Goal: Task Accomplishment & Management: Complete application form

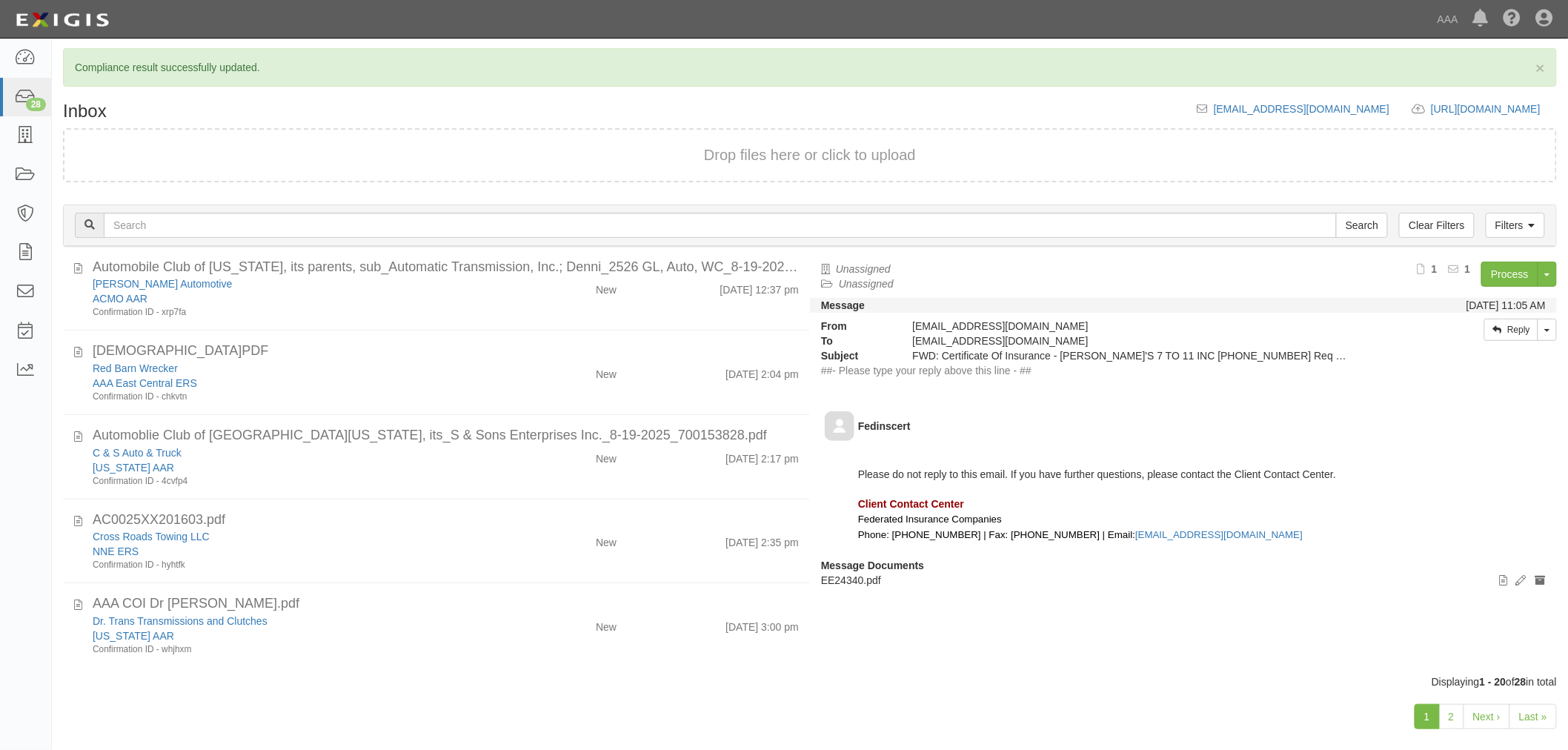
scroll to position [57, 0]
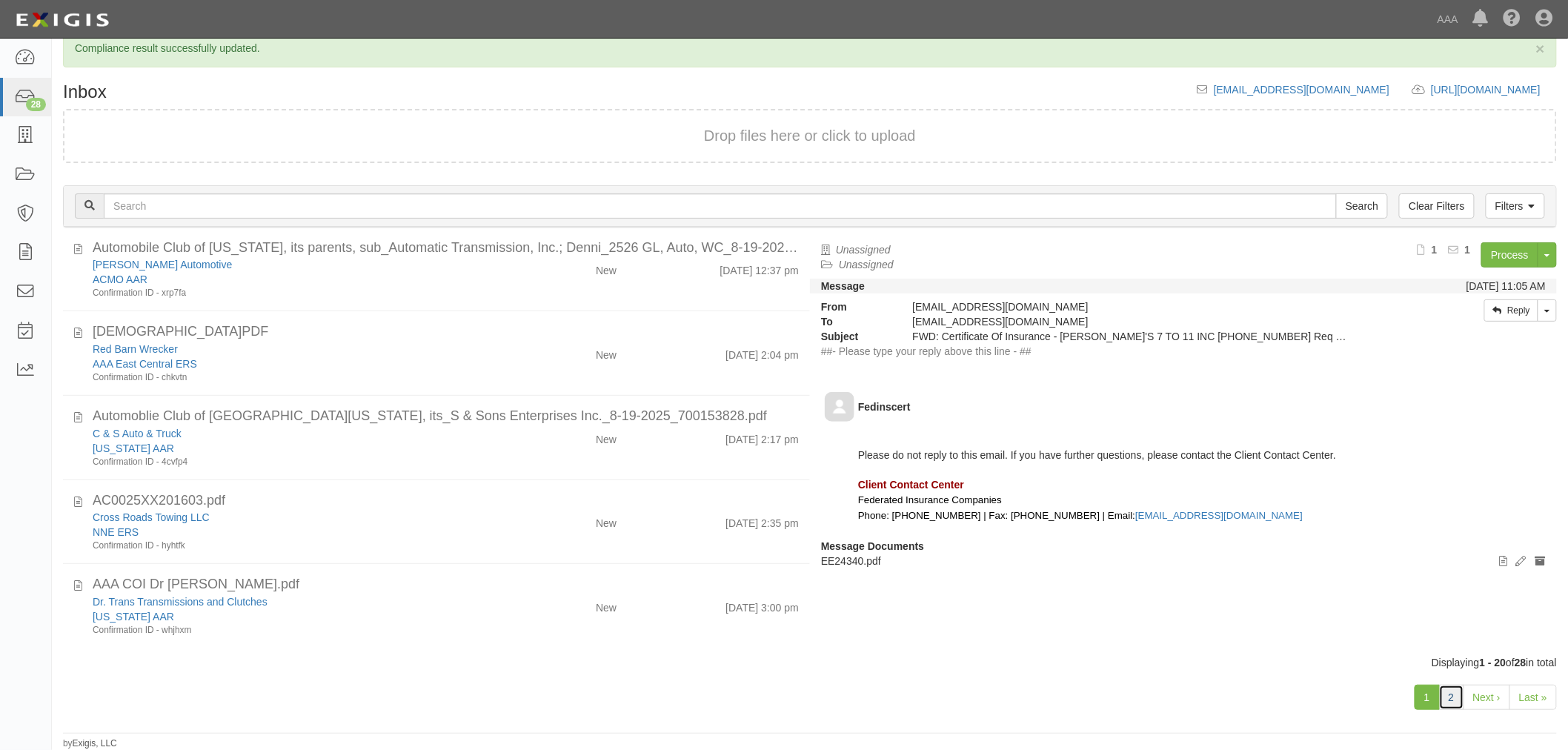
click at [1463, 693] on link "2" at bounding box center [1451, 697] width 25 height 25
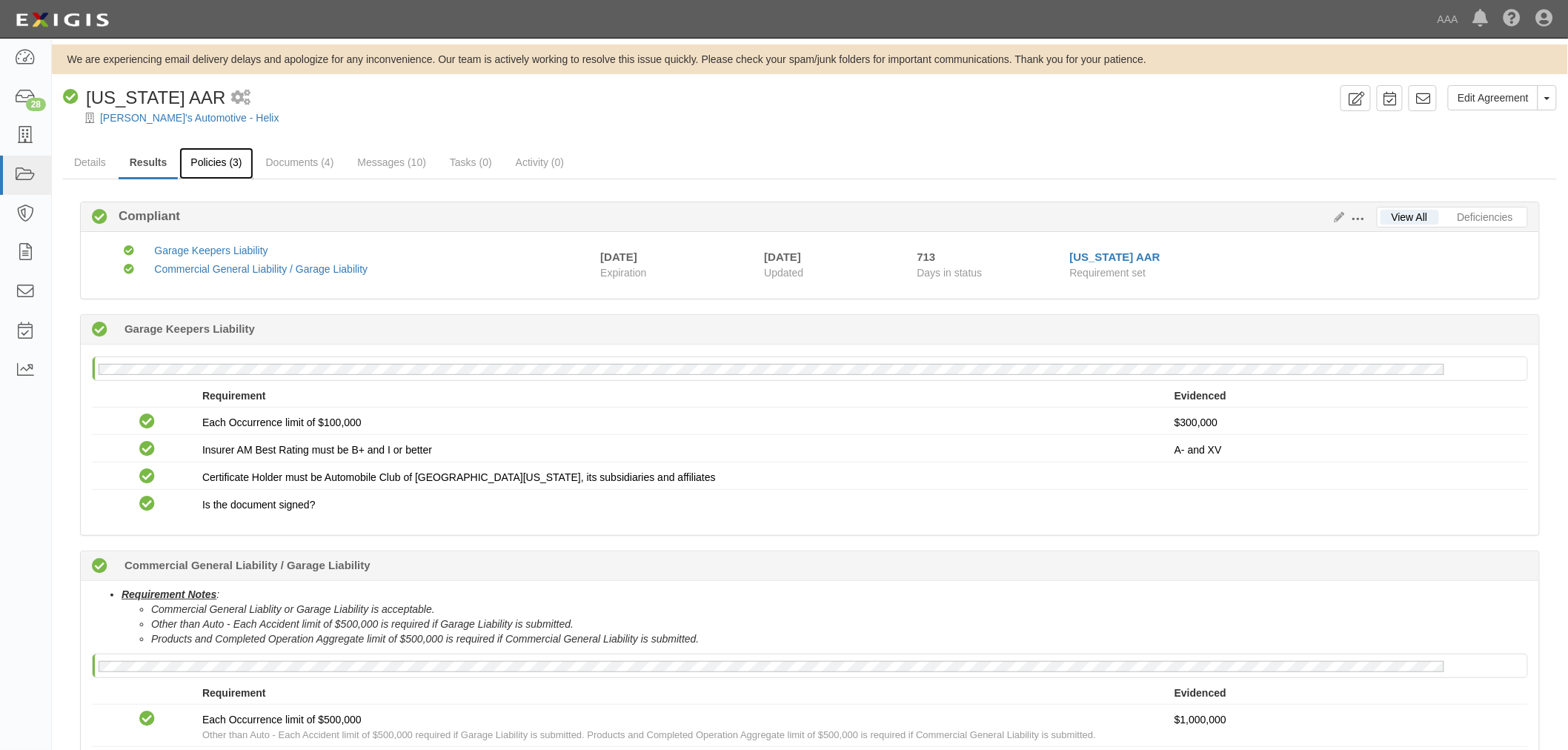
click at [194, 152] on link "Policies (3)" at bounding box center [216, 163] width 73 height 32
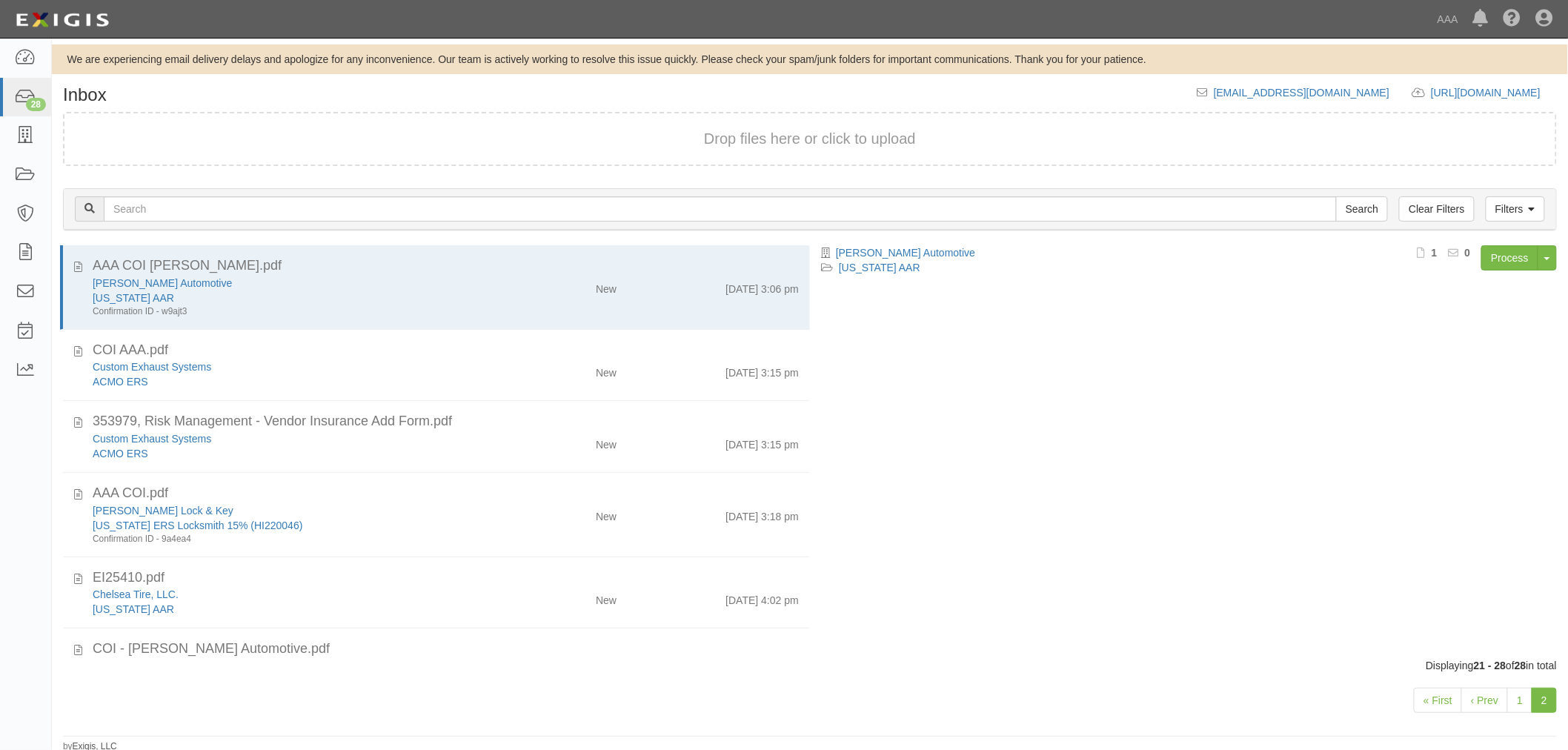
scroll to position [196, 0]
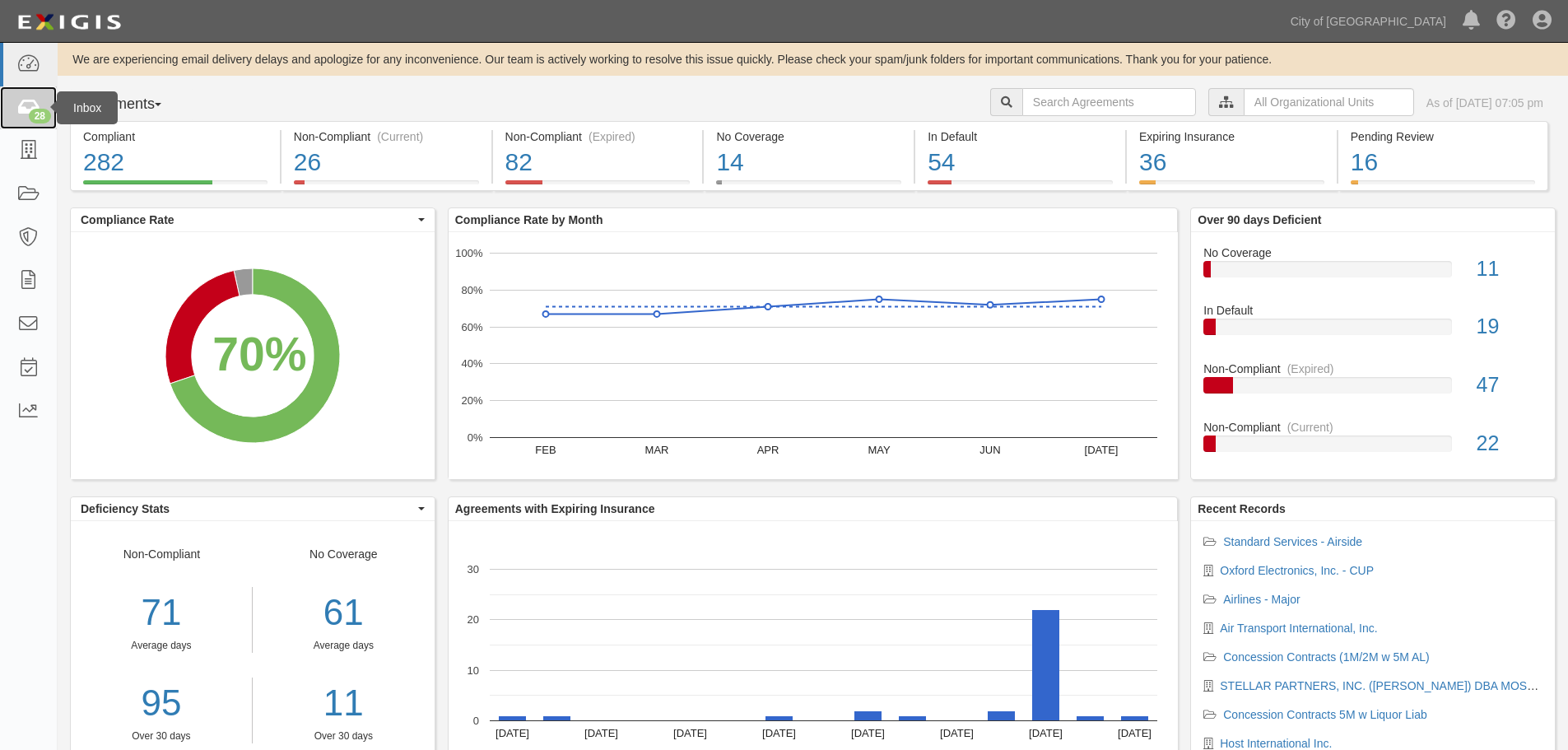
click at [8, 112] on link "28" at bounding box center [28, 108] width 57 height 44
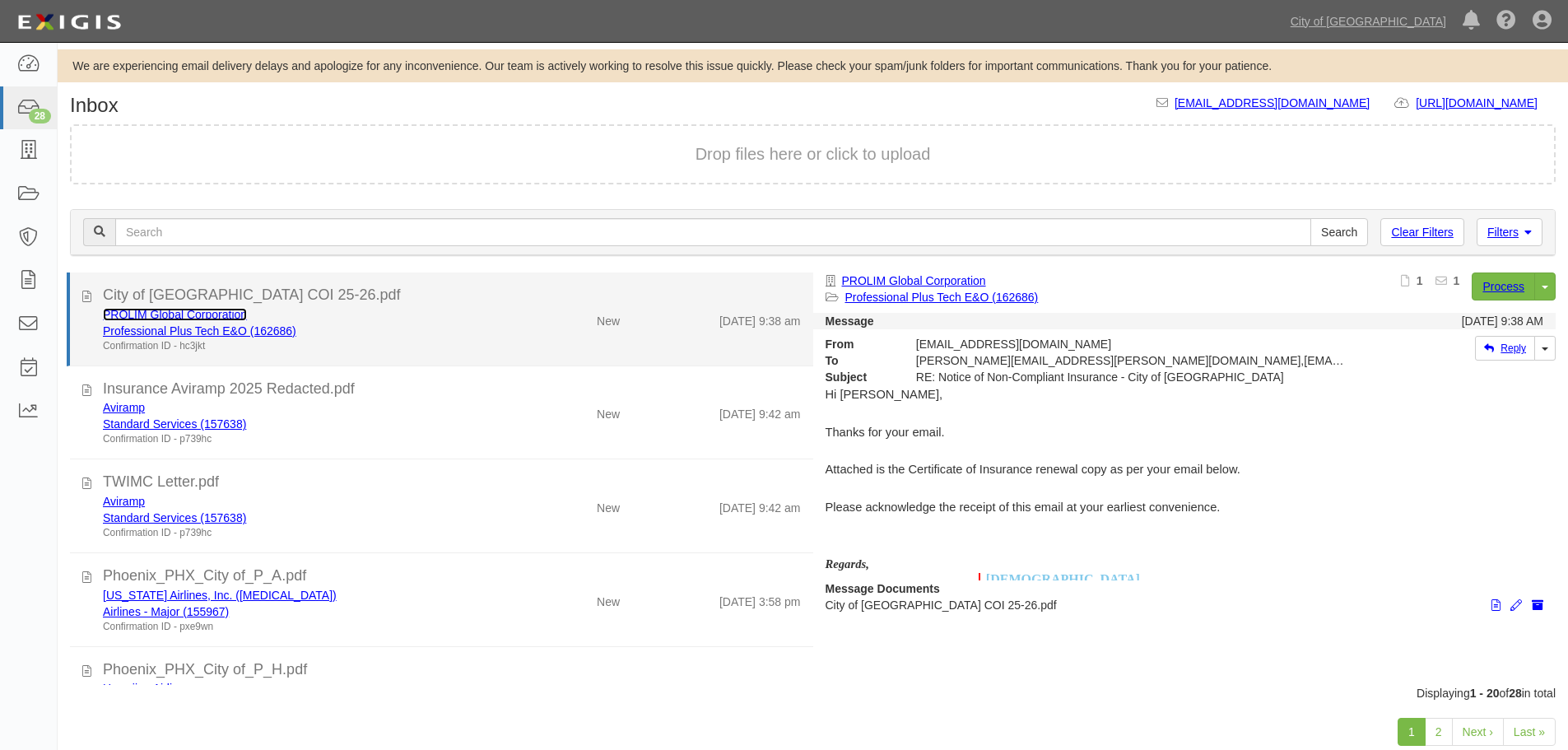
click at [172, 317] on link "PROLIM Global Corporation" at bounding box center [174, 315] width 144 height 14
click at [485, 303] on div "City of Phoenix COI 25-26.pdf" at bounding box center [451, 296] width 698 height 21
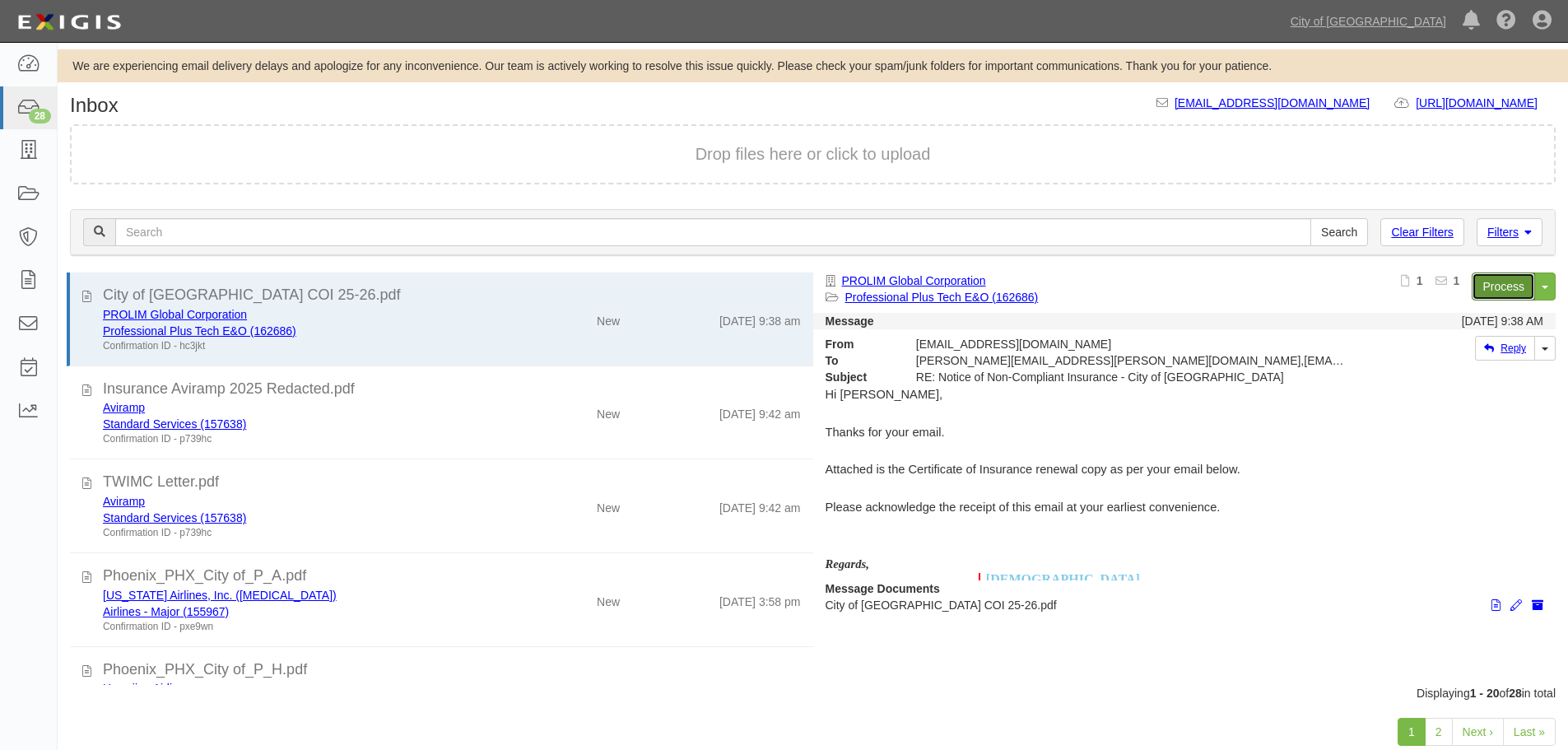
click at [1475, 286] on link "Process" at bounding box center [1502, 286] width 63 height 28
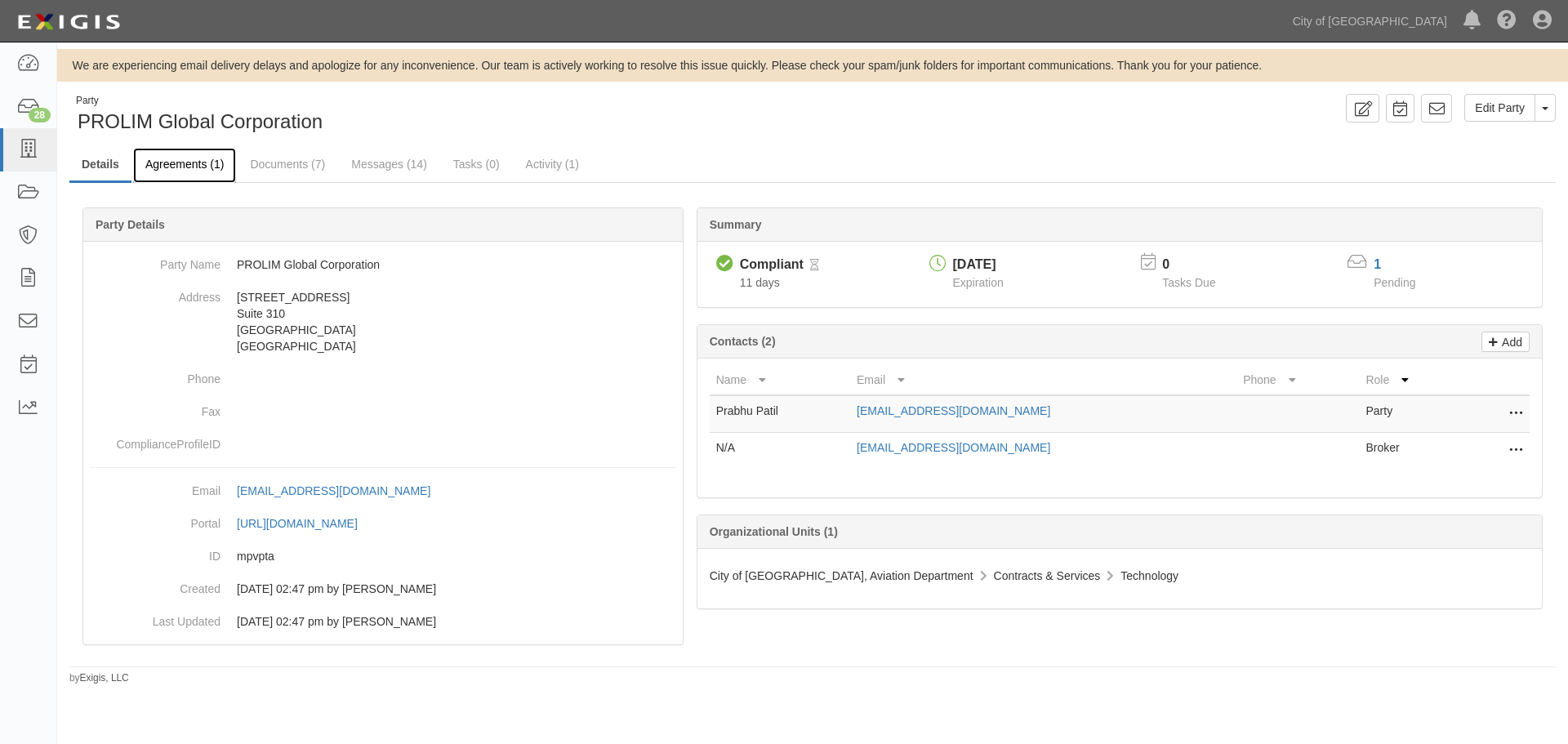
click at [171, 182] on link "Agreements (1)" at bounding box center [185, 165] width 103 height 36
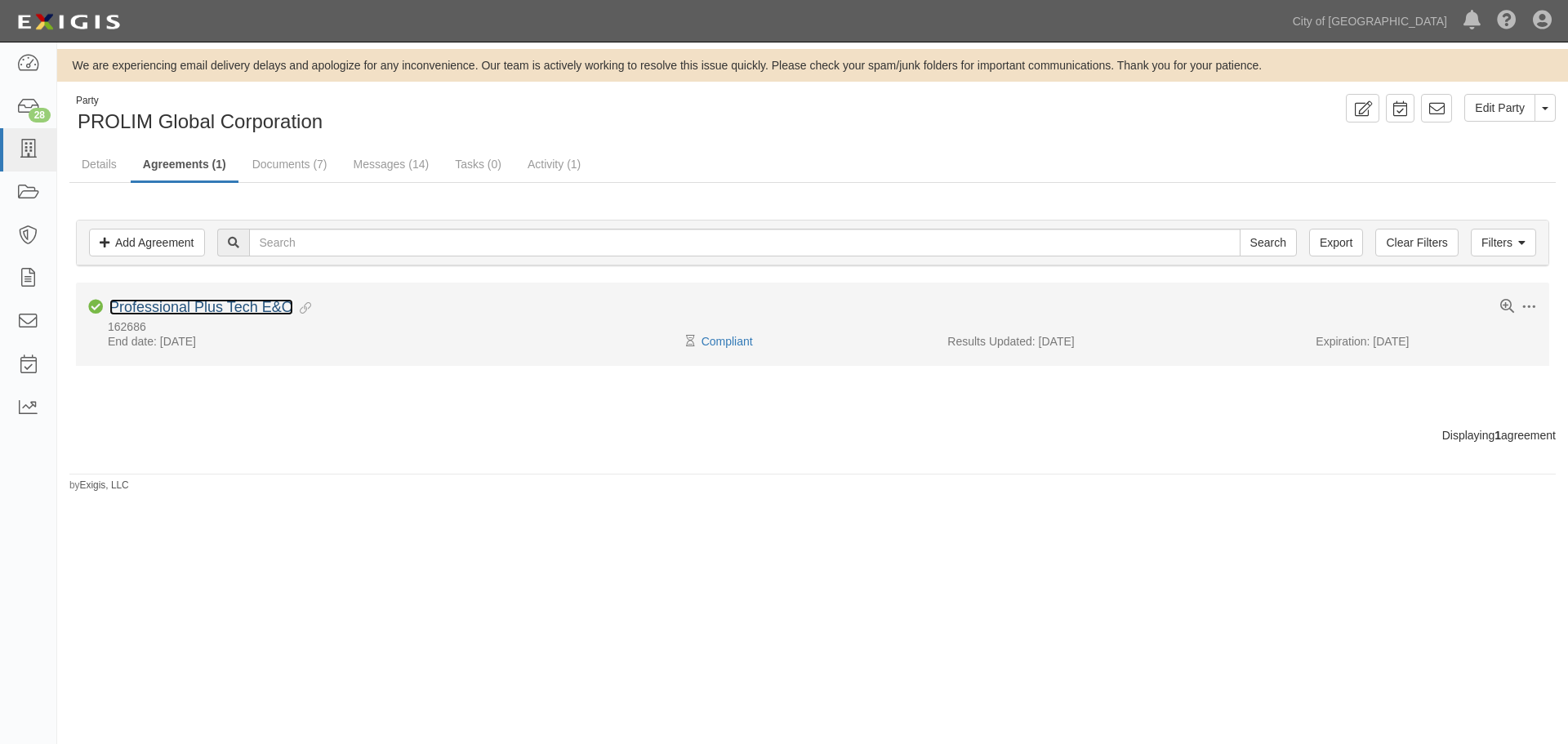
click at [215, 303] on link "Professional Plus Tech E&O" at bounding box center [201, 307] width 184 height 16
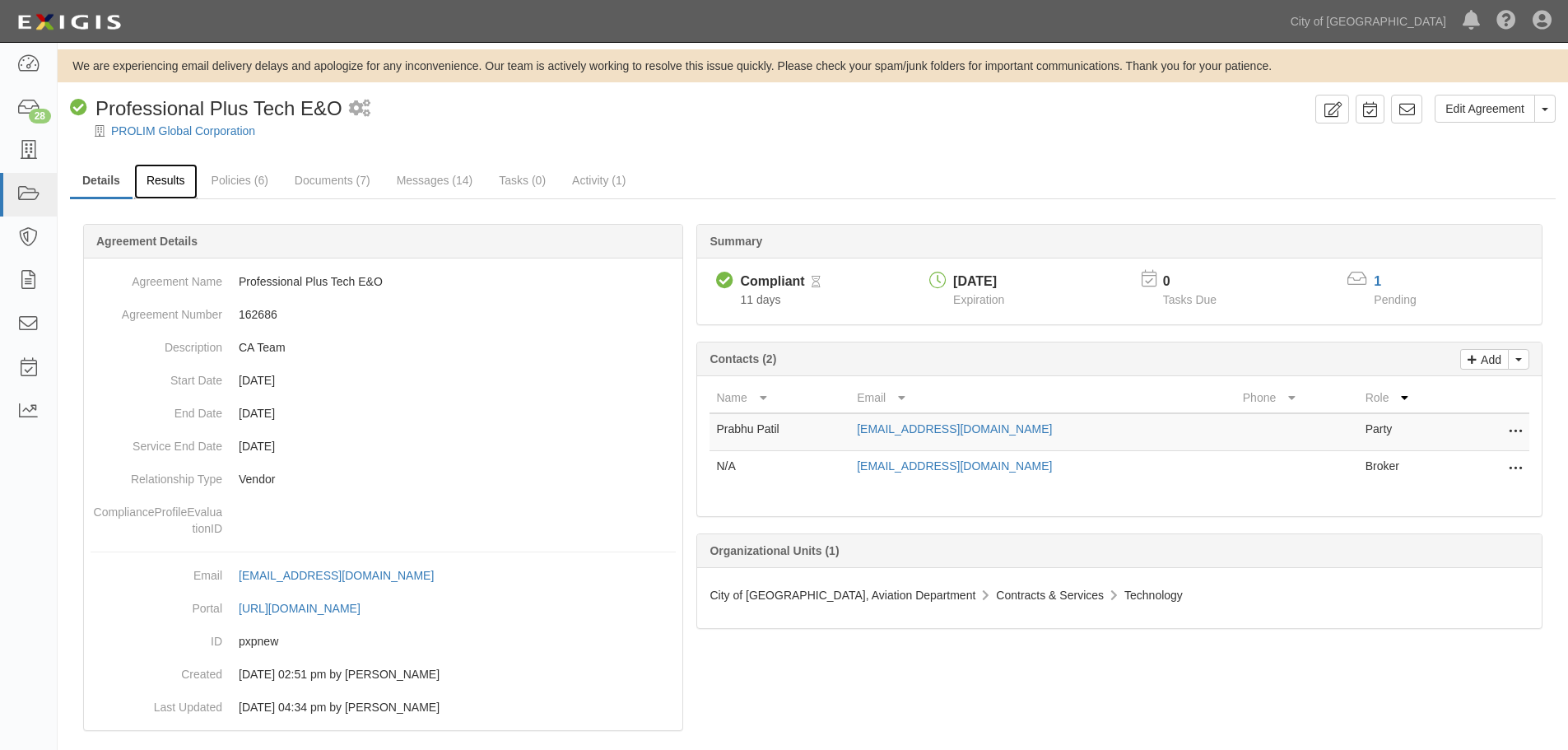
click at [157, 181] on link "Results" at bounding box center [166, 181] width 63 height 36
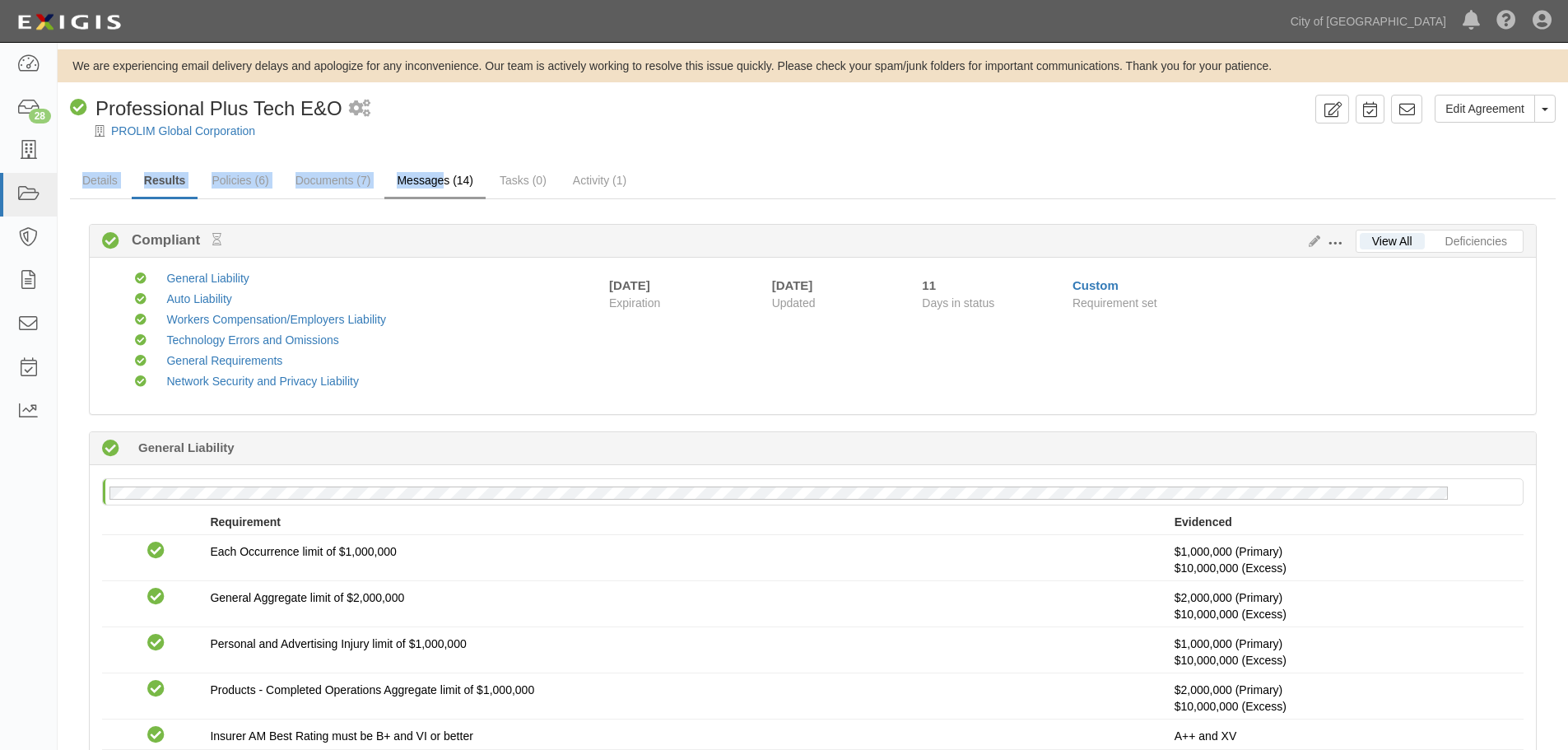
drag, startPoint x: 285, startPoint y: 151, endPoint x: 463, endPoint y: 174, distance: 179.5
click at [539, 145] on div at bounding box center [812, 145] width 1510 height 13
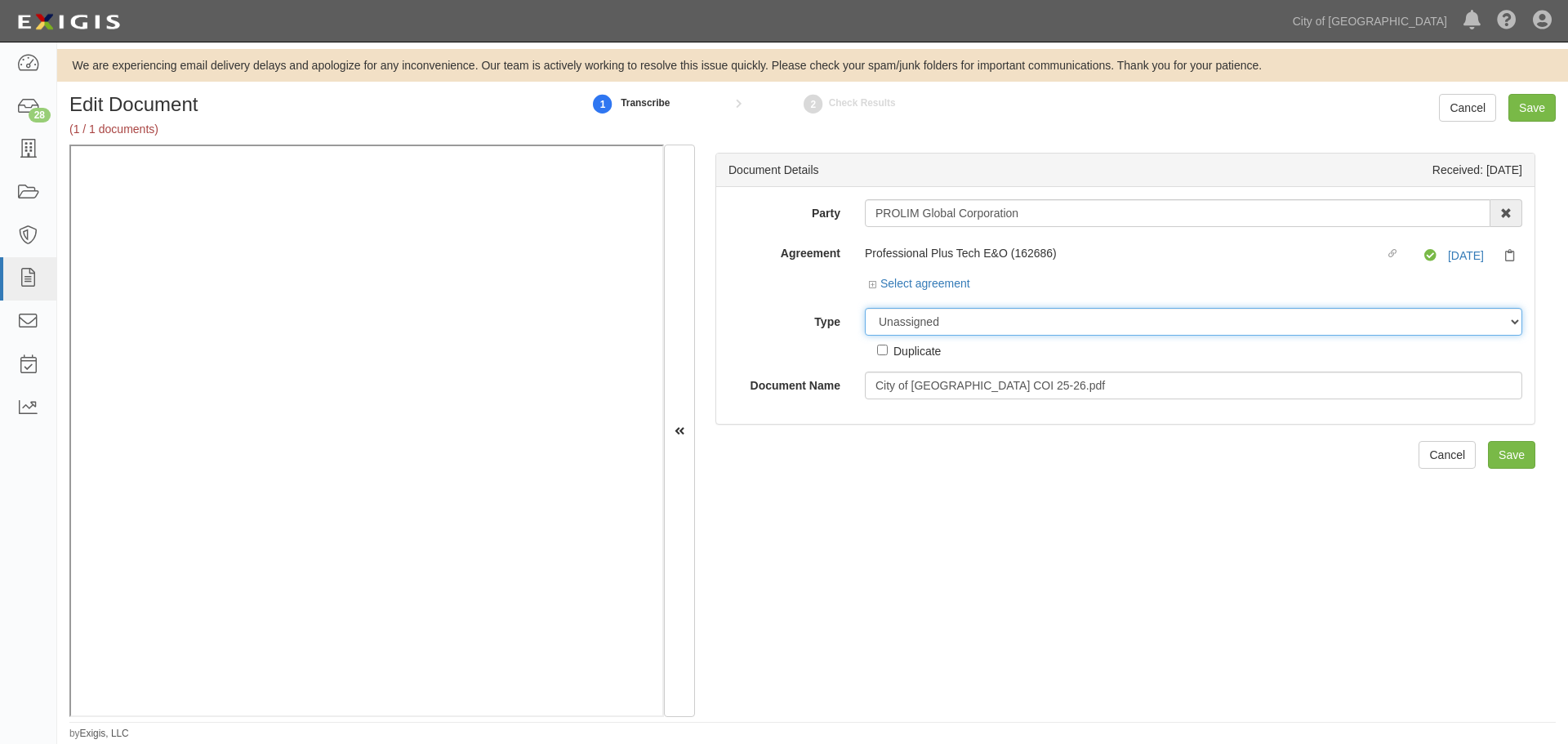
click at [897, 329] on select "Unassigned Binder Cancellation Notice Certificate Contract Endorsement Insuranc…" at bounding box center [1194, 321] width 658 height 28
click at [865, 308] on select "Unassigned Binder Cancellation Notice Certificate Contract Endorsement Insuranc…" at bounding box center [1194, 321] width 658 height 28
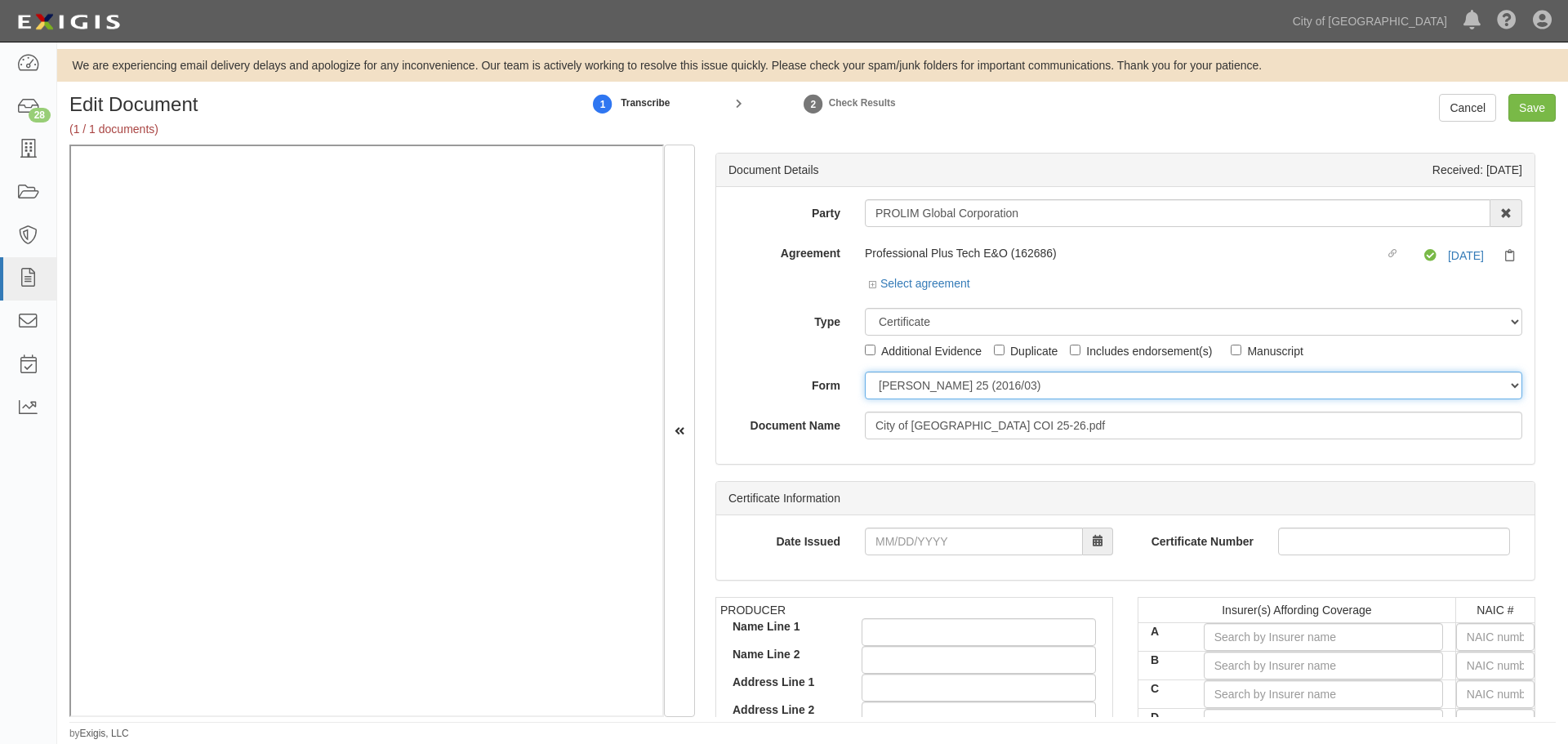
click at [869, 382] on select "ACORD 25 (2016/03) ACORD 101 ACORD 855 NY (2014/05) General" at bounding box center [1194, 385] width 658 height 28
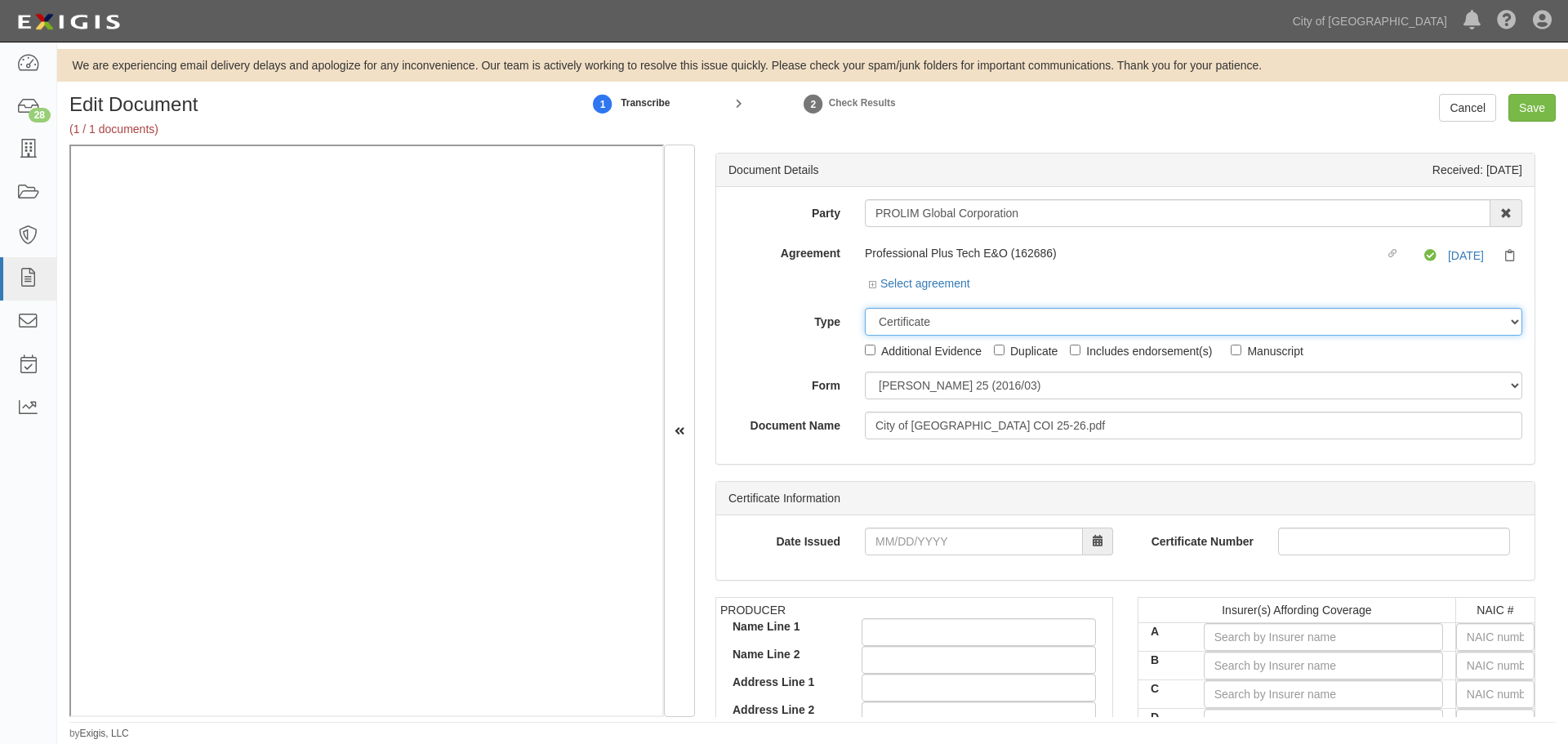
click at [950, 308] on select "Unassigned Binder Cancellation Notice Certificate Contract Endorsement Insuranc…" at bounding box center [1194, 321] width 658 height 28
select select "OtherDetail"
click at [865, 308] on select "Unassigned Binder Cancellation Notice Certificate Contract Endorsement Insuranc…" at bounding box center [1194, 321] width 658 height 28
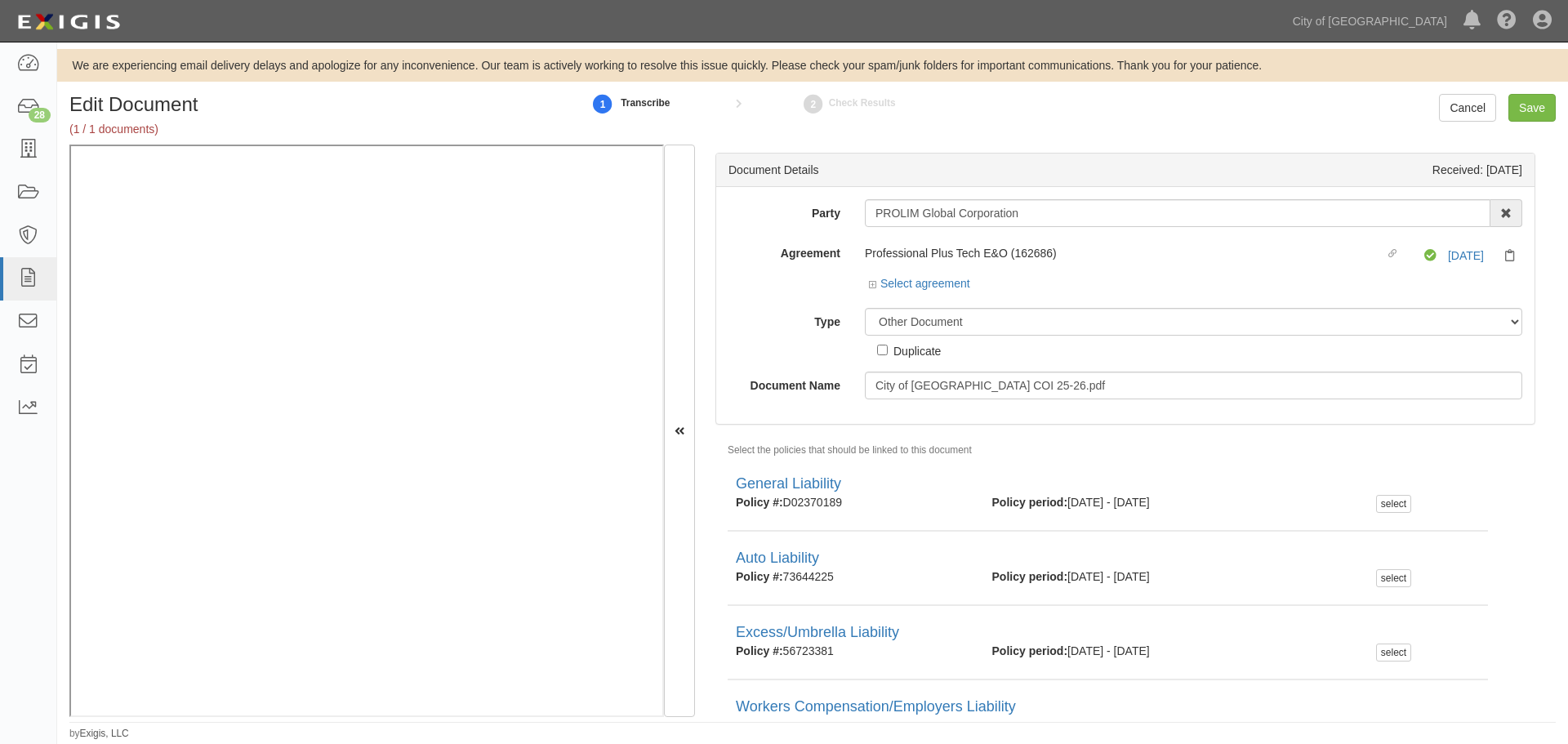
click at [933, 360] on div "Party PROLIM Global Corporation 22nd Century Technologies, Inc. 3H & 3H, Inc. 4…" at bounding box center [1126, 299] width 794 height 200
click at [923, 349] on div "Duplicate" at bounding box center [917, 350] width 47 height 18
click at [888, 349] on input "Duplicate" at bounding box center [883, 350] width 11 height 11
checkbox input "true"
click at [1540, 112] on input "Save" at bounding box center [1531, 108] width 47 height 28
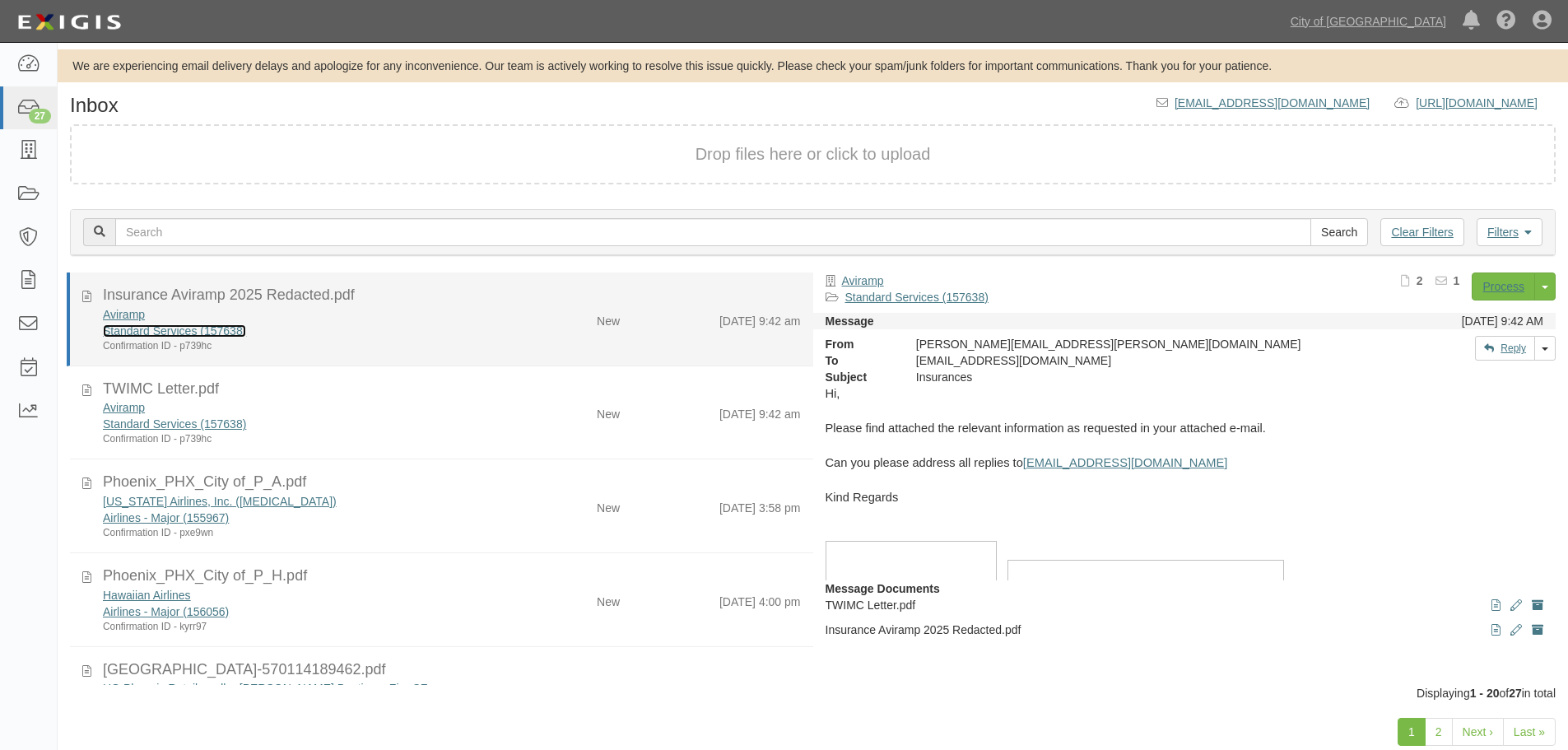
click at [130, 327] on link "Standard Services (157638)" at bounding box center [174, 331] width 143 height 14
drag, startPoint x: 508, startPoint y: 347, endPoint x: 569, endPoint y: 350, distance: 61.1
click at [509, 348] on div "Aviramp Standard Services (157638) Confirmation ID - p739hc New [DATE] 9:42 am" at bounding box center [451, 329] width 723 height 47
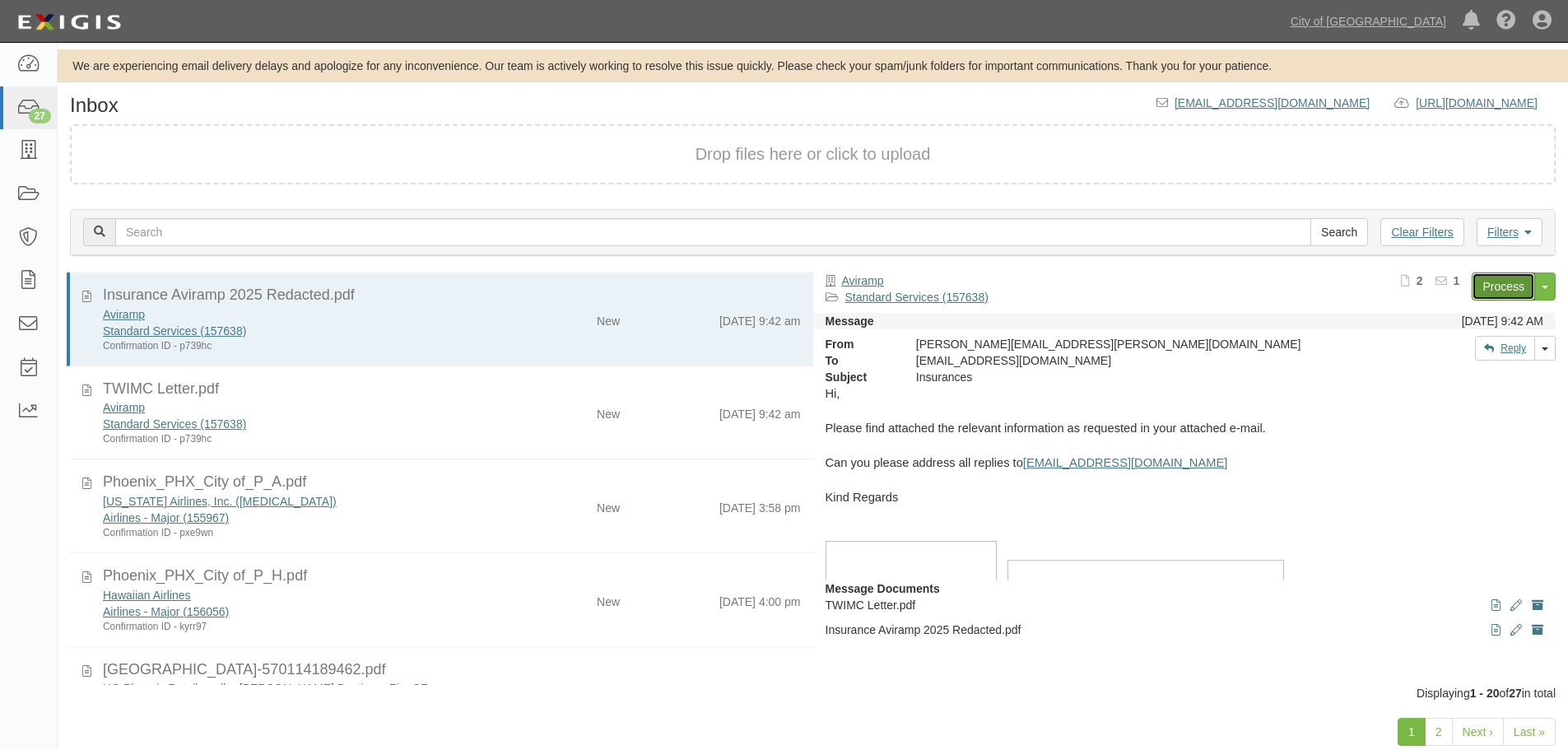
click at [1498, 283] on link "Process" at bounding box center [1502, 286] width 63 height 28
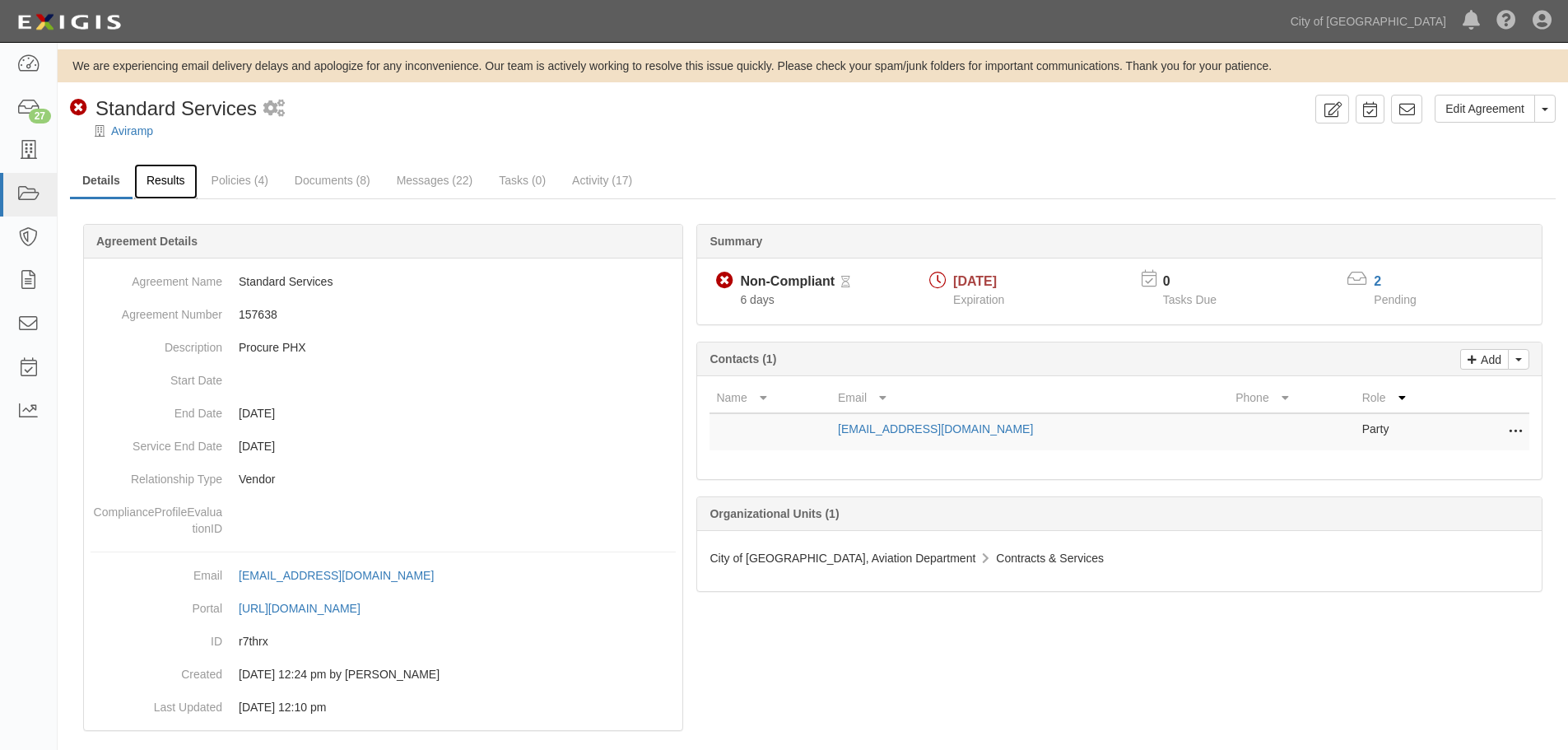
click at [181, 189] on link "Results" at bounding box center [166, 181] width 63 height 36
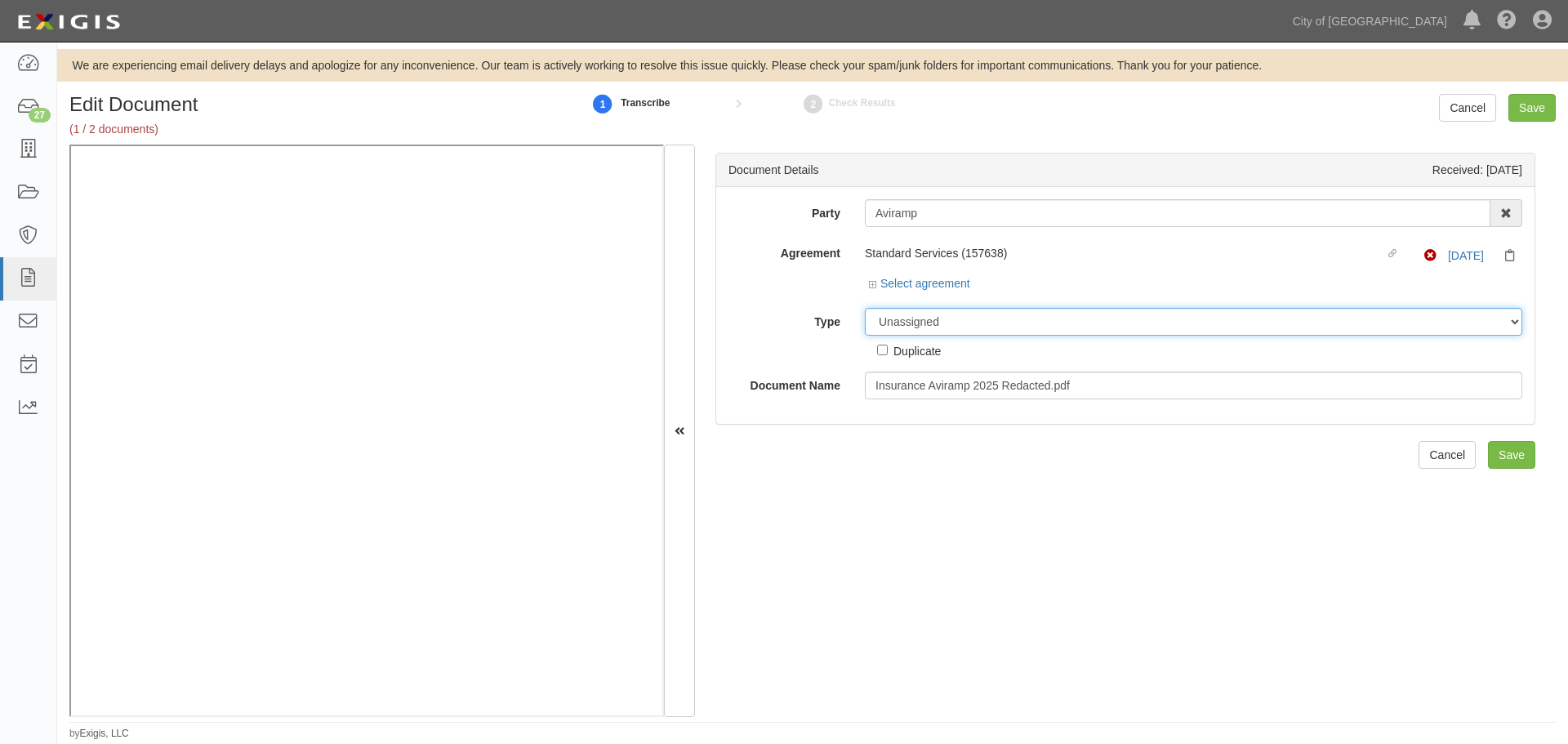
drag, startPoint x: 900, startPoint y: 324, endPoint x: 905, endPoint y: 335, distance: 12.1
click at [900, 325] on select "Unassigned Binder Cancellation Notice Certificate Contract Endorsement Insuranc…" at bounding box center [1194, 321] width 658 height 28
click at [865, 308] on select "Unassigned Binder Cancellation Notice Certificate Contract Endorsement Insuranc…" at bounding box center [1194, 321] width 658 height 28
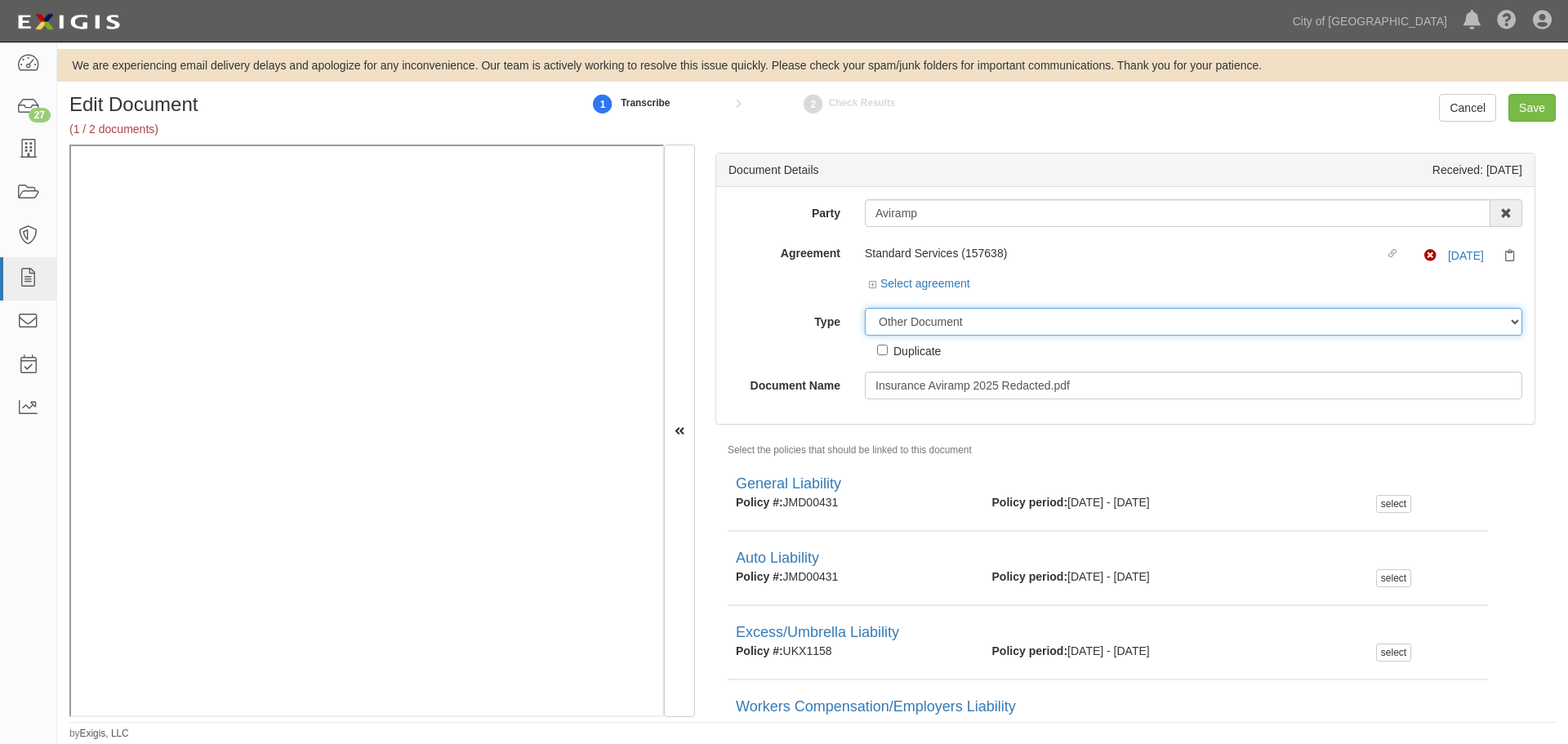
click at [903, 313] on select "Unassigned Binder Cancellation Notice Certificate Contract Endorsement Insuranc…" at bounding box center [1194, 321] width 658 height 28
select select "EndorsementDetail"
click at [865, 308] on select "Unassigned Binder Cancellation Notice Certificate Contract Endorsement Insuranc…" at bounding box center [1194, 321] width 658 height 28
click at [1528, 97] on input "Save" at bounding box center [1531, 108] width 47 height 28
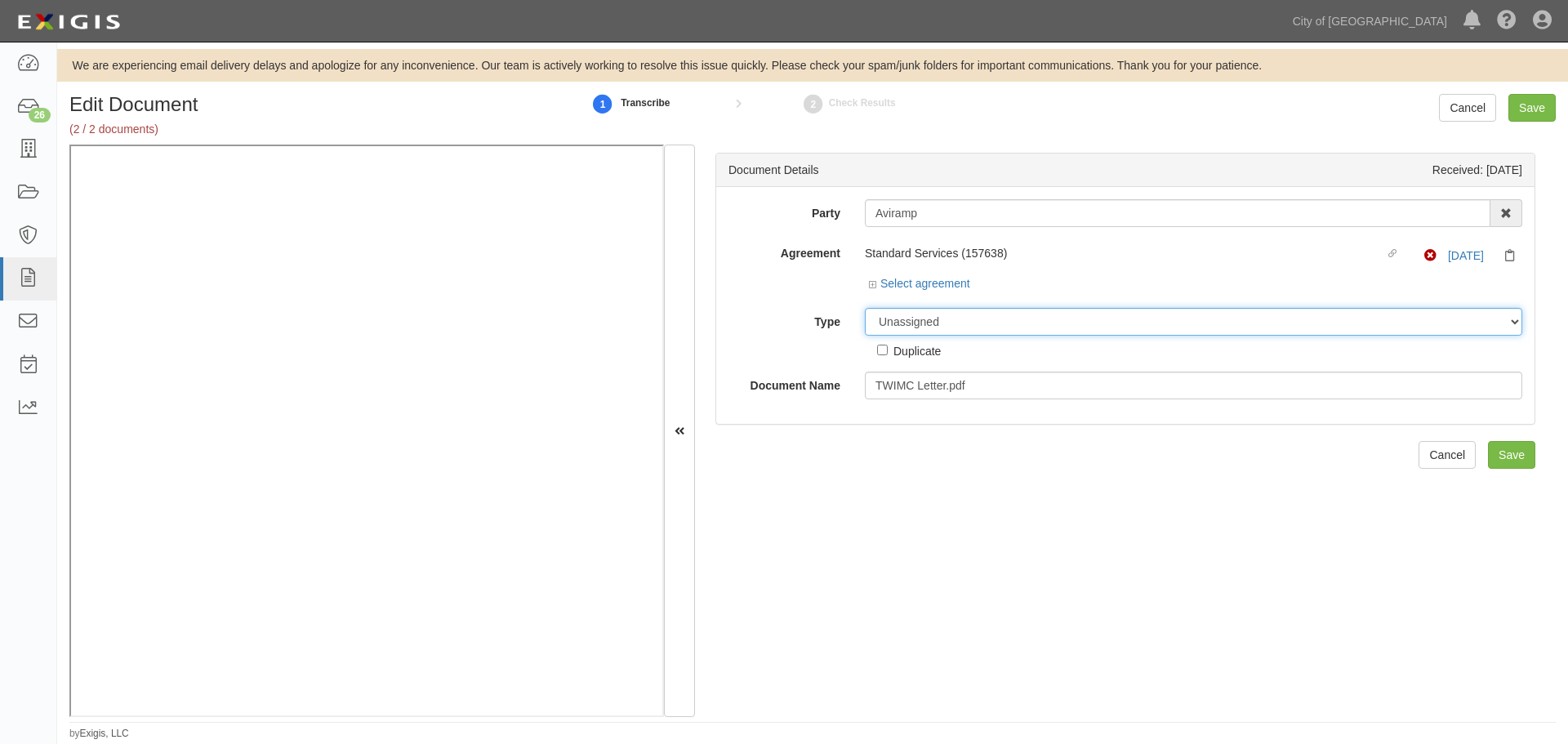
click at [895, 322] on select "Unassigned Binder Cancellation Notice Certificate Contract Endorsement Insuranc…" at bounding box center [1194, 321] width 658 height 28
select select "OtherDetail"
click at [865, 308] on select "Unassigned Binder Cancellation Notice Certificate Contract Endorsement Insuranc…" at bounding box center [1194, 321] width 658 height 28
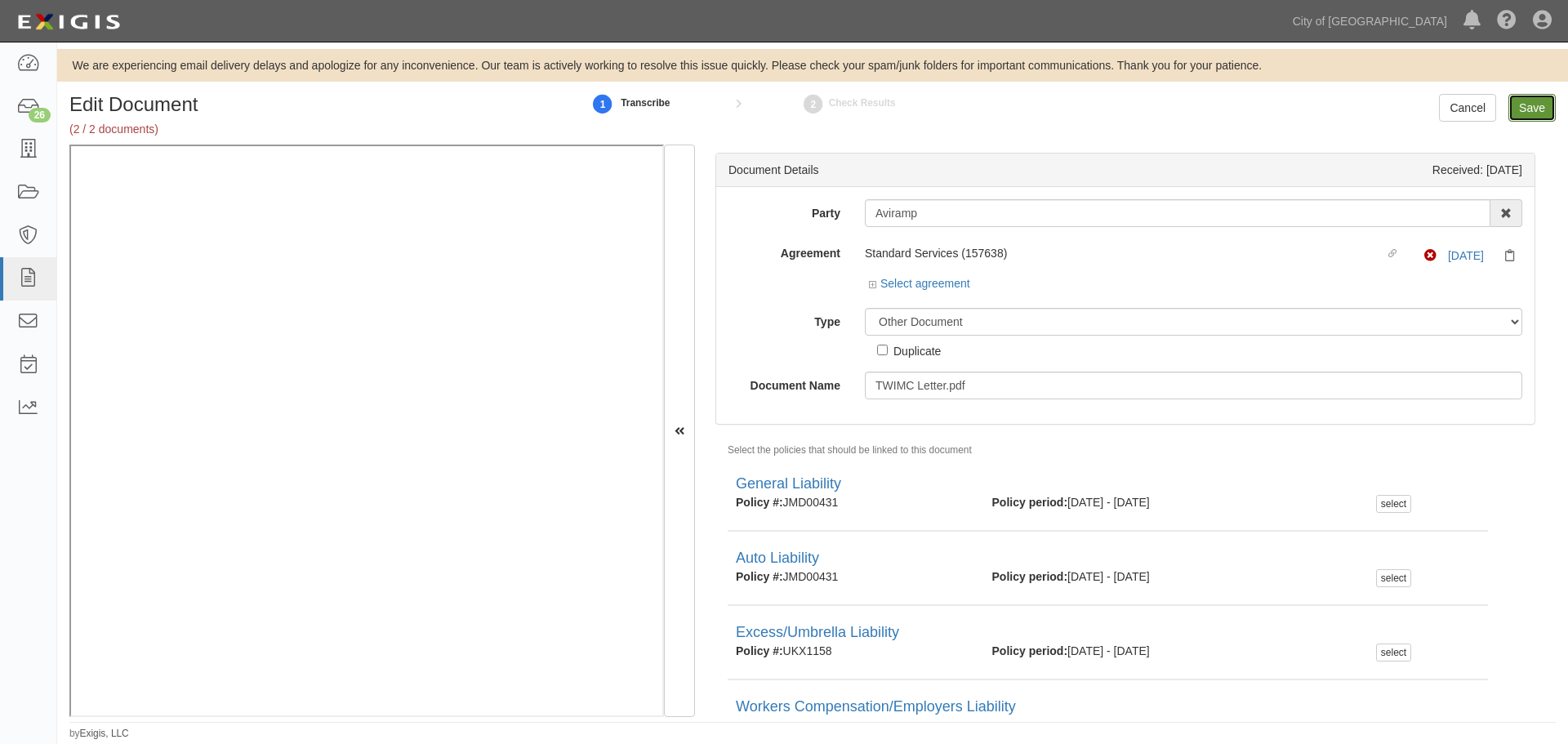
click at [1543, 110] on input "Save" at bounding box center [1531, 108] width 47 height 28
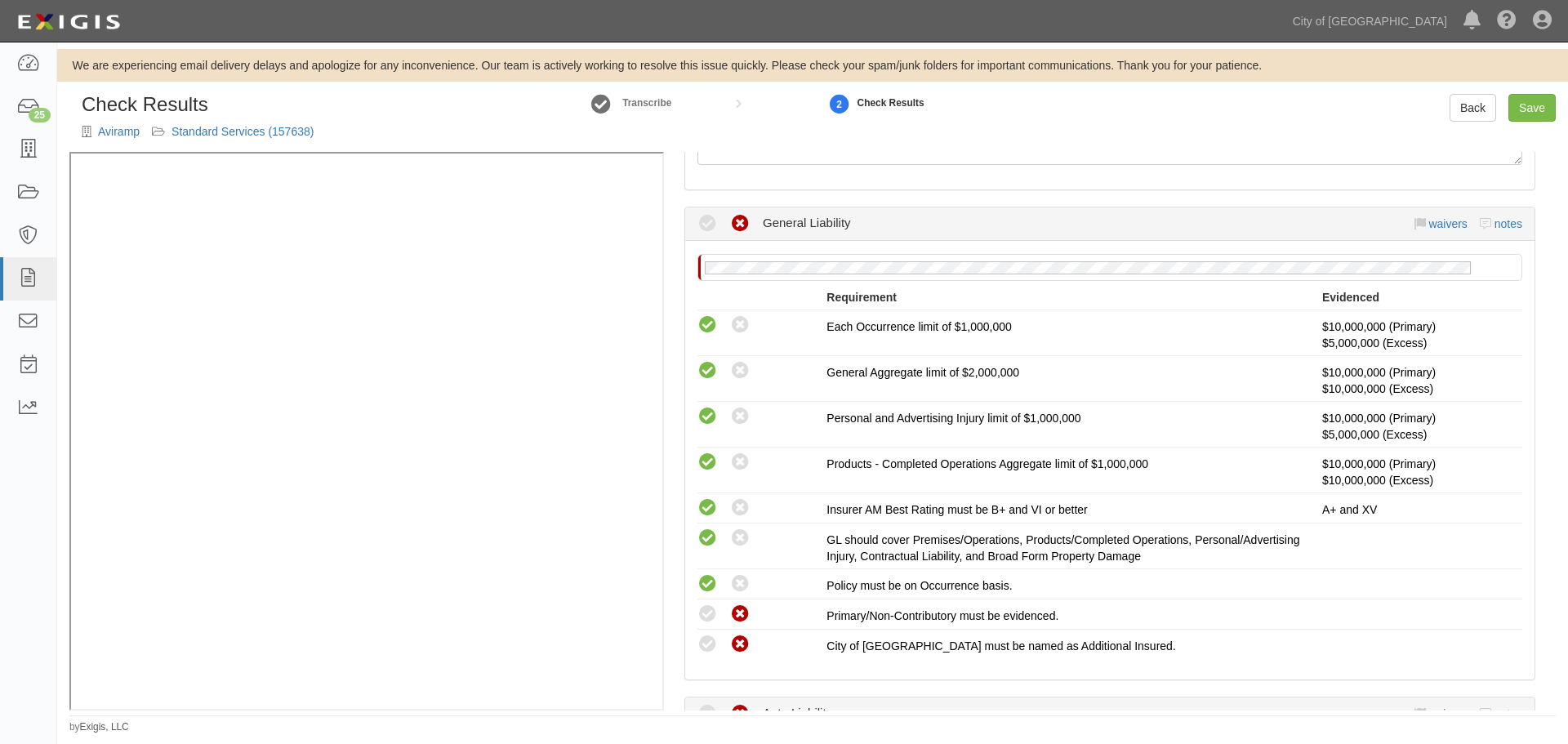
scroll to position [409, 0]
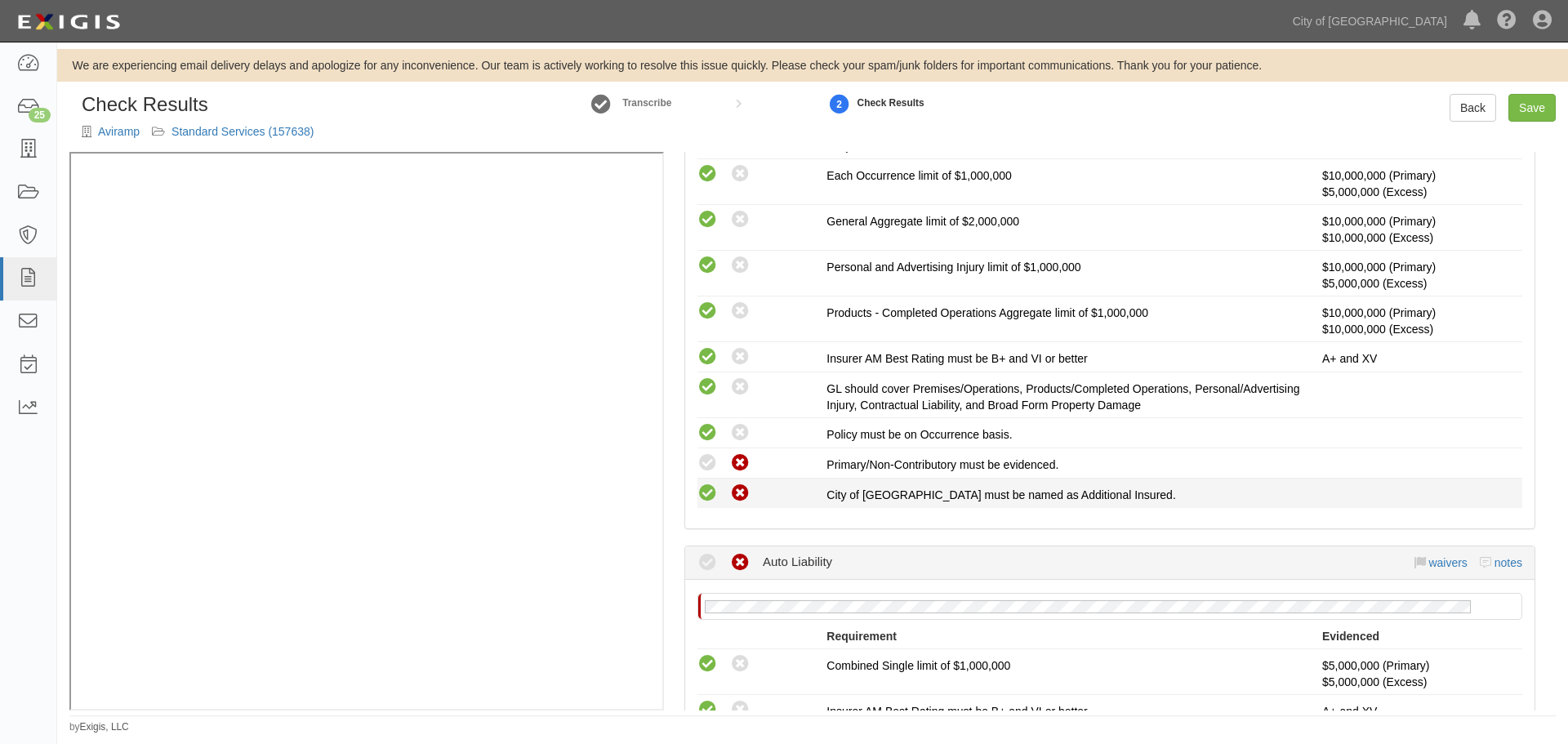
click at [704, 491] on icon at bounding box center [708, 493] width 20 height 20
radio input "true"
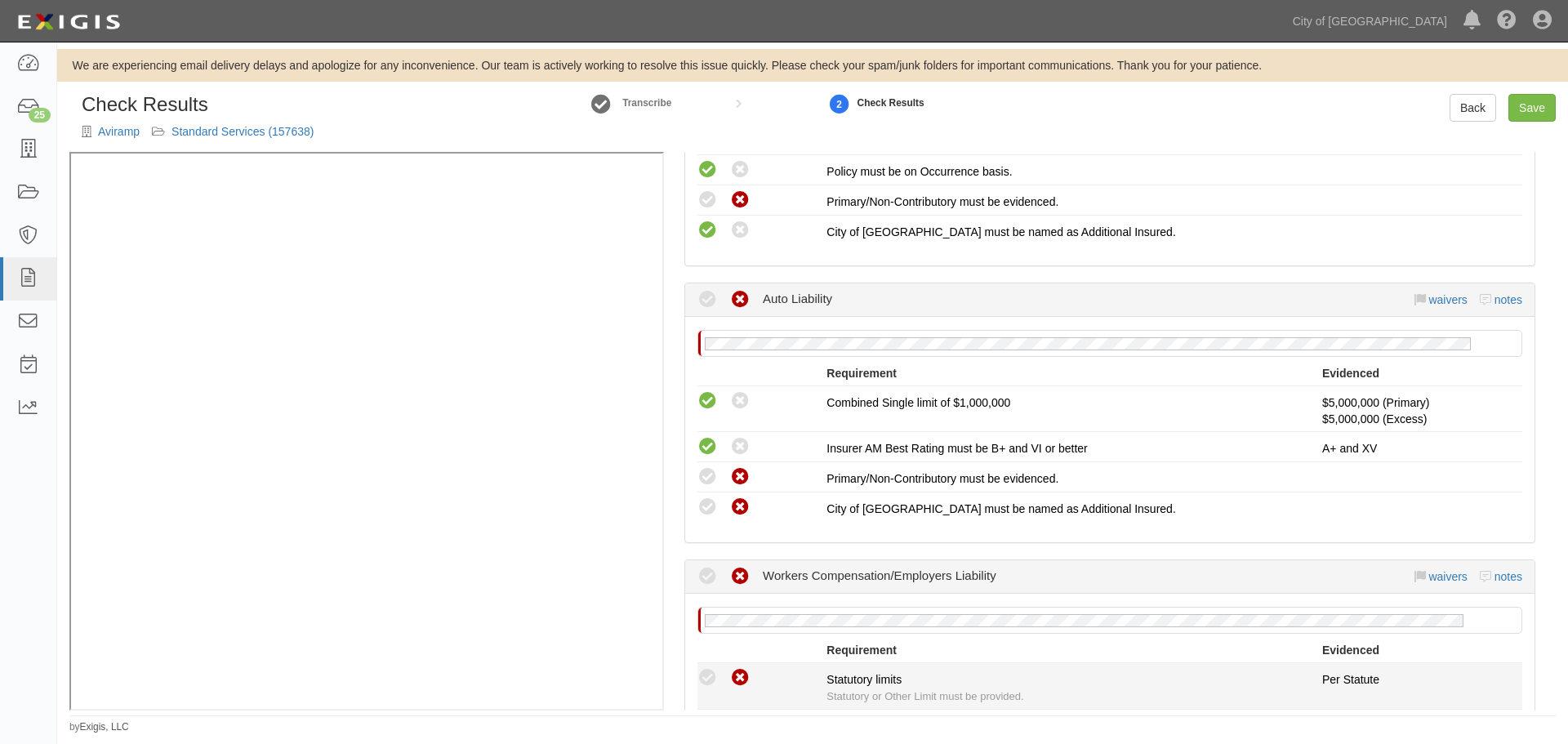
scroll to position [817, 0]
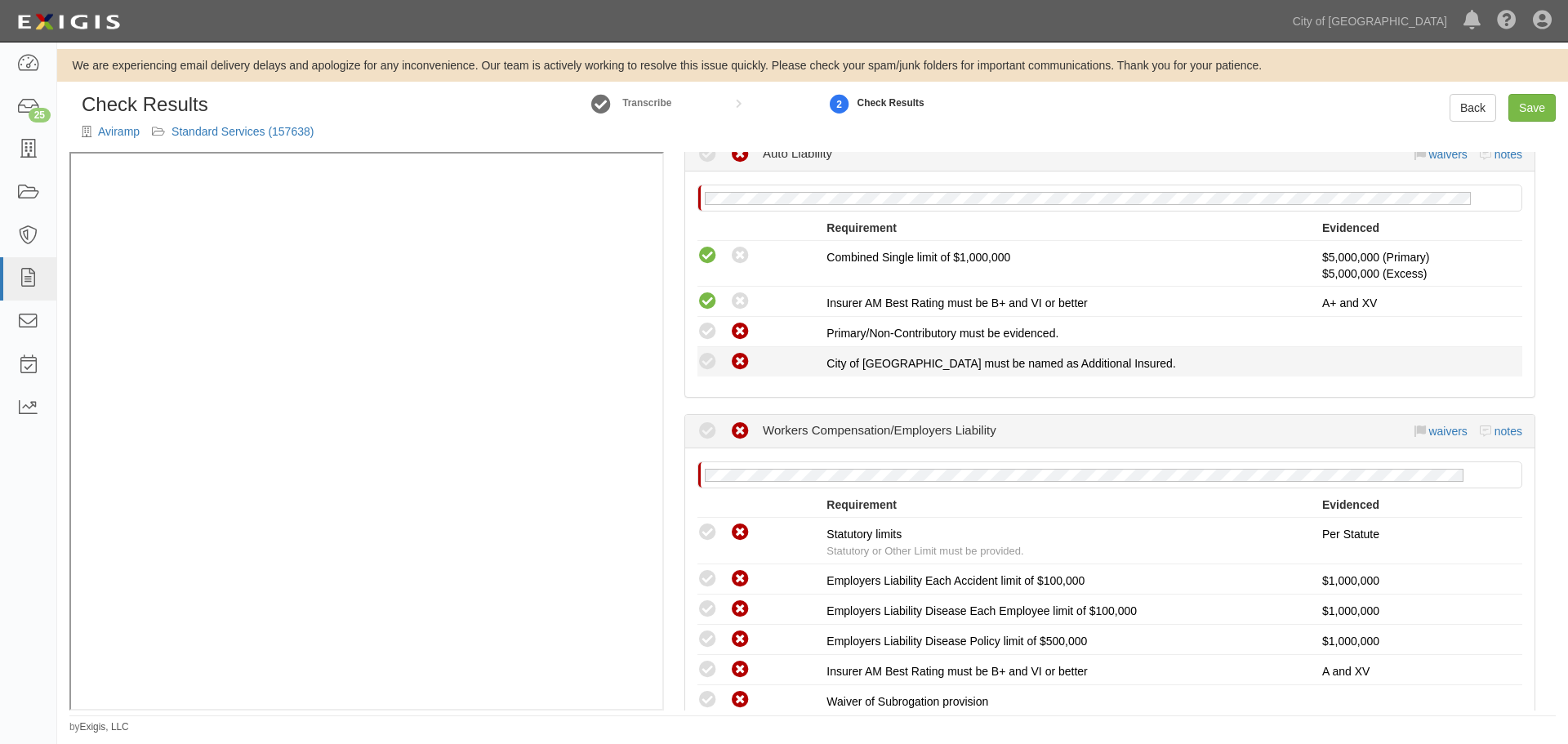
click at [697, 360] on div "Compliant Waived: Non-Compliant" at bounding box center [756, 361] width 141 height 21
click at [698, 362] on icon at bounding box center [708, 361] width 20 height 20
radio input "true"
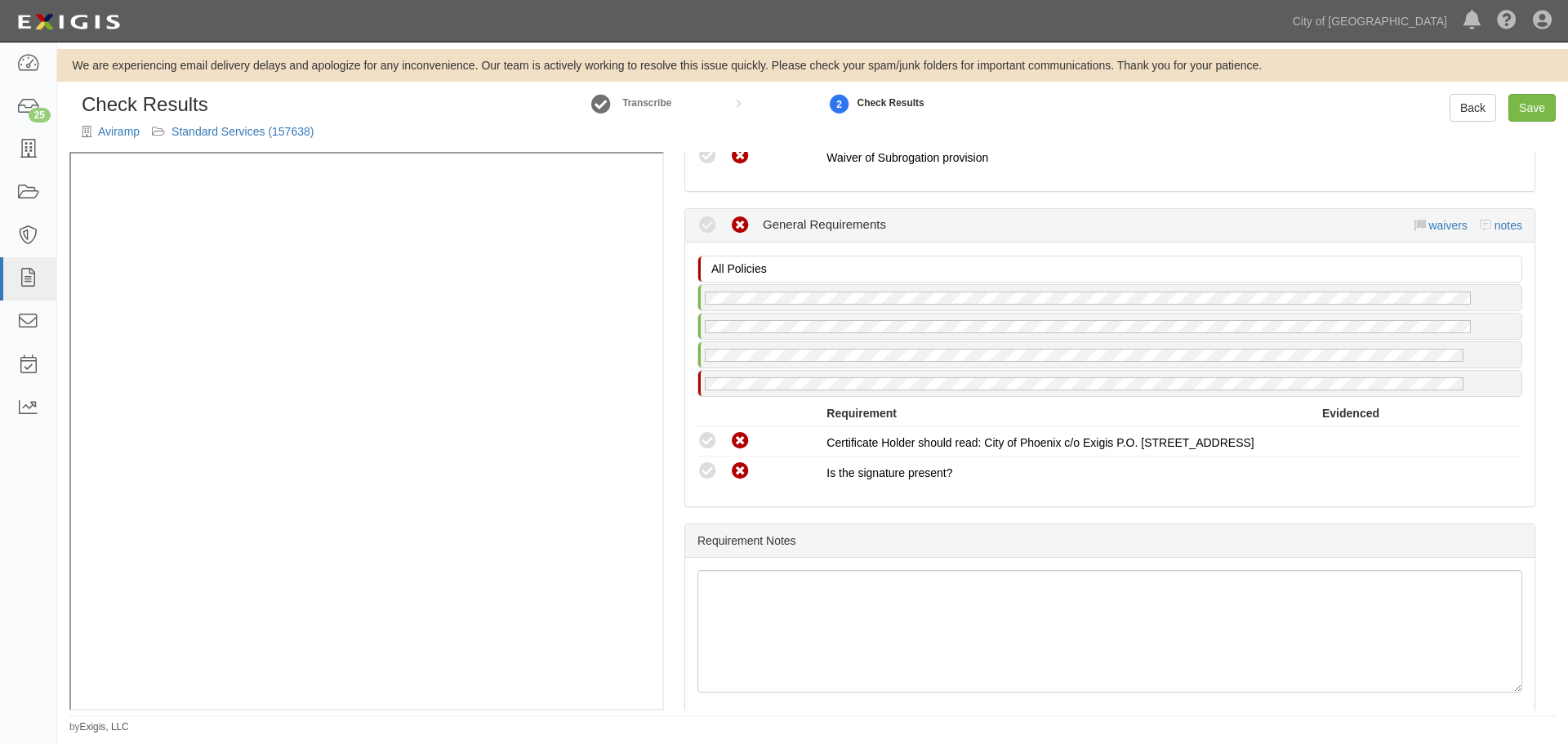
scroll to position [1361, 0]
click at [1521, 109] on link "Save" at bounding box center [1531, 108] width 47 height 28
radio input "true"
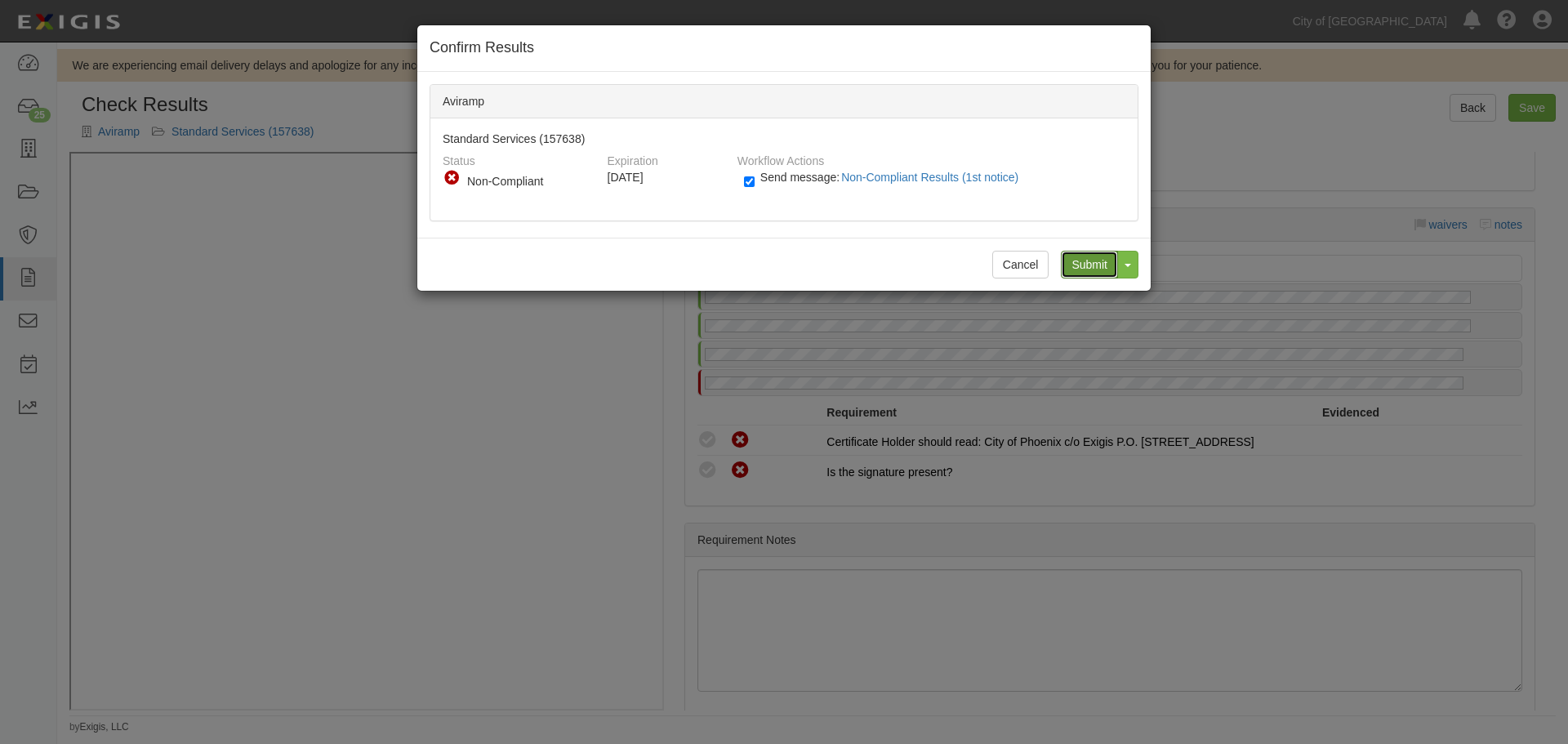
click at [1078, 259] on input "Submit" at bounding box center [1089, 264] width 57 height 28
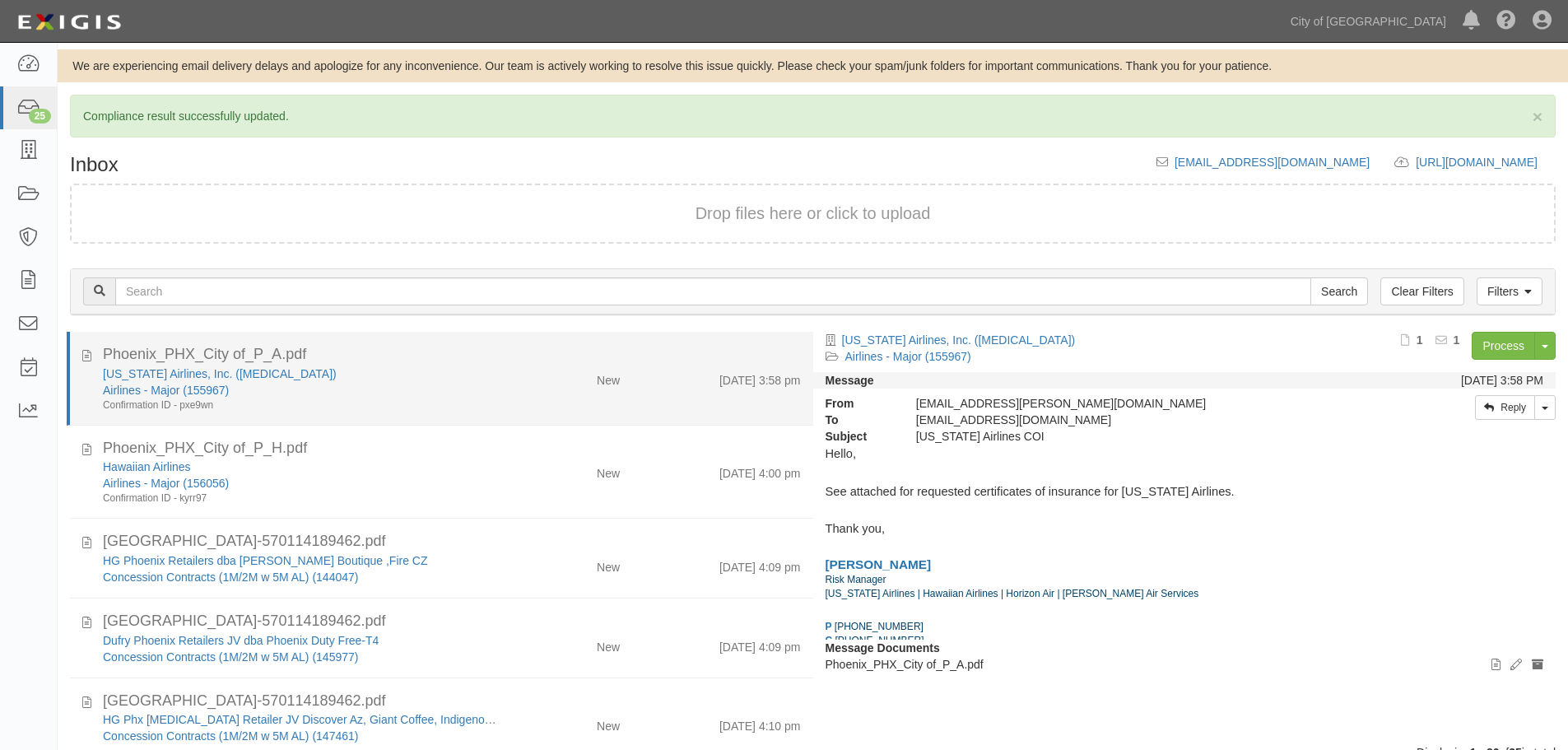
click at [431, 366] on div "[US_STATE] Airlines, Inc. ([MEDICAL_DATA])" at bounding box center [301, 373] width 397 height 16
click at [178, 384] on link "Airlines - Major (155967)" at bounding box center [166, 391] width 126 height 14
click at [671, 402] on div "Alaska Airlines, Inc. (T3) Airlines - Major (155967) Confirmation ID - pxe9wn N…" at bounding box center [451, 389] width 723 height 47
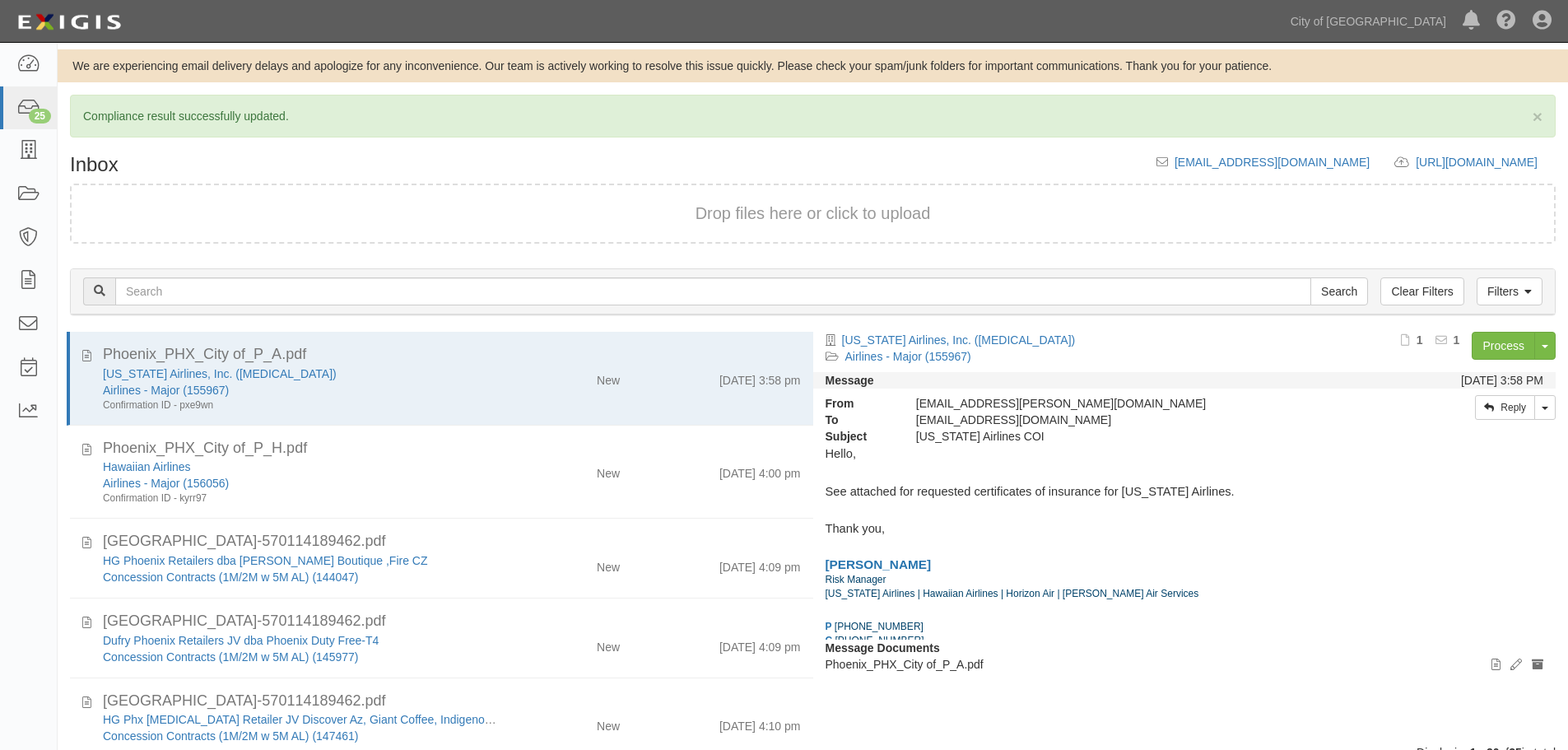
click at [1495, 330] on div "Filters Clear Filters Search Filters Document Status New Transcribed Date Recei…" at bounding box center [812, 294] width 1510 height 76
click at [1492, 342] on link "Process" at bounding box center [1502, 345] width 63 height 28
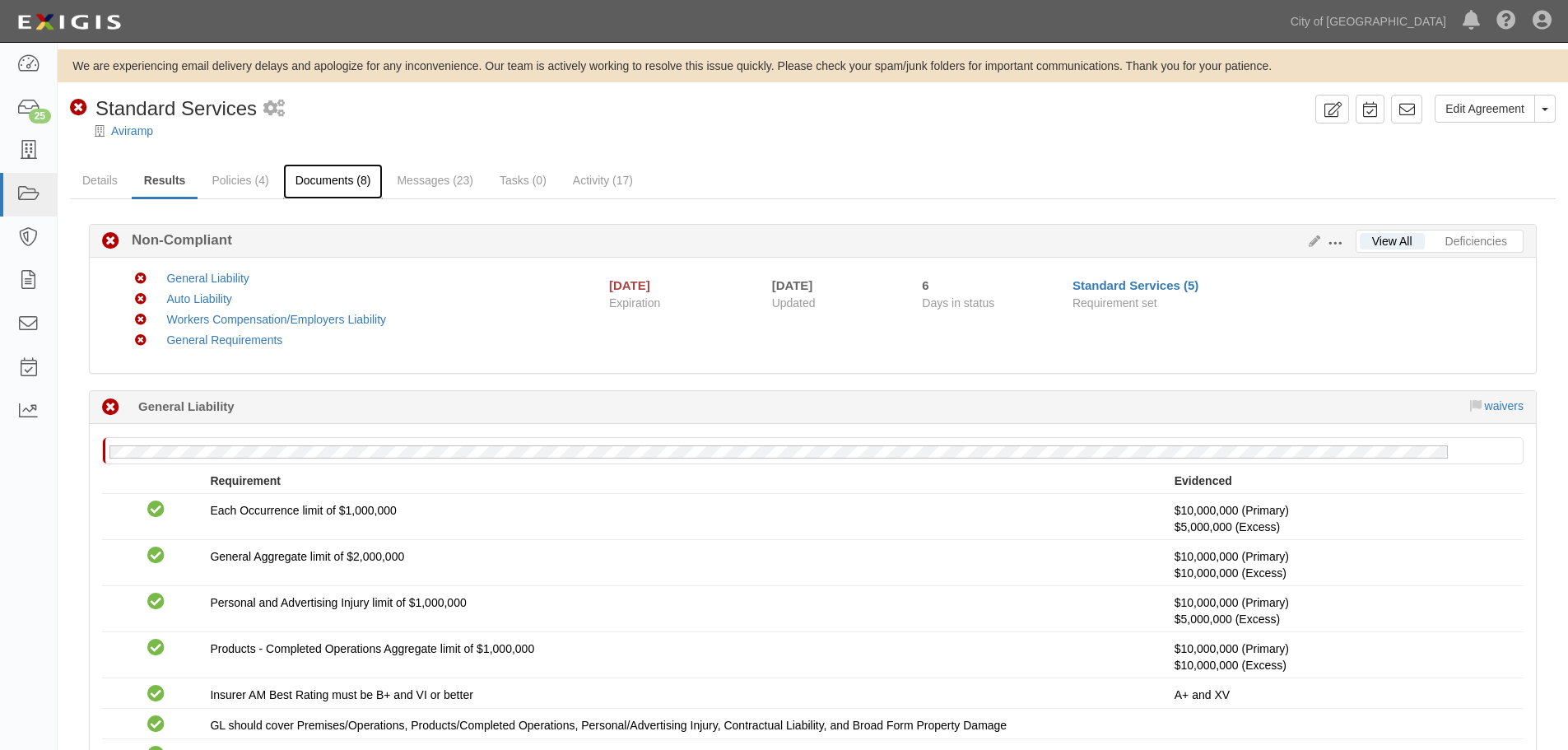
click at [346, 188] on link "Documents (8)" at bounding box center [333, 181] width 101 height 36
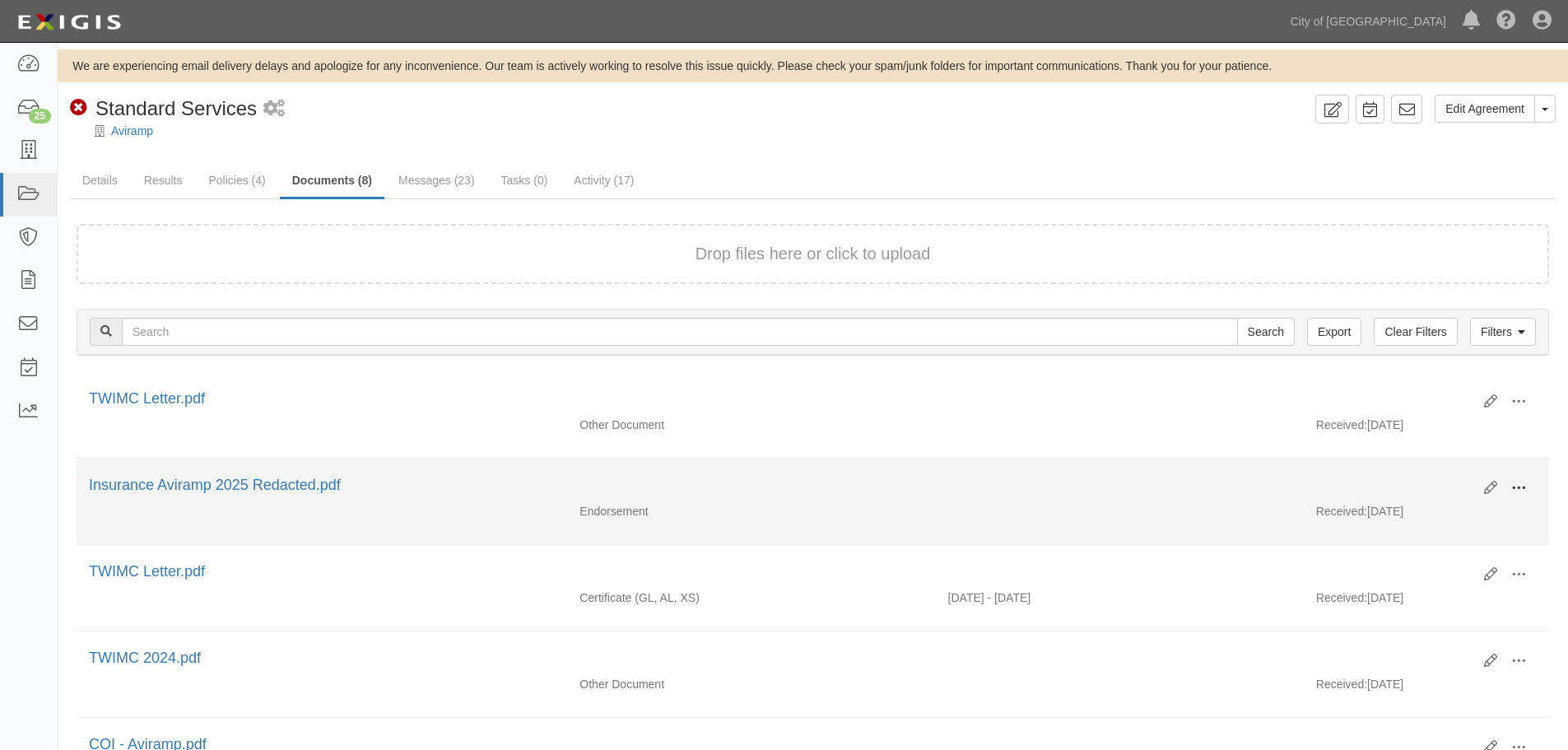
click at [1515, 492] on span at bounding box center [1518, 487] width 15 height 15
click at [1475, 526] on link "View" at bounding box center [1438, 512] width 130 height 30
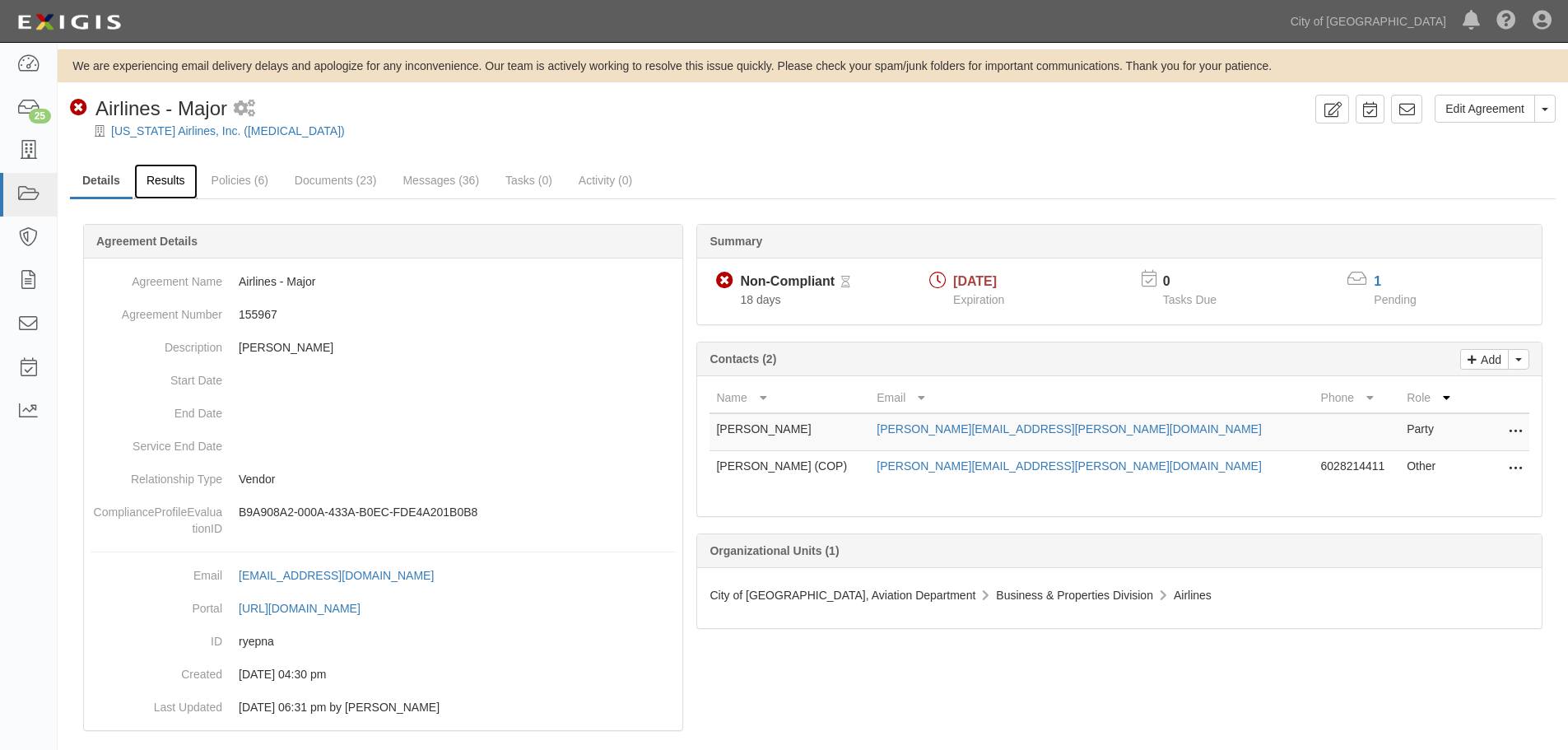
click at [165, 197] on link "Results" at bounding box center [166, 181] width 63 height 36
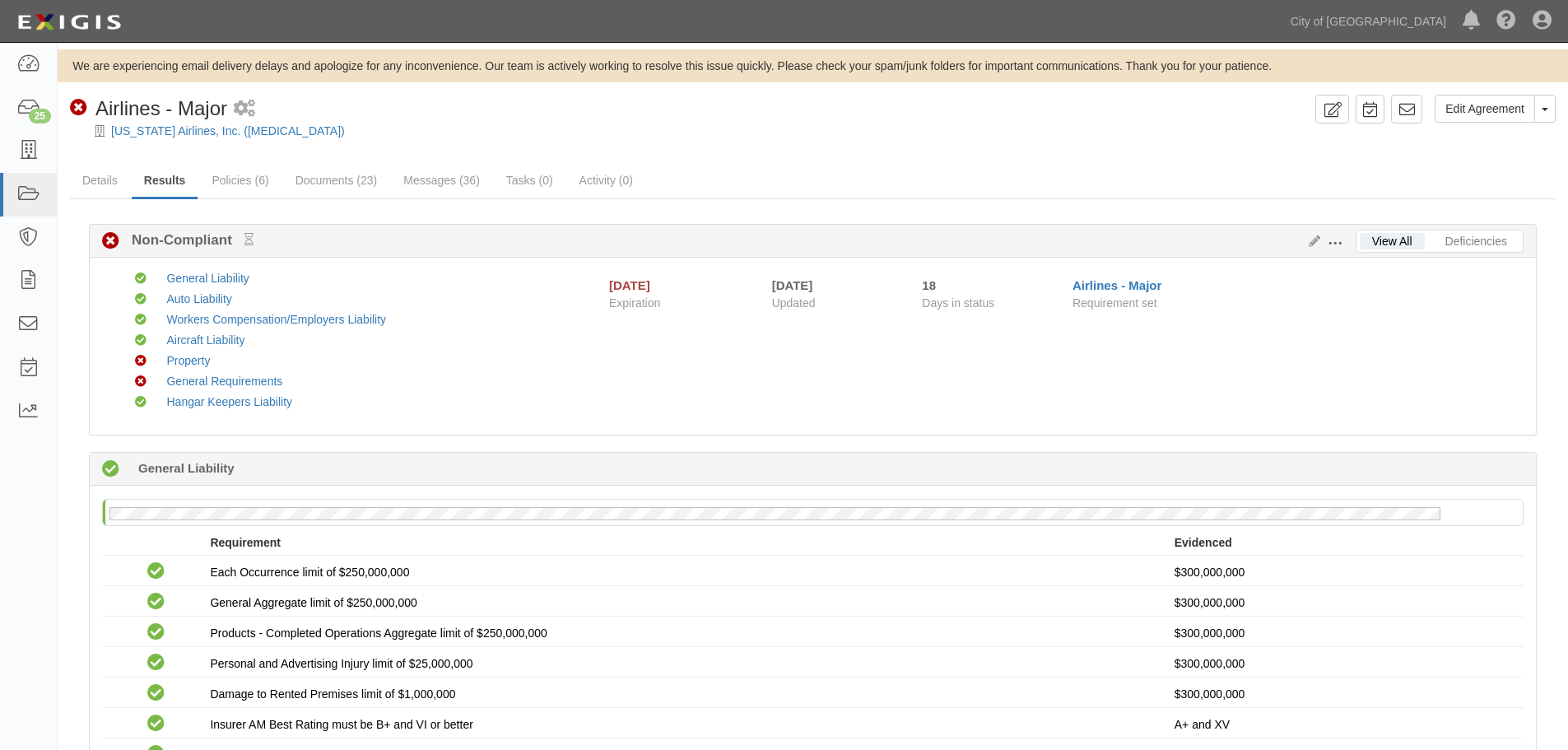
drag, startPoint x: 1569, startPoint y: 627, endPoint x: 707, endPoint y: 372, distance: 898.9
click at [707, 373] on div "Compliant General Liability Compliant Auto Liability Compliant Workers Compensa…" at bounding box center [821, 346] width 1427 height 152
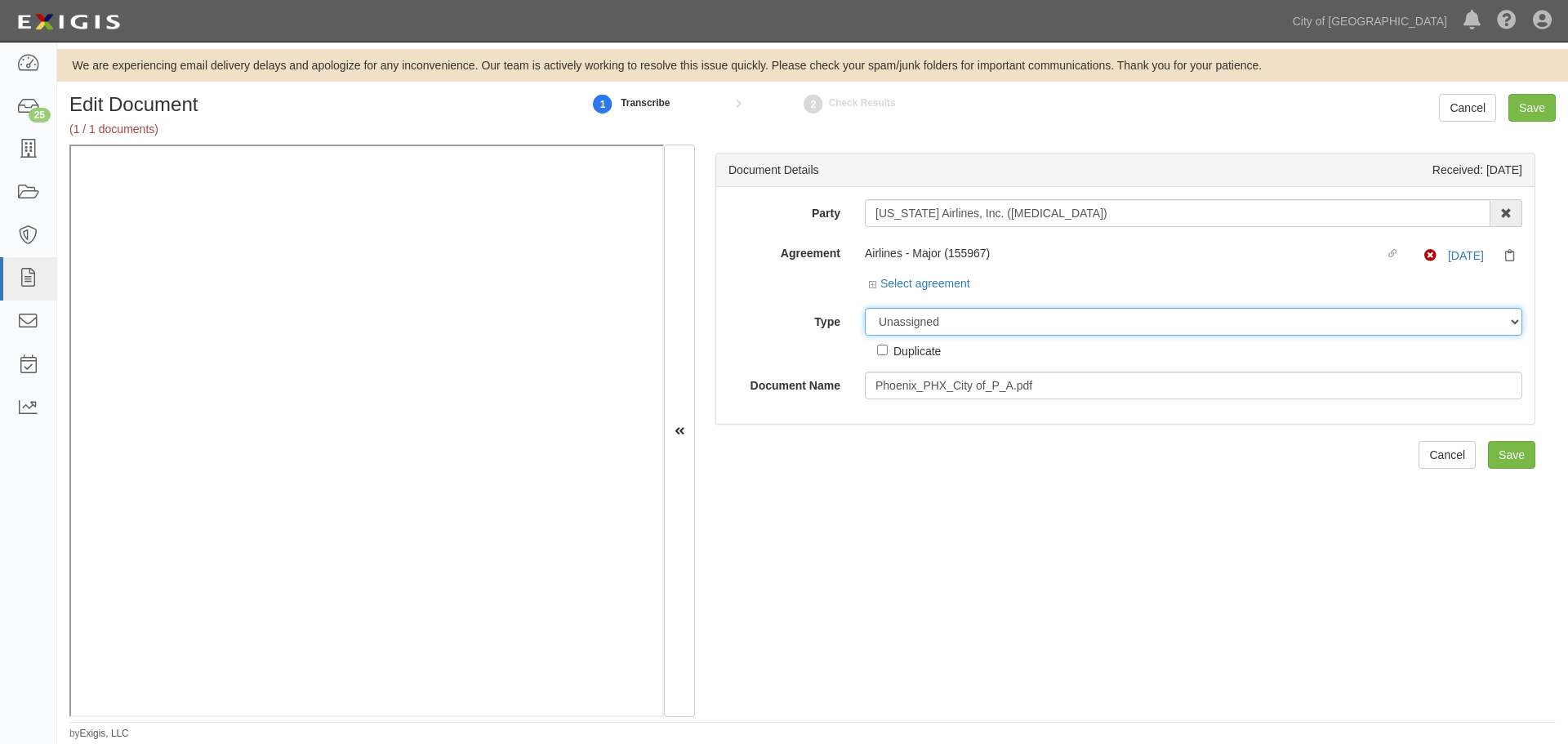
click at [983, 327] on select "Unassigned Binder Cancellation Notice Certificate Contract Endorsement Insuranc…" at bounding box center [1194, 321] width 658 height 28
select select "CertificateDetail"
click at [865, 308] on select "Unassigned Binder Cancellation Notice Certificate Contract Endorsement Insuranc…" at bounding box center [1194, 321] width 658 height 28
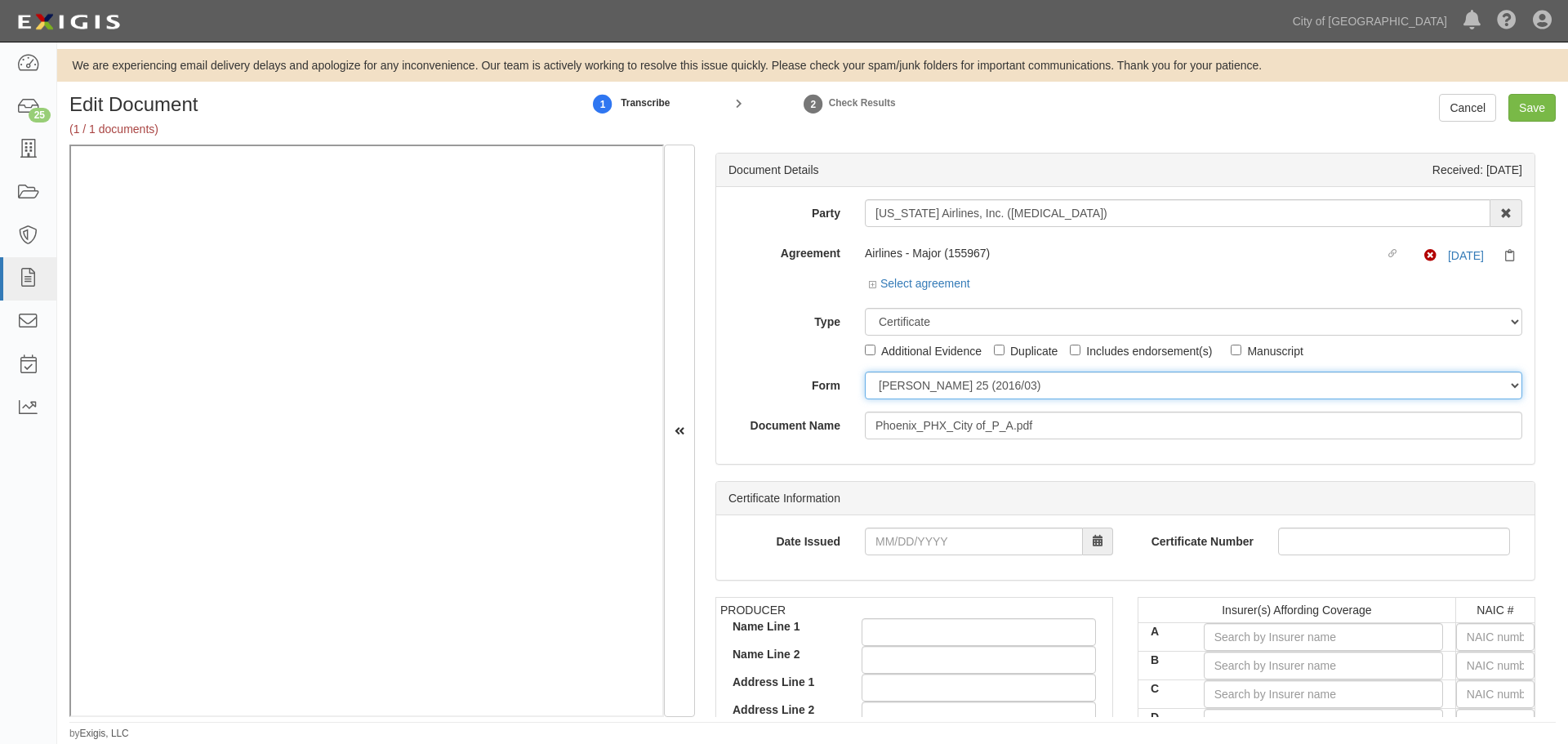
click at [917, 372] on select "ACORD 25 (2016/03) ACORD 101 ACORD 855 NY (2014/05) General" at bounding box center [1194, 385] width 658 height 28
select select "GeneralFormDetail"
click at [865, 372] on select "ACORD 25 (2016/03) ACORD 101 ACORD 855 NY (2014/05) General" at bounding box center [1194, 385] width 658 height 28
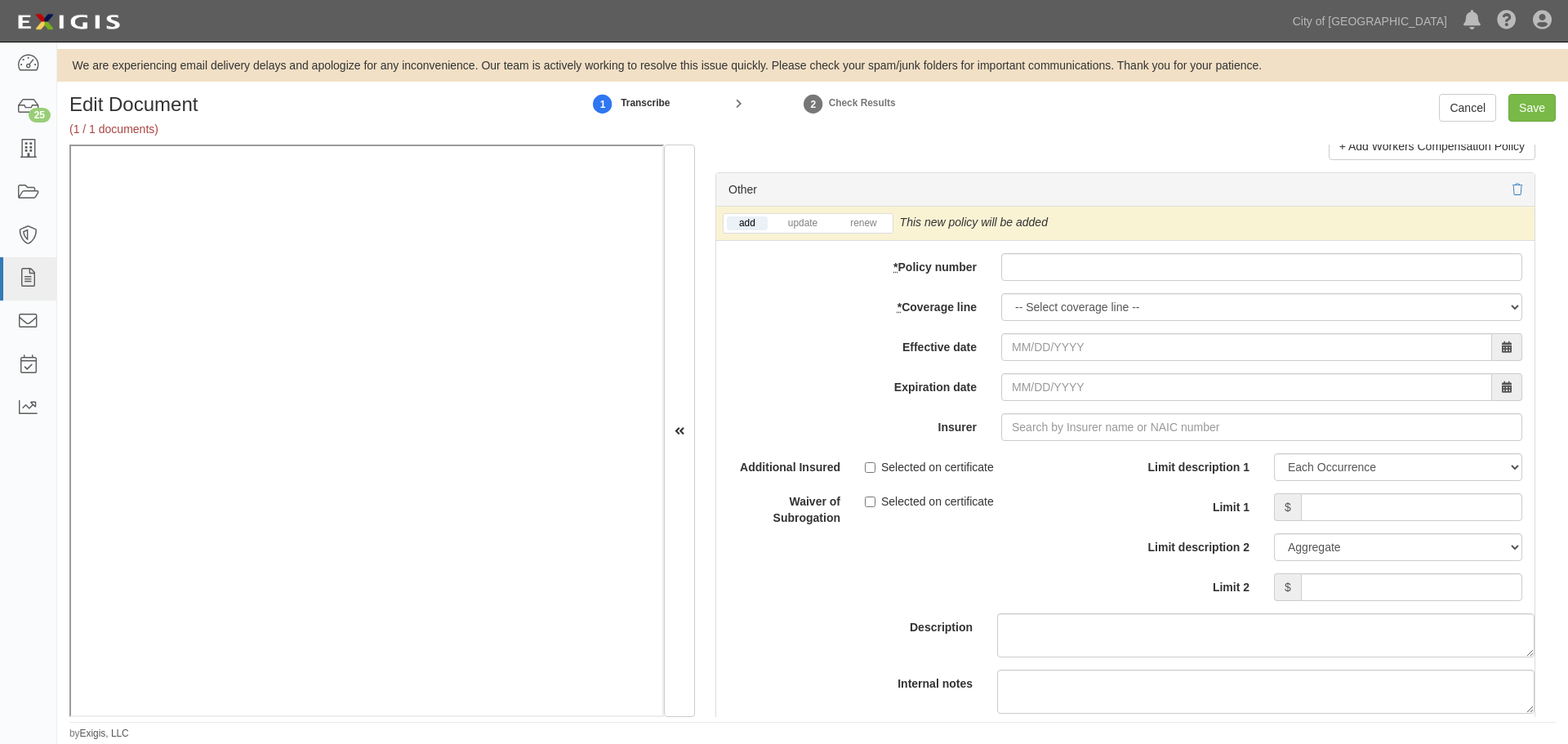
scroll to position [4676, 0]
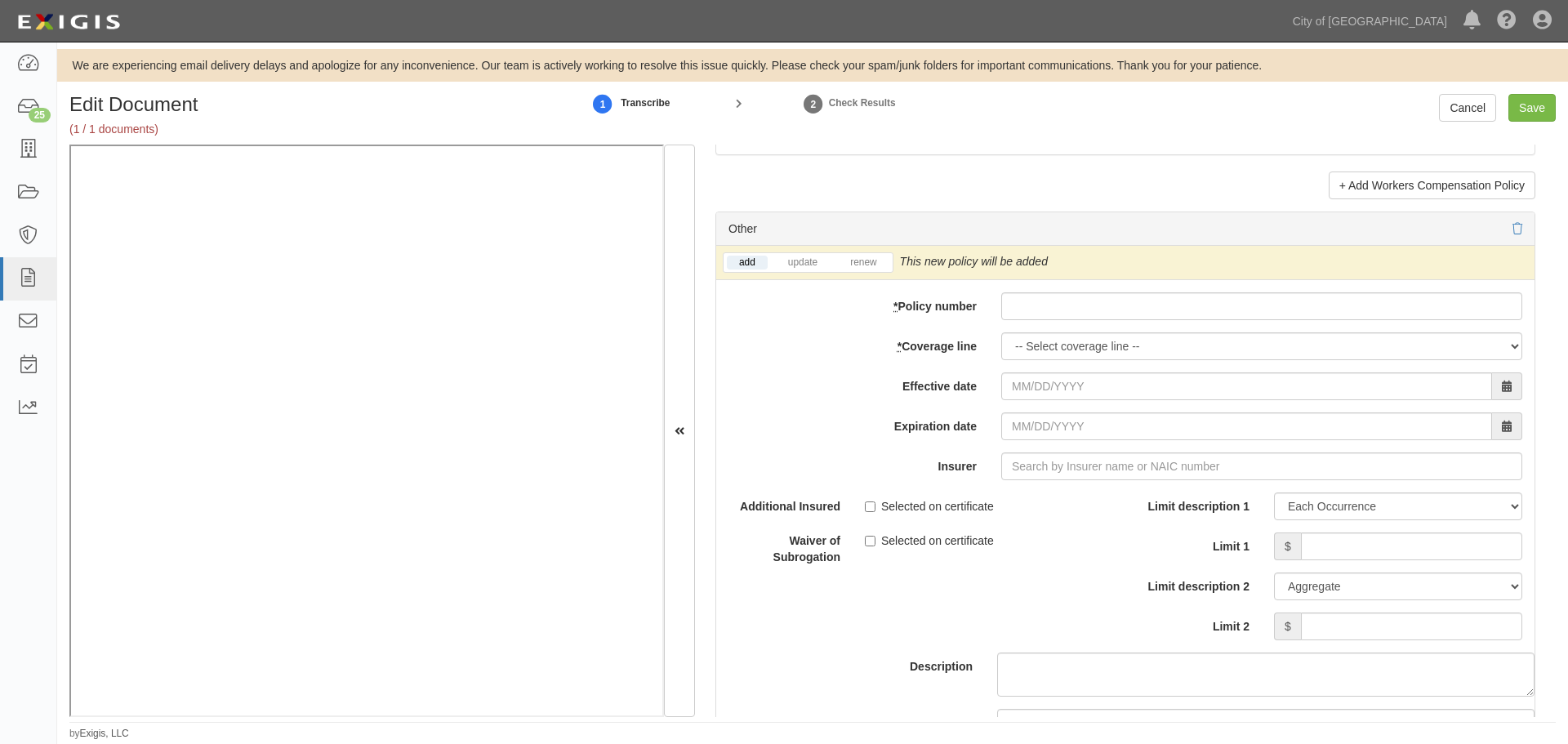
click at [1056, 322] on div "add update renew This new policy will be added This new policy will update exis…" at bounding box center [1125, 531] width 818 height 570
drag, startPoint x: 1054, startPoint y: 315, endPoint x: 1045, endPoint y: 328, distance: 15.8
click at [1051, 318] on input "* Policy number" at bounding box center [1262, 306] width 521 height 28
paste input "PPR038452108"
type input "PPR038452108"
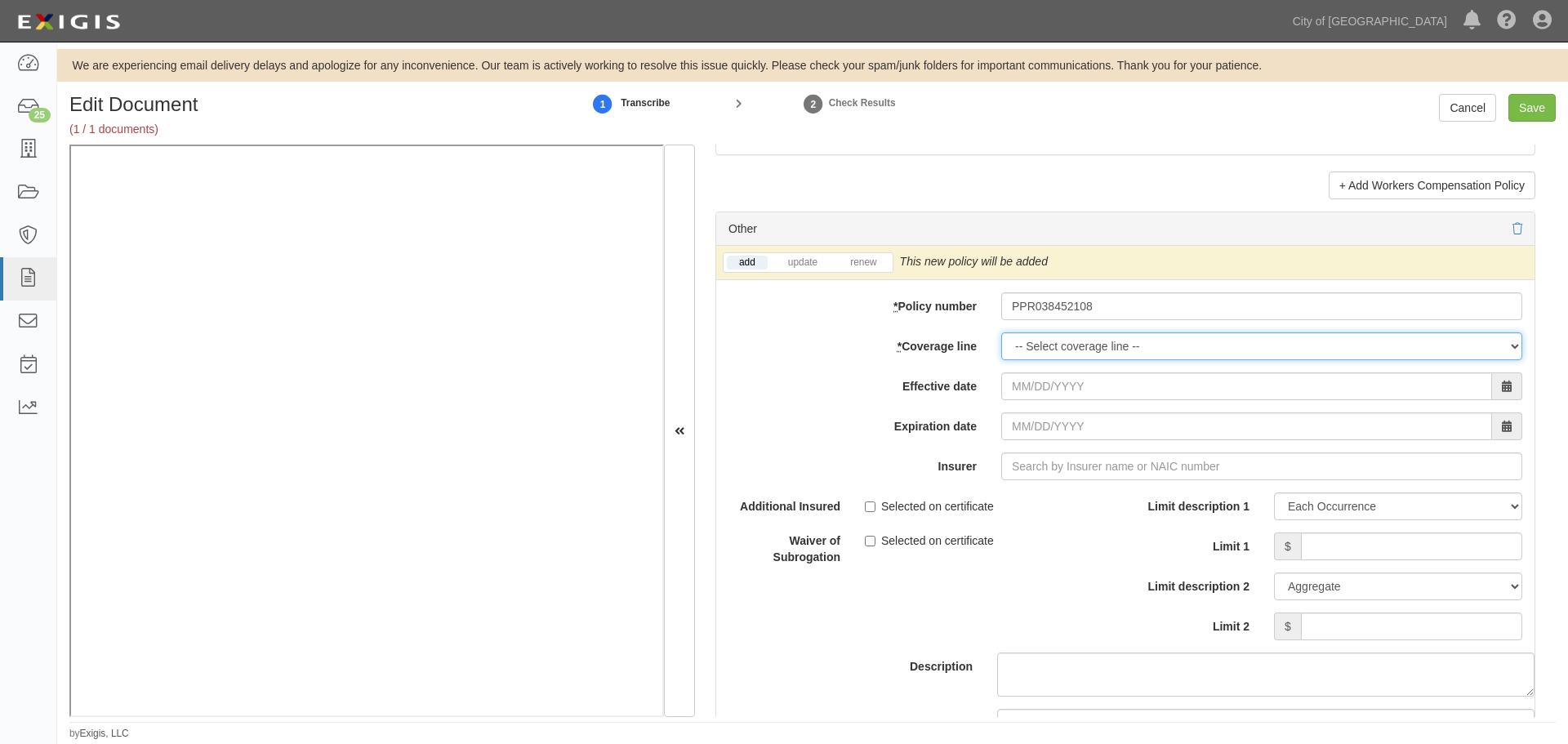
click at [1039, 359] on select "-- Select coverage line -- Asbestos Abatement Auto Physical Damage Boiler & Mac…" at bounding box center [1262, 346] width 521 height 28
select select "46"
click at [1002, 333] on select "-- Select coverage line -- Asbestos Abatement Auto Physical Damage Boiler & Mac…" at bounding box center [1262, 346] width 521 height 28
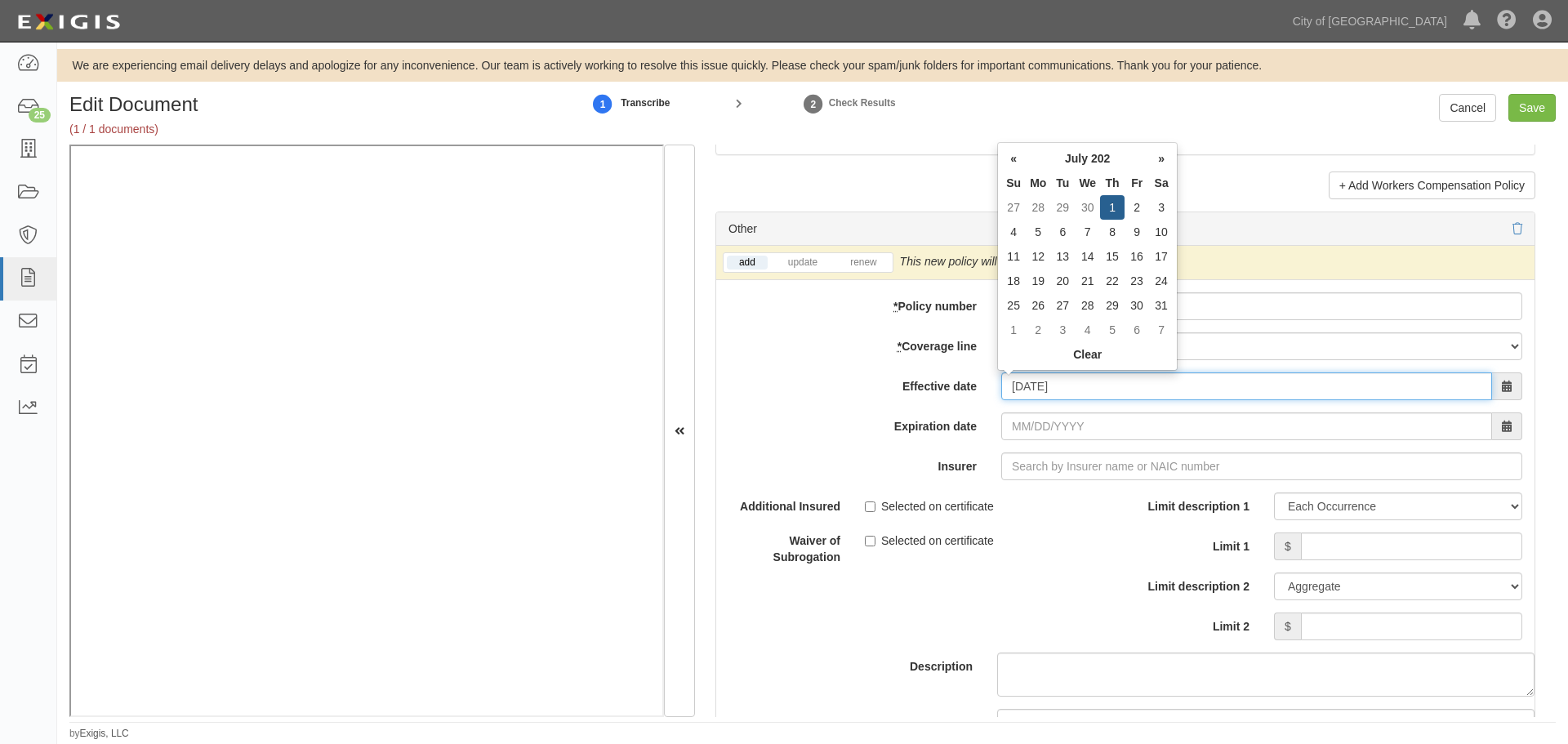
type input "07/01/2025"
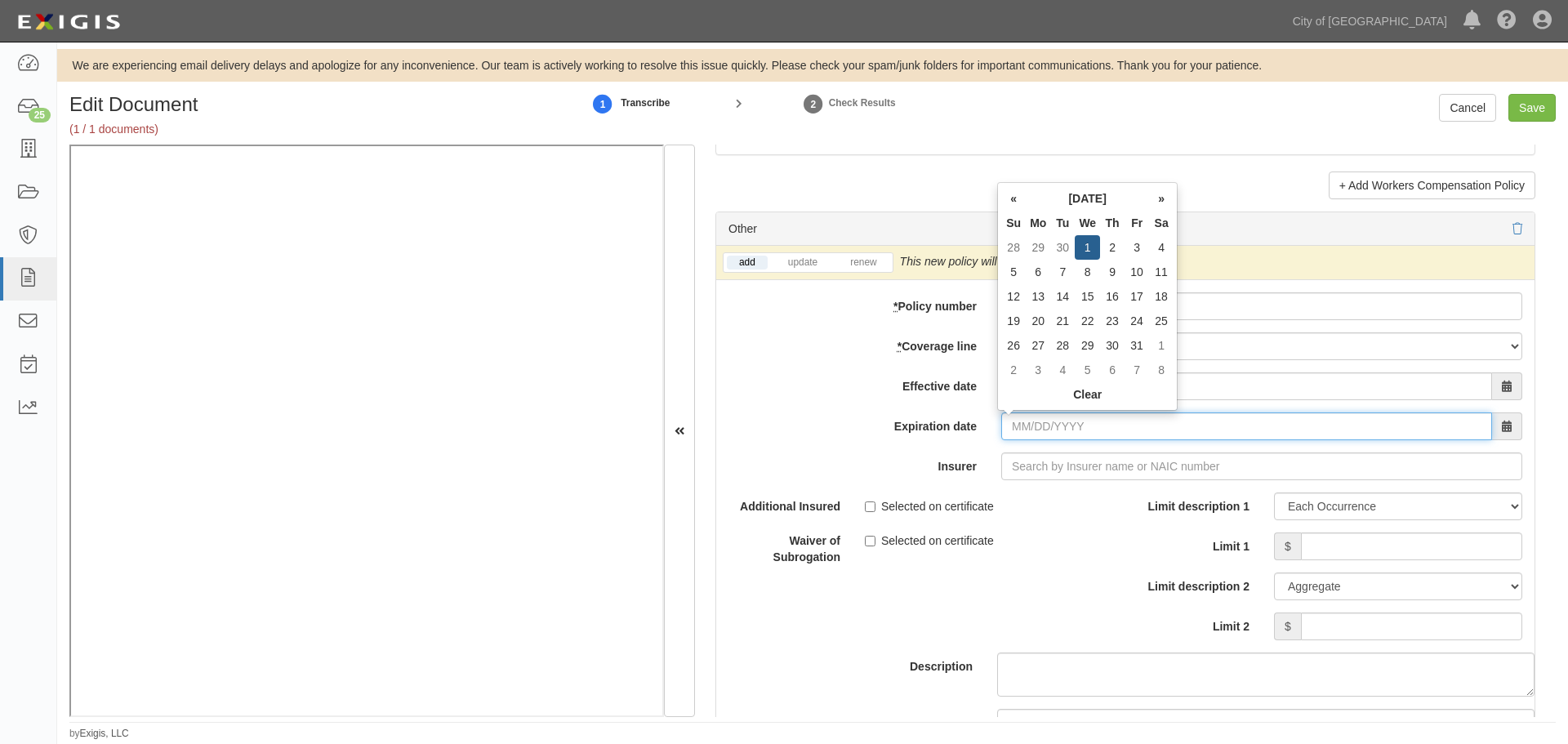
type input "07/01/2026"
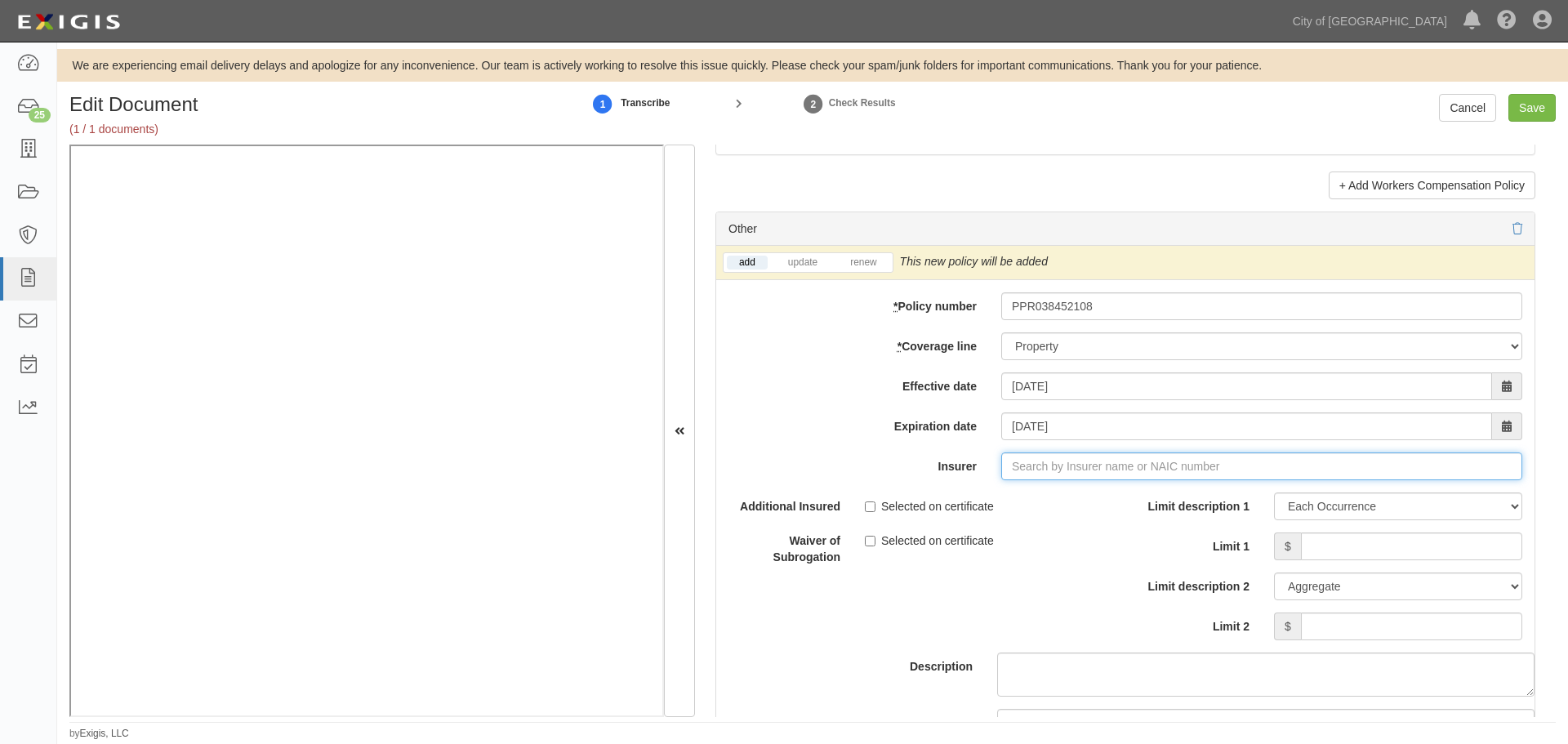
type input "180 Seguros S.A. (0) NR Rating"
type input "1"
click at [1098, 476] on input "16535" at bounding box center [1262, 466] width 521 height 28
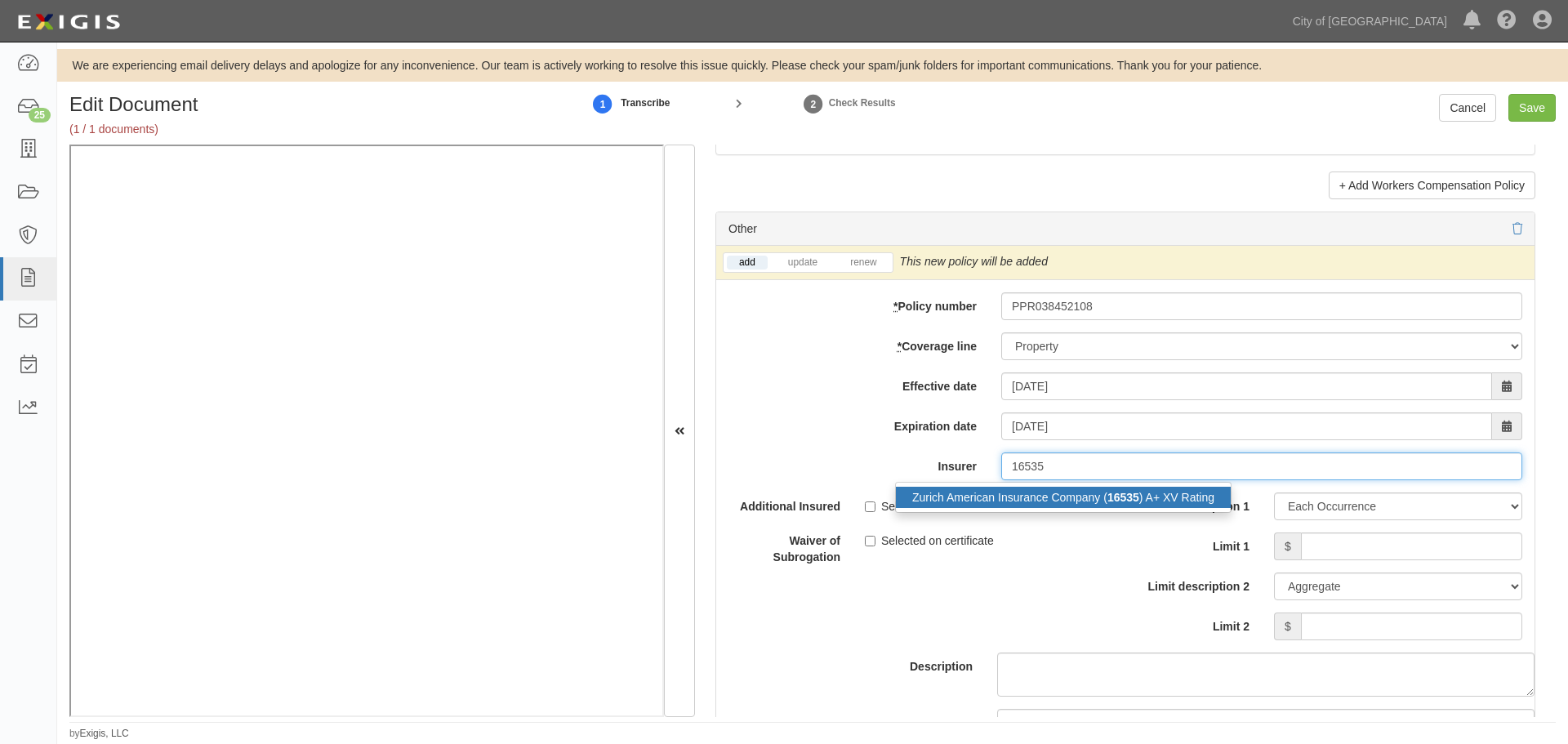
click at [1098, 495] on div "Zurich American Insurance Company ( 16535 ) A+ XV Rating" at bounding box center [1063, 497] width 335 height 21
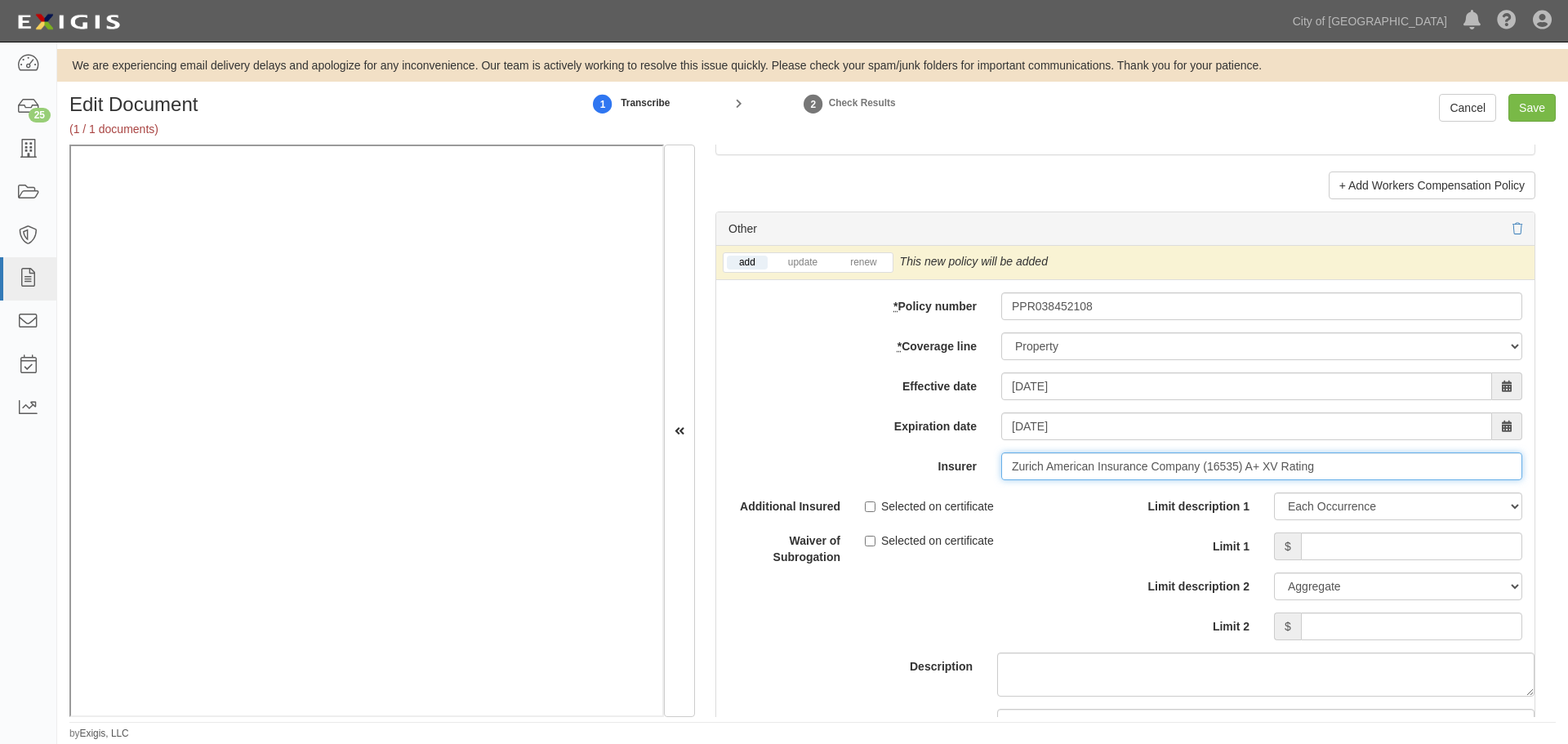
type input "Zurich American Insurance Company (16535) A+ XV Rating"
click at [856, 251] on div "add update renew This new policy will be added This new policy will update exis…" at bounding box center [1125, 263] width 818 height 35
click at [857, 259] on link "renew" at bounding box center [863, 262] width 51 height 13
click at [1349, 530] on div "Limit description 1 Limit Each Occurrence Each Claim Aggregate Deductible Self-…" at bounding box center [1331, 566] width 385 height 148
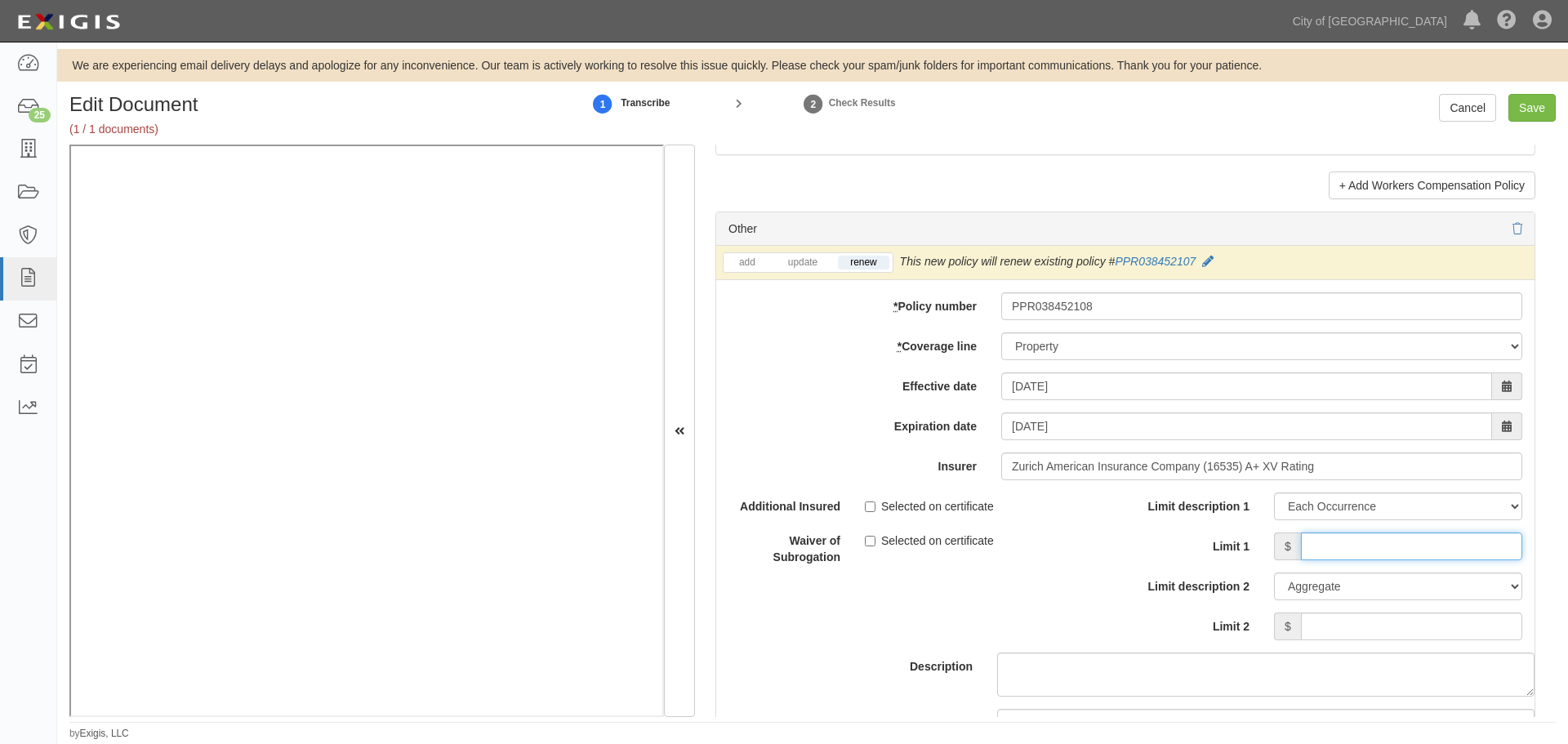
click at [1362, 559] on input "Limit 1" at bounding box center [1412, 546] width 221 height 28
type input "100,000"
click at [1455, 628] on input "Limit 2" at bounding box center [1412, 626] width 221 height 28
type input "100,000"
click at [1525, 125] on div "Edit Document (1 / 1 documents) 1 Transcribe 2 Check Results Cancel Save" at bounding box center [812, 119] width 1511 height 51
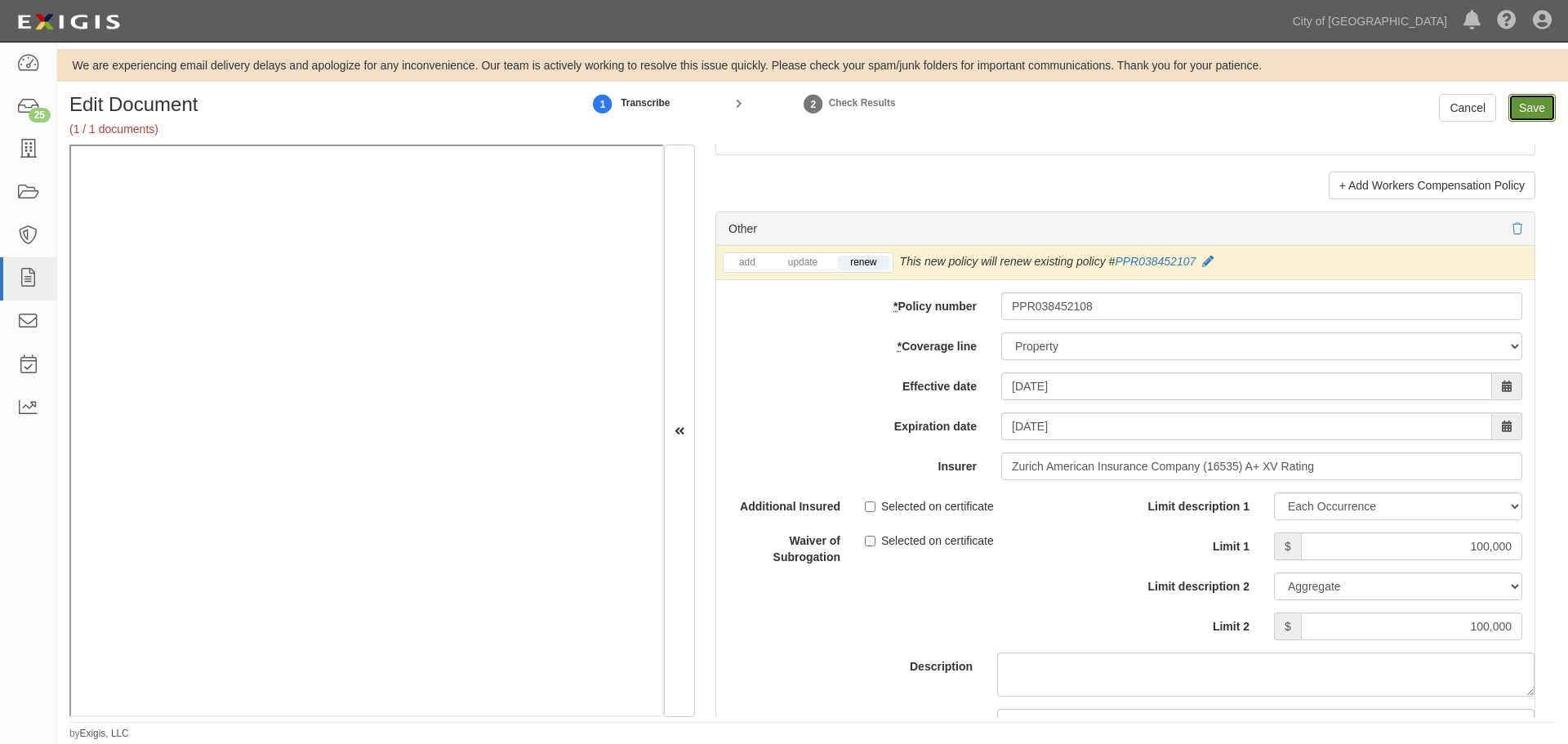
click at [1517, 111] on input "Save" at bounding box center [1531, 108] width 47 height 28
type input "100000"
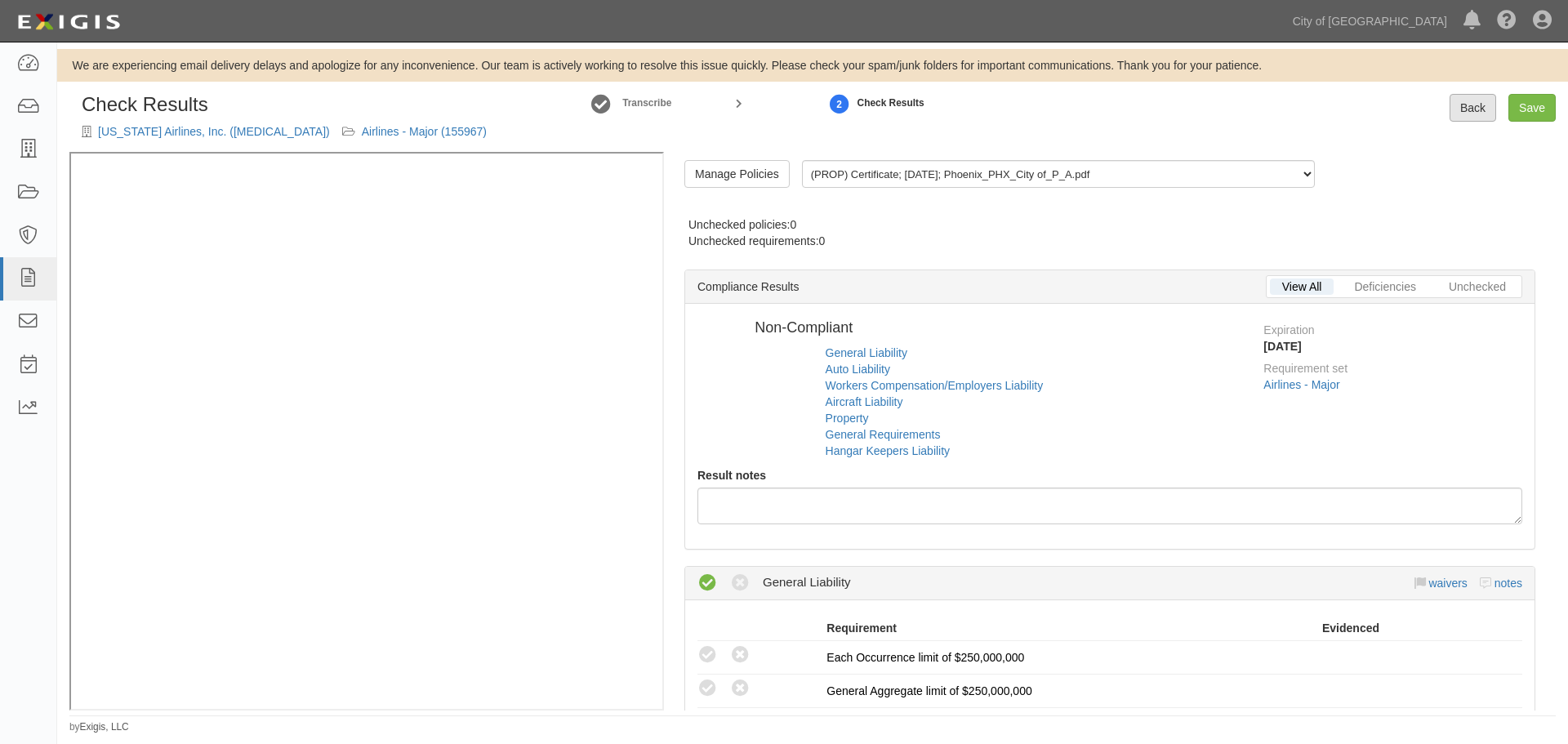
radio input "false"
radio input "true"
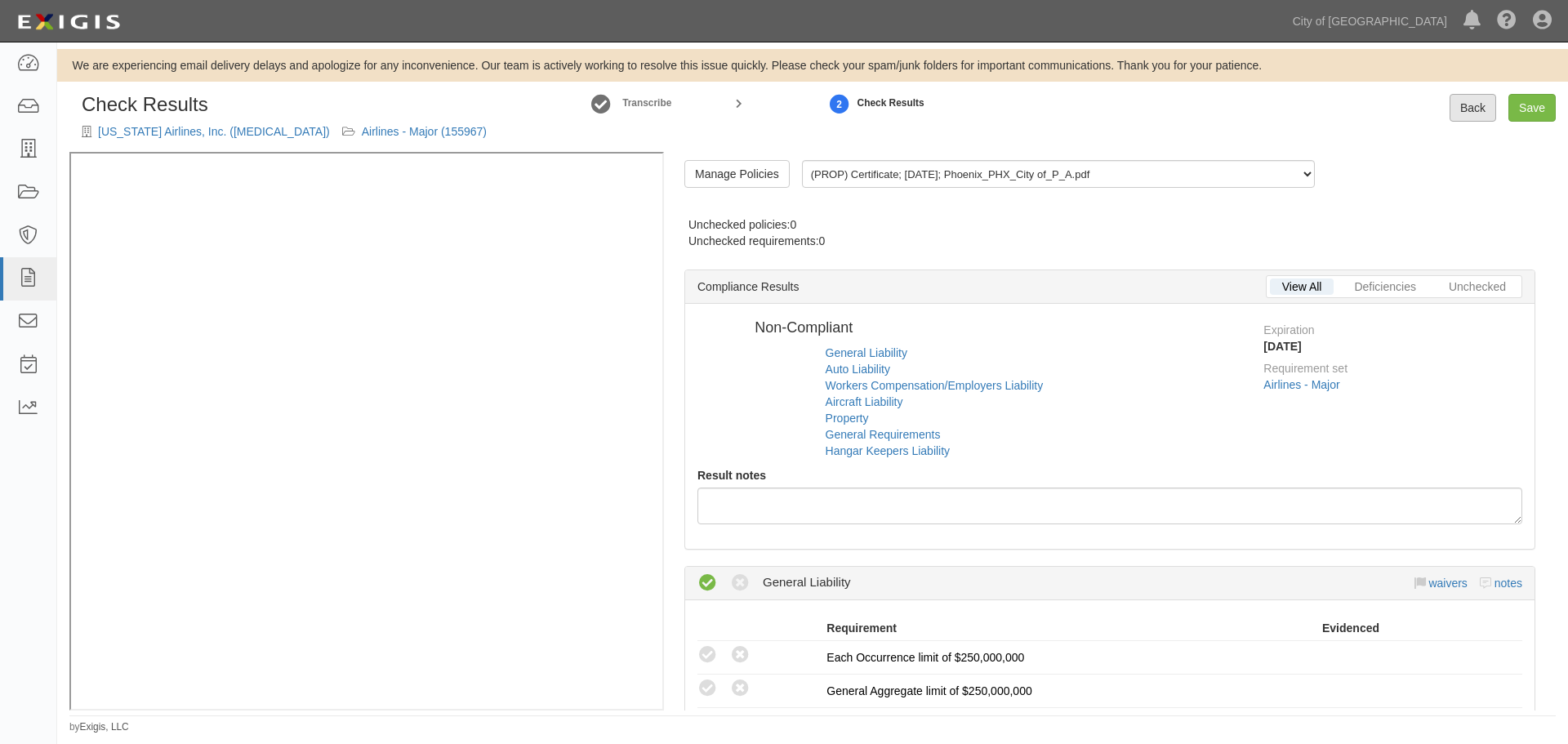
radio input "true"
radio input "false"
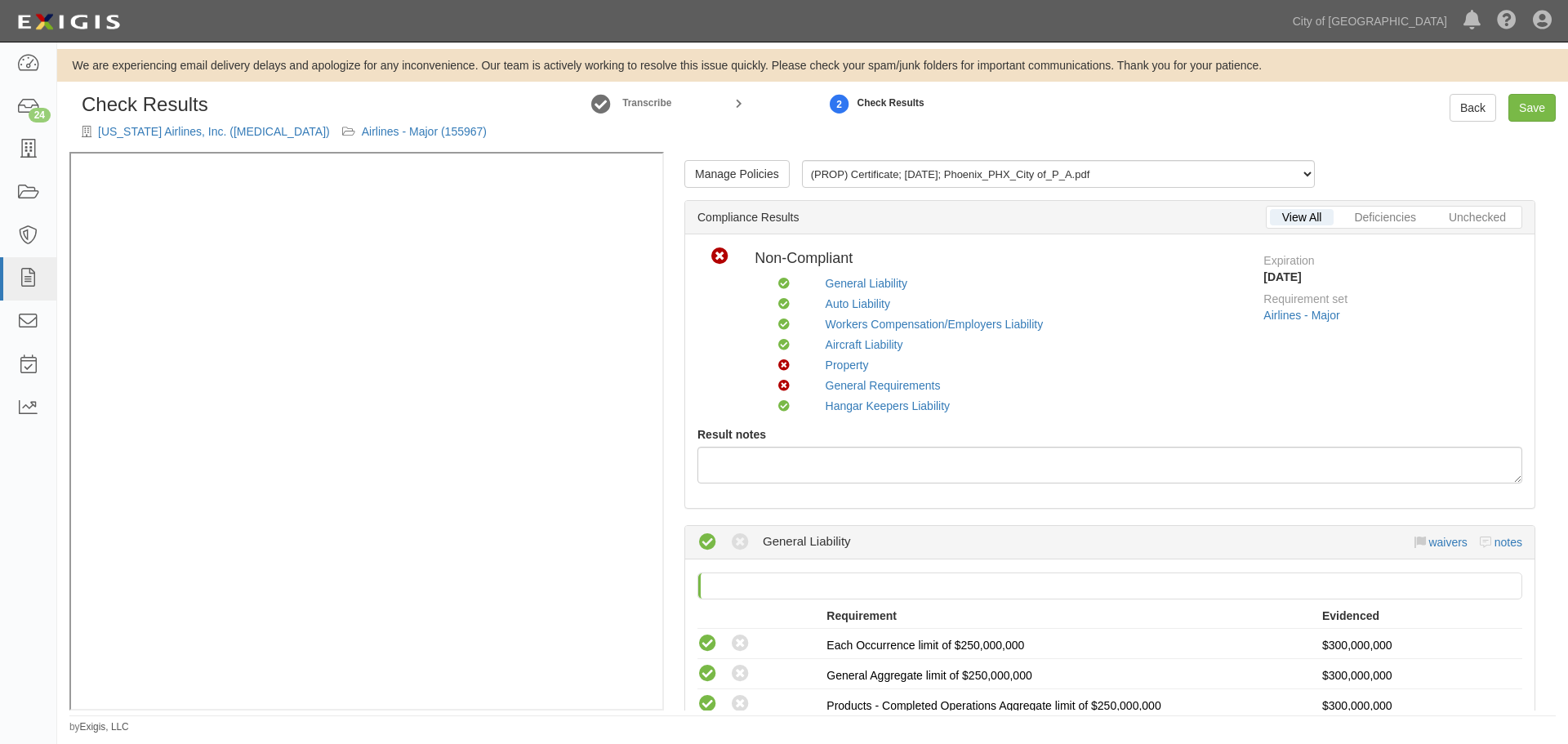
drag, startPoint x: 1460, startPoint y: 120, endPoint x: 354, endPoint y: 98, distance: 1106.2
click at [354, 98] on h1 "Check Results" at bounding box center [284, 105] width 405 height 21
drag, startPoint x: 318, startPoint y: 101, endPoint x: 297, endPoint y: 72, distance: 35.8
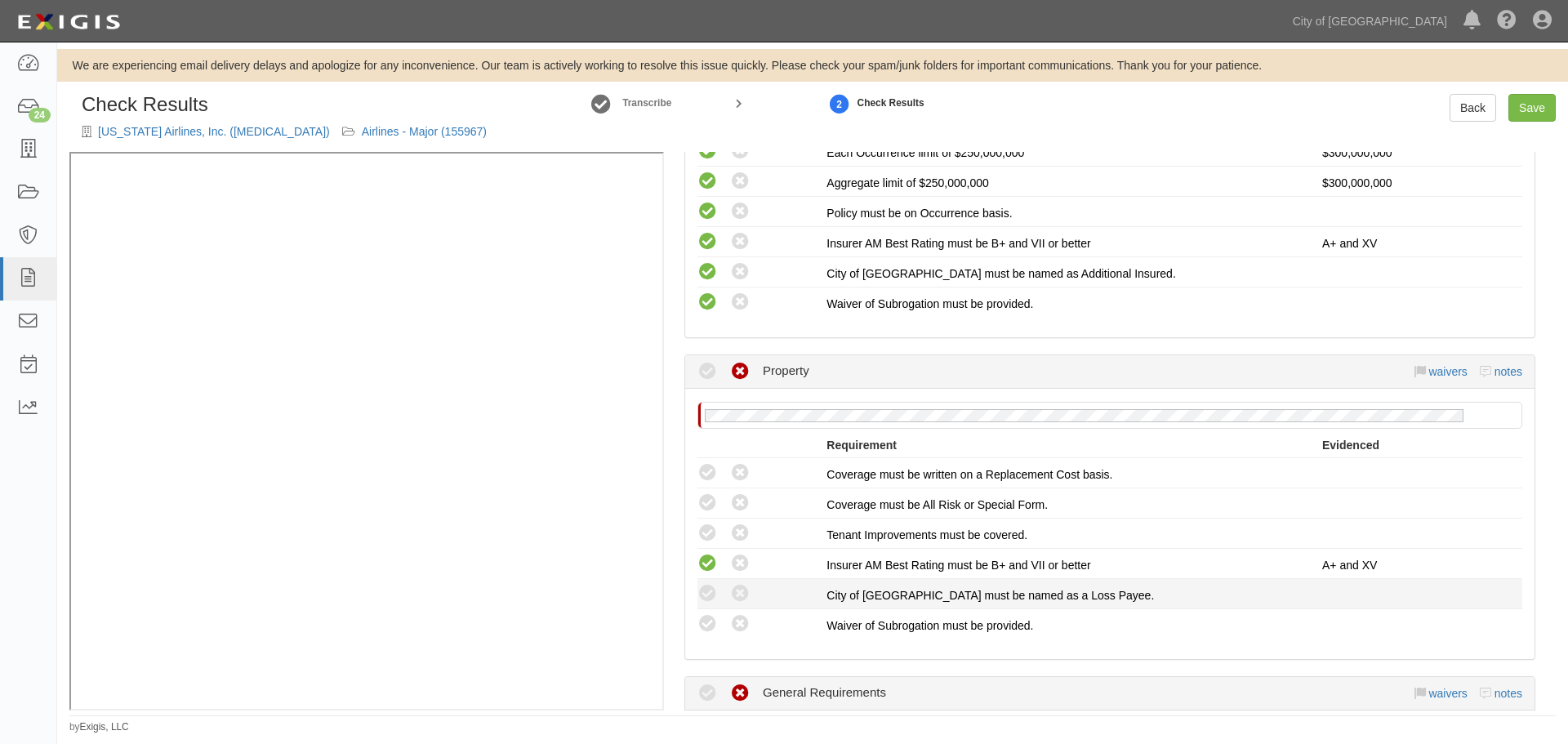
scroll to position [1633, 0]
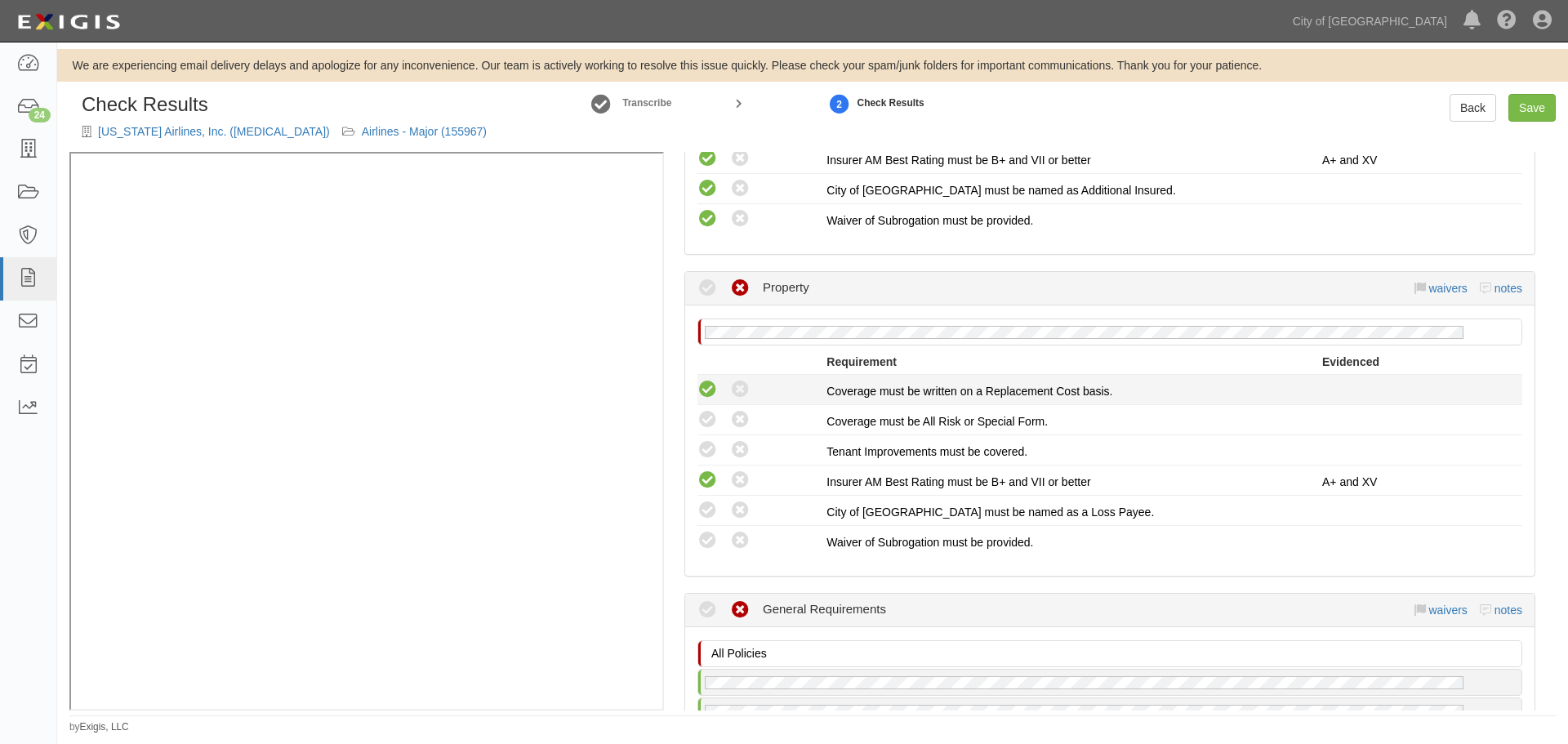
click at [708, 390] on icon at bounding box center [708, 389] width 20 height 20
radio input "true"
click at [704, 427] on icon at bounding box center [708, 420] width 20 height 20
radio input "true"
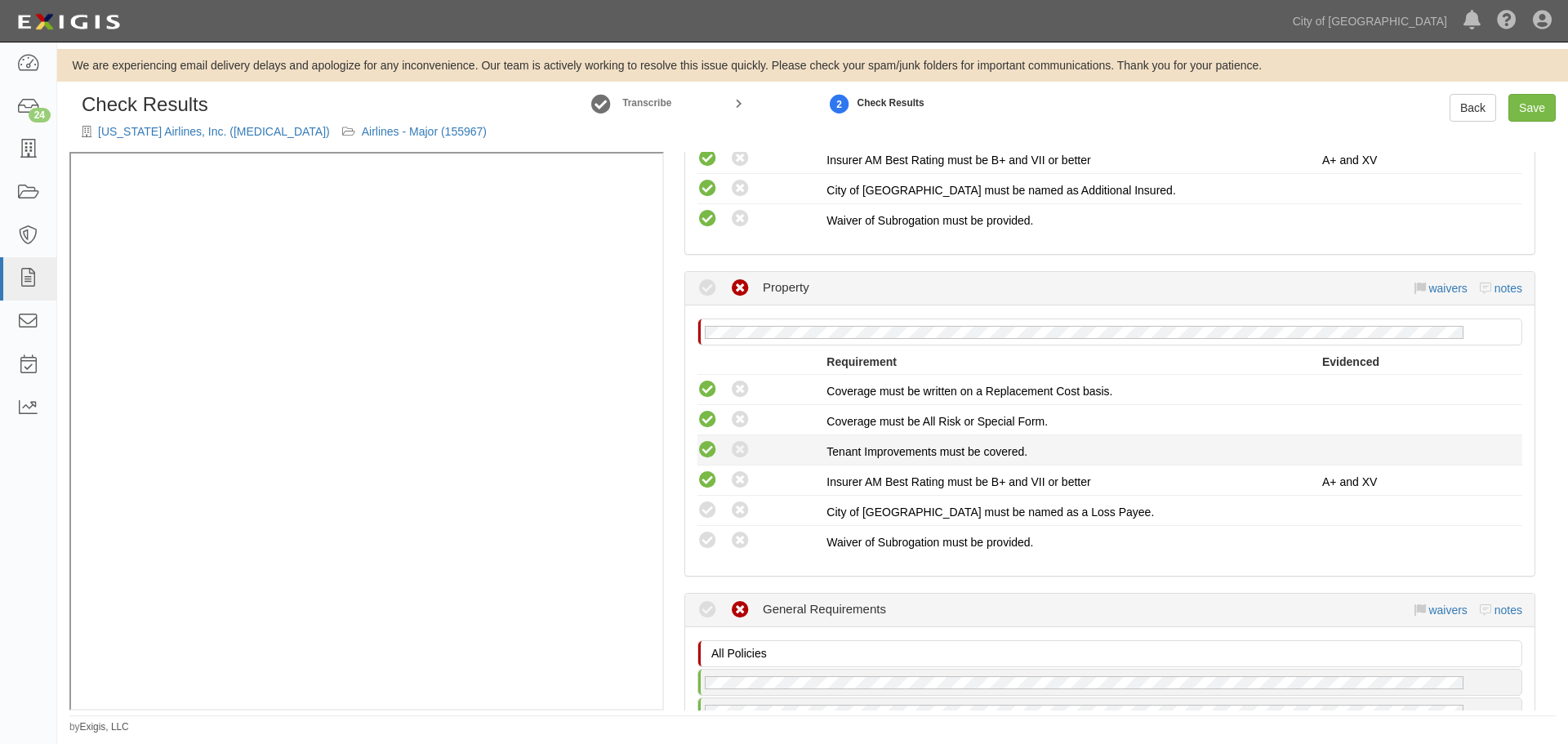
click at [707, 452] on icon at bounding box center [708, 450] width 20 height 20
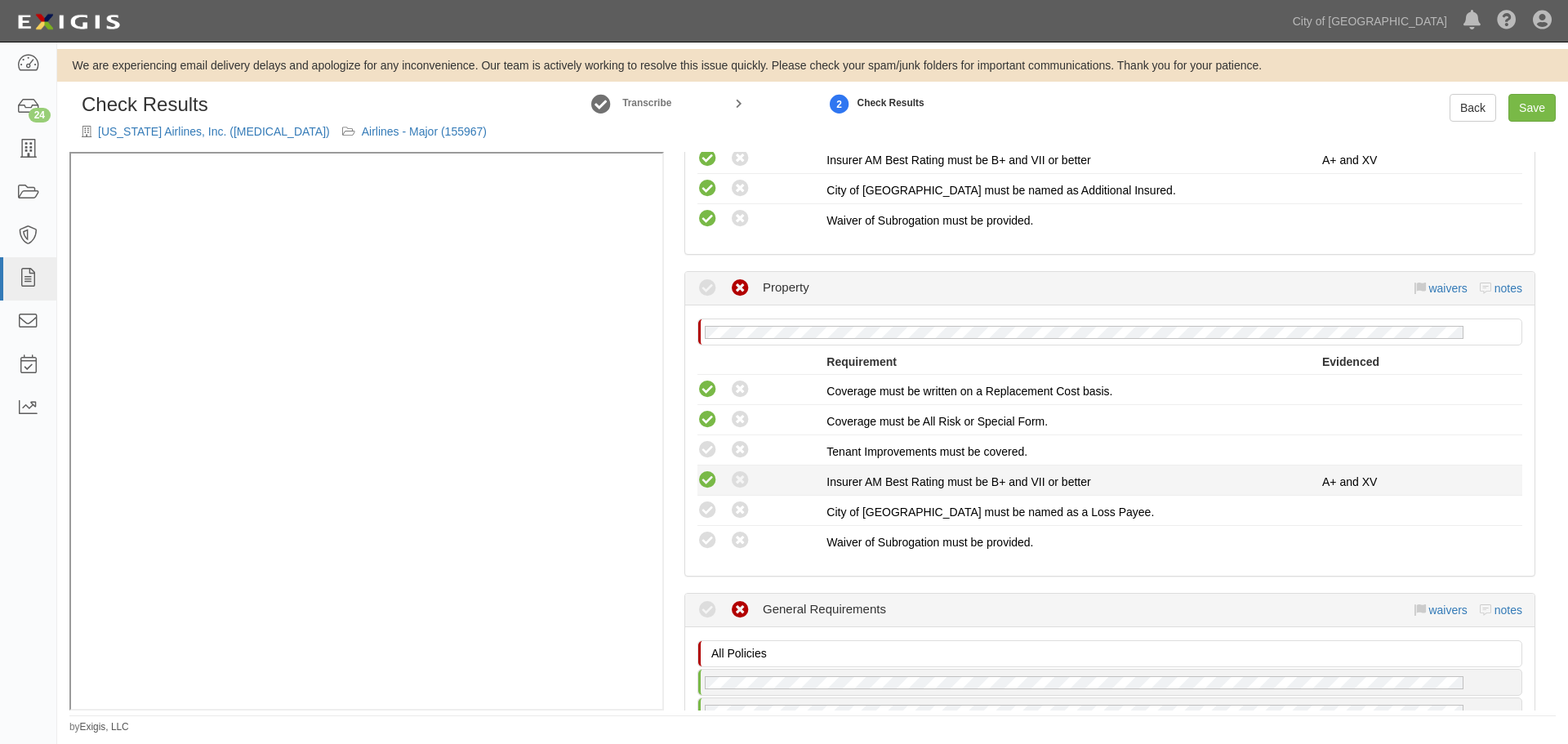
radio input "true"
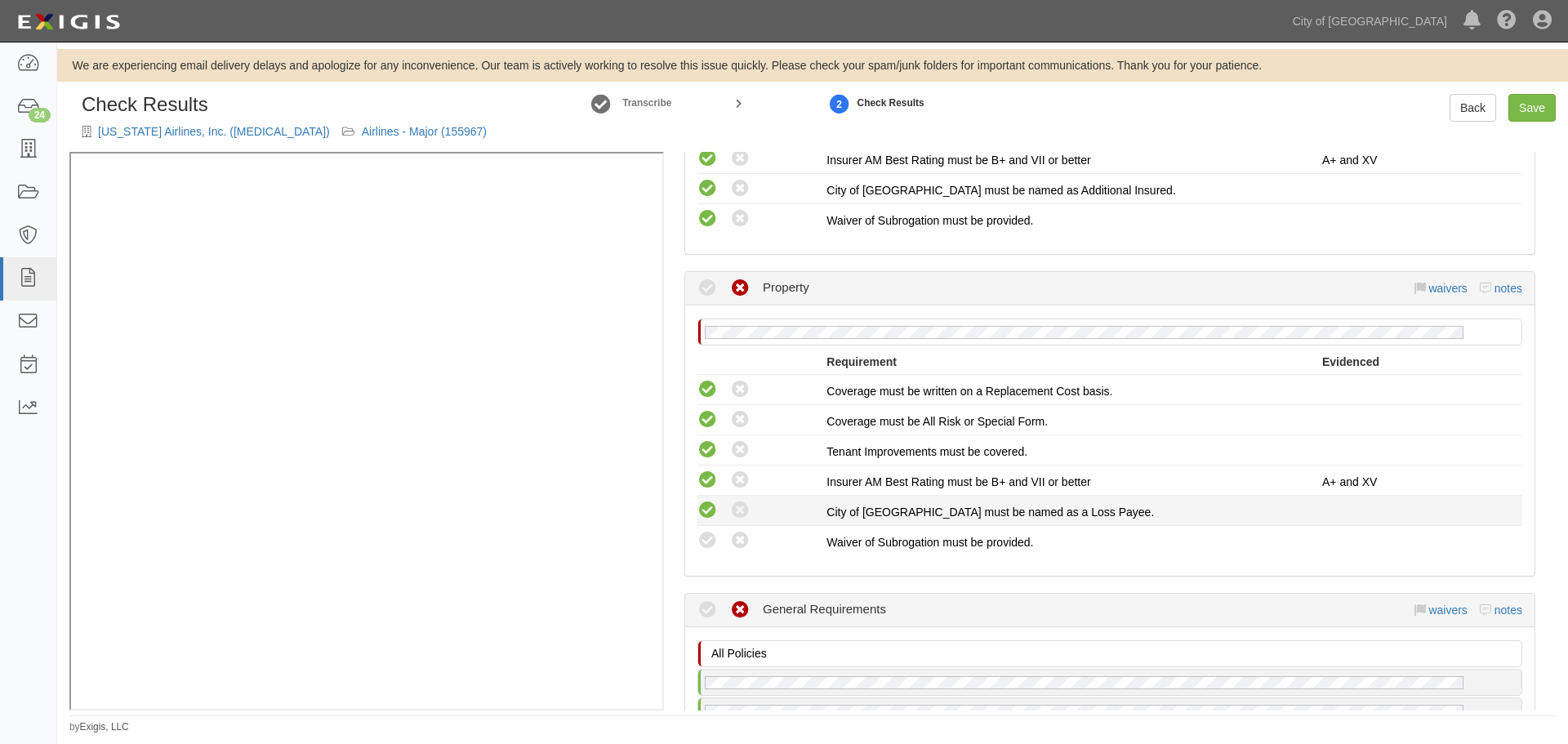
click at [708, 501] on icon at bounding box center [708, 510] width 20 height 20
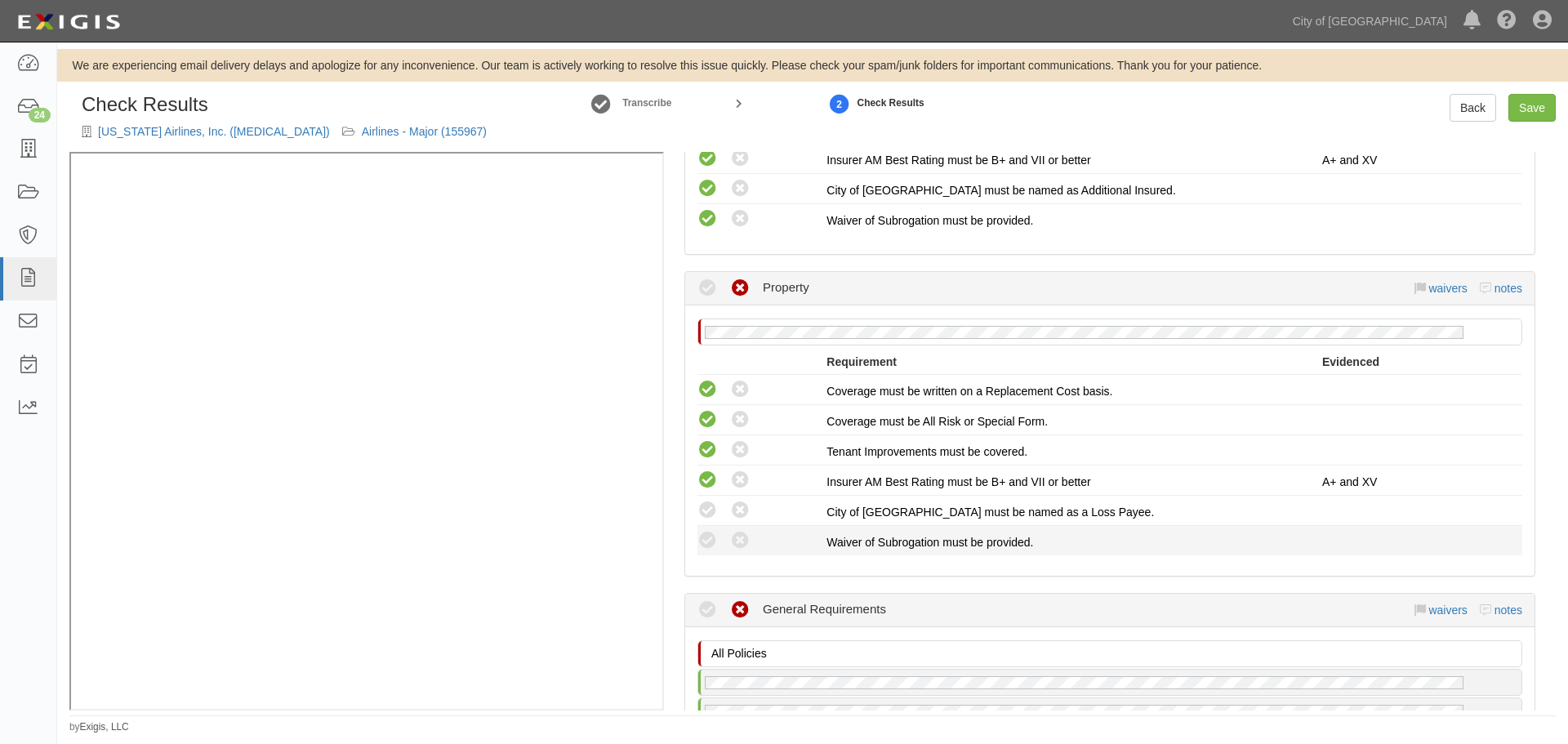
radio input "true"
click at [709, 534] on icon at bounding box center [708, 540] width 20 height 20
radio input "true"
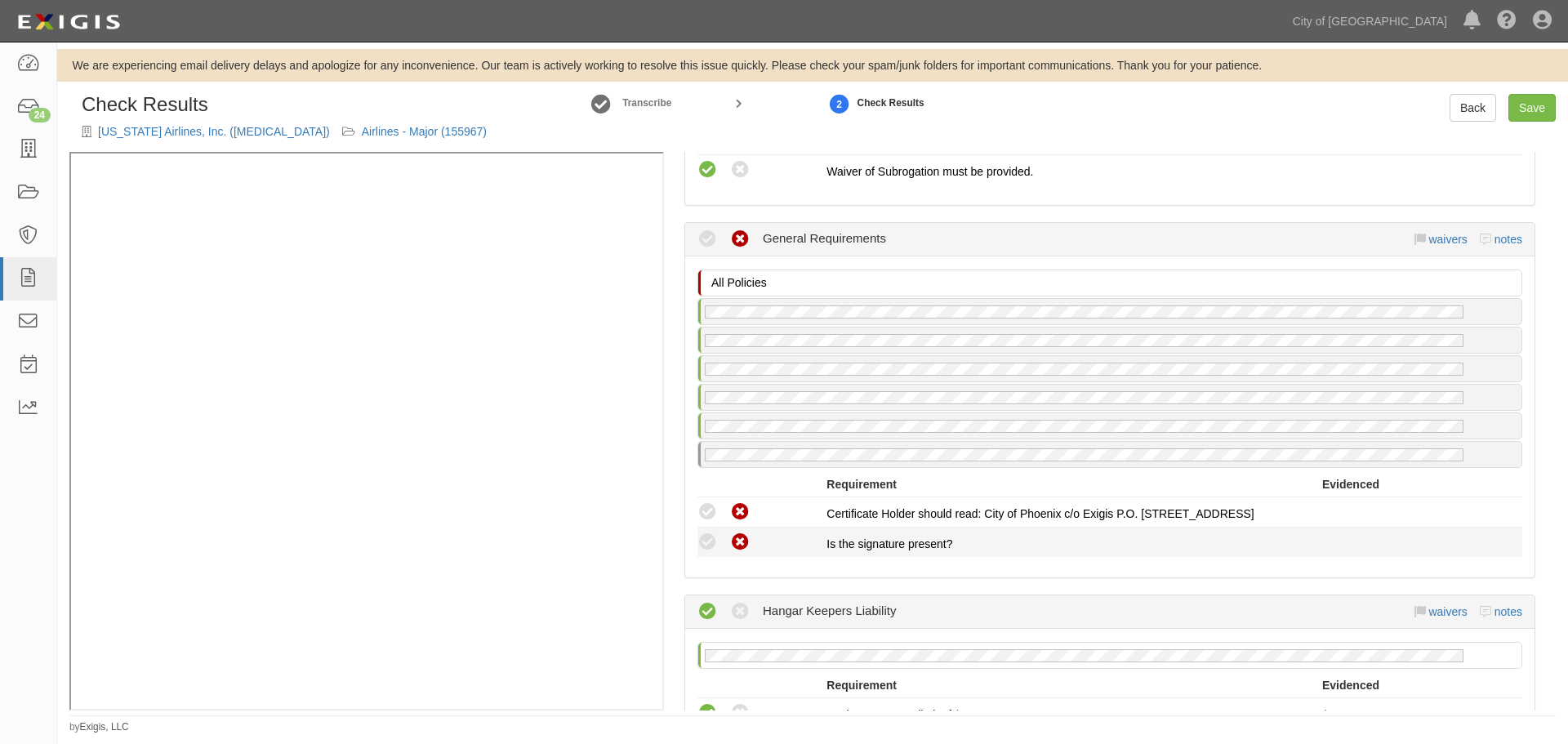
scroll to position [2042, 0]
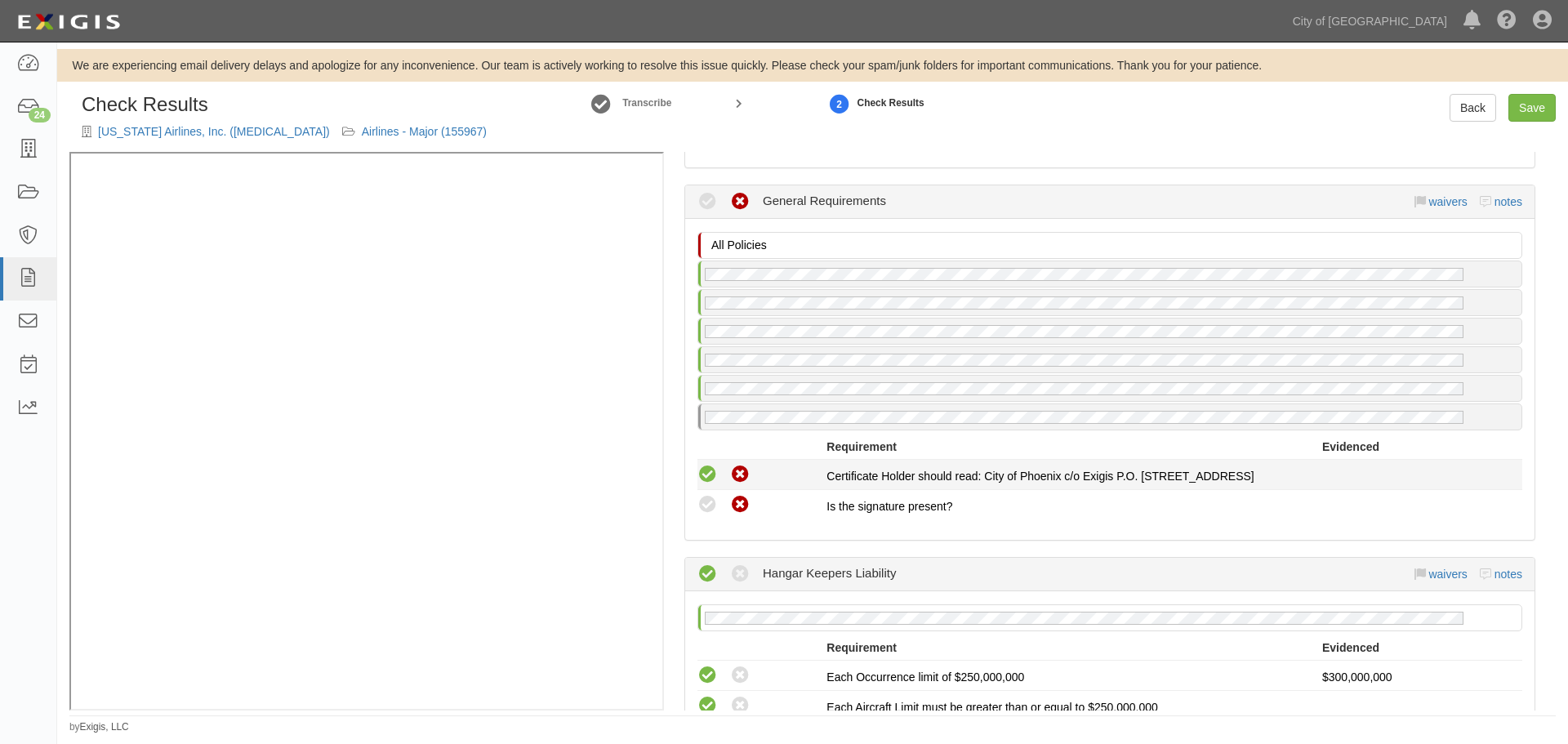
click at [709, 482] on icon at bounding box center [708, 474] width 20 height 20
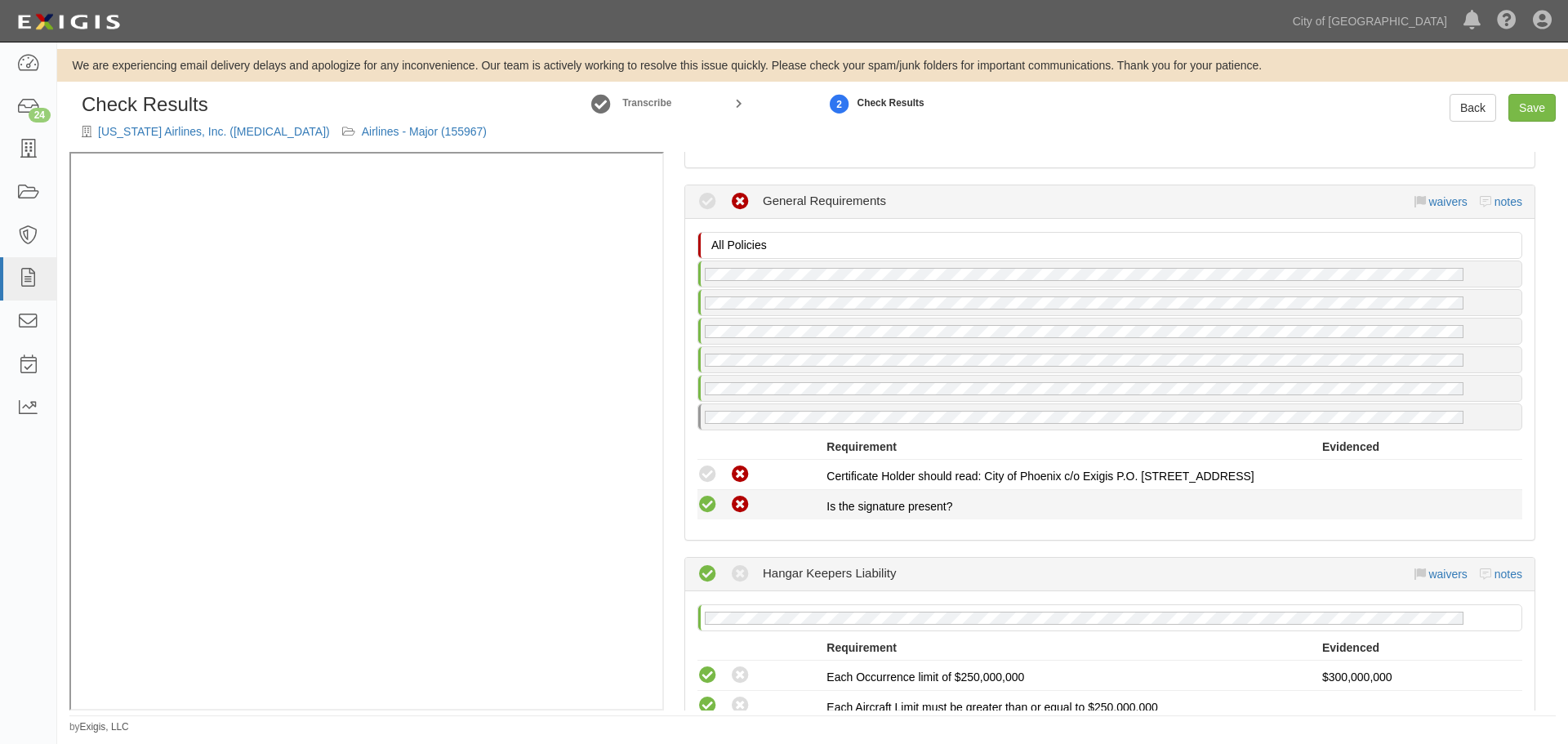
radio input "true"
click at [710, 508] on icon at bounding box center [708, 505] width 20 height 20
radio input "true"
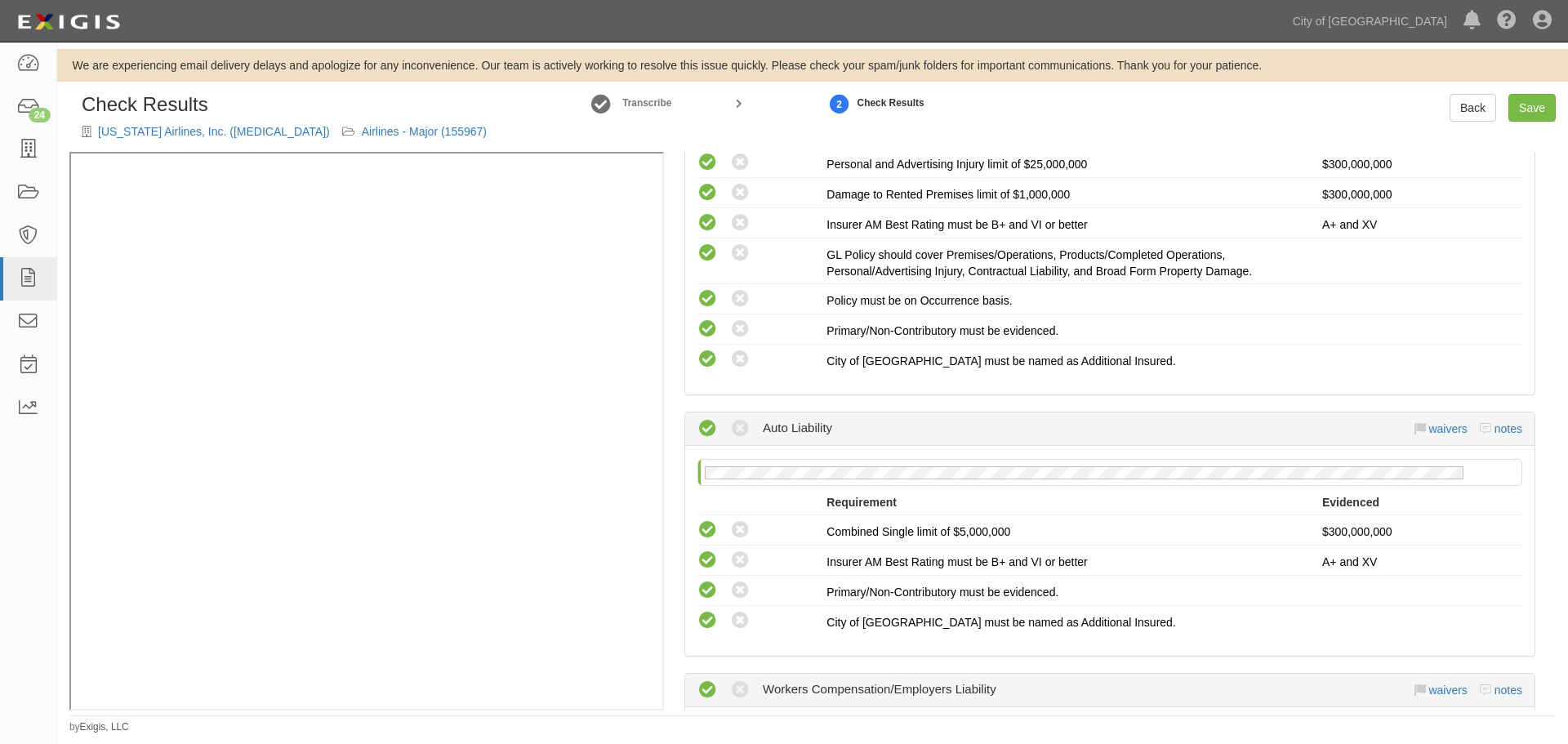
scroll to position [372, 0]
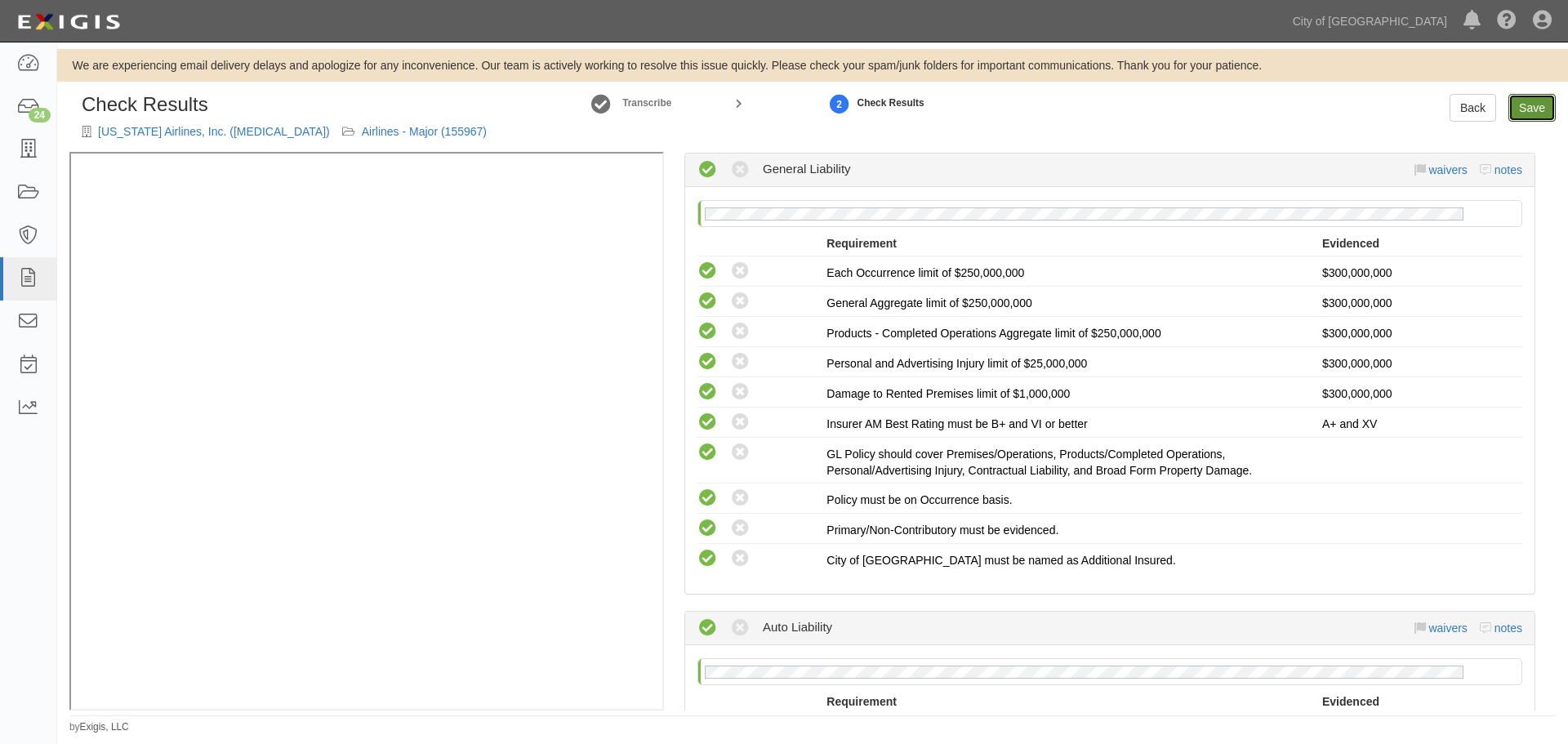
drag, startPoint x: 1553, startPoint y: 99, endPoint x: 1485, endPoint y: 144, distance: 81.5
click at [1552, 99] on link "Save" at bounding box center [1531, 108] width 47 height 28
radio input "true"
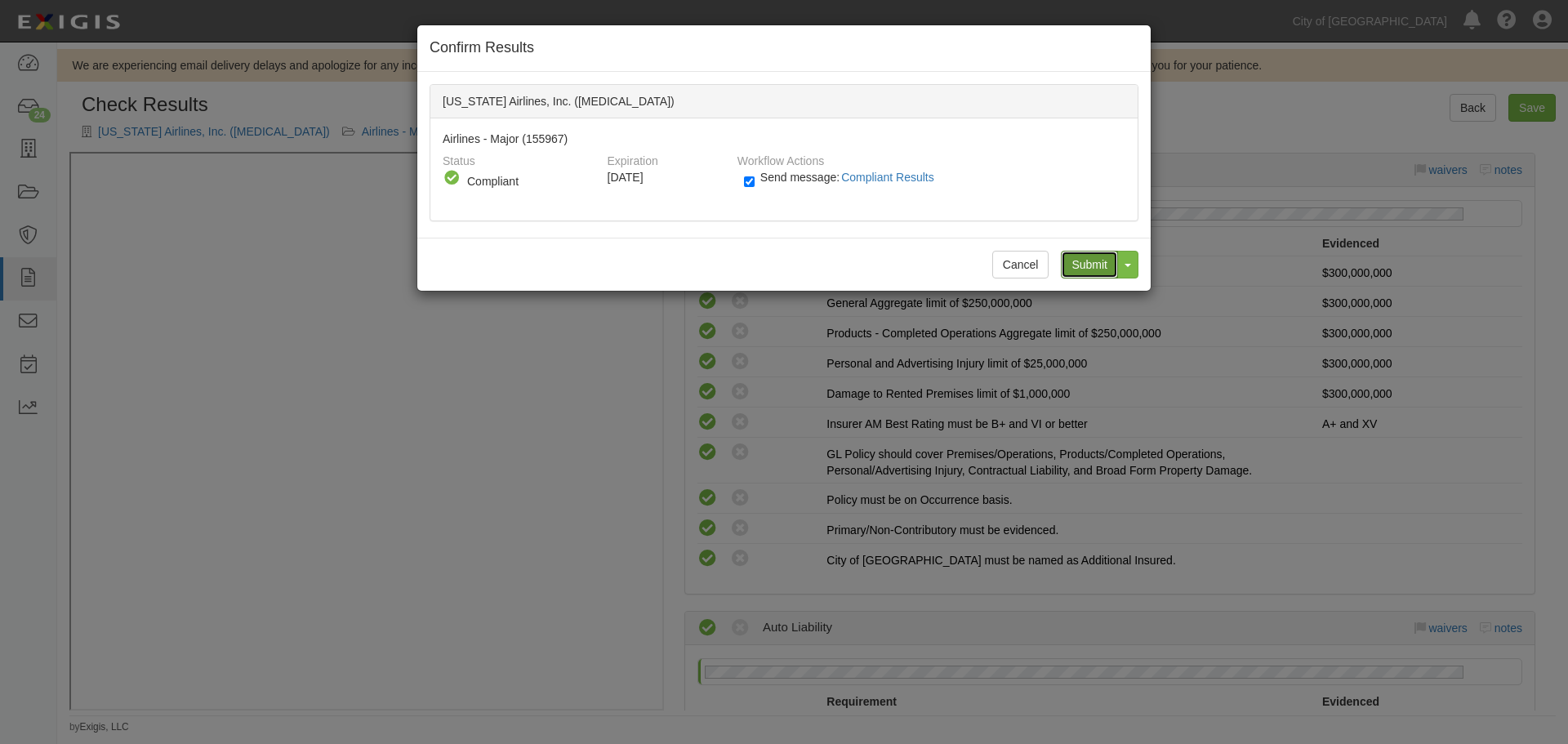
click at [1095, 265] on input "Submit" at bounding box center [1089, 264] width 57 height 28
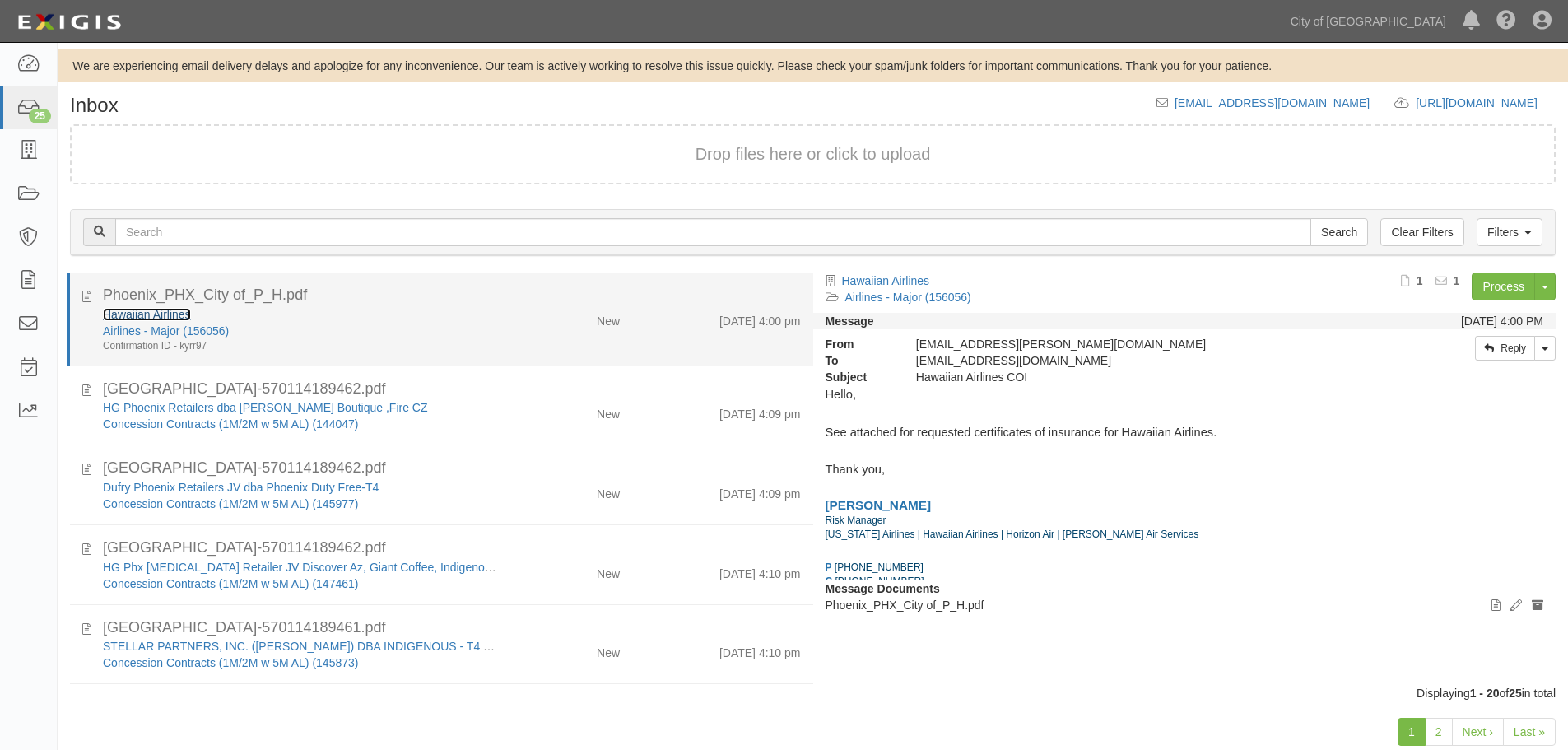
click at [145, 315] on link "Hawaiian Airlines" at bounding box center [146, 315] width 88 height 14
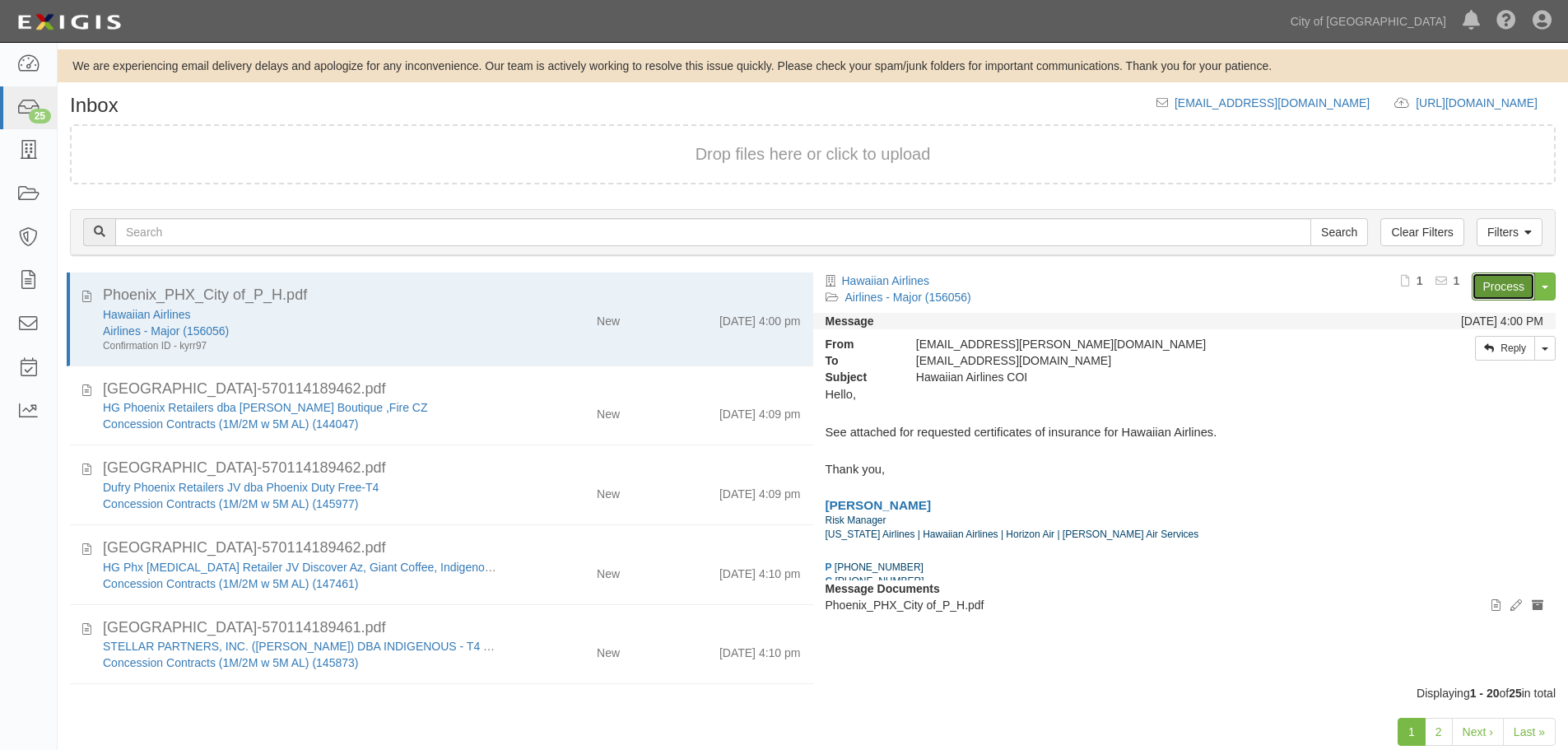
click at [1517, 292] on link "Process" at bounding box center [1502, 286] width 63 height 28
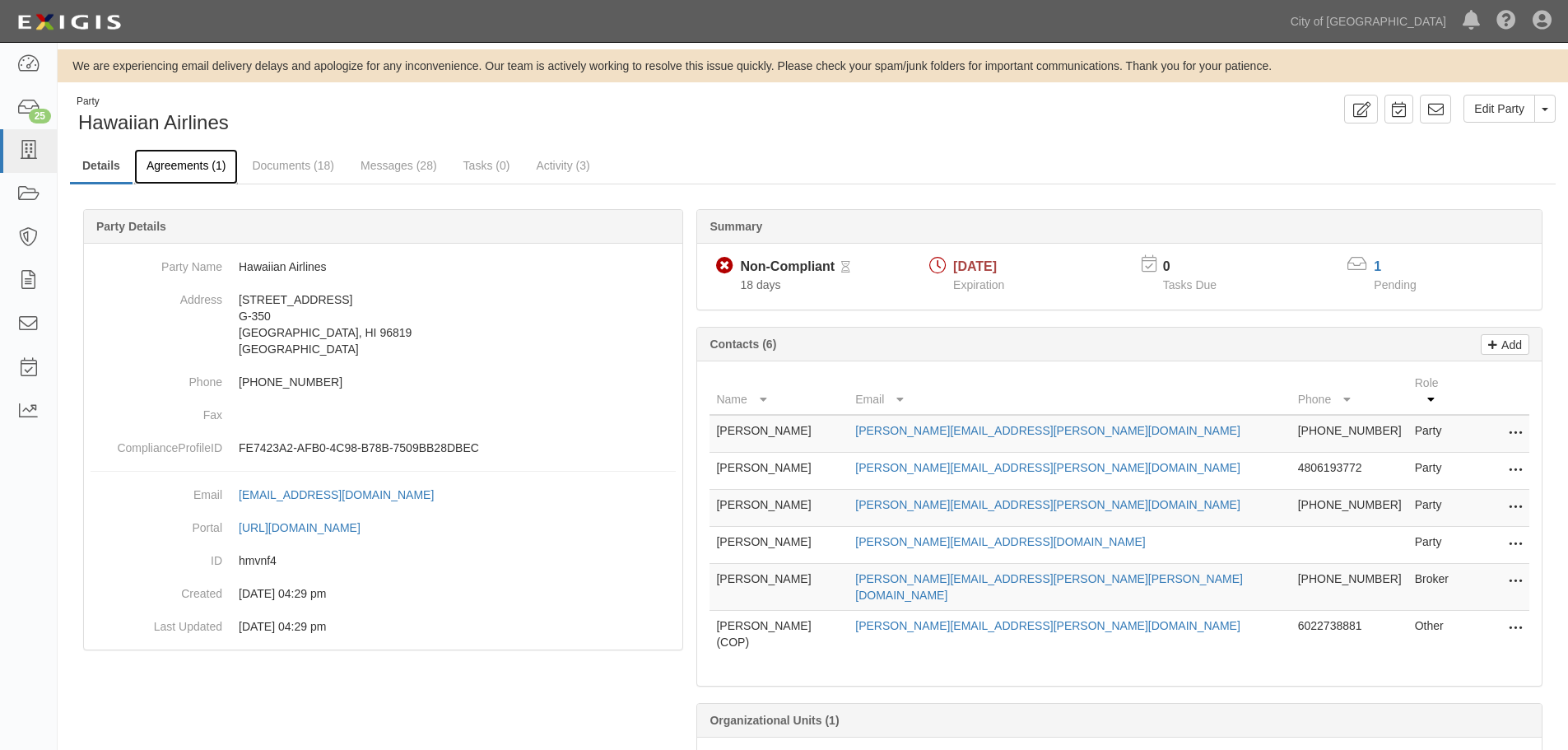
click at [184, 179] on link "Agreements (1)" at bounding box center [186, 167] width 104 height 36
click at [183, 170] on link "Agreements (1)" at bounding box center [186, 167] width 104 height 36
click at [167, 171] on link "Agreements (1)" at bounding box center [186, 167] width 104 height 36
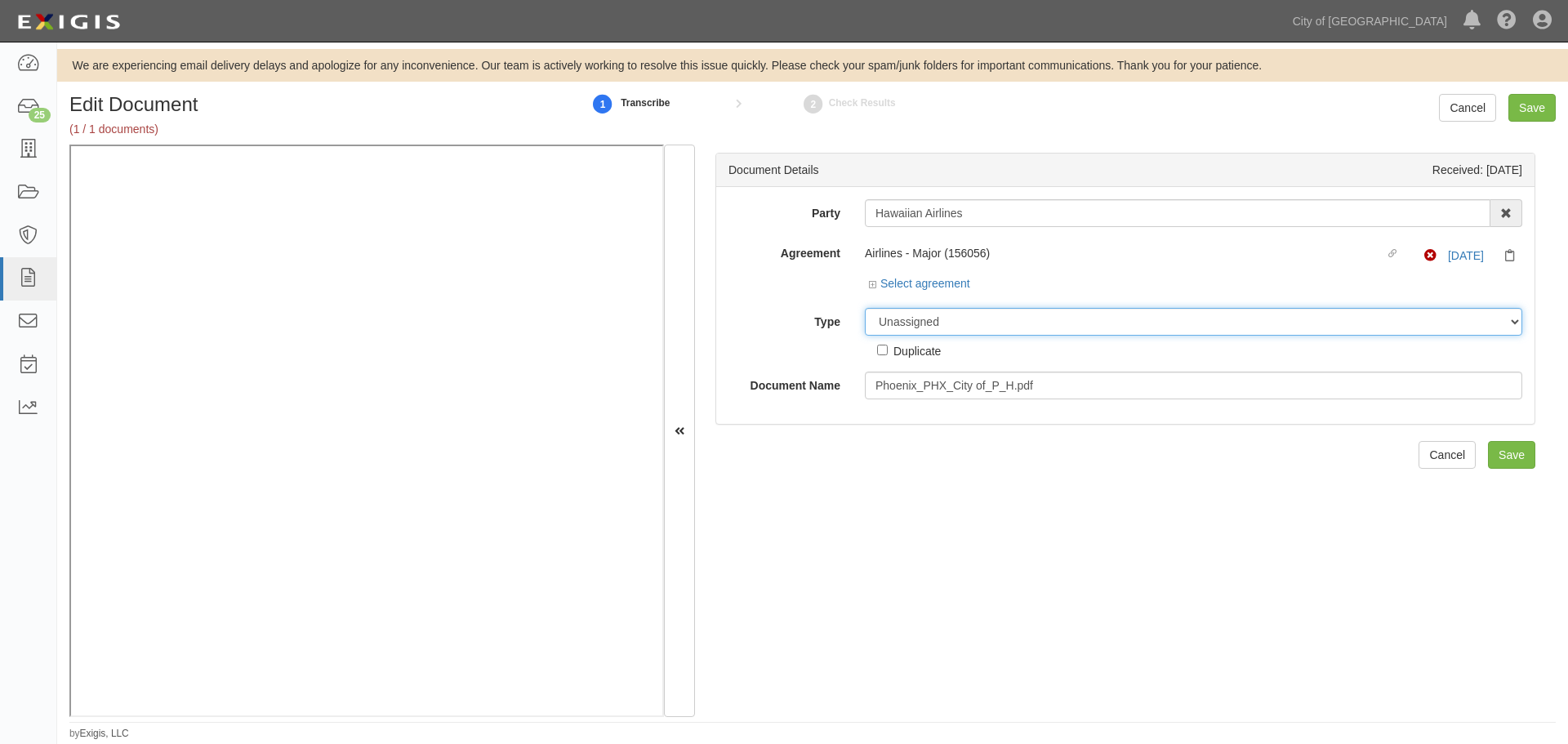
click at [921, 318] on select "Unassigned Binder Cancellation Notice Certificate Contract Endorsement Insuranc…" at bounding box center [1194, 321] width 658 height 28
select select "CertificateDetail"
click at [865, 308] on select "Unassigned Binder Cancellation Notice Certificate Contract Endorsement Insuranc…" at bounding box center [1194, 321] width 658 height 28
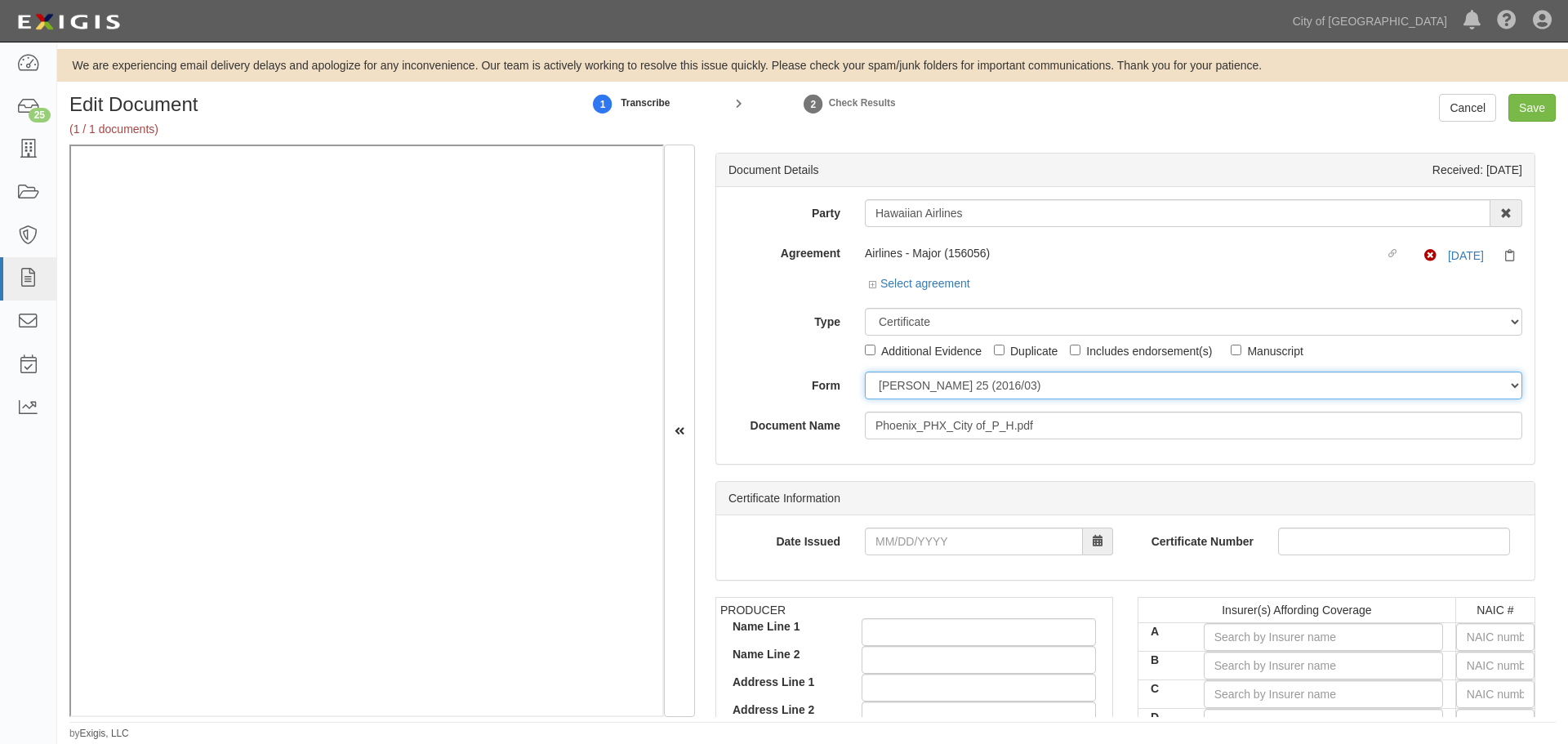
click at [921, 388] on select "ACORD 25 (2016/03) ACORD 101 ACORD 855 NY (2014/05) General" at bounding box center [1194, 385] width 658 height 28
select select "GeneralFormDetail"
click at [865, 372] on select "ACORD 25 (2016/03) ACORD 101 ACORD 855 NY (2014/05) General" at bounding box center [1194, 385] width 658 height 28
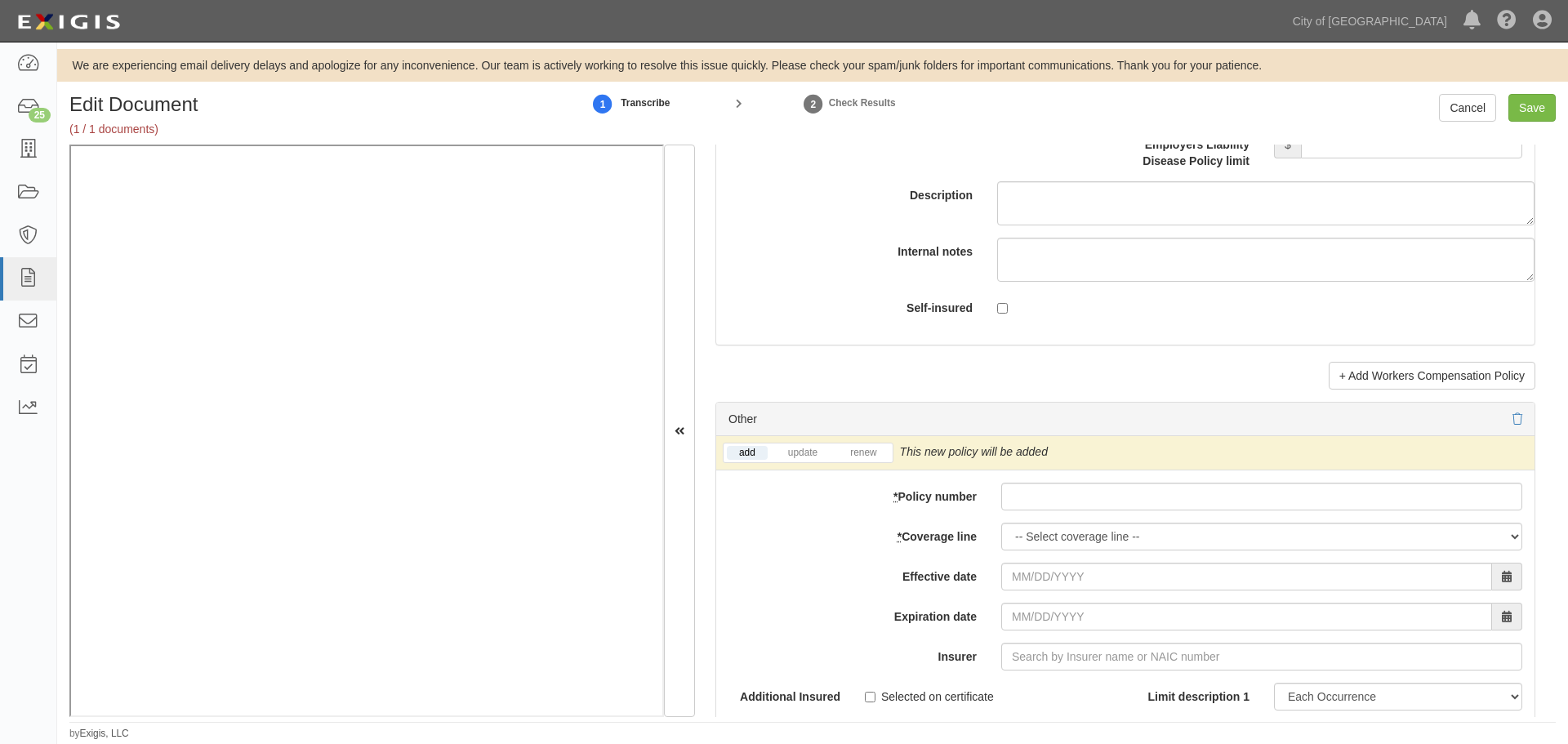
scroll to position [4628, 0]
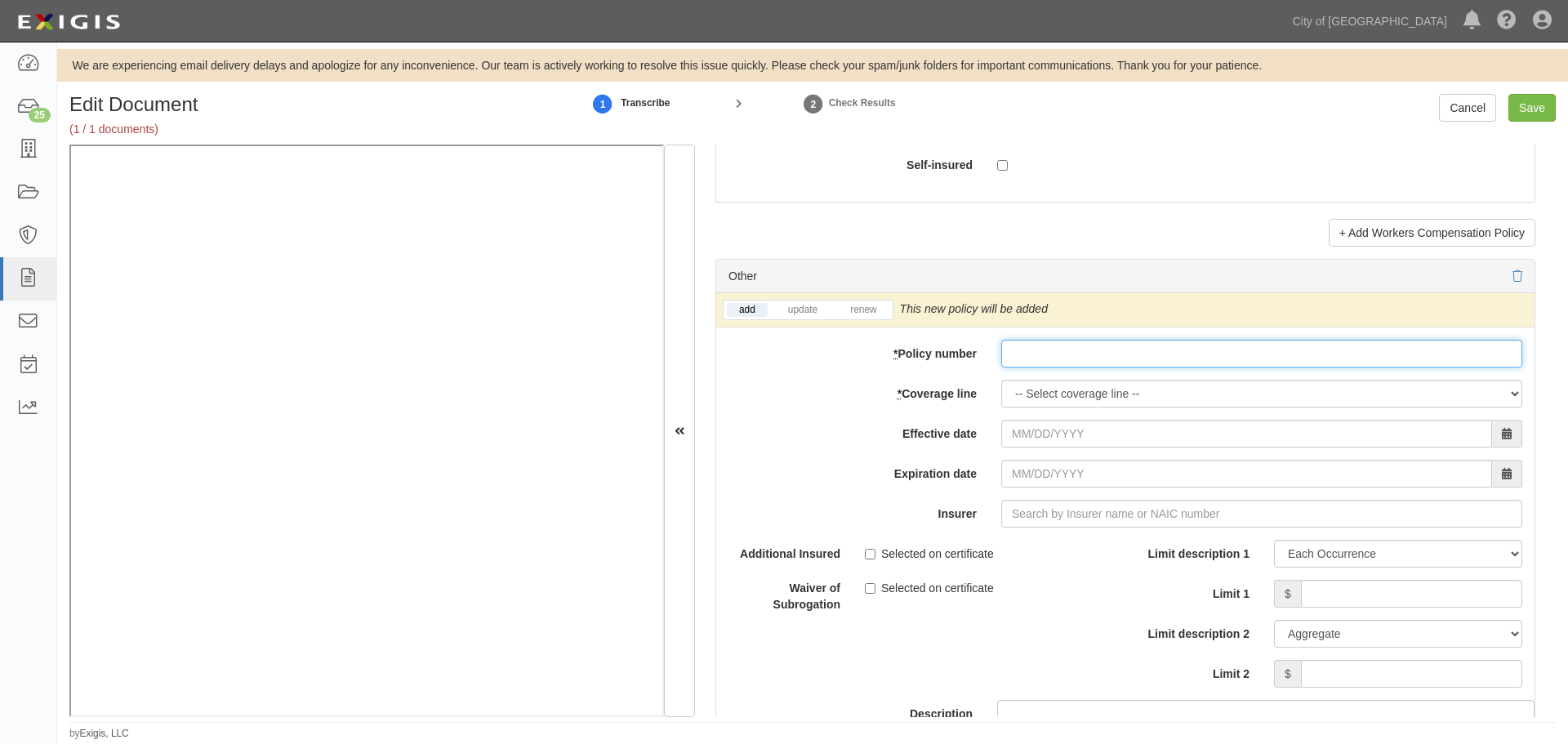
paste input "PPR038452108"
drag, startPoint x: 1075, startPoint y: 357, endPoint x: 1059, endPoint y: 372, distance: 21.9
click at [1063, 370] on div "add update renew This new policy will be added This new policy will update exis…" at bounding box center [1125, 578] width 818 height 570
type input "PPR038452108"
click at [1045, 387] on select "-- Select coverage line -- Asbestos Abatement Auto Physical Damage Boiler & Mac…" at bounding box center [1262, 393] width 521 height 28
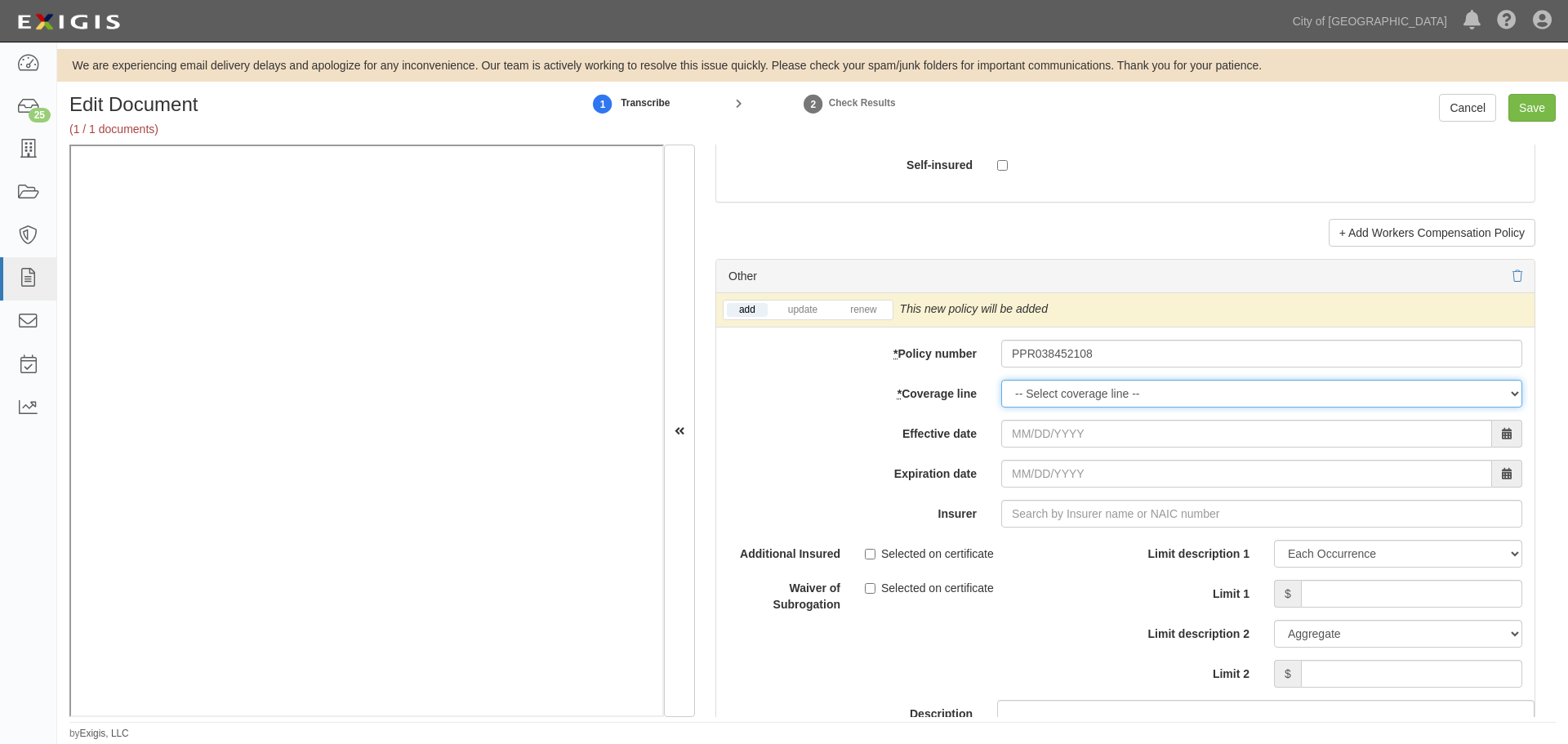
select select "46"
click at [1002, 380] on select "-- Select coverage line -- Asbestos Abatement Auto Physical Damage Boiler & Mac…" at bounding box center [1262, 393] width 521 height 28
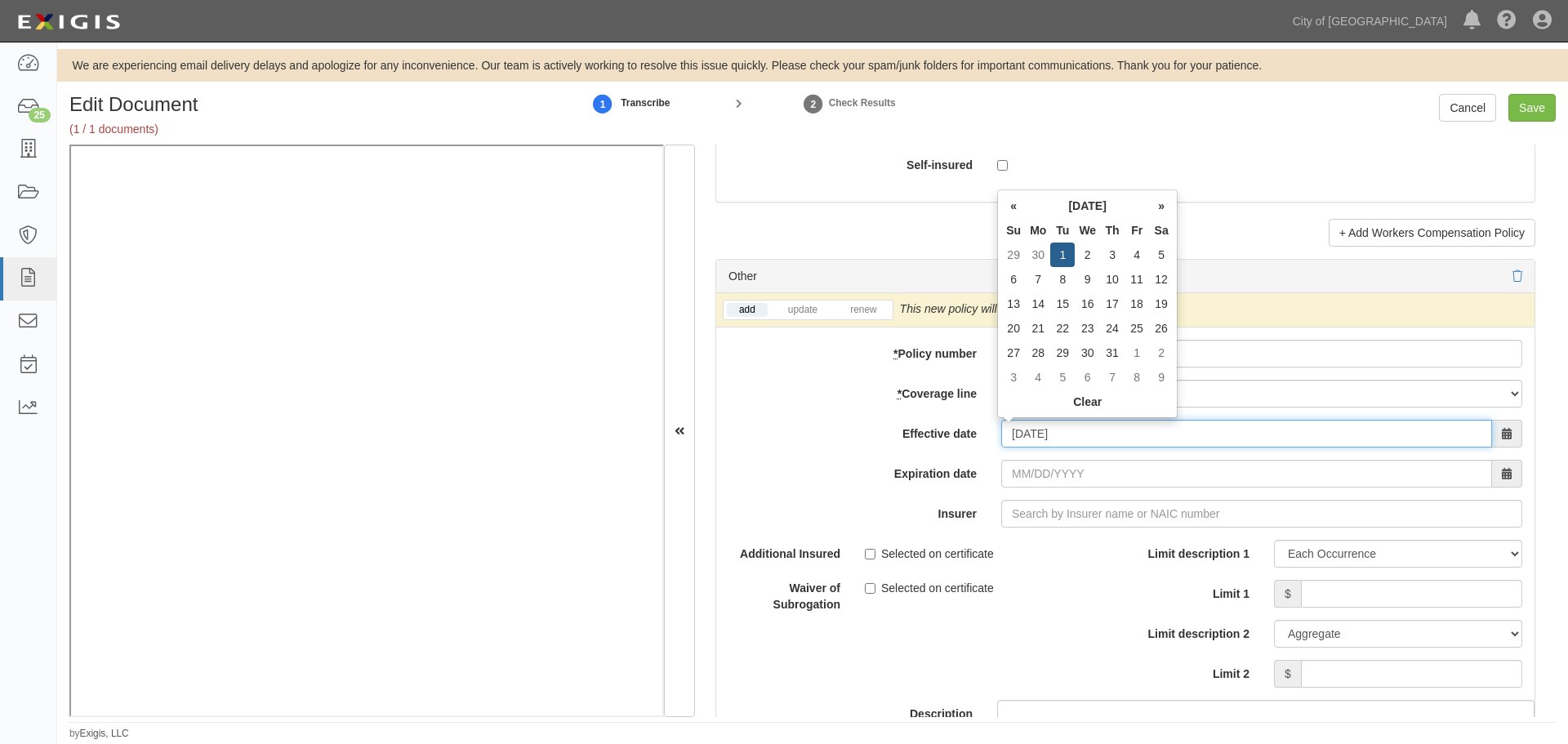
type input "07/01/2025"
type input "07/01/2026"
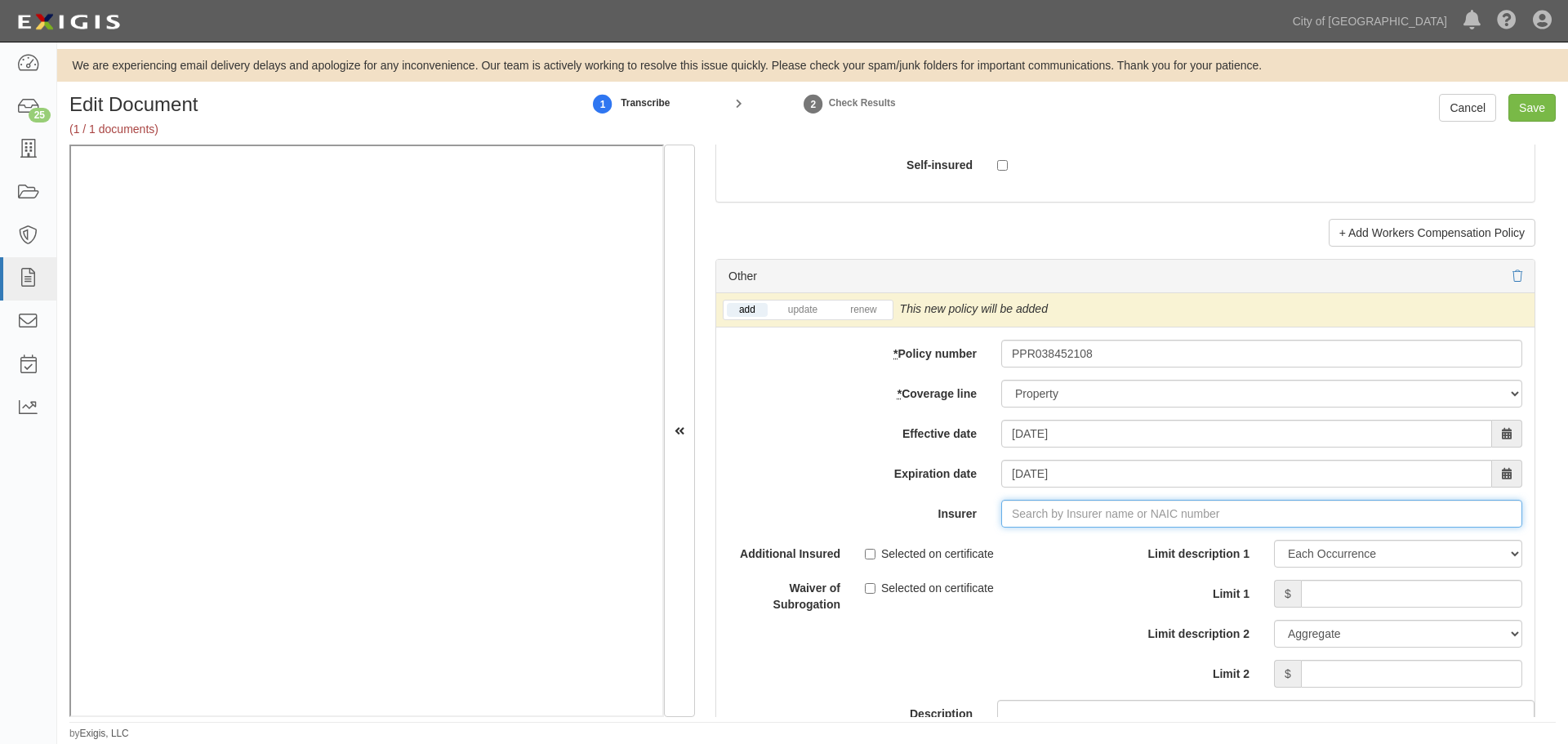
type input "180 Seguros S.A. (0) NR Rating"
type input "1"
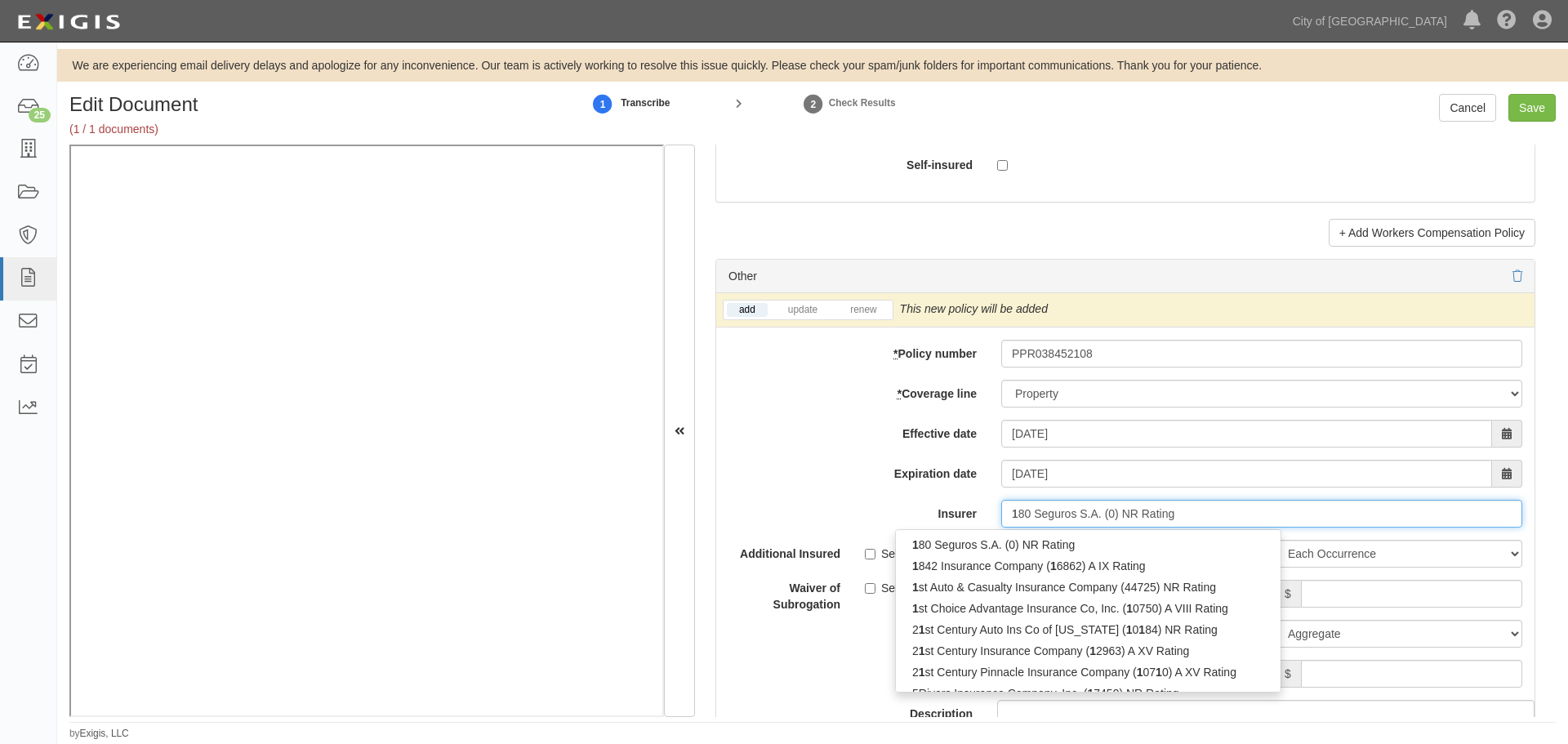
type input "1+"
type input "180 Seguros S.A. (0) NR Rating"
type input "1"
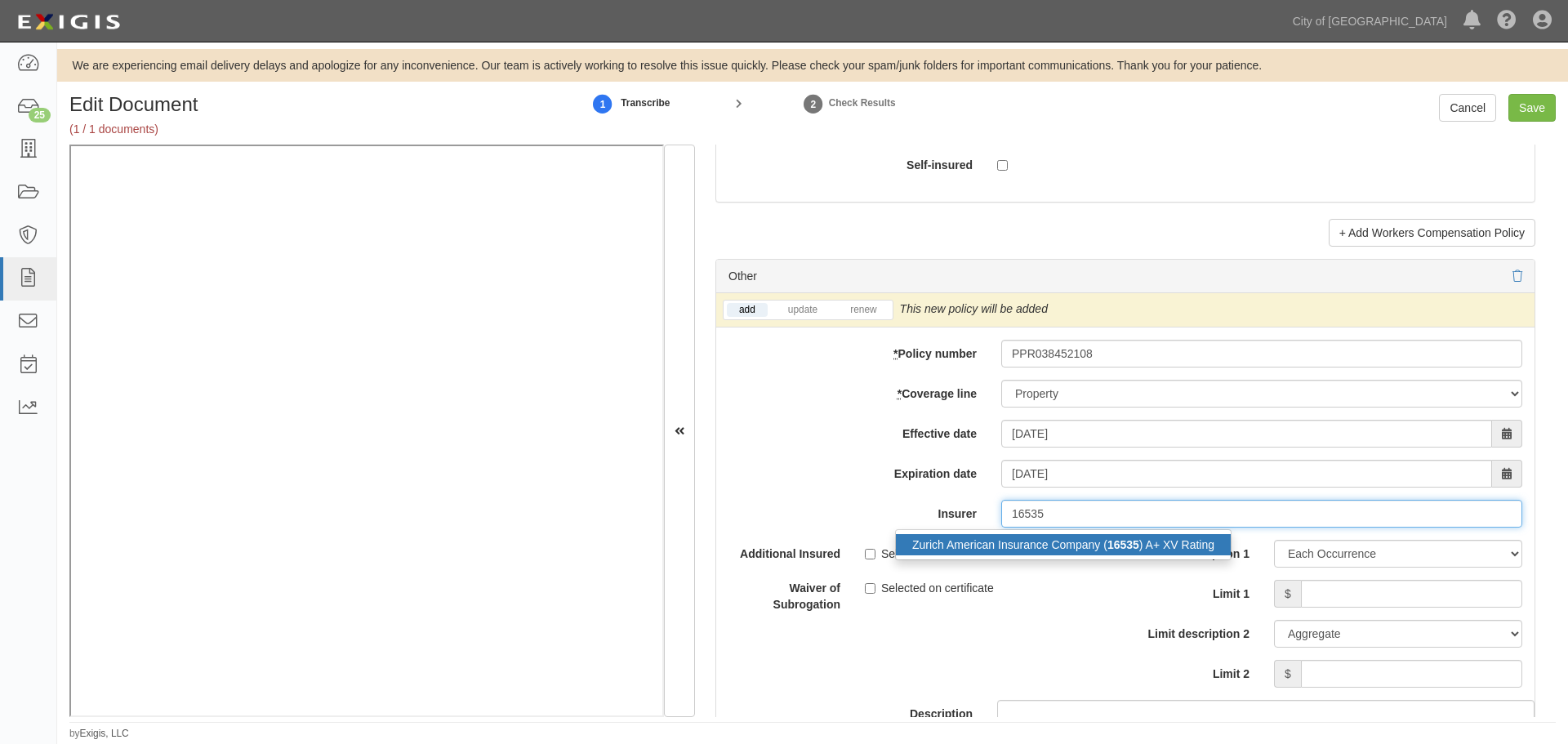
click at [1178, 548] on div "Zurich American Insurance Company ( 16535 ) A+ XV Rating" at bounding box center [1063, 545] width 335 height 21
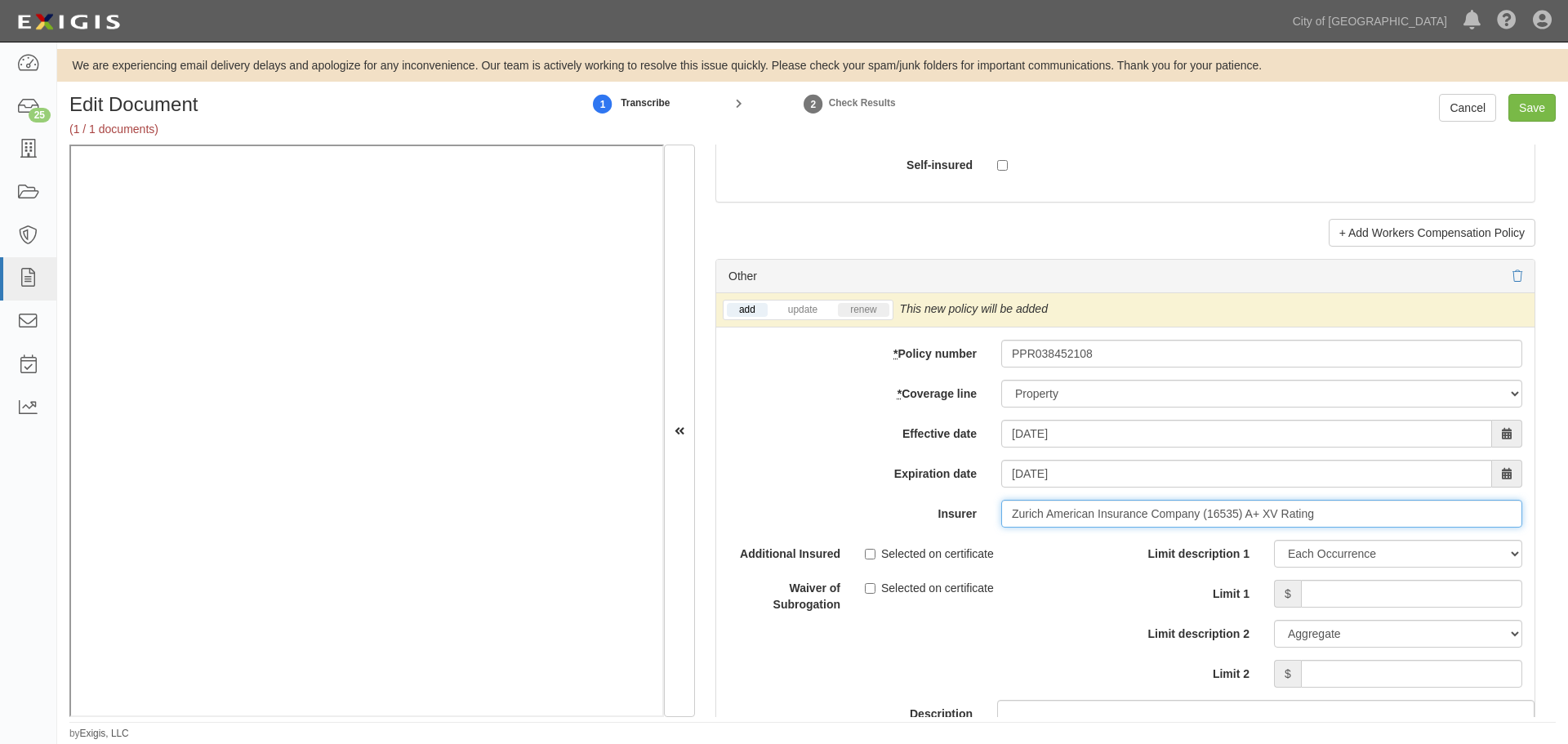
type input "Zurich American Insurance Company (16535) A+ XV Rating"
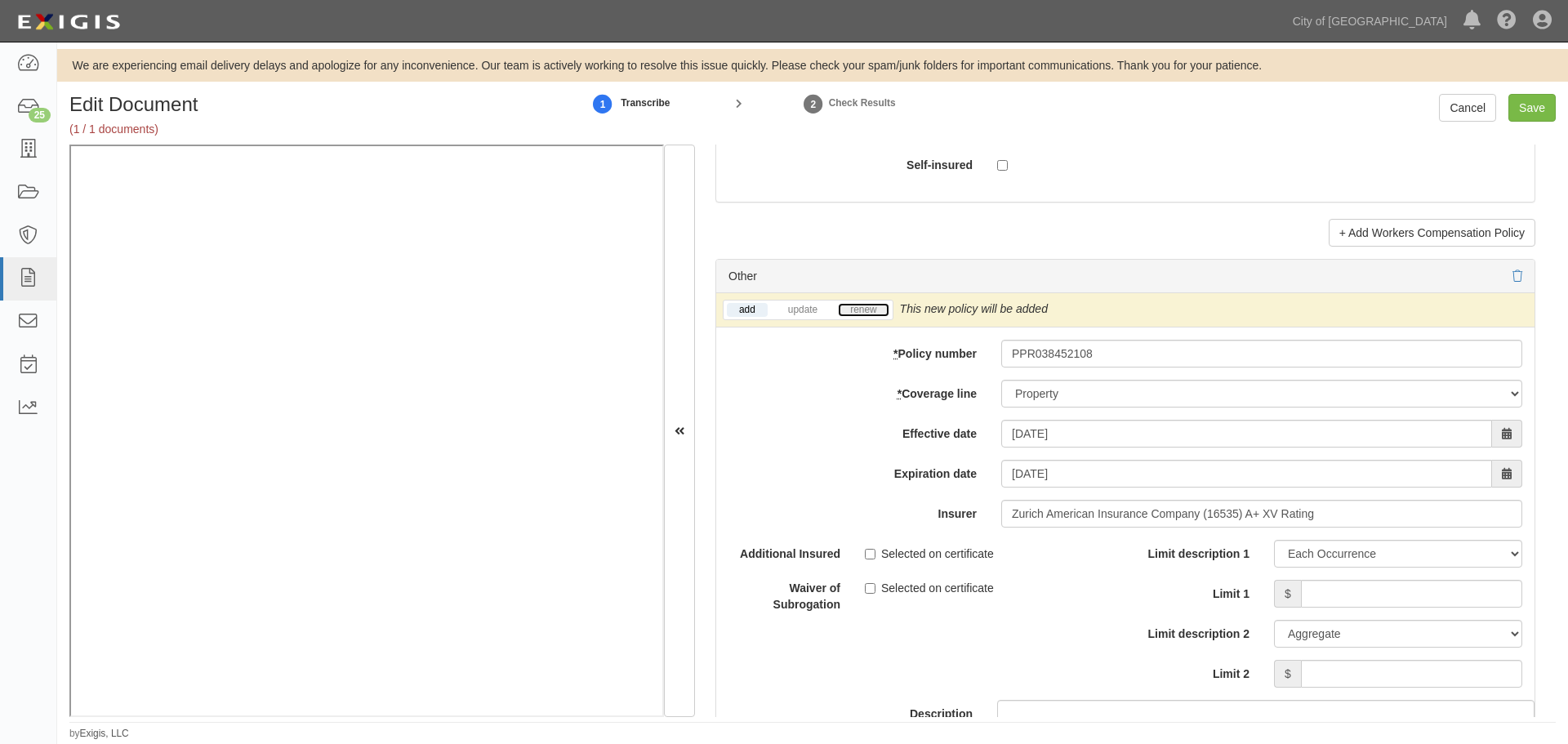
click at [857, 309] on link "renew" at bounding box center [863, 310] width 51 height 13
click at [1340, 606] on input "Limit 1" at bounding box center [1412, 593] width 221 height 28
type input "100,000"
click at [1456, 667] on input "Limit 2" at bounding box center [1412, 674] width 221 height 28
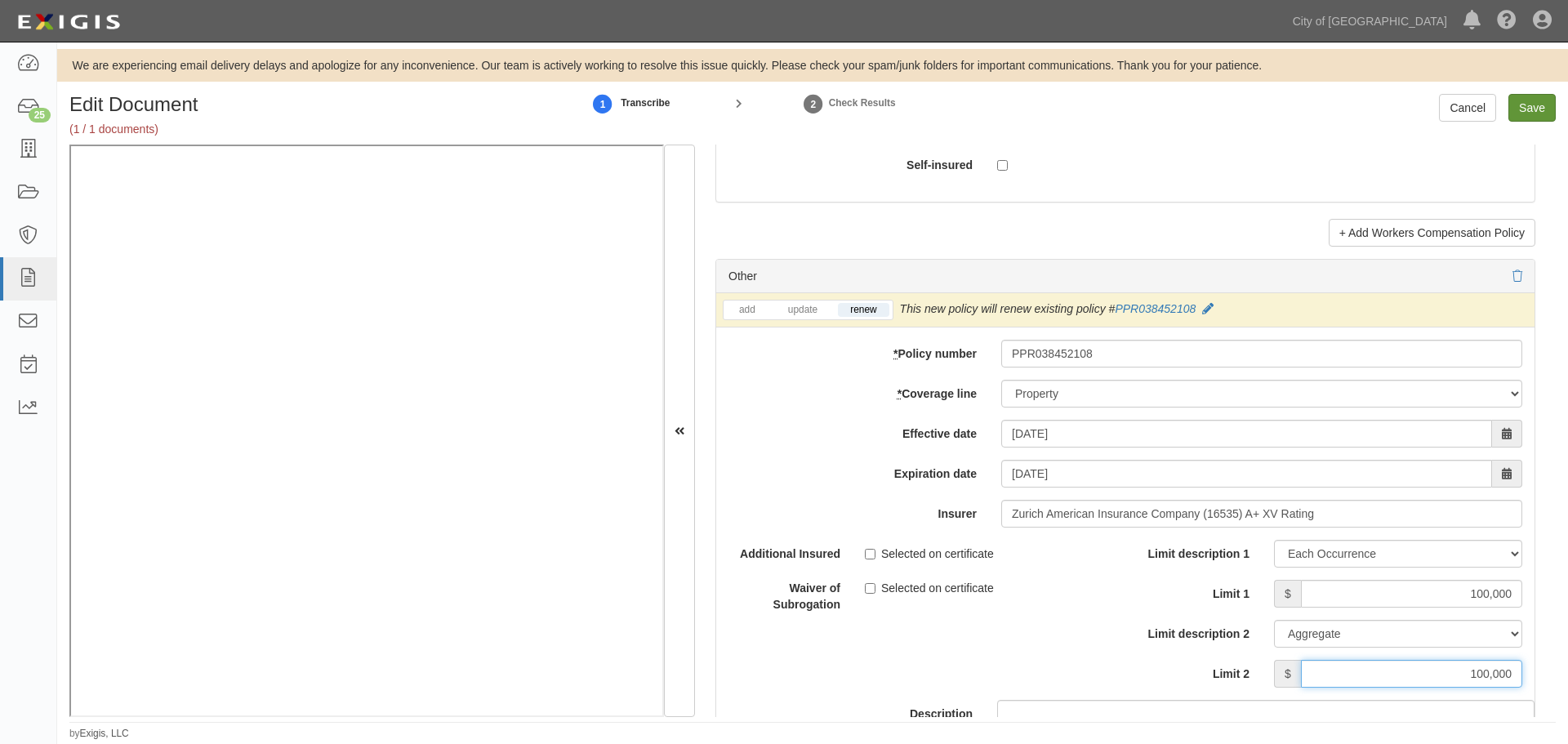
type input "100,000"
click at [1534, 112] on input "Save" at bounding box center [1531, 108] width 47 height 28
type input "100000"
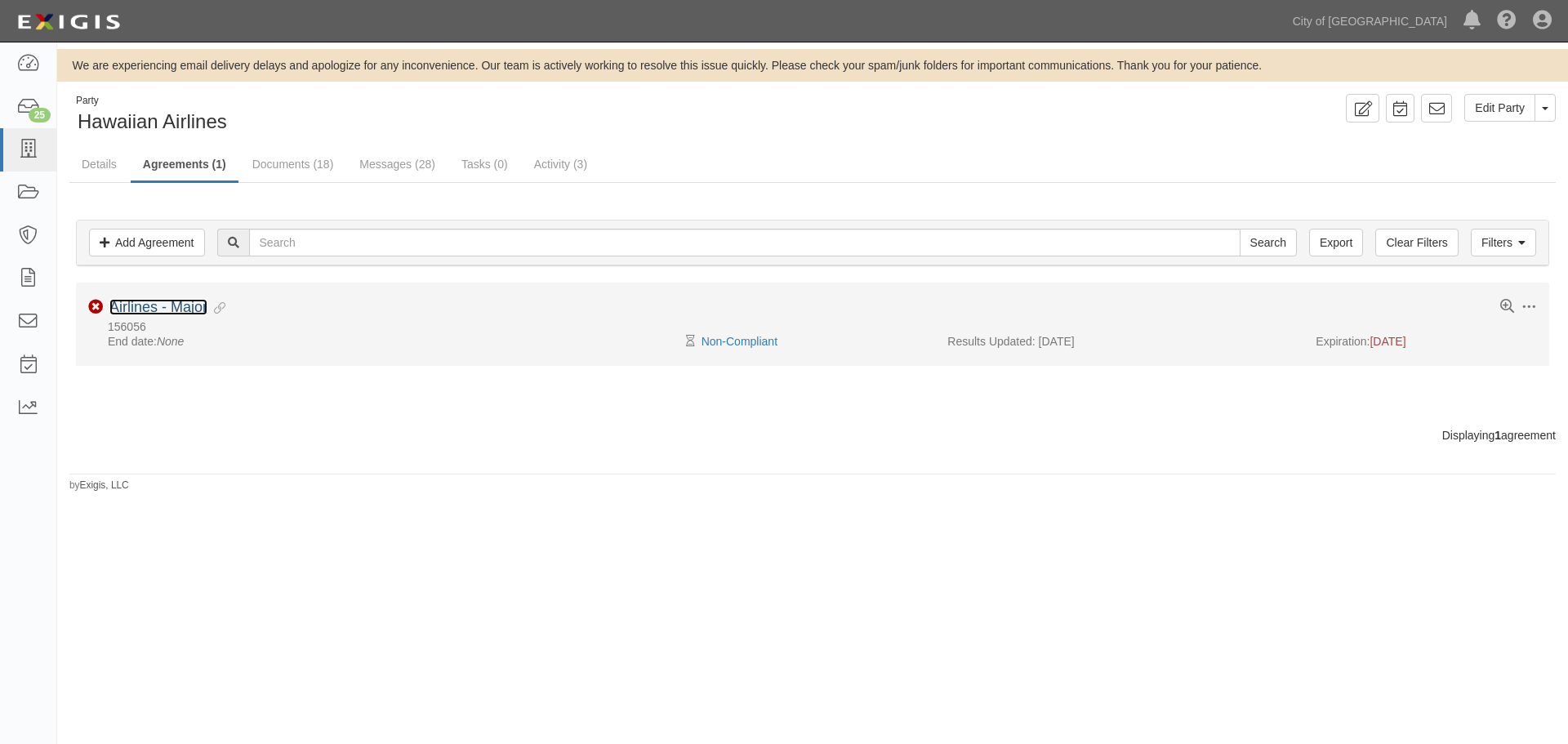
click at [152, 306] on link "Airlines - Major" at bounding box center [159, 307] width 98 height 16
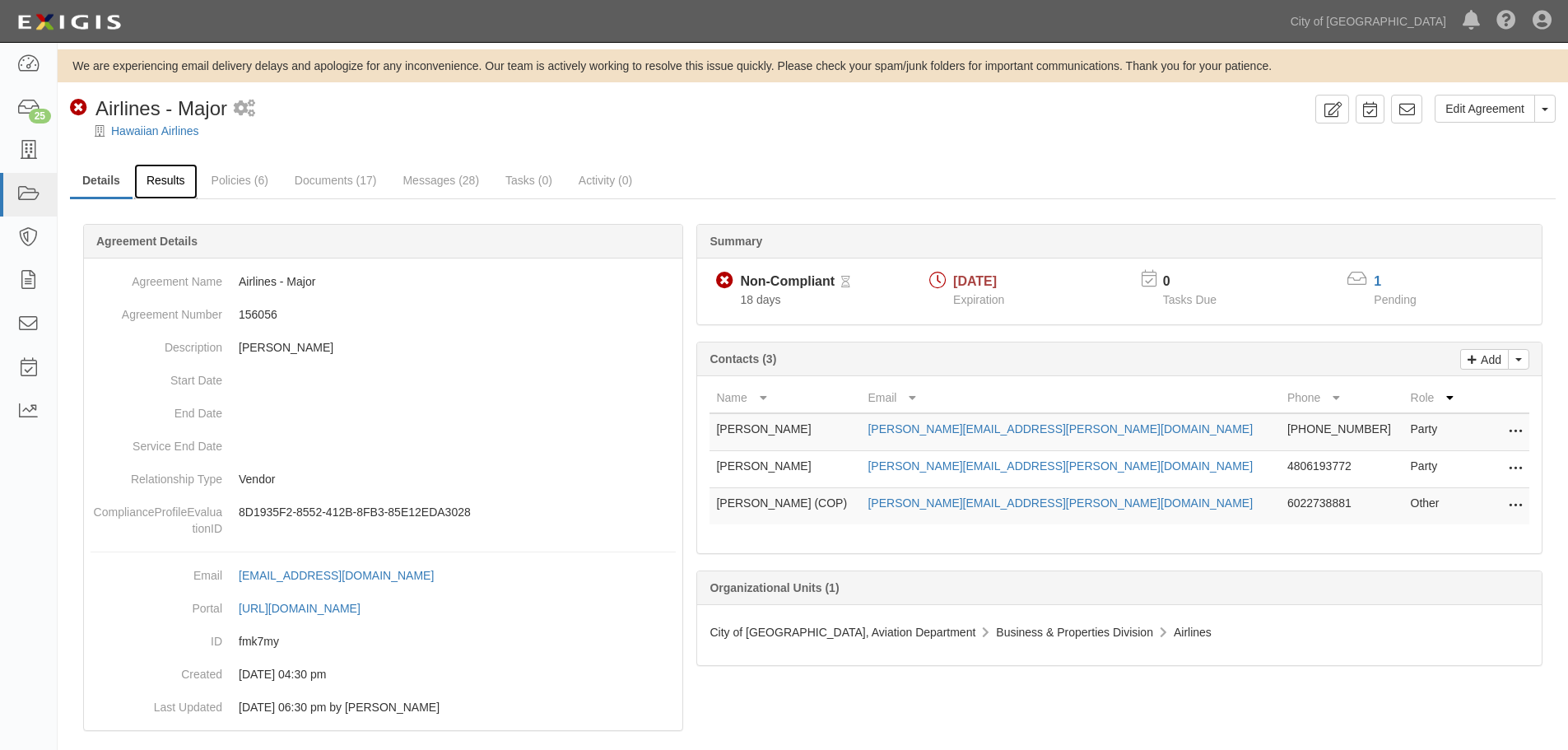
click at [139, 186] on link "Results" at bounding box center [166, 181] width 63 height 36
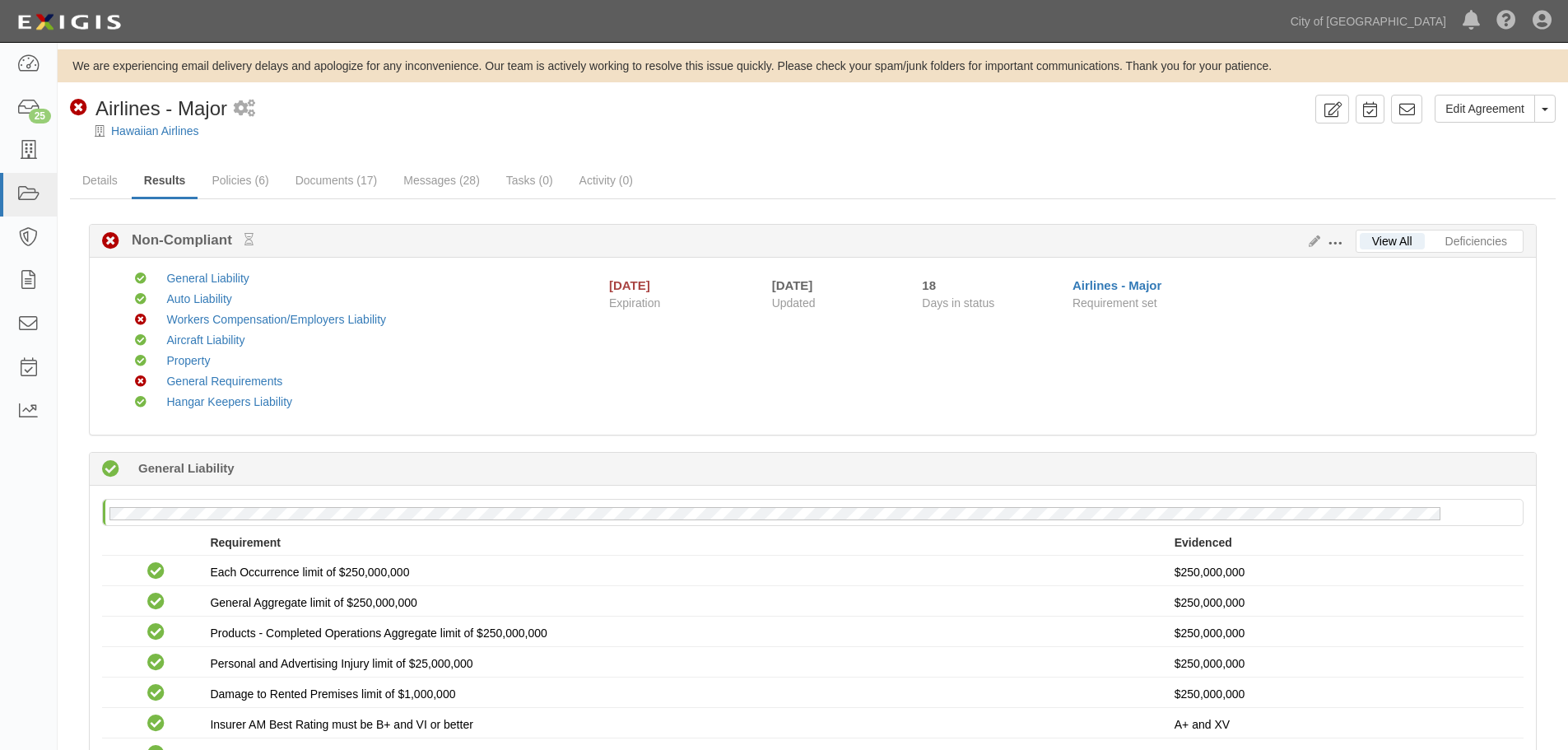
click at [961, 150] on div at bounding box center [812, 145] width 1510 height 13
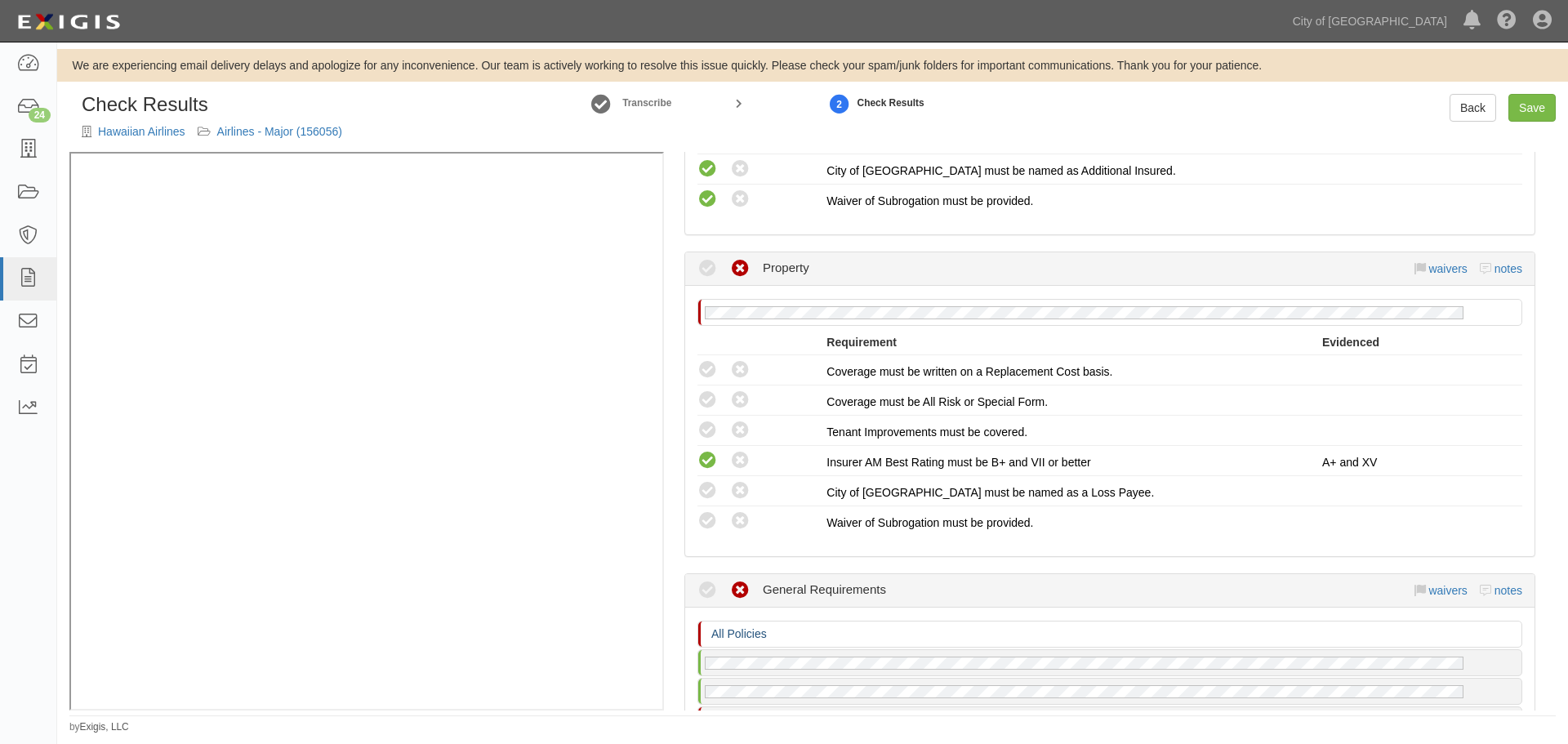
scroll to position [1807, 0]
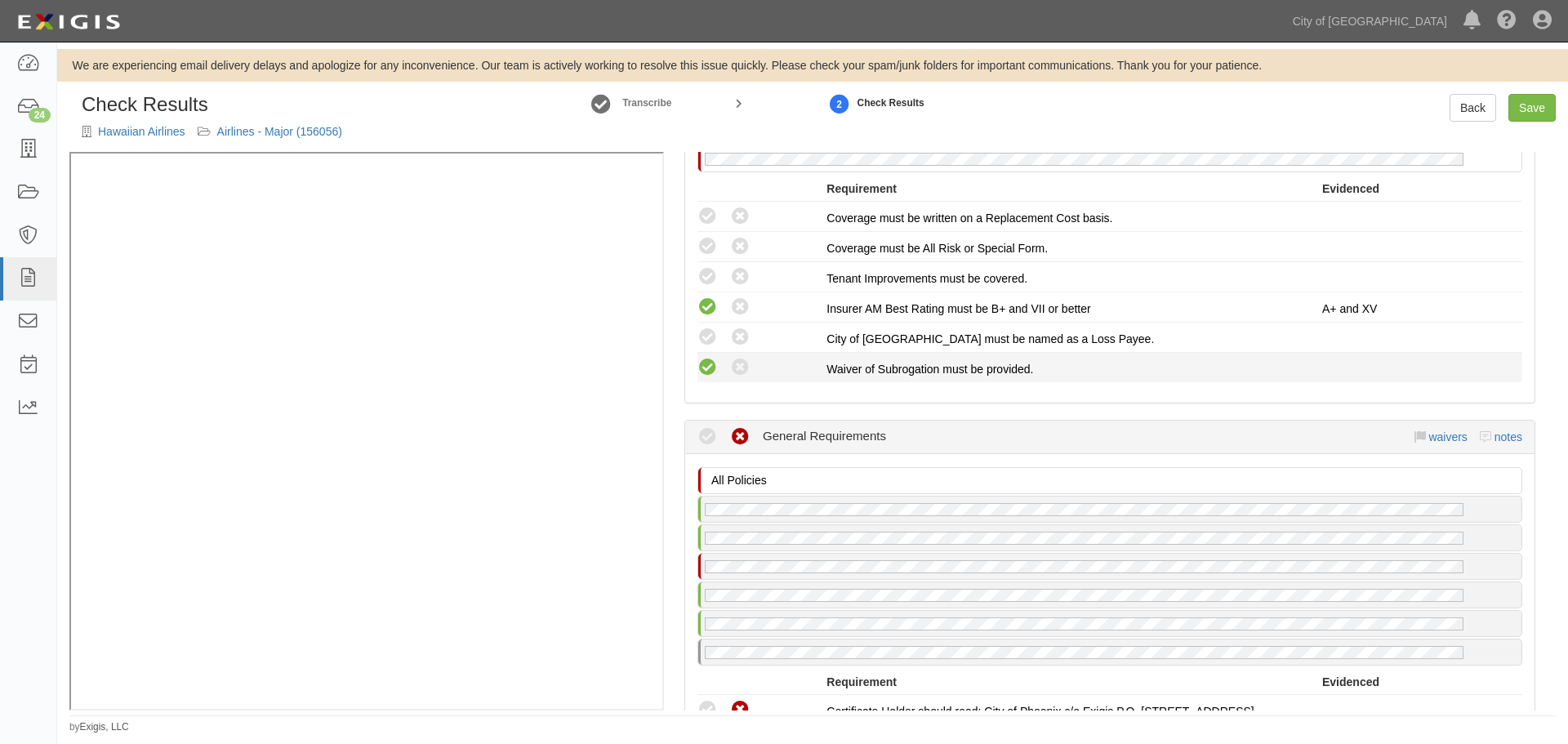
click at [709, 369] on icon at bounding box center [708, 367] width 20 height 20
radio input "true"
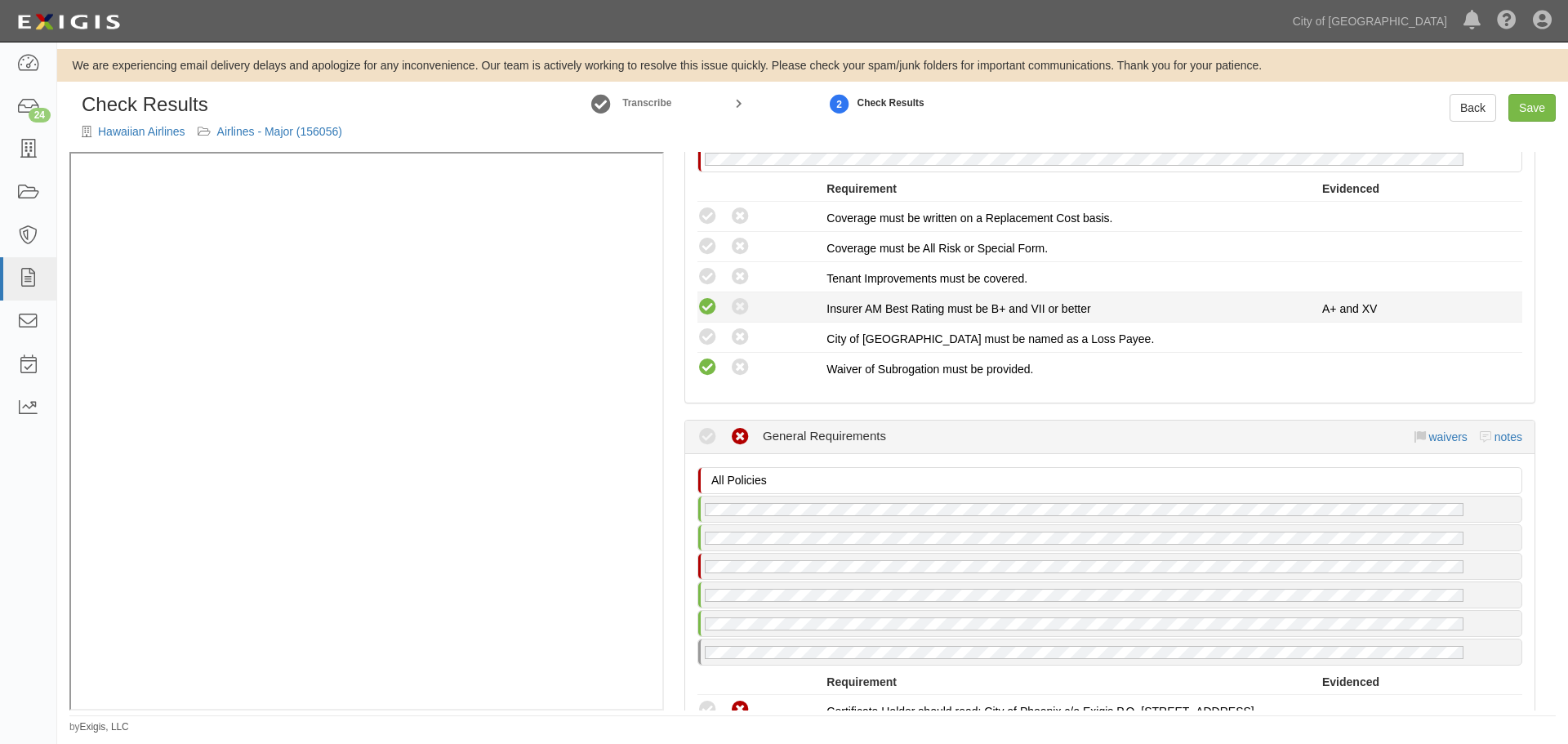
drag, startPoint x: 710, startPoint y: 329, endPoint x: 707, endPoint y: 313, distance: 16.3
click at [709, 328] on icon at bounding box center [708, 337] width 20 height 20
radio input "true"
click at [699, 273] on icon at bounding box center [708, 277] width 20 height 20
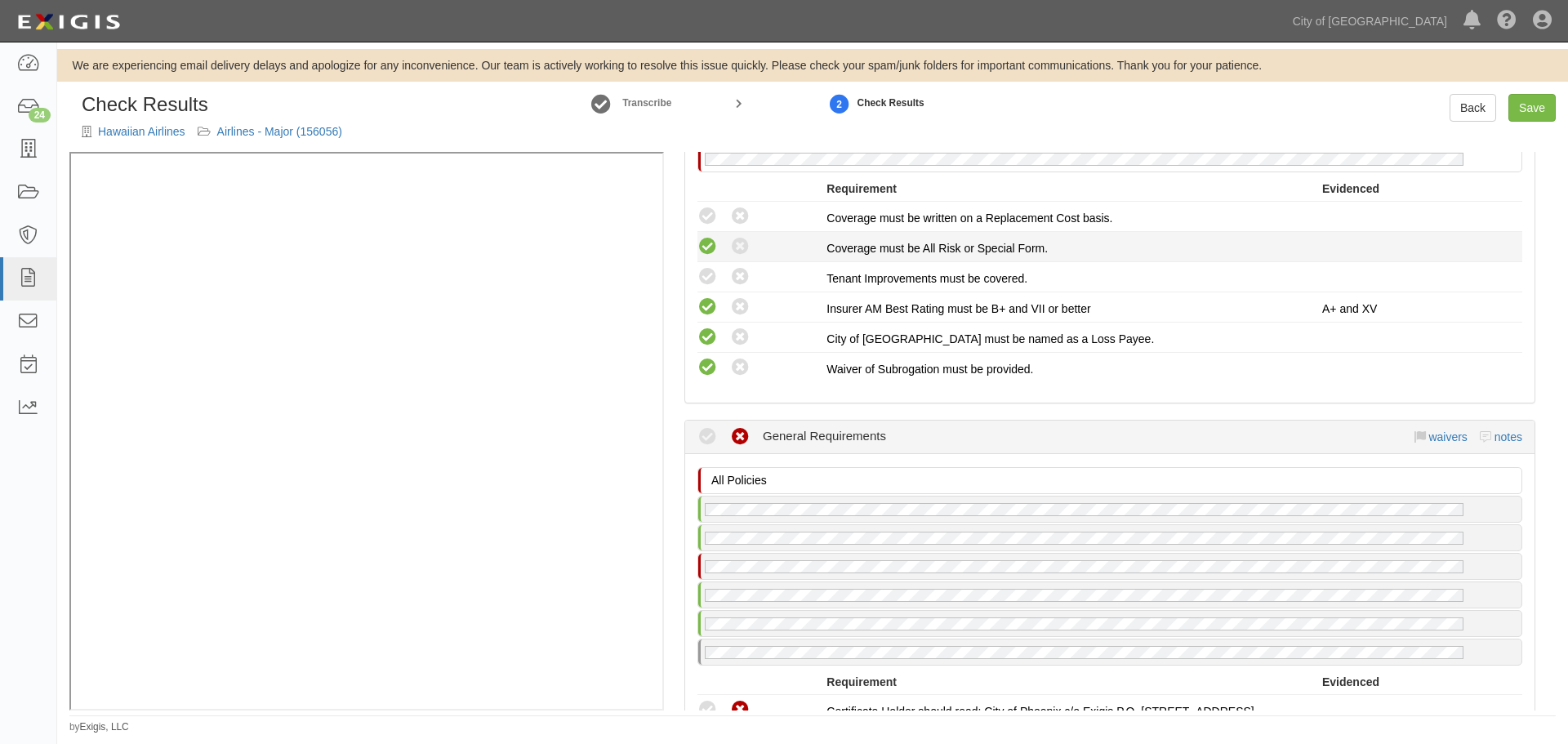
radio input "true"
click at [709, 249] on icon at bounding box center [708, 246] width 20 height 20
radio input "true"
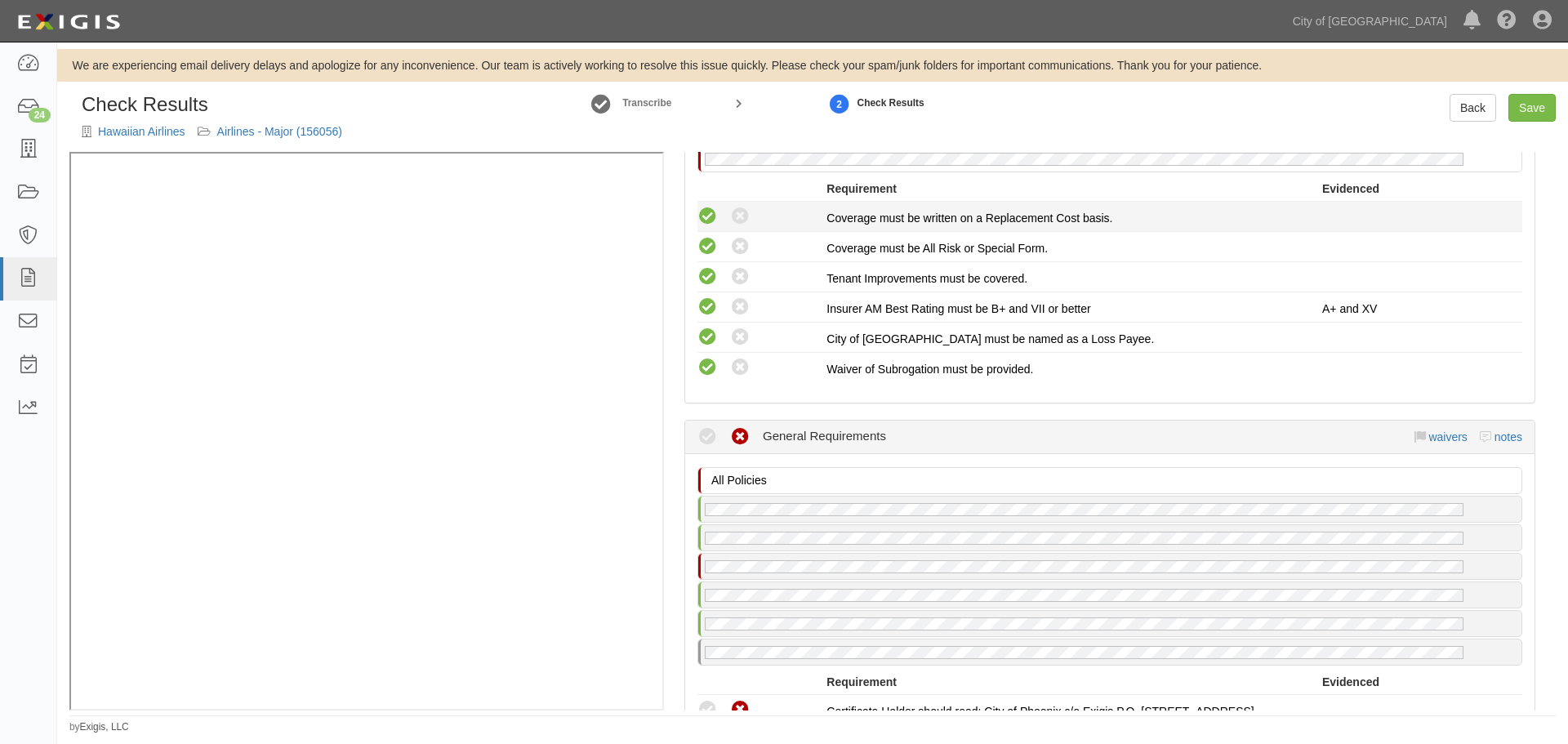
drag, startPoint x: 709, startPoint y: 214, endPoint x: 754, endPoint y: 405, distance: 196.2
click at [708, 215] on icon at bounding box center [708, 216] width 20 height 20
radio input "true"
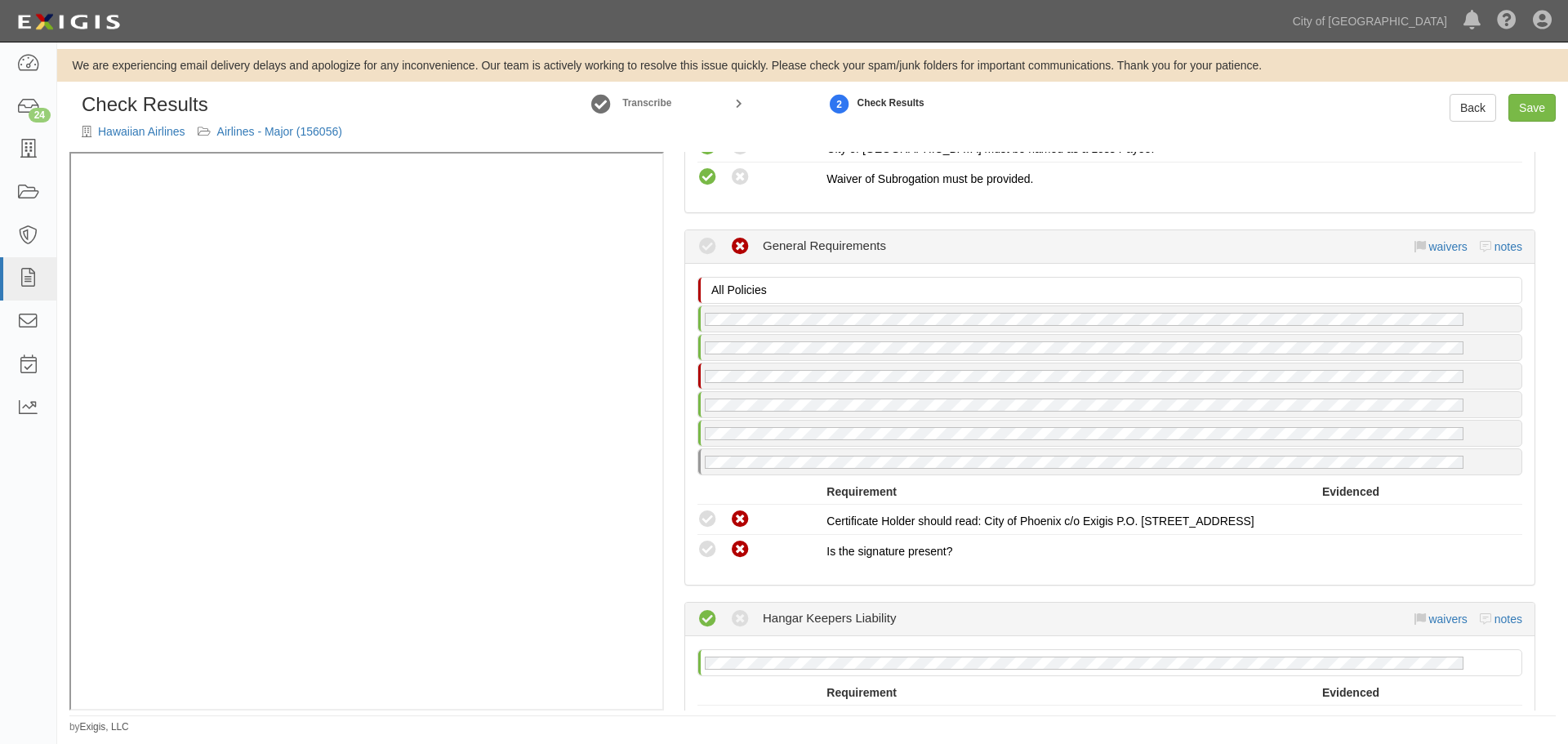
scroll to position [2079, 0]
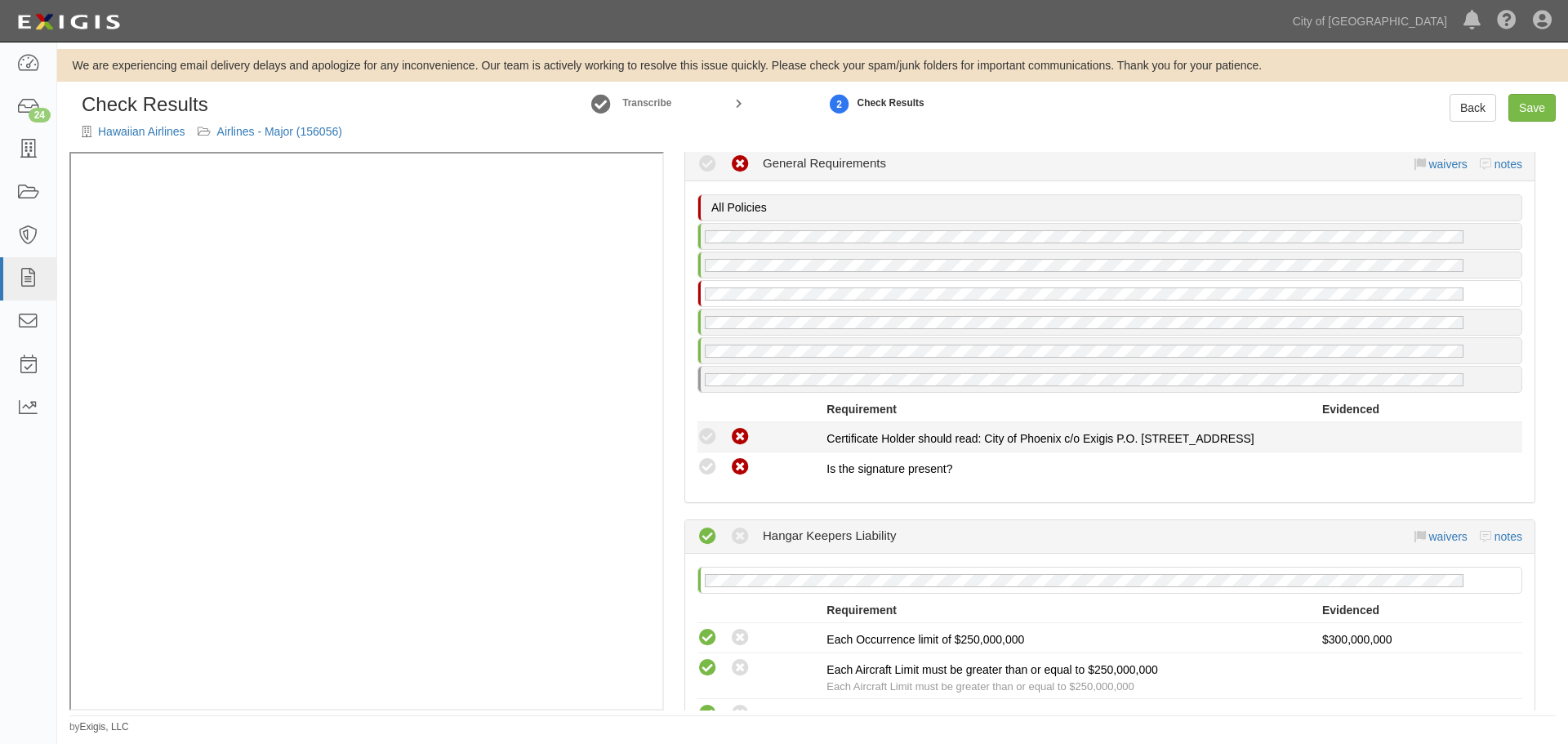
click at [708, 433] on icon at bounding box center [708, 436] width 20 height 20
click at [705, 434] on icon at bounding box center [708, 436] width 20 height 20
radio input "true"
click at [709, 464] on icon at bounding box center [708, 467] width 20 height 20
radio input "true"
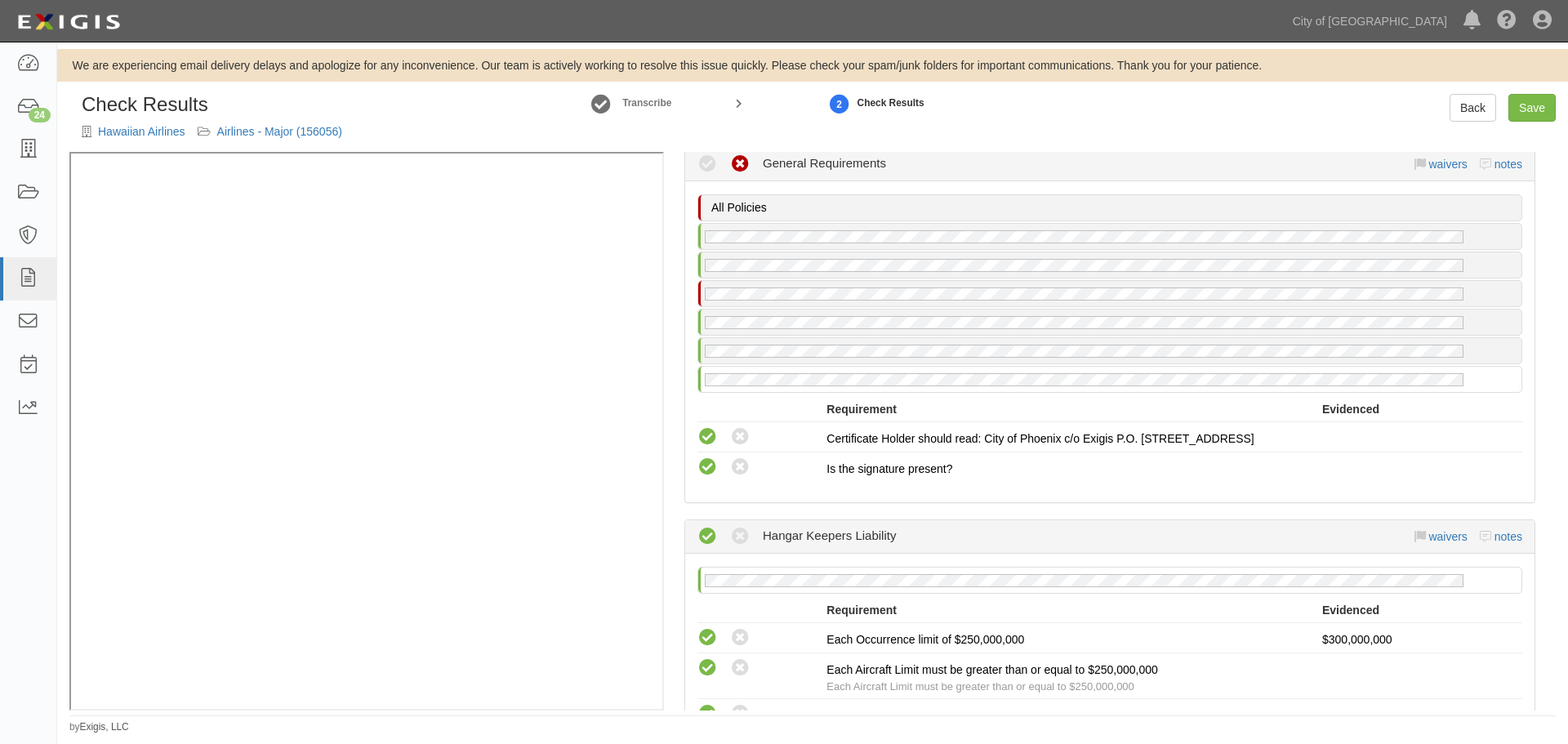
scroll to position [2415, 0]
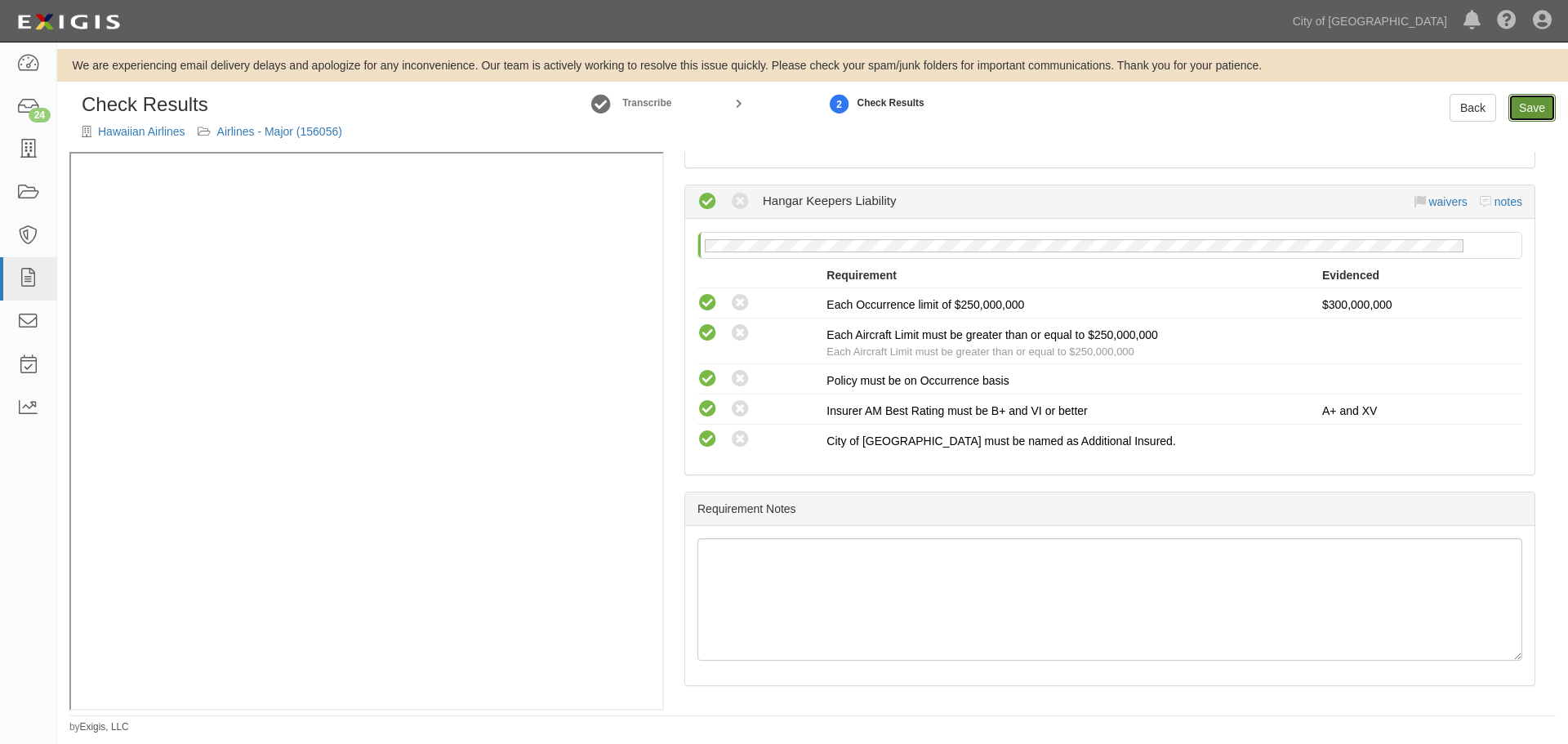
click at [1535, 107] on link "Save" at bounding box center [1531, 108] width 47 height 28
radio input "true"
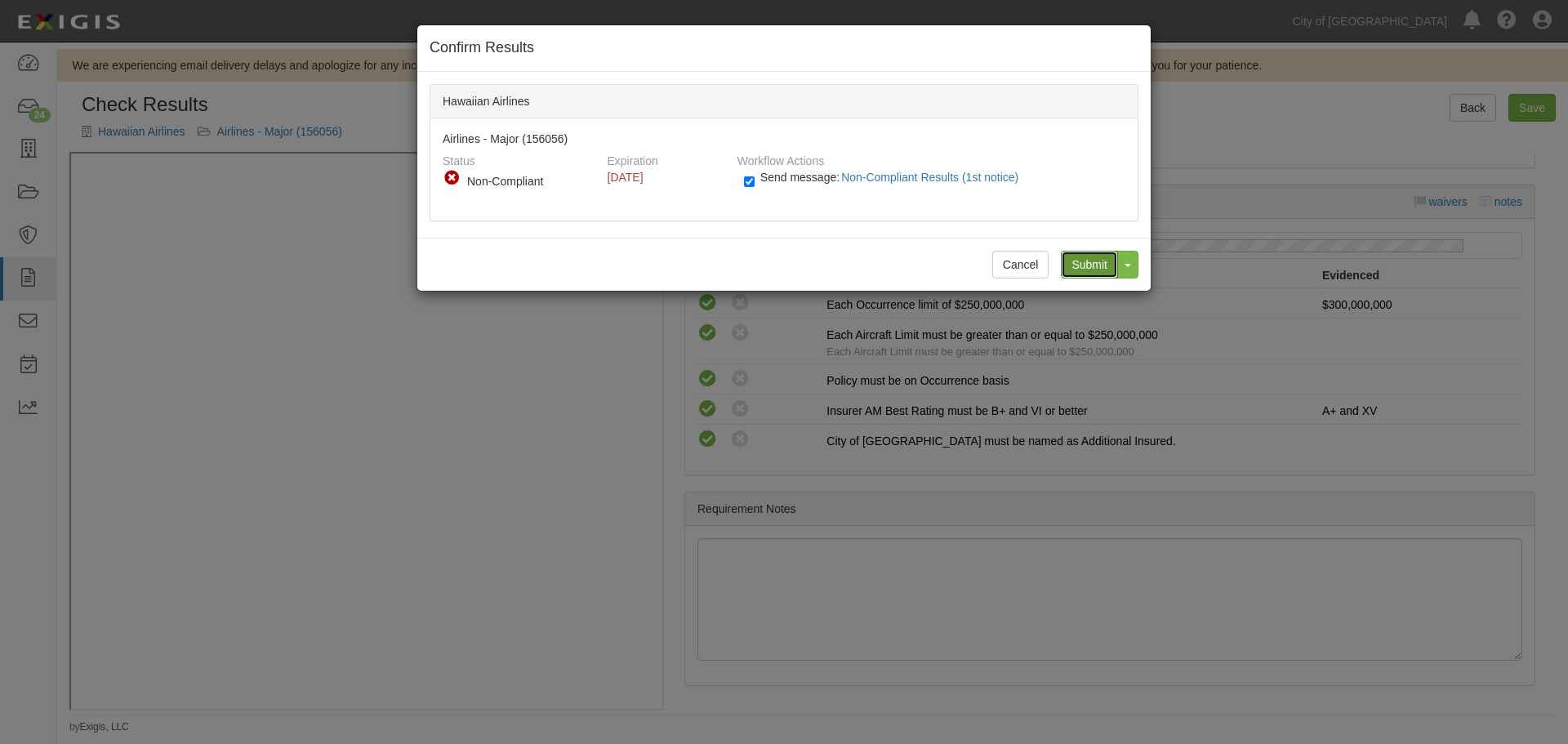
click at [1095, 259] on input "Submit" at bounding box center [1089, 264] width 57 height 28
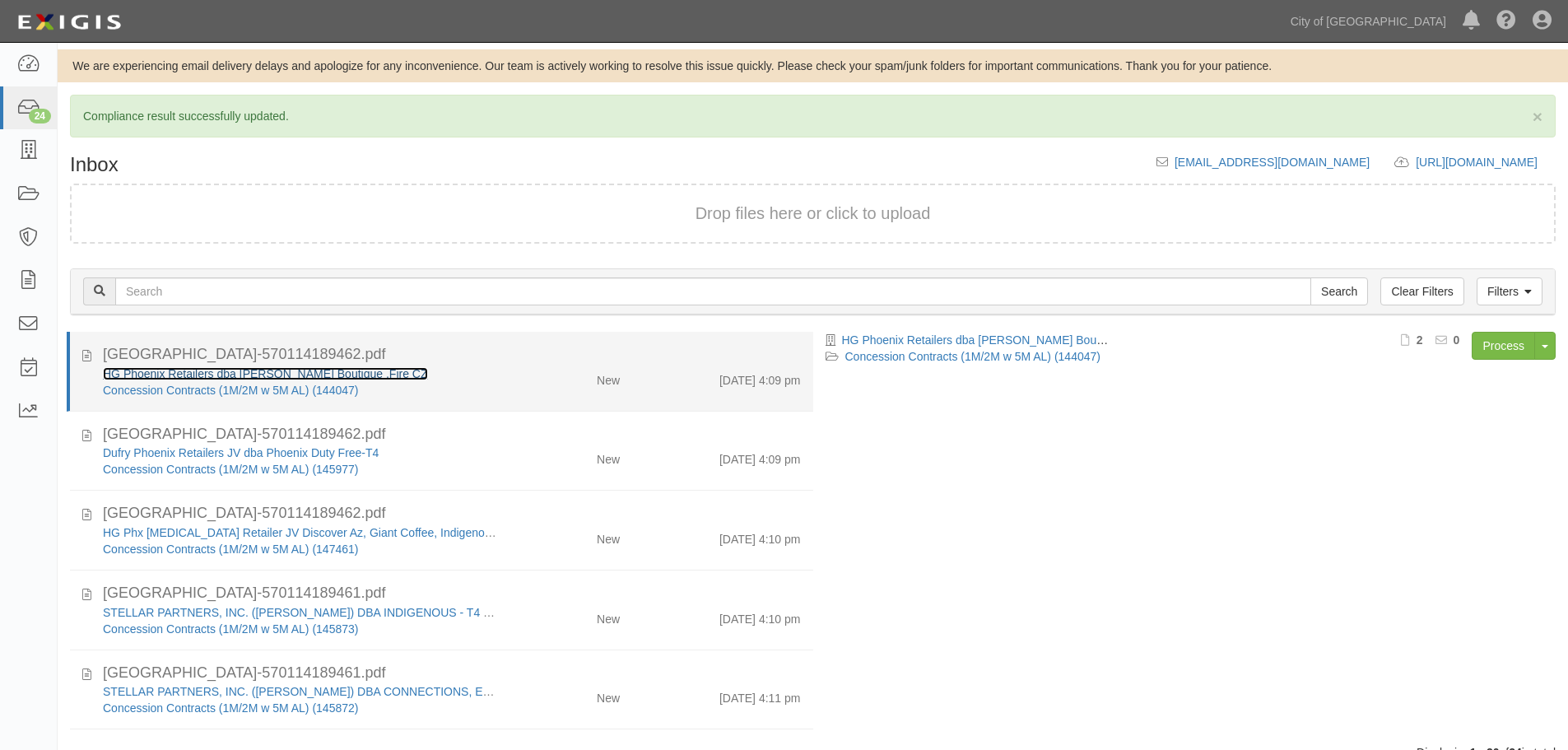
click at [200, 371] on link "HG Phoenix Retailers dba Hudson, Bunky Boutique ,Fire CZ" at bounding box center [265, 374] width 325 height 14
click at [632, 382] on div "8/18/25 4:09 pm" at bounding box center [723, 377] width 180 height 23
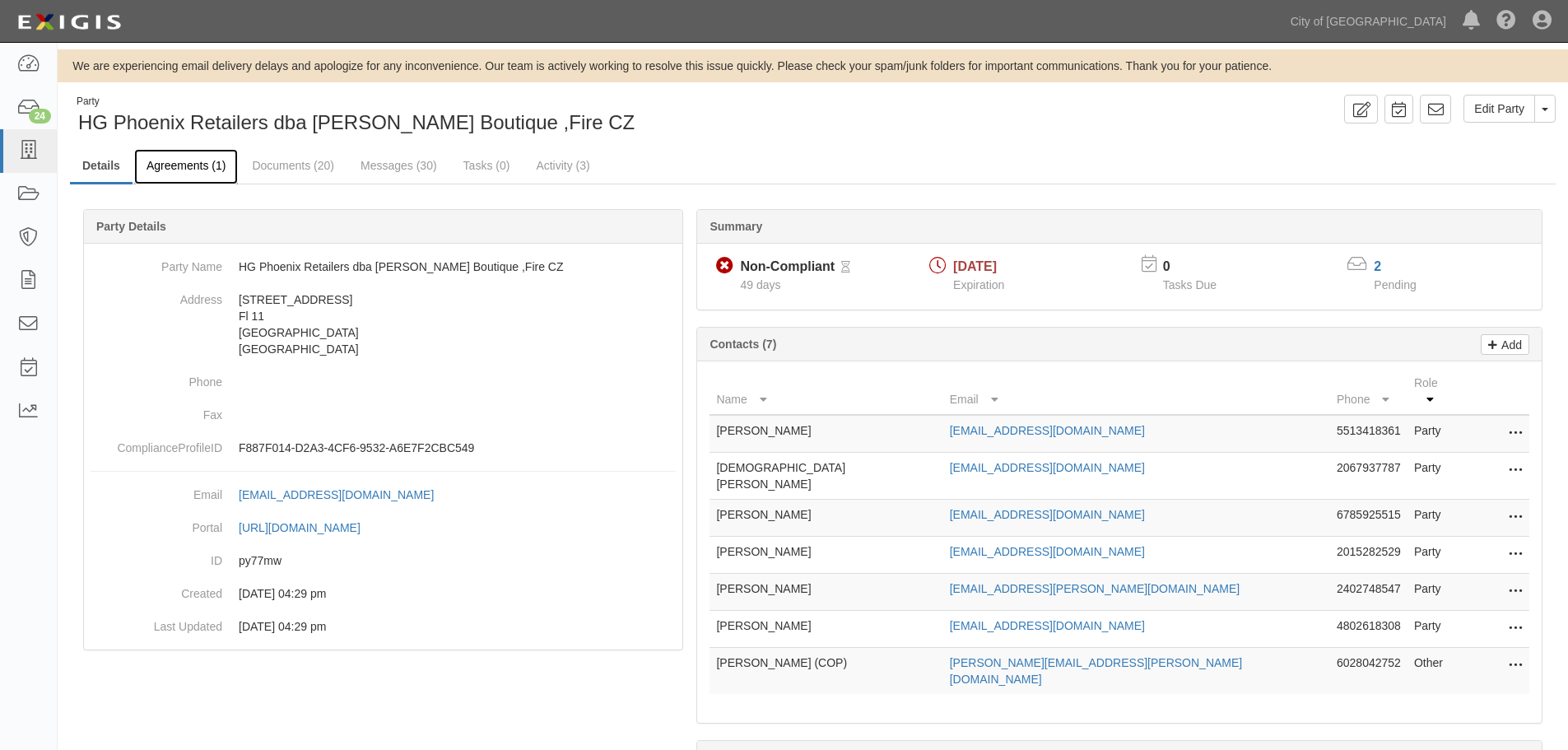
click at [161, 164] on link "Agreements (1)" at bounding box center [186, 167] width 104 height 36
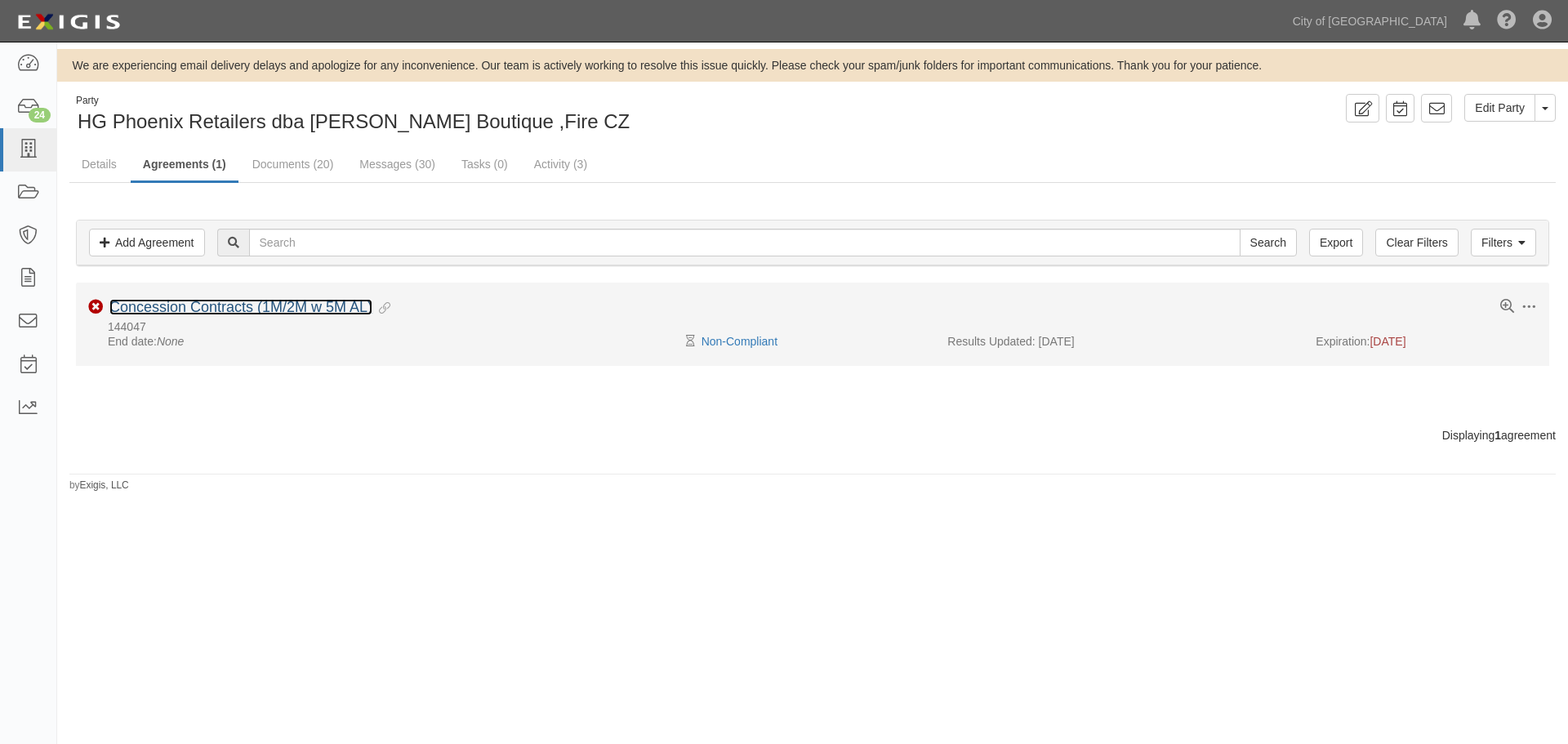
click at [237, 302] on link "Concession Contracts (1M/2M w 5M AL)" at bounding box center [241, 307] width 263 height 16
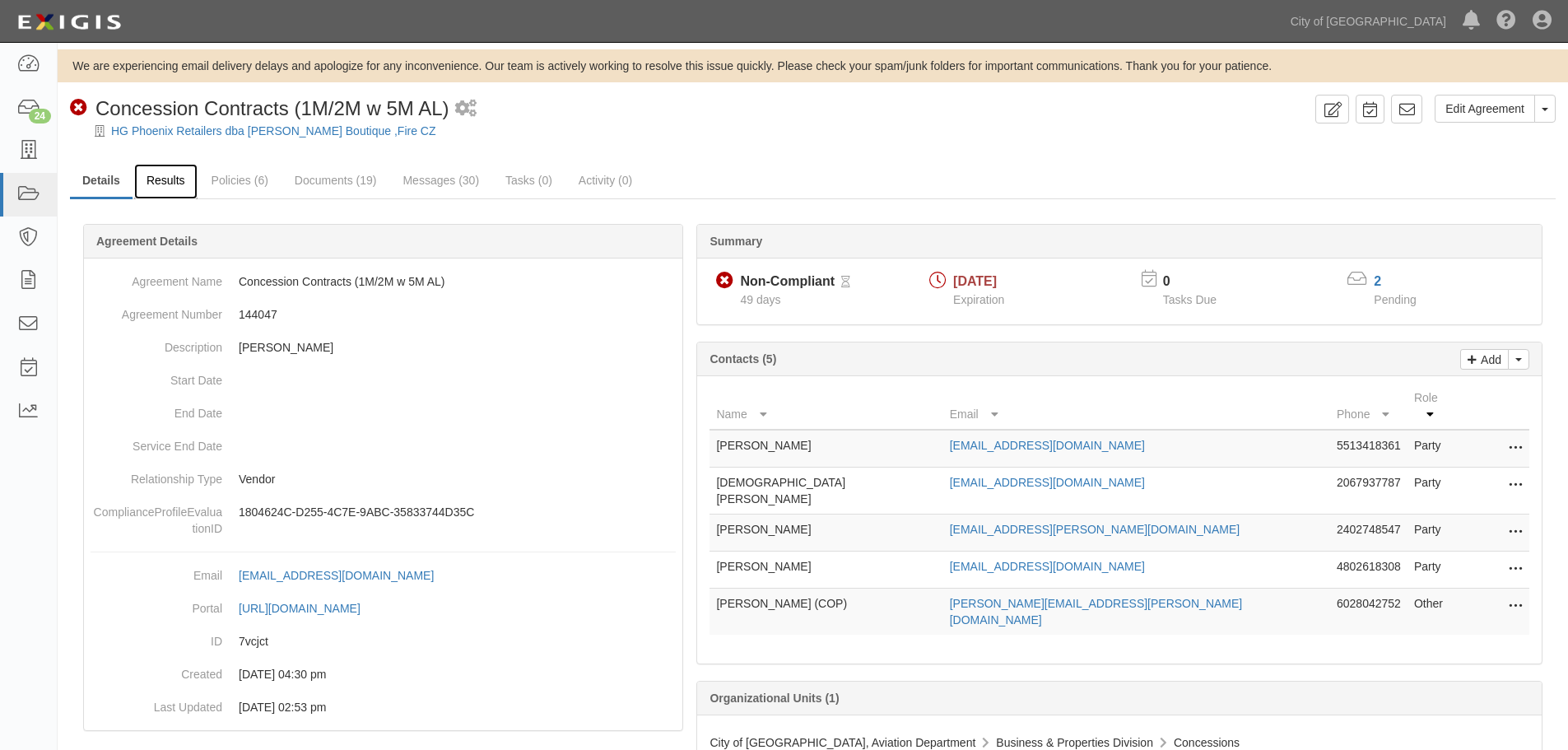
click at [150, 184] on link "Results" at bounding box center [166, 181] width 63 height 36
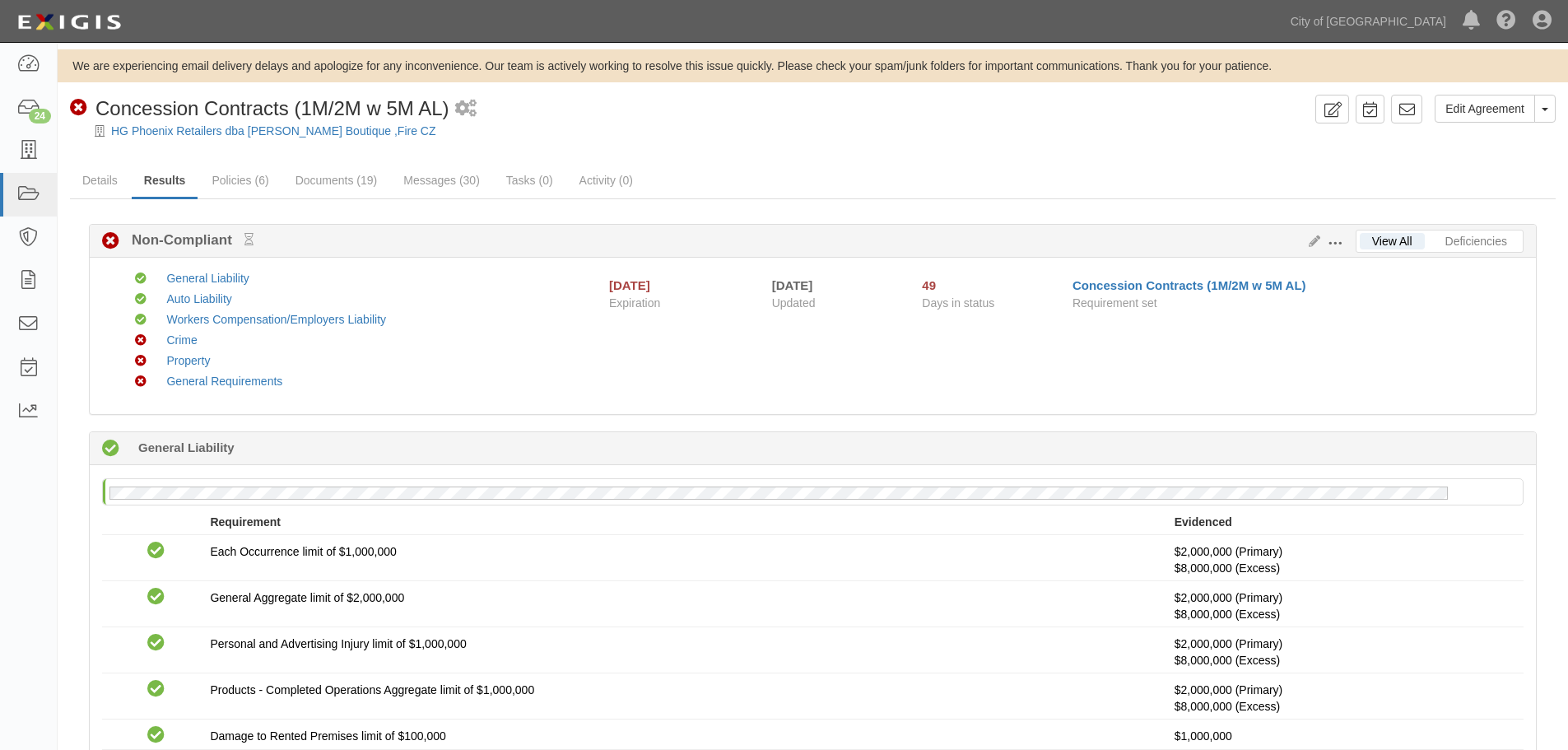
click at [850, 515] on div "Requirement" at bounding box center [692, 521] width 964 height 16
click at [923, 349] on div "Compliant General Liability Compliant Auto Liability Compliant Workers Compensa…" at bounding box center [821, 336] width 1427 height 132
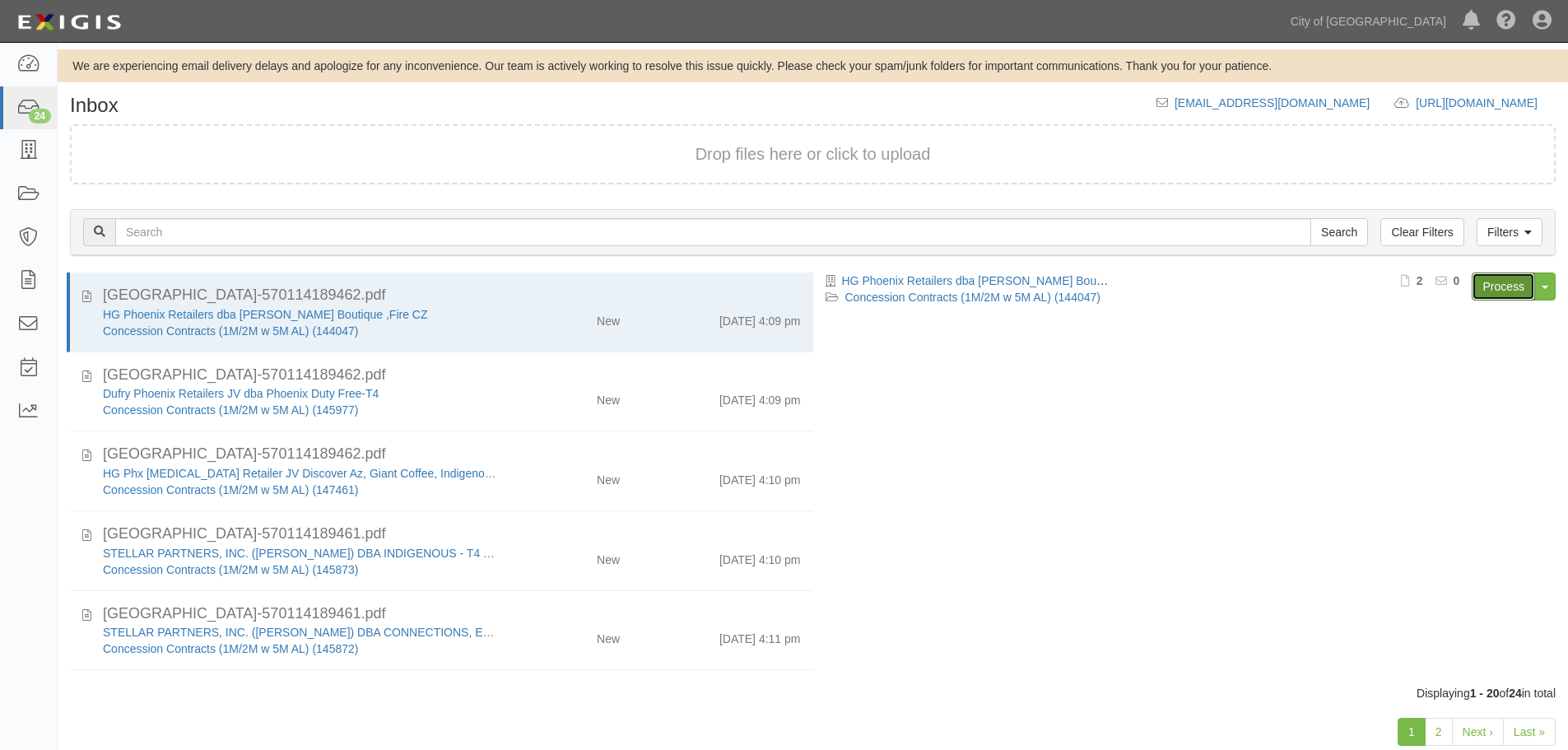
click at [1516, 272] on link "Process" at bounding box center [1502, 286] width 63 height 28
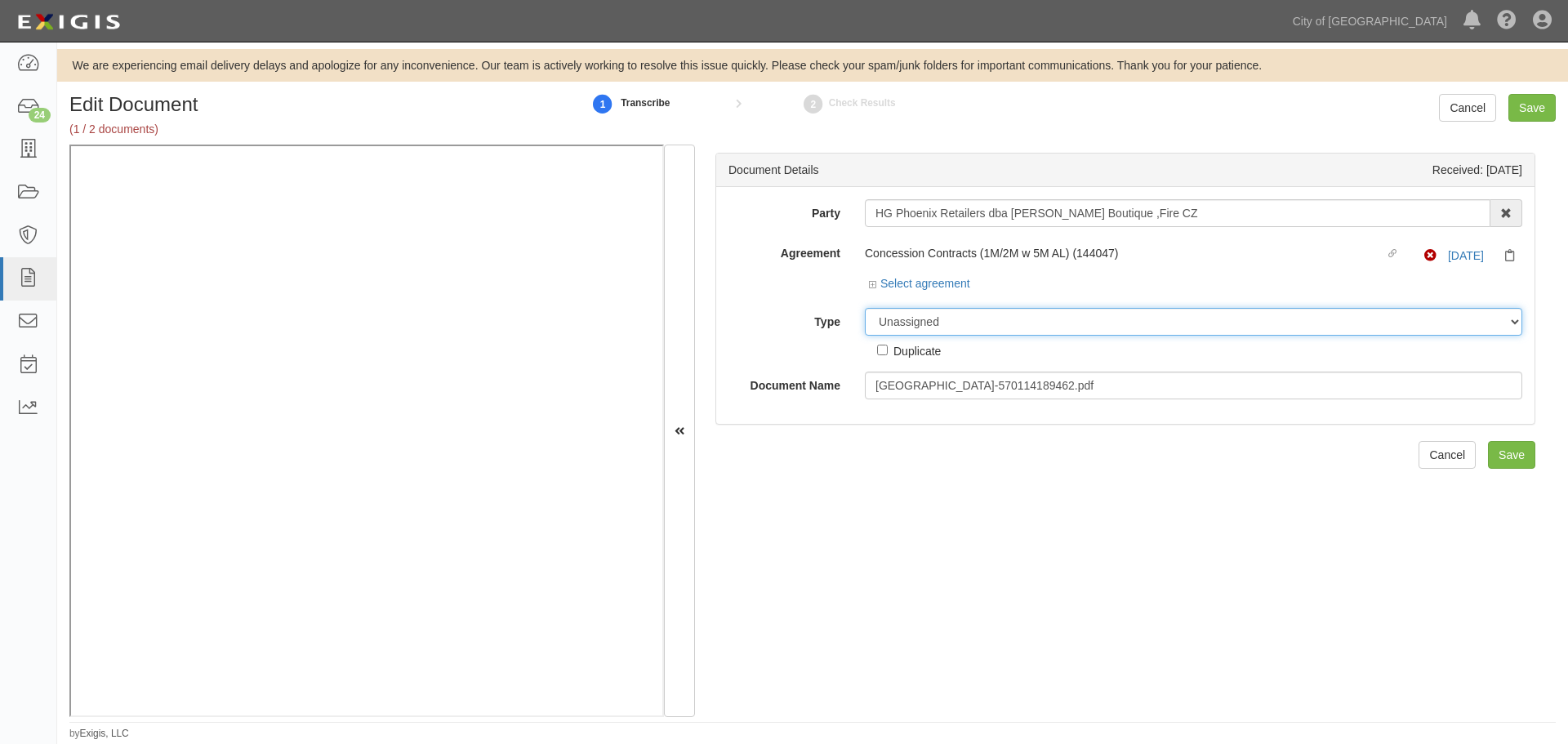
drag, startPoint x: 931, startPoint y: 312, endPoint x: 921, endPoint y: 322, distance: 14.1
click at [928, 312] on select "Unassigned Binder Cancellation Notice Certificate Contract Endorsement Insuranc…" at bounding box center [1194, 321] width 658 height 28
select select "CertificateDetail"
click at [865, 308] on select "Unassigned Binder Cancellation Notice Certificate Contract Endorsement Insuranc…" at bounding box center [1194, 321] width 658 height 28
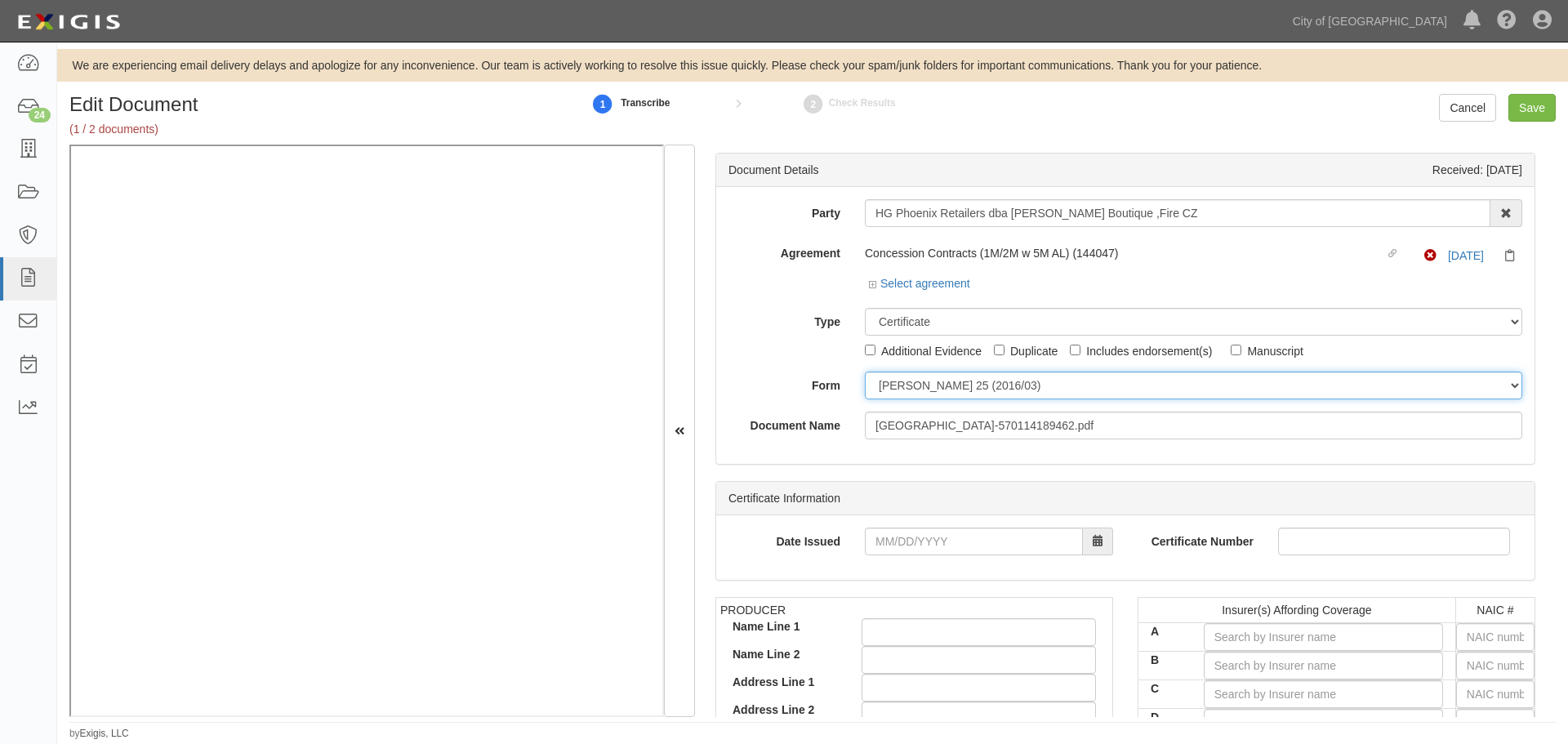
click at [909, 399] on select "[PERSON_NAME] 25 (2016/03) [PERSON_NAME] 101 [PERSON_NAME] 855 NY (2014/05) Gen…" at bounding box center [1194, 385] width 658 height 28
select select "GeneralFormDetail"
click at [865, 372] on select "[PERSON_NAME] 25 (2016/03) [PERSON_NAME] 101 [PERSON_NAME] 855 NY (2014/05) Gen…" at bounding box center [1194, 385] width 658 height 28
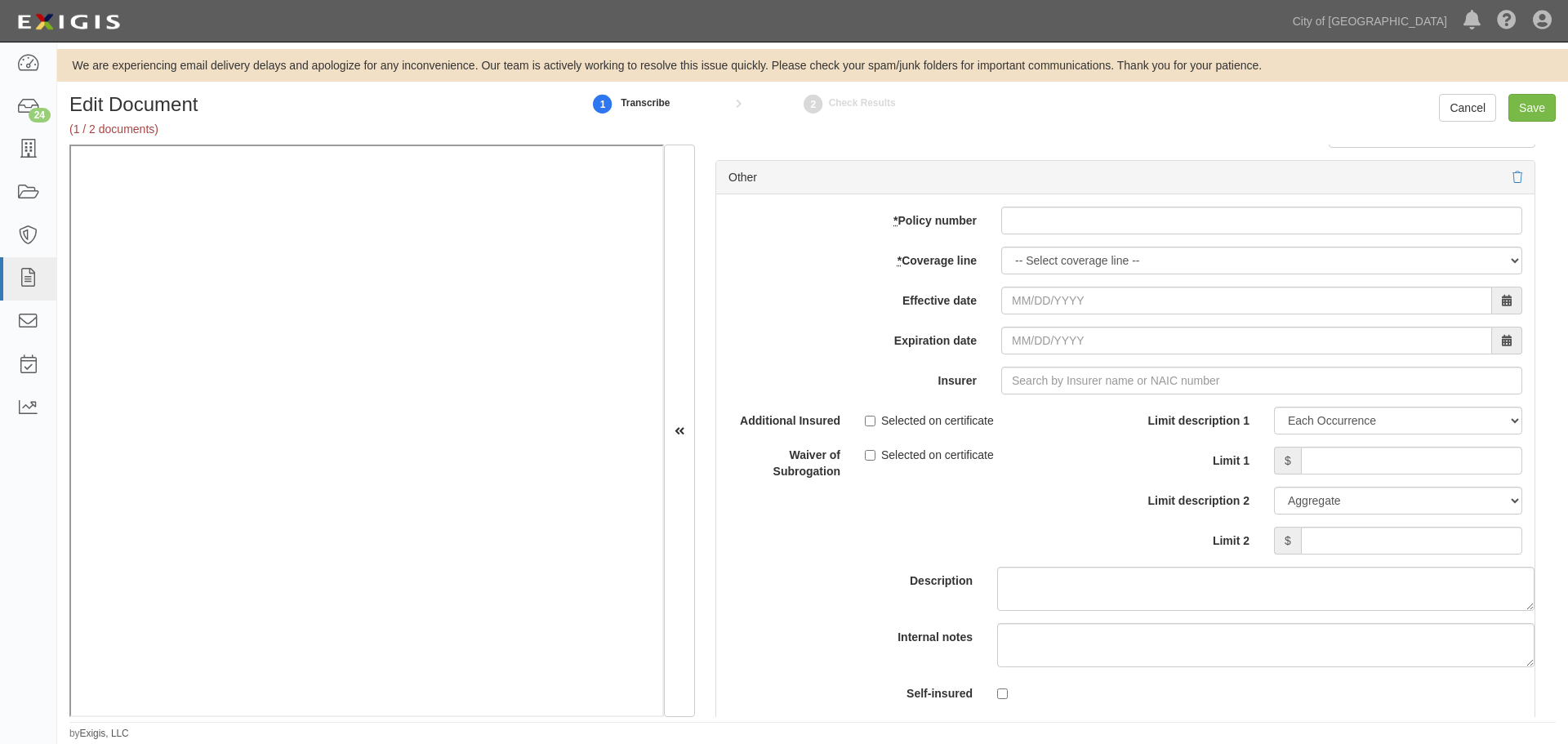
scroll to position [4764, 0]
click at [1065, 226] on input "* Policy number" at bounding box center [1262, 217] width 521 height 28
paste input "MCP100937010"
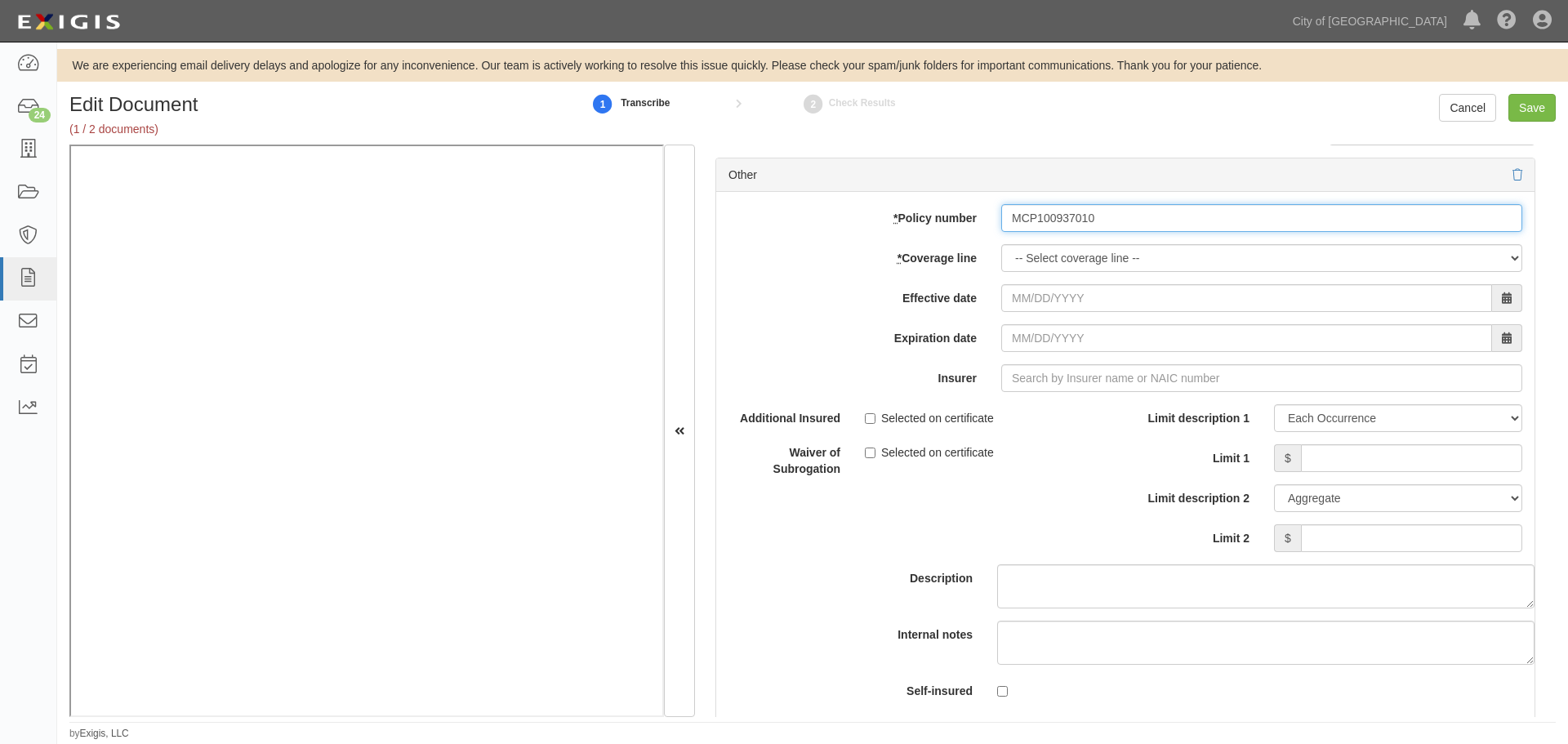
type input "MCP100937010"
click at [1051, 255] on select "-- Select coverage line -- Asbestos Abatement Auto Physical Damage Boiler & Mac…" at bounding box center [1262, 258] width 521 height 28
select select "46"
click at [1002, 272] on select "-- Select coverage line -- Asbestos Abatement Auto Physical Damage Boiler & Mac…" at bounding box center [1262, 258] width 521 height 28
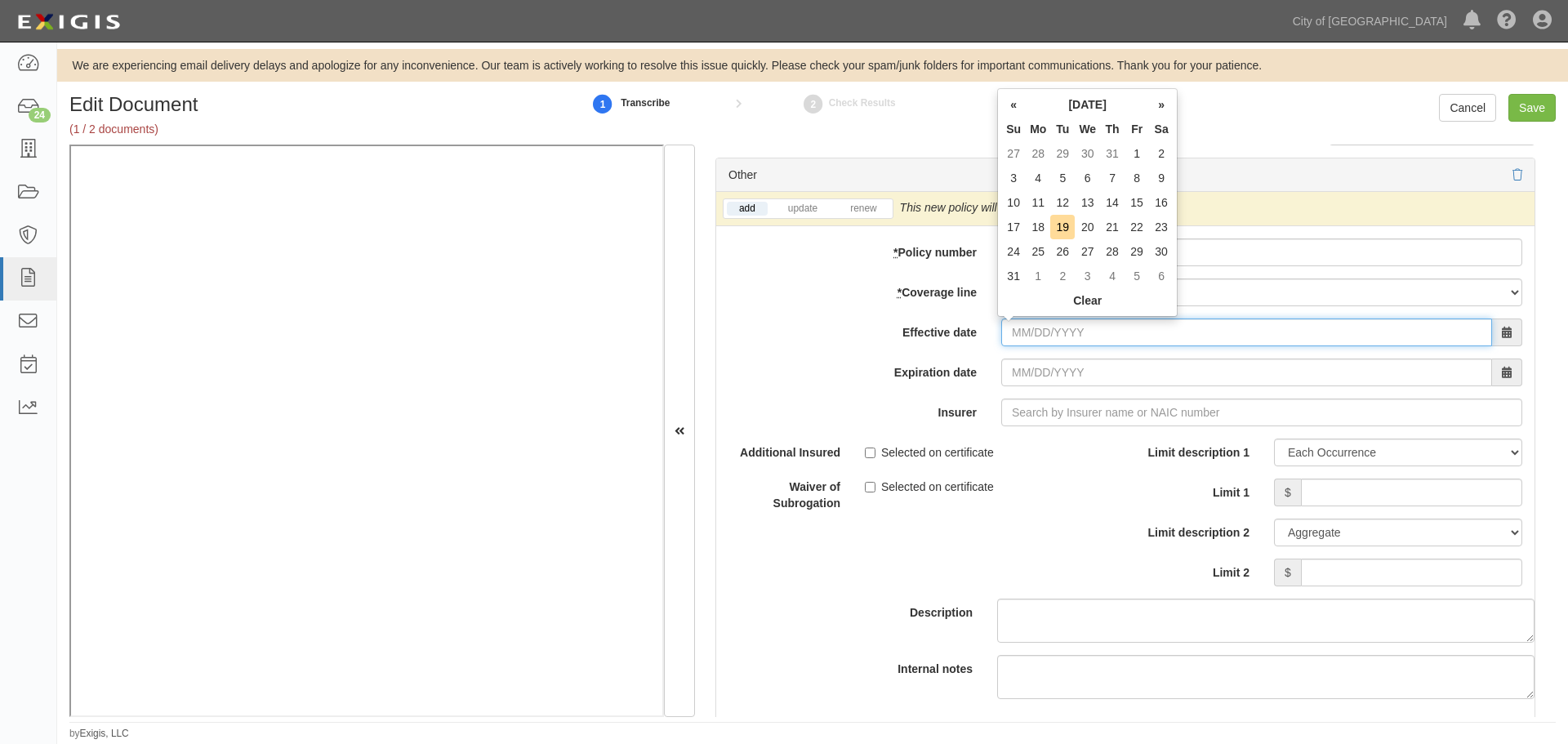
click at [1107, 323] on input "Effective date" at bounding box center [1247, 332] width 491 height 28
type input "[DATE]"
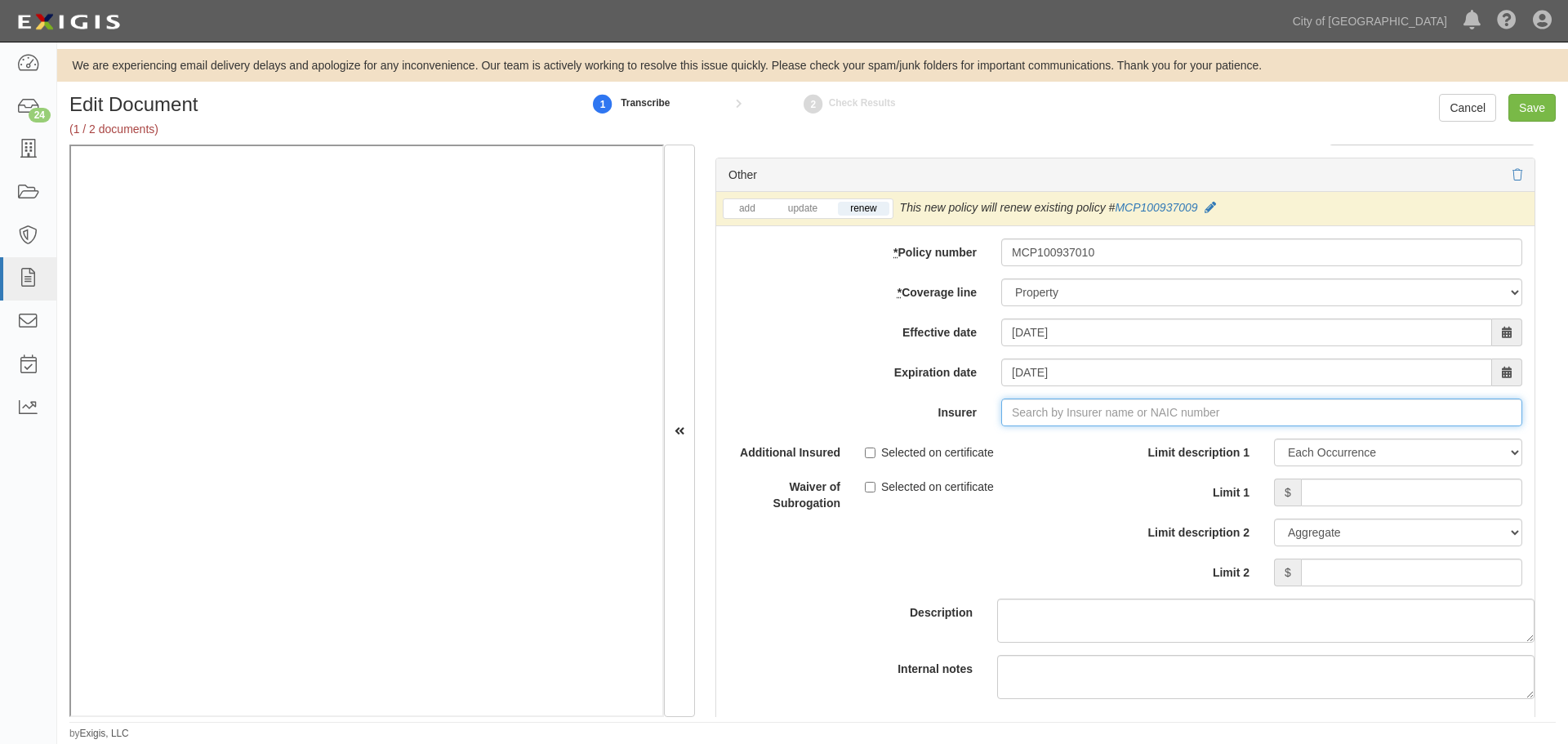
type input "180 Seguros S.A. (0) NR Rating"
type input "1"
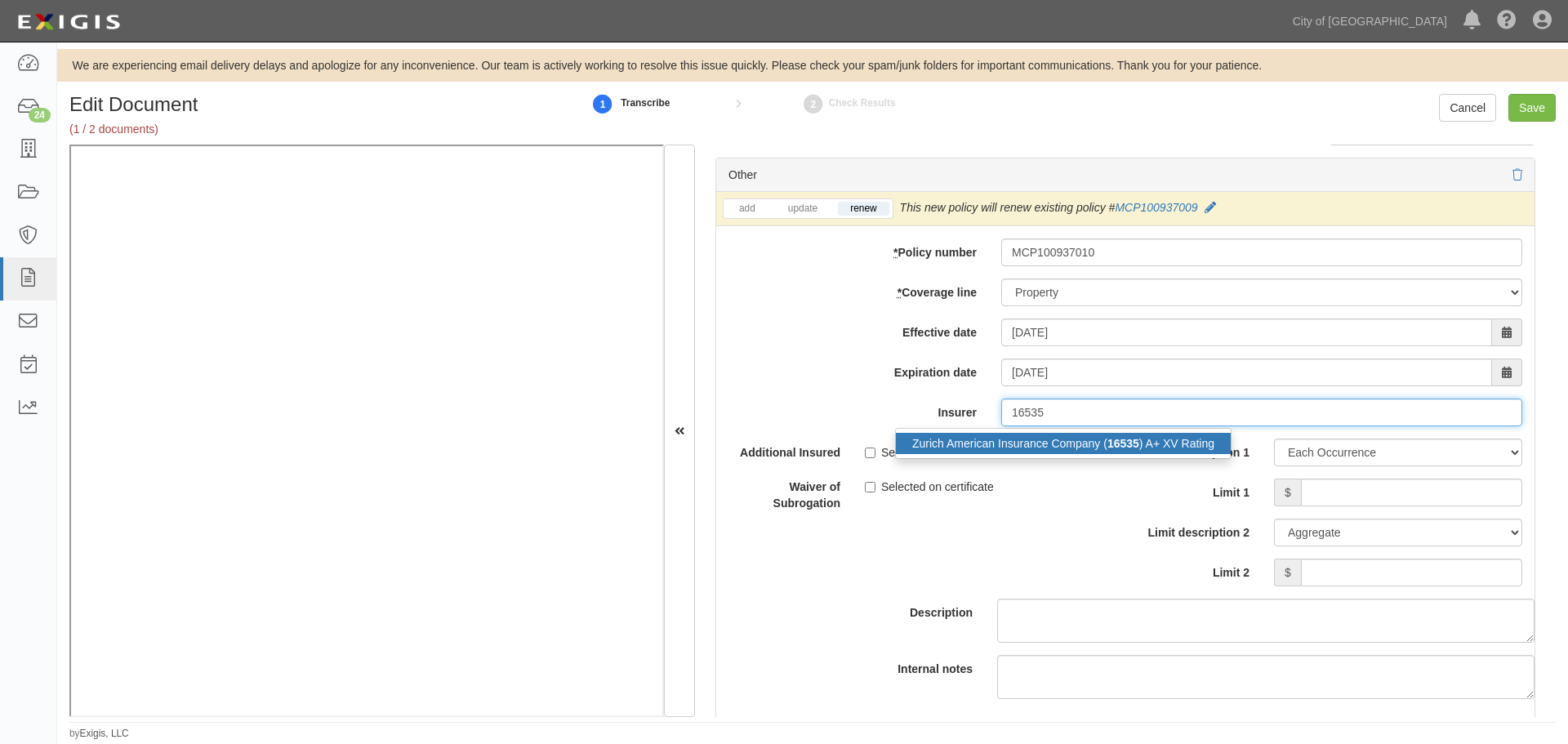
click at [1108, 444] on strong "16535" at bounding box center [1123, 444] width 32 height 13
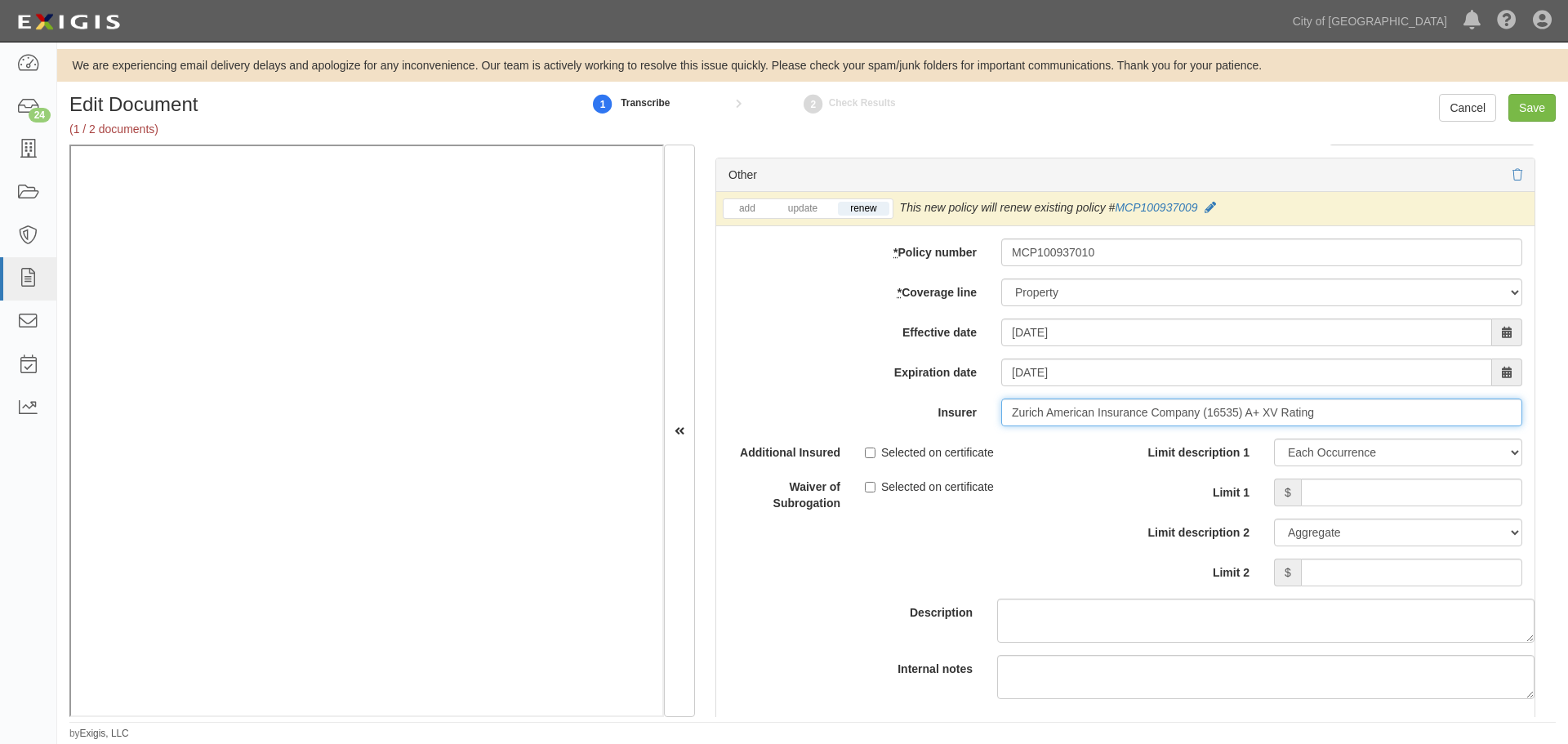
type input "Zurich American Insurance Company (16535) A+ XV Rating"
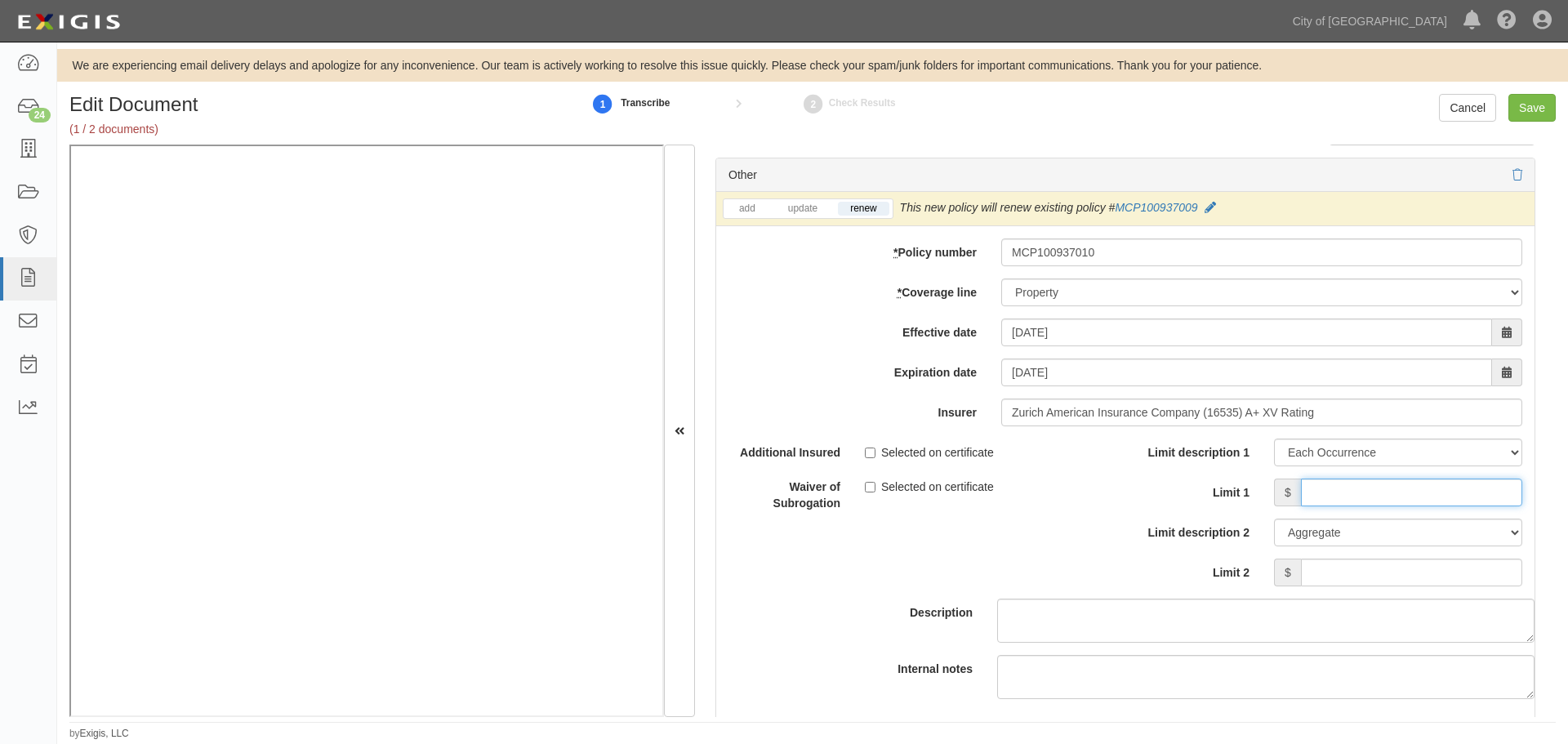
click at [1330, 492] on input "Limit 1" at bounding box center [1412, 492] width 221 height 28
type input "100,000"
drag, startPoint x: 1503, startPoint y: 566, endPoint x: 1514, endPoint y: 557, distance: 14.2
click at [1506, 562] on input "Limit 2" at bounding box center [1412, 572] width 221 height 28
type input "100,000"
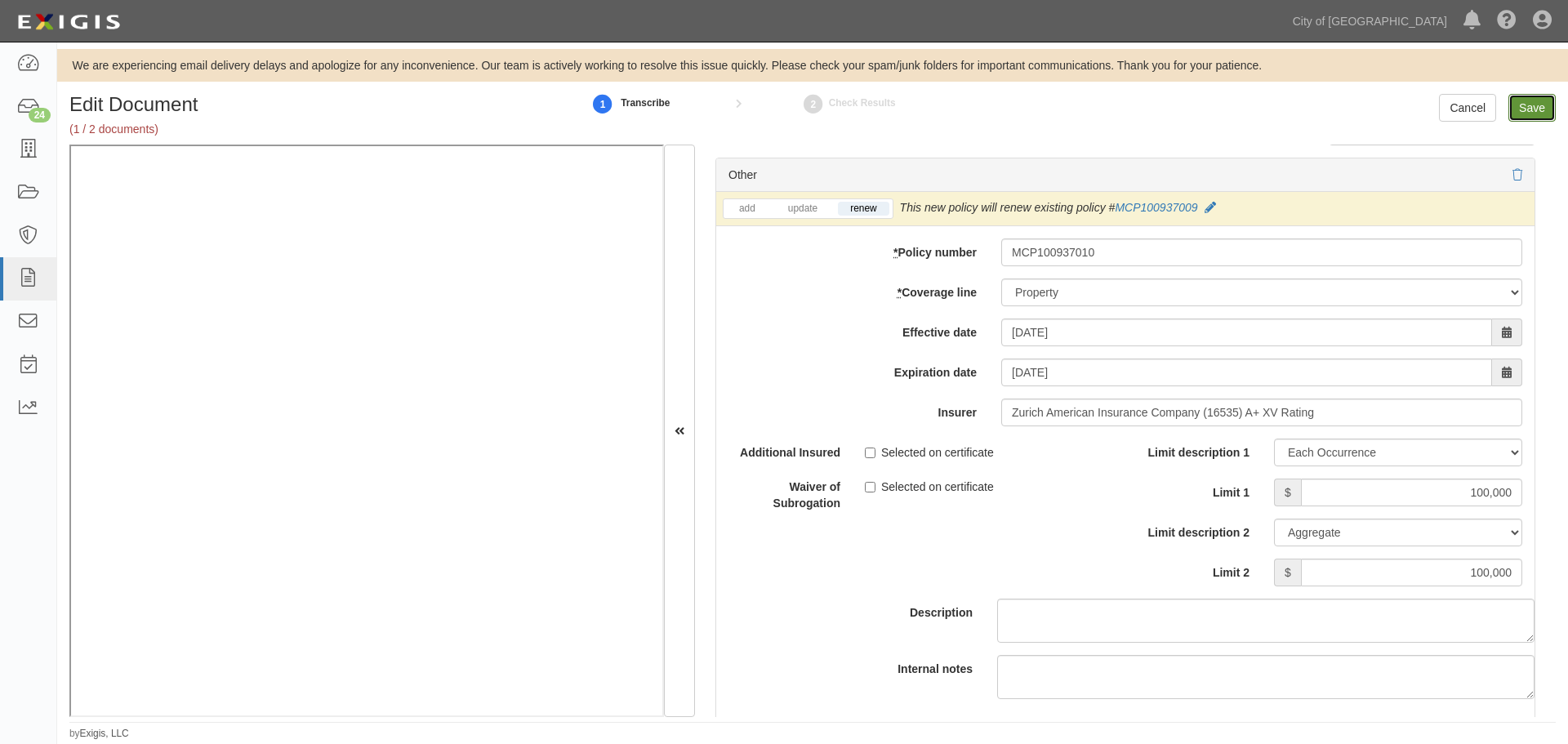
click at [1531, 107] on input "Save" at bounding box center [1531, 108] width 47 height 28
type input "100000"
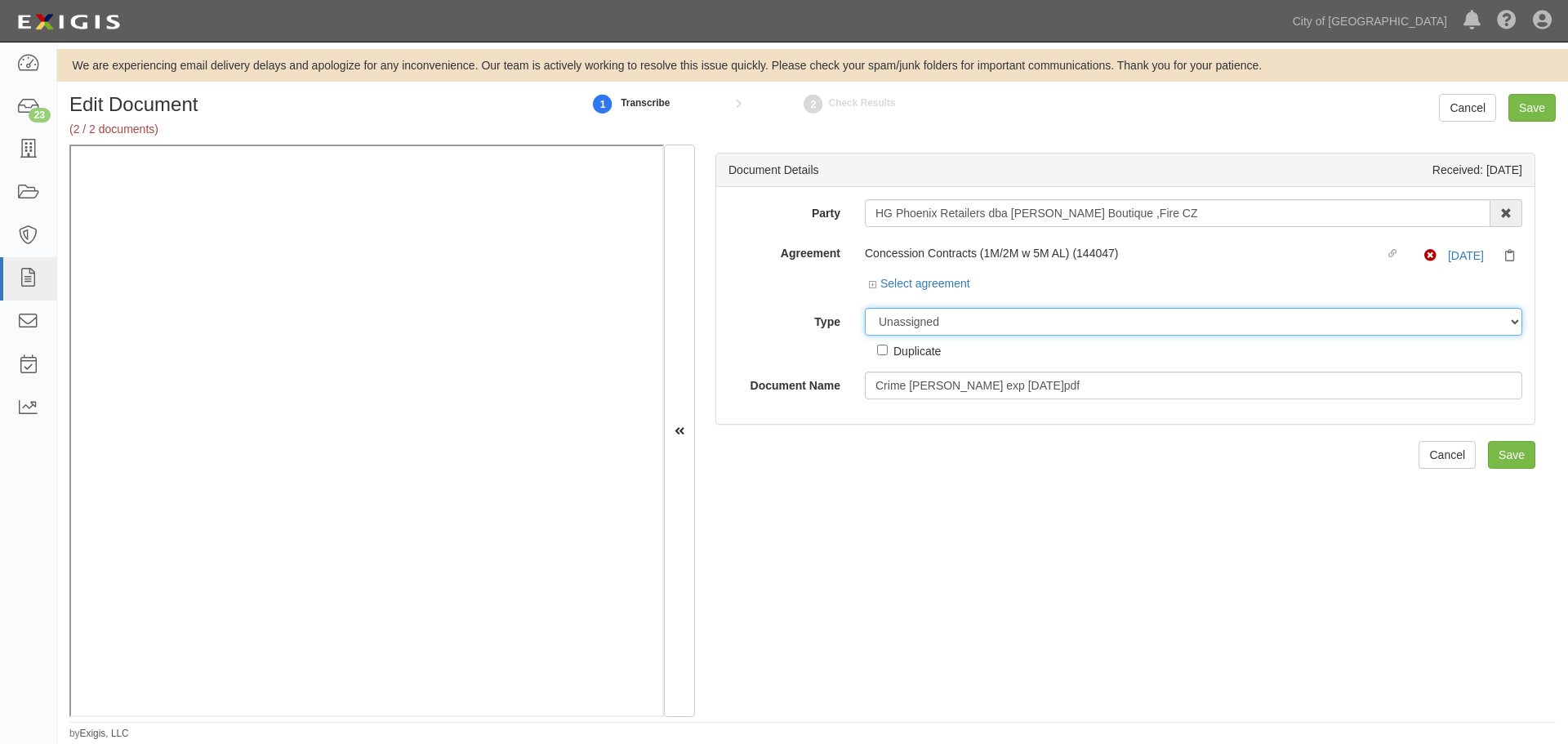
drag, startPoint x: 952, startPoint y: 324, endPoint x: 952, endPoint y: 334, distance: 10.0
click at [953, 323] on select "Unassigned Binder Cancellation Notice Certificate Contract Endorsement Insuranc…" at bounding box center [1194, 321] width 658 height 28
click at [865, 308] on select "Unassigned Binder Cancellation Notice Certificate Contract Endorsement Insuranc…" at bounding box center [1194, 321] width 658 height 28
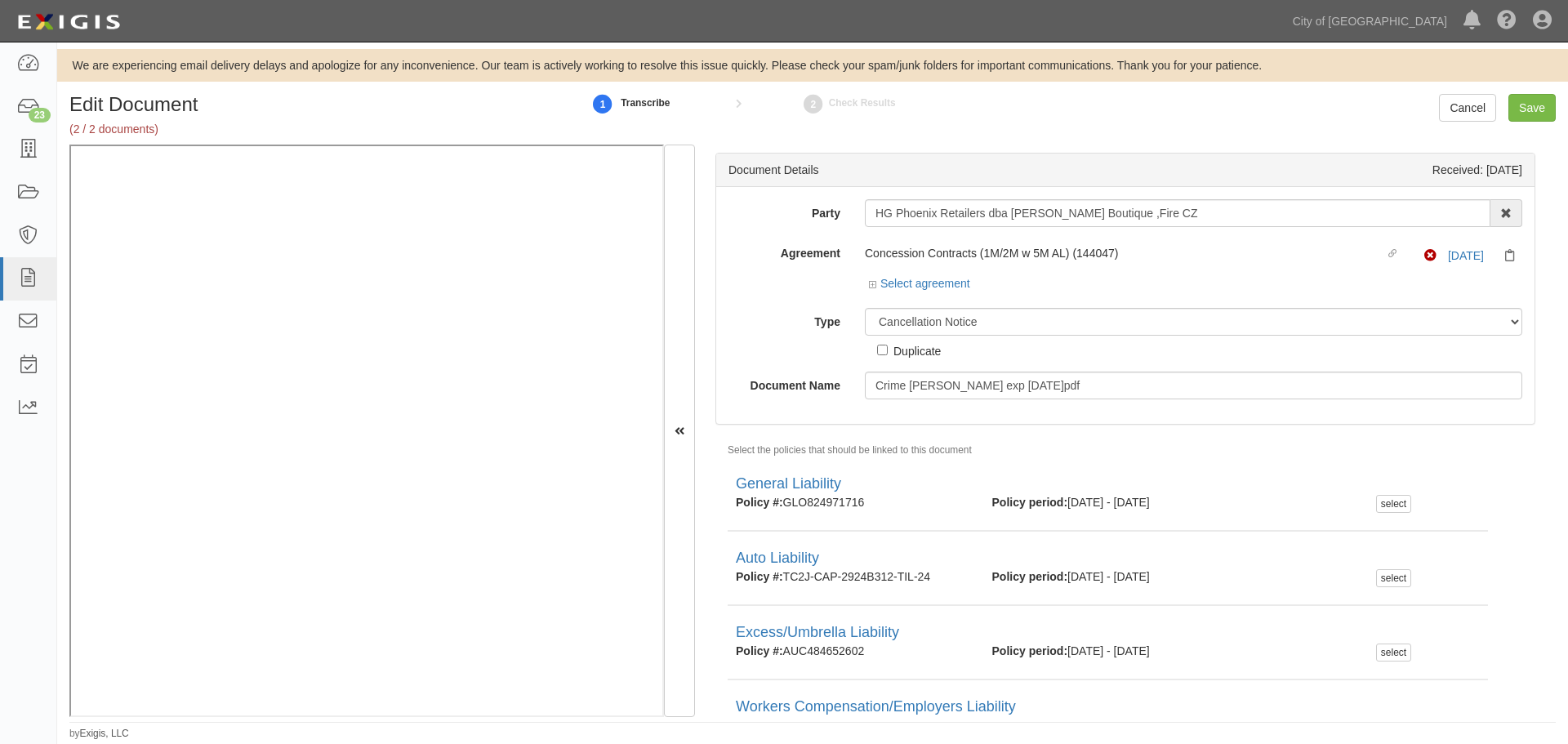
drag, startPoint x: 909, startPoint y: 345, endPoint x: 912, endPoint y: 322, distance: 23.2
click at [910, 335] on div "Unassigned Binder Cancellation Notice Certificate Contract Endorsement Insuranc…" at bounding box center [1194, 334] width 683 height 52
click at [912, 322] on select "Unassigned Binder Cancellation Notice Certificate Contract Endorsement Insuranc…" at bounding box center [1194, 321] width 658 height 28
click at [865, 308] on select "Unassigned Binder Cancellation Notice Certificate Contract Endorsement Insuranc…" at bounding box center [1194, 321] width 658 height 28
click at [900, 314] on select "Unassigned Binder Cancellation Notice Certificate Contract Endorsement Insuranc…" at bounding box center [1194, 321] width 658 height 28
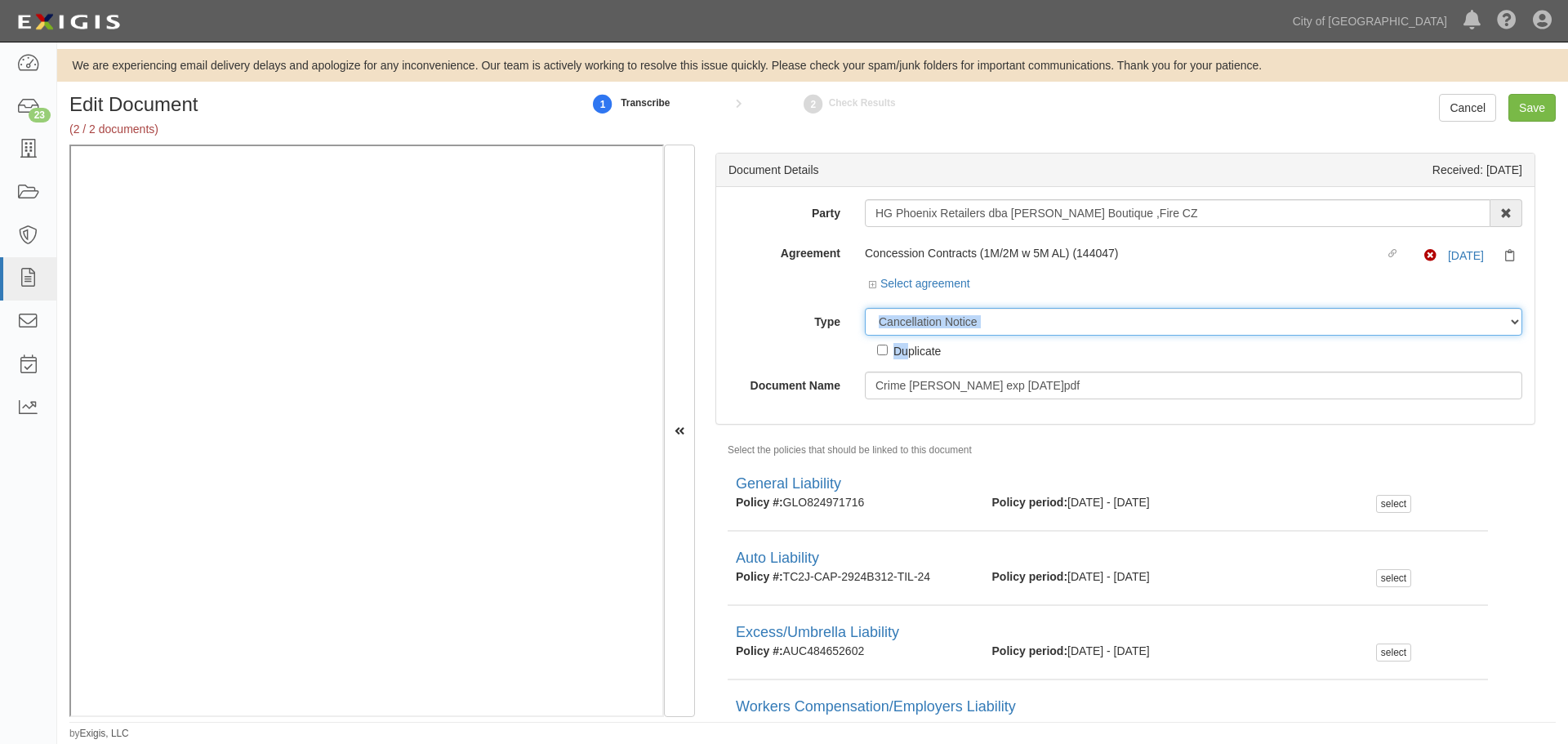
select select "CertificateDetail"
click at [865, 308] on select "Unassigned Binder Cancellation Notice Certificate Contract Endorsement Insuranc…" at bounding box center [1194, 321] width 658 height 28
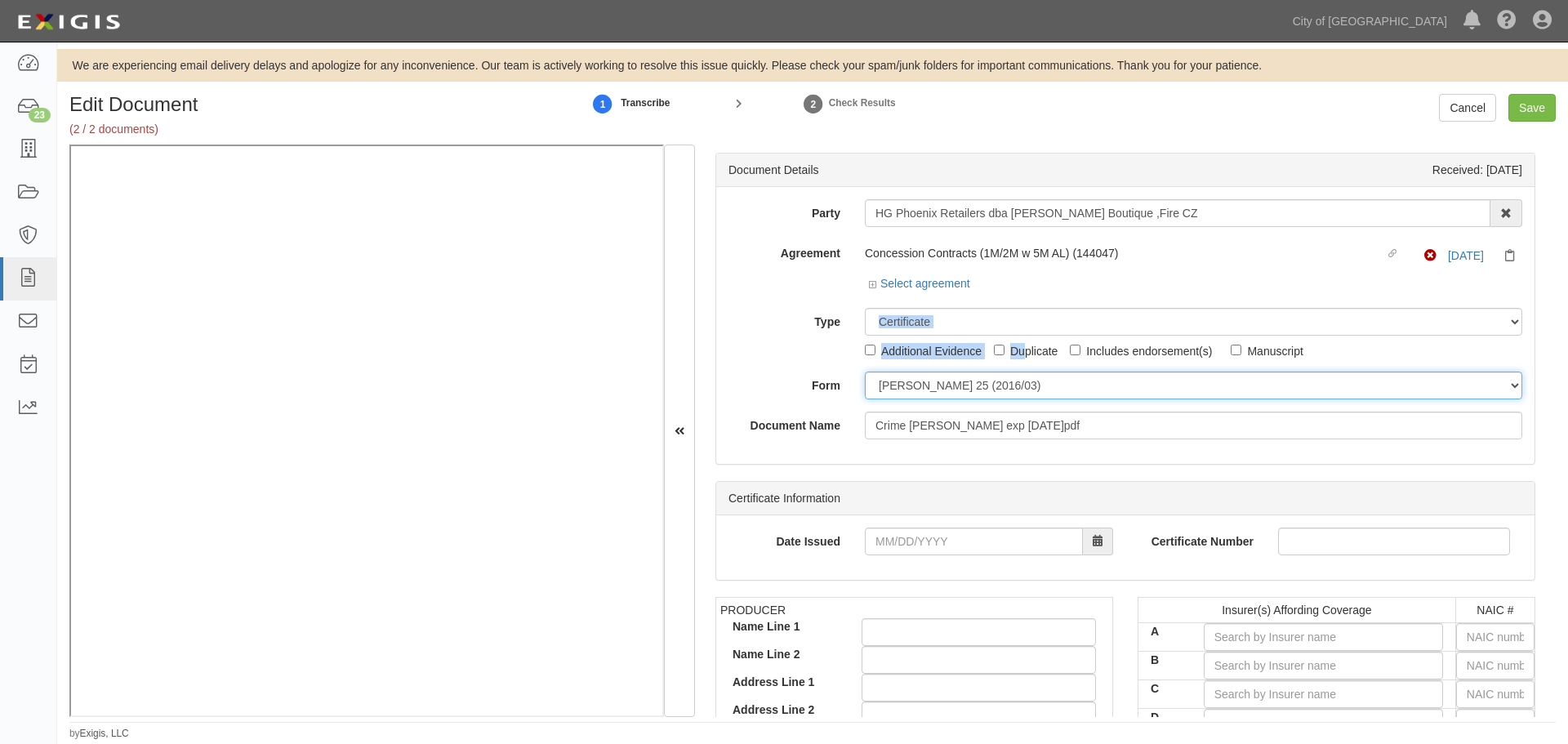
click at [910, 390] on select "[PERSON_NAME] 25 (2016/03) [PERSON_NAME] 101 [PERSON_NAME] 855 NY (2014/05) Gen…" at bounding box center [1194, 385] width 658 height 28
select select "GeneralFormDetail"
click at [865, 372] on select "[PERSON_NAME] 25 (2016/03) [PERSON_NAME] 101 [PERSON_NAME] 855 NY (2014/05) Gen…" at bounding box center [1194, 385] width 658 height 28
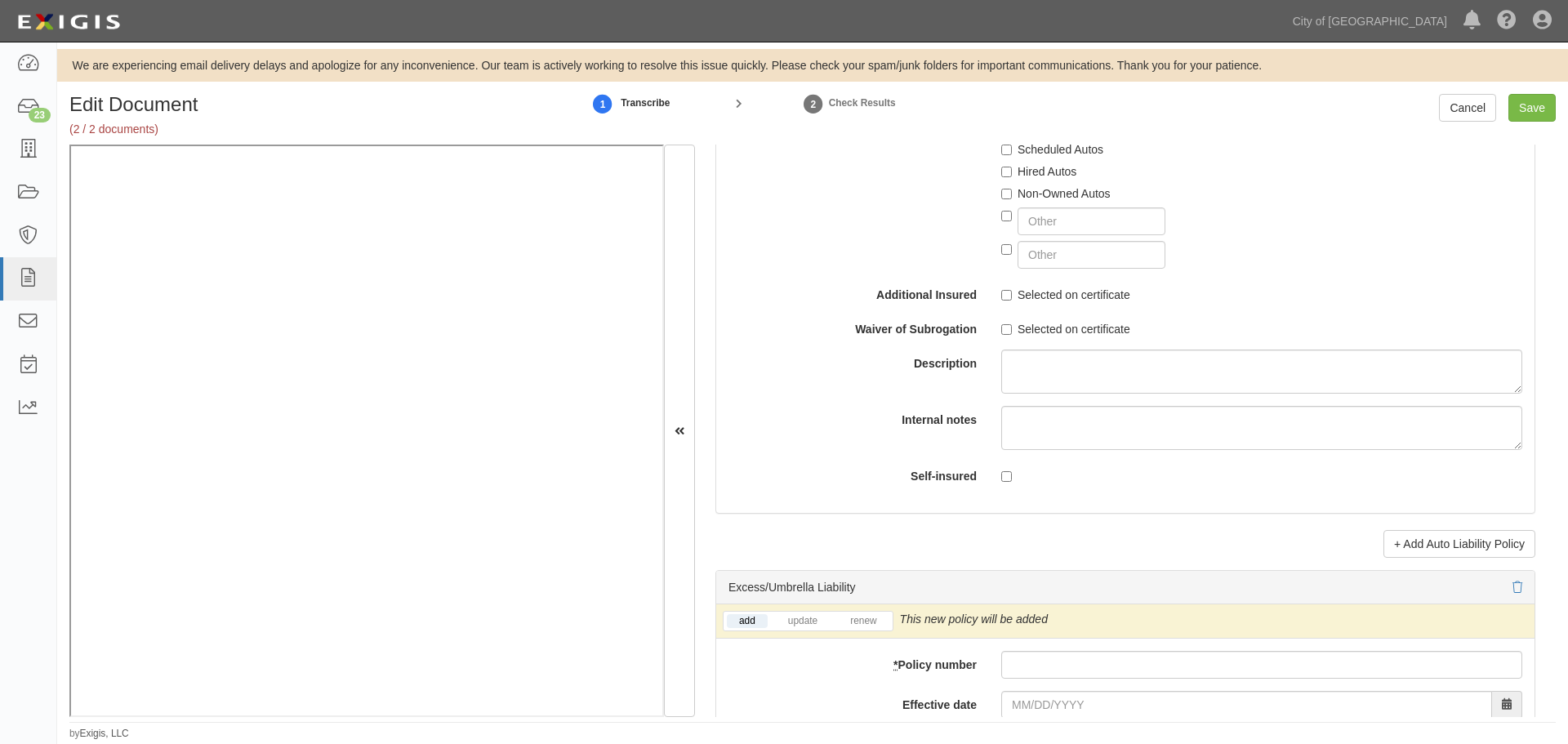
scroll to position [2995, 0]
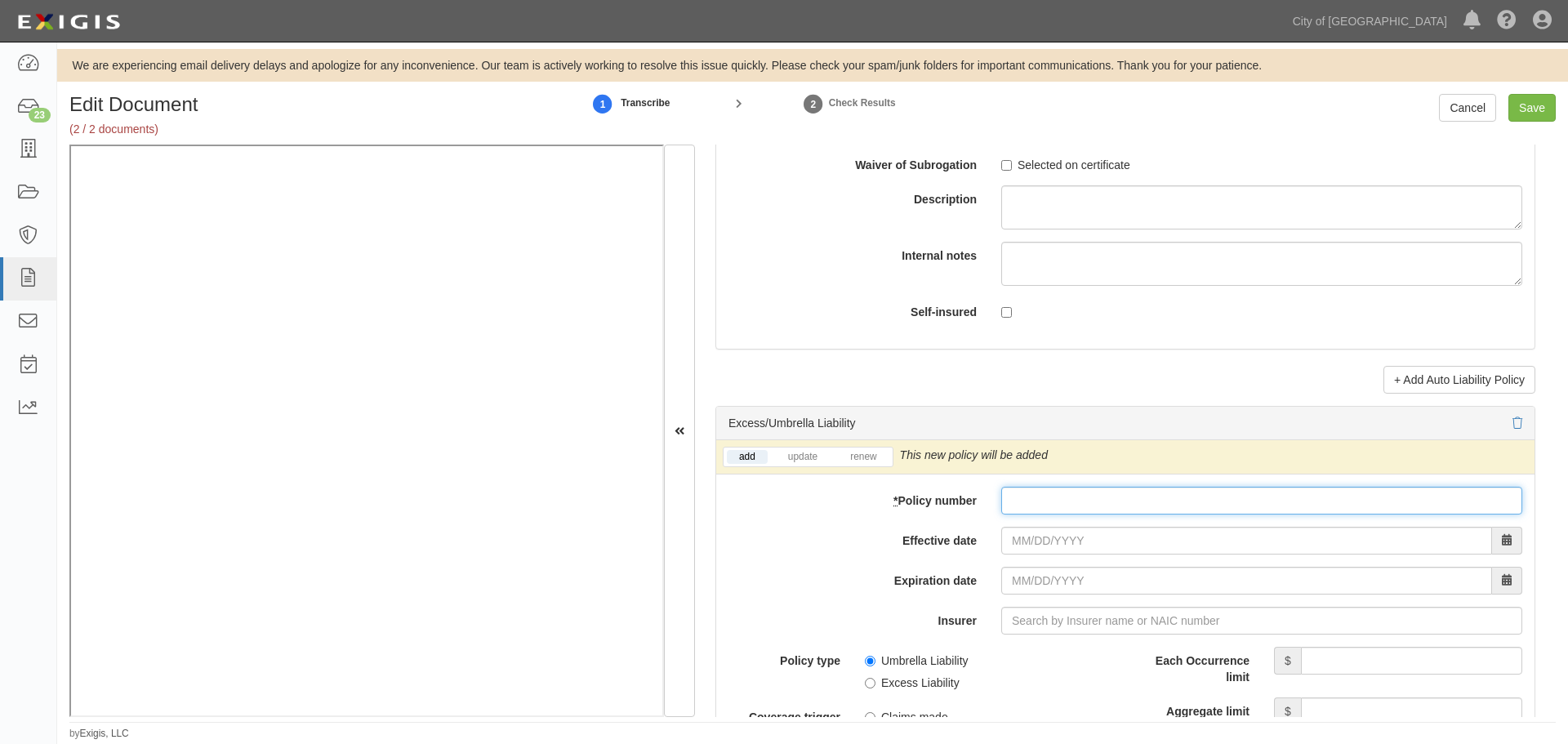
drag, startPoint x: 1050, startPoint y: 490, endPoint x: 1045, endPoint y: 497, distance: 8.6
click at [1050, 491] on input "* Policy number" at bounding box center [1262, 500] width 521 height 28
click at [1513, 418] on icon at bounding box center [1518, 424] width 10 height 12
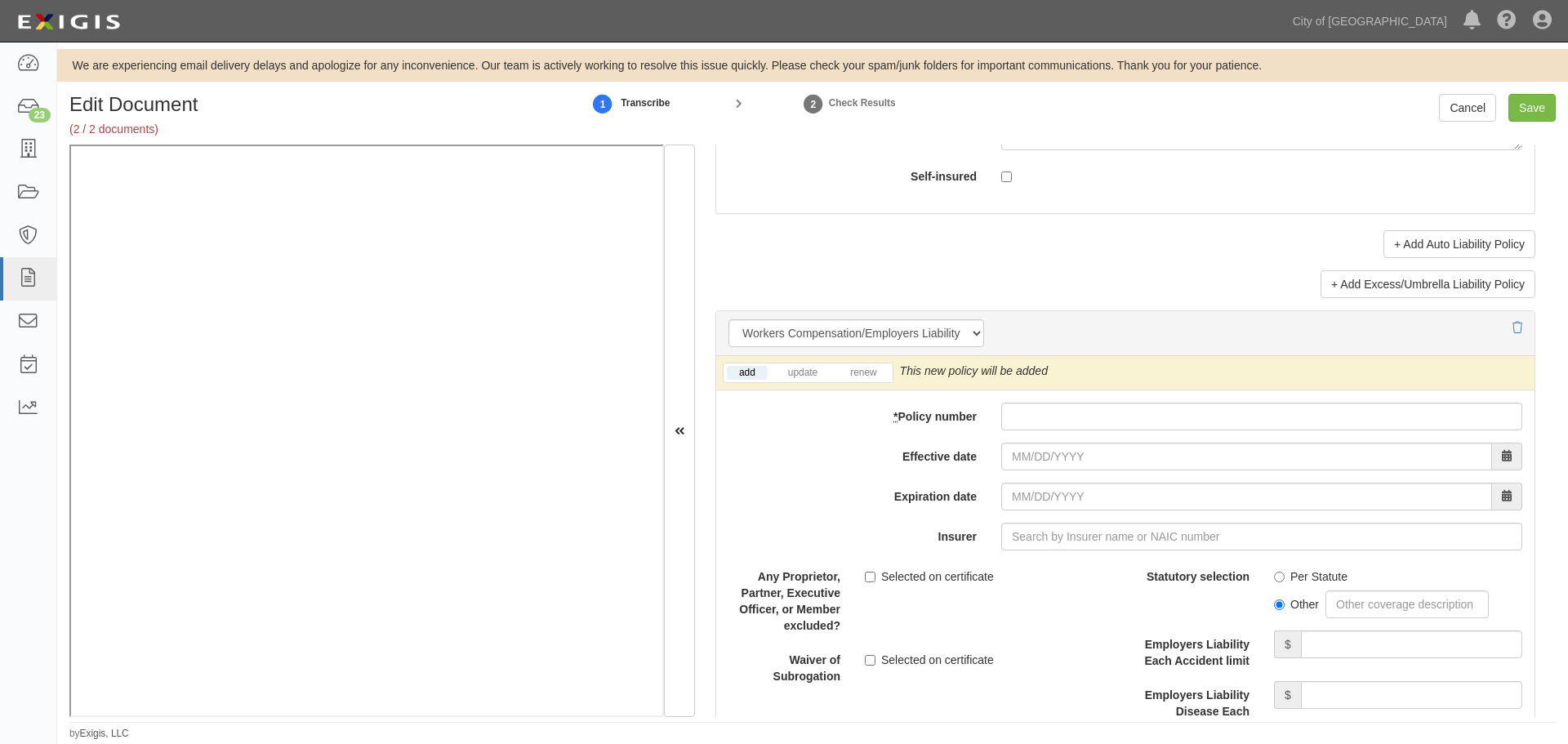
scroll to position [3812, 0]
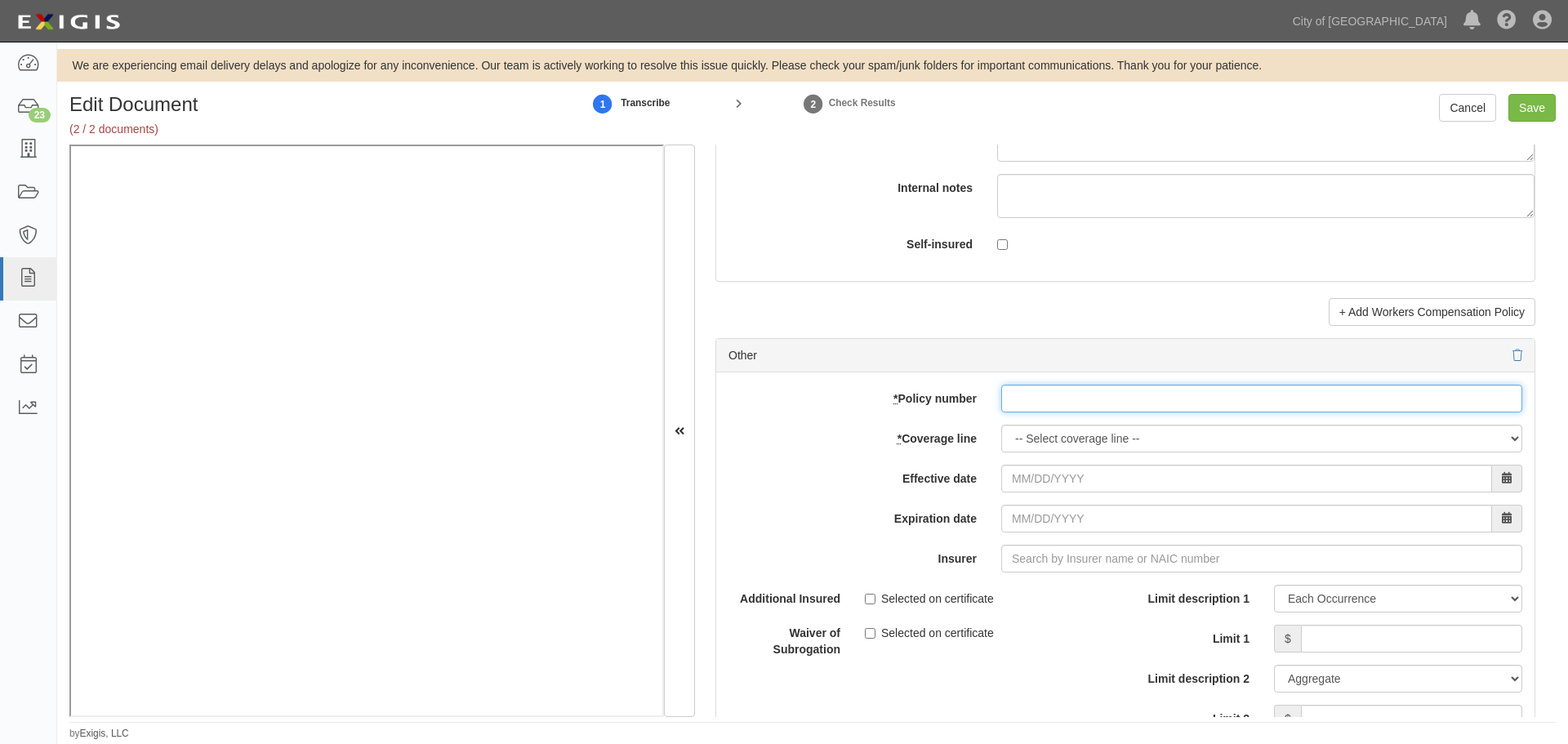
click at [1049, 402] on input "* Policy number" at bounding box center [1262, 398] width 521 height 28
paste input "MCP100937010"
type input "MCP100937010"
click at [1035, 433] on select "-- Select coverage line -- Asbestos Abatement Auto Physical Damage Boiler & Mac…" at bounding box center [1262, 438] width 521 height 28
select select "16"
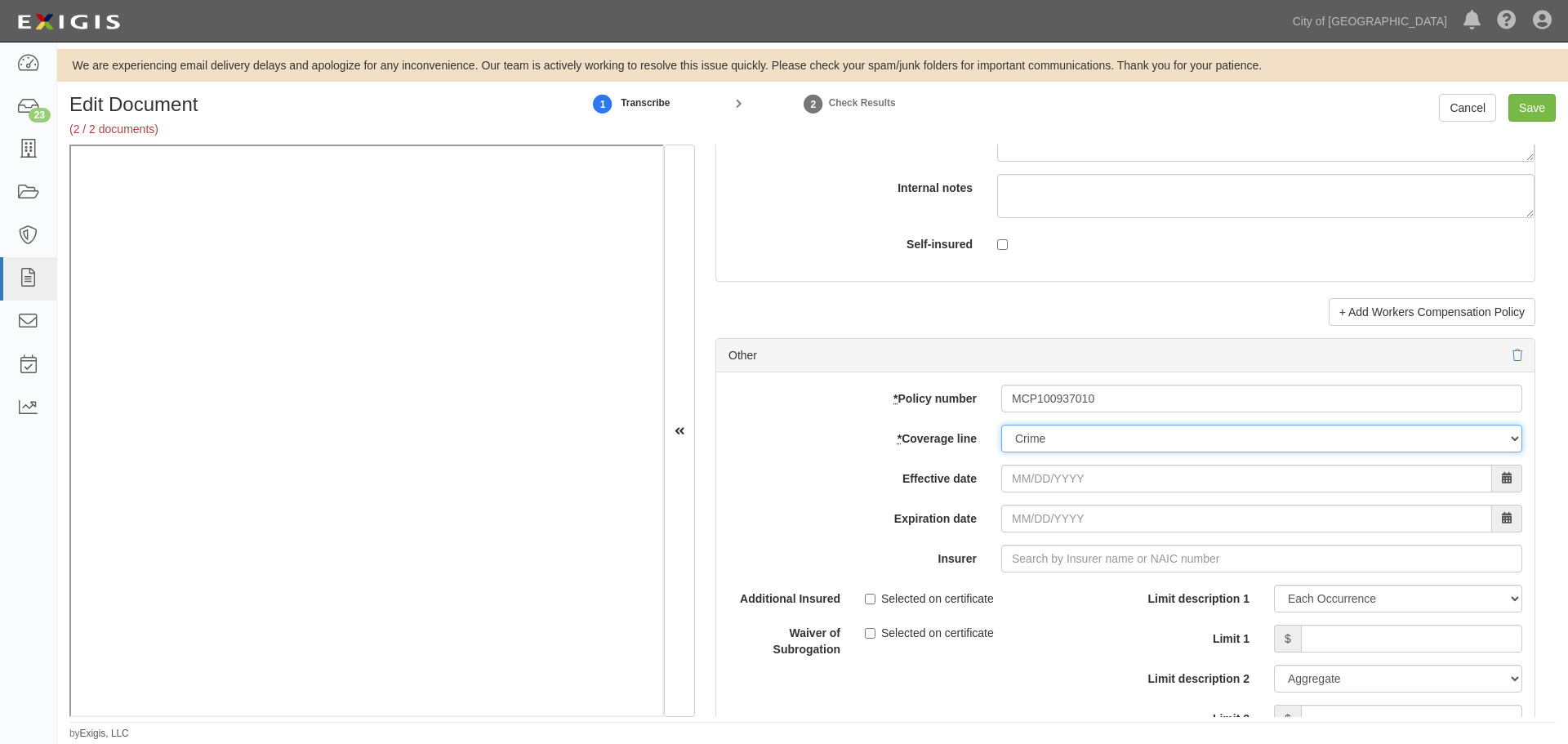
click at [1002, 453] on select "-- Select coverage line -- Asbestos Abatement Auto Physical Damage Boiler & Mac…" at bounding box center [1262, 438] width 521 height 28
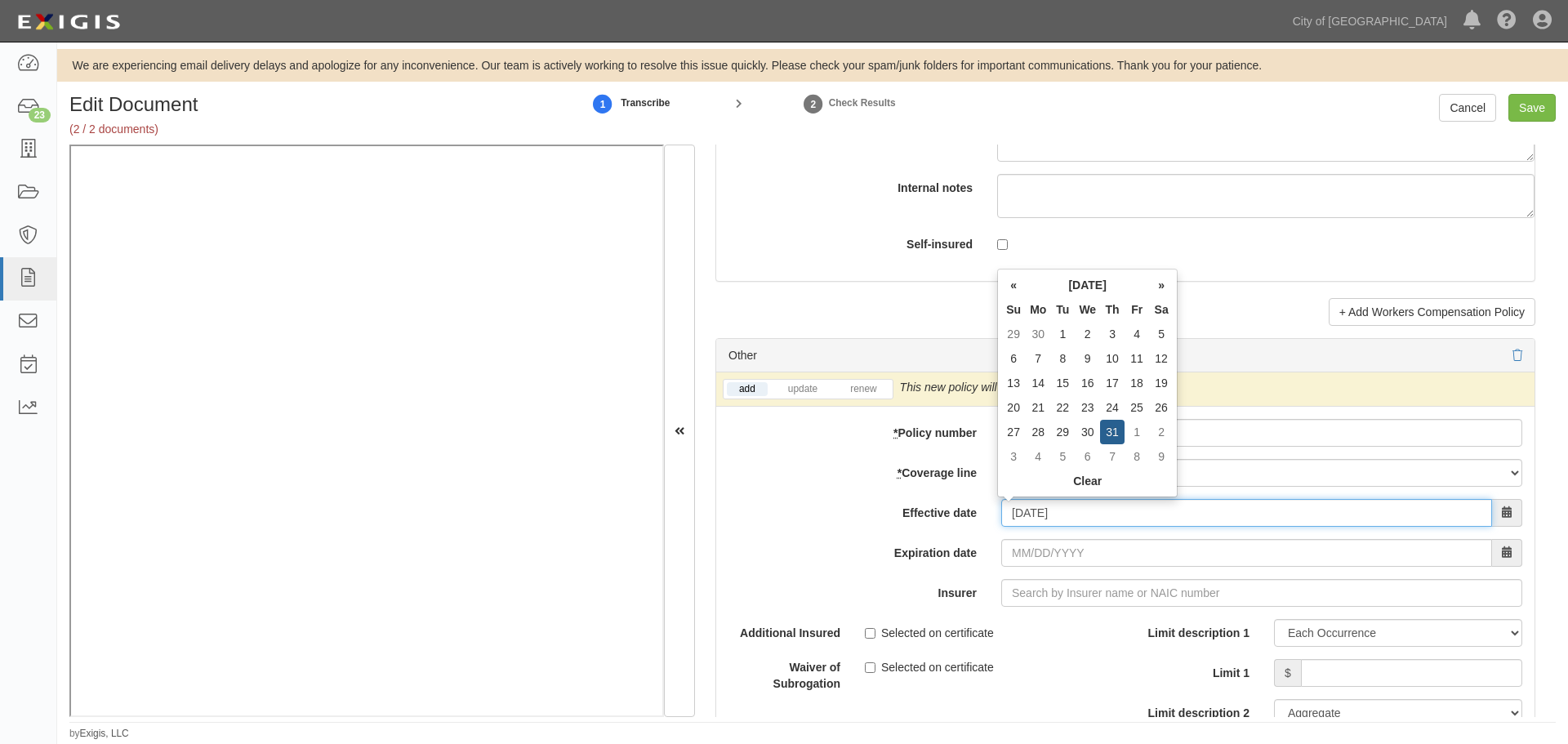
type input "07/31/2025"
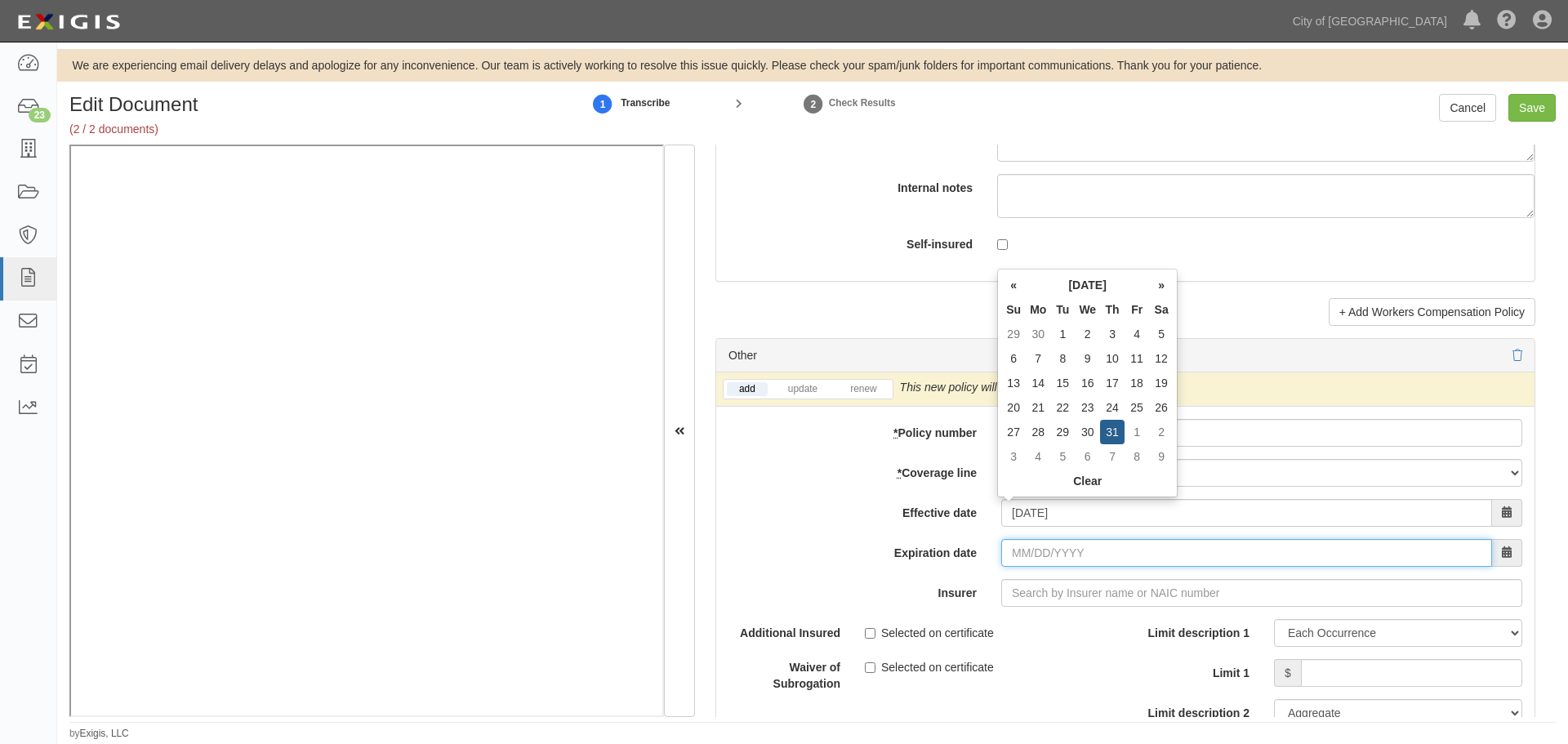
type input "07/31/2026"
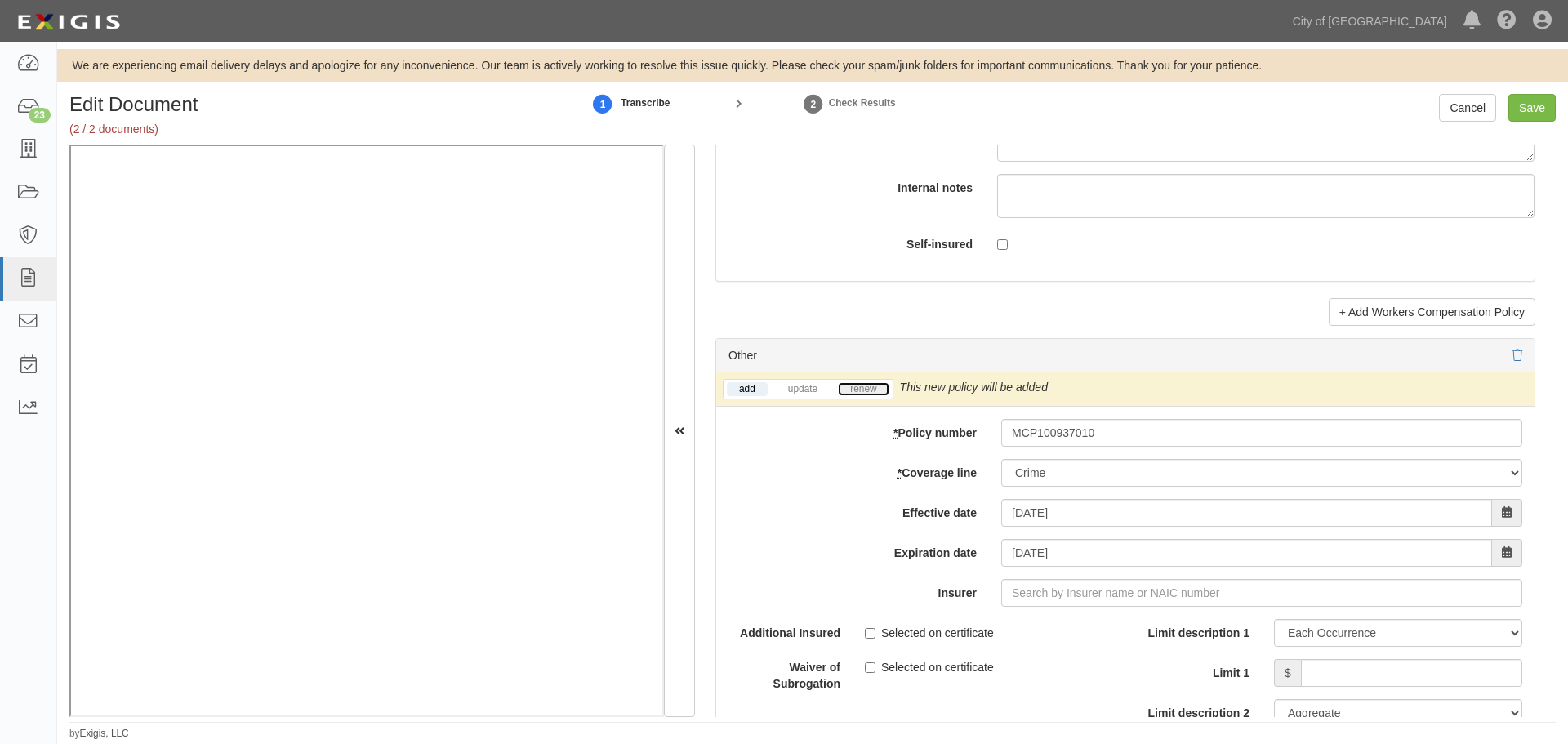
click at [856, 393] on link "renew" at bounding box center [863, 389] width 51 height 13
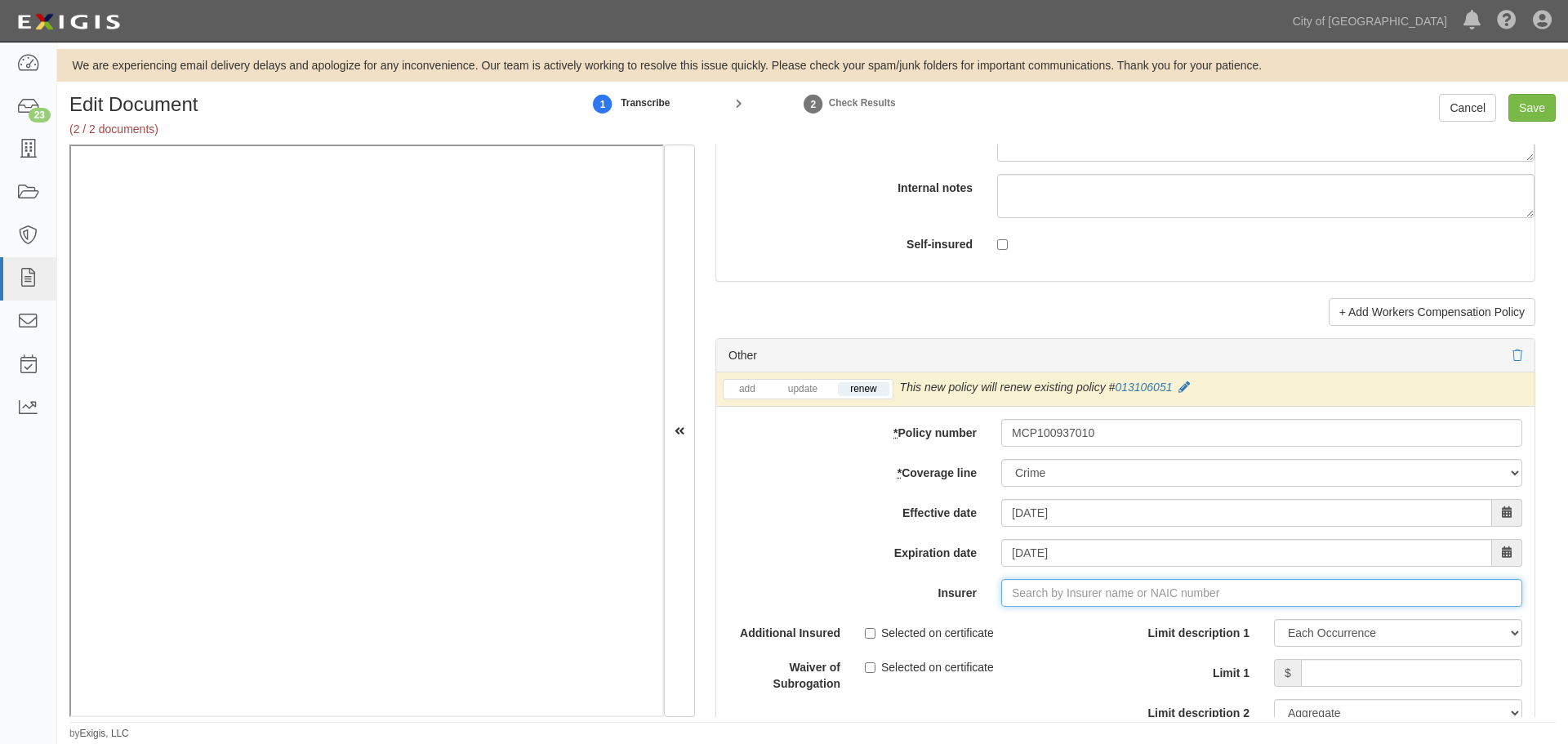
click at [1028, 606] on input "Insurer" at bounding box center [1262, 592] width 521 height 28
type input "180 Seguros S.A. (0) NR Rating"
type input "1"
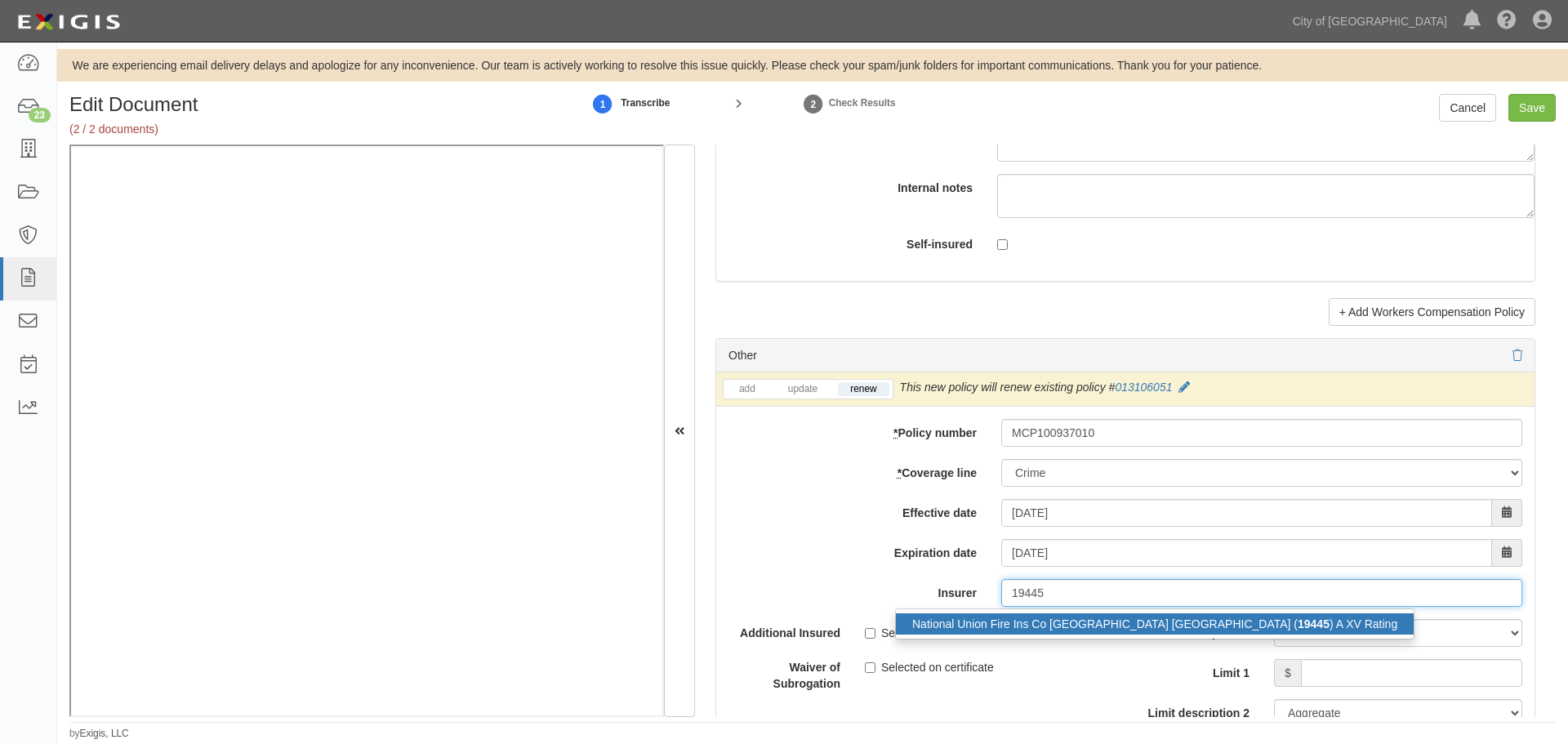
click at [1037, 616] on div "National Union Fire Ins Co Pittsburgh PA ( 19445 ) A XV Rating" at bounding box center [1155, 624] width 518 height 21
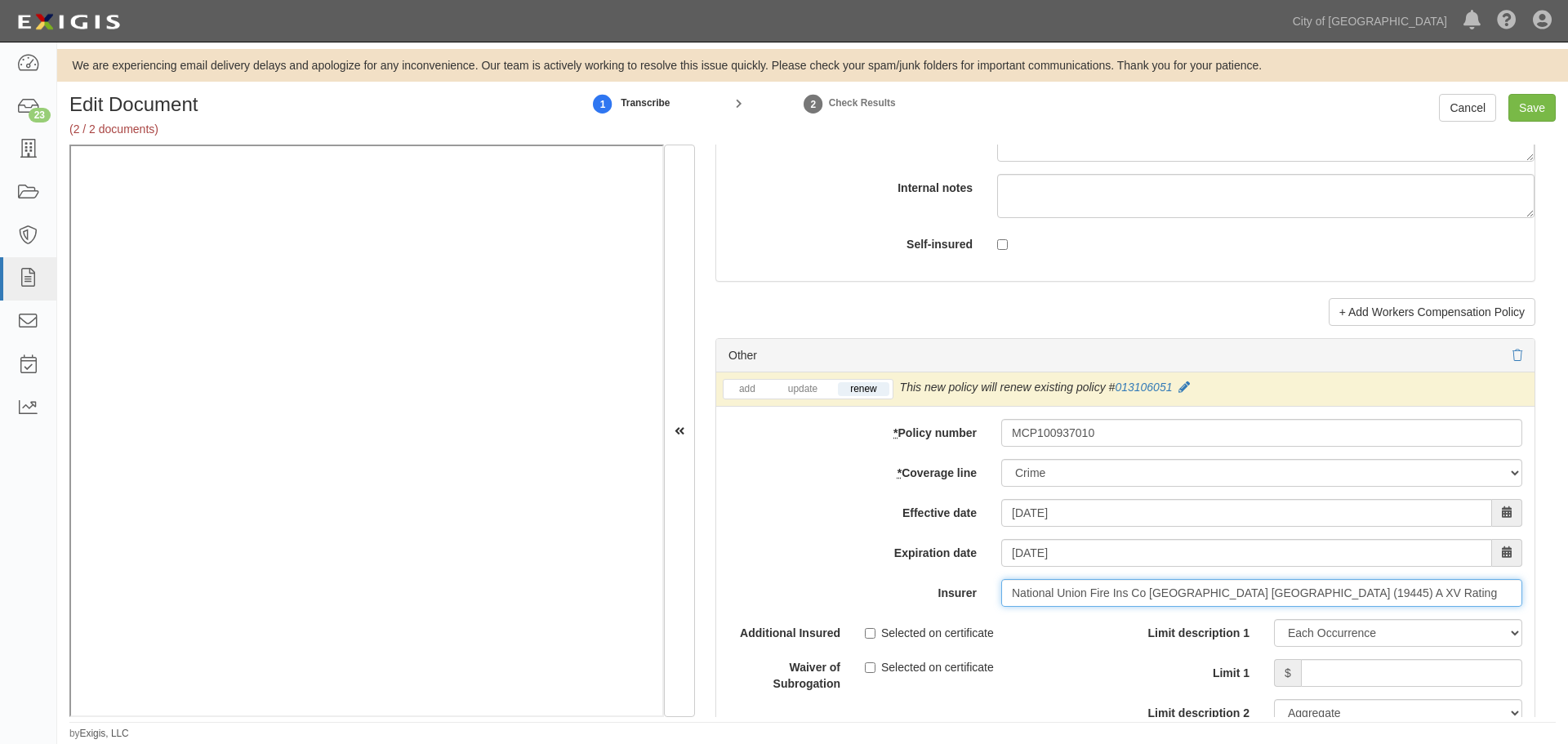
type input "National Union Fire Ins Co Pittsburgh PA (19445) A XV Rating"
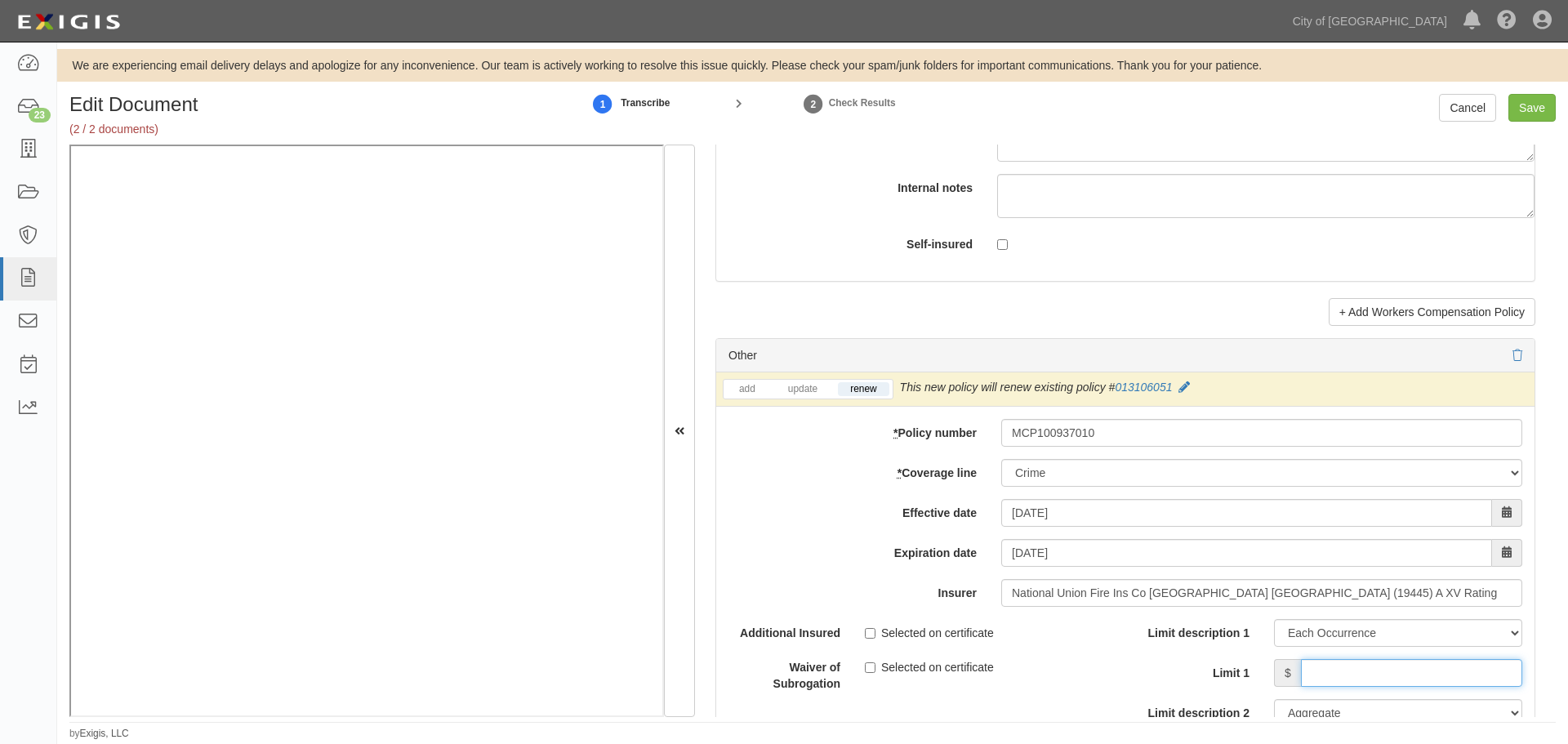
click at [1348, 676] on input "Limit 1" at bounding box center [1412, 673] width 221 height 28
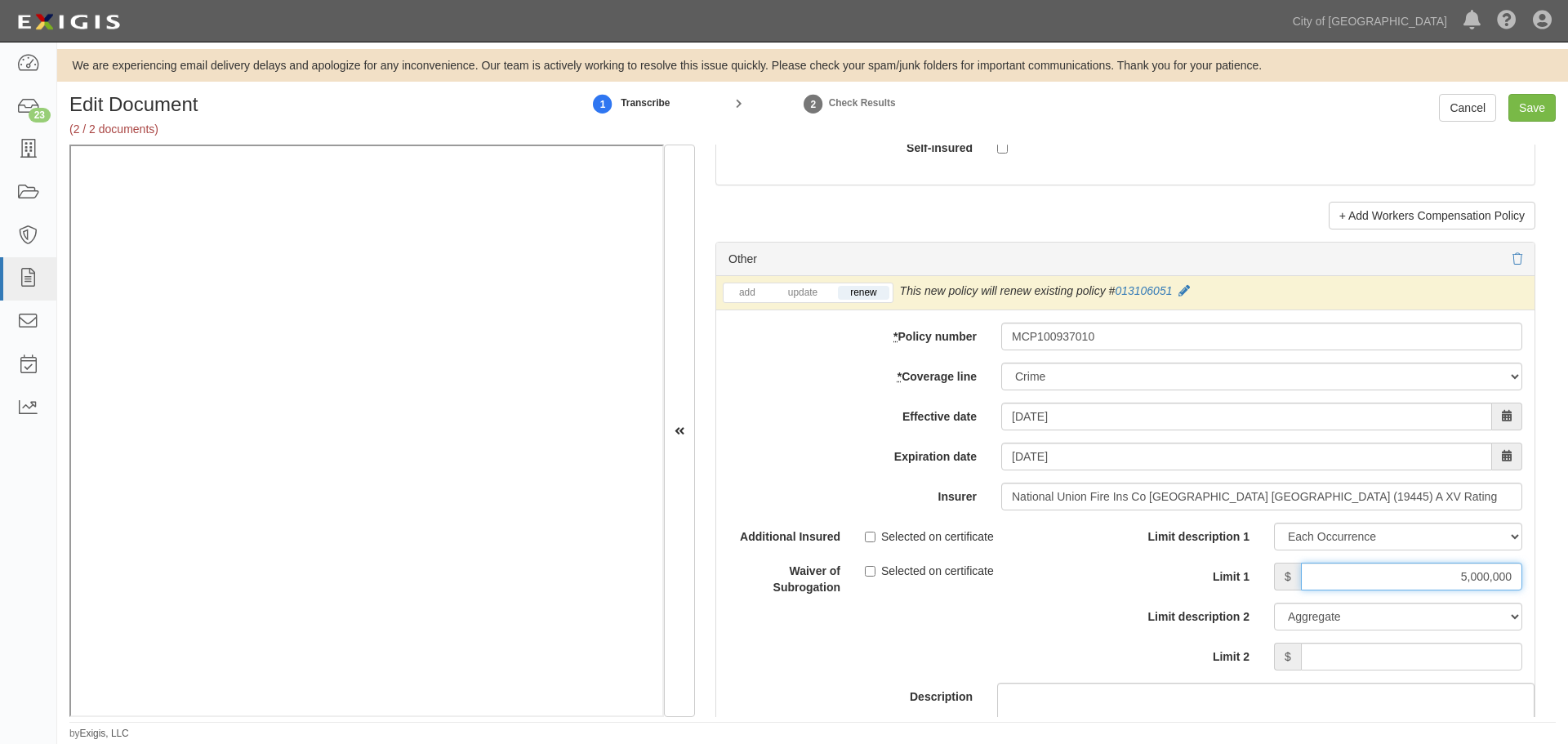
scroll to position [3948, 0]
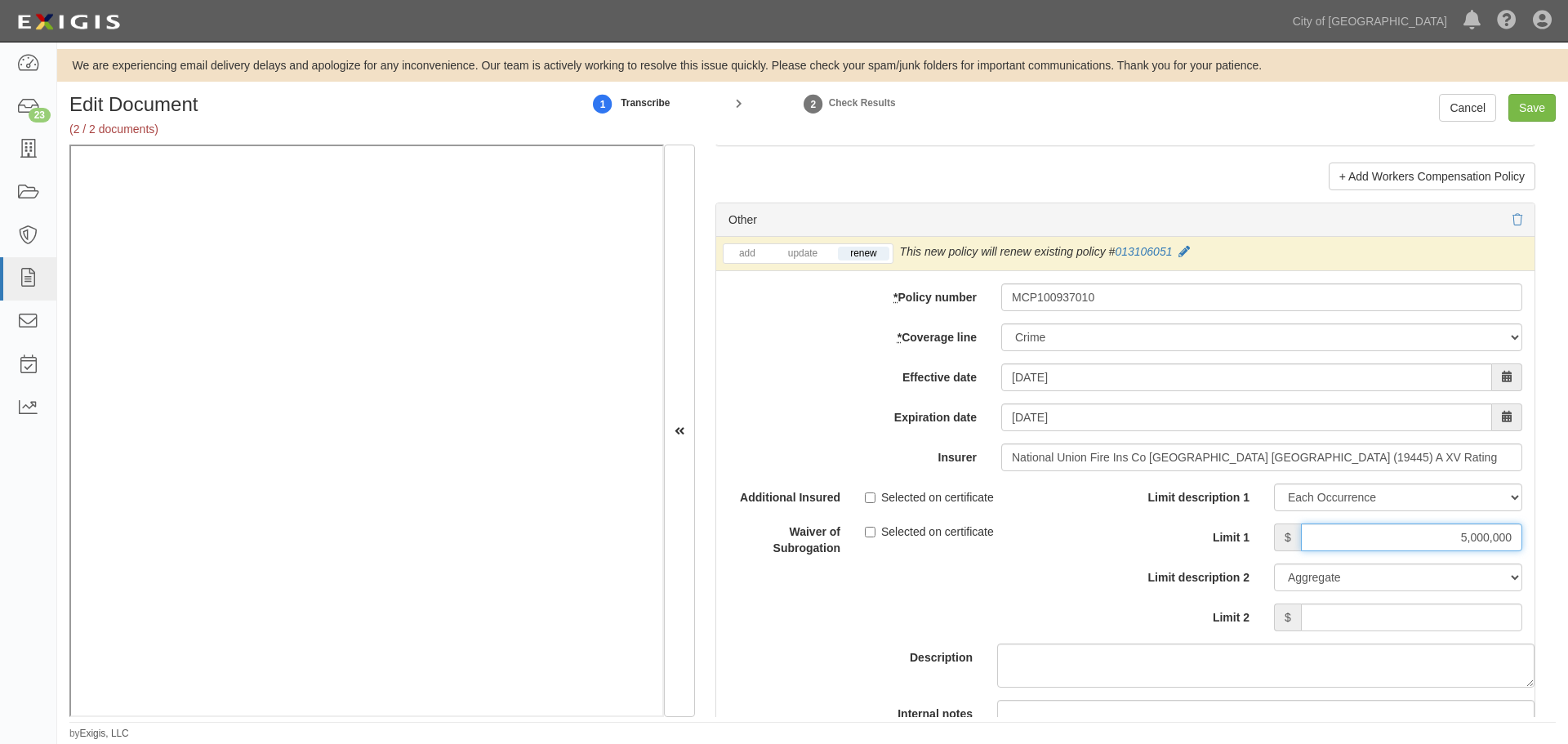
type input "5,000,000"
click at [1437, 616] on input "Limit 2" at bounding box center [1412, 617] width 221 height 28
type input "5,000,000"
click at [1529, 111] on input "Save" at bounding box center [1531, 108] width 47 height 28
type input "5000000"
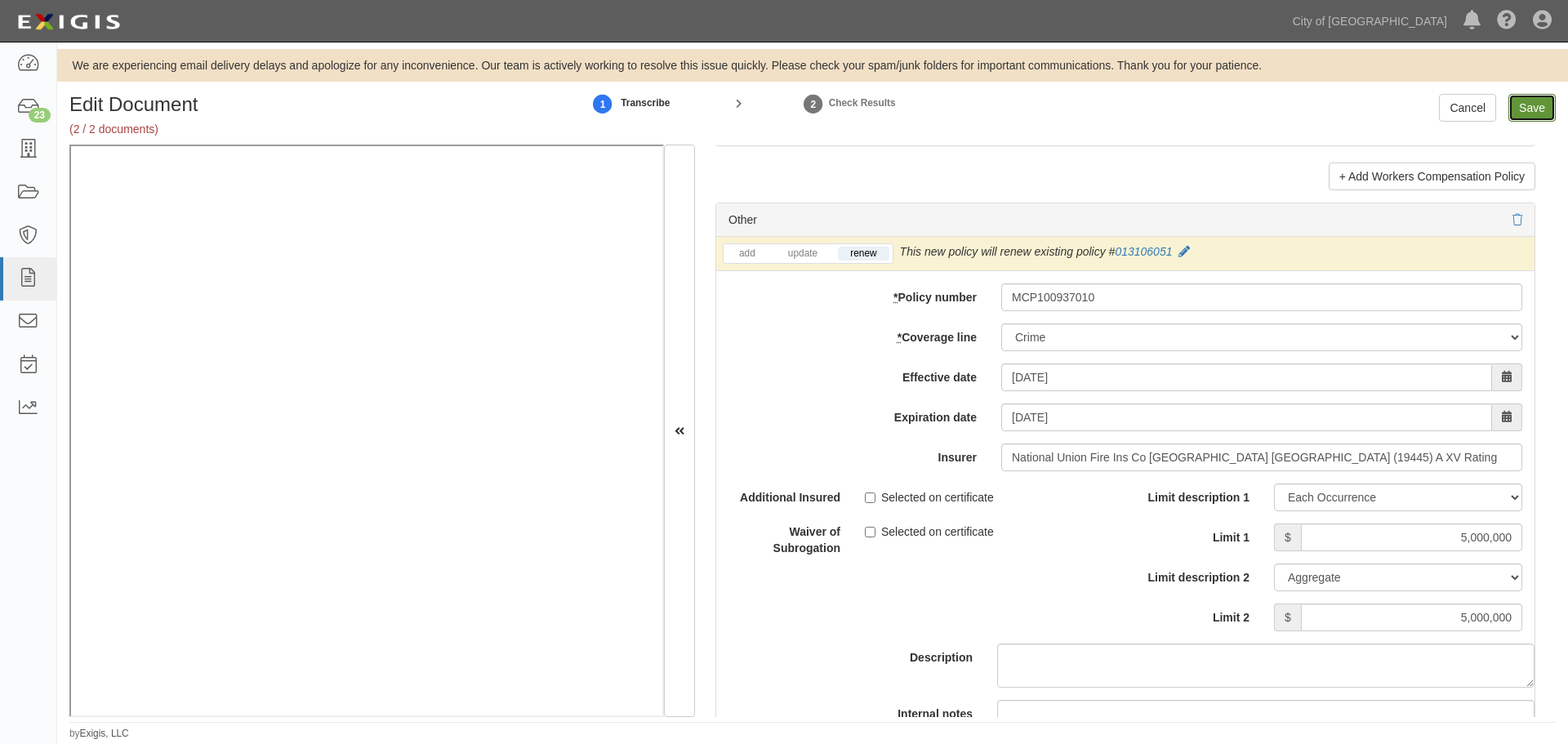
type input "5000000"
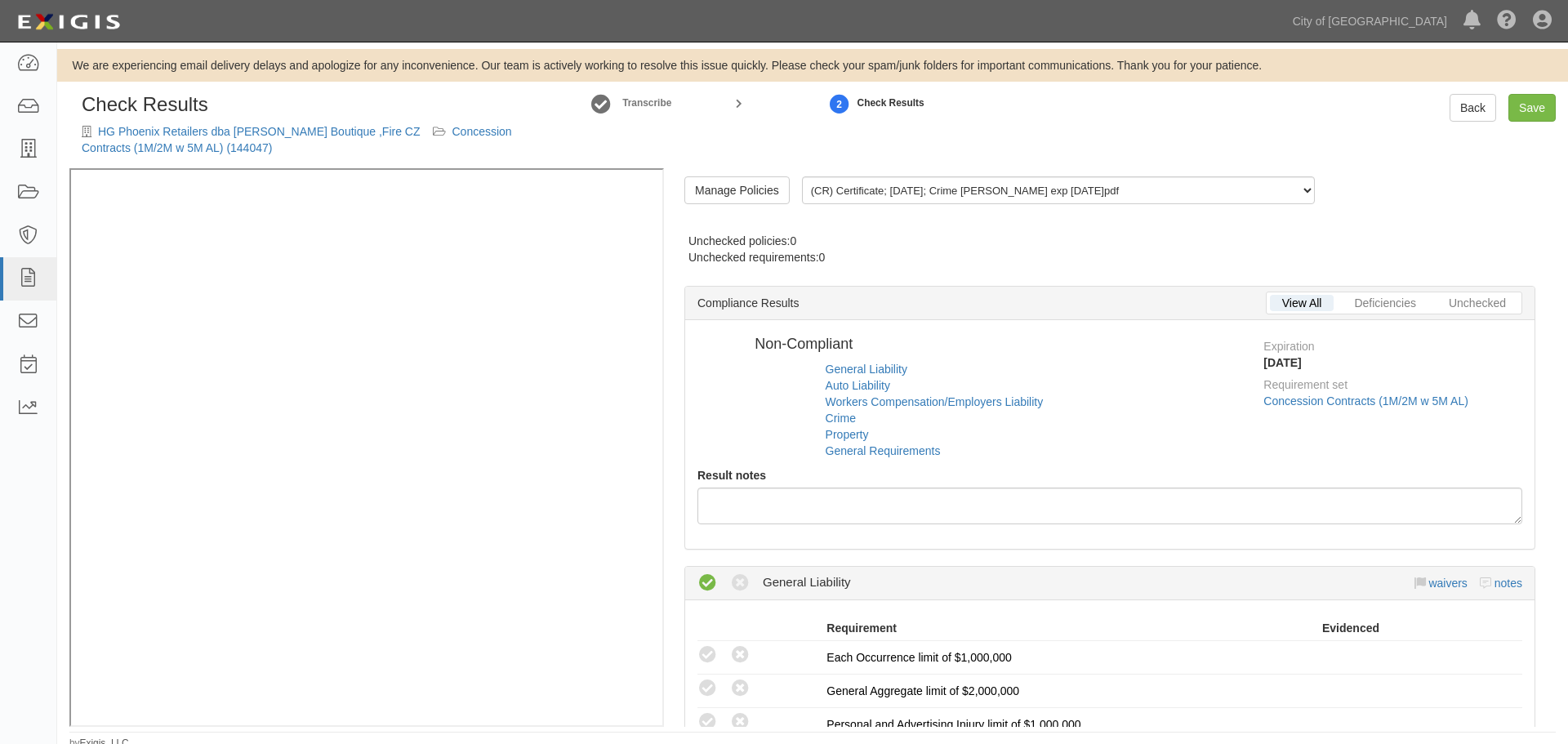
radio input "false"
radio input "true"
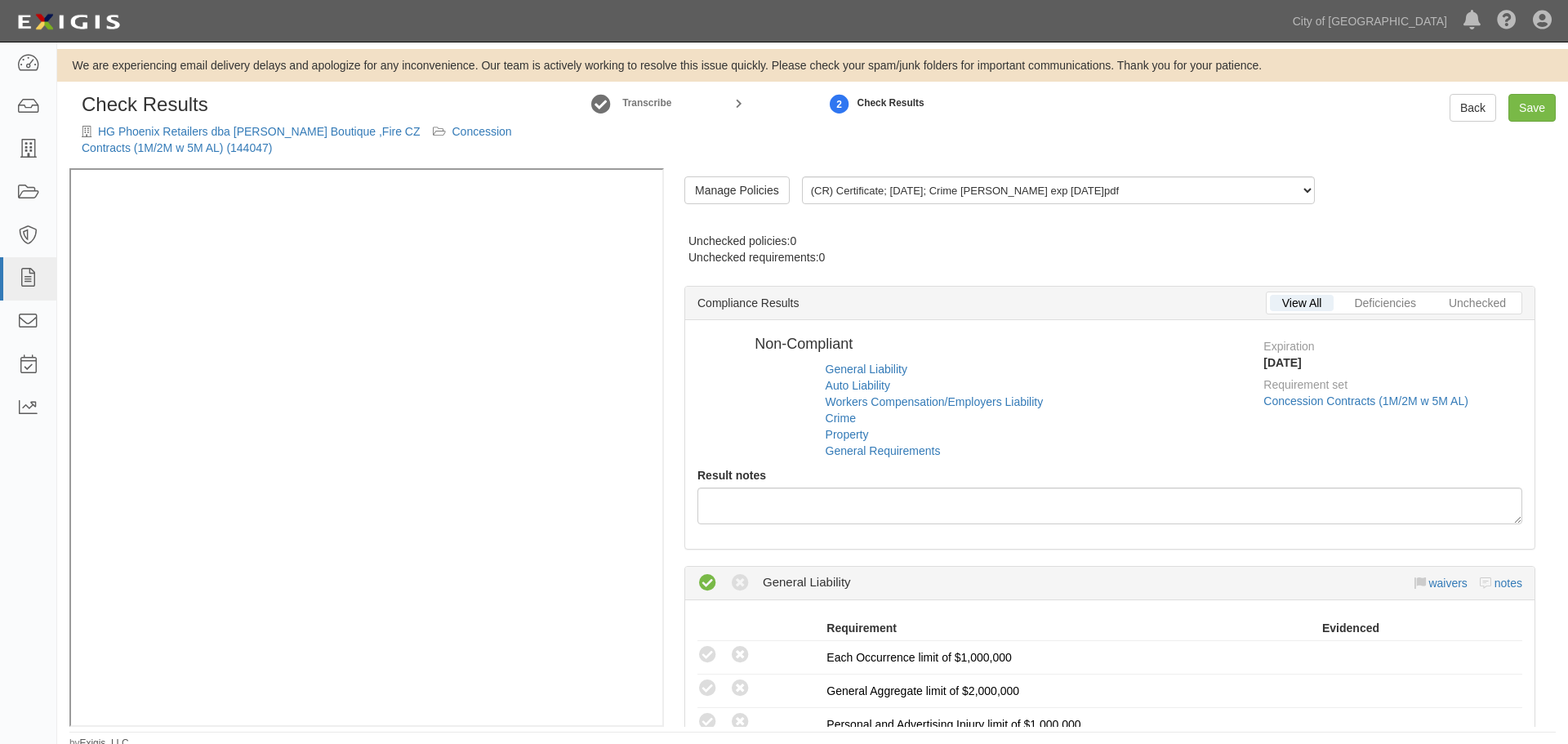
radio input "true"
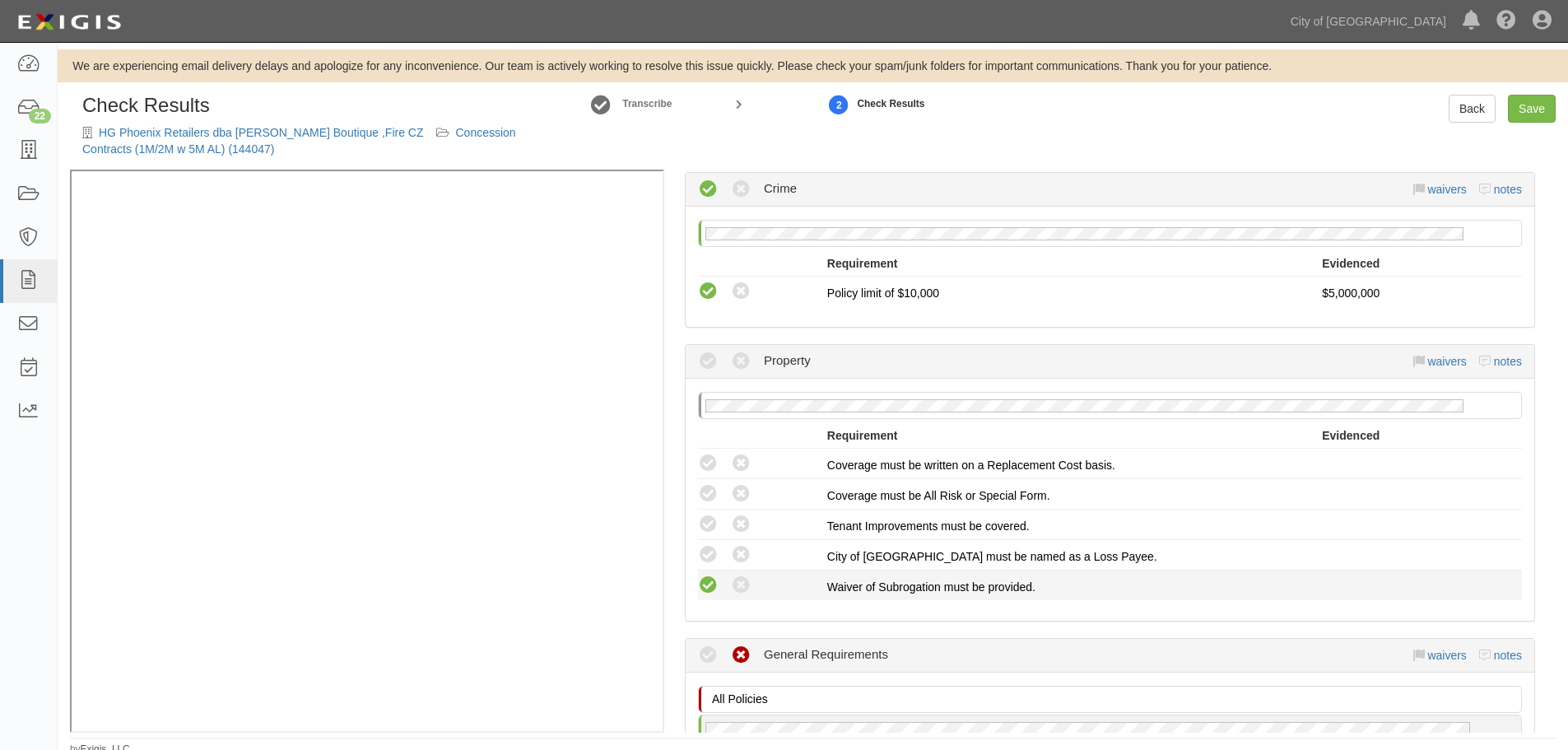
scroll to position [1646, 0]
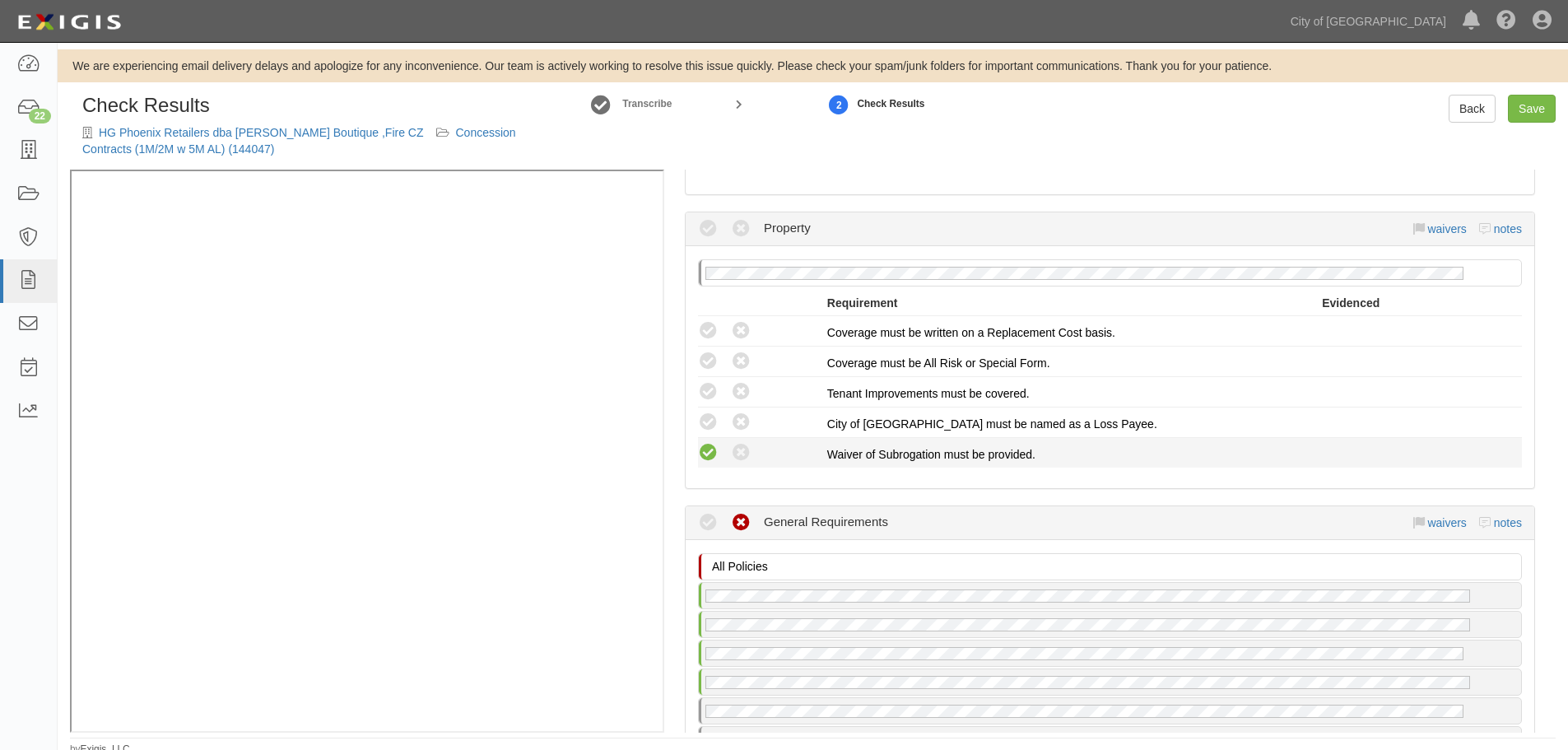
click at [703, 452] on icon at bounding box center [708, 453] width 20 height 20
radio input "true"
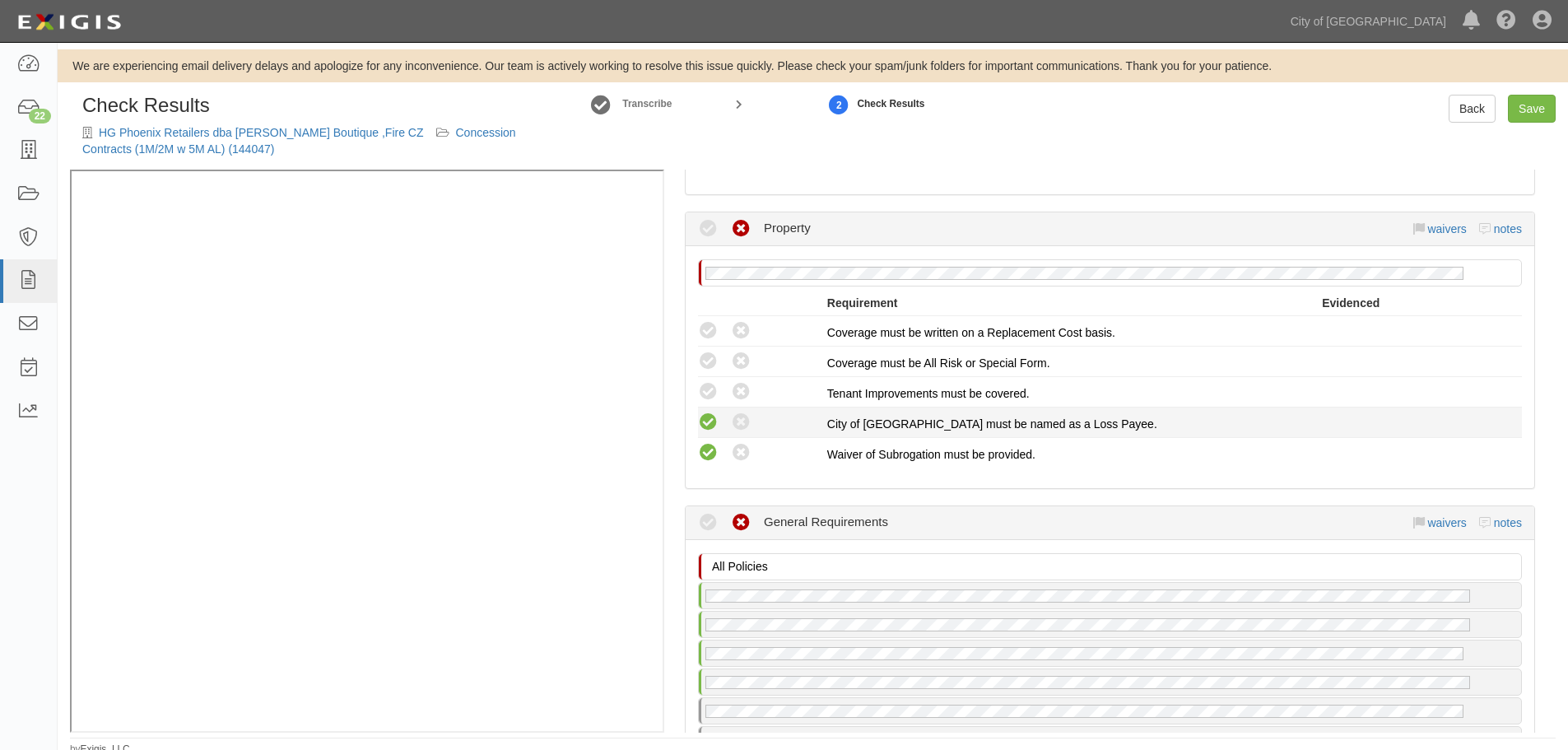
click at [707, 421] on icon at bounding box center [708, 422] width 20 height 20
radio input "true"
click at [714, 392] on icon at bounding box center [708, 391] width 20 height 20
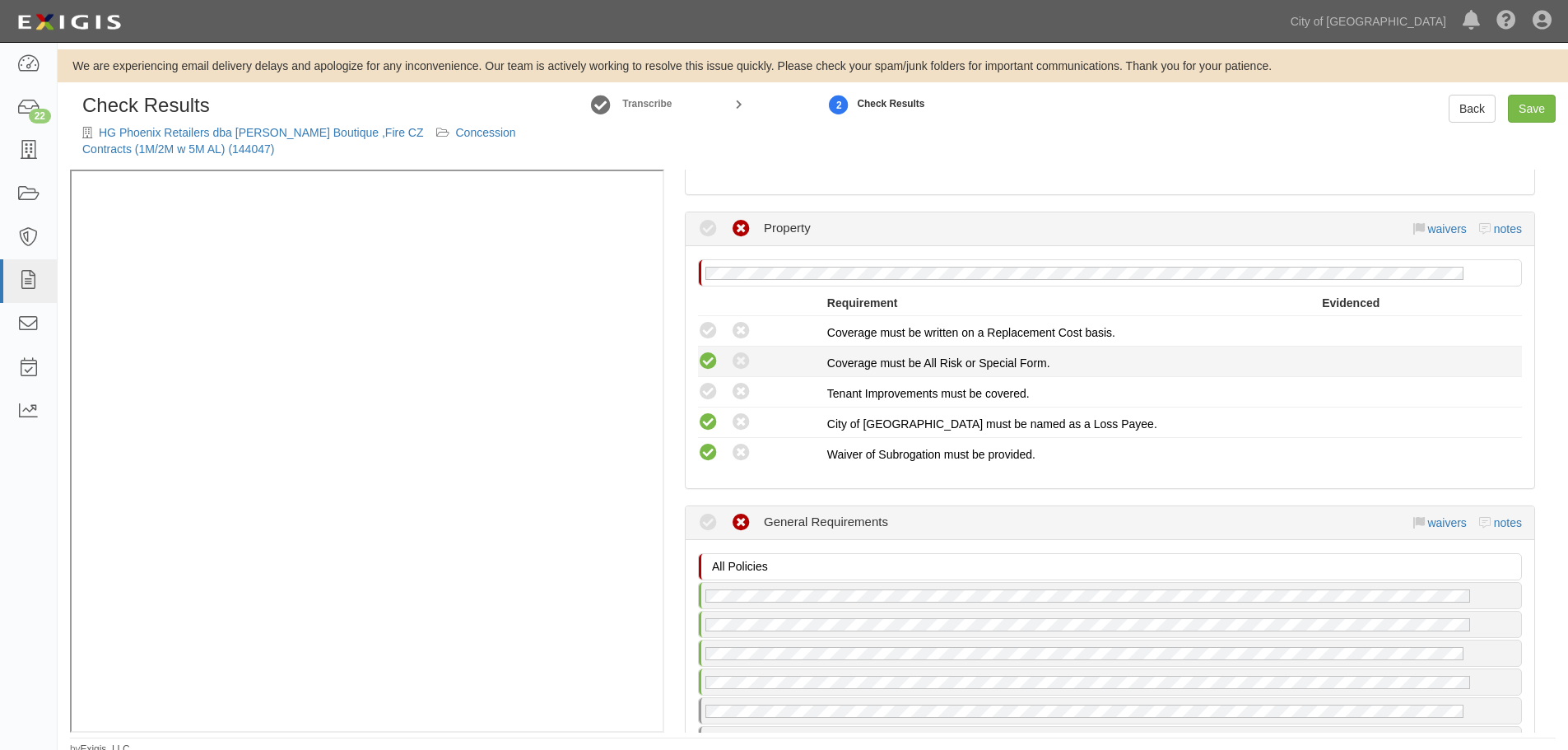
radio input "true"
click at [708, 359] on icon at bounding box center [708, 361] width 20 height 20
radio input "true"
drag, startPoint x: 701, startPoint y: 328, endPoint x: 679, endPoint y: 414, distance: 88.8
click at [701, 330] on icon at bounding box center [708, 330] width 20 height 20
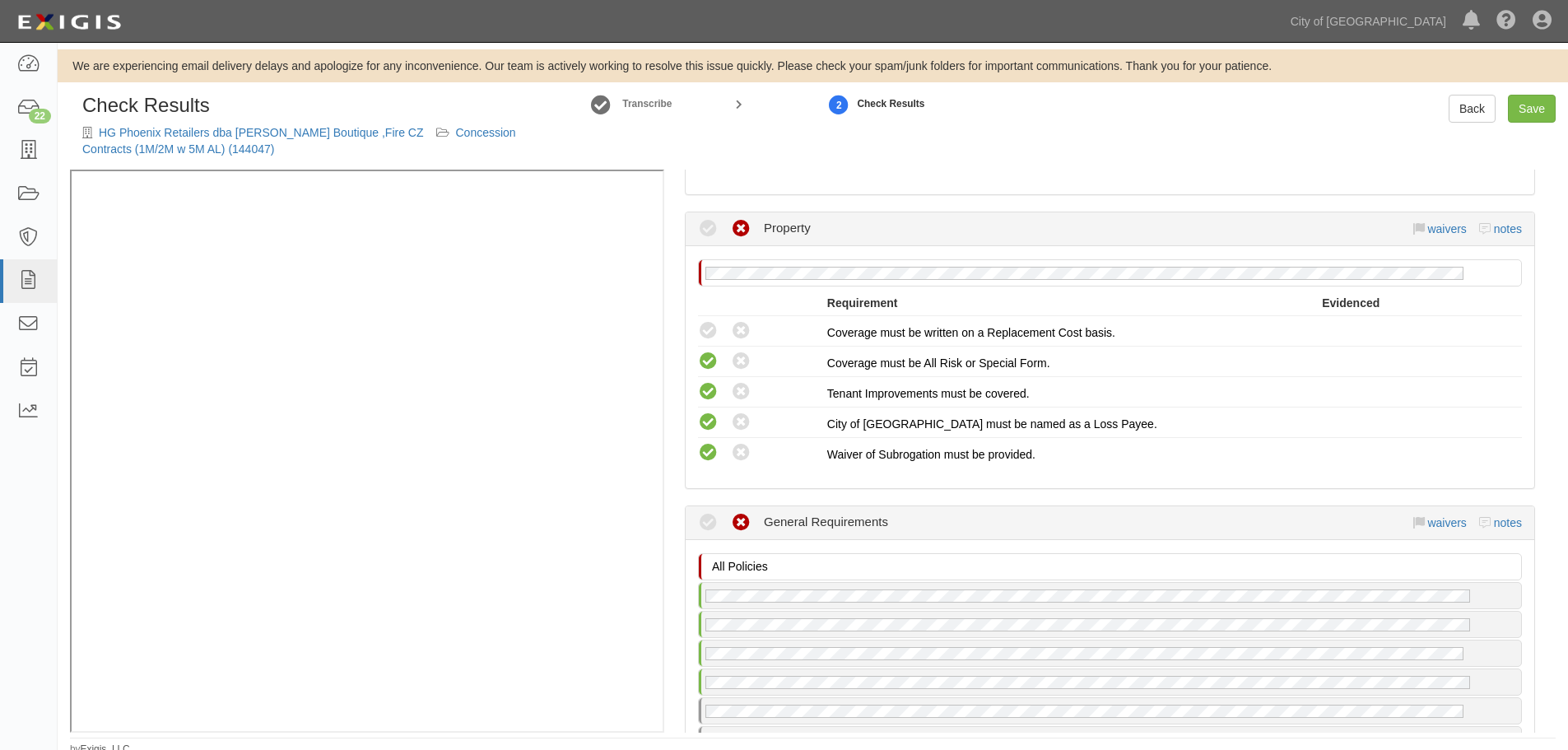
radio input "true"
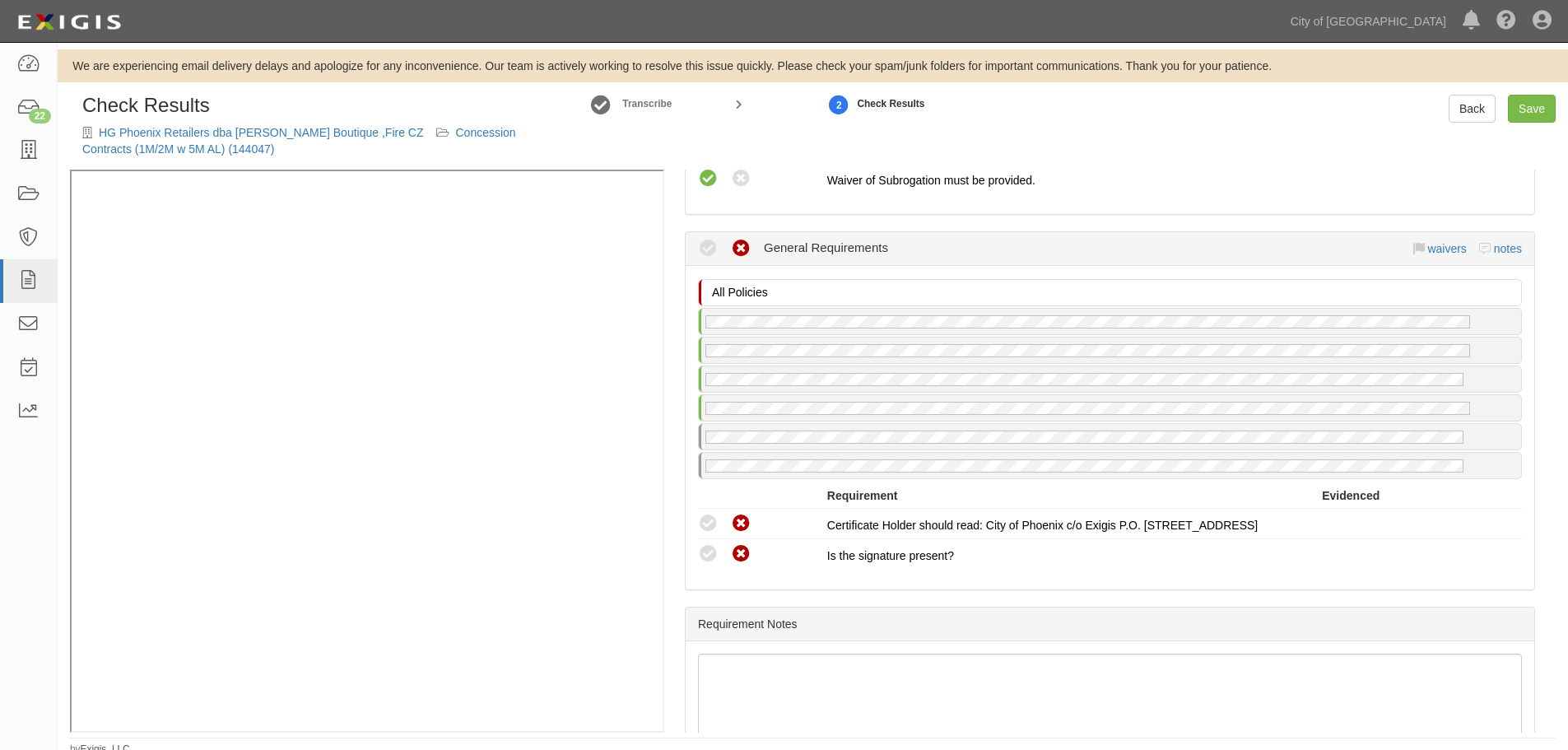
scroll to position [7, 0]
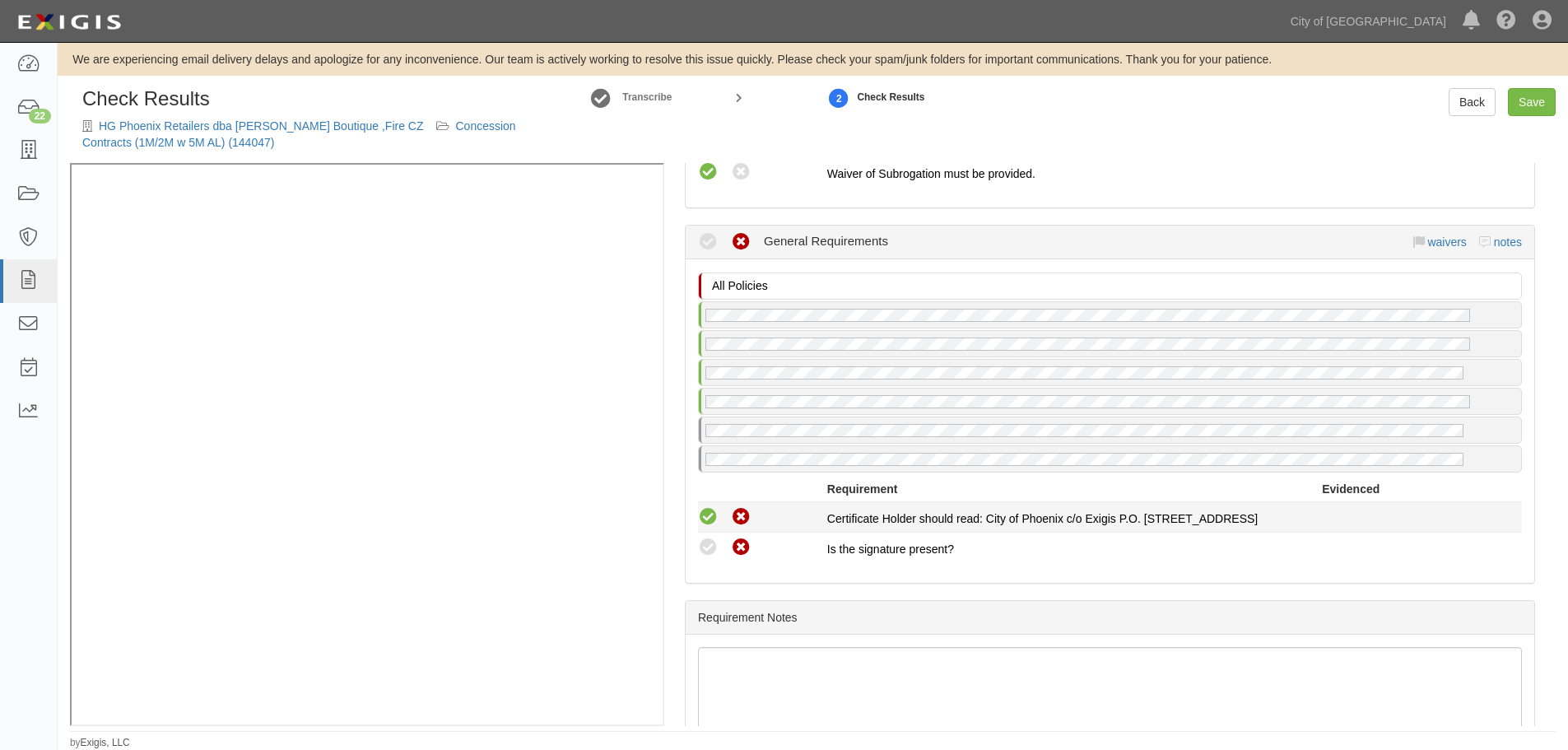
drag, startPoint x: 712, startPoint y: 537, endPoint x: 710, endPoint y: 518, distance: 19.1
click at [710, 534] on li "Compliant Waived Non-Compliant Is the signature present?" at bounding box center [1110, 547] width 824 height 30
click at [710, 517] on icon at bounding box center [708, 516] width 20 height 20
radio input "true"
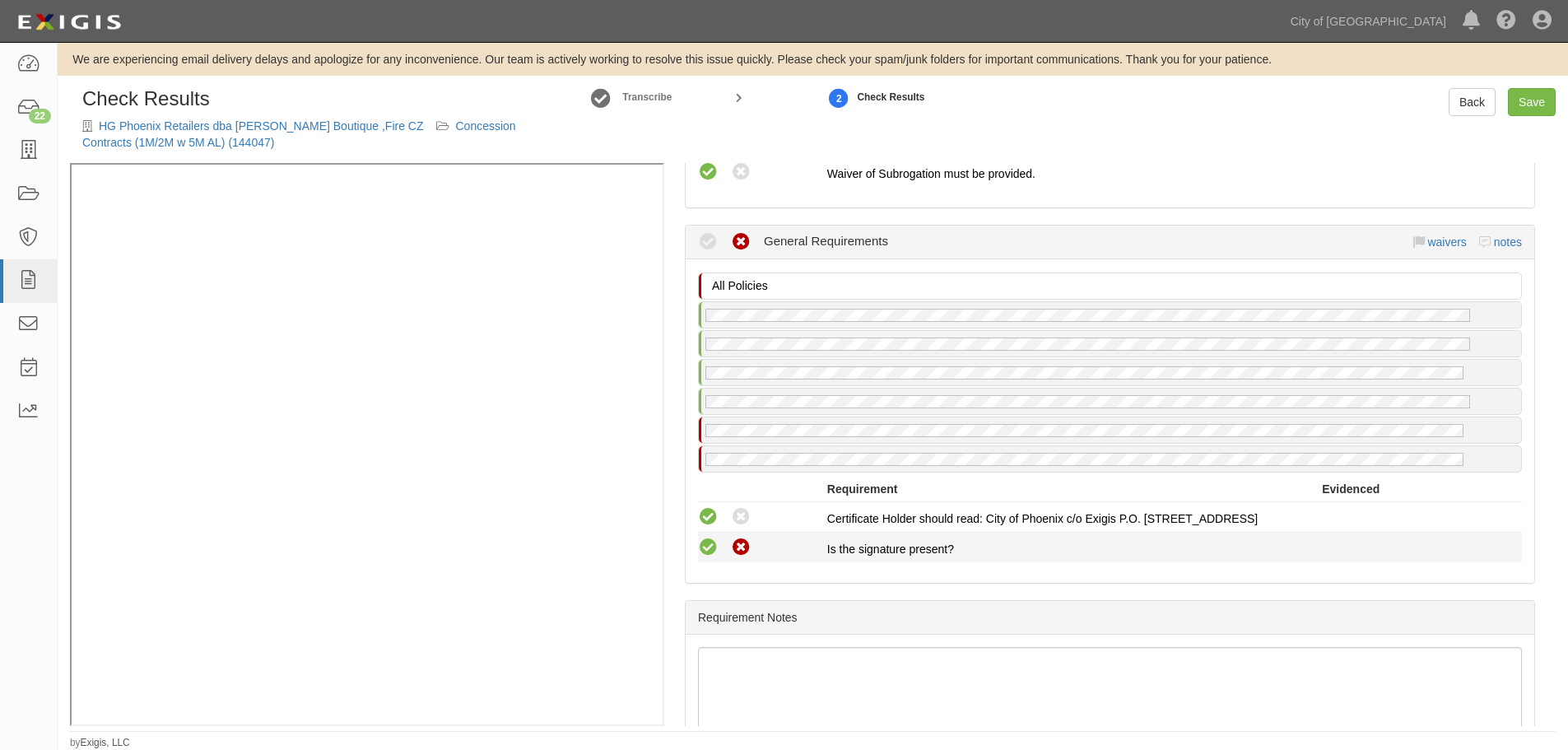
click at [700, 551] on icon at bounding box center [708, 547] width 20 height 20
radio input "true"
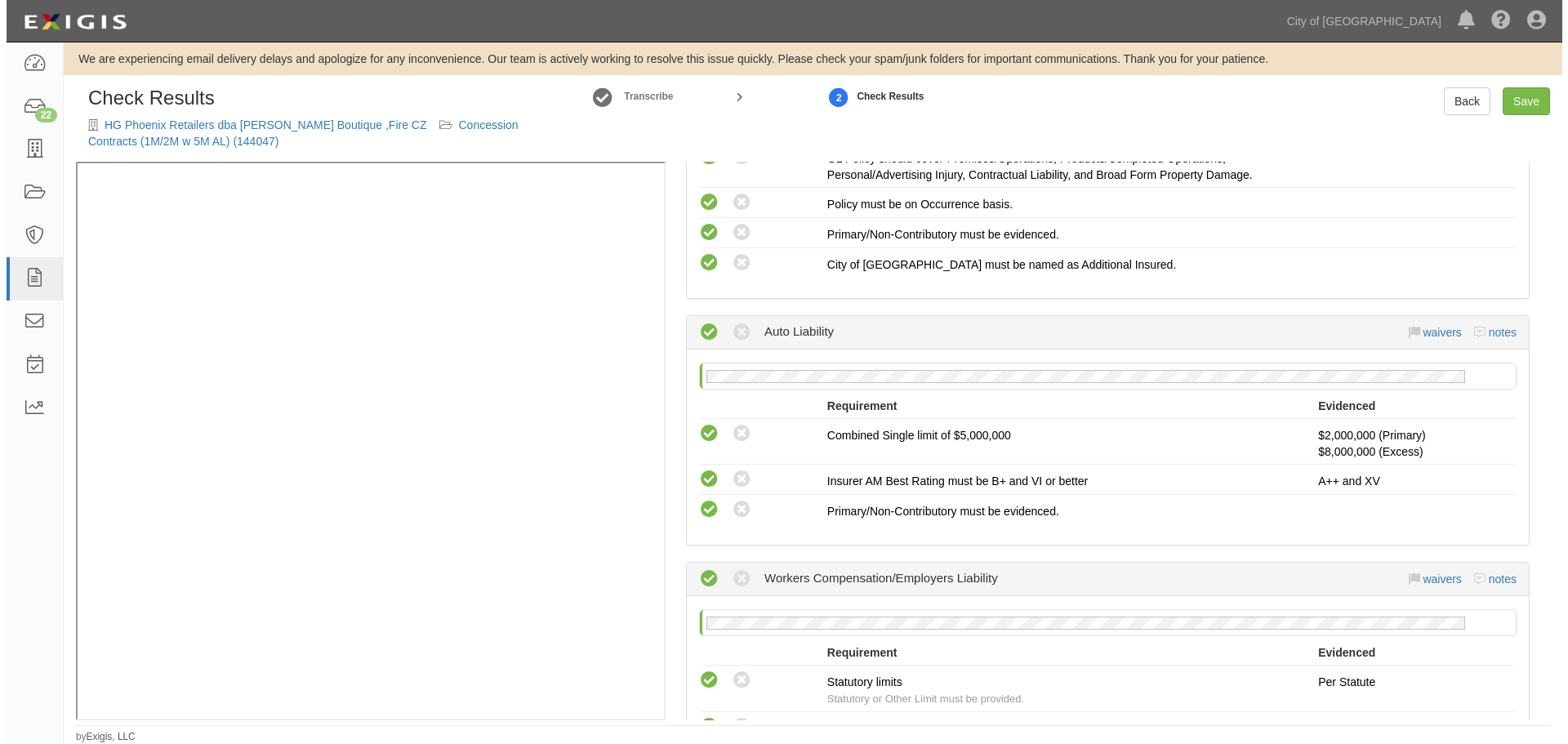
scroll to position [681, 0]
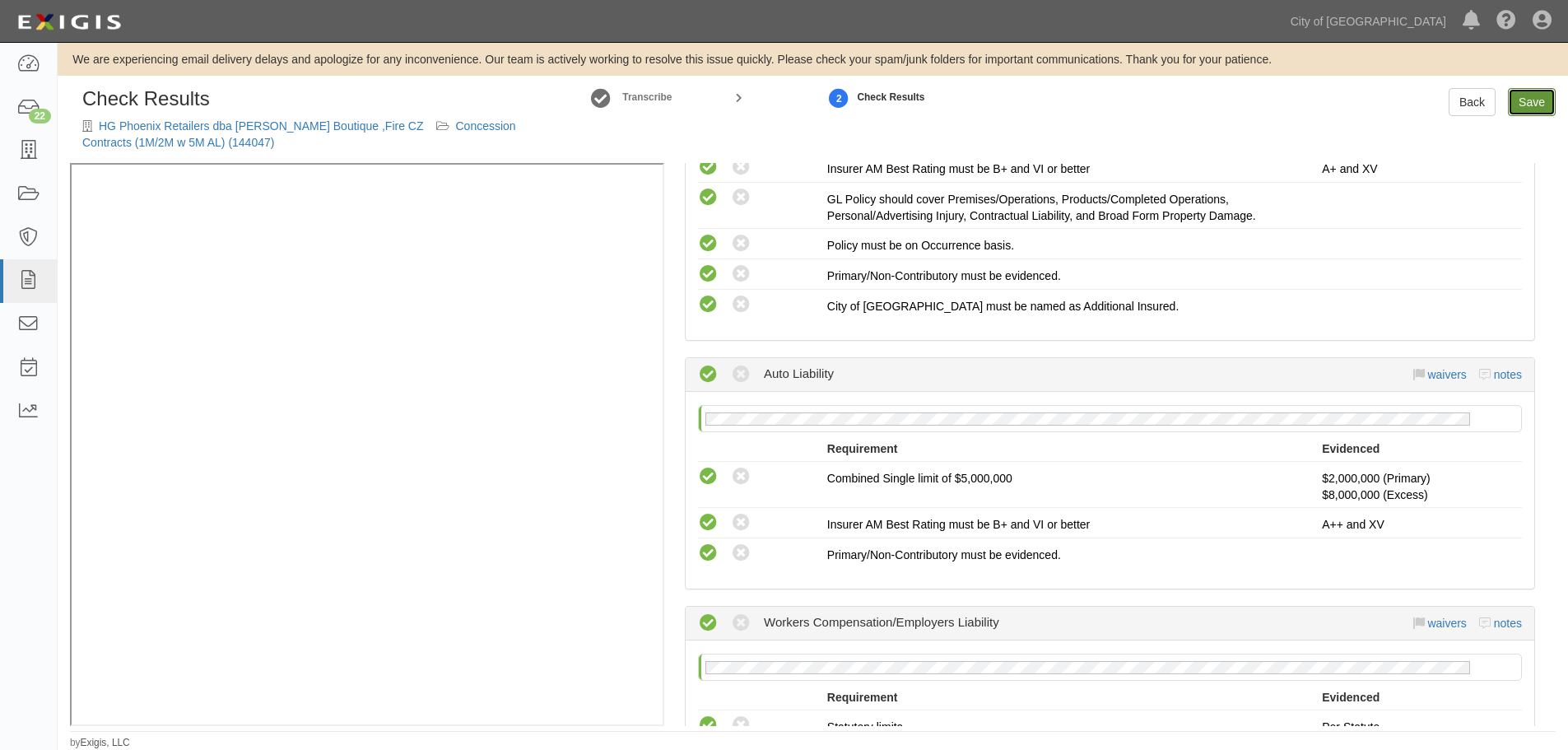
click at [1537, 109] on link "Save" at bounding box center [1531, 102] width 47 height 28
radio input "true"
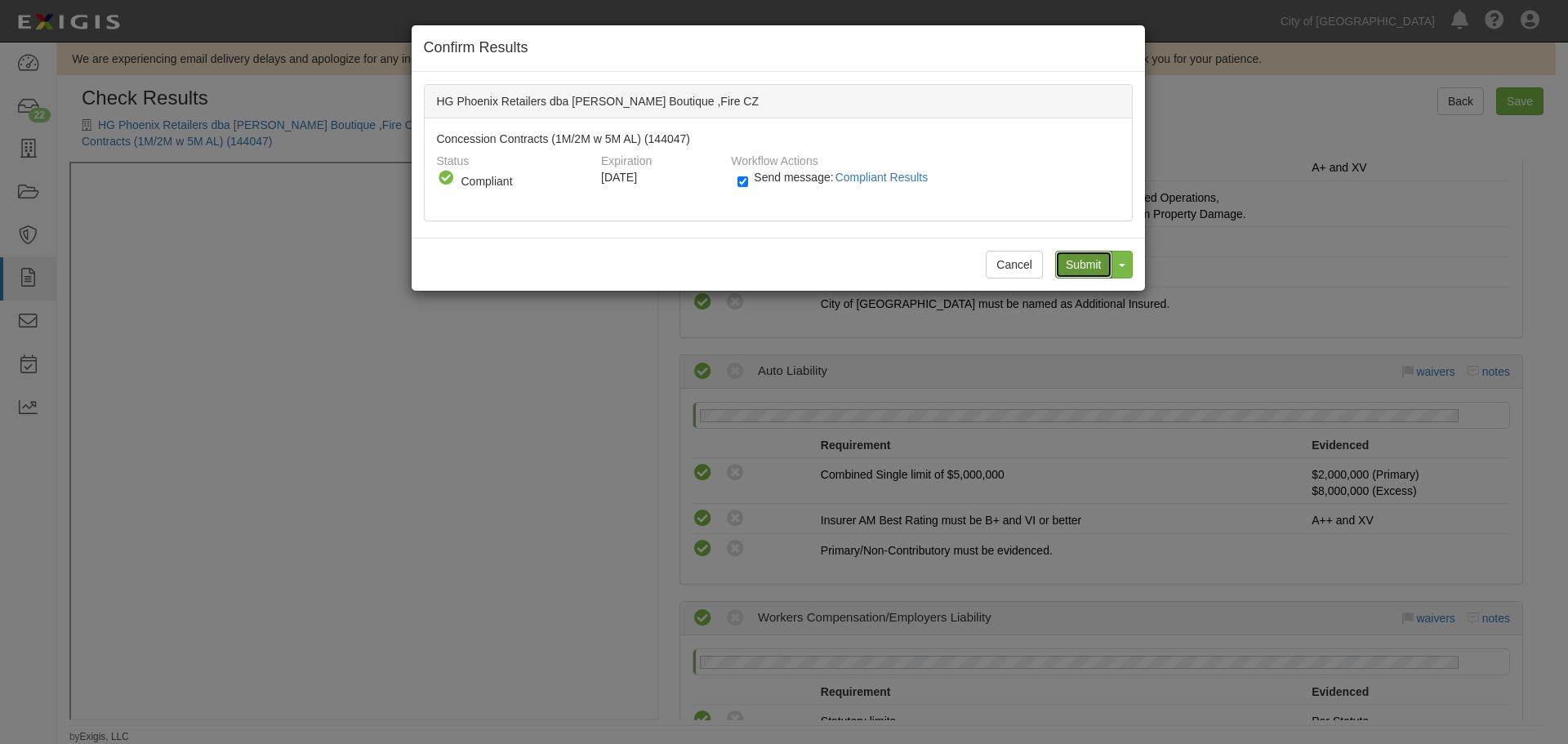
click at [1089, 262] on input "Submit" at bounding box center [1083, 264] width 57 height 28
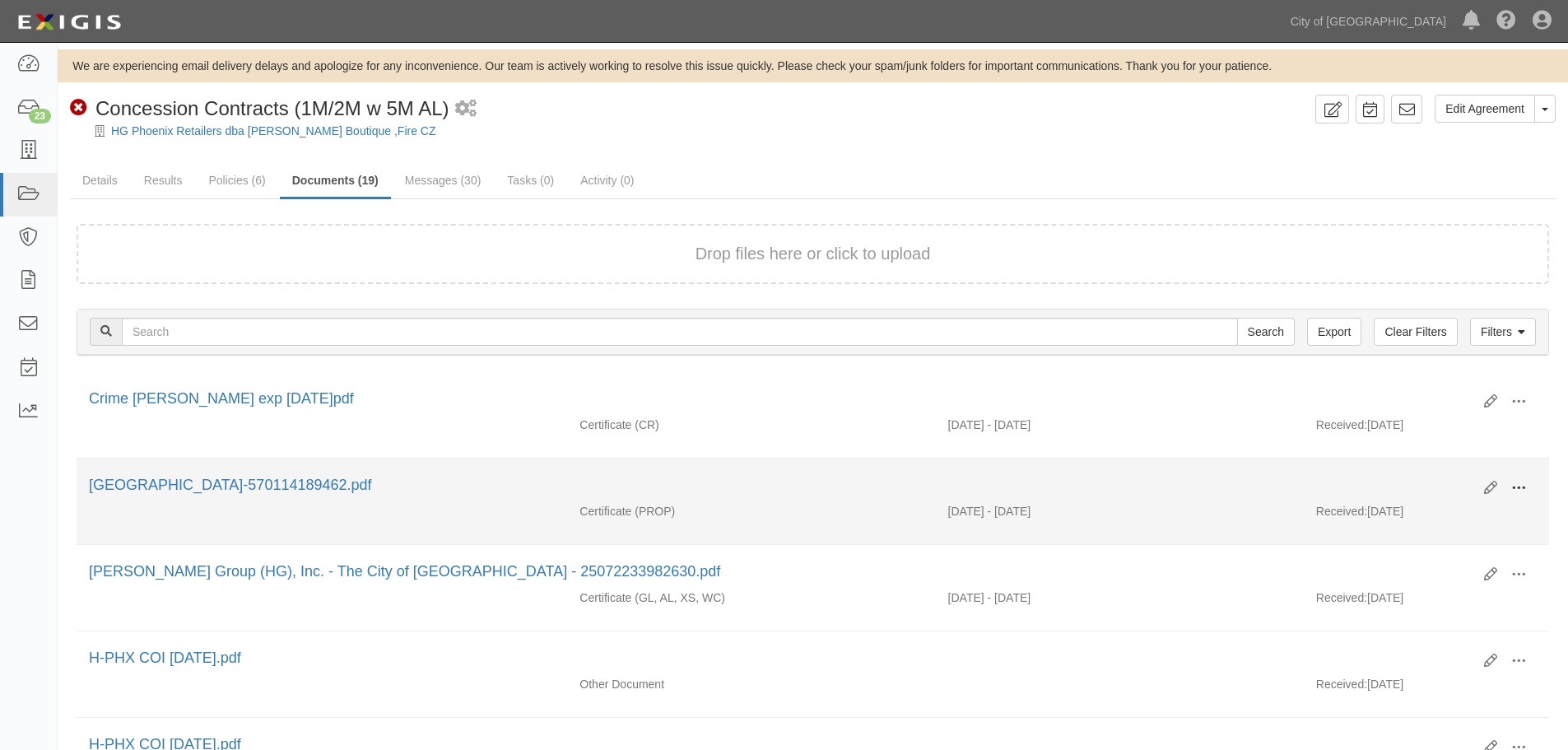
drag, startPoint x: 1537, startPoint y: 486, endPoint x: 1525, endPoint y: 496, distance: 15.6
click at [1537, 487] on div "Edit View View details Archive City of Phoenix-570114189462.pdf" at bounding box center [813, 488] width 1472 height 28
click at [1524, 496] on span at bounding box center [1518, 487] width 15 height 15
click at [1487, 515] on link "View" at bounding box center [1438, 512] width 130 height 30
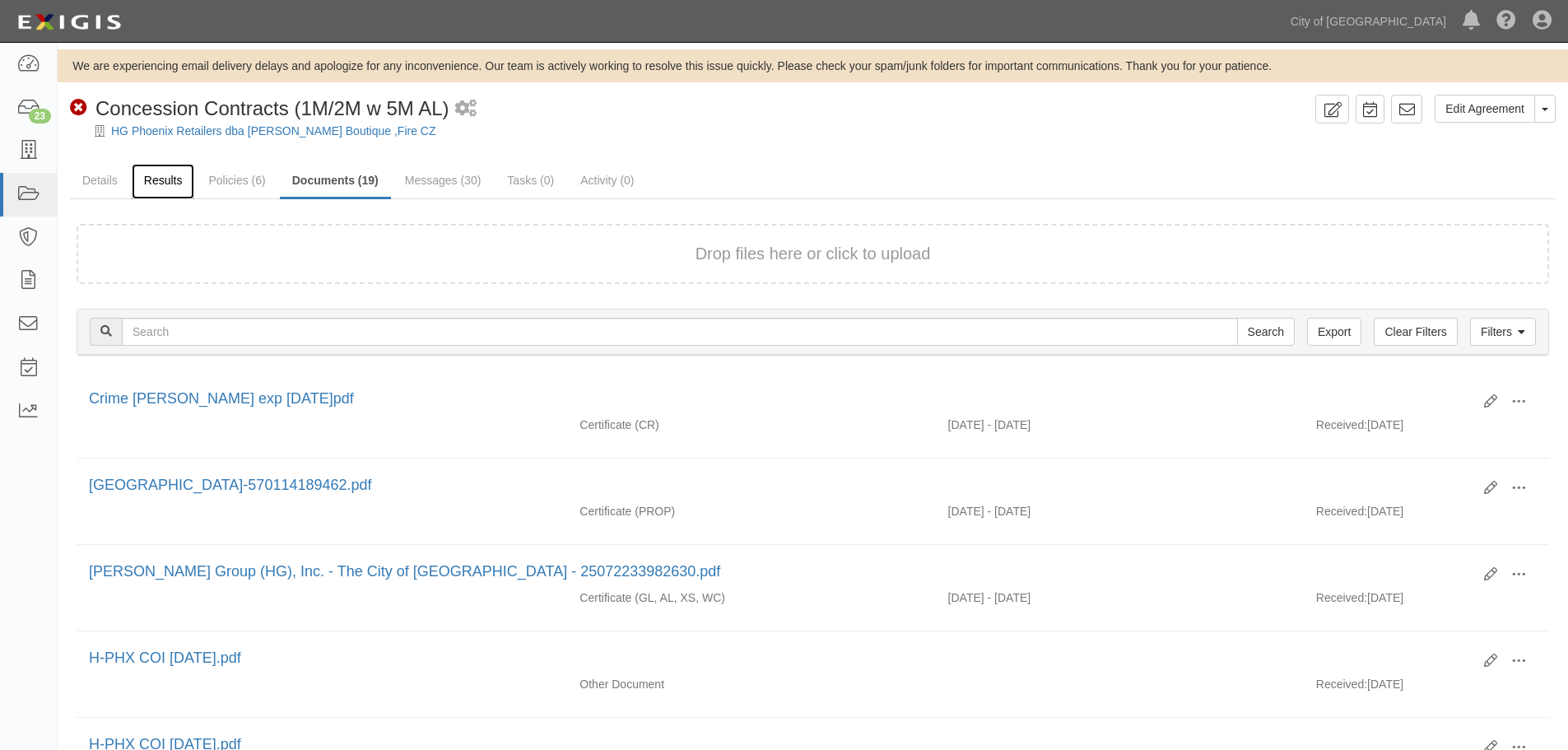
click at [156, 189] on link "Results" at bounding box center [163, 181] width 63 height 36
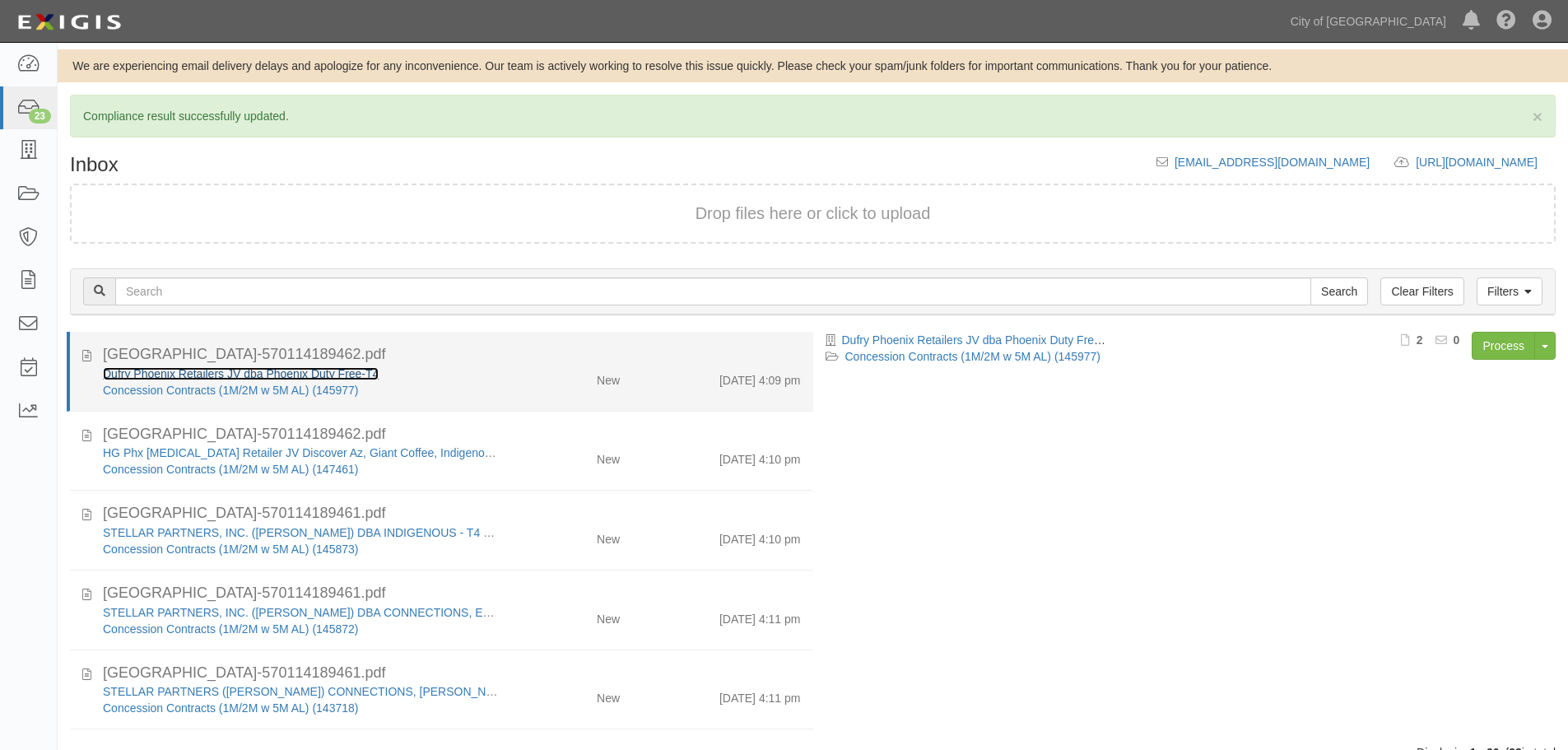
click at [195, 365] on div "Dufry Phoenix Retailers JV dba Phoenix Duty Free-T4" at bounding box center [301, 373] width 397 height 16
click at [124, 370] on link "Dufry Phoenix Retailers JV dba Phoenix Duty Free-T4" at bounding box center [240, 374] width 276 height 14
drag, startPoint x: 642, startPoint y: 364, endPoint x: 726, endPoint y: 342, distance: 86.8
click at [665, 358] on div "[GEOGRAPHIC_DATA]-570114189462.pdf Dufry Phoenix Retailers JV dba Phoenix Duty …" at bounding box center [451, 371] width 698 height 54
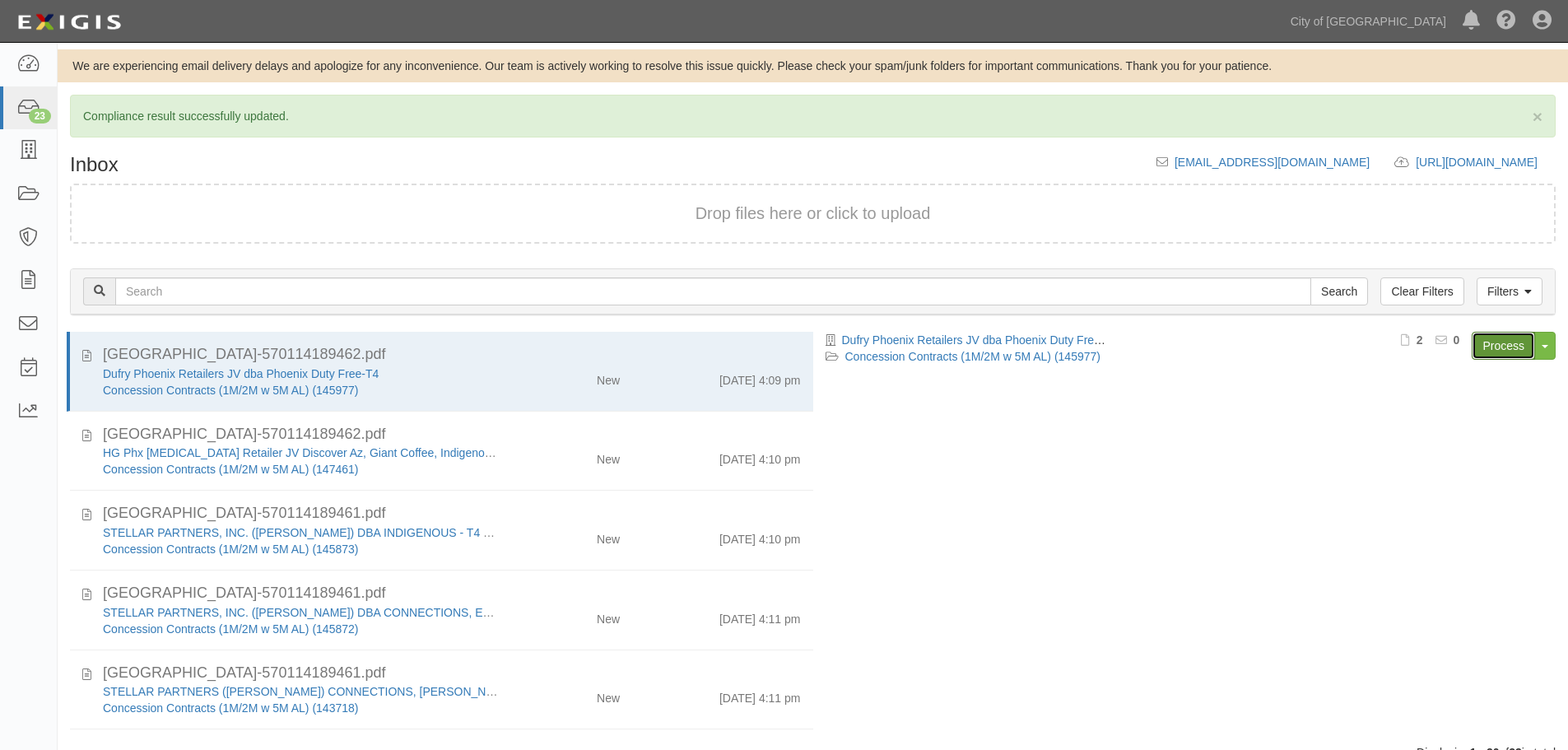
click at [1494, 356] on link "Process" at bounding box center [1502, 345] width 63 height 28
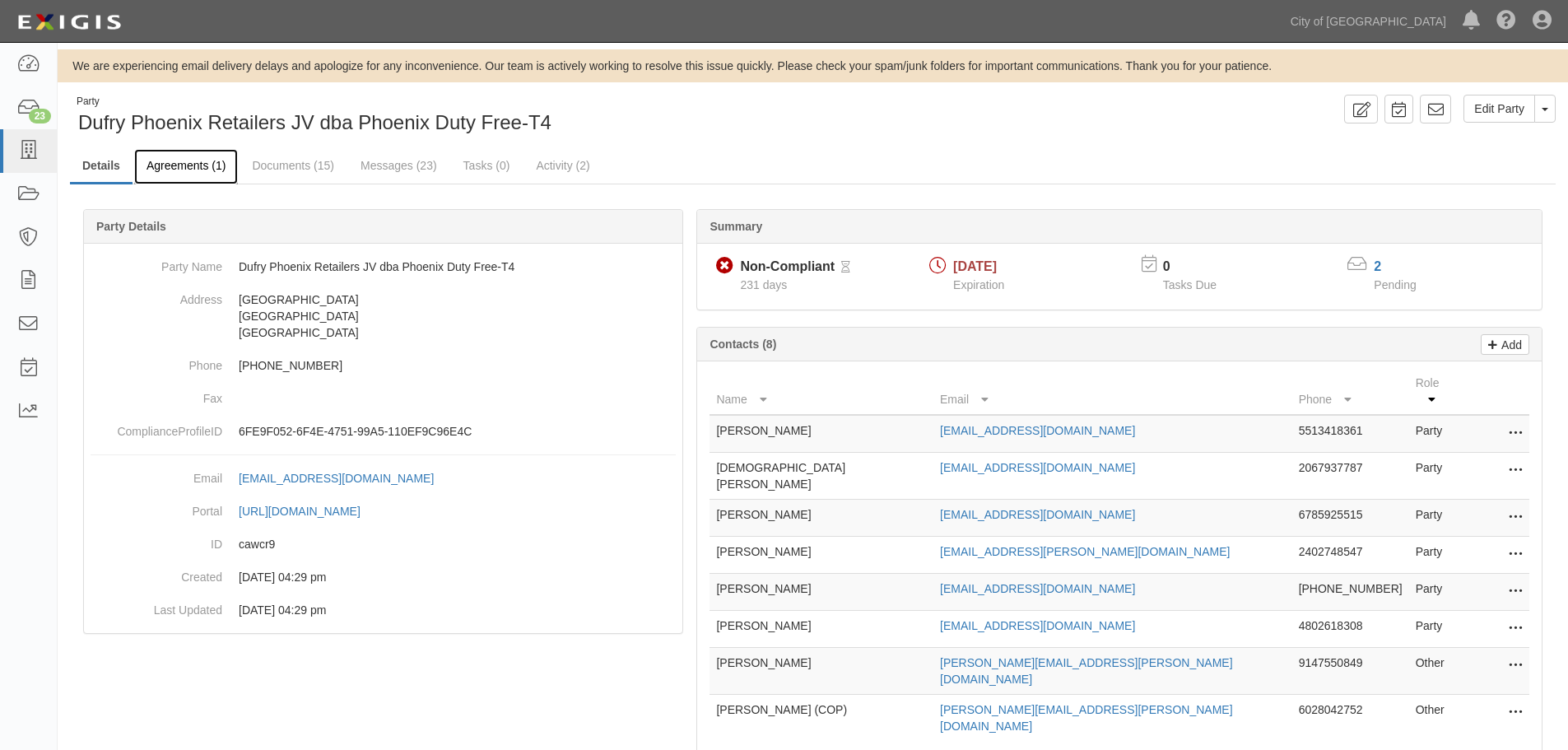
click at [185, 172] on link "Agreements (1)" at bounding box center [186, 167] width 104 height 36
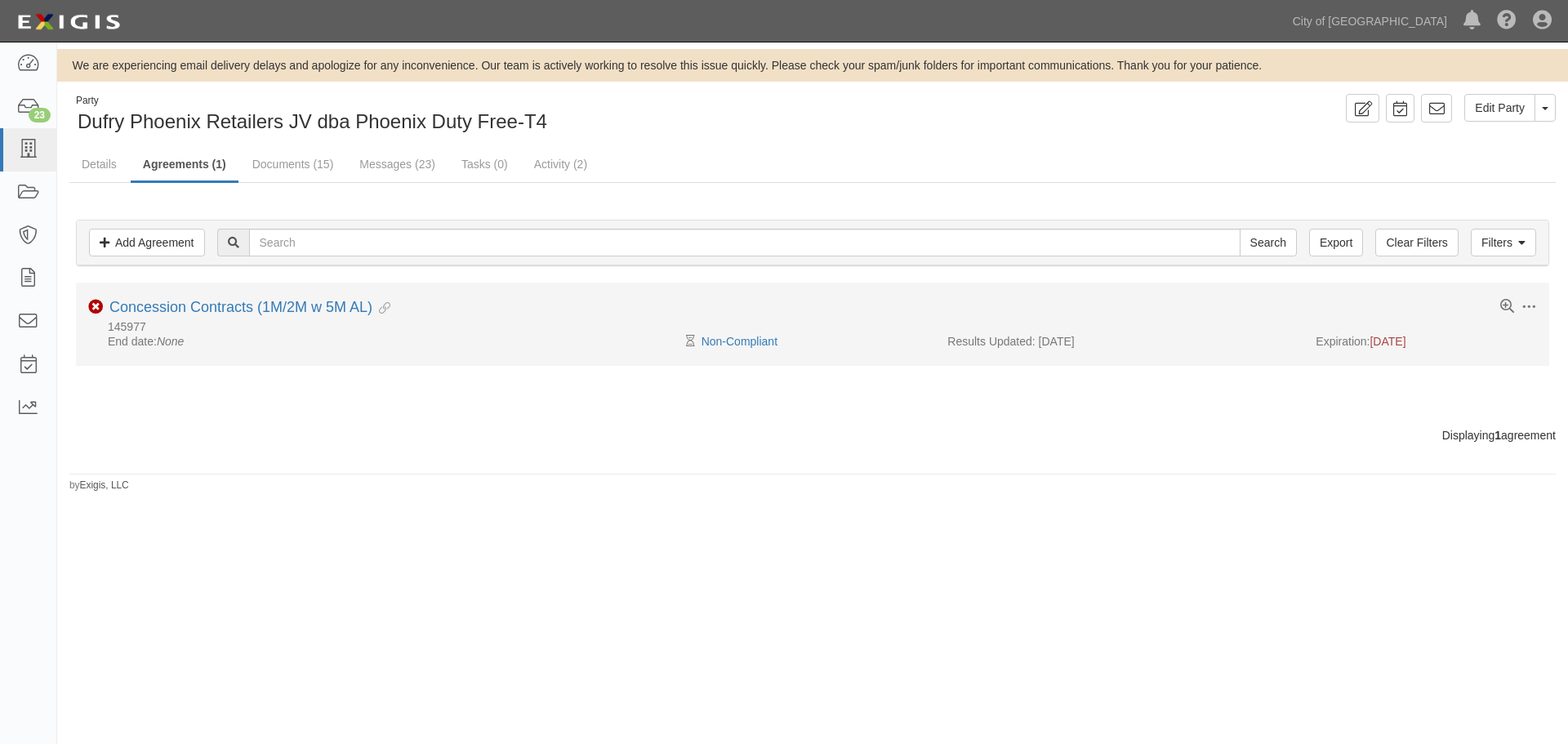
click at [157, 318] on div "Toggle Agreement Dropdown Edit Log activity Add task Send message Archive Non-C…" at bounding box center [812, 316] width 1474 height 35
click at [156, 305] on link "Concession Contracts (1M/2M w 5M AL)" at bounding box center [241, 307] width 263 height 16
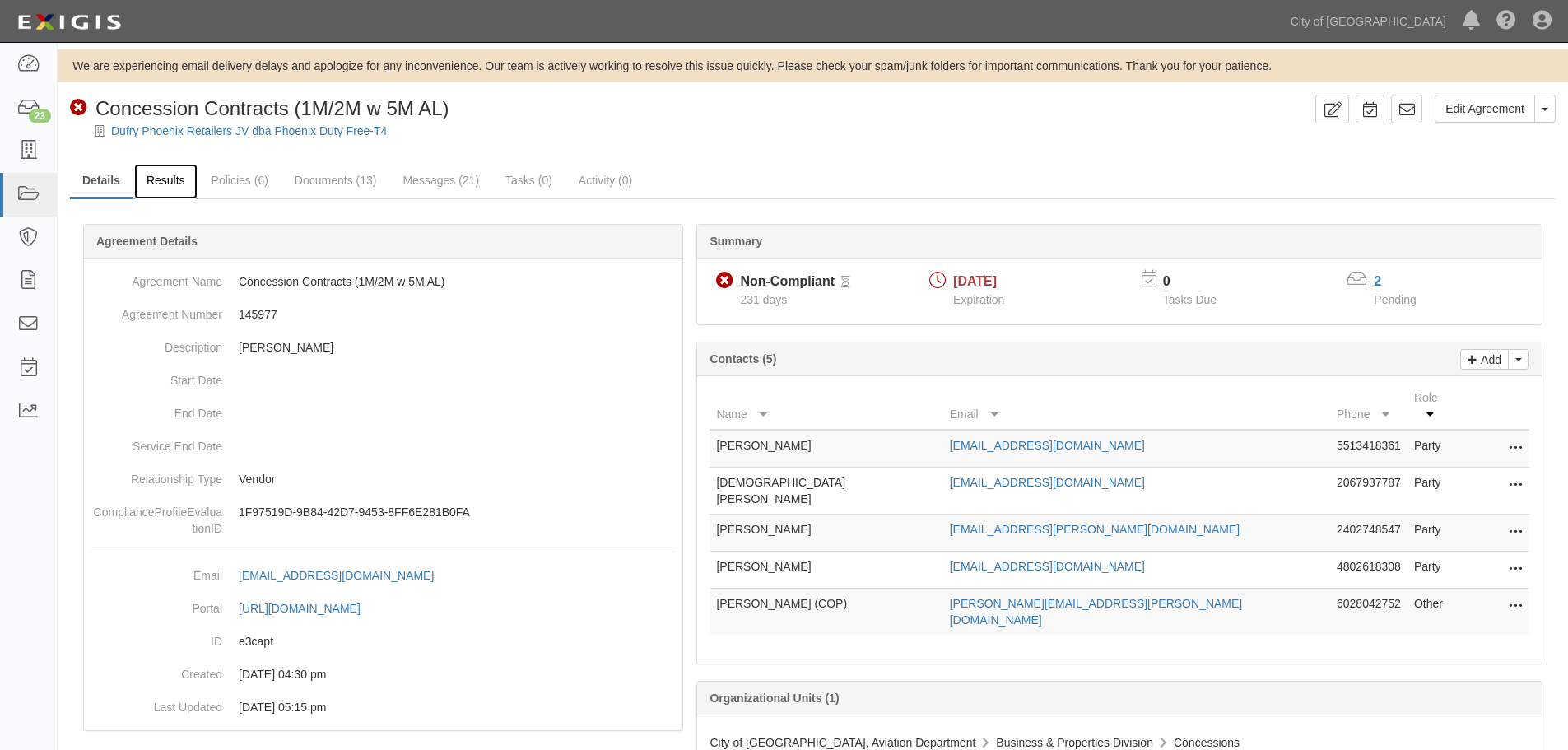
drag, startPoint x: 151, startPoint y: 302, endPoint x: 168, endPoint y: 180, distance: 123.2
click at [168, 180] on link "Results" at bounding box center [166, 181] width 63 height 36
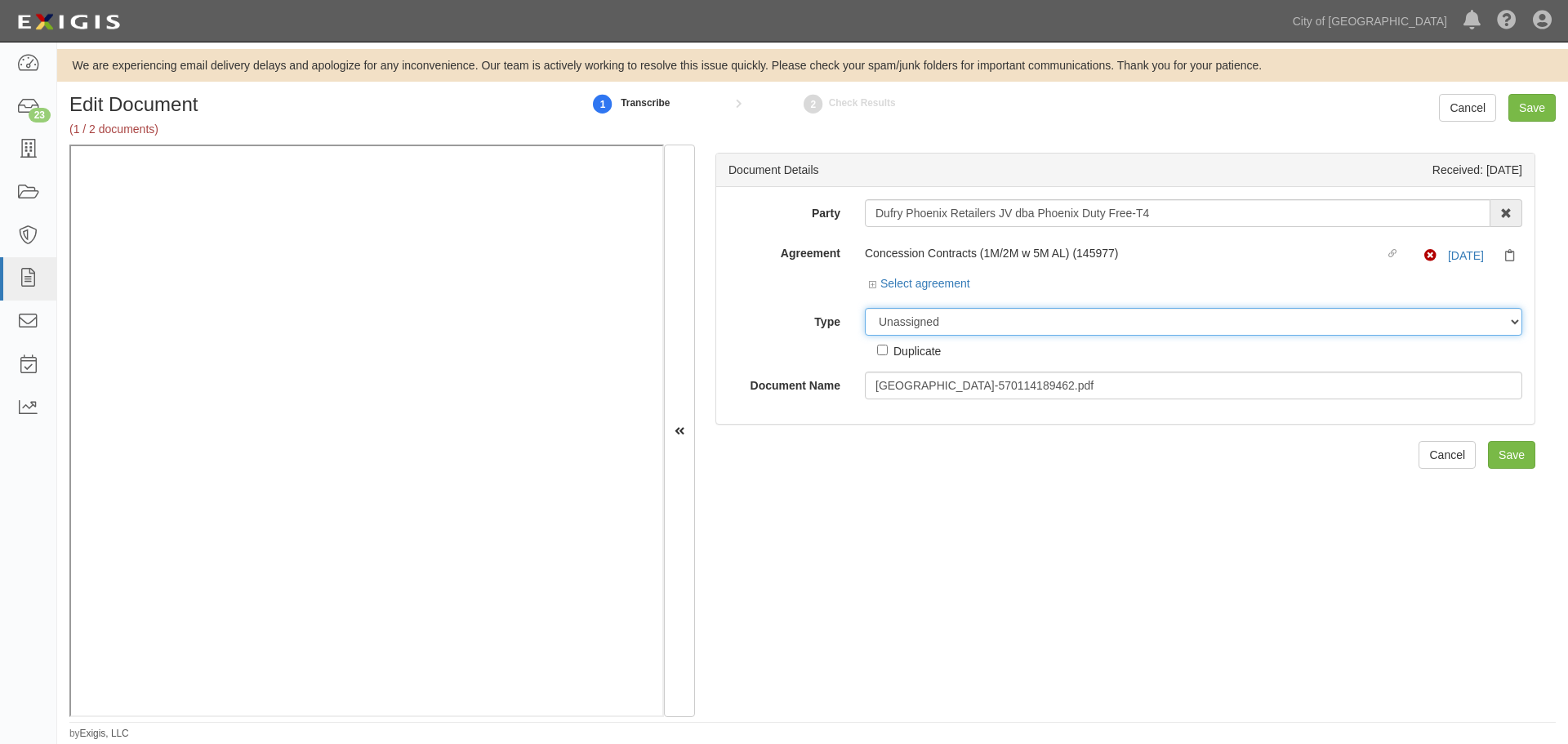
click at [905, 318] on select "Unassigned Binder Cancellation Notice Certificate Contract Endorsement Insuranc…" at bounding box center [1194, 321] width 658 height 28
select select "CertificateDetail"
click at [865, 308] on select "Unassigned Binder Cancellation Notice Certificate Contract Endorsement Insuranc…" at bounding box center [1194, 321] width 658 height 28
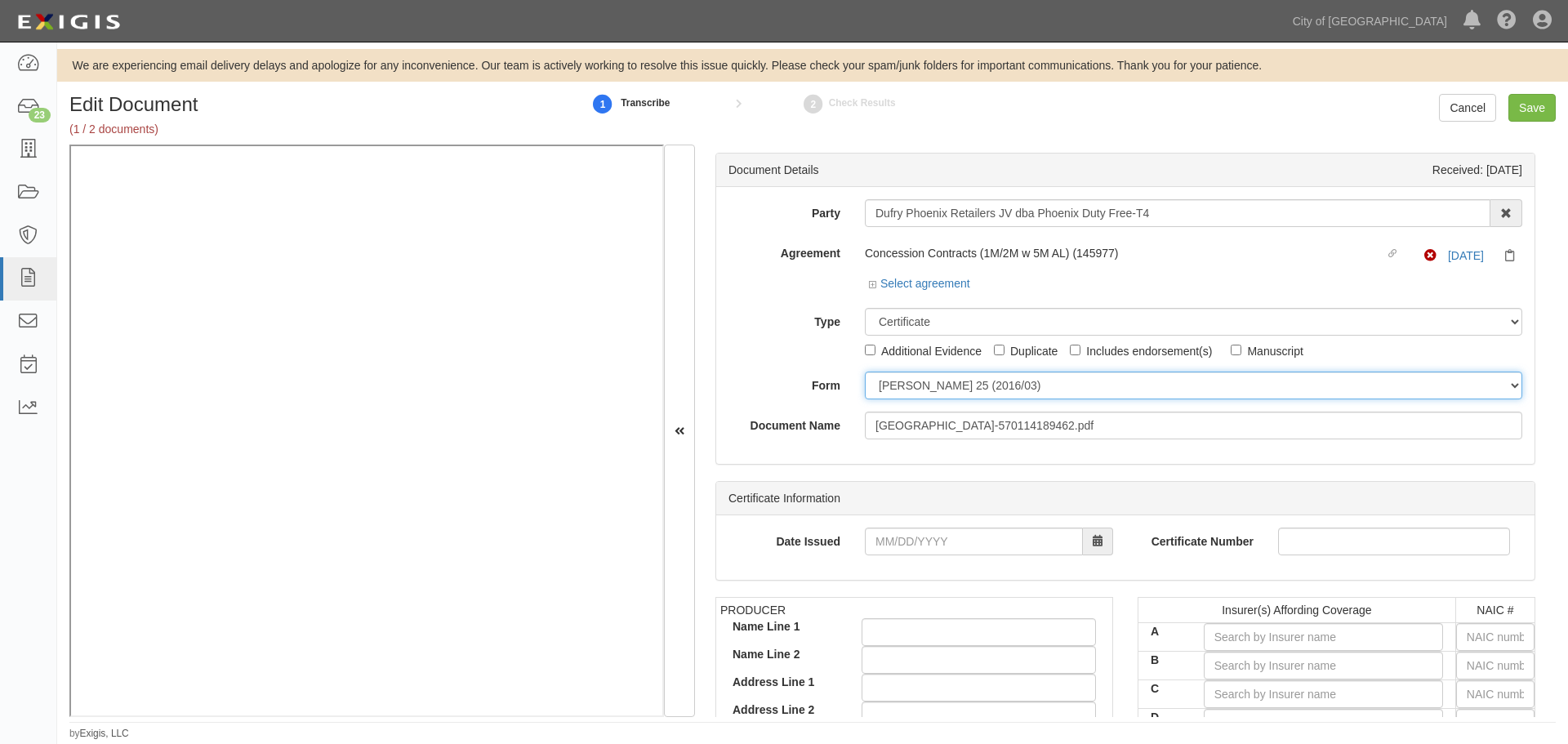
drag, startPoint x: 949, startPoint y: 380, endPoint x: 954, endPoint y: 399, distance: 19.6
click at [949, 380] on select "[PERSON_NAME] 25 (2016/03) [PERSON_NAME] 101 [PERSON_NAME] 855 NY (2014/05) Gen…" at bounding box center [1194, 385] width 658 height 28
select select "GeneralFormDetail"
click at [865, 372] on select "[PERSON_NAME] 25 (2016/03) [PERSON_NAME] 101 [PERSON_NAME] 855 NY (2014/05) Gen…" at bounding box center [1194, 385] width 658 height 28
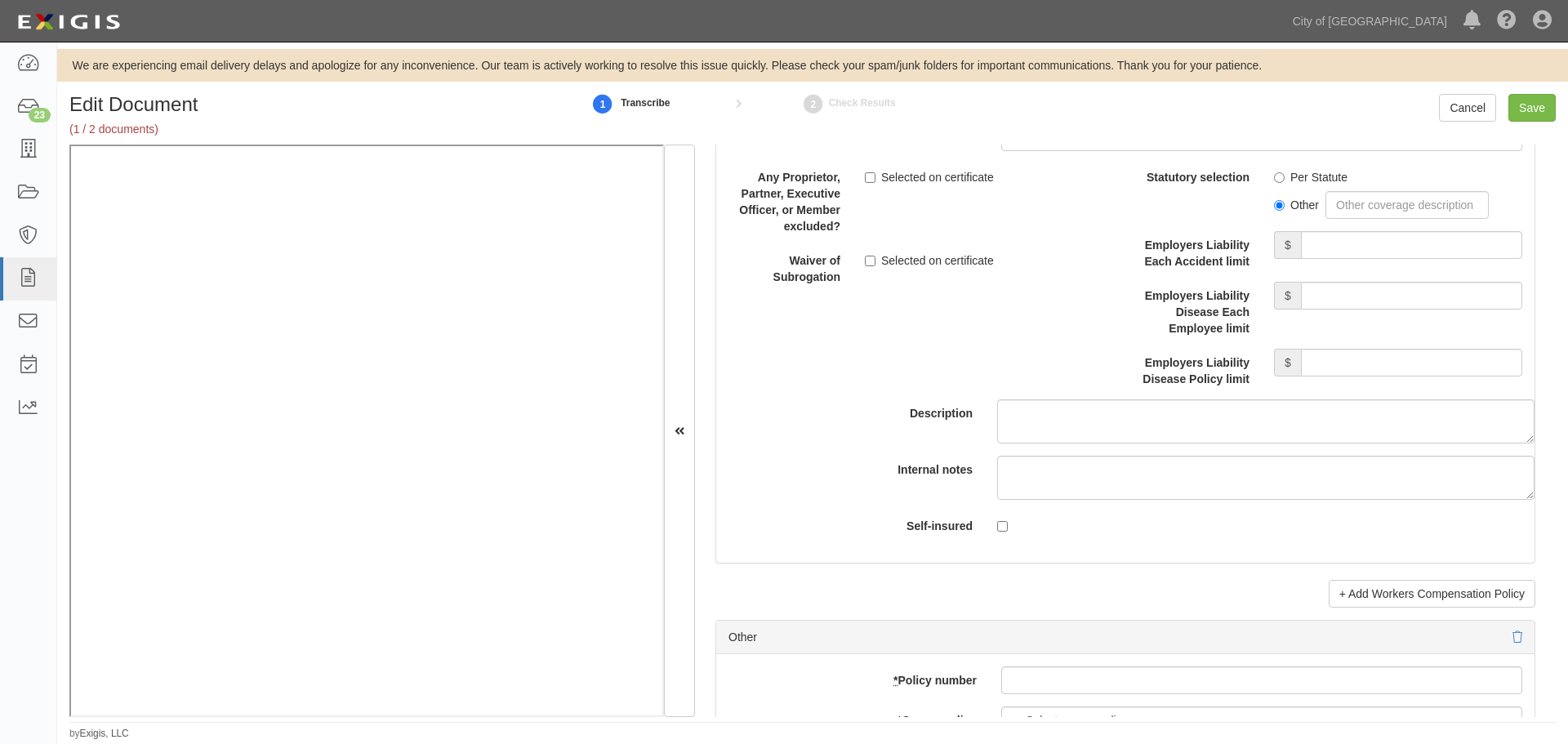
scroll to position [4492, 0]
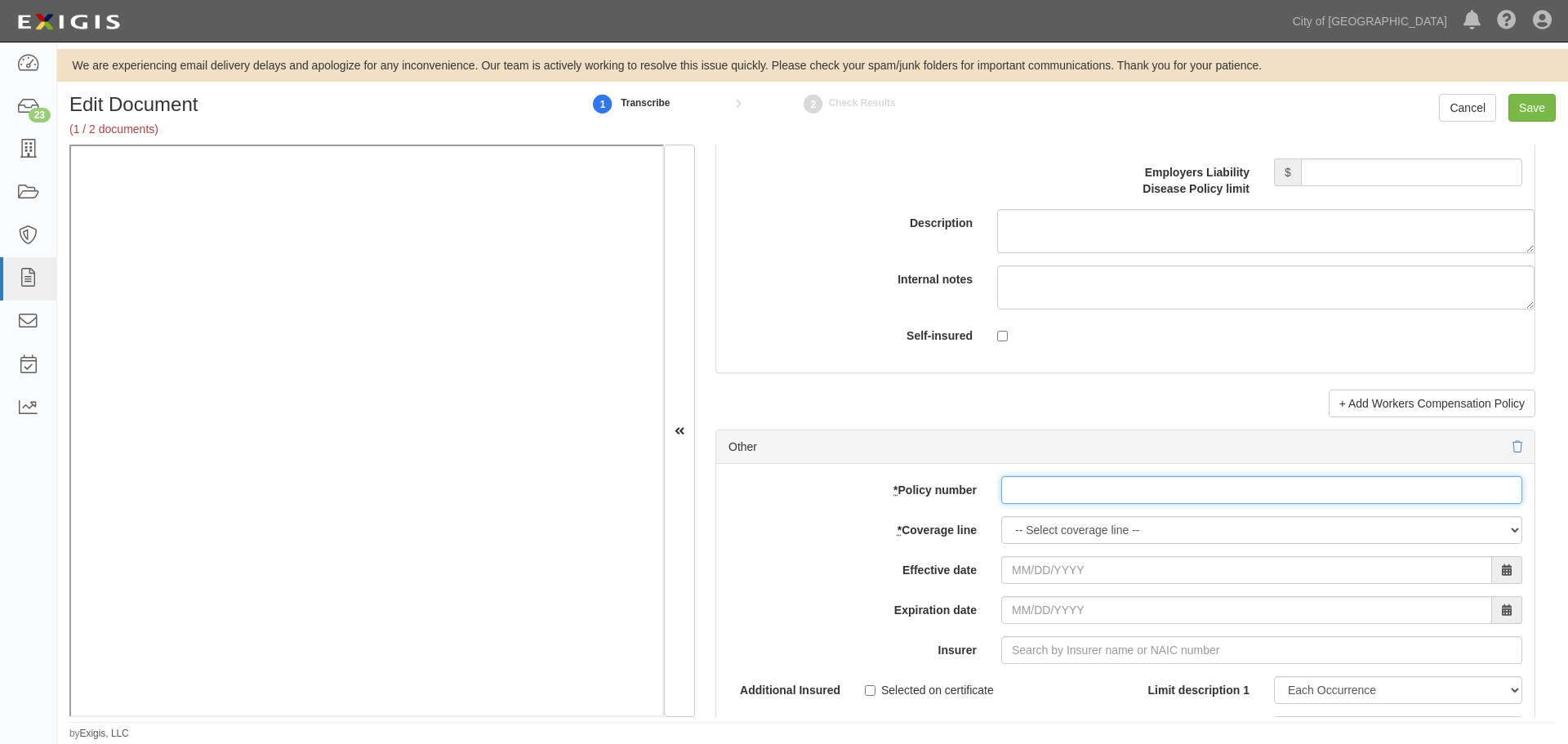
drag, startPoint x: 1088, startPoint y: 482, endPoint x: 1088, endPoint y: 495, distance: 13.0
click at [1088, 495] on input "* Policy number" at bounding box center [1262, 489] width 521 height 28
paste input "MCP100937010"
type input "MCP100937010"
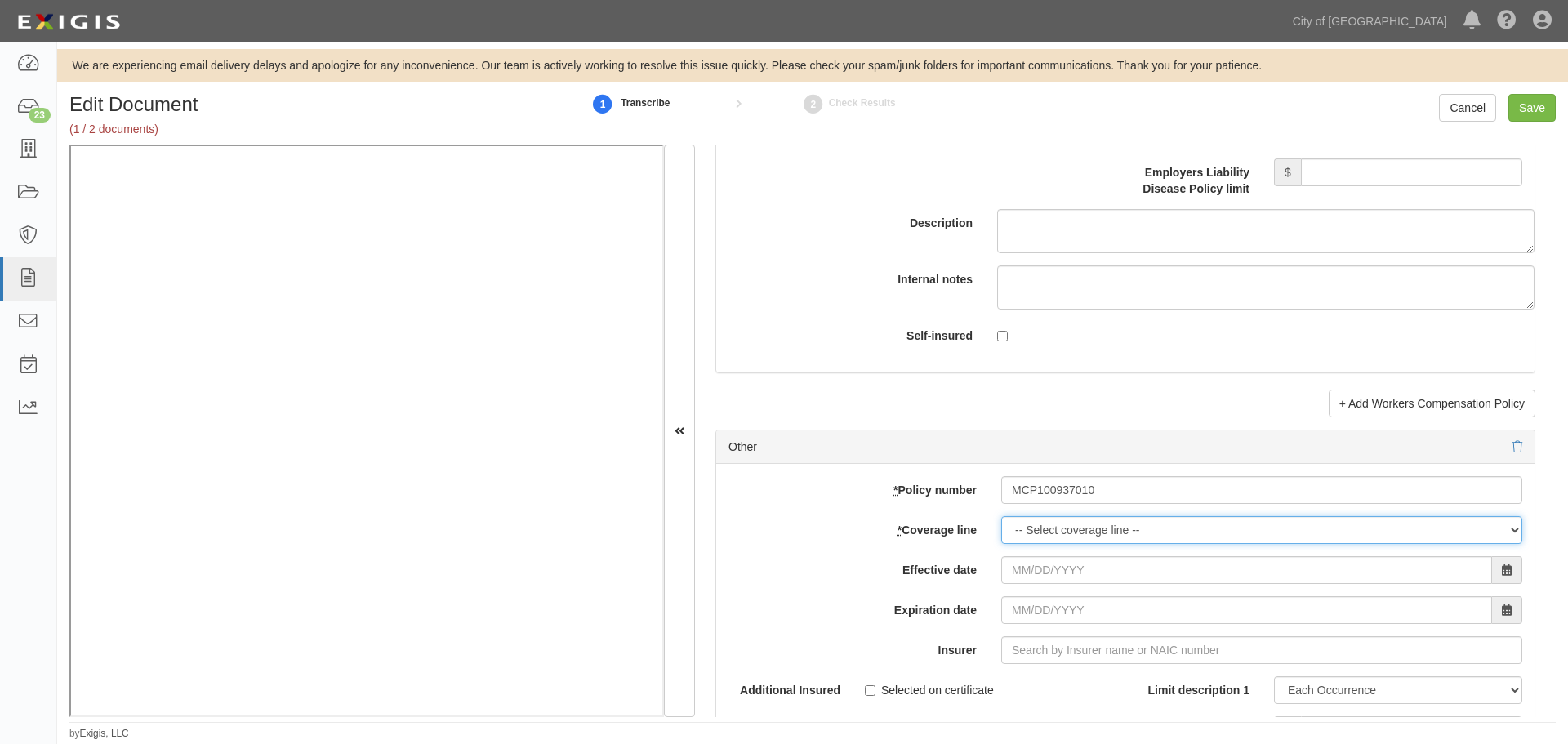
click at [1052, 525] on select "-- Select coverage line -- Asbestos Abatement Auto Physical Damage Boiler & Mac…" at bounding box center [1262, 530] width 521 height 28
select select "46"
click at [1002, 544] on select "-- Select coverage line -- Asbestos Abatement Auto Physical Damage Boiler & Mac…" at bounding box center [1262, 530] width 521 height 28
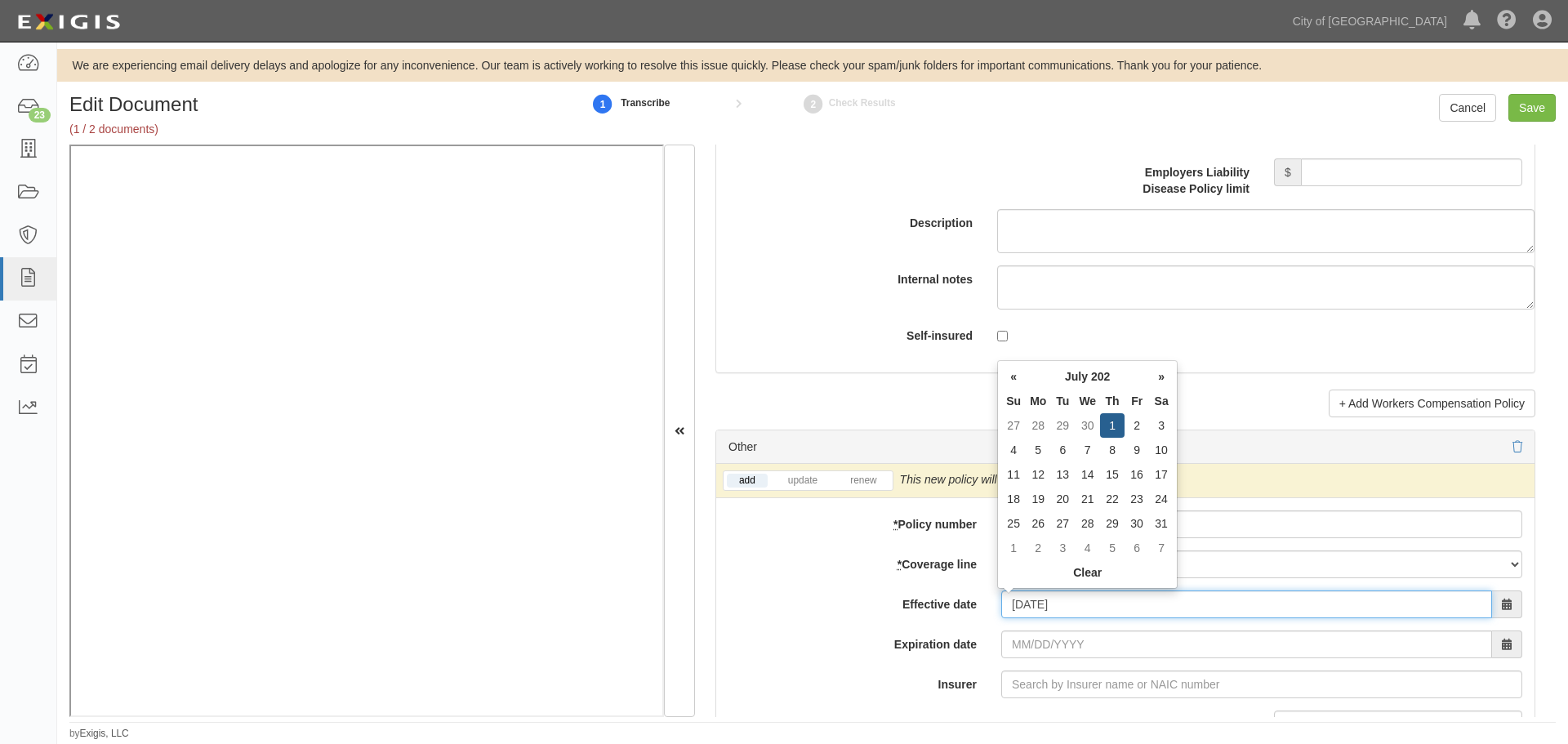
type input "07/01/2025"
type input "07/01/2026"
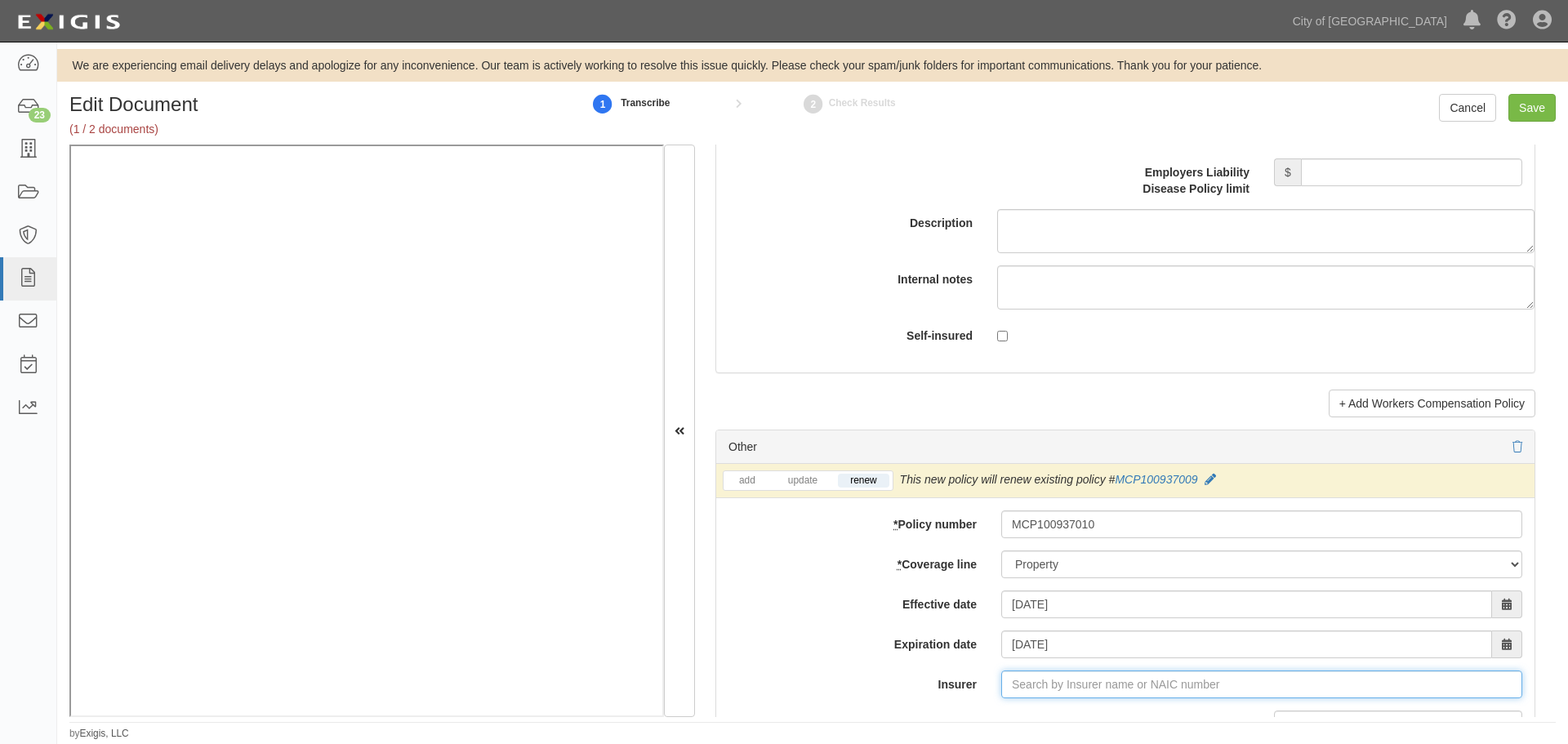
type input "180 Seguros S.A. (0) NR Rating"
type input "1"
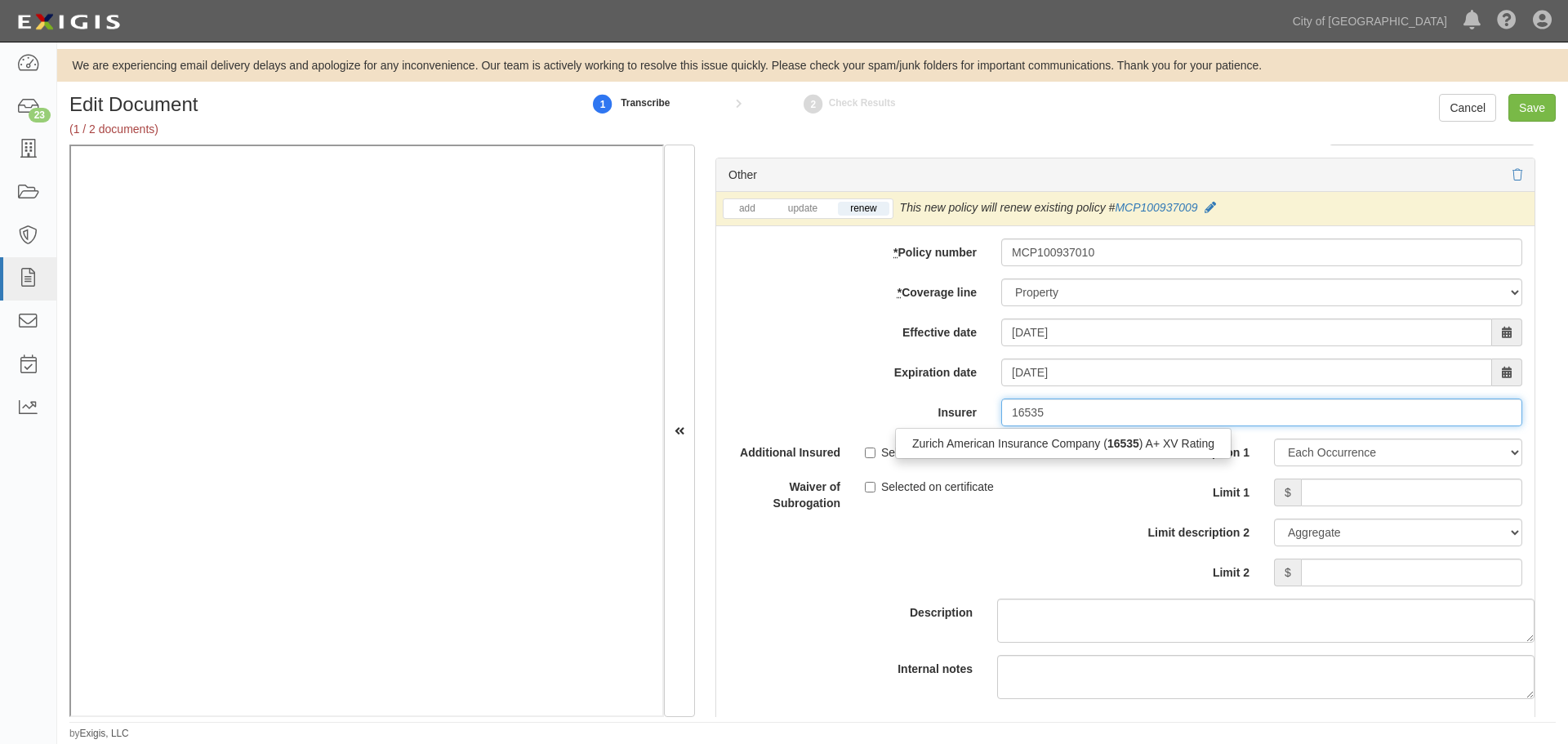
drag, startPoint x: 1074, startPoint y: 448, endPoint x: 1269, endPoint y: 480, distance: 197.6
click at [1078, 448] on div "Zurich American Insurance Company ( 16535 ) A+ XV Rating" at bounding box center [1063, 443] width 335 height 21
type input "Zurich American Insurance Company (16535) A+ XV Rating"
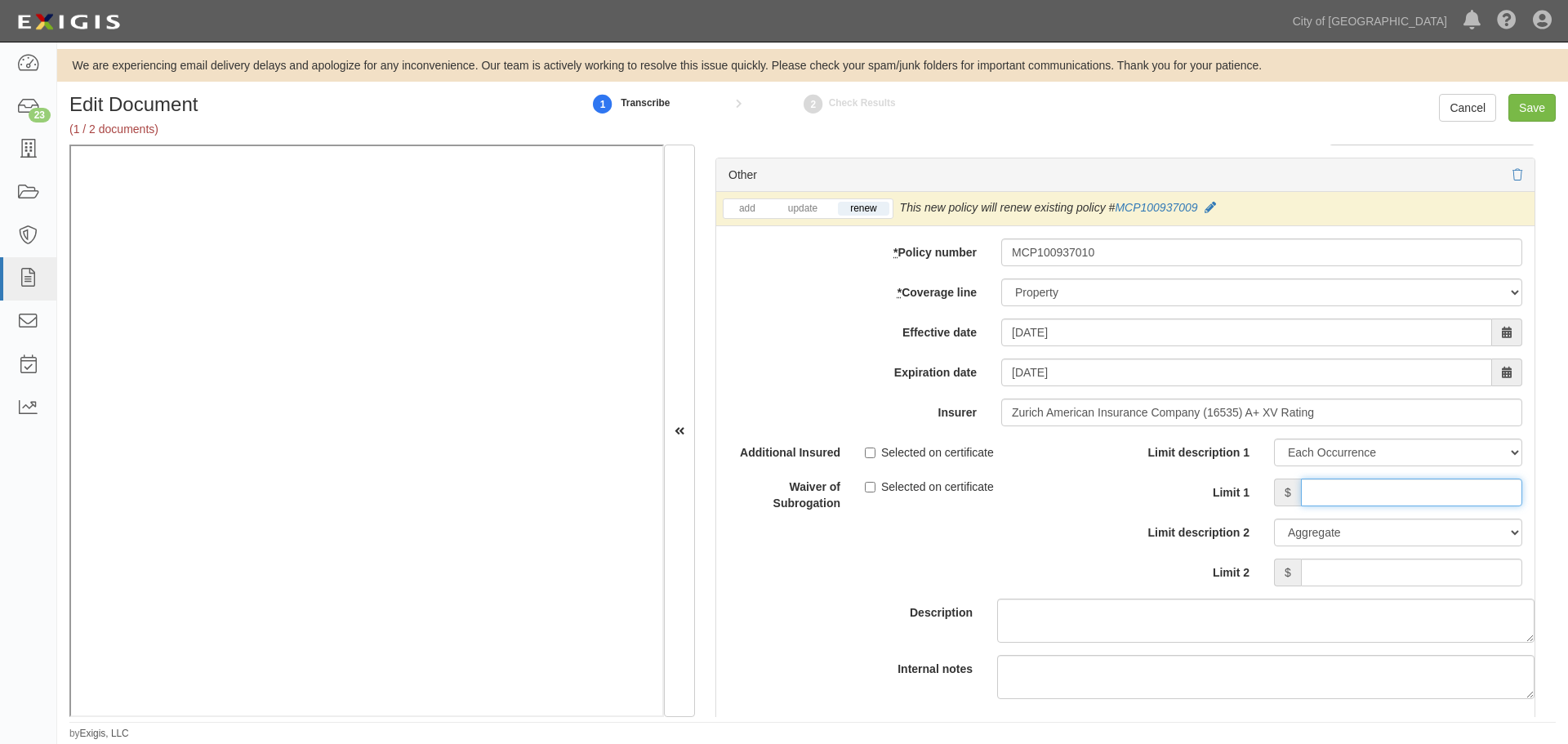
click at [1388, 503] on input "Limit 1" at bounding box center [1412, 492] width 221 height 28
type input "100,000"
click at [1481, 577] on input "Limit 2" at bounding box center [1412, 572] width 221 height 28
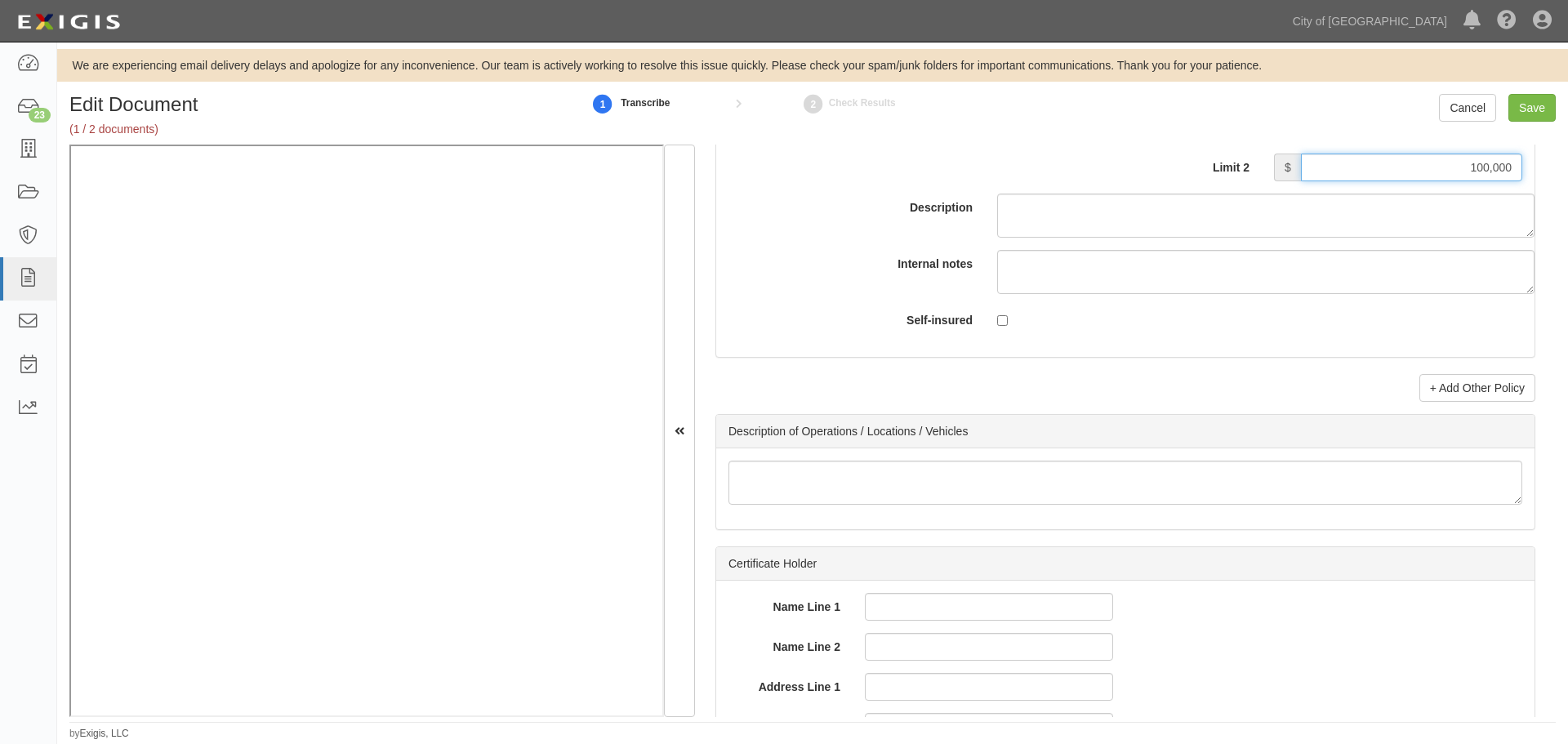
scroll to position [5172, 0]
type input "100,000"
click at [1539, 106] on input "Save" at bounding box center [1531, 108] width 47 height 28
type input "100000"
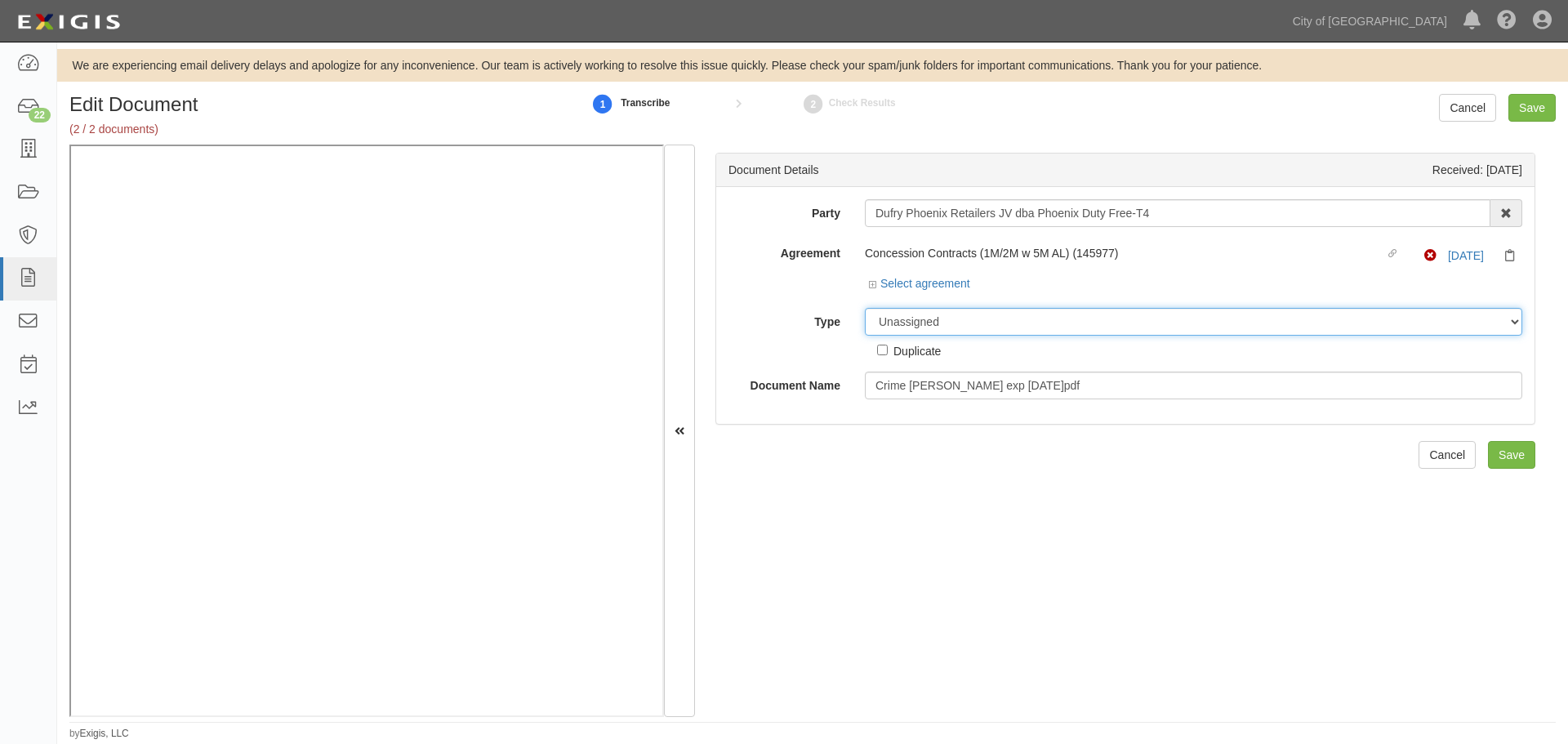
drag, startPoint x: 963, startPoint y: 316, endPoint x: 956, endPoint y: 333, distance: 18.4
click at [963, 318] on select "Unassigned Binder Cancellation Notice Certificate Contract Endorsement Insuranc…" at bounding box center [1194, 321] width 658 height 28
select select "CertificateDetail"
click at [865, 308] on select "Unassigned Binder Cancellation Notice Certificate Contract Endorsement Insuranc…" at bounding box center [1194, 321] width 658 height 28
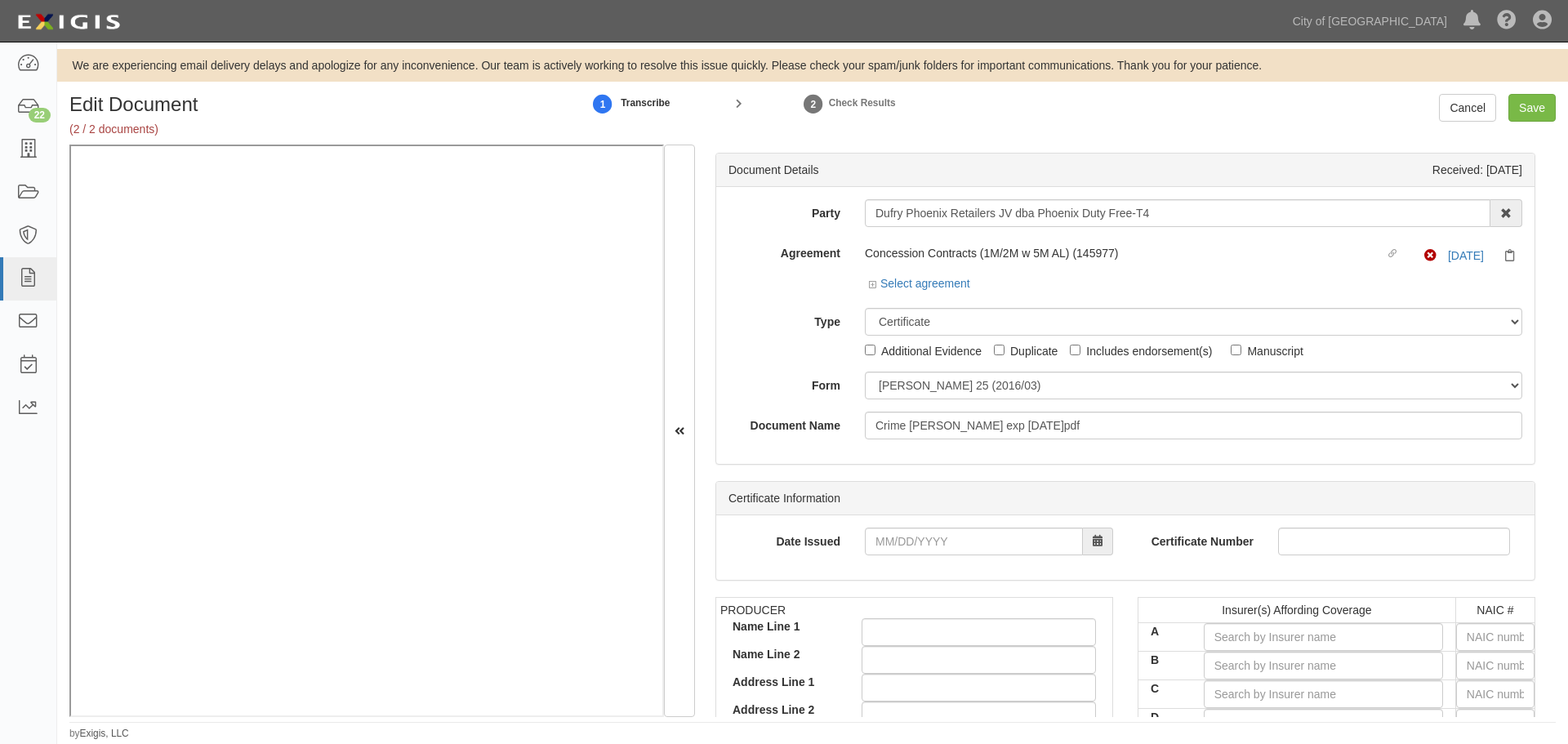
drag, startPoint x: 905, startPoint y: 400, endPoint x: 926, endPoint y: 492, distance: 94.4
click at [905, 408] on div "Party Dufry Phoenix Retailers JV dba Phoenix Duty Free-T4 22nd Century Technolo…" at bounding box center [1126, 319] width 794 height 240
drag, startPoint x: 933, startPoint y: 375, endPoint x: 937, endPoint y: 398, distance: 23.3
click at [934, 378] on select "ACORD 25 (2016/03) ACORD 101 ACORD 855 NY (2014/05) General" at bounding box center [1194, 385] width 658 height 28
select select "GeneralFormDetail"
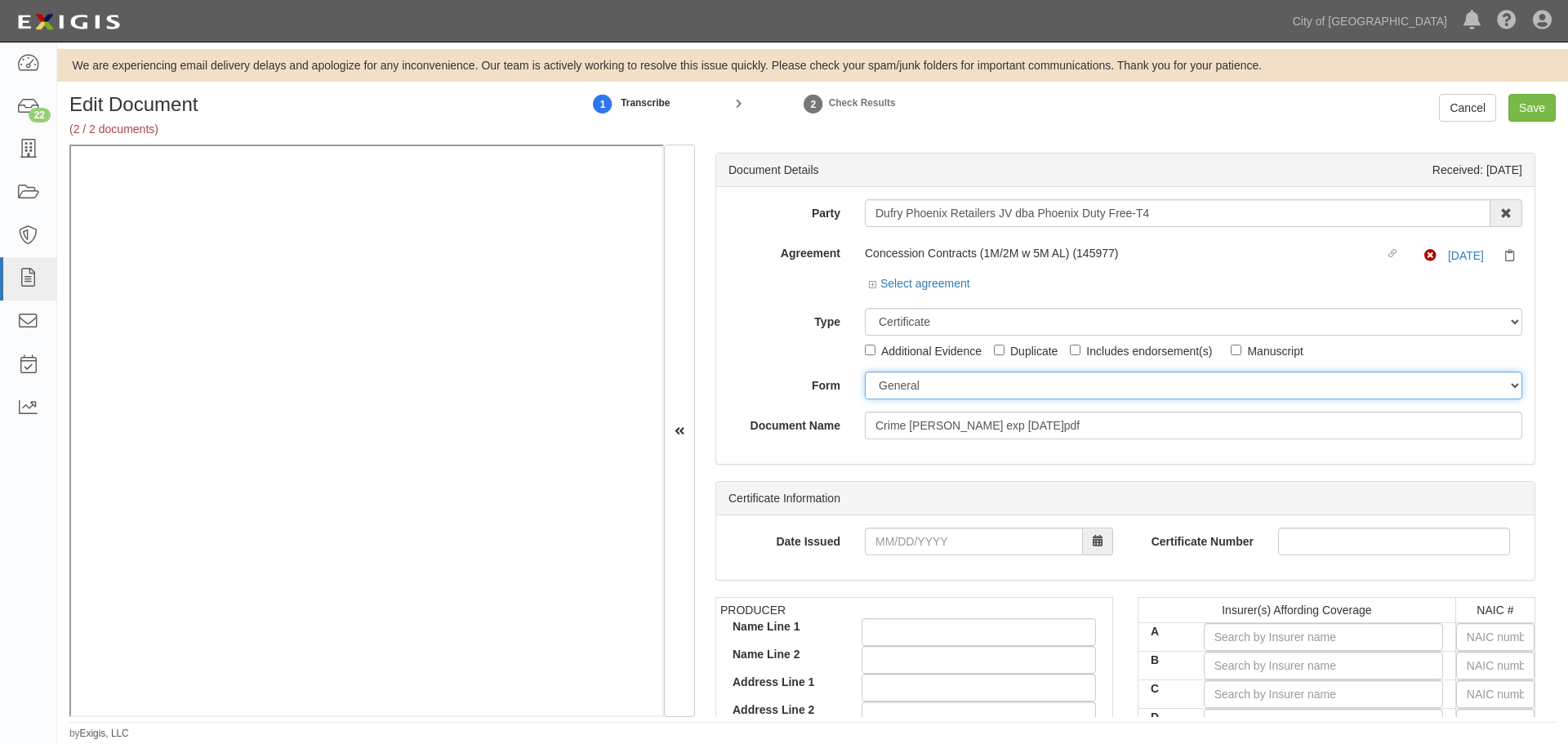
click at [865, 372] on select "ACORD 25 (2016/03) ACORD 101 ACORD 855 NY (2014/05) General" at bounding box center [1194, 385] width 658 height 28
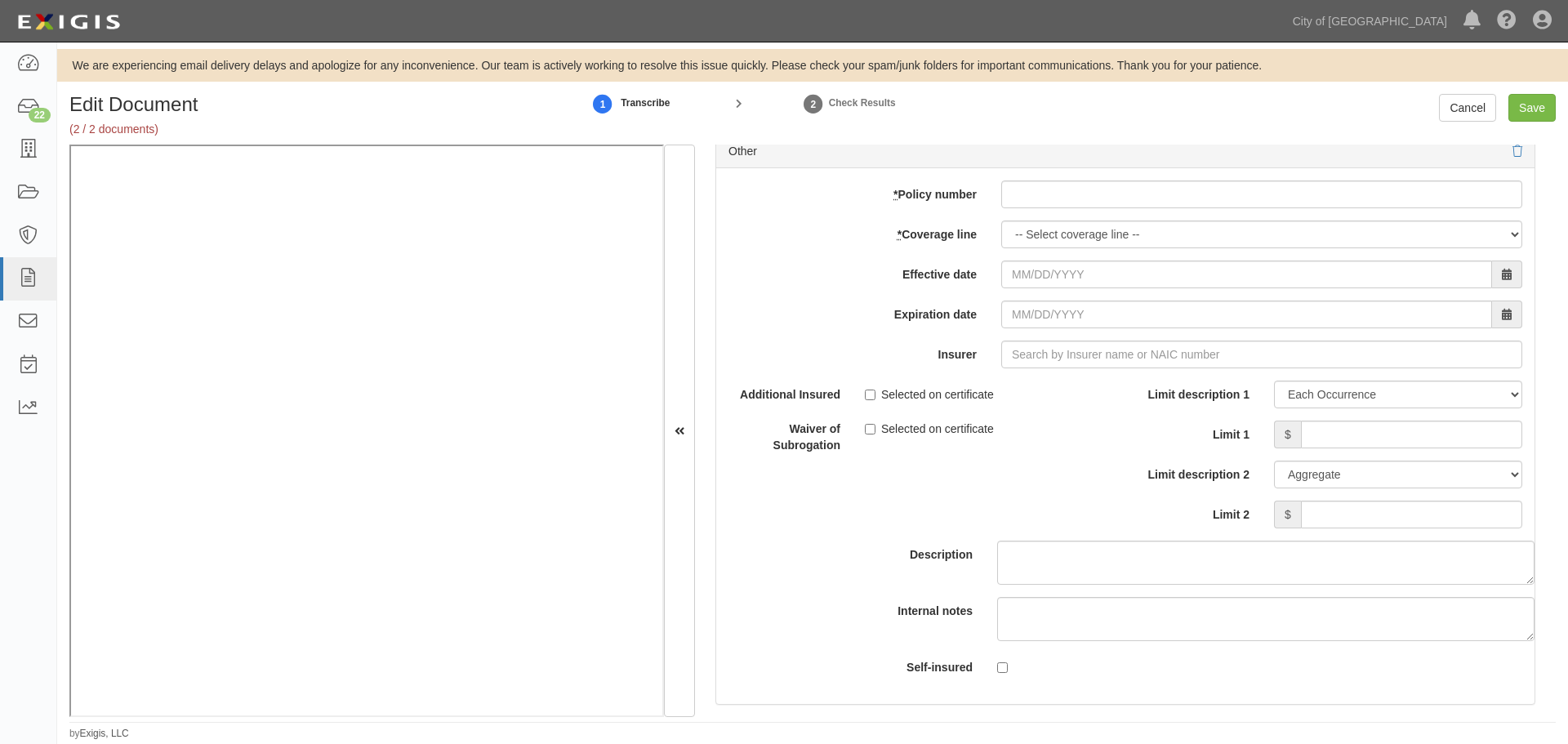
scroll to position [4764, 0]
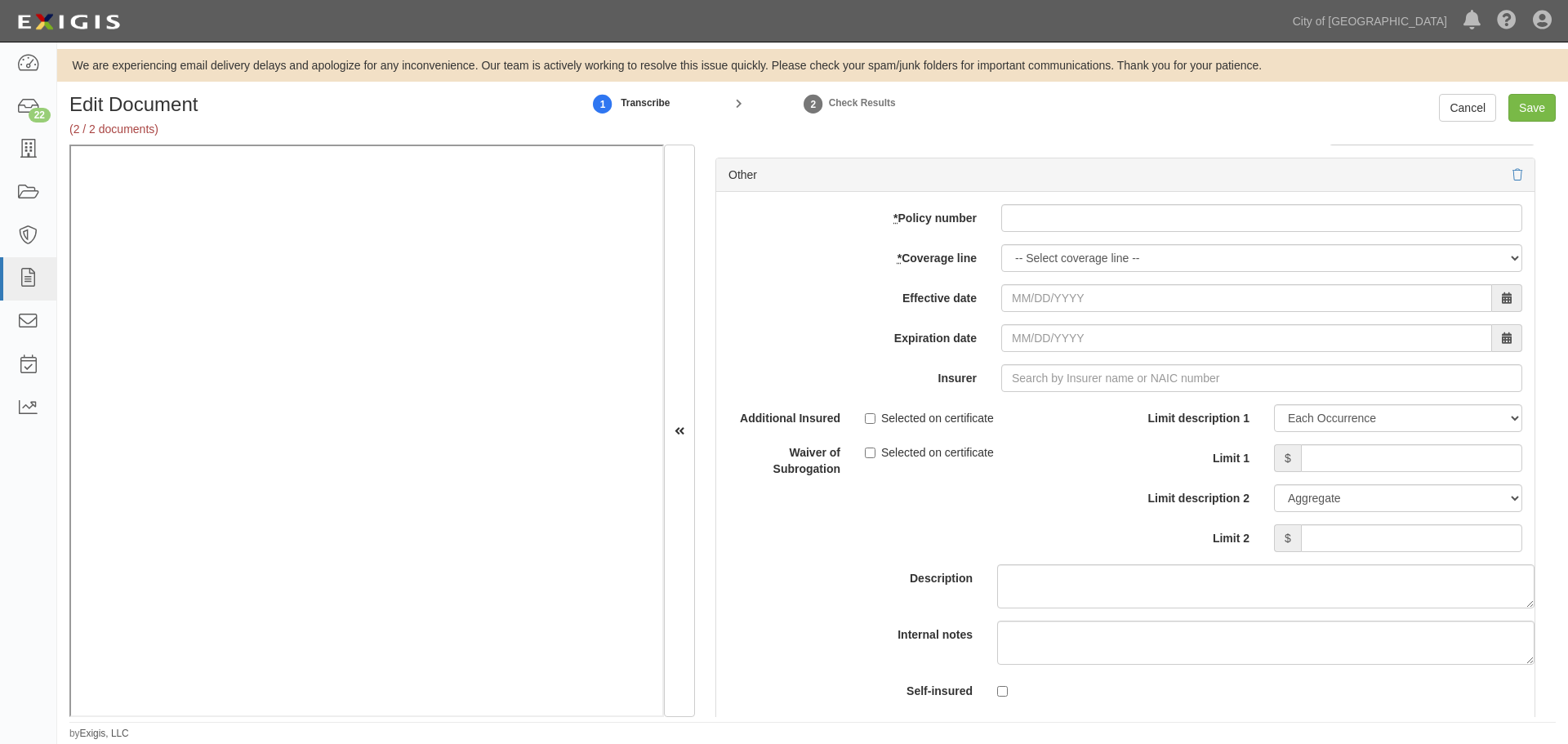
drag, startPoint x: 1037, startPoint y: 202, endPoint x: 1035, endPoint y: 212, distance: 10.2
click at [1035, 212] on div "add update renew This new policy will be added This new policy will update exis…" at bounding box center [1125, 459] width 818 height 535
click at [1033, 226] on input "* Policy number" at bounding box center [1262, 217] width 521 height 28
paste input "023461463"
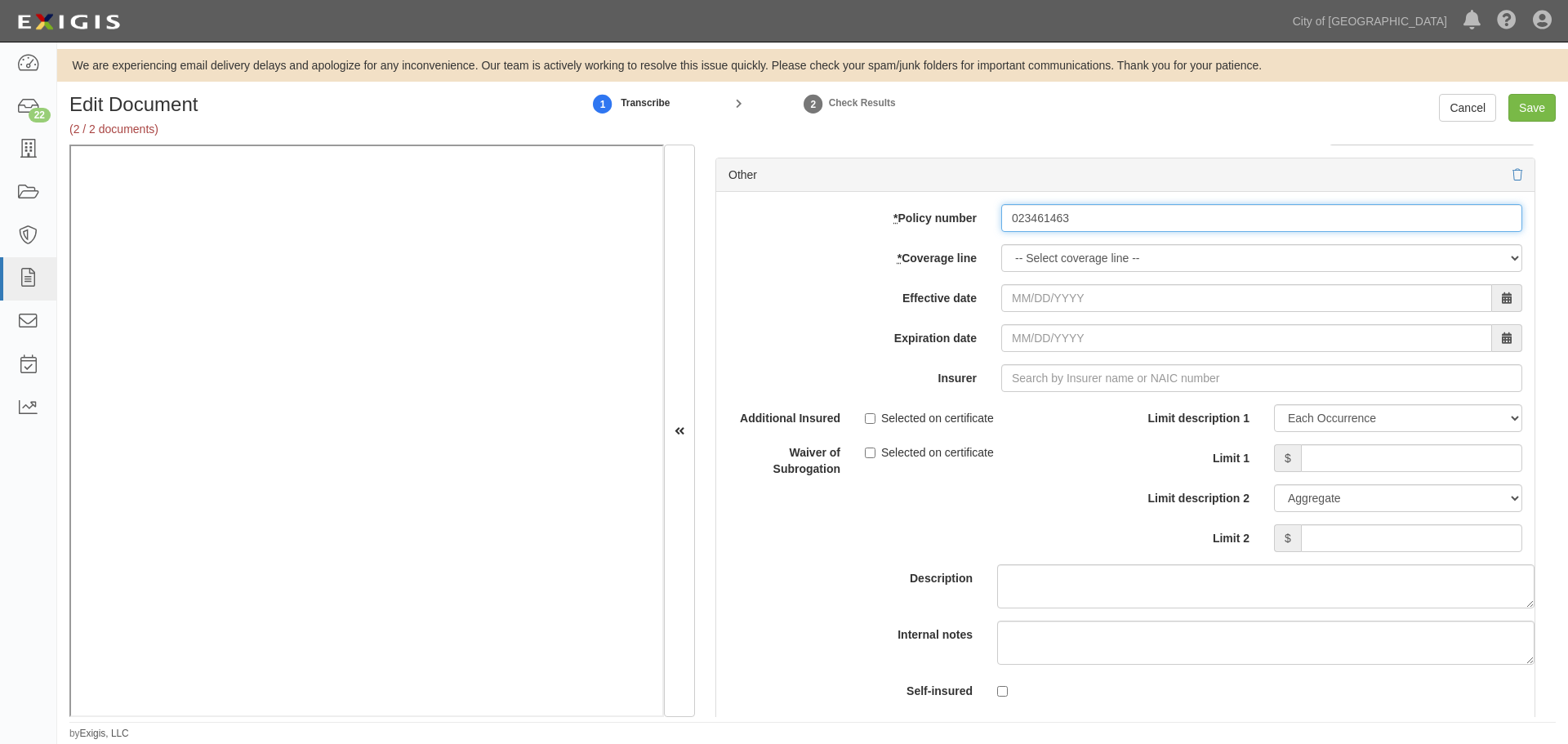
type input "023461463"
click at [1033, 262] on select "-- Select coverage line -- Asbestos Abatement Auto Physical Damage Boiler & Mac…" at bounding box center [1262, 258] width 521 height 28
drag, startPoint x: 966, startPoint y: 220, endPoint x: 873, endPoint y: 245, distance: 96.3
click at [876, 245] on div "add update renew This new policy will be added This new policy will update exis…" at bounding box center [1125, 459] width 818 height 535
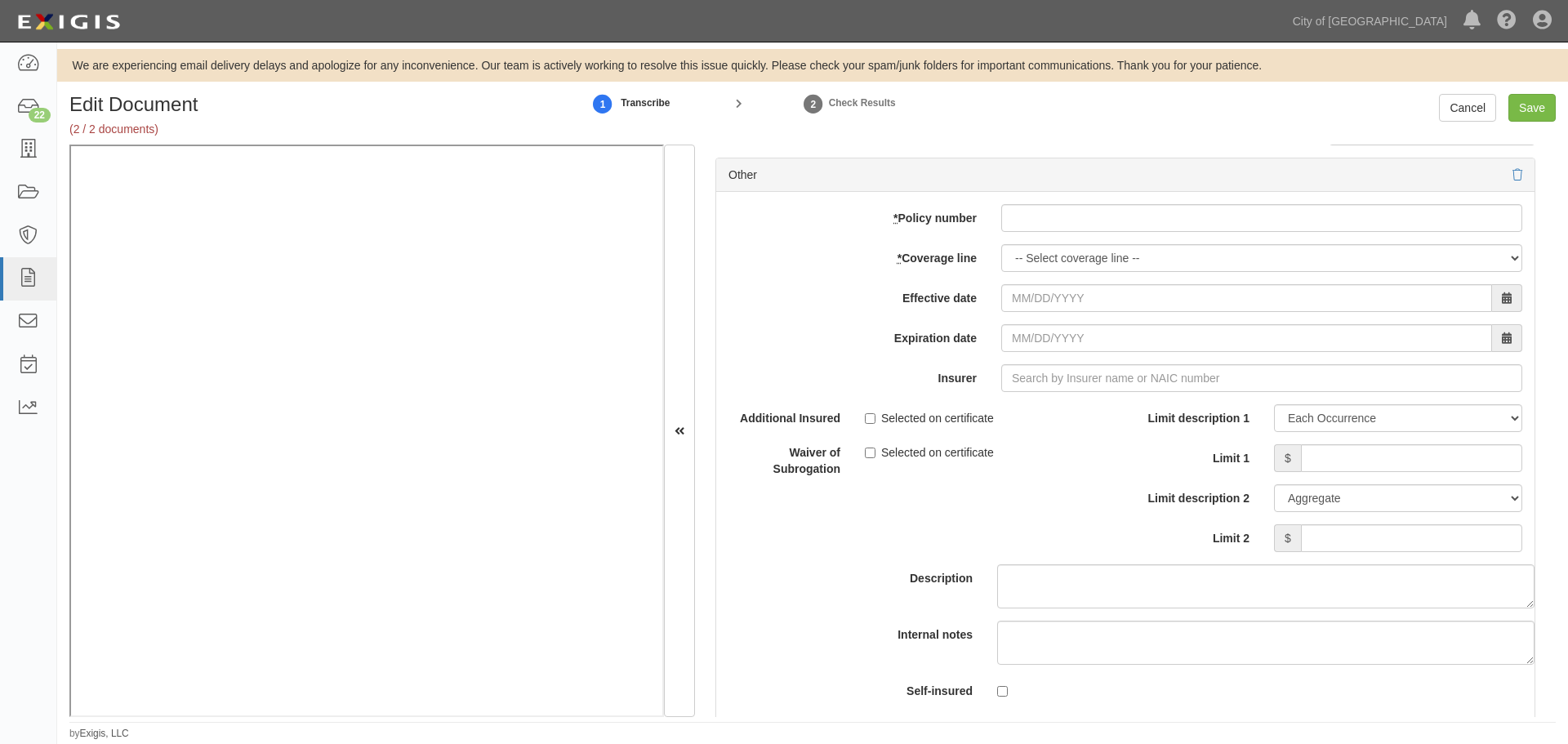
click at [1041, 199] on div "add update renew This new policy will be added This new policy will update exis…" at bounding box center [1125, 459] width 818 height 535
click at [1041, 220] on input "* Policy number" at bounding box center [1262, 217] width 521 height 28
paste input "023461463"
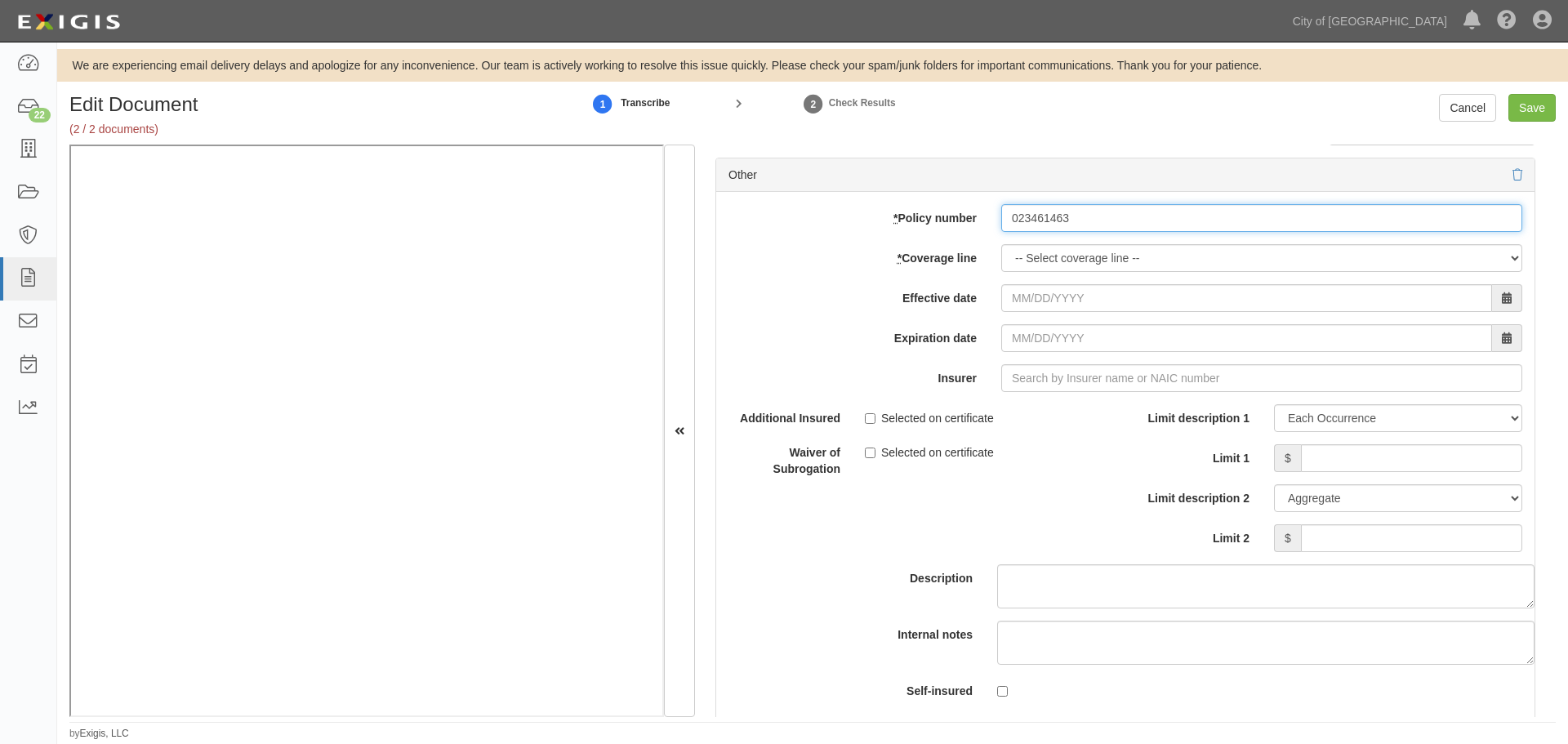
type input "023461463"
click at [1035, 244] on select "-- Select coverage line -- Asbestos Abatement Auto Physical Damage Boiler & Mac…" at bounding box center [1262, 258] width 521 height 28
select select "16"
click at [1002, 272] on select "-- Select coverage line -- Asbestos Abatement Auto Physical Damage Boiler & Mac…" at bounding box center [1262, 258] width 521 height 28
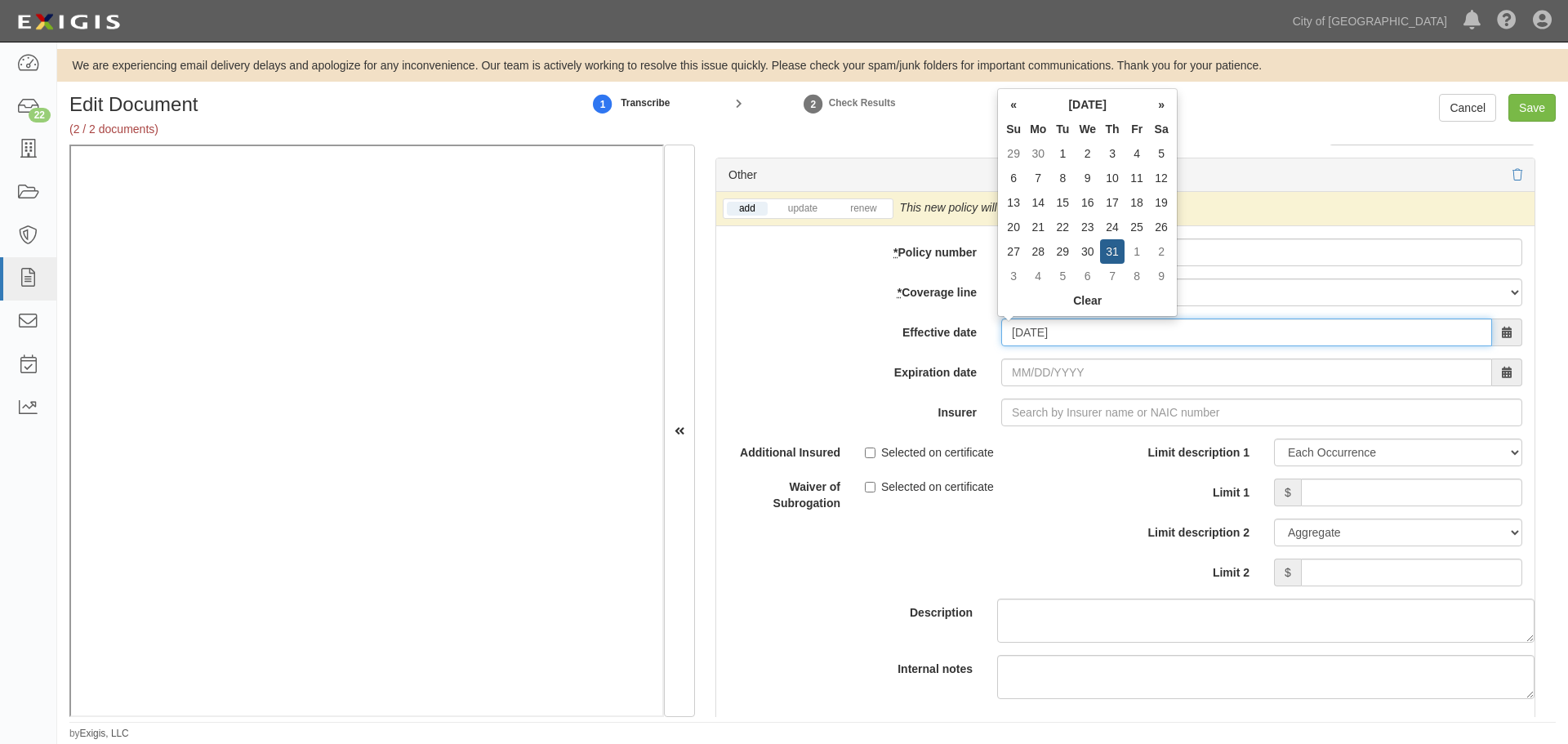
type input "07/31/2025"
type input "07/31/2026"
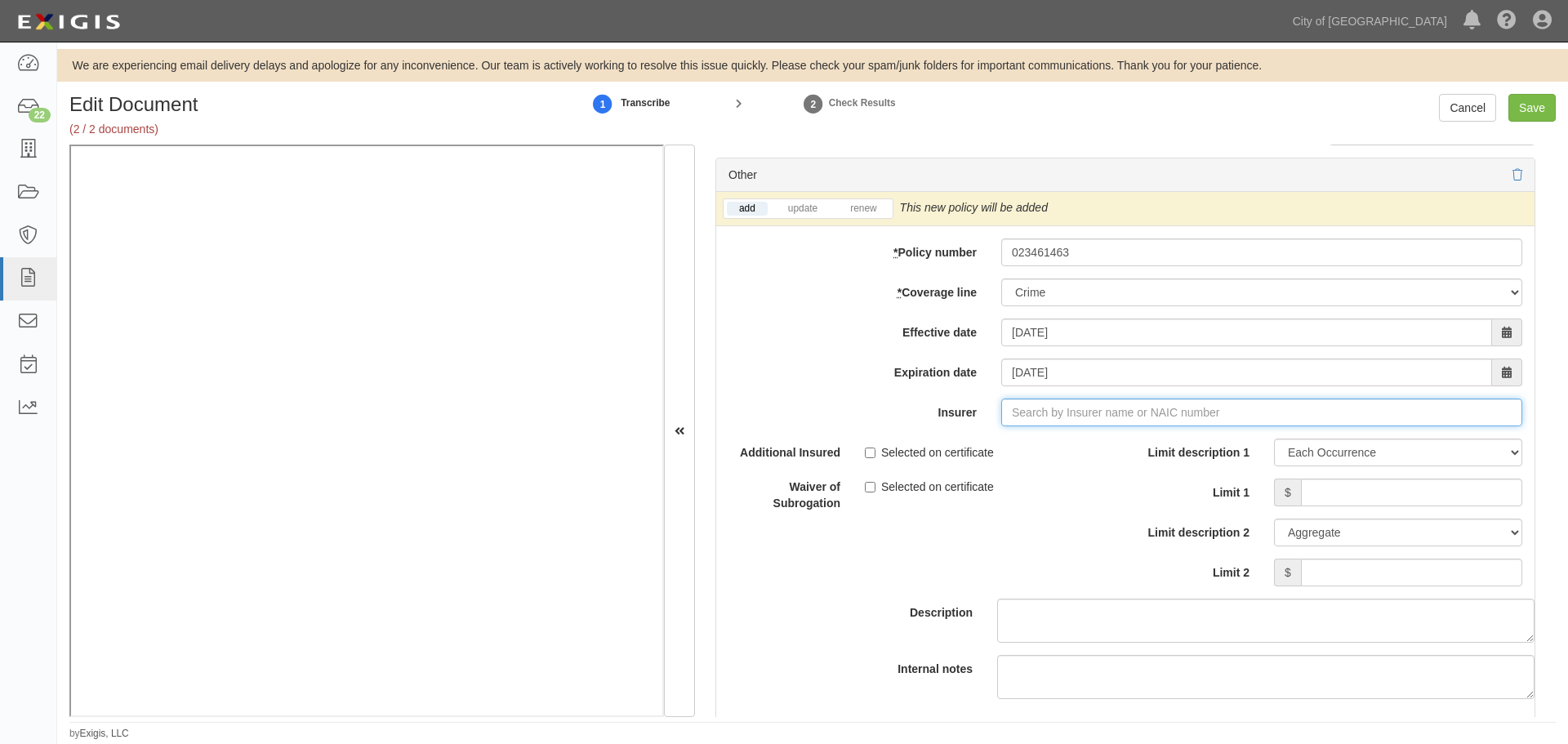
type input "180 Seguros S.A. (0) NR Rating"
type input "1"
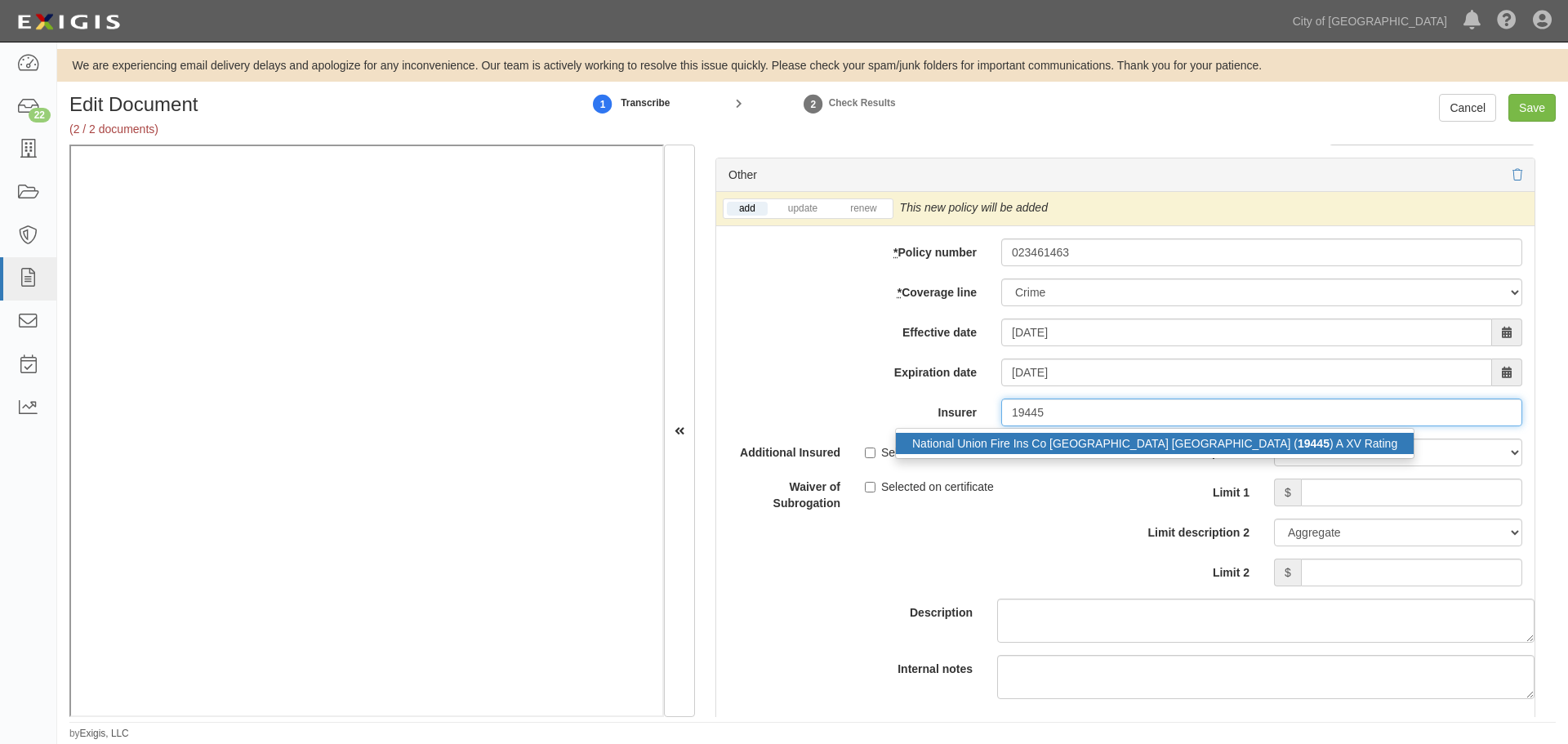
click at [1051, 445] on div "National Union Fire Ins Co Pittsburgh PA ( 19445 ) A XV Rating" at bounding box center [1155, 443] width 518 height 21
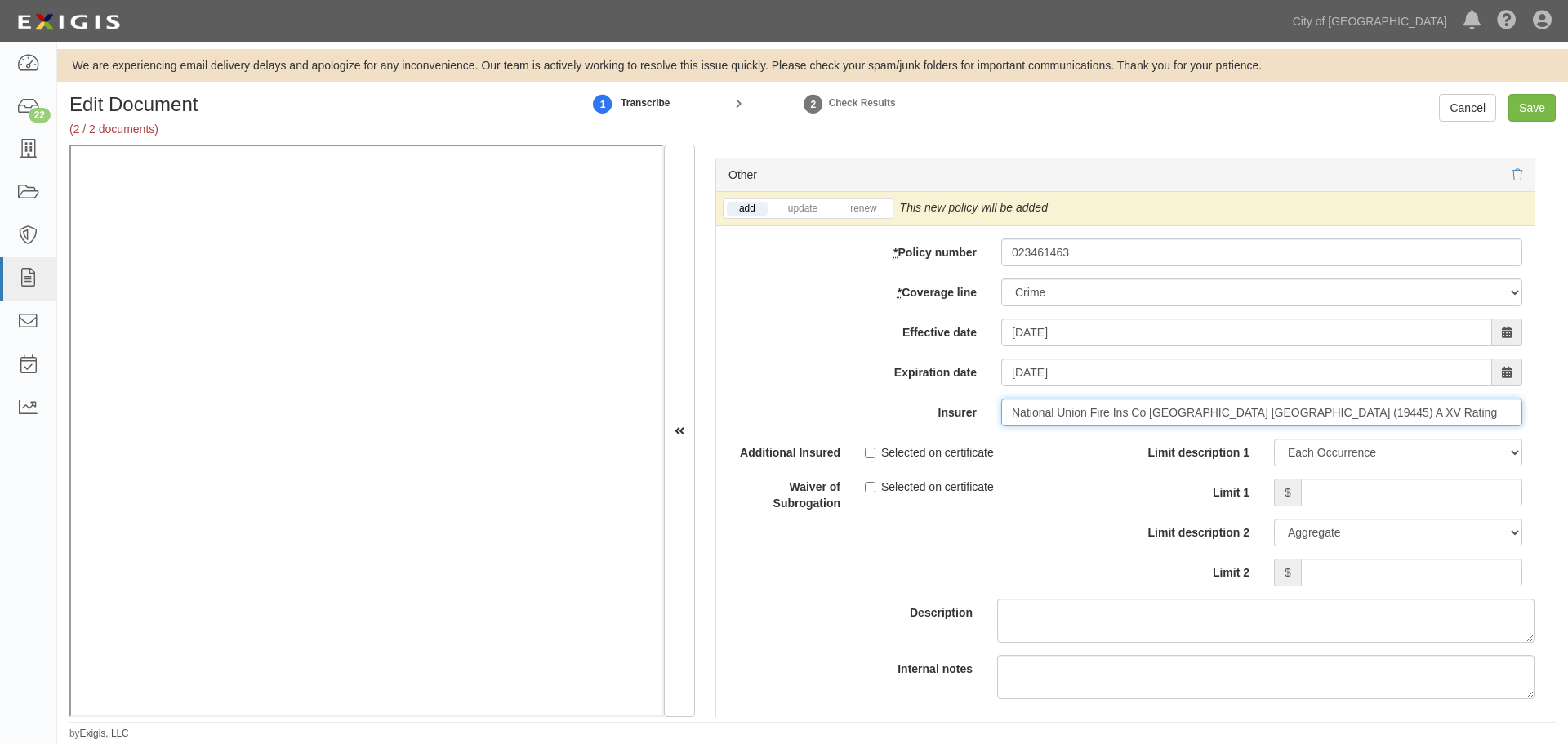
type input "National Union Fire Ins Co Pittsburgh PA (19445) A XV Rating"
click at [859, 193] on div "add update renew This new policy will be added This new policy will update exis…" at bounding box center [1125, 210] width 818 height 35
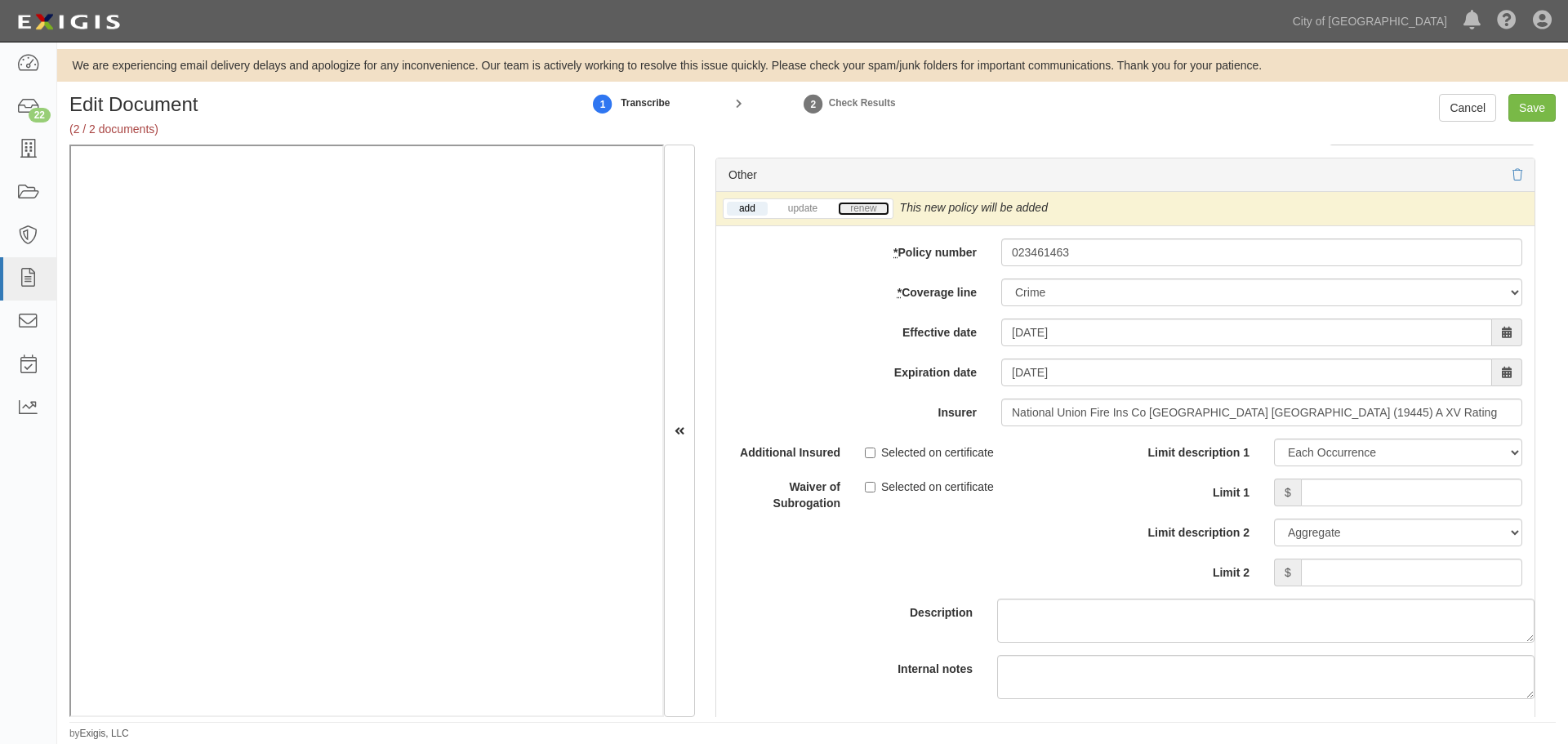
click at [859, 212] on link "renew" at bounding box center [863, 209] width 51 height 13
click at [1446, 491] on input "Limit 1" at bounding box center [1412, 492] width 221 height 28
drag, startPoint x: 1446, startPoint y: 491, endPoint x: 1568, endPoint y: 445, distance: 130.4
click at [1568, 445] on div "Edit Document (2 / 2 documents) 1 Transcribe 2 Check Results Cancel Save Docume…" at bounding box center [812, 417] width 1511 height 647
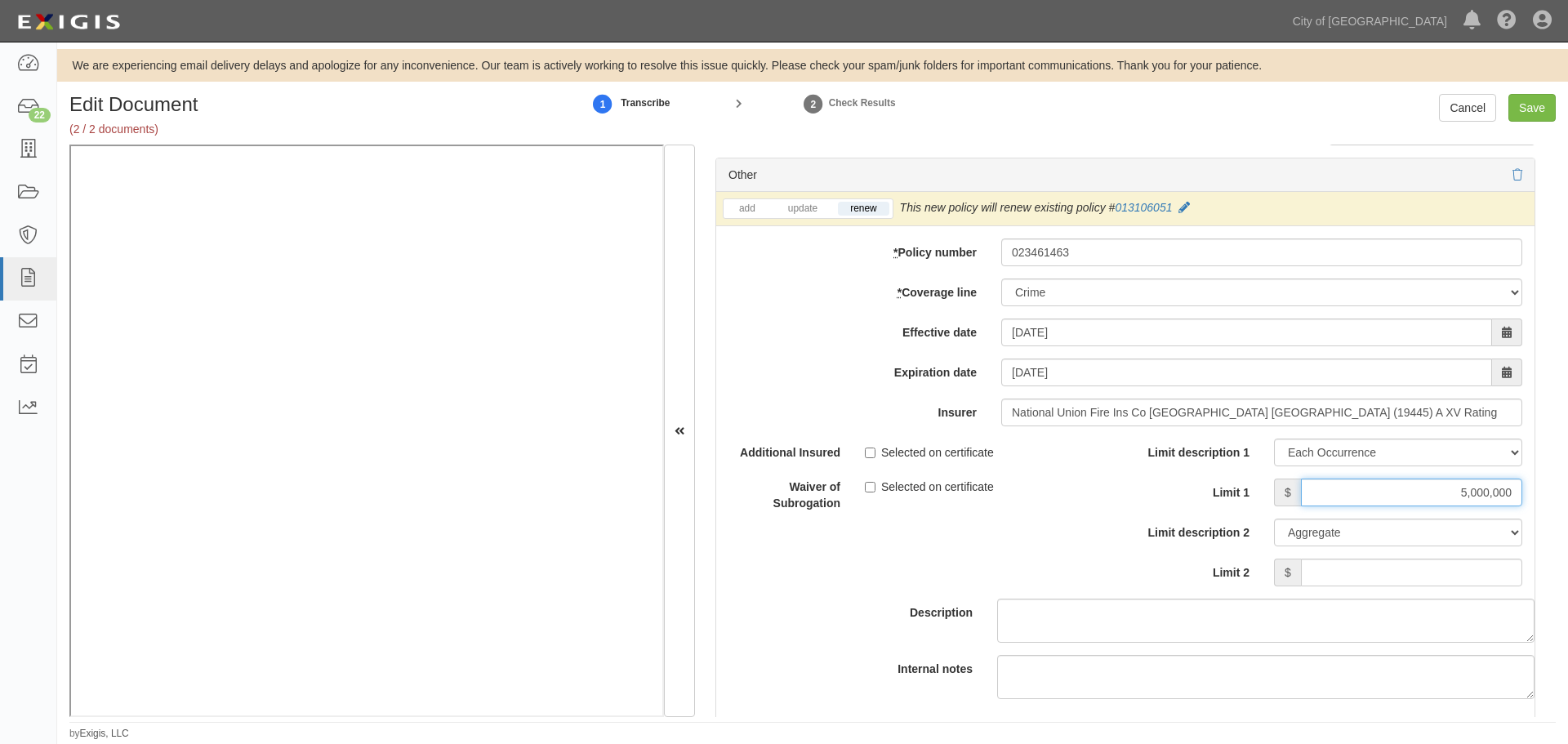
type input "5,000,000"
drag, startPoint x: 1439, startPoint y: 555, endPoint x: 1449, endPoint y: 559, distance: 10.8
click at [1447, 558] on div "Limit description 1 Limit Each Occurrence Each Claim Aggregate Deductible Self-…" at bounding box center [1331, 512] width 385 height 148
click at [1460, 570] on input "Limit 2" at bounding box center [1412, 572] width 221 height 28
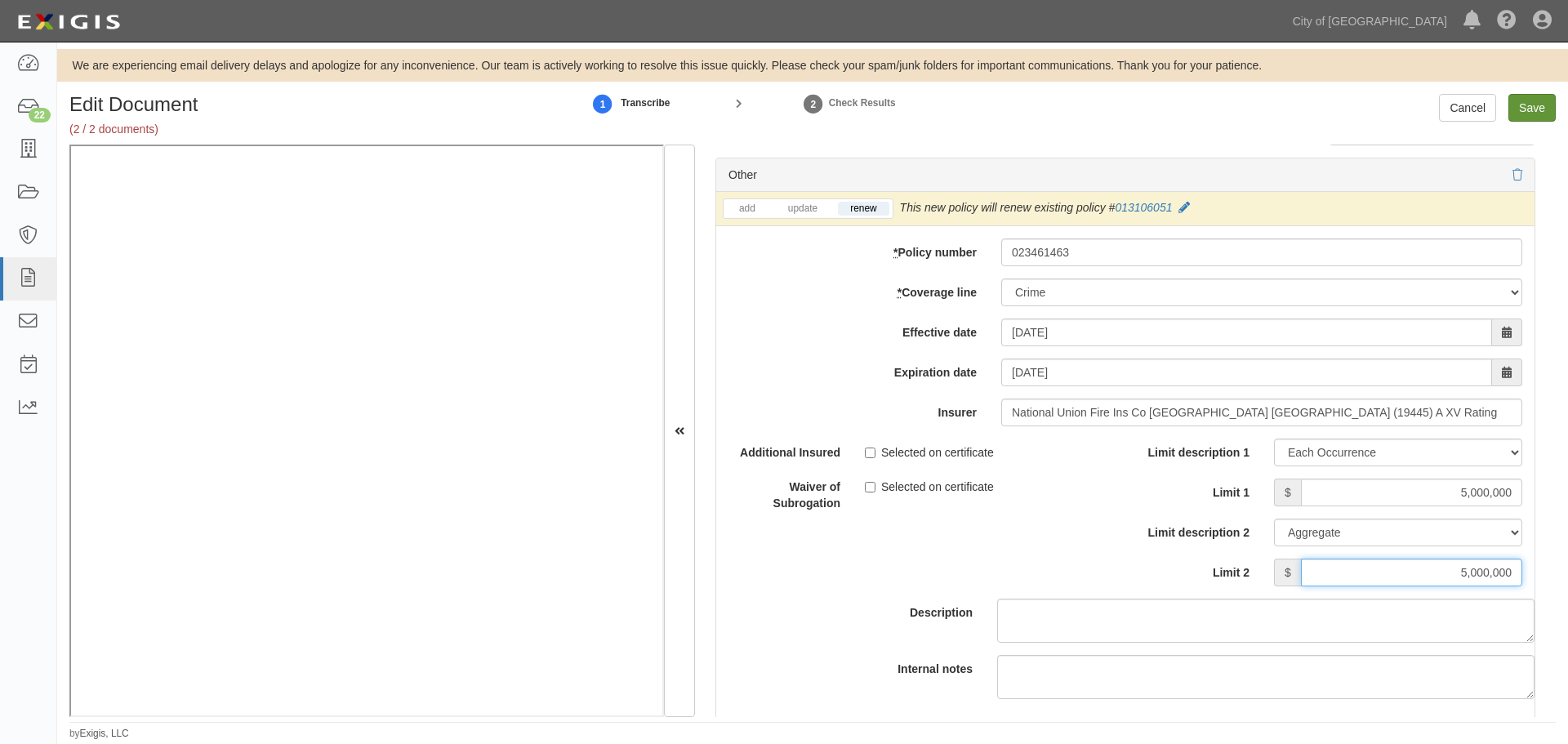
type input "5,000,000"
click at [1523, 101] on input "Save" at bounding box center [1531, 108] width 47 height 28
type input "5000000"
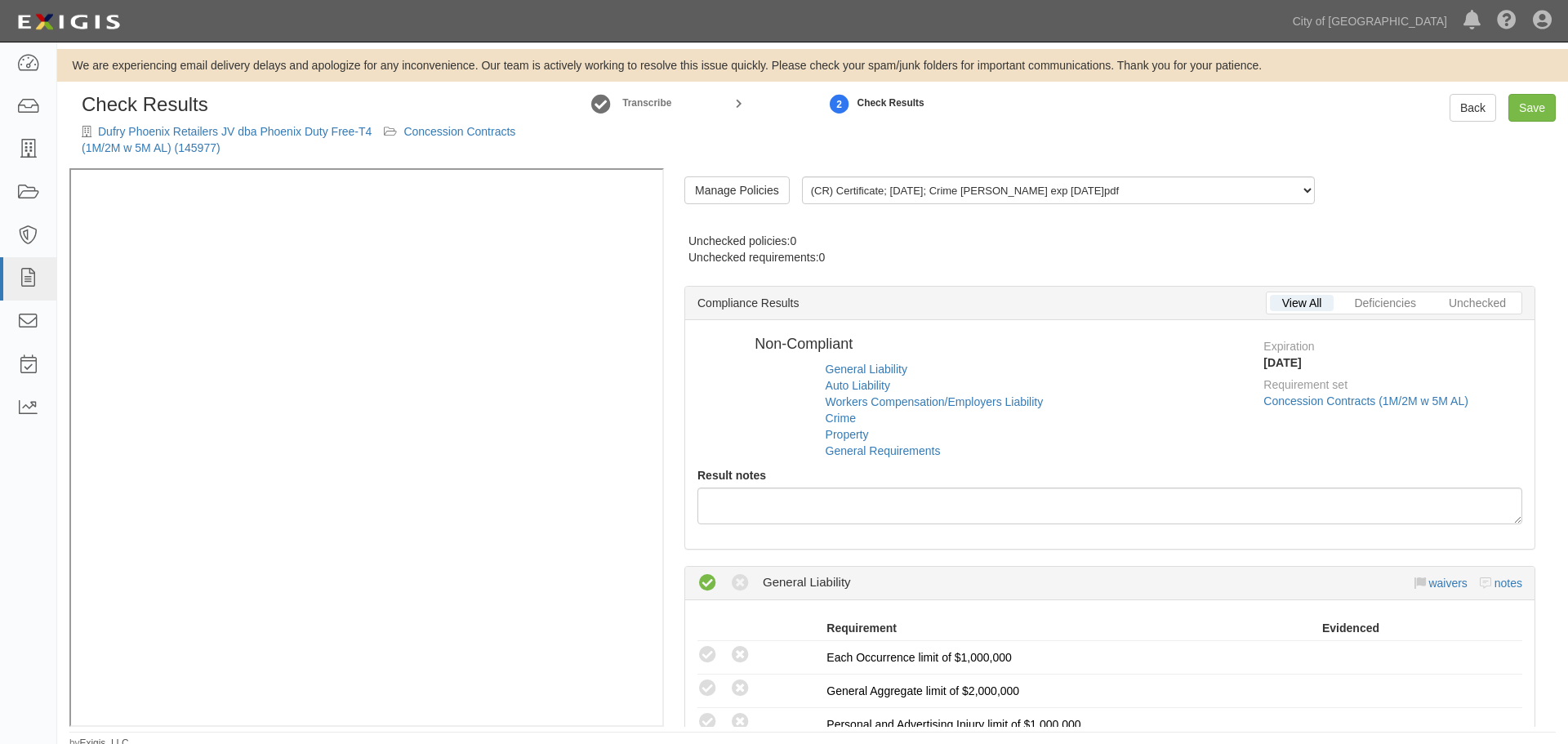
radio input "false"
radio input "true"
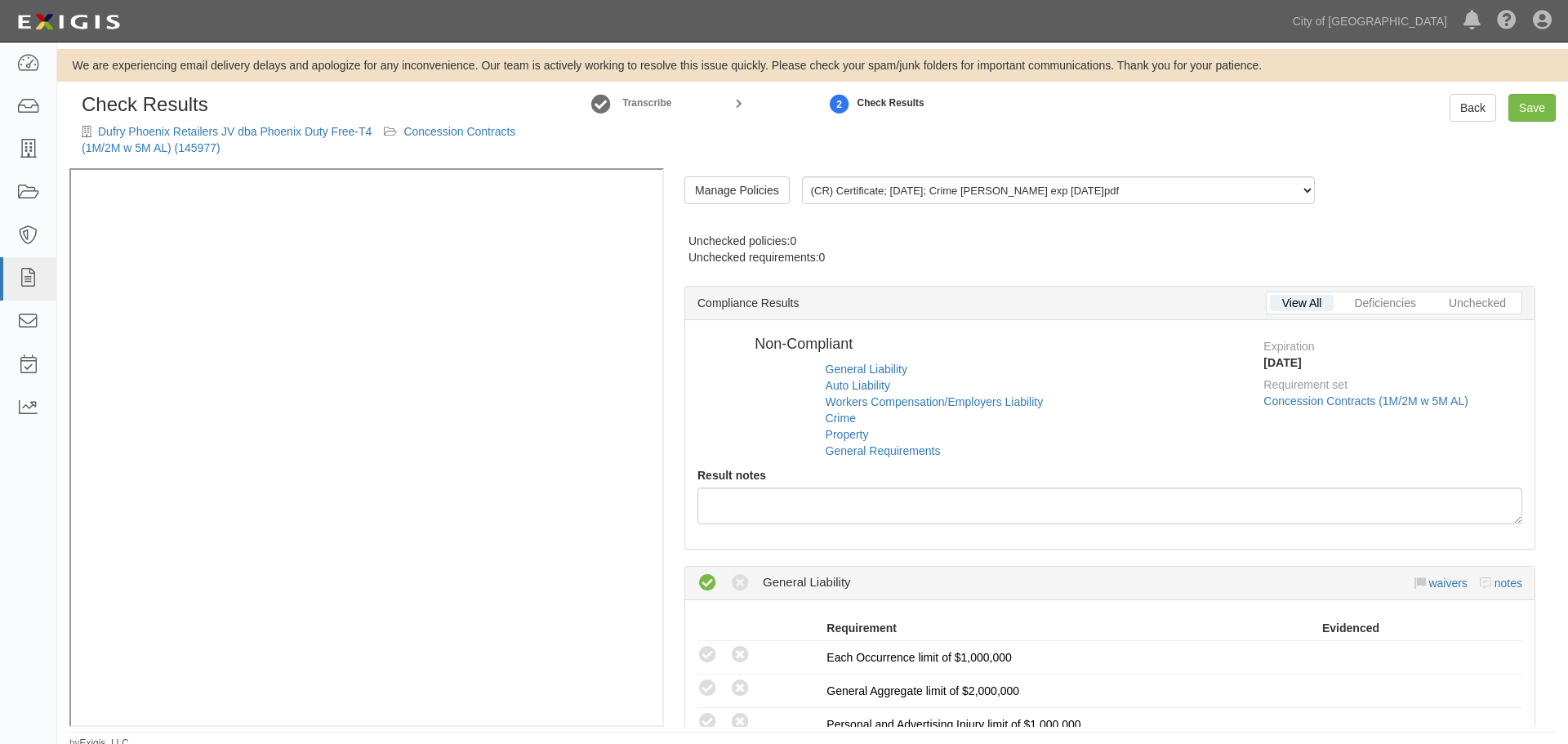
radio input "true"
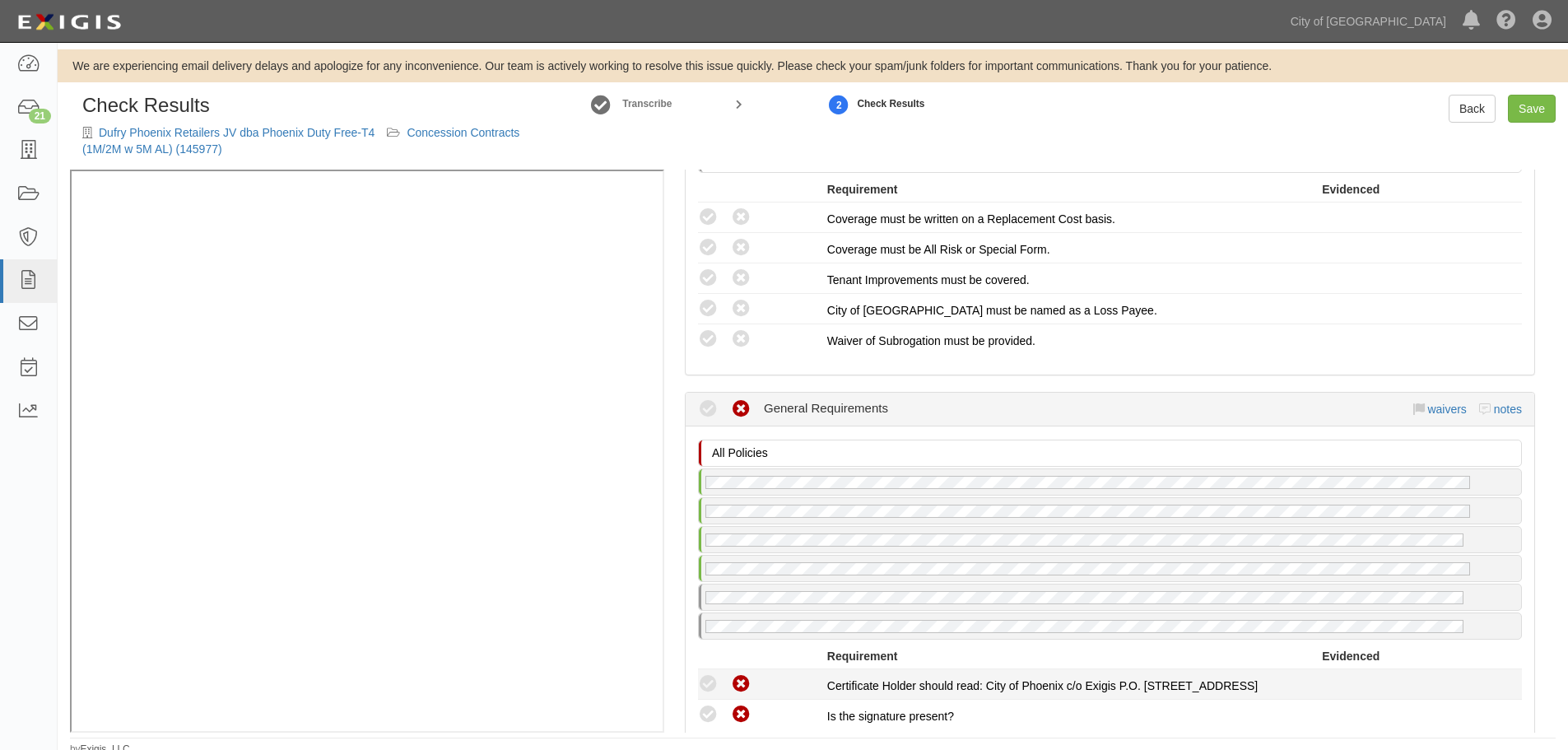
scroll to position [1921, 0]
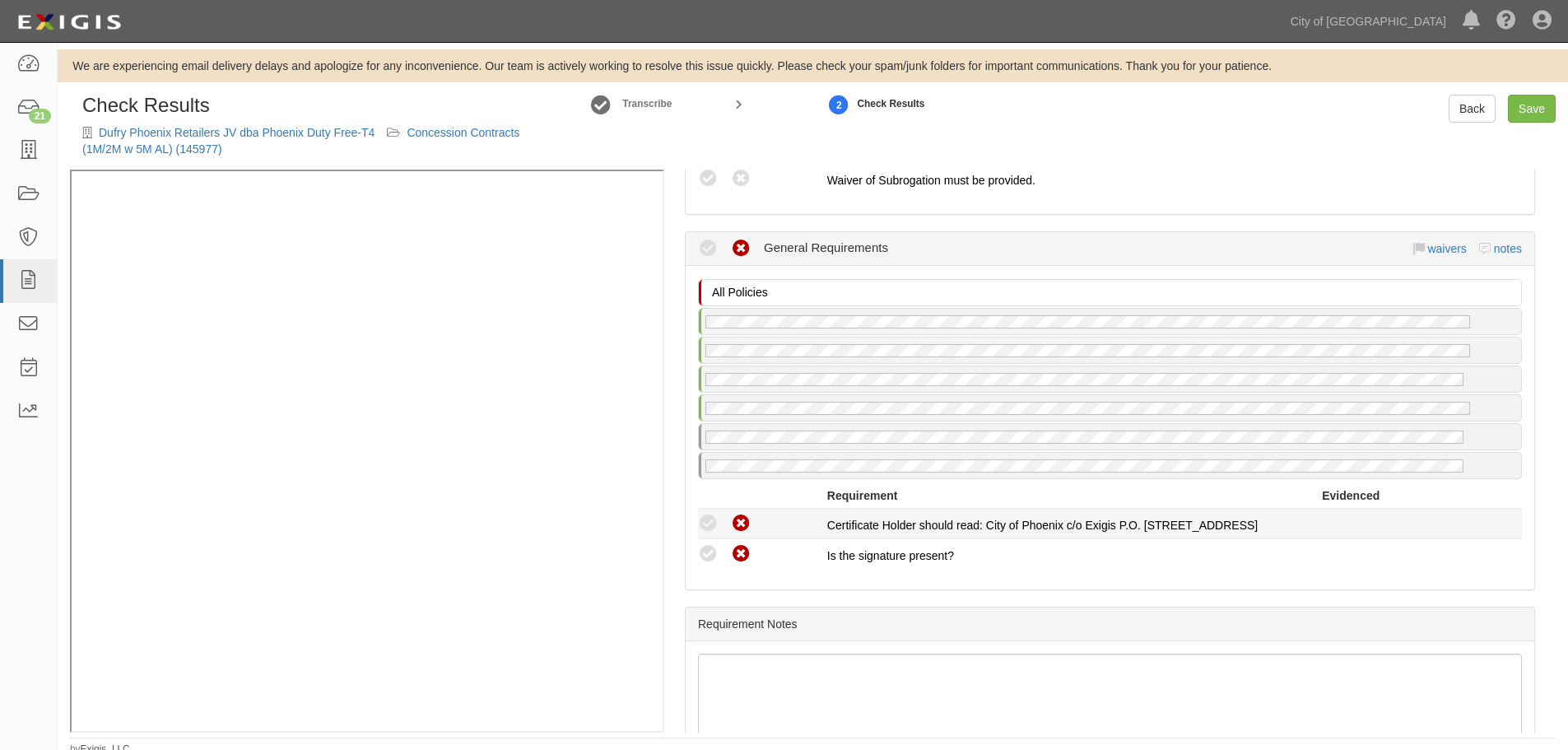
drag, startPoint x: 709, startPoint y: 547, endPoint x: 719, endPoint y: 529, distance: 20.6
click at [712, 546] on icon at bounding box center [708, 554] width 20 height 20
radio input "true"
click at [719, 523] on div "Compliant Waived Non-Compliant" at bounding box center [762, 523] width 129 height 21
click at [708, 528] on icon at bounding box center [708, 523] width 20 height 20
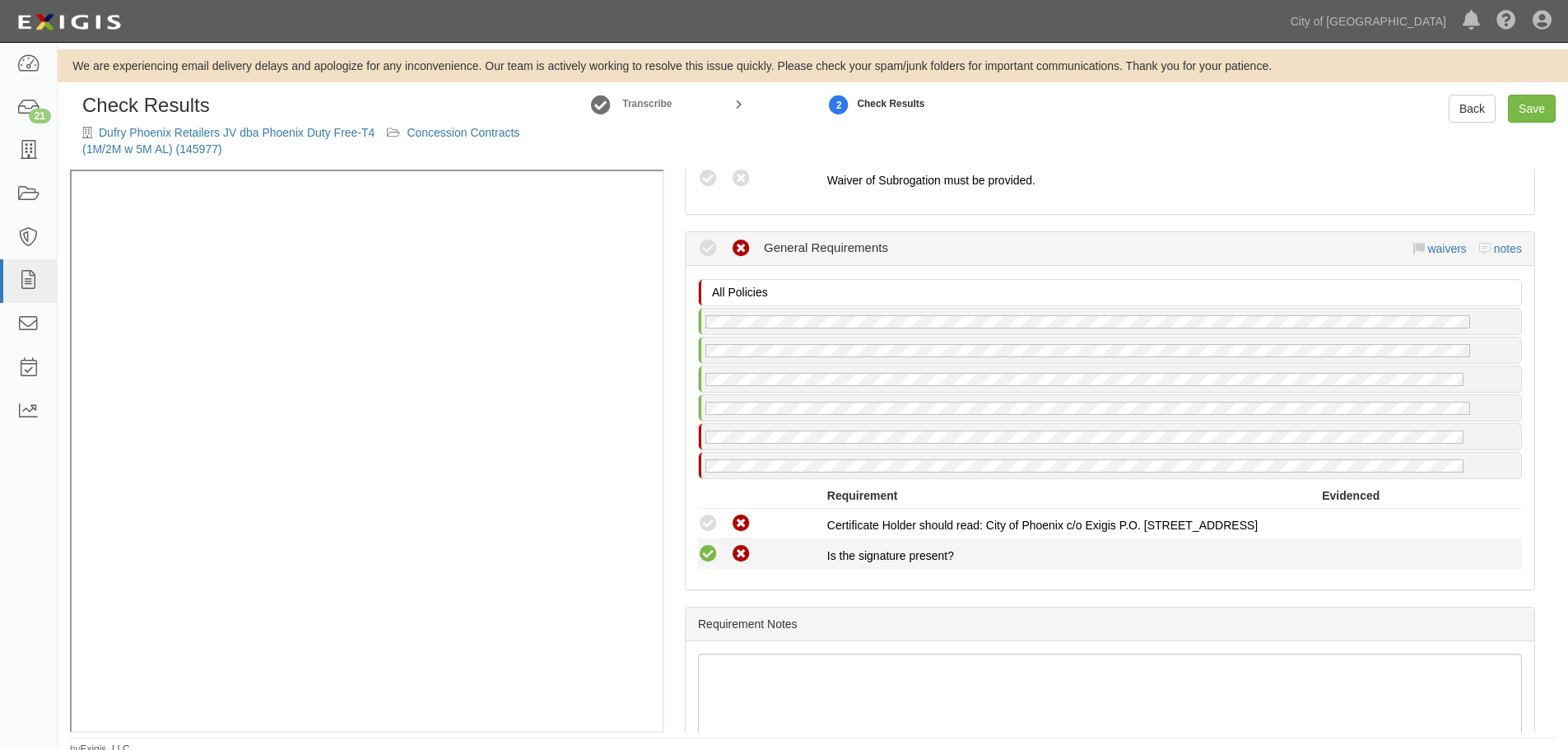
radio input "true"
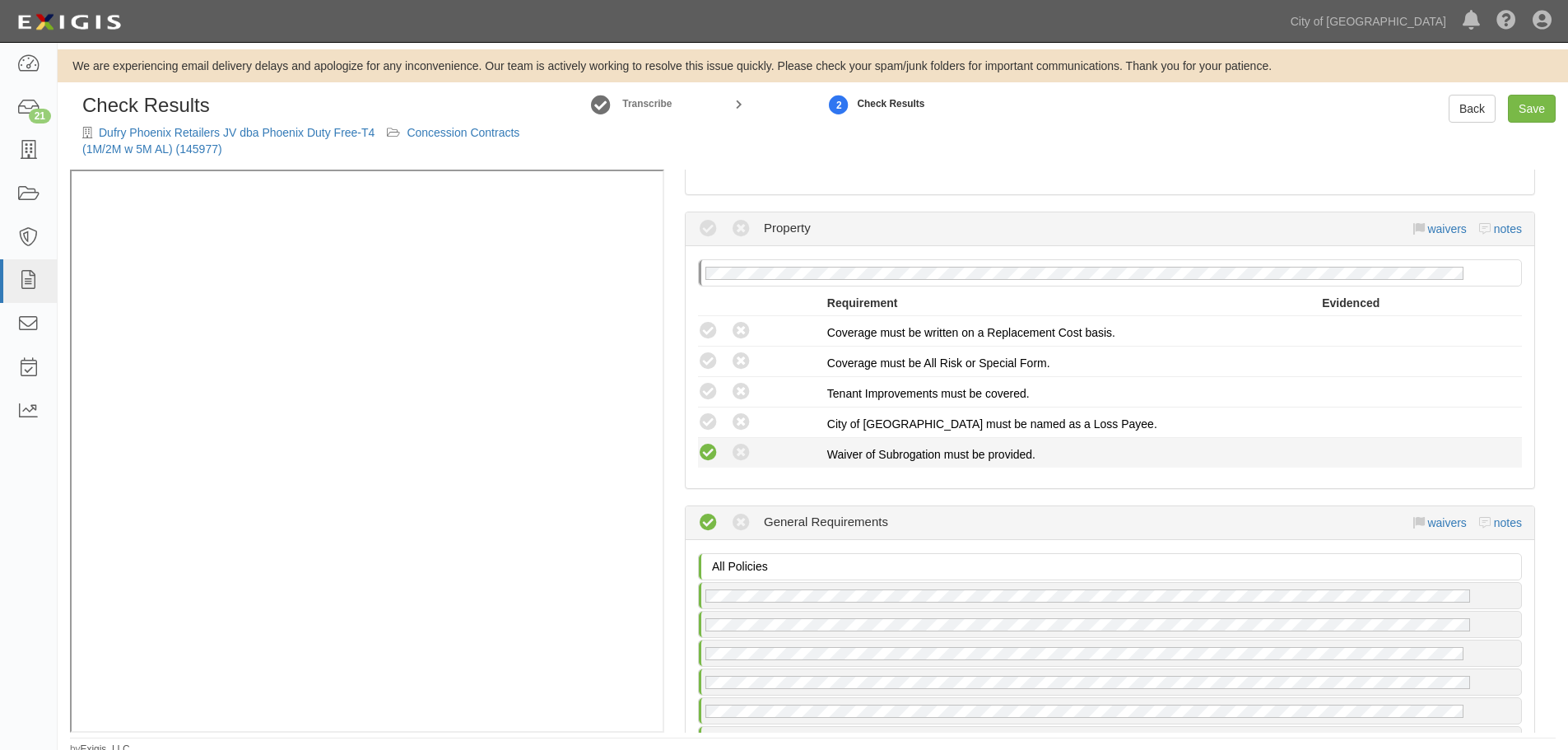
drag, startPoint x: 714, startPoint y: 468, endPoint x: 715, endPoint y: 452, distance: 16.0
click at [714, 463] on div "No Property policy on file Requirement Evidenced A policy must be added to this…" at bounding box center [1110, 367] width 848 height 242
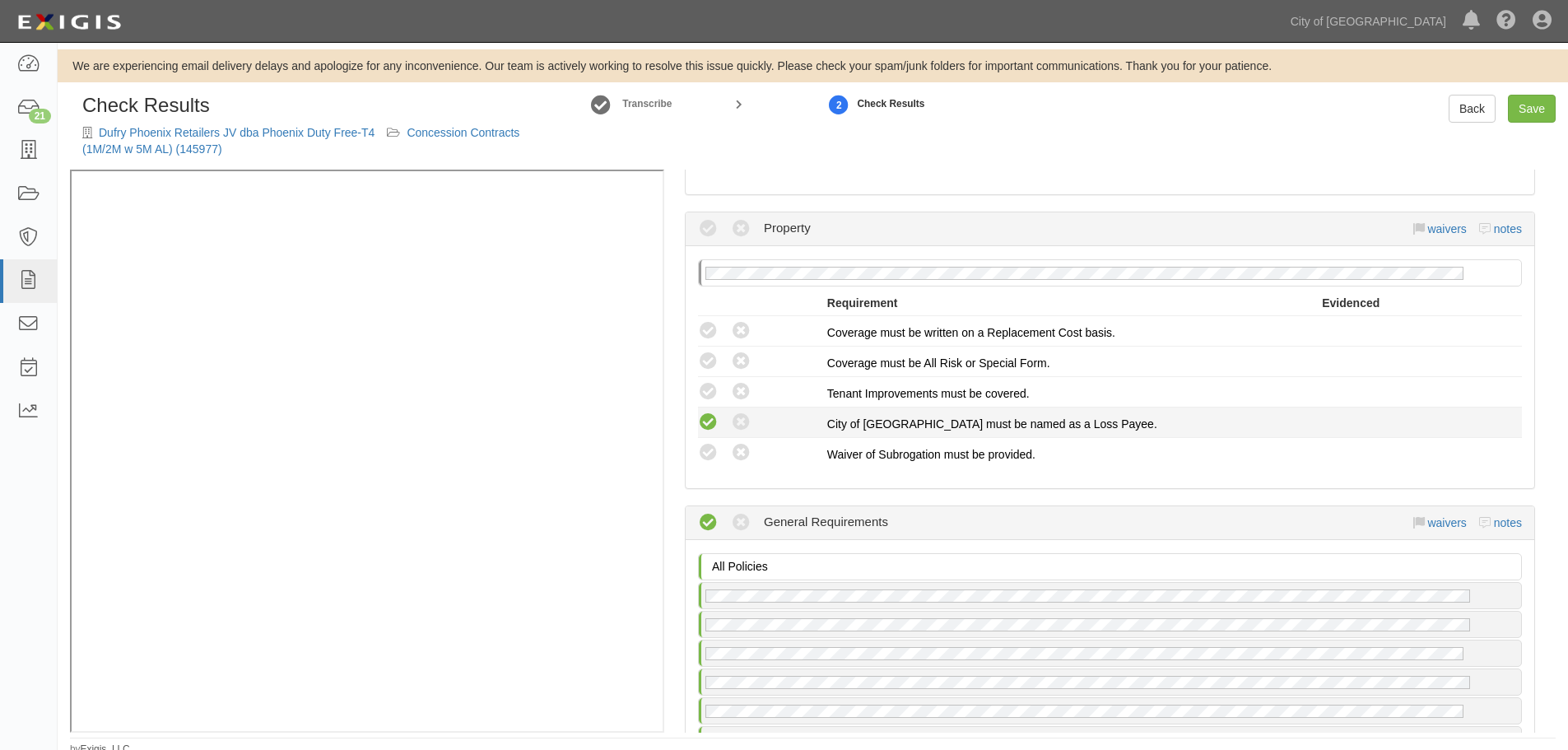
drag, startPoint x: 715, startPoint y: 452, endPoint x: 714, endPoint y: 419, distance: 33.0
click at [716, 446] on icon at bounding box center [708, 453] width 20 height 20
radio input "true"
drag, startPoint x: 713, startPoint y: 413, endPoint x: 712, endPoint y: 397, distance: 16.0
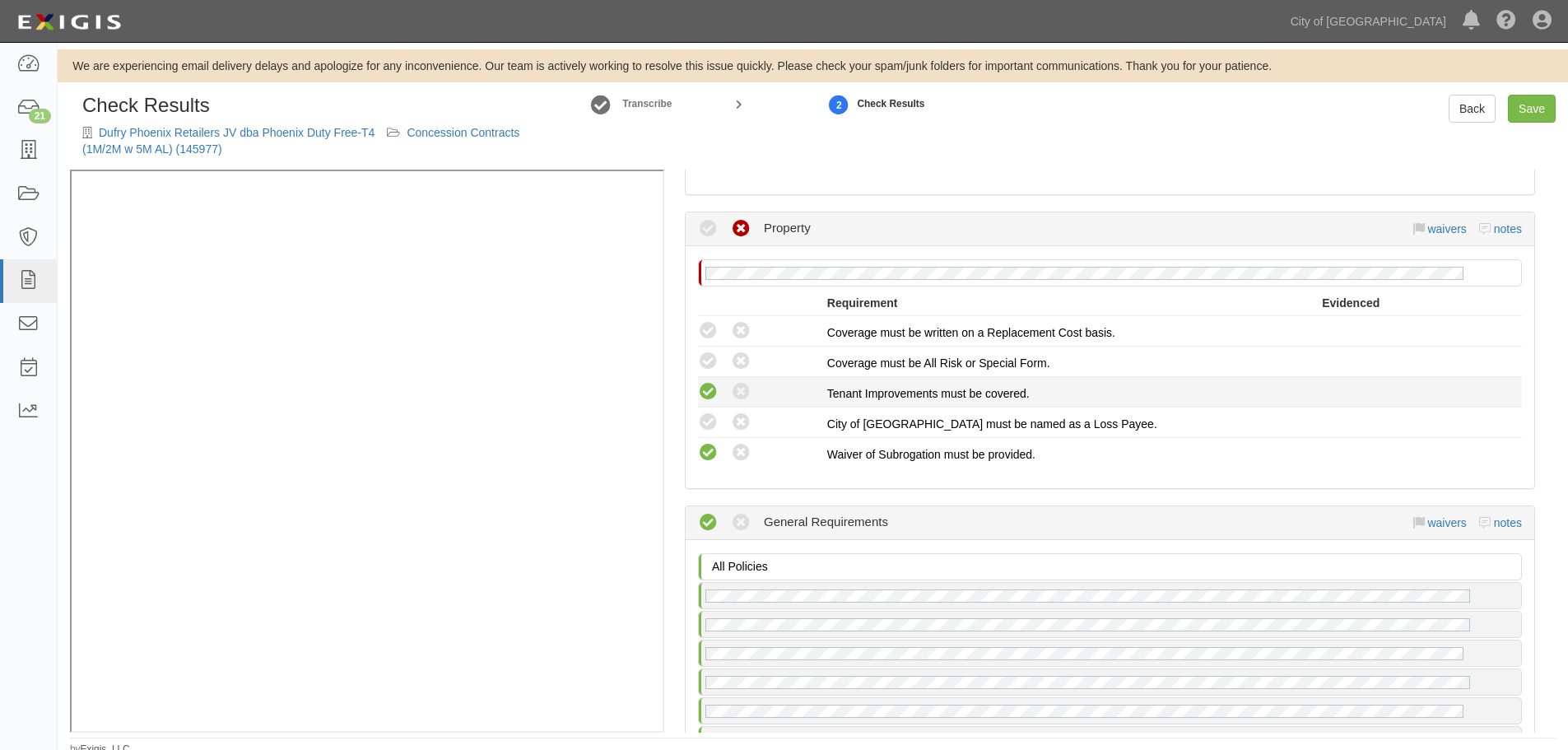
click at [713, 413] on icon at bounding box center [708, 422] width 20 height 20
radio input "true"
click at [709, 387] on icon at bounding box center [708, 391] width 20 height 20
radio input "true"
click at [710, 359] on icon at bounding box center [708, 361] width 20 height 20
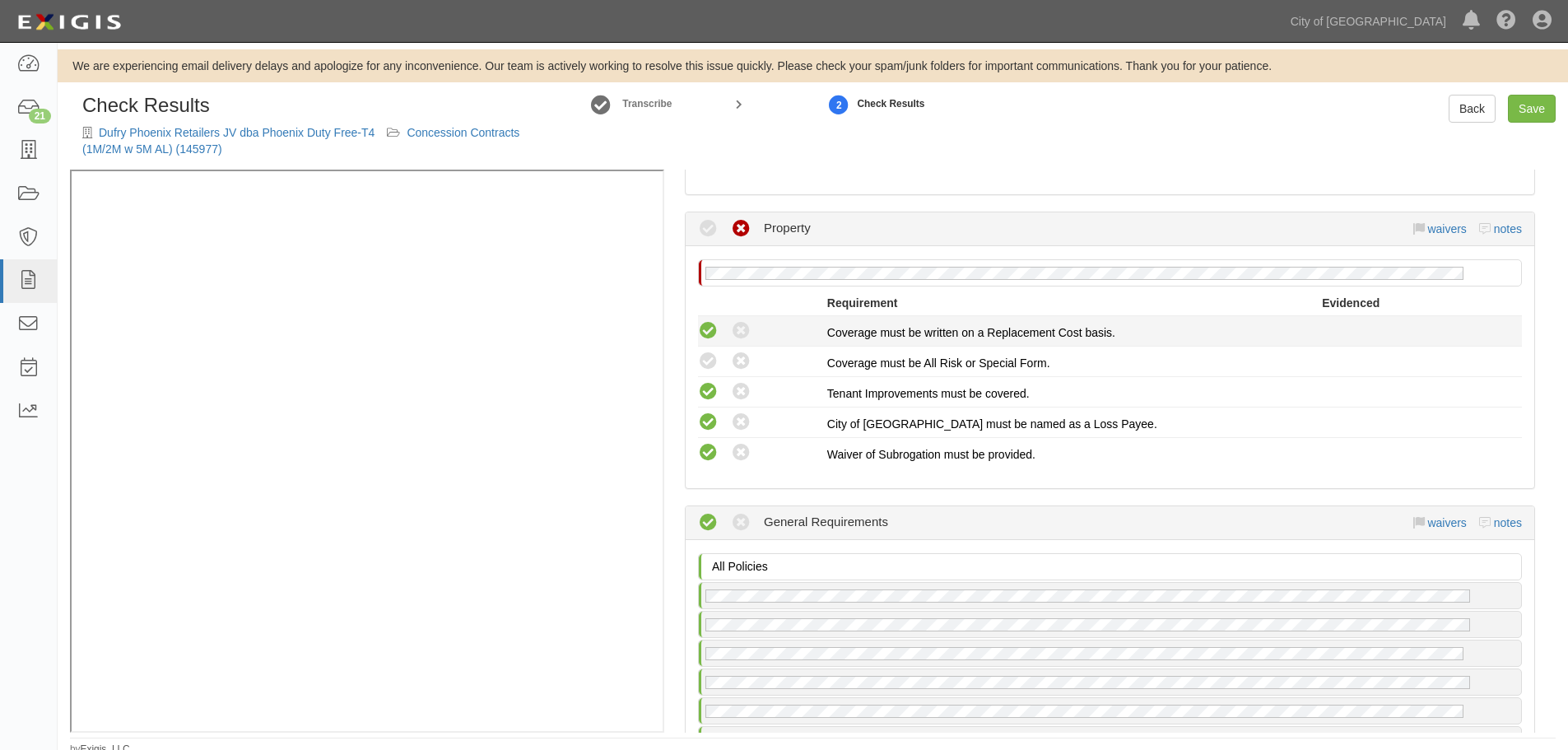
radio input "true"
click at [711, 331] on icon at bounding box center [708, 330] width 20 height 20
radio input "true"
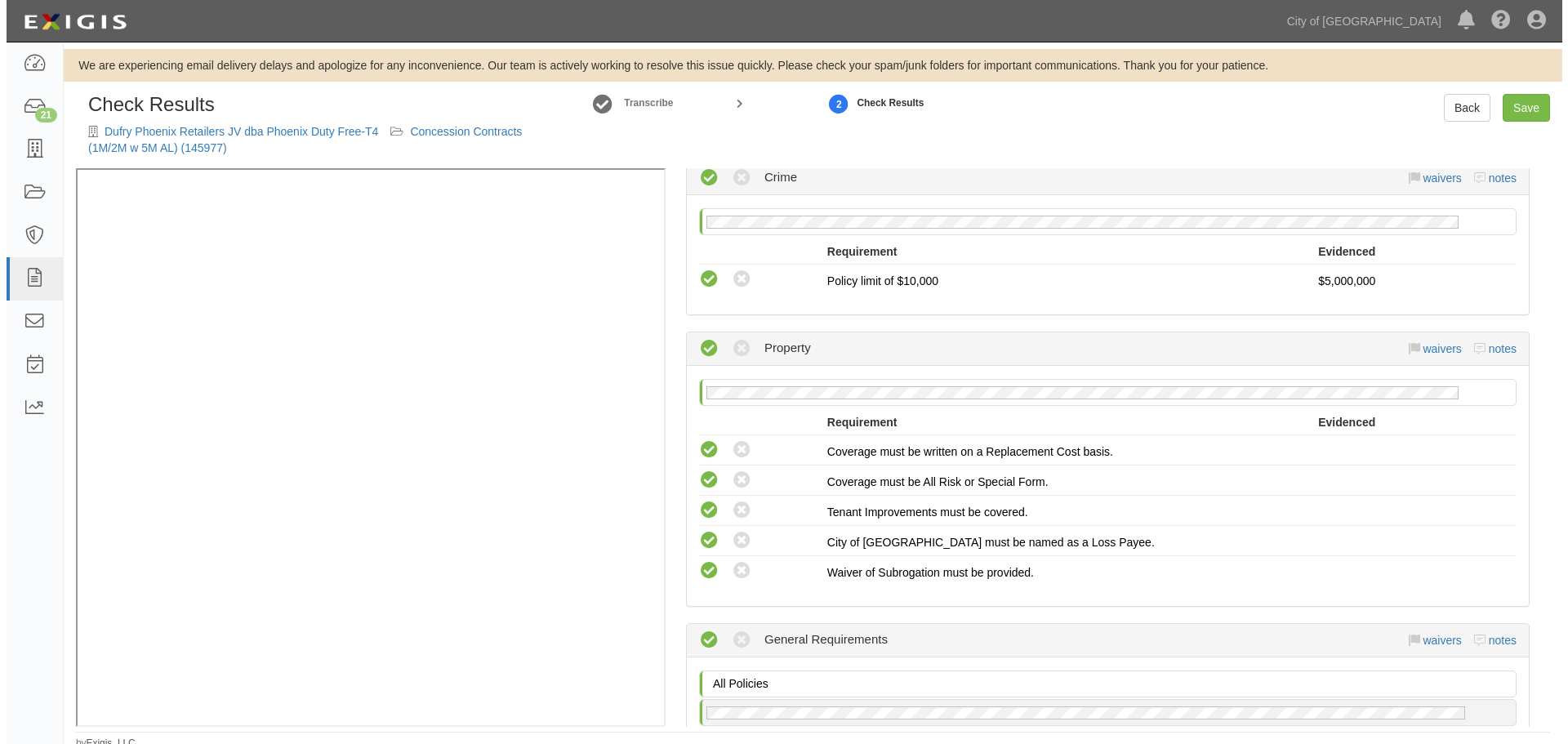
scroll to position [1361, 0]
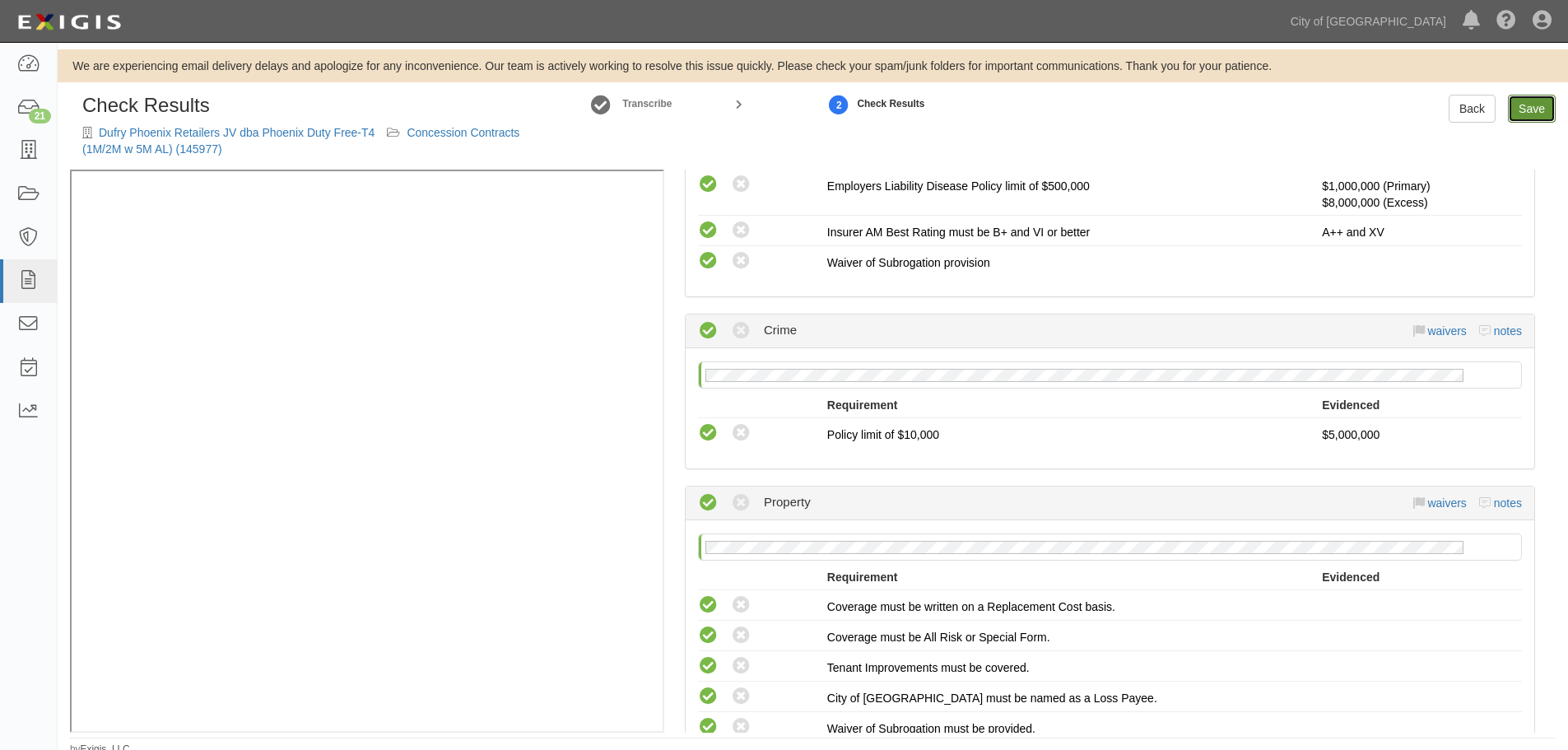
click at [1533, 113] on link "Save" at bounding box center [1531, 109] width 47 height 28
radio input "true"
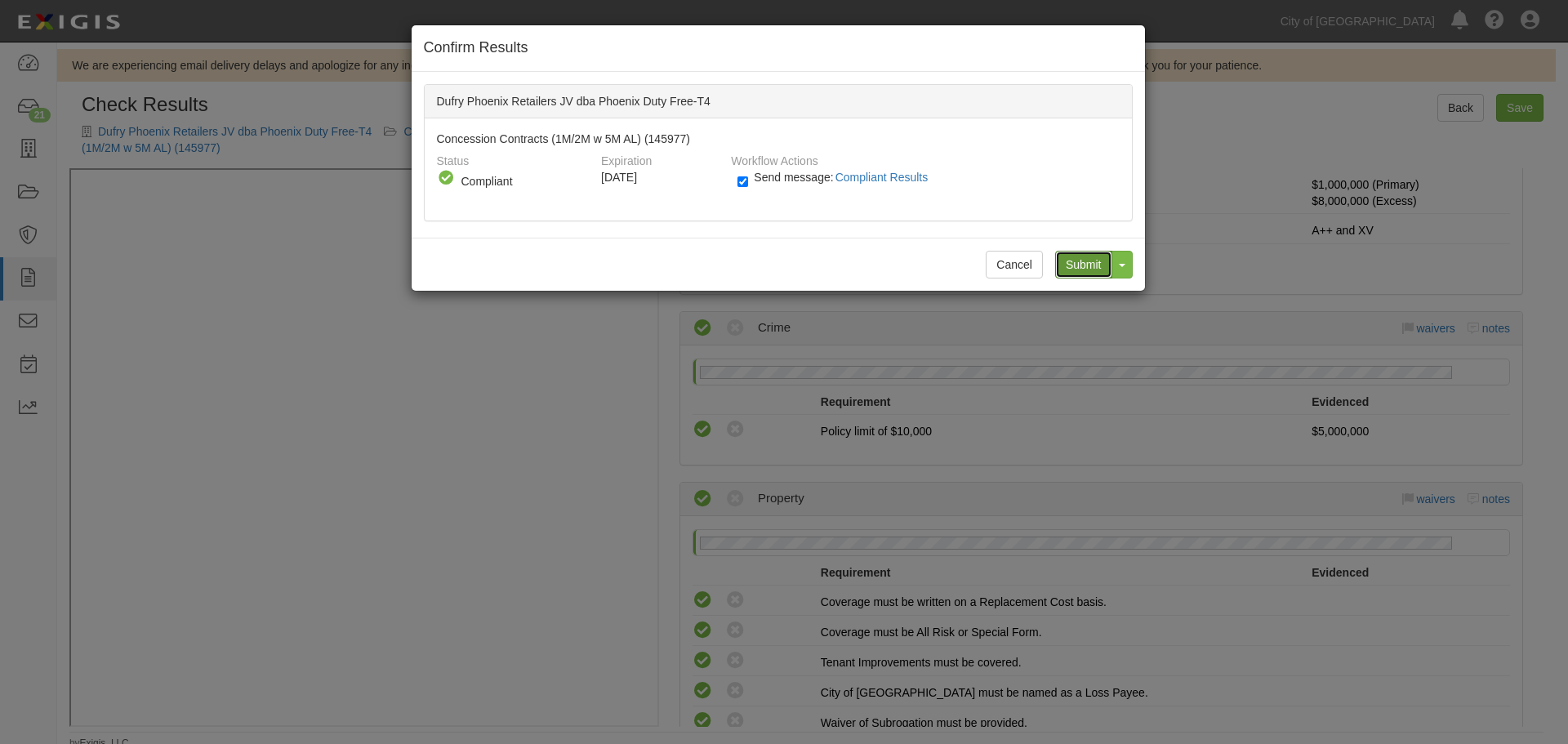
click at [1090, 273] on input "Submit" at bounding box center [1083, 264] width 57 height 28
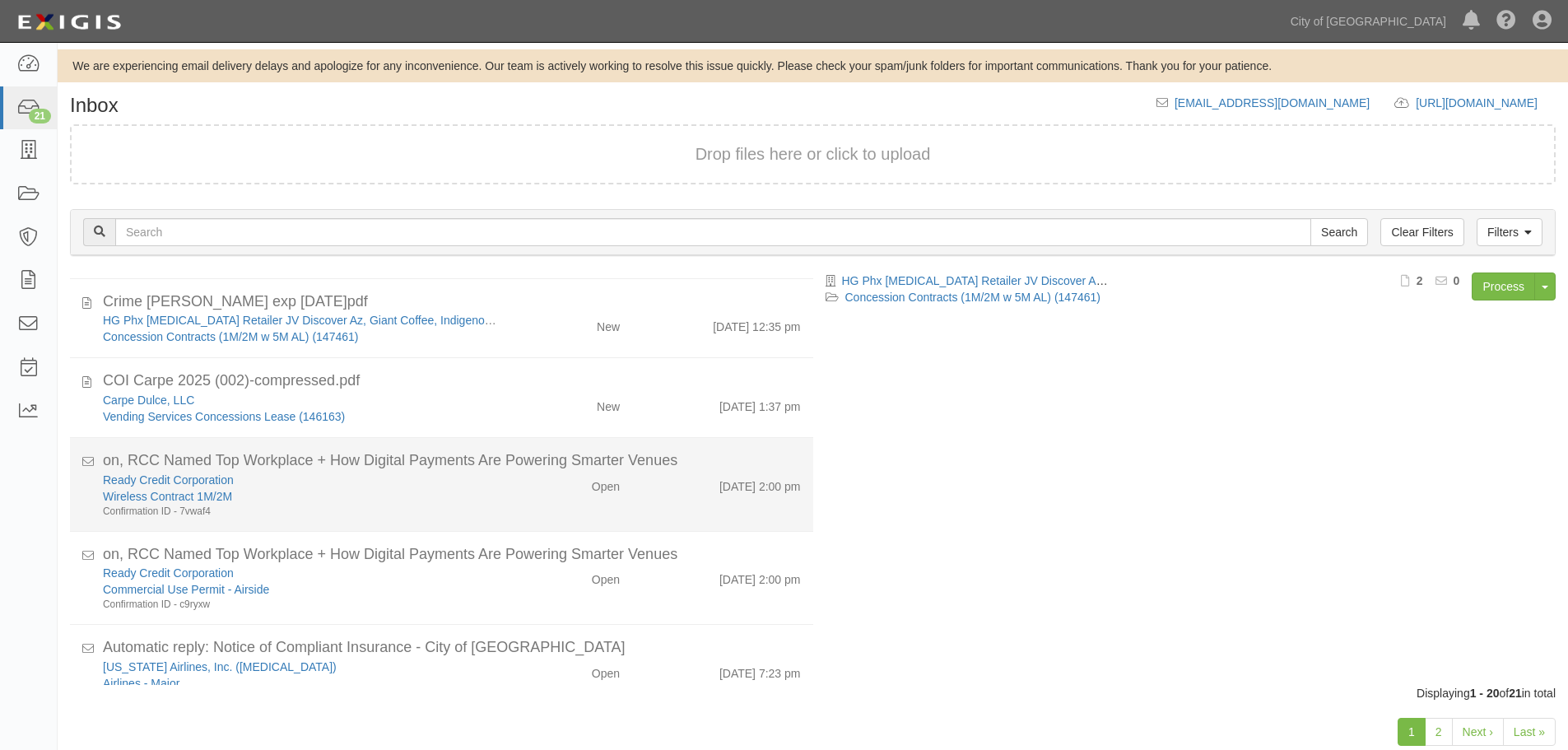
scroll to position [1225, 0]
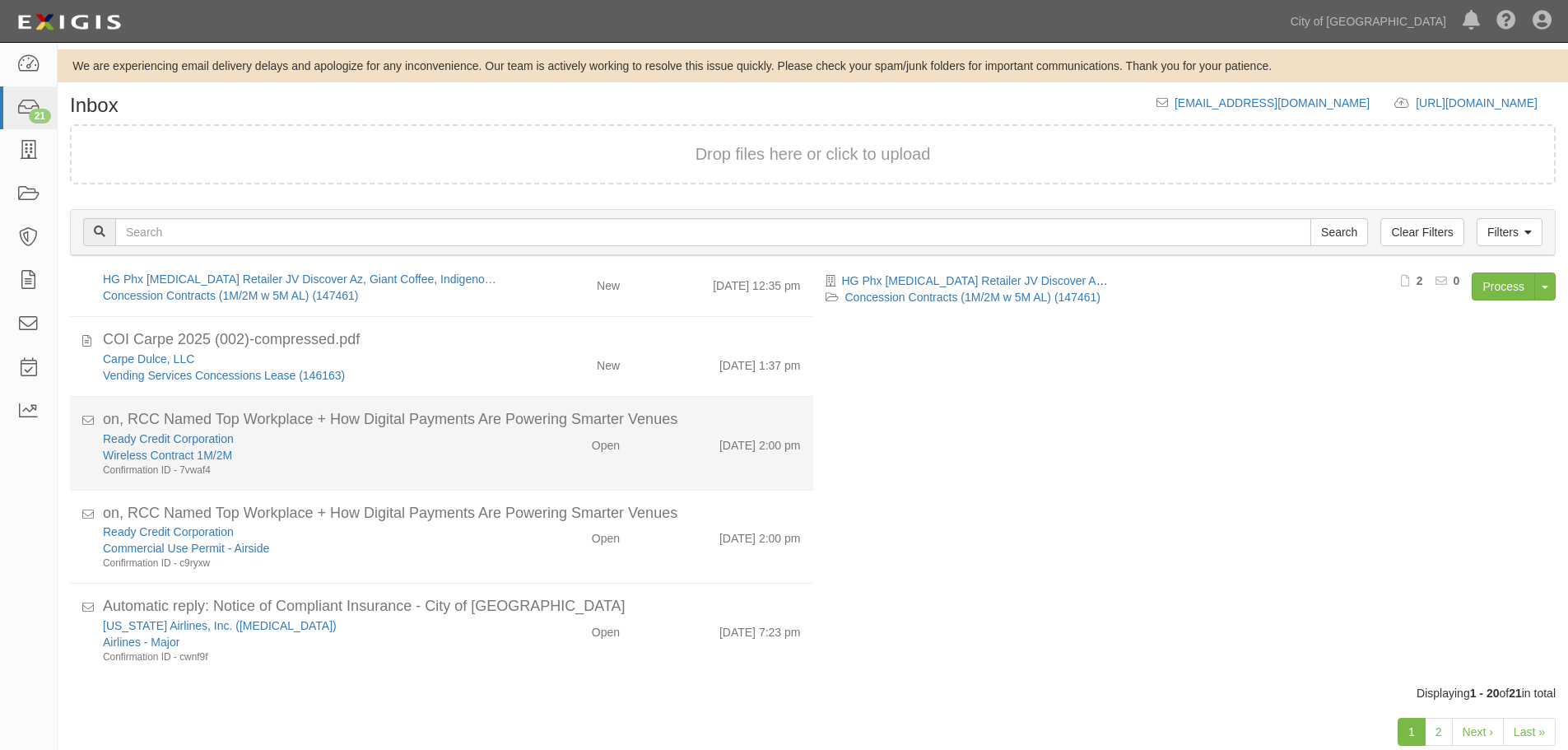
click at [499, 617] on div "Ready Credit Corporation Wireless Contract 1M/2M Confirmation ID - 7vwaf4" at bounding box center [300, 641] width 421 height 47
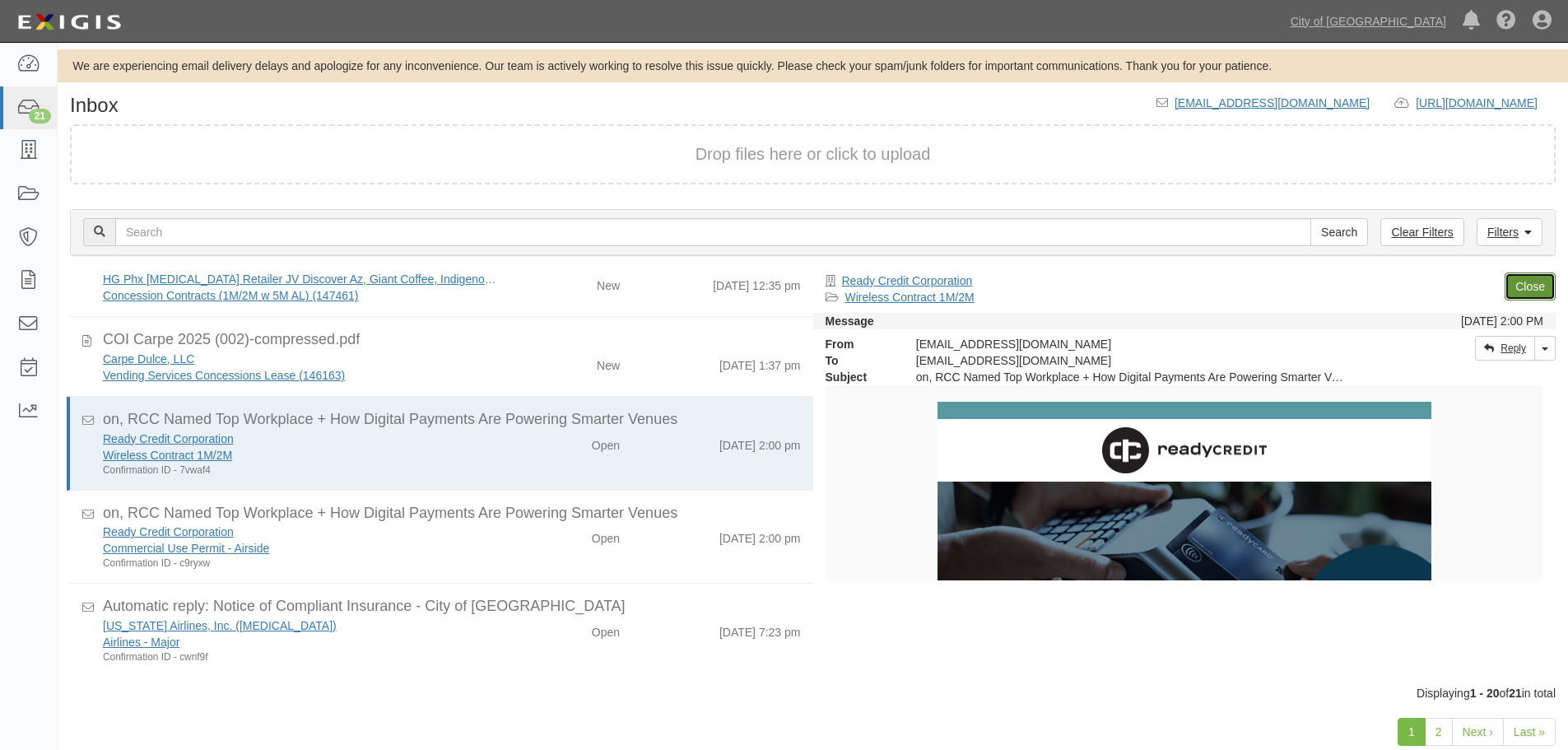
click at [1523, 282] on link "Close" at bounding box center [1529, 286] width 51 height 28
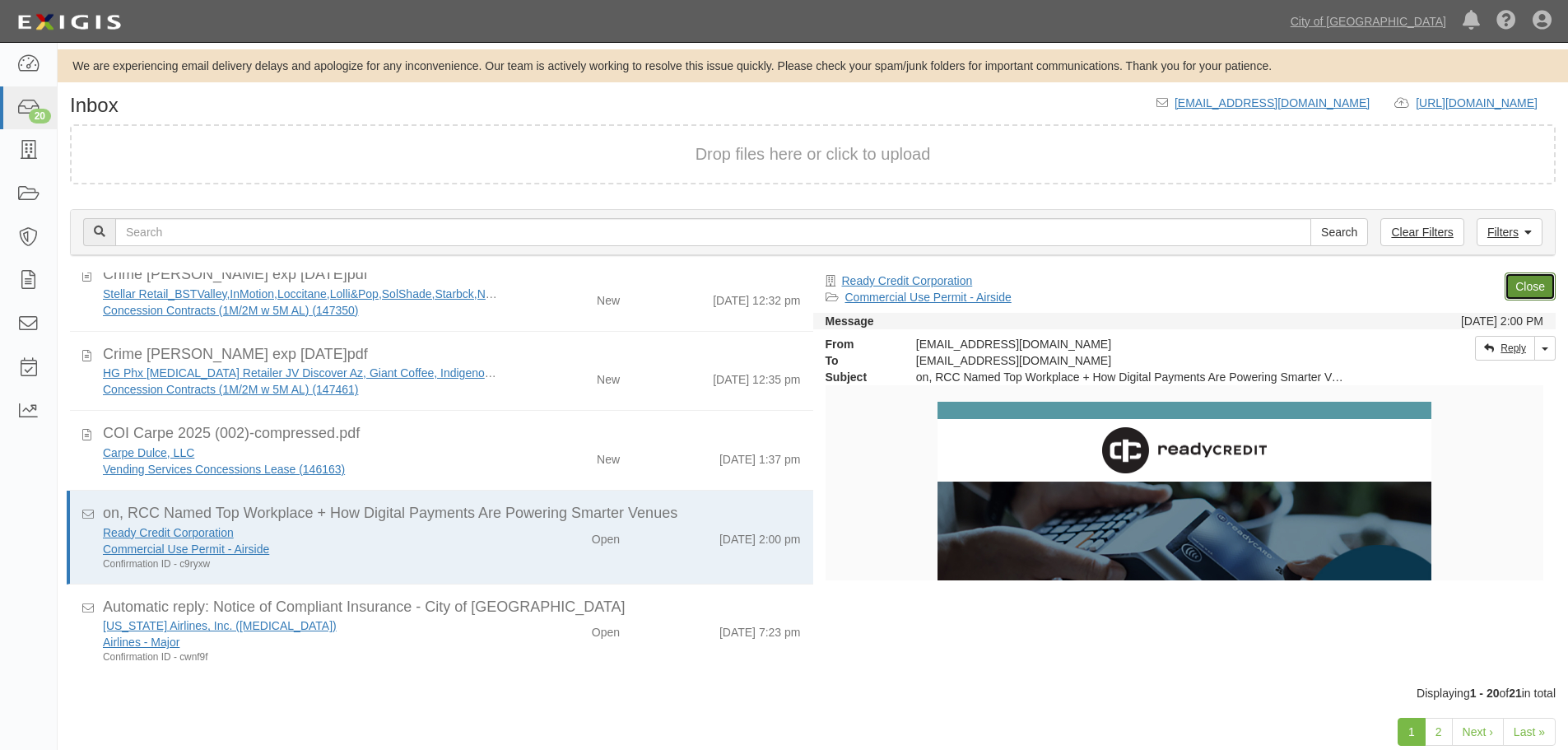
scroll to position [1131, 0]
click at [1524, 291] on link "Close" at bounding box center [1529, 286] width 51 height 28
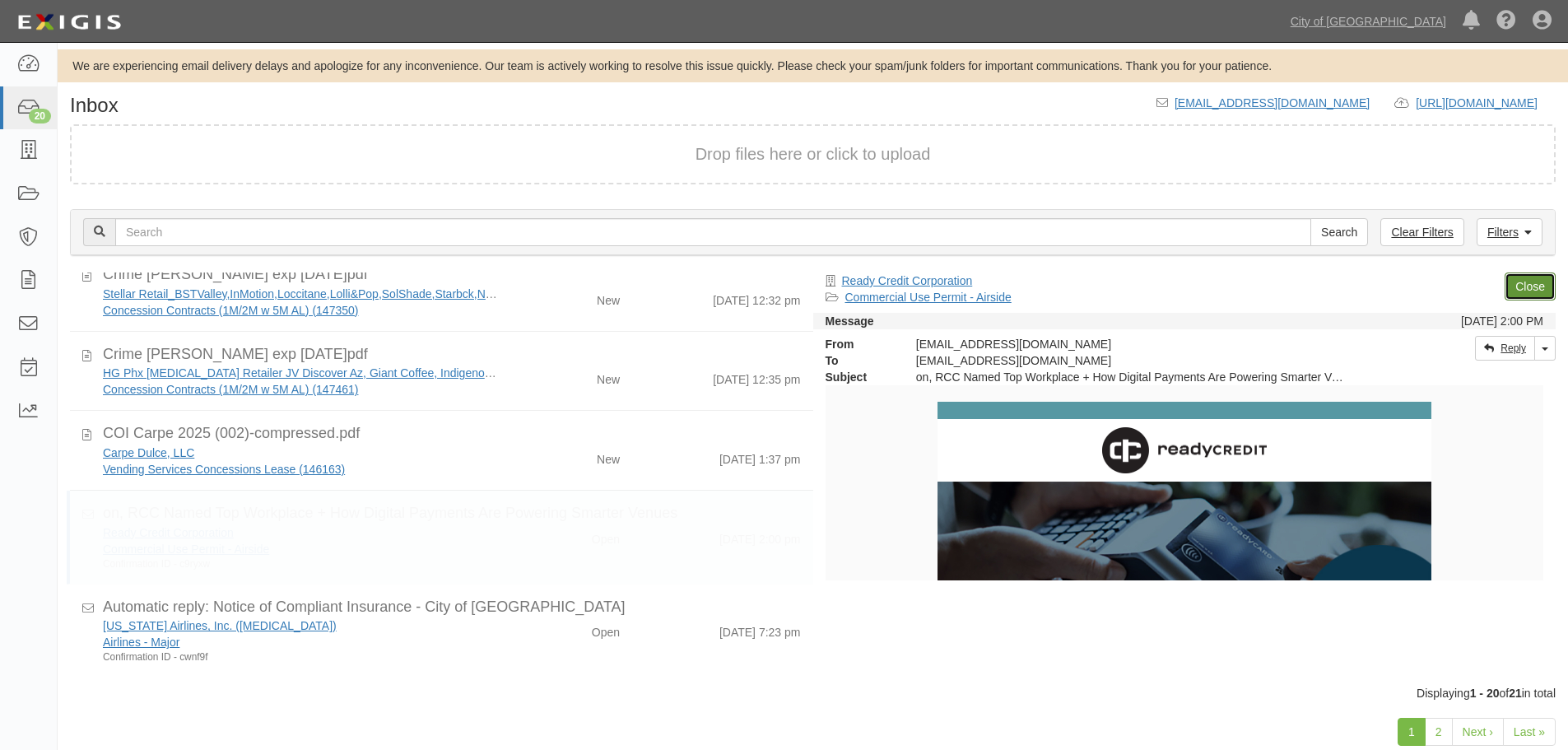
scroll to position [1038, 0]
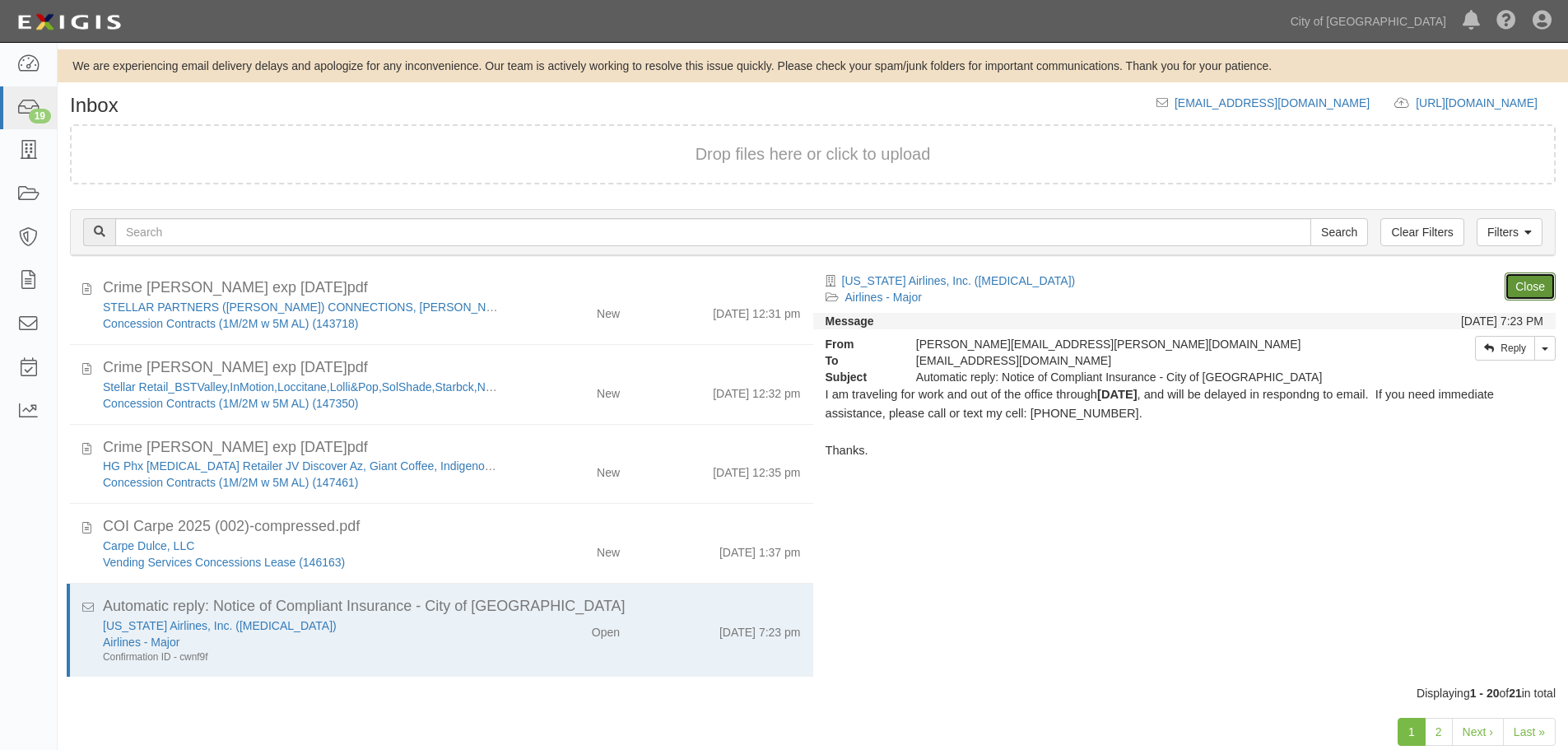
click at [1541, 294] on link "Close" at bounding box center [1529, 286] width 51 height 28
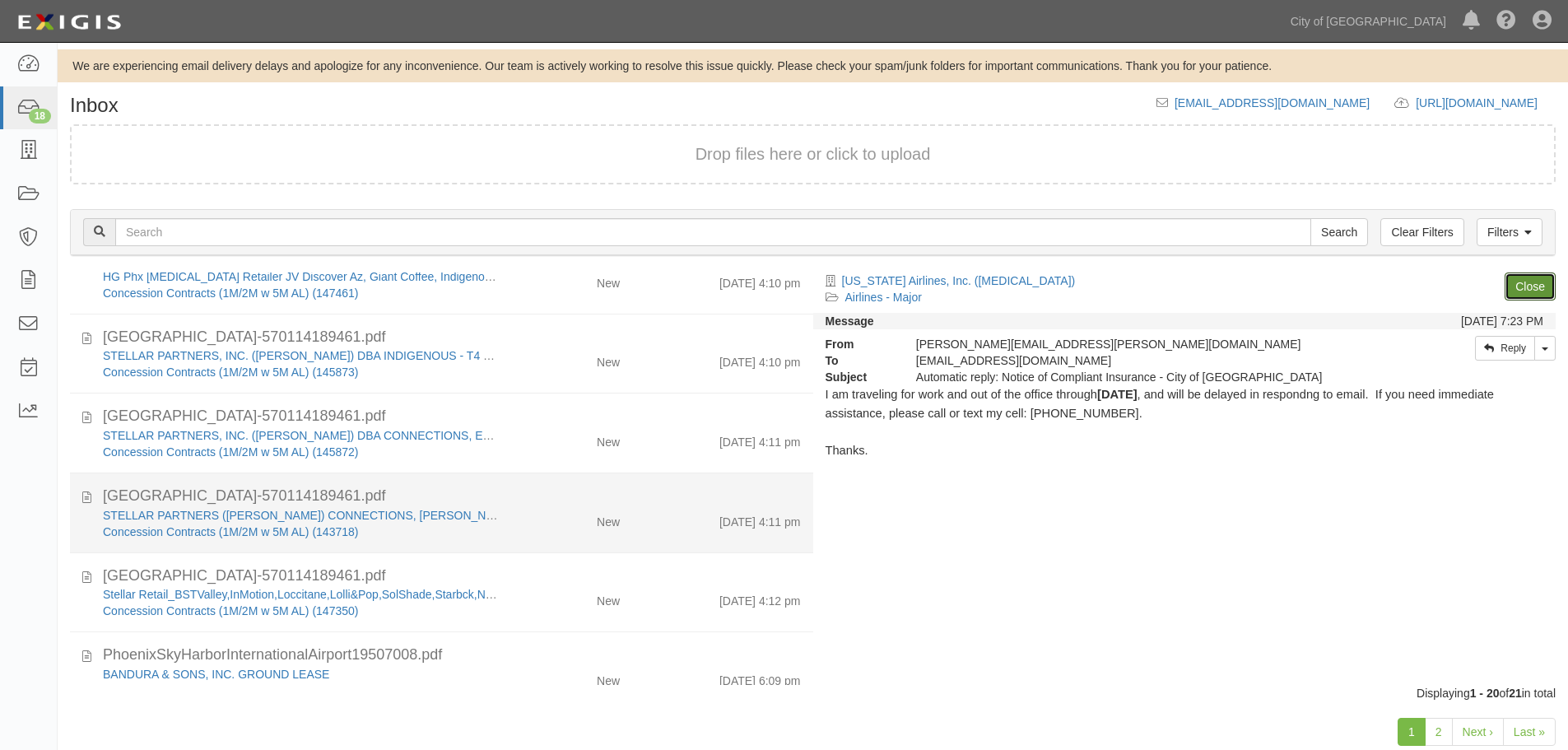
scroll to position [0, 0]
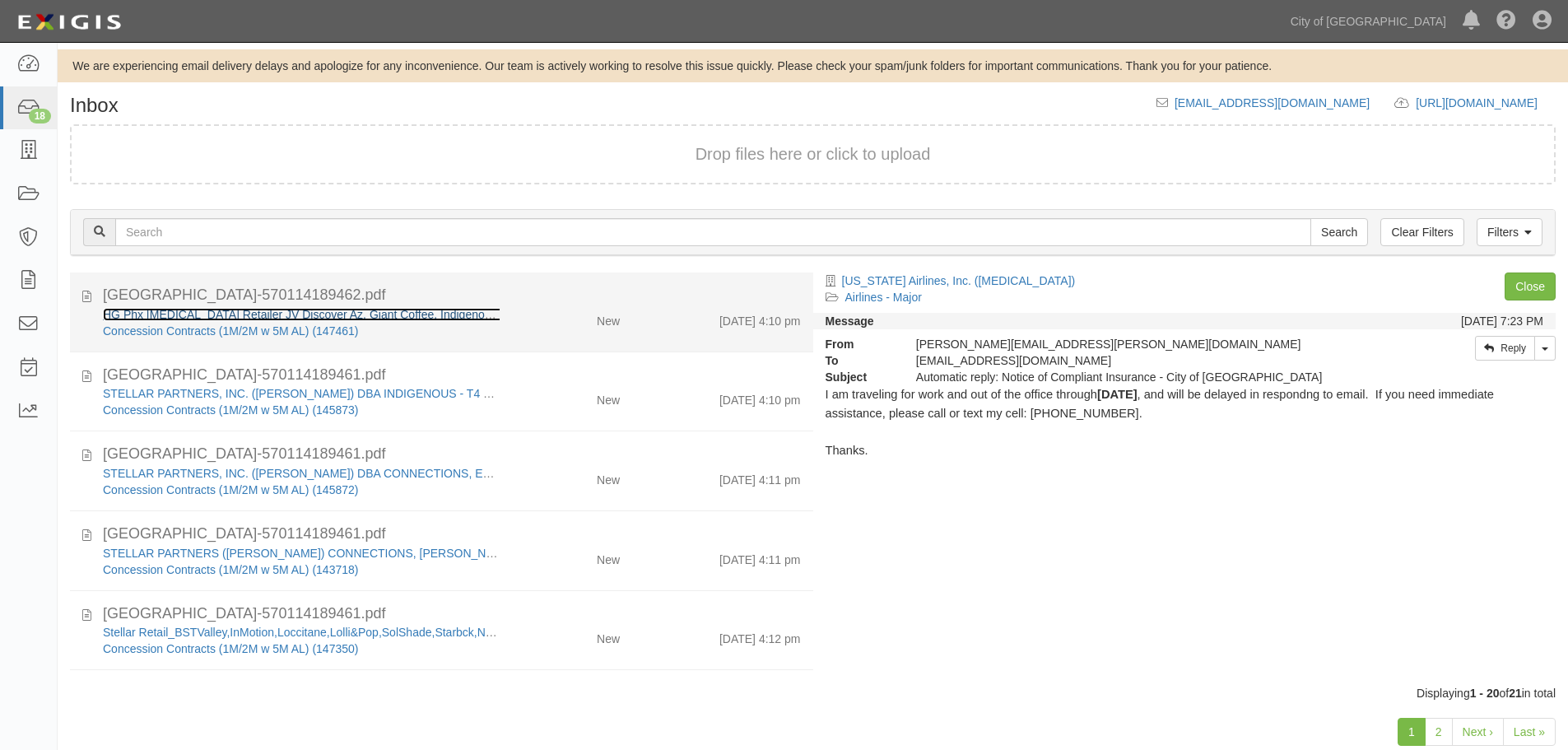
click at [154, 314] on link "HG Phx [MEDICAL_DATA] Retailer JV Discover Az, Giant Coffee, Indigenous, Ironwo…" at bounding box center [415, 315] width 626 height 14
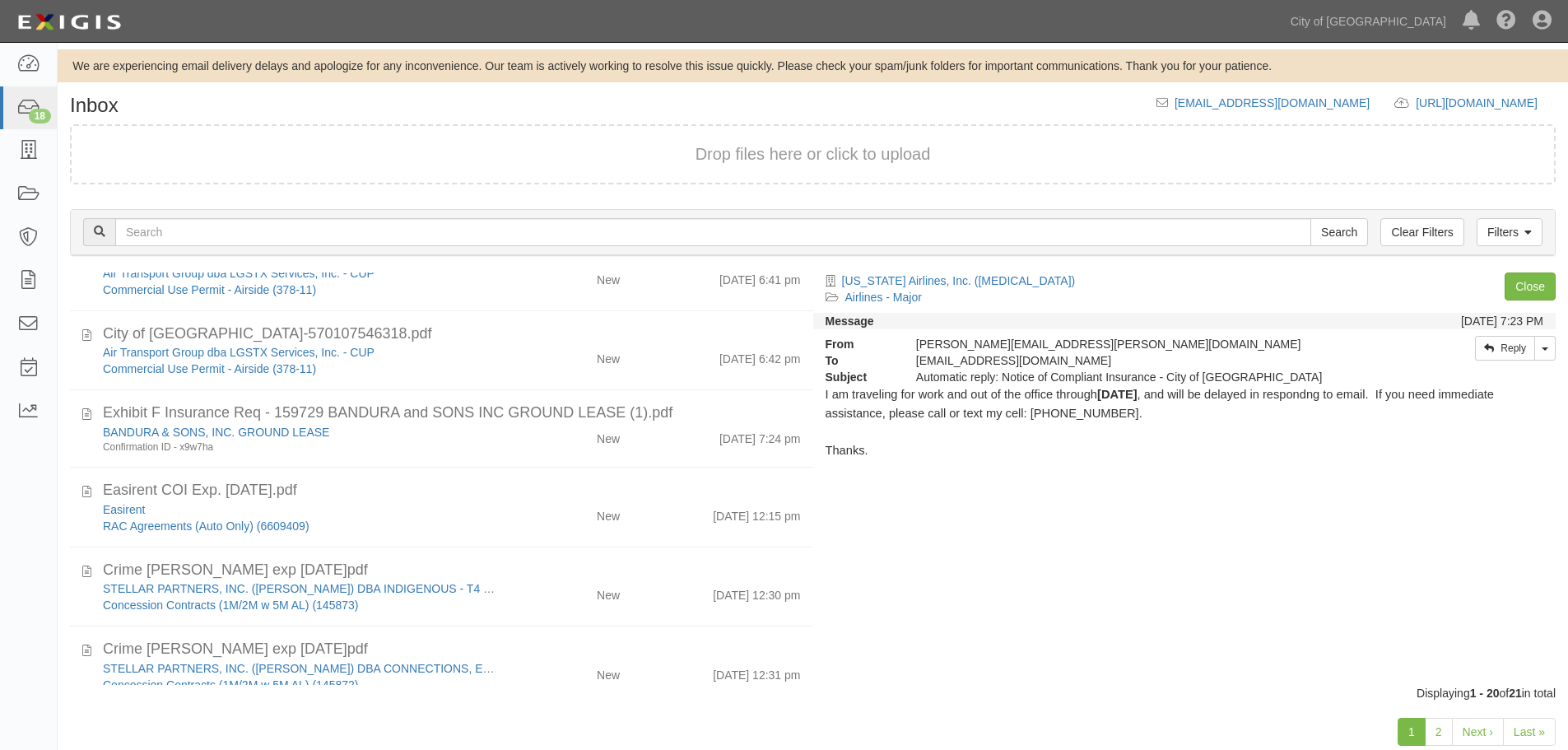
scroll to position [533, 0]
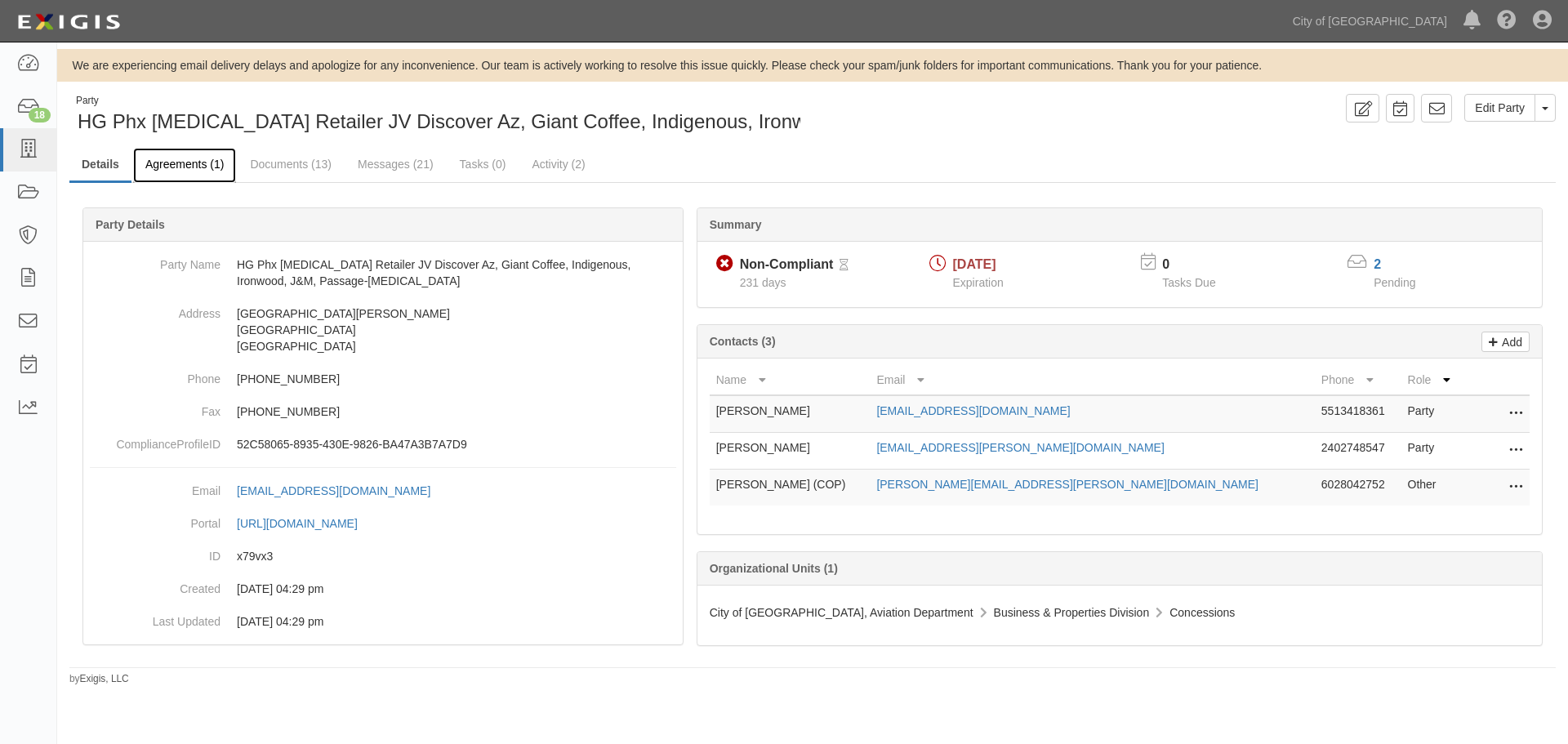
click at [210, 161] on link "Agreements (1)" at bounding box center [185, 165] width 103 height 36
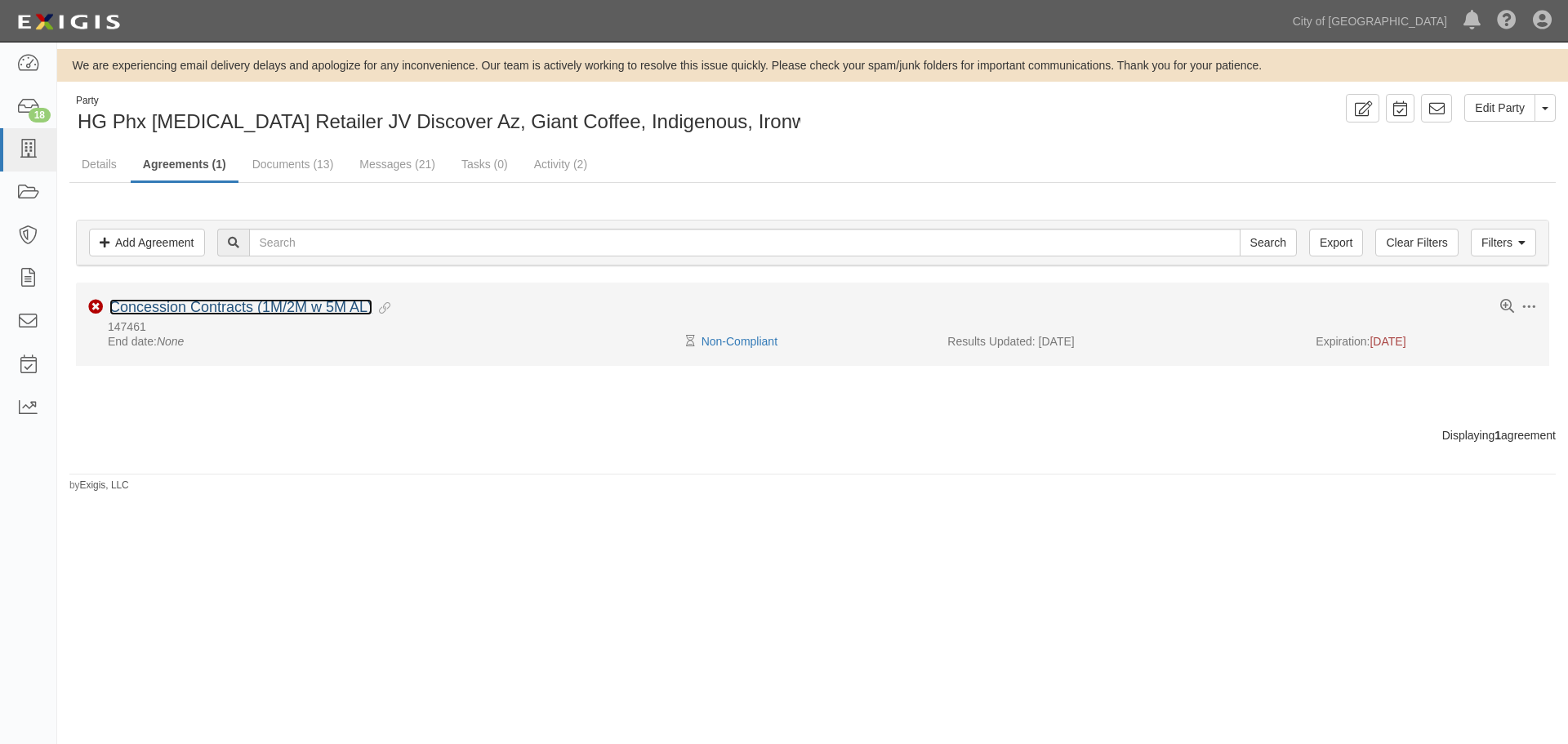
click at [211, 307] on link "Concession Contracts (1M/2M w 5M AL)" at bounding box center [241, 307] width 263 height 16
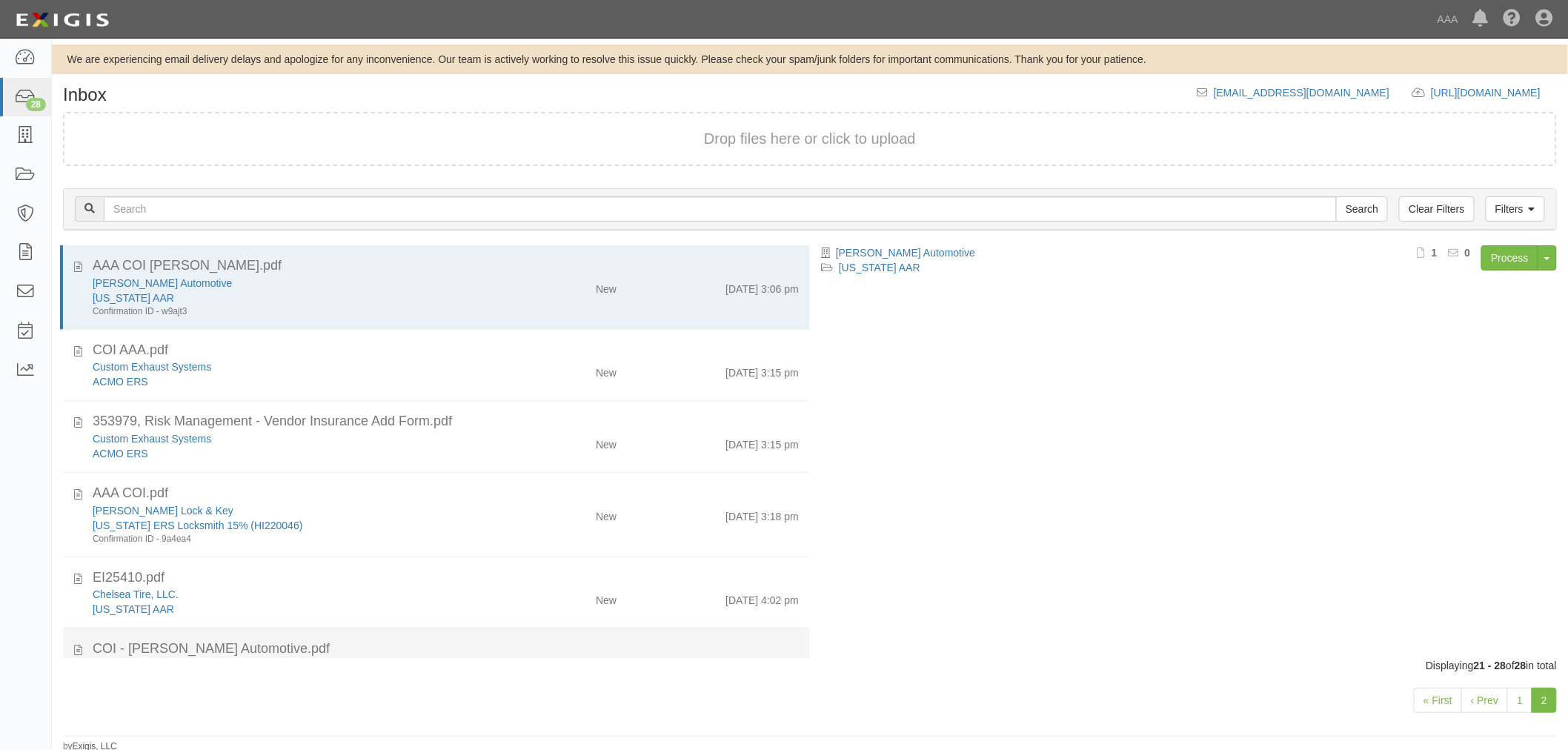
scroll to position [196, 0]
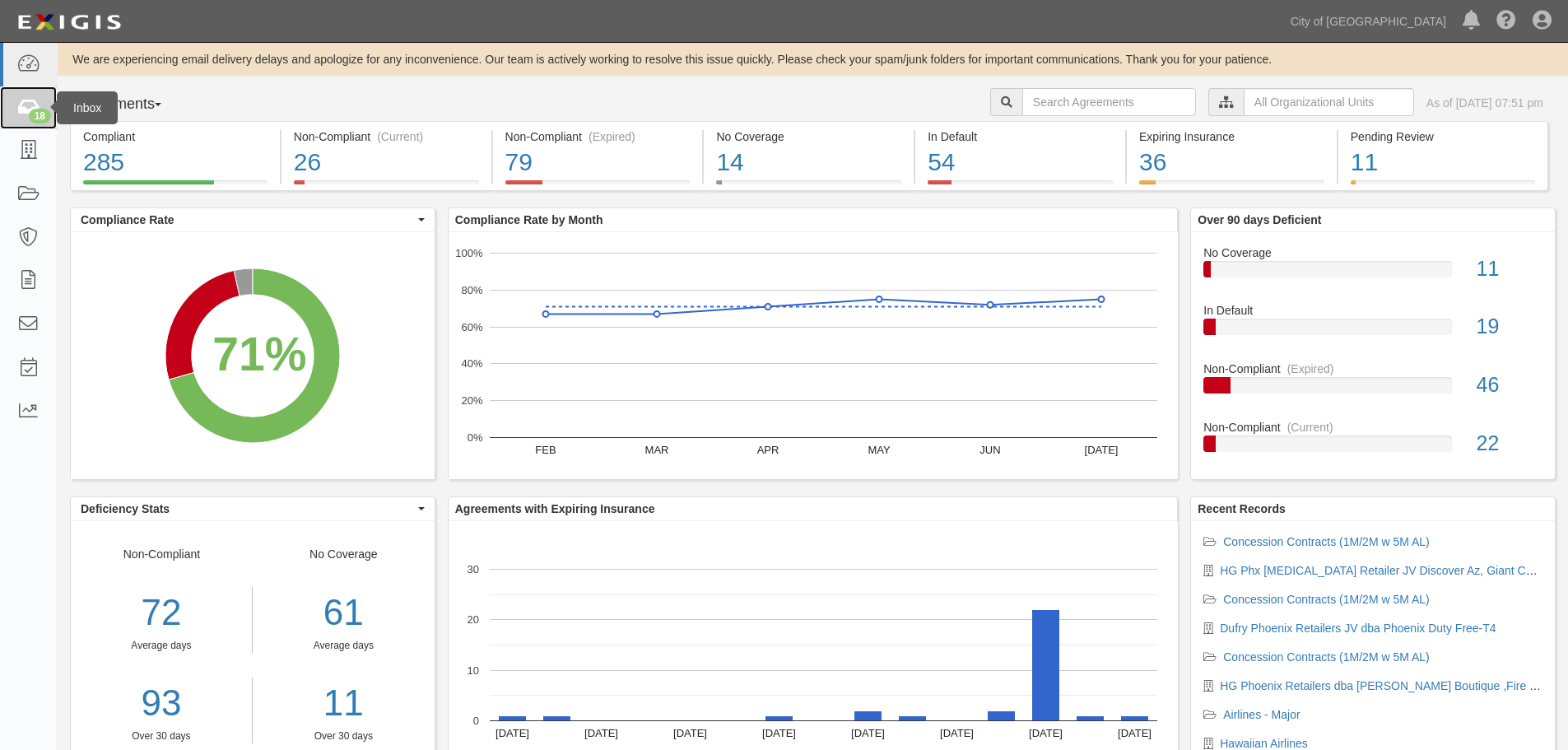
click at [20, 99] on icon at bounding box center [28, 109] width 23 height 19
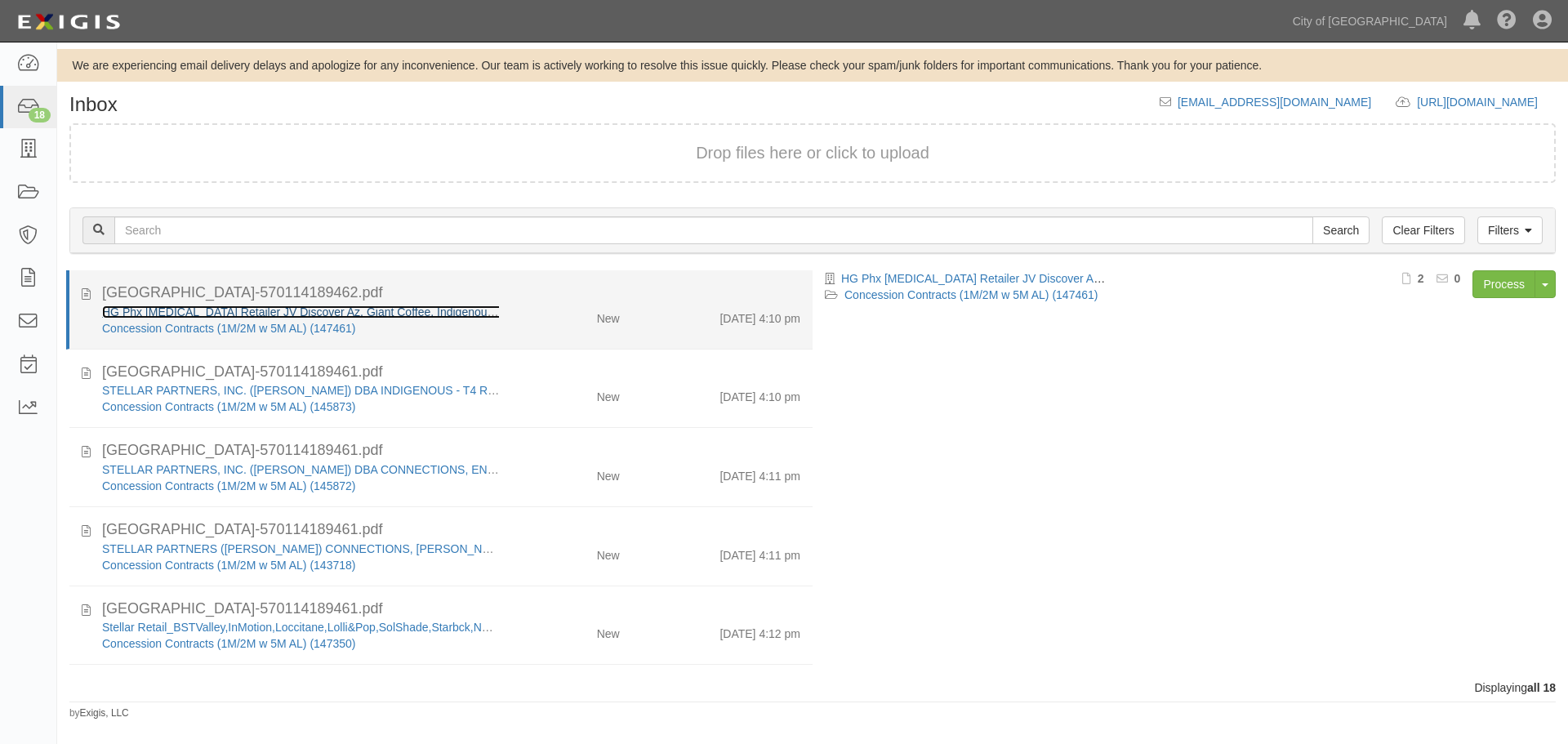
click at [178, 311] on link "HG Phx [MEDICAL_DATA] Retailer JV Discover Az, Giant Coffee, Indigenous, Ironwo…" at bounding box center [412, 312] width 621 height 13
click at [453, 313] on link "HG Phx [MEDICAL_DATA] Retailer JV Discover Az, Giant Coffee, Indigenous, Ironwo…" at bounding box center [412, 312] width 621 height 13
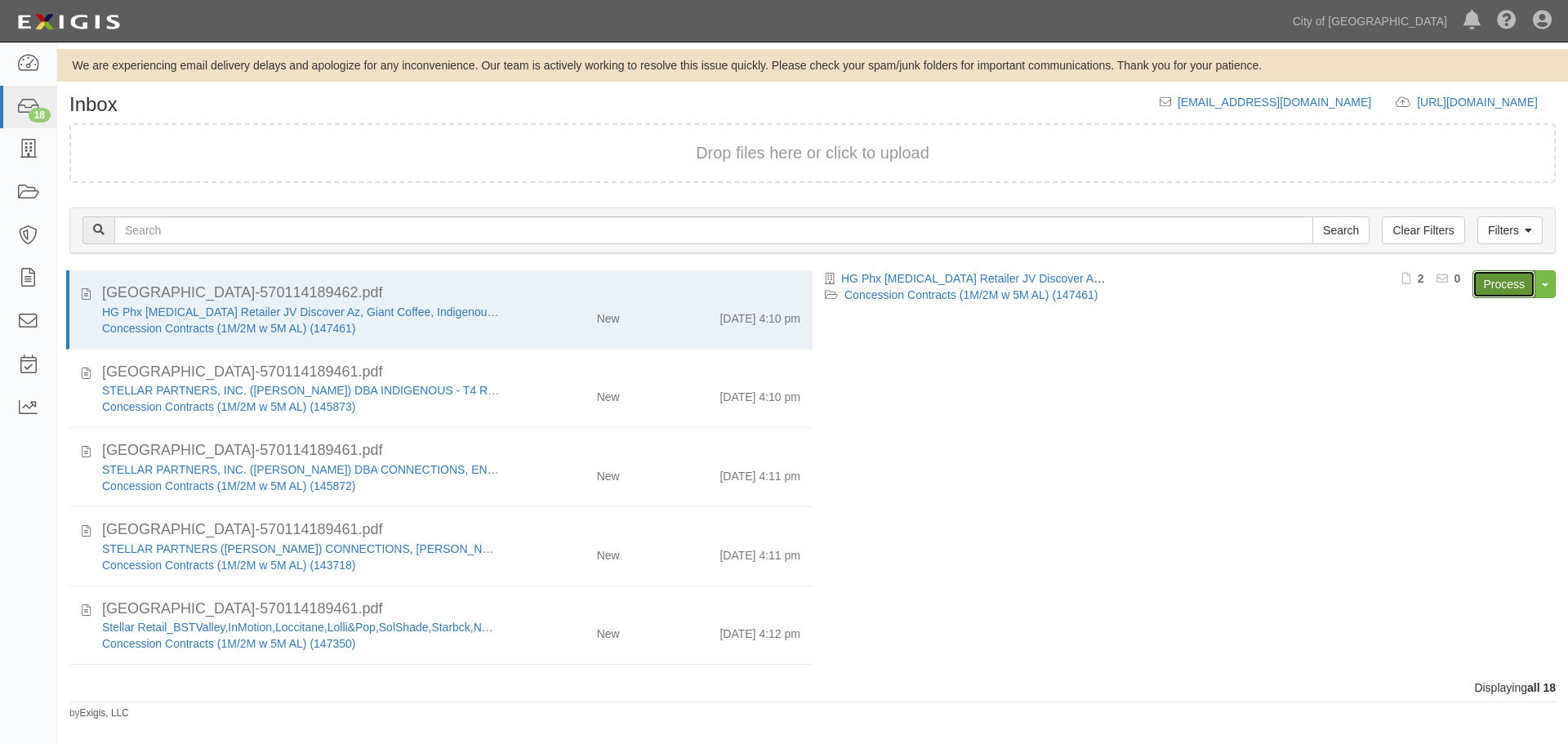
click at [1484, 291] on link "Process" at bounding box center [1504, 284] width 62 height 28
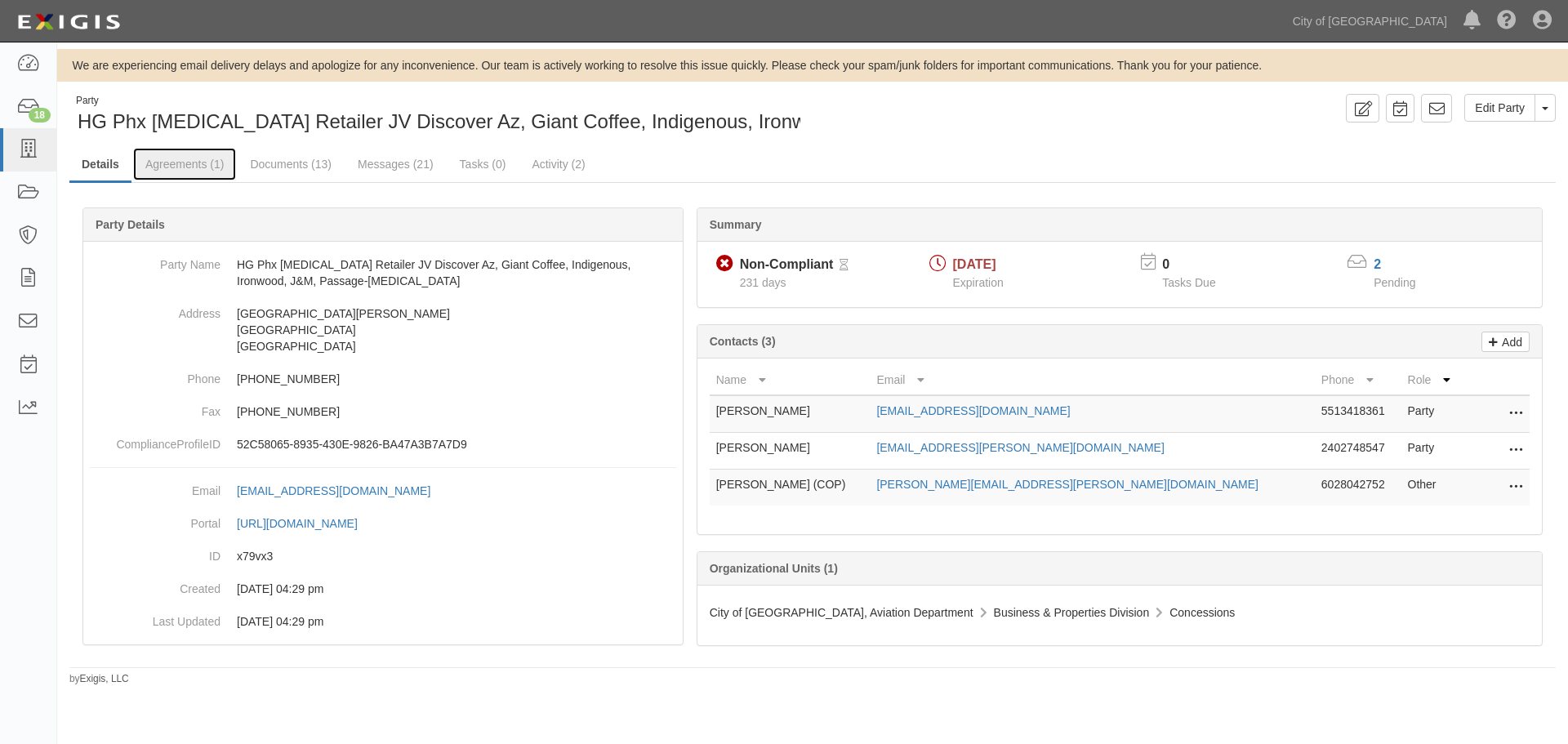
drag, startPoint x: 183, startPoint y: 161, endPoint x: 212, endPoint y: 130, distance: 42.4
click at [182, 161] on link "Agreements (1)" at bounding box center [185, 164] width 103 height 33
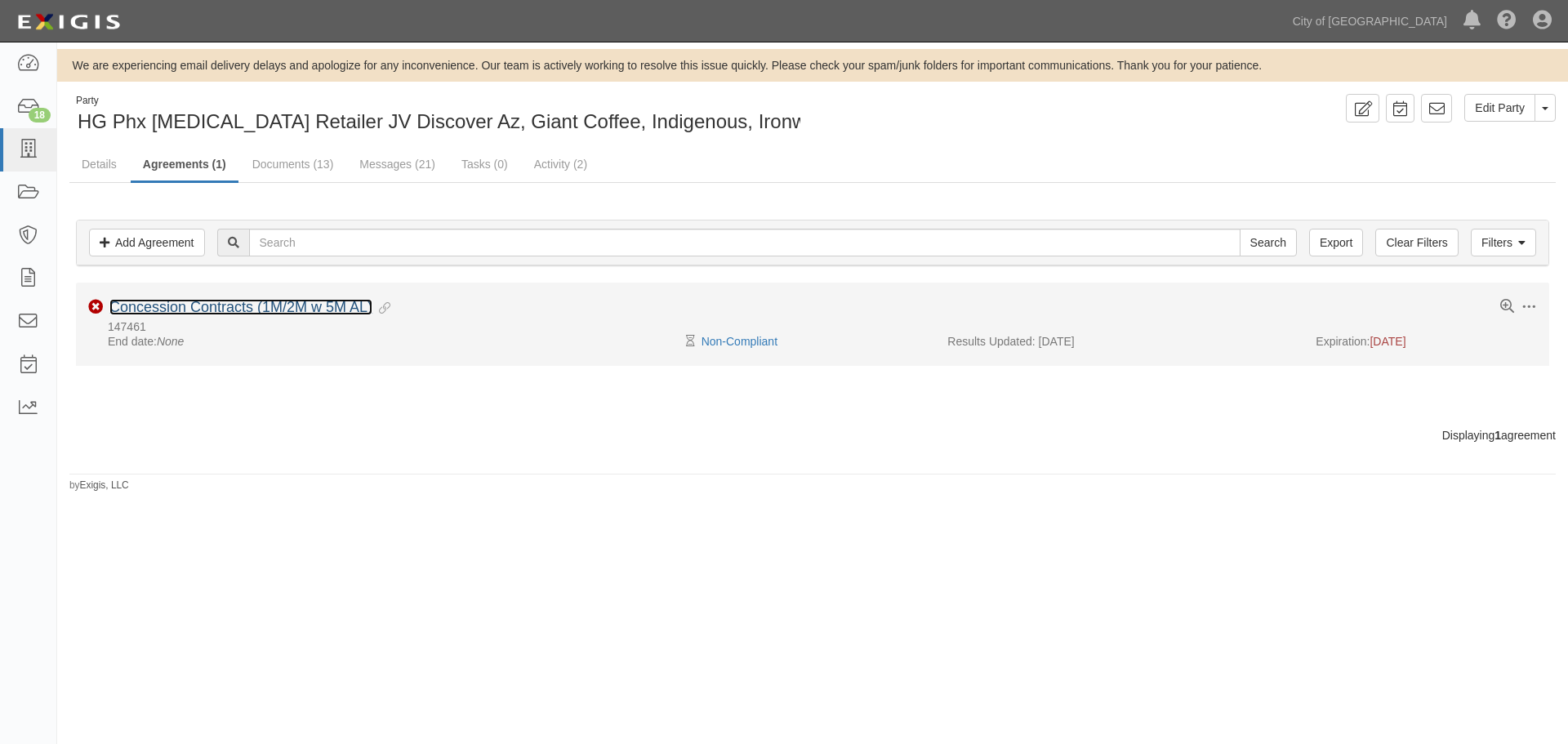
click at [352, 307] on link "Concession Contracts (1M/2M w 5M AL)" at bounding box center [241, 307] width 263 height 16
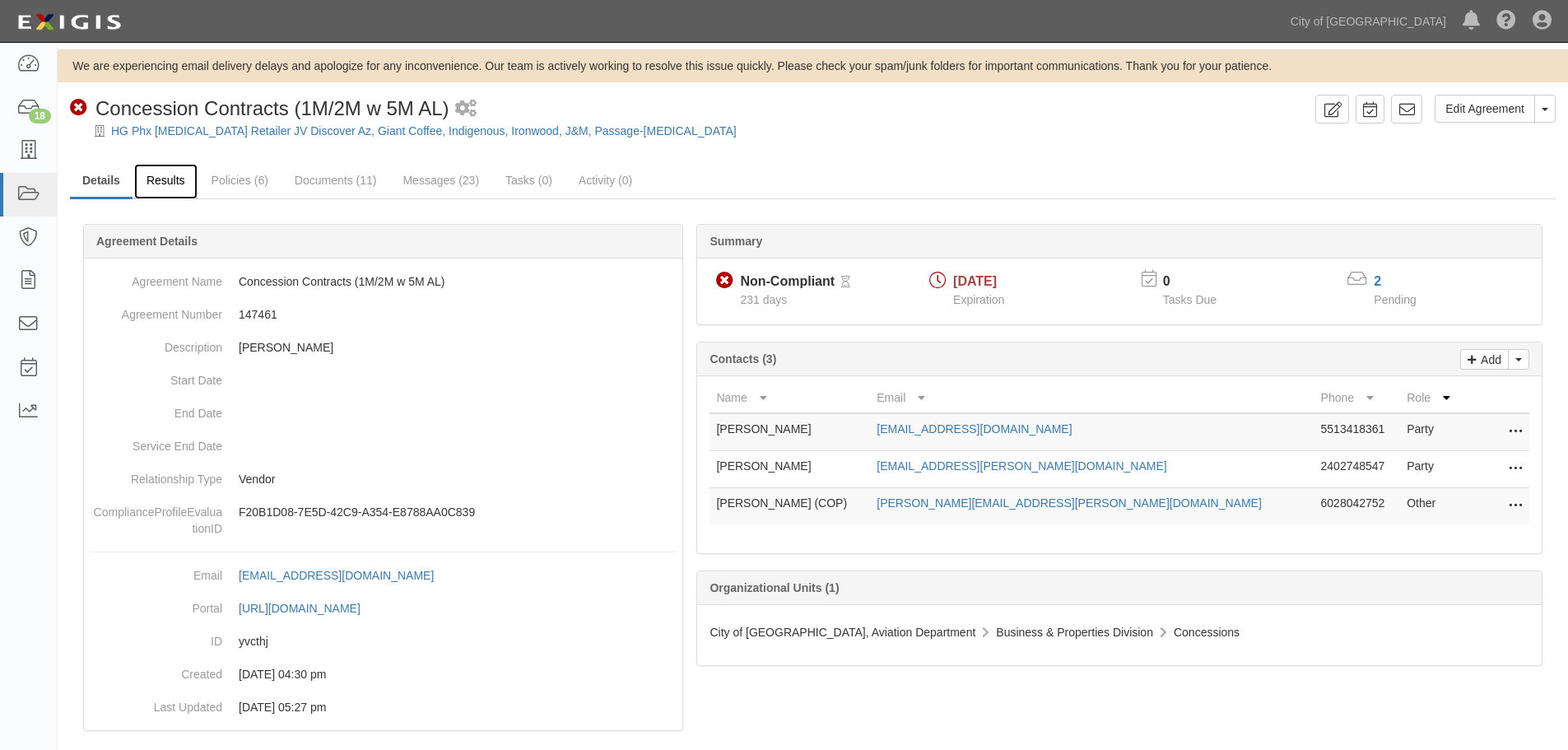
click at [166, 189] on link "Results" at bounding box center [166, 181] width 63 height 36
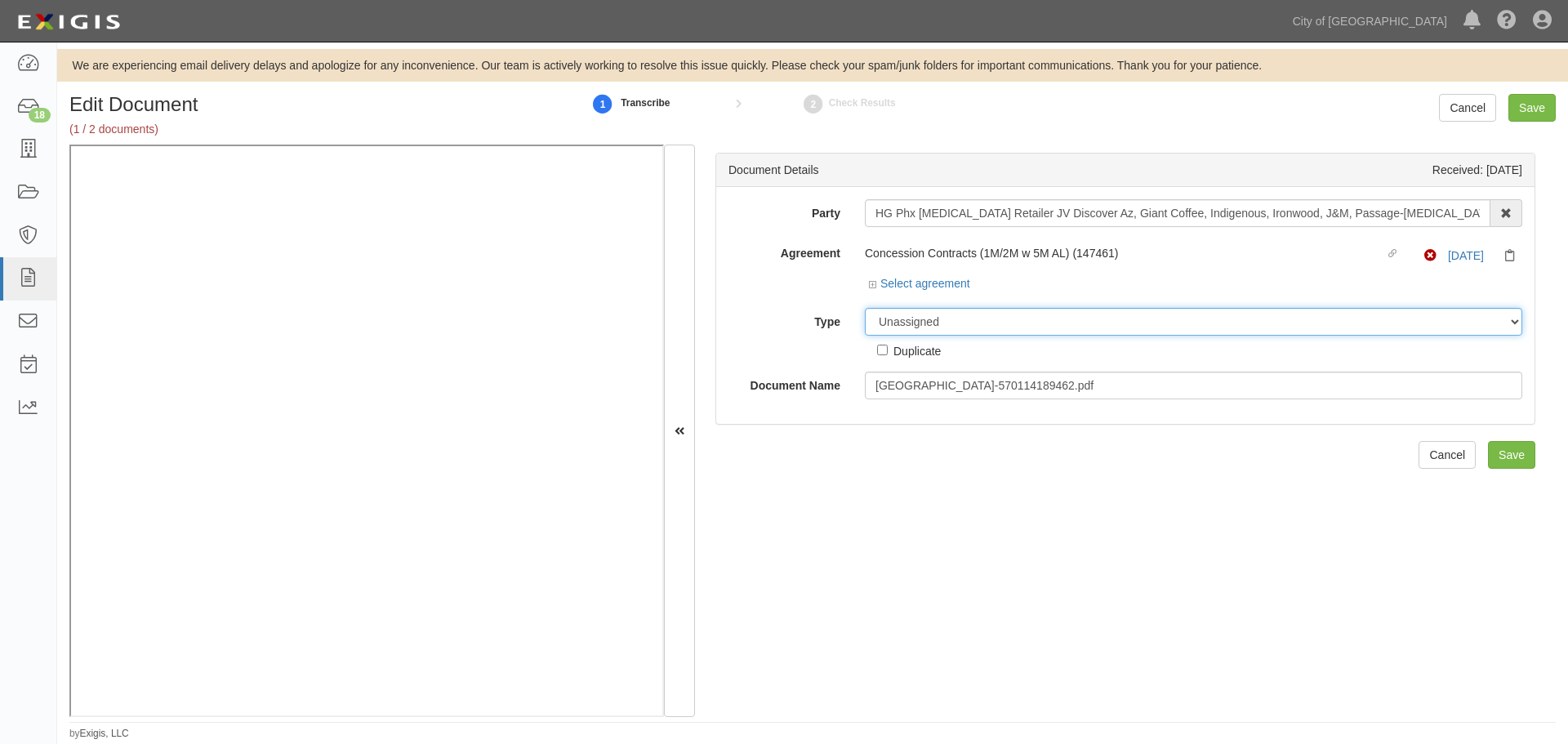
click at [894, 321] on select "Unassigned Binder Cancellation Notice Certificate Contract Endorsement Insuranc…" at bounding box center [1194, 321] width 658 height 28
select select "CertificateDetail"
click at [865, 308] on select "Unassigned Binder Cancellation Notice Certificate Contract Endorsement Insuranc…" at bounding box center [1194, 321] width 658 height 28
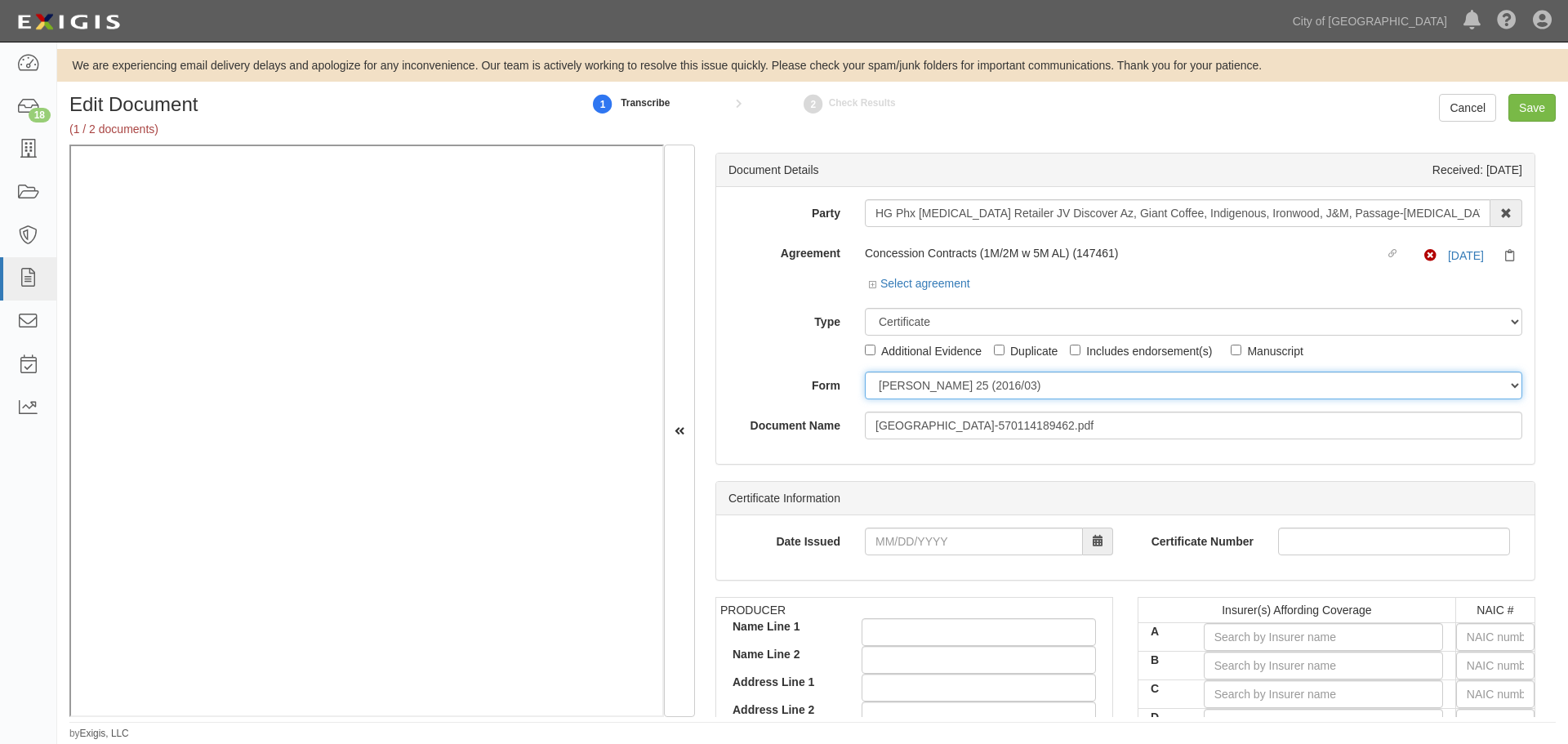
click at [909, 393] on select "[PERSON_NAME] 25 (2016/03) [PERSON_NAME] 101 [PERSON_NAME] 855 NY (2014/05) Gen…" at bounding box center [1194, 385] width 658 height 28
select select "GeneralFormDetail"
click at [865, 372] on select "[PERSON_NAME] 25 (2016/03) [PERSON_NAME] 101 [PERSON_NAME] 855 NY (2014/05) Gen…" at bounding box center [1194, 385] width 658 height 28
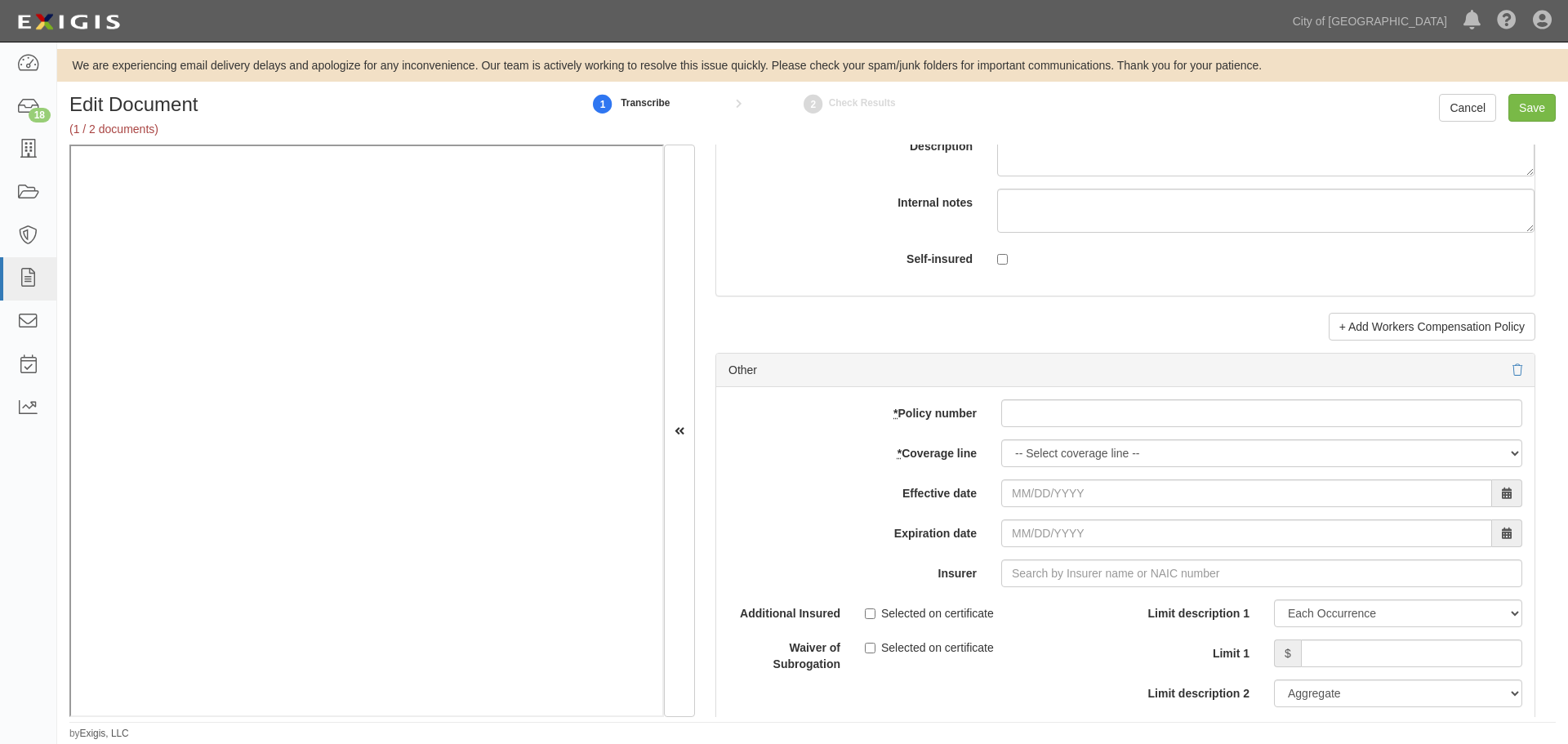
scroll to position [4628, 0]
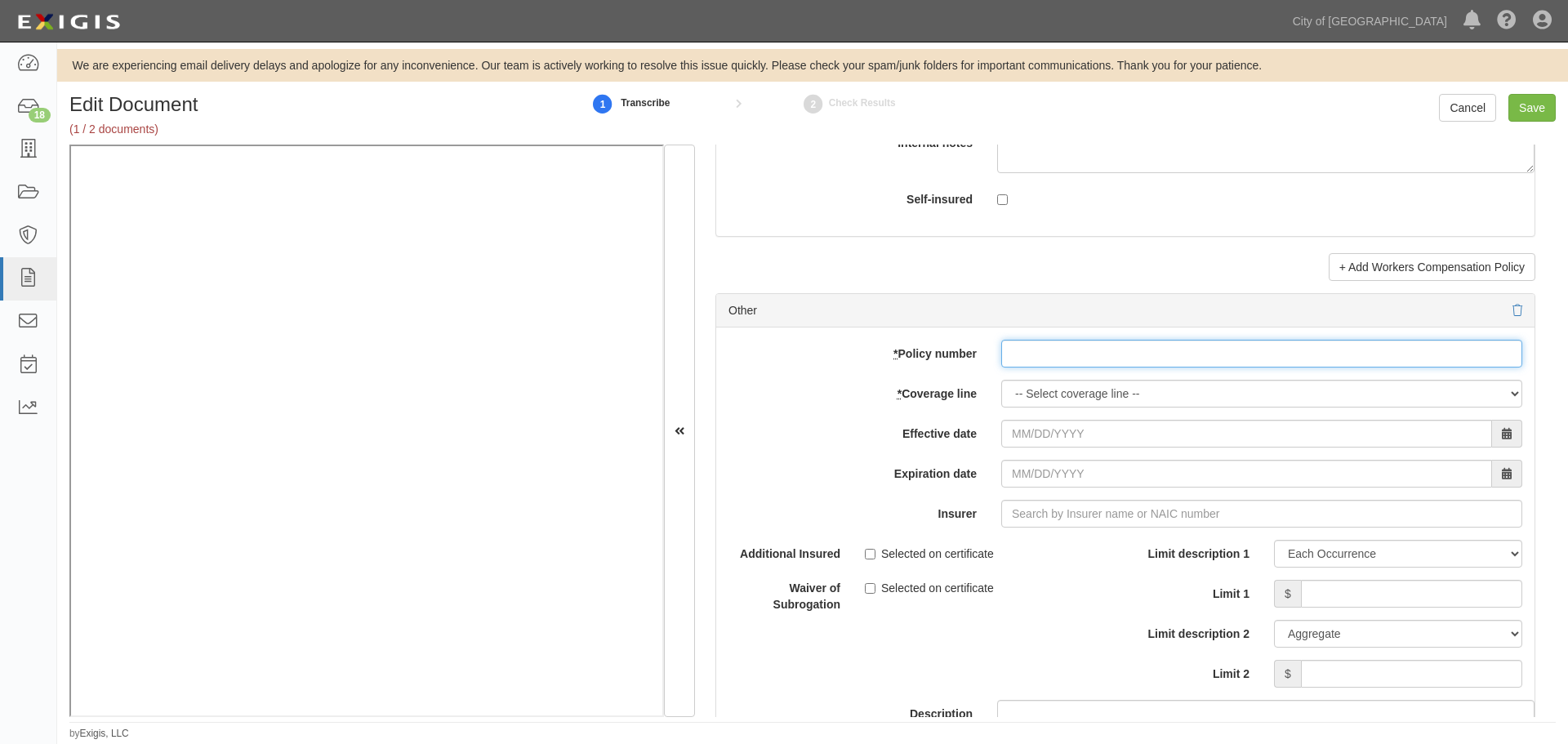
click at [1082, 352] on input "* Policy number" at bounding box center [1262, 353] width 521 height 28
paste input "MCP100937010"
type input "MCP100937010"
drag, startPoint x: 1004, startPoint y: 382, endPoint x: 997, endPoint y: 389, distance: 9.9
click at [1004, 384] on select "-- Select coverage line -- Asbestos Abatement Auto Physical Damage Boiler & Mac…" at bounding box center [1262, 393] width 521 height 28
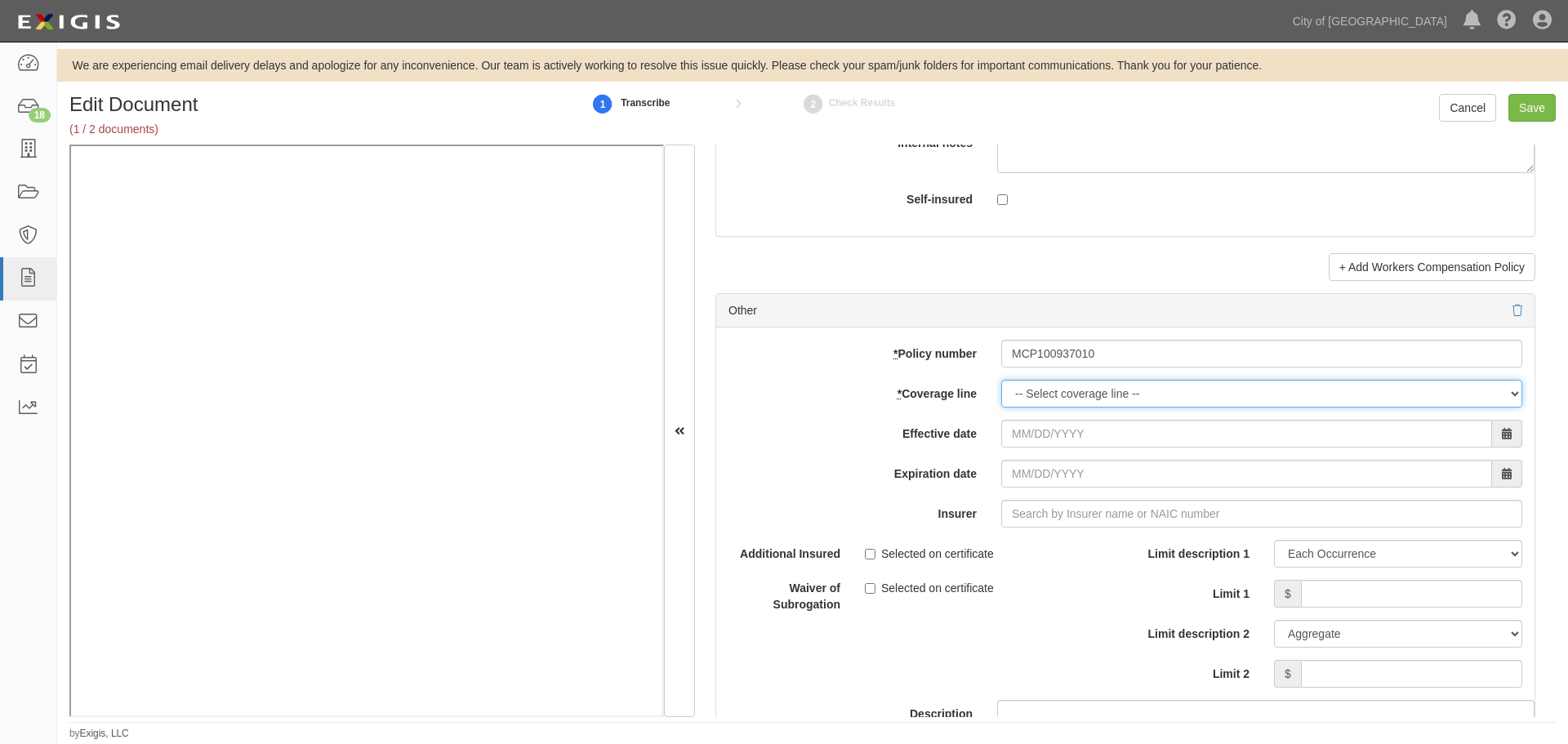
select select "46"
click at [1027, 408] on select "-- Select coverage line -- Asbestos Abatement Auto Physical Damage Boiler & Mac…" at bounding box center [1262, 393] width 521 height 28
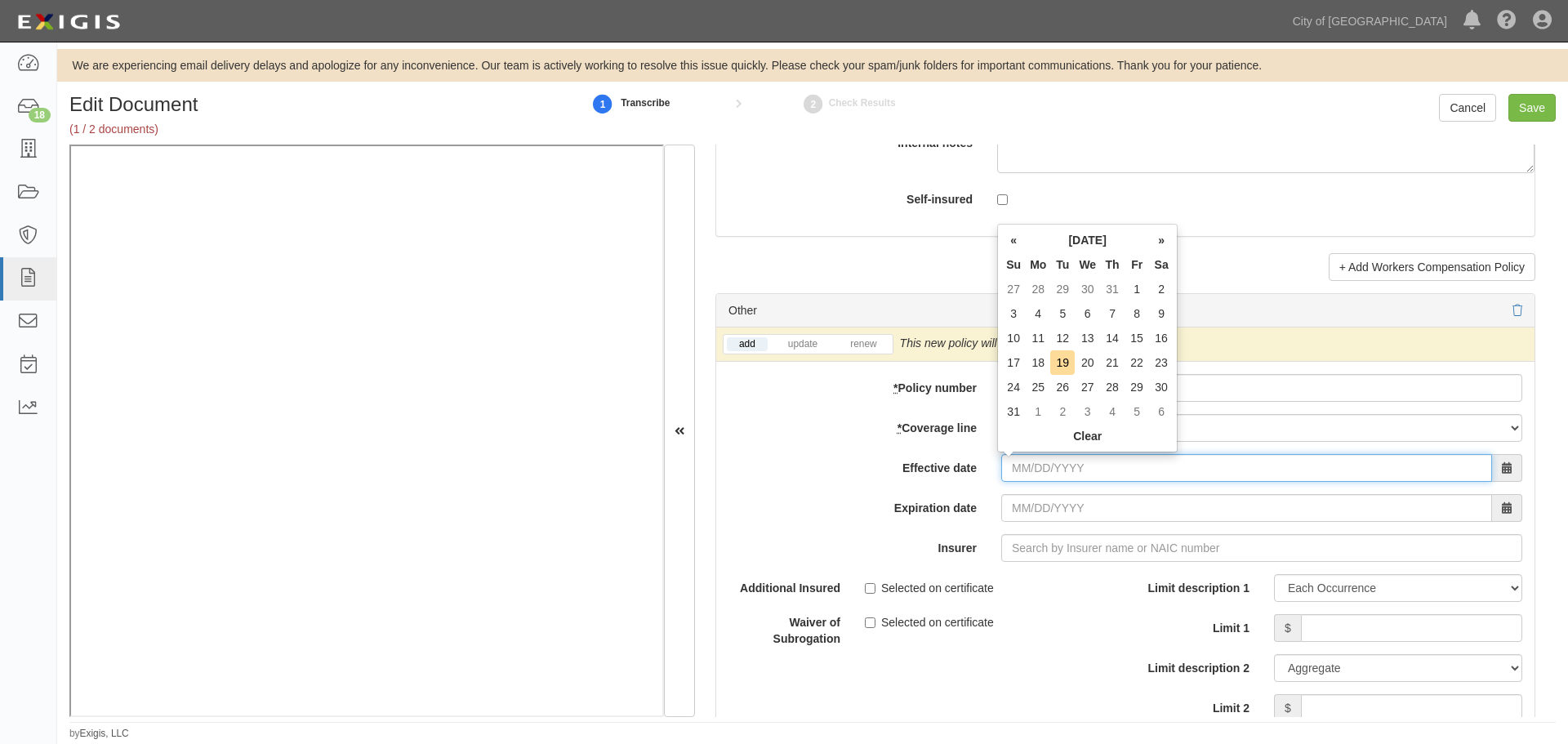
click at [1019, 479] on input "Effective date" at bounding box center [1247, 467] width 491 height 28
type input "07/01/2025"
type input "07/01/2026"
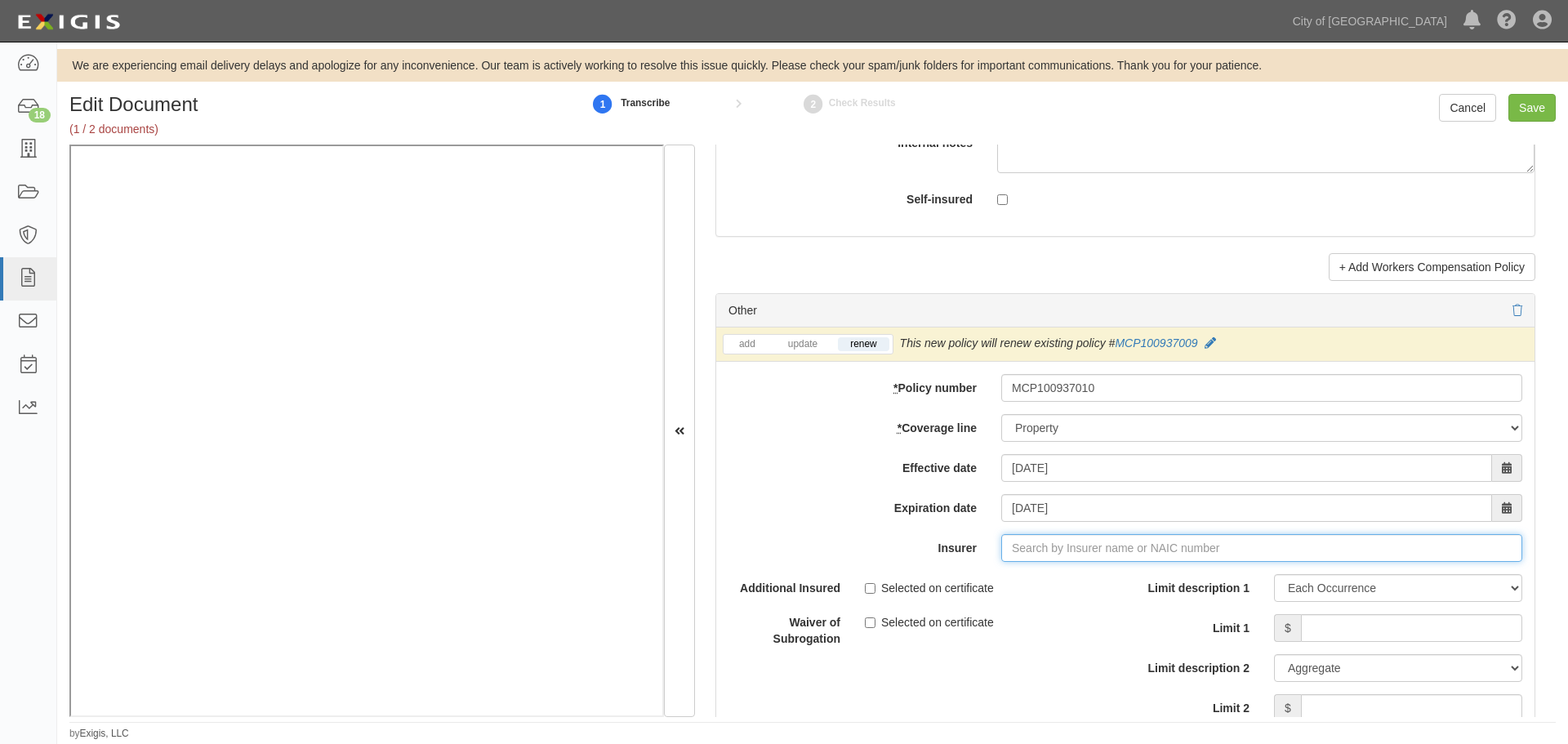
type input "180 Seguros S.A. (0) NR Rating"
type input "1"
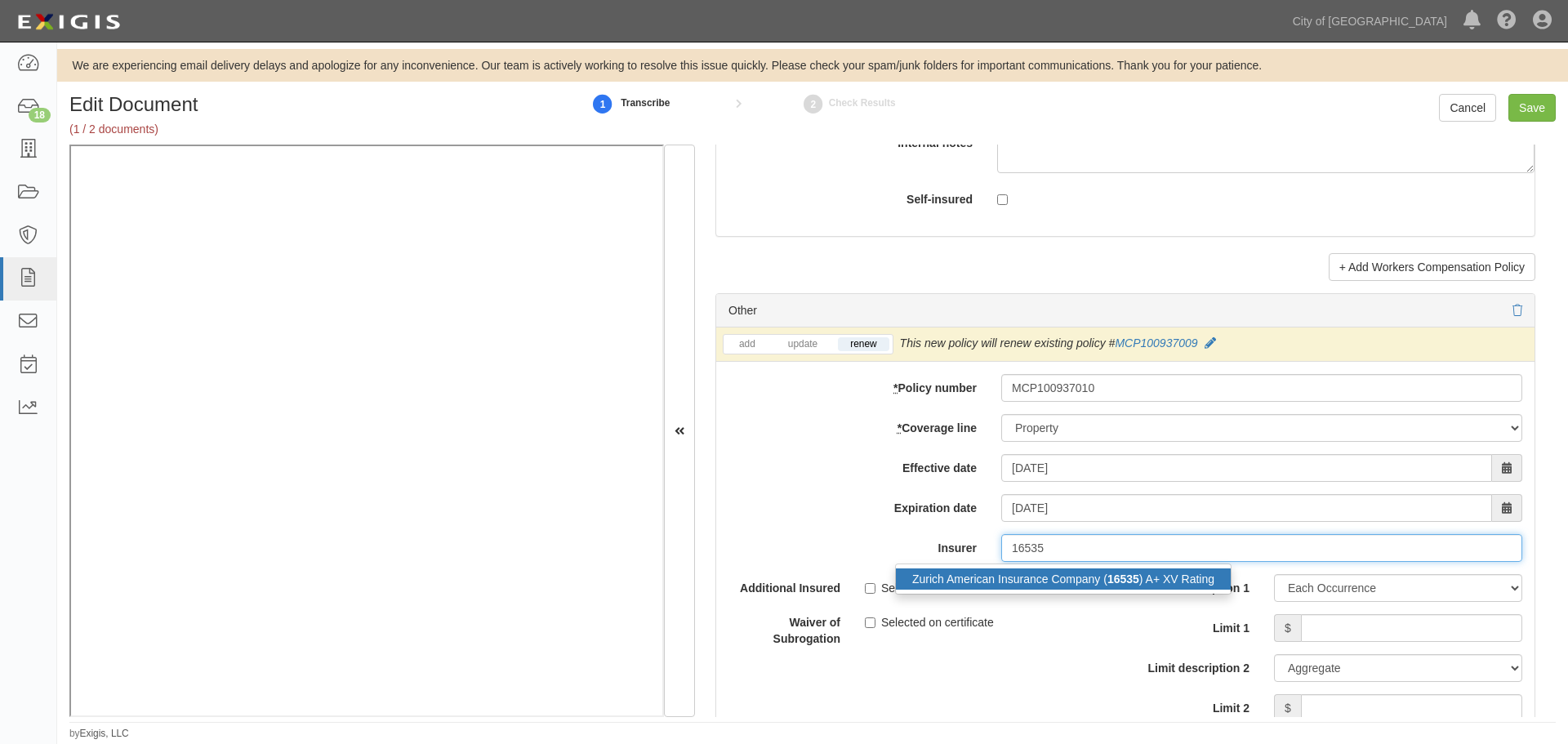
click at [1206, 576] on div "Zurich American Insurance Company ( 16535 ) A+ XV Rating" at bounding box center [1063, 579] width 335 height 21
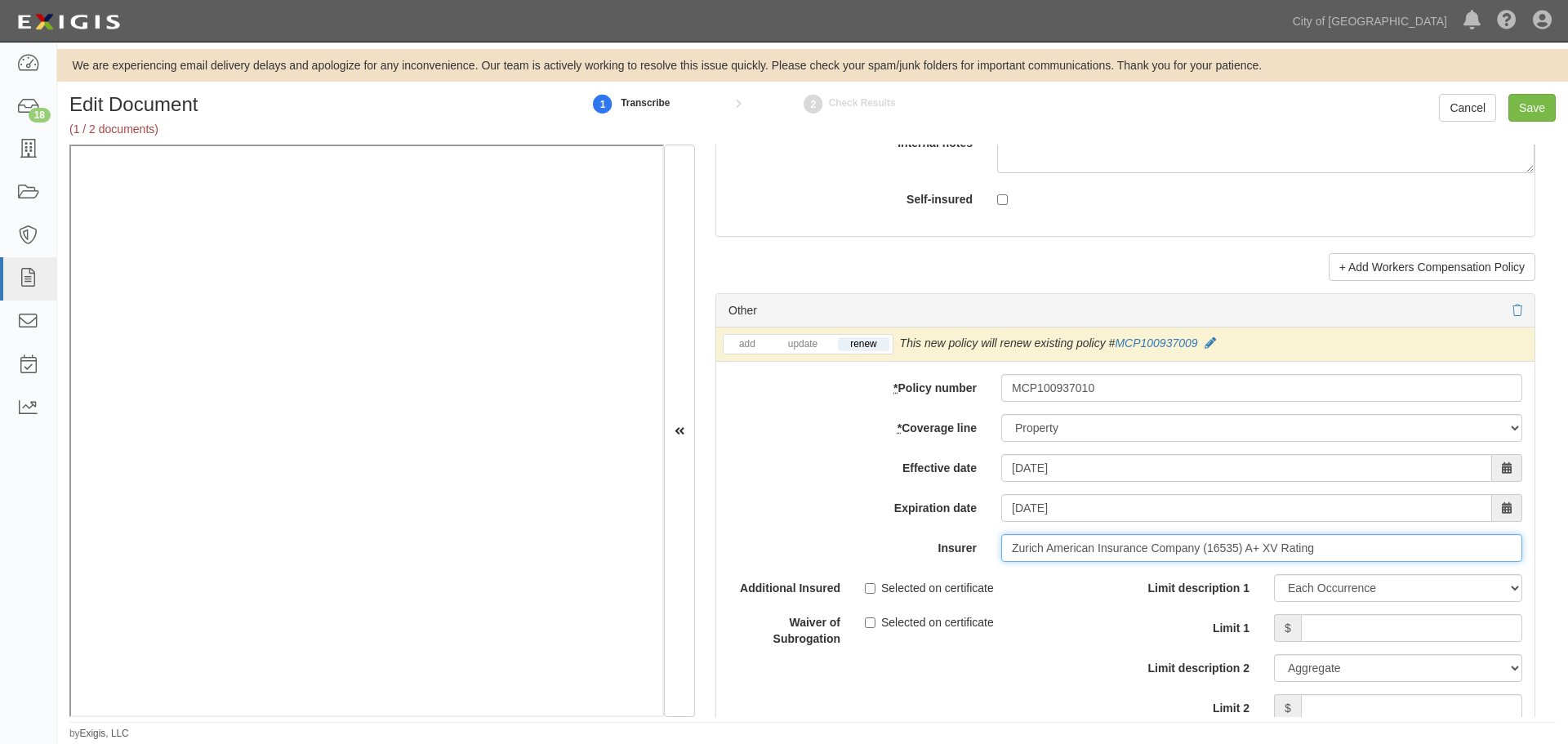
type input "Zurich American Insurance Company (16535) A+ XV Rating"
drag, startPoint x: 1305, startPoint y: 620, endPoint x: 1315, endPoint y: 620, distance: 10.0
click at [1305, 620] on input "Limit 1" at bounding box center [1412, 628] width 221 height 28
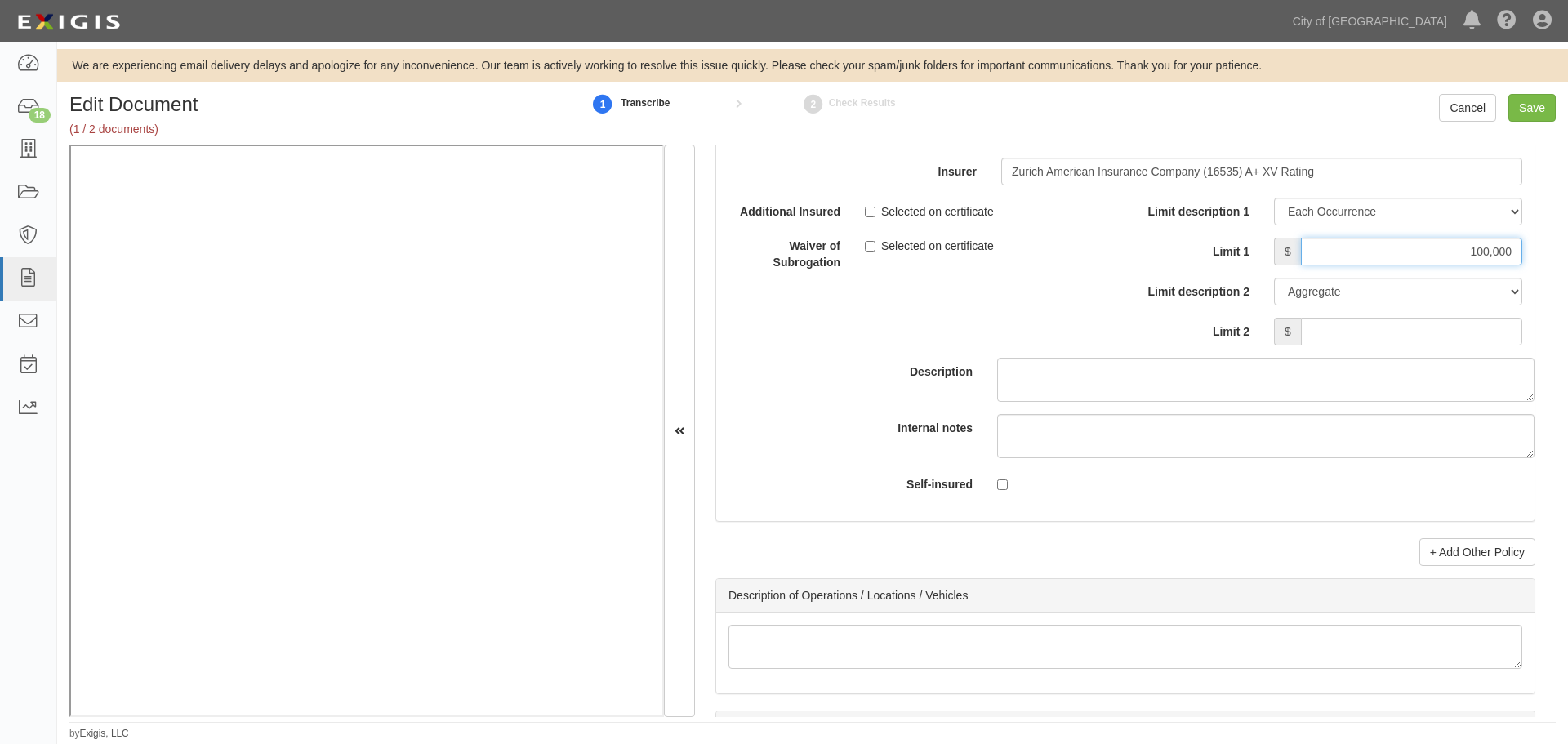
scroll to position [5037, 0]
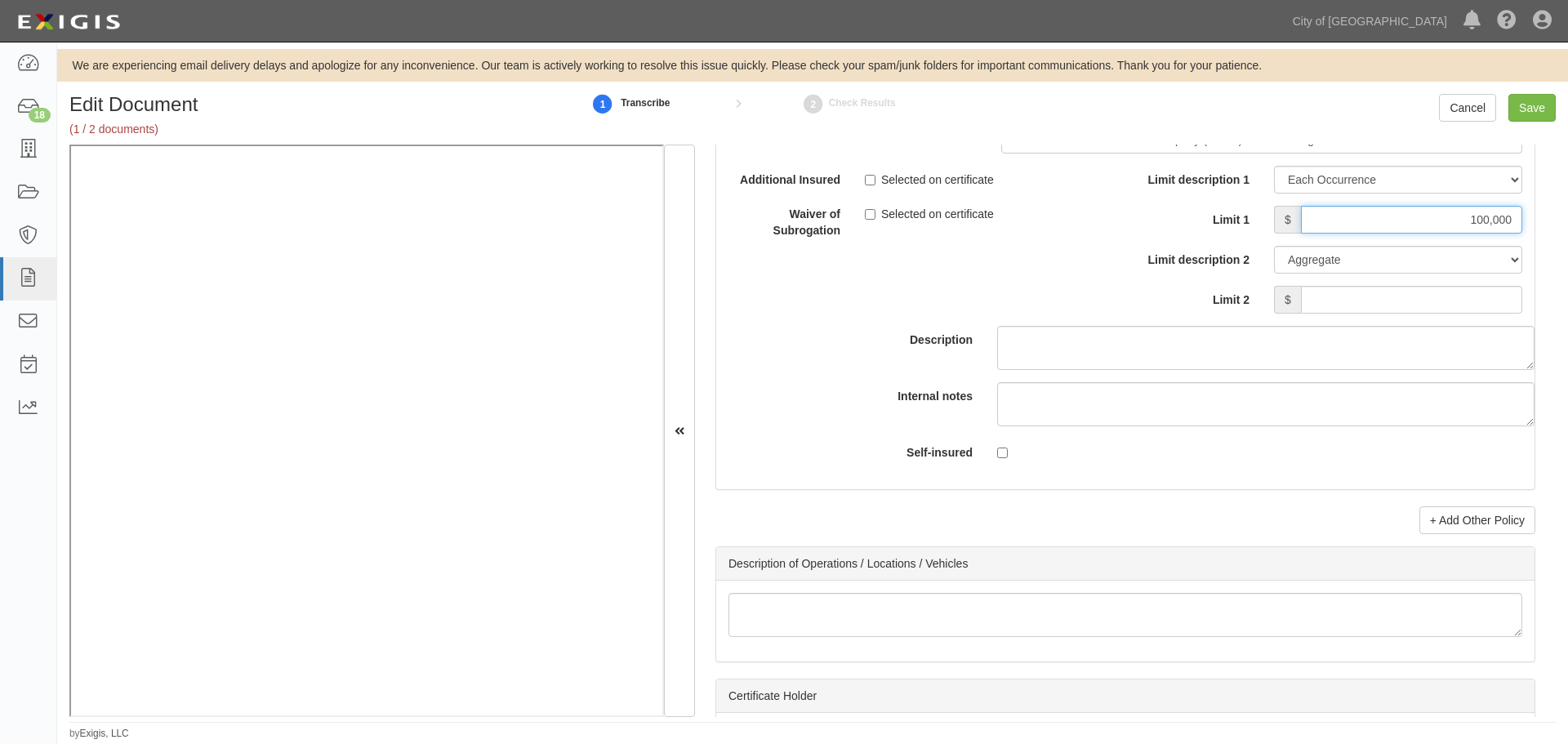
type input "100,000"
click at [1486, 306] on input "Limit 2" at bounding box center [1412, 299] width 221 height 28
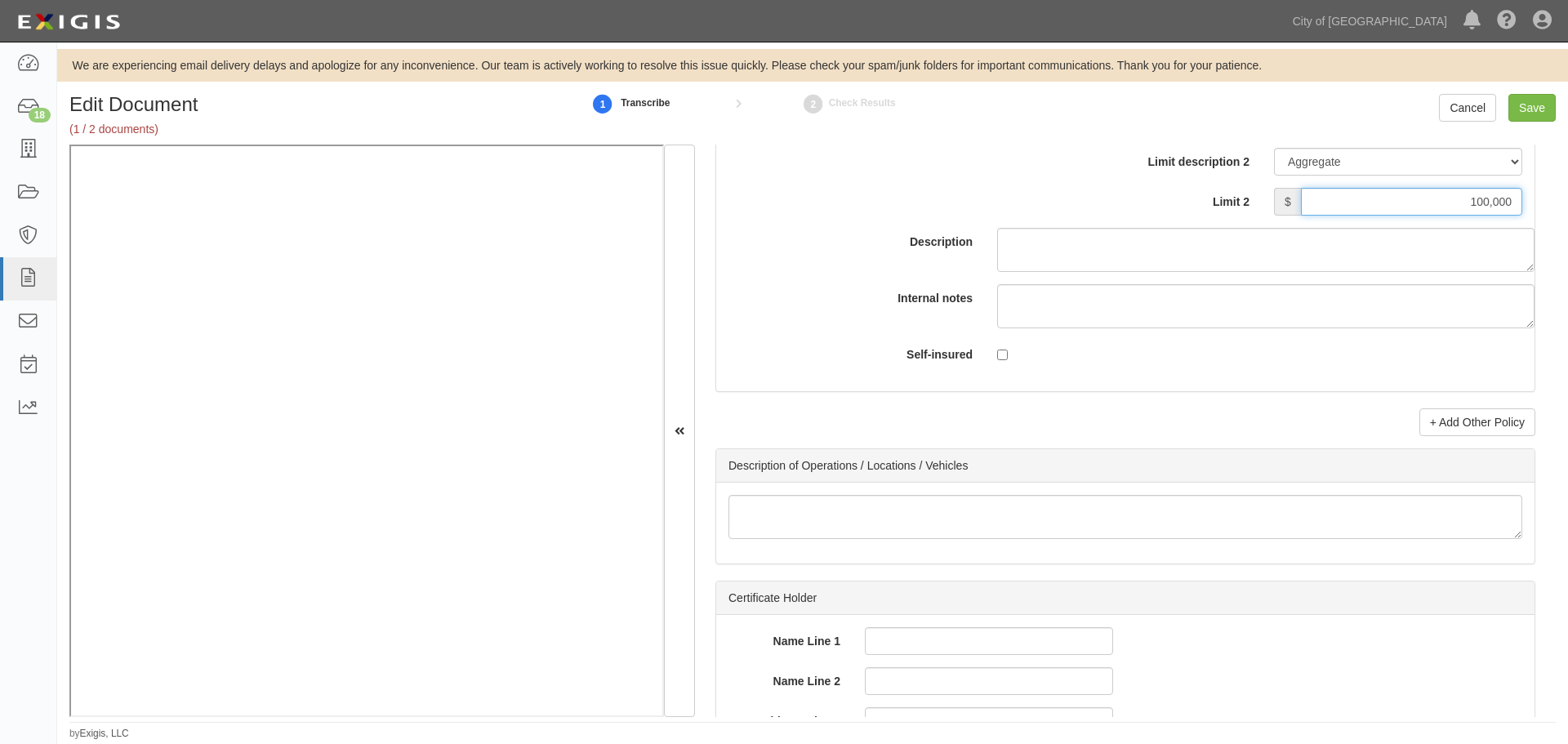
scroll to position [5172, 0]
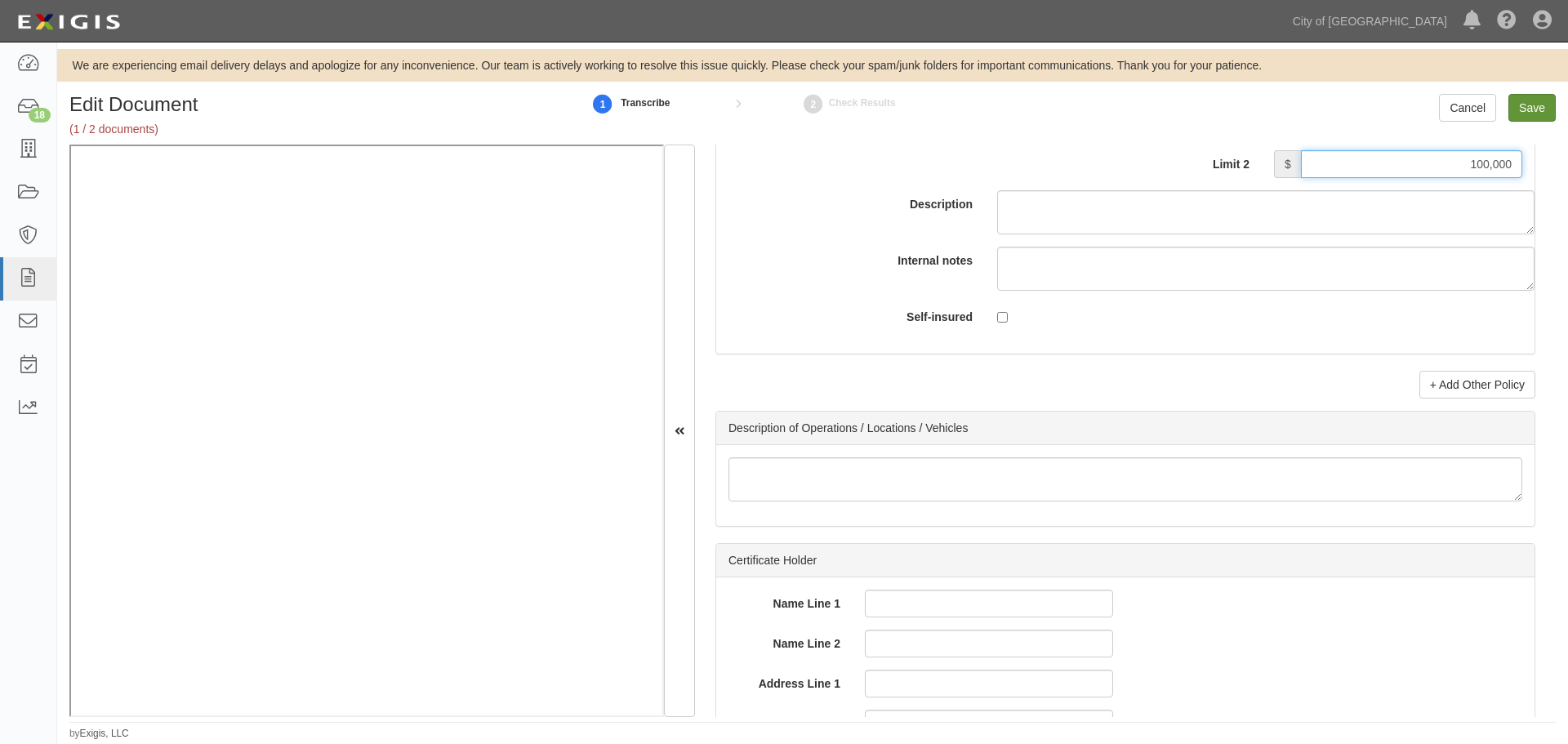
type input "100,000"
click at [1520, 110] on input "Save" at bounding box center [1531, 108] width 47 height 28
type input "100000"
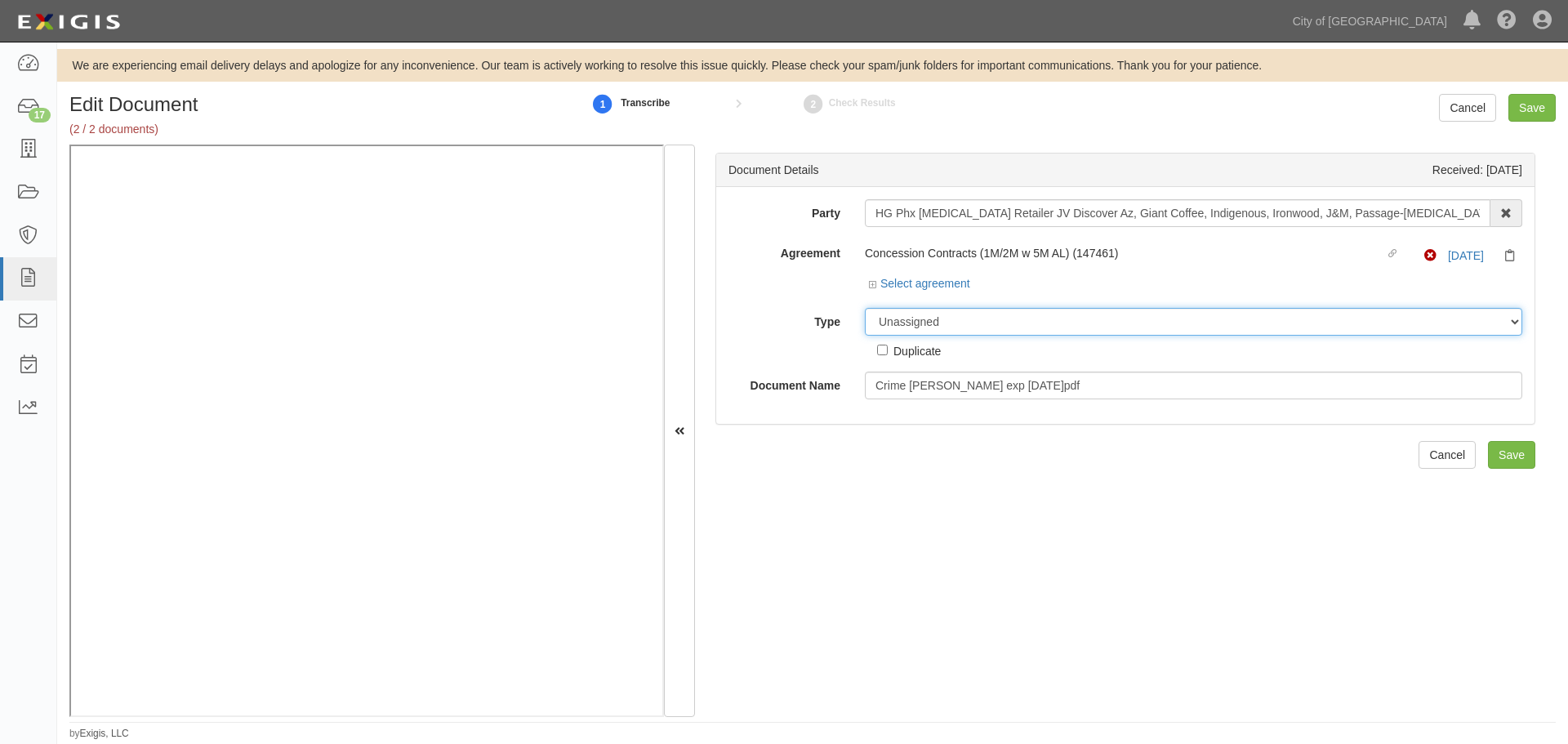
click at [986, 328] on select "Unassigned Binder Cancellation Notice Certificate Contract Endorsement Insuranc…" at bounding box center [1194, 321] width 658 height 28
select select "CertificateDetail"
click at [865, 308] on select "Unassigned Binder Cancellation Notice Certificate Contract Endorsement Insuranc…" at bounding box center [1194, 321] width 658 height 28
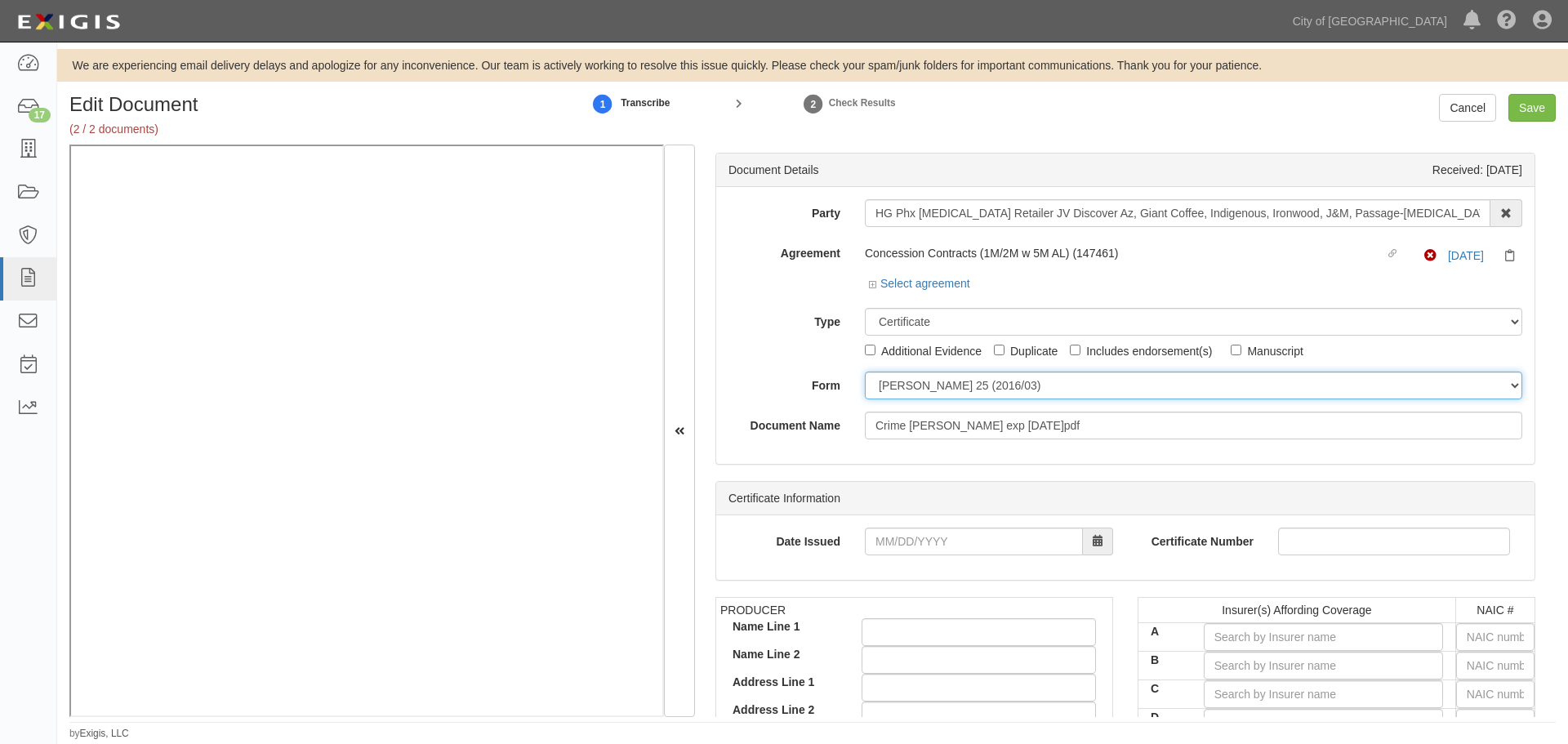
click at [905, 395] on select "[PERSON_NAME] 25 (2016/03) [PERSON_NAME] 101 [PERSON_NAME] 855 NY (2014/05) Gen…" at bounding box center [1194, 385] width 658 height 28
select select "GeneralFormDetail"
click at [865, 372] on select "ACORD 25 (2016/03) ACORD 101 ACORD 855 NY (2014/05) General" at bounding box center [1194, 385] width 658 height 28
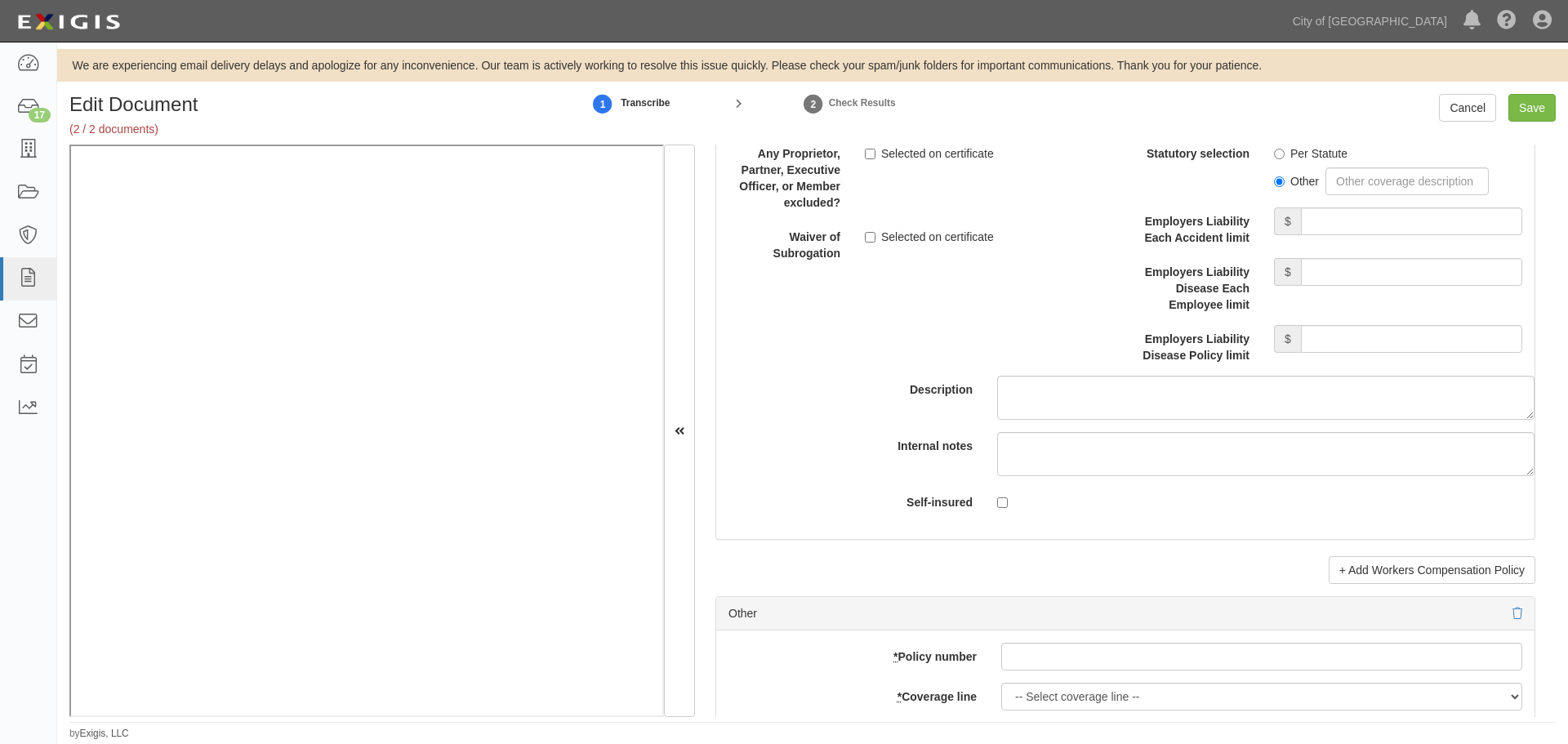
scroll to position [4764, 0]
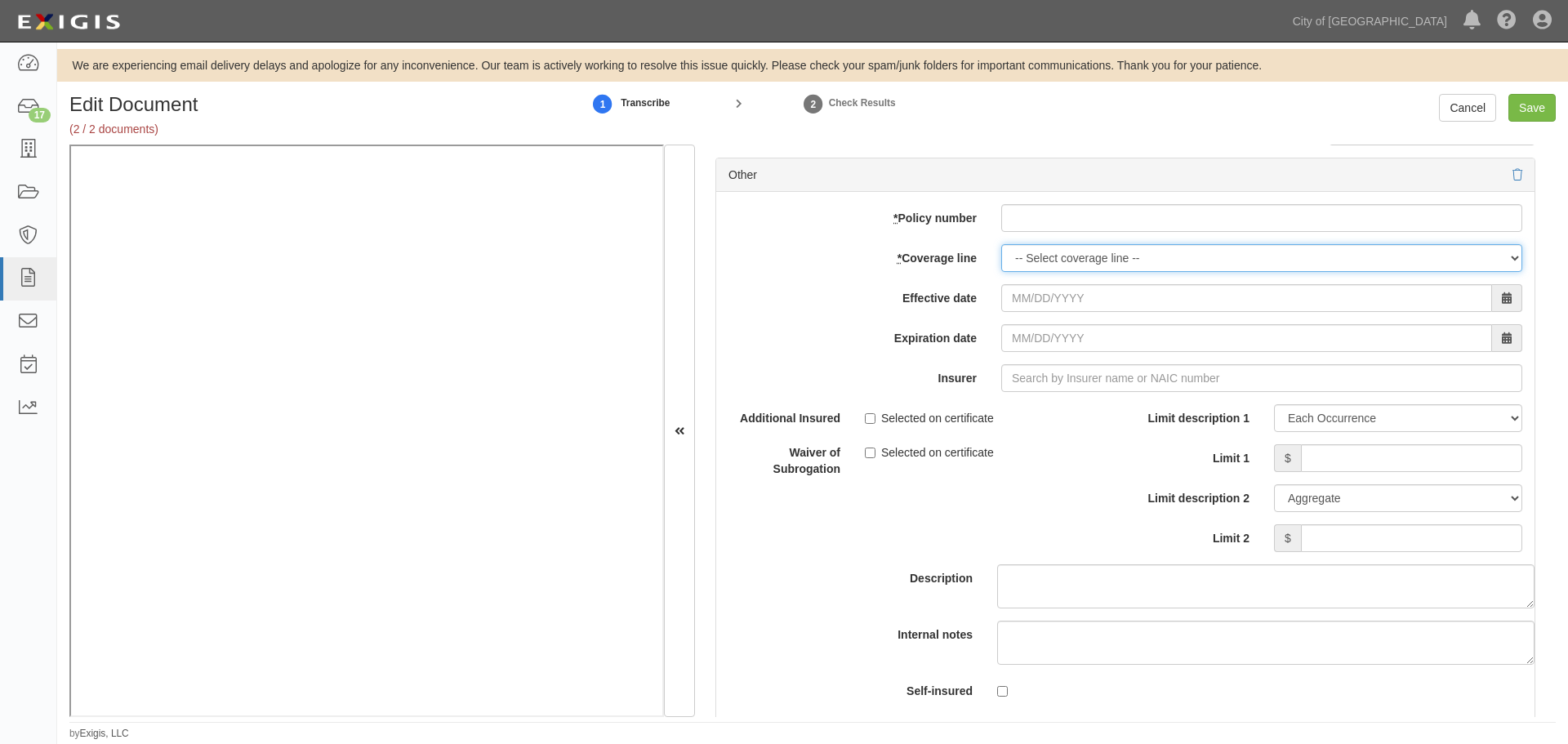
drag, startPoint x: 1041, startPoint y: 247, endPoint x: 1021, endPoint y: 212, distance: 40.3
click at [1041, 247] on select "-- Select coverage line -- Asbestos Abatement Auto Physical Damage Boiler & Mac…" at bounding box center [1262, 258] width 521 height 28
drag, startPoint x: 1020, startPoint y: 211, endPoint x: 1020, endPoint y: 220, distance: 9.0
click at [1020, 211] on input "* Policy number" at bounding box center [1262, 217] width 521 height 28
paste input "023461463"
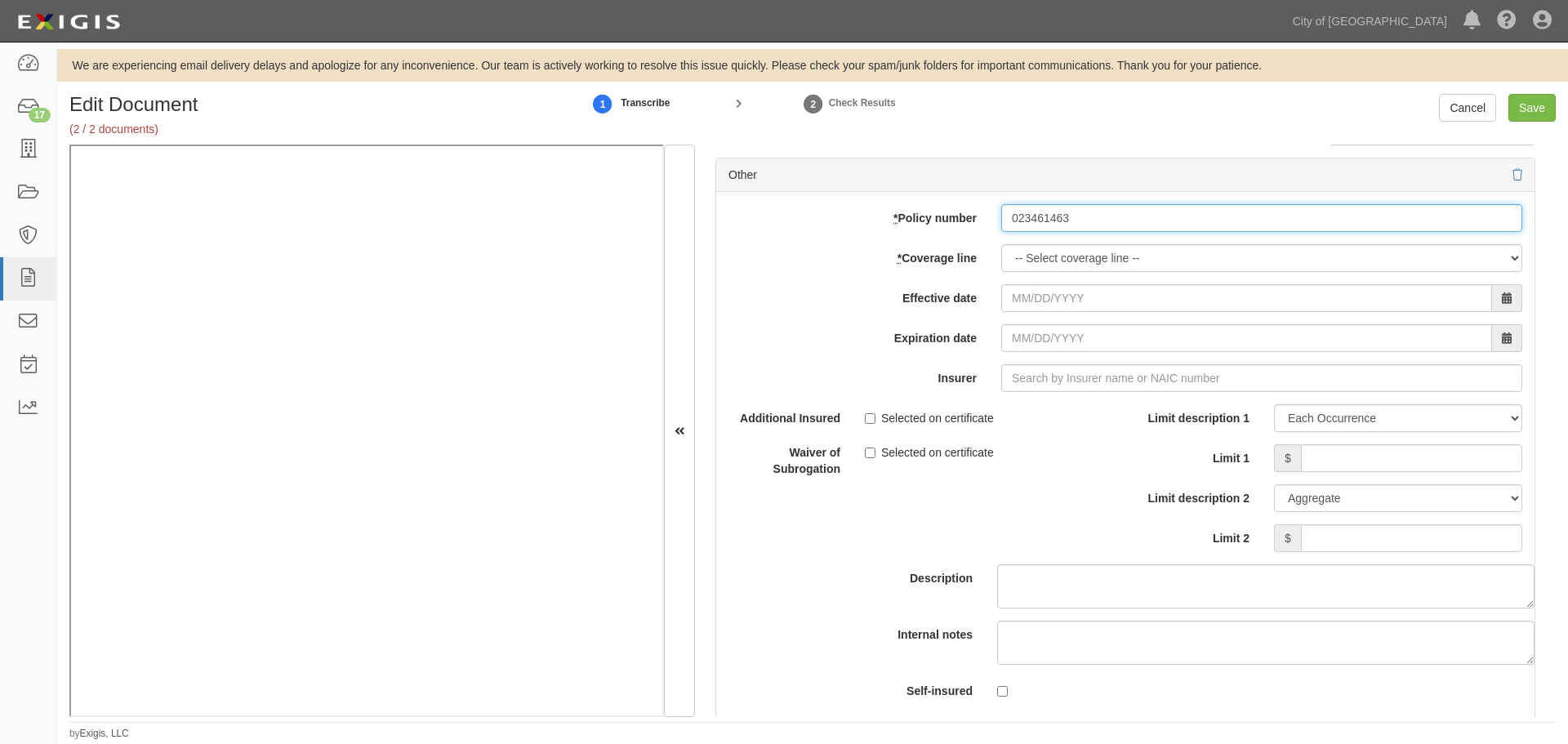
type input "023461463"
click at [1030, 250] on select "-- Select coverage line -- Asbestos Abatement Auto Physical Damage Boiler & Mac…" at bounding box center [1262, 258] width 521 height 28
select select "16"
click at [1002, 272] on select "-- Select coverage line -- Asbestos Abatement Auto Physical Damage Boiler & Mac…" at bounding box center [1262, 258] width 521 height 28
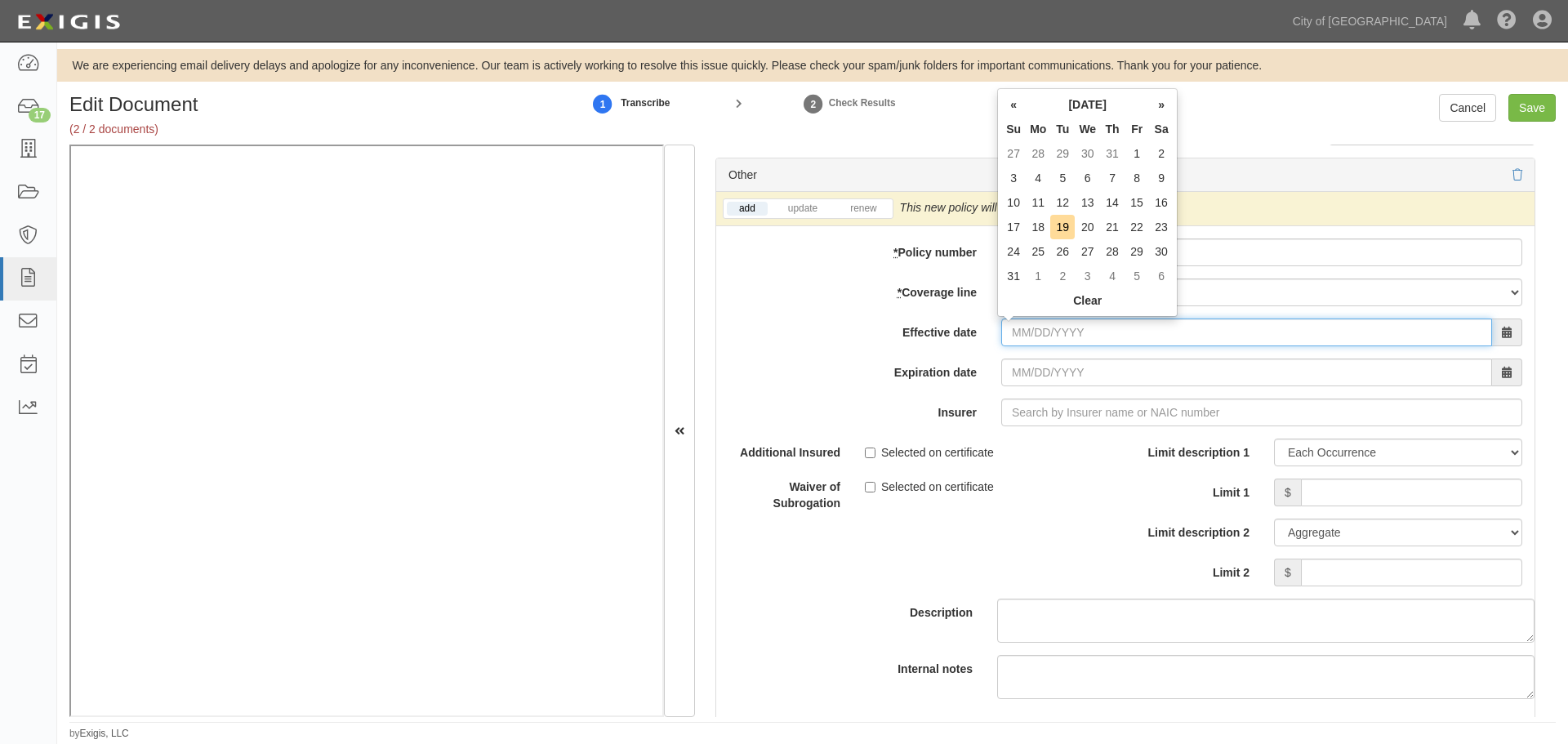
click at [1003, 333] on input "Effective date" at bounding box center [1247, 332] width 491 height 28
type input "07/31/2025"
type input "07/31/2026"
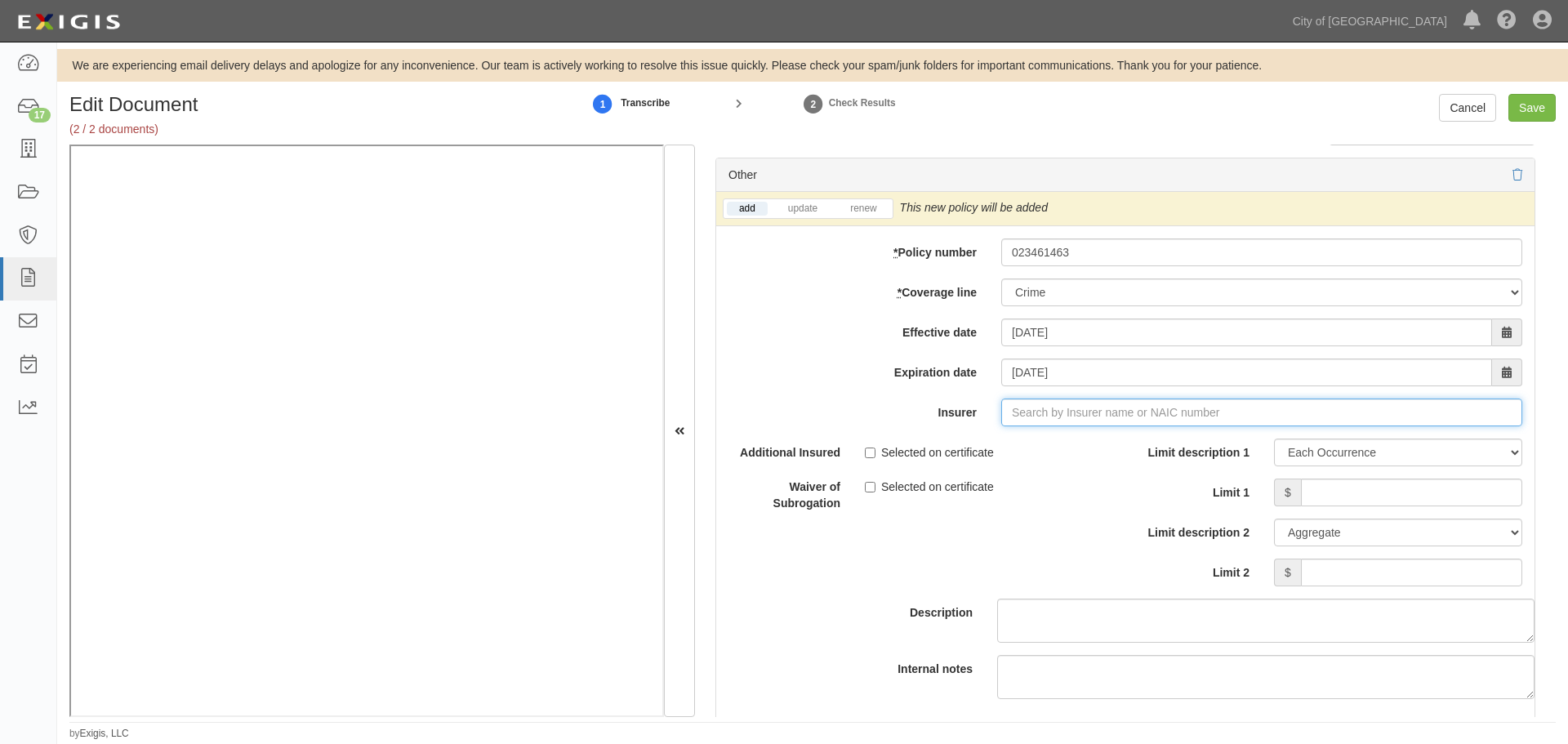
type input "180 Seguros S.A. (0) NR Rating"
type input "1"
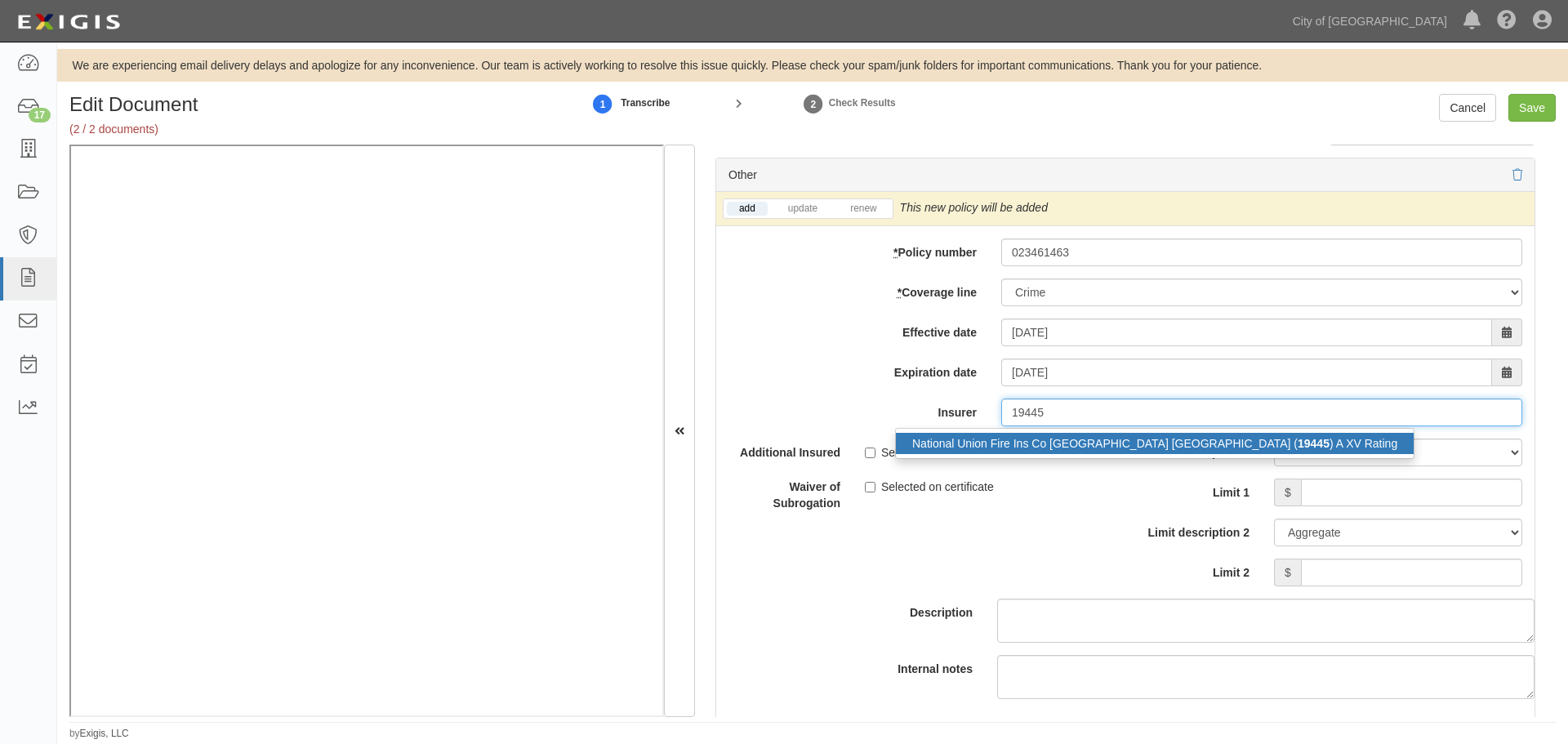
click at [957, 445] on div "National Union Fire Ins Co Pittsburgh PA ( 19445 ) A XV Rating" at bounding box center [1155, 443] width 518 height 21
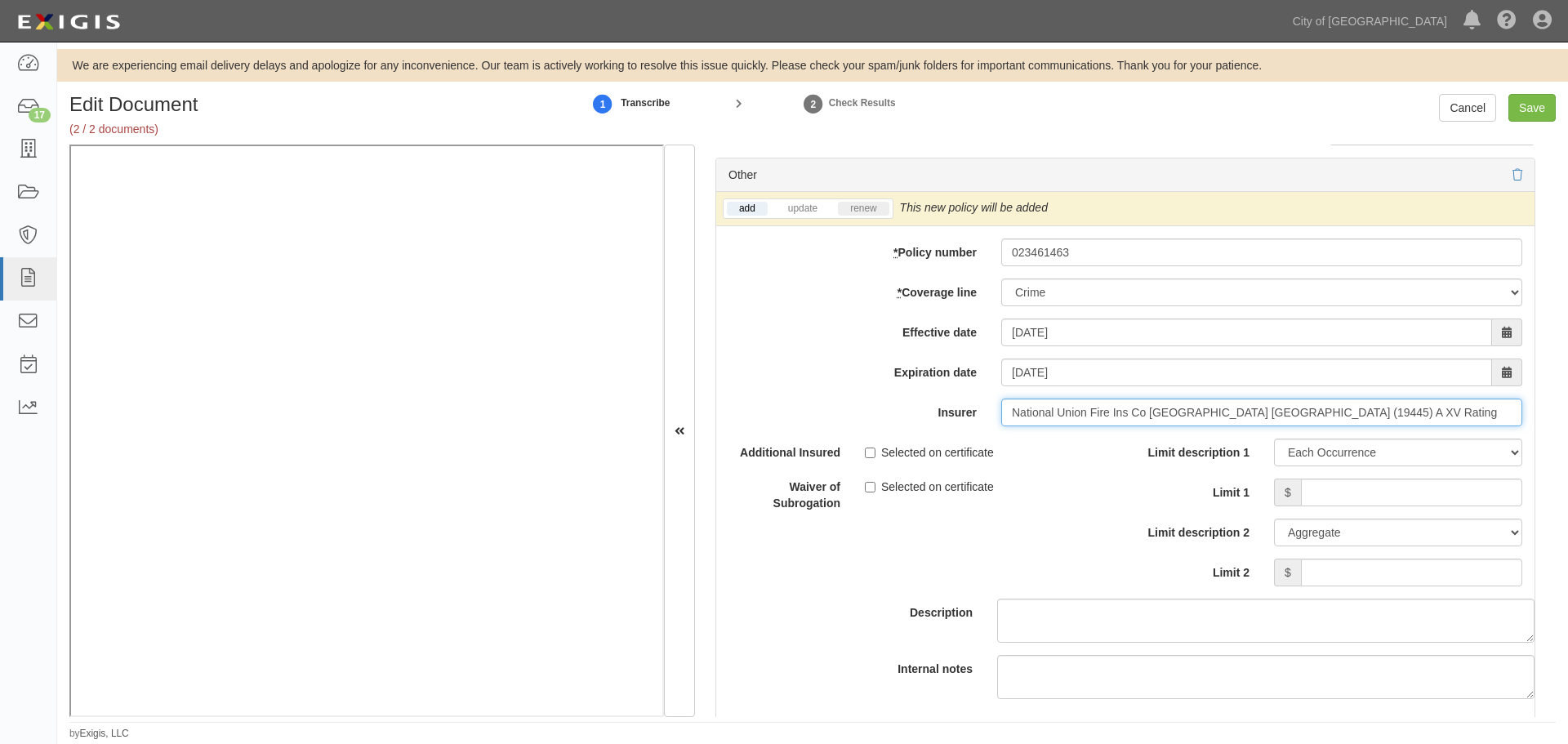
type input "National Union Fire Ins Co Pittsburgh PA (19445) A XV Rating"
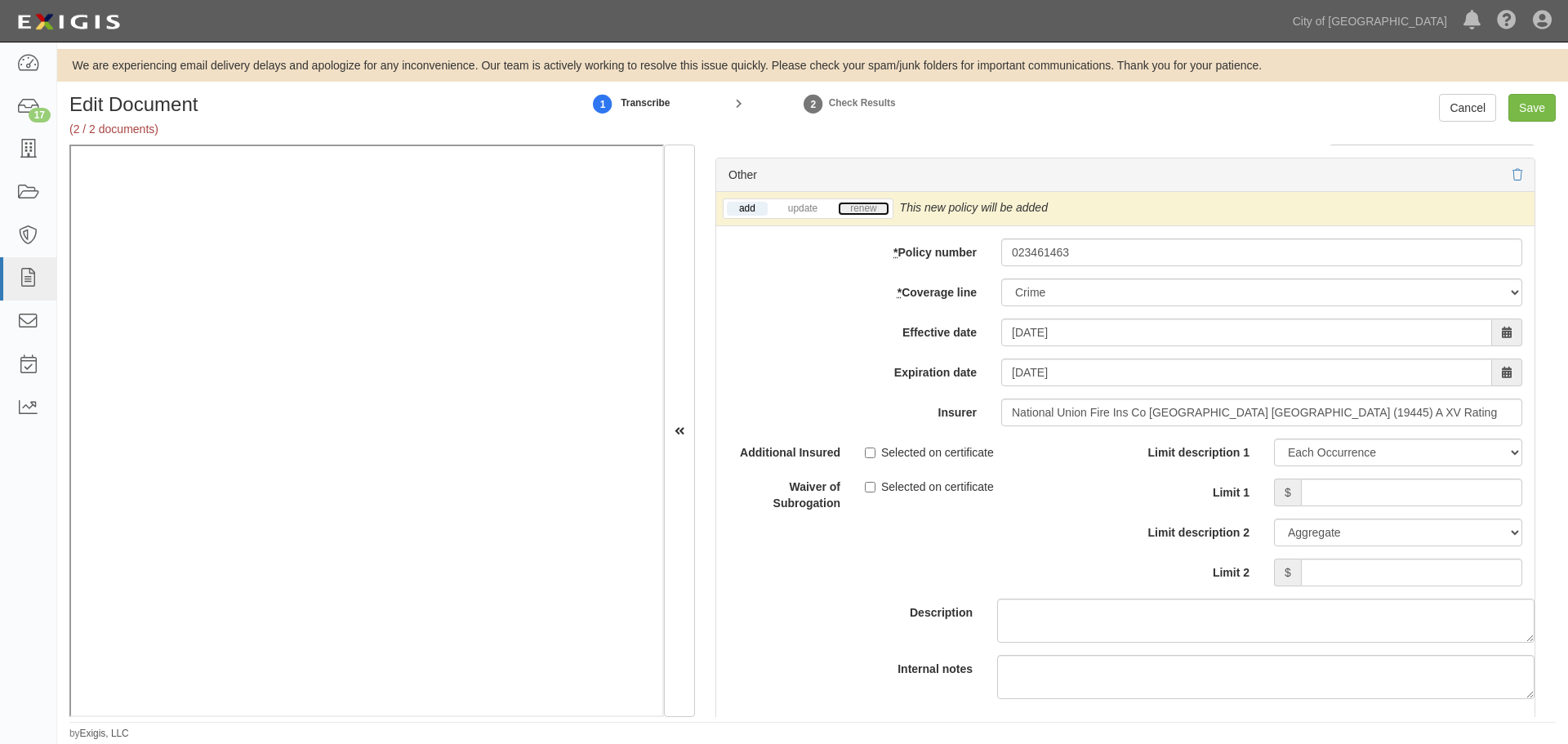
click at [846, 205] on link "renew" at bounding box center [863, 209] width 51 height 13
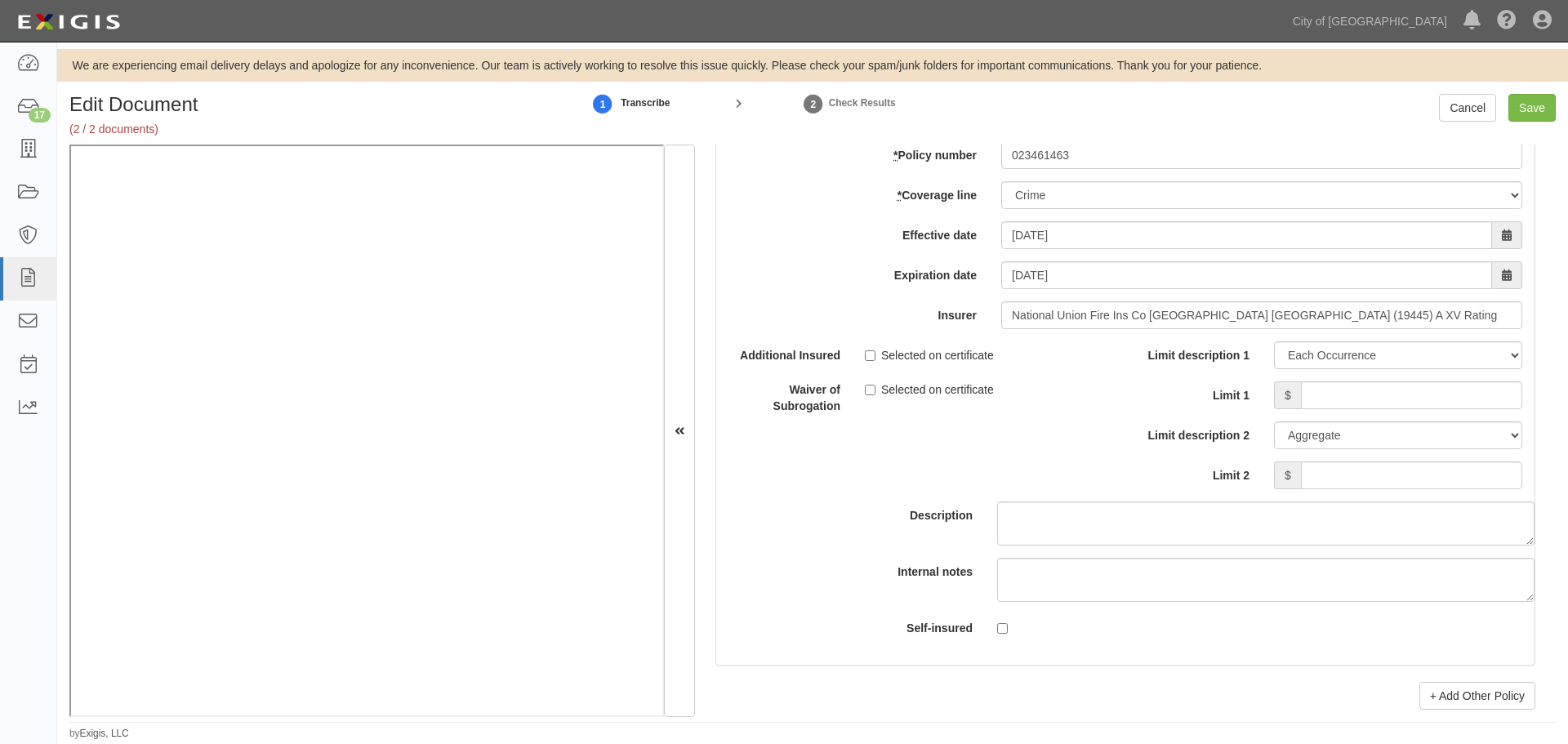
scroll to position [4900, 0]
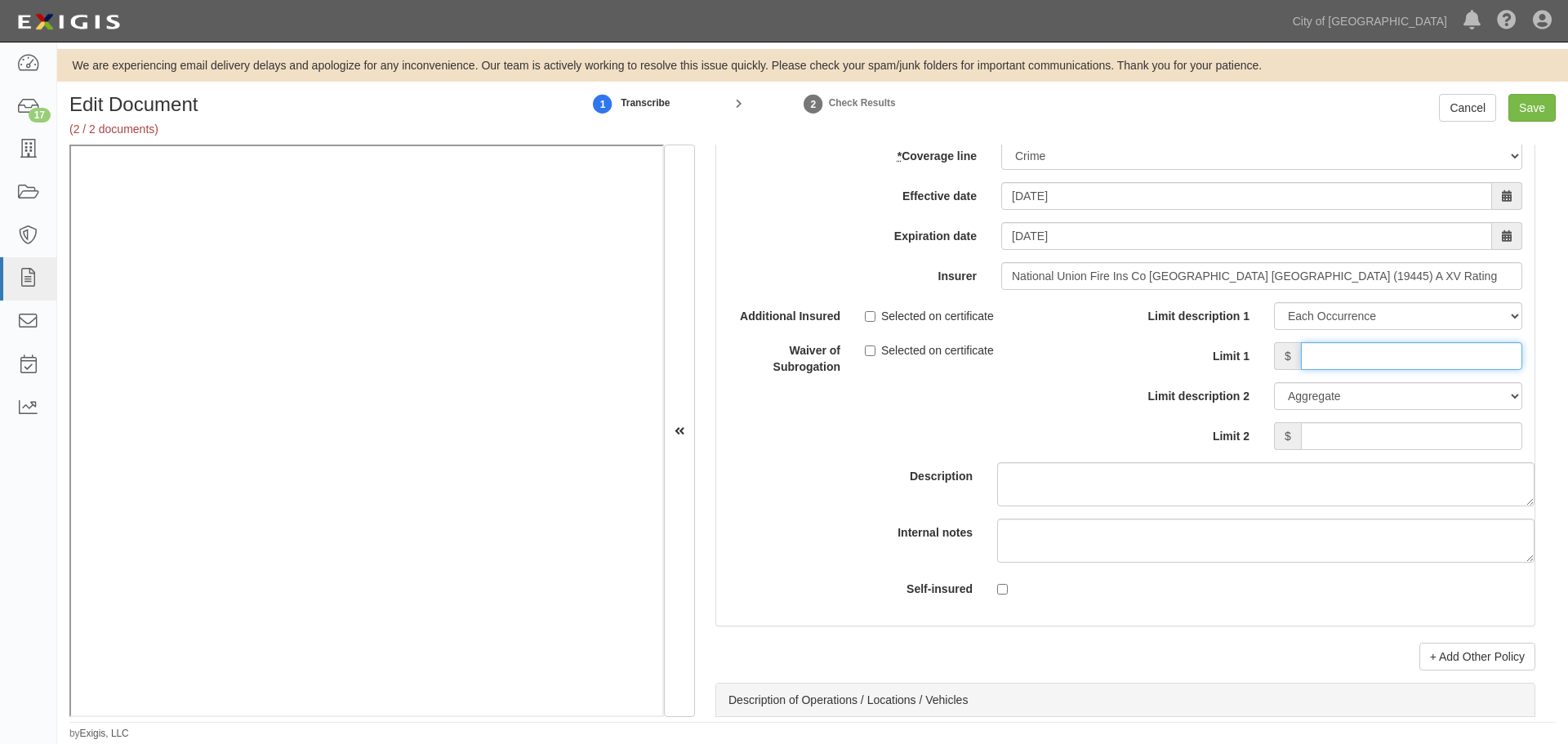
click at [1318, 362] on input "Limit 1" at bounding box center [1412, 356] width 221 height 28
type input "5,000,000"
click at [1356, 394] on select "Limit Each Occurrence Each Claim Aggregate Deductible Self-Insured Retention Pe…" at bounding box center [1399, 396] width 248 height 28
drag, startPoint x: 1166, startPoint y: 408, endPoint x: 1191, endPoint y: 410, distance: 25.1
click at [1177, 406] on div "Limit description 2 Limit Each Occurrence Each Claim Aggregate Deductible Self-…" at bounding box center [1331, 396] width 410 height 28
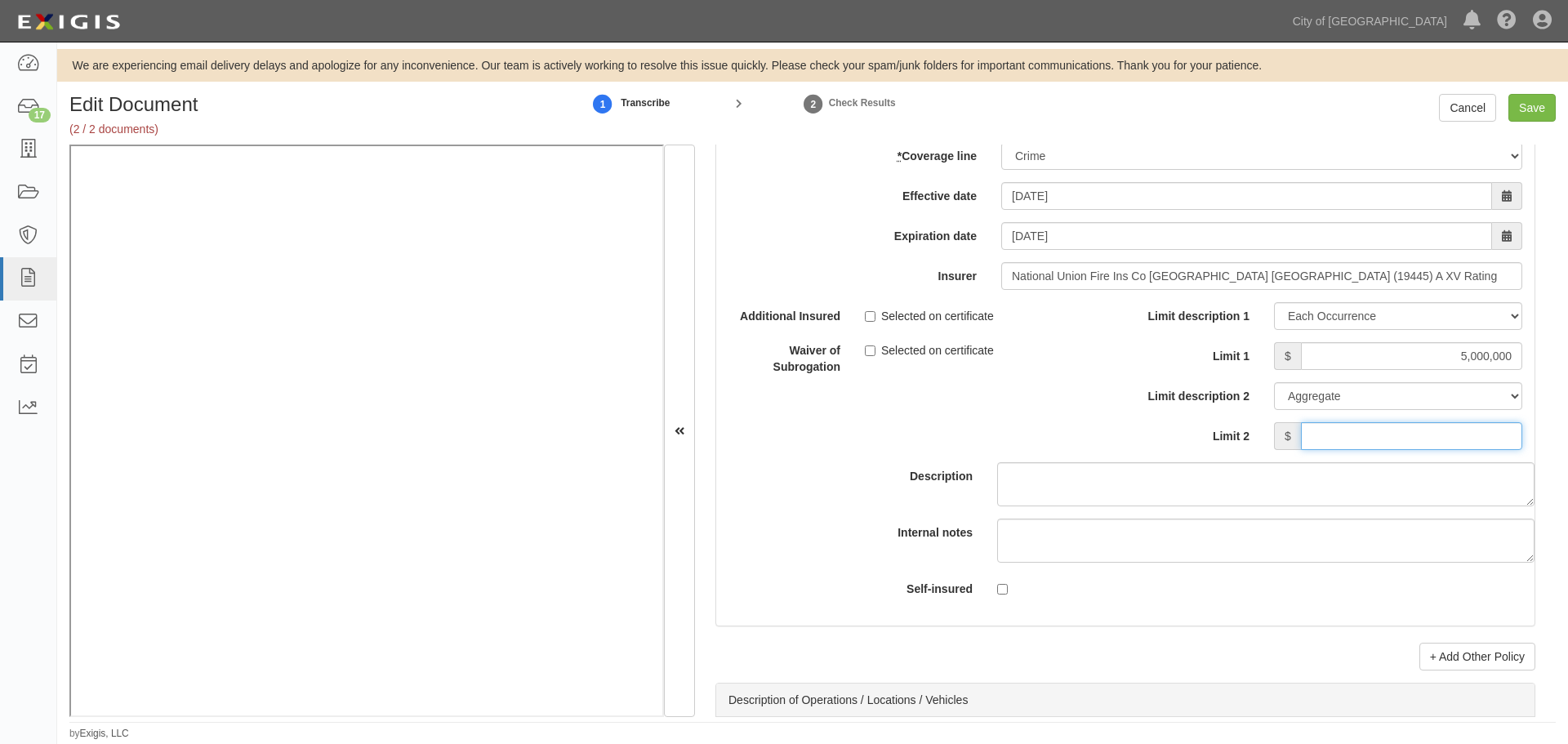
click at [1359, 450] on input "Limit 2" at bounding box center [1412, 435] width 221 height 28
type input "5,000,000"
click at [1513, 101] on input "Save" at bounding box center [1531, 108] width 47 height 28
type input "5000000"
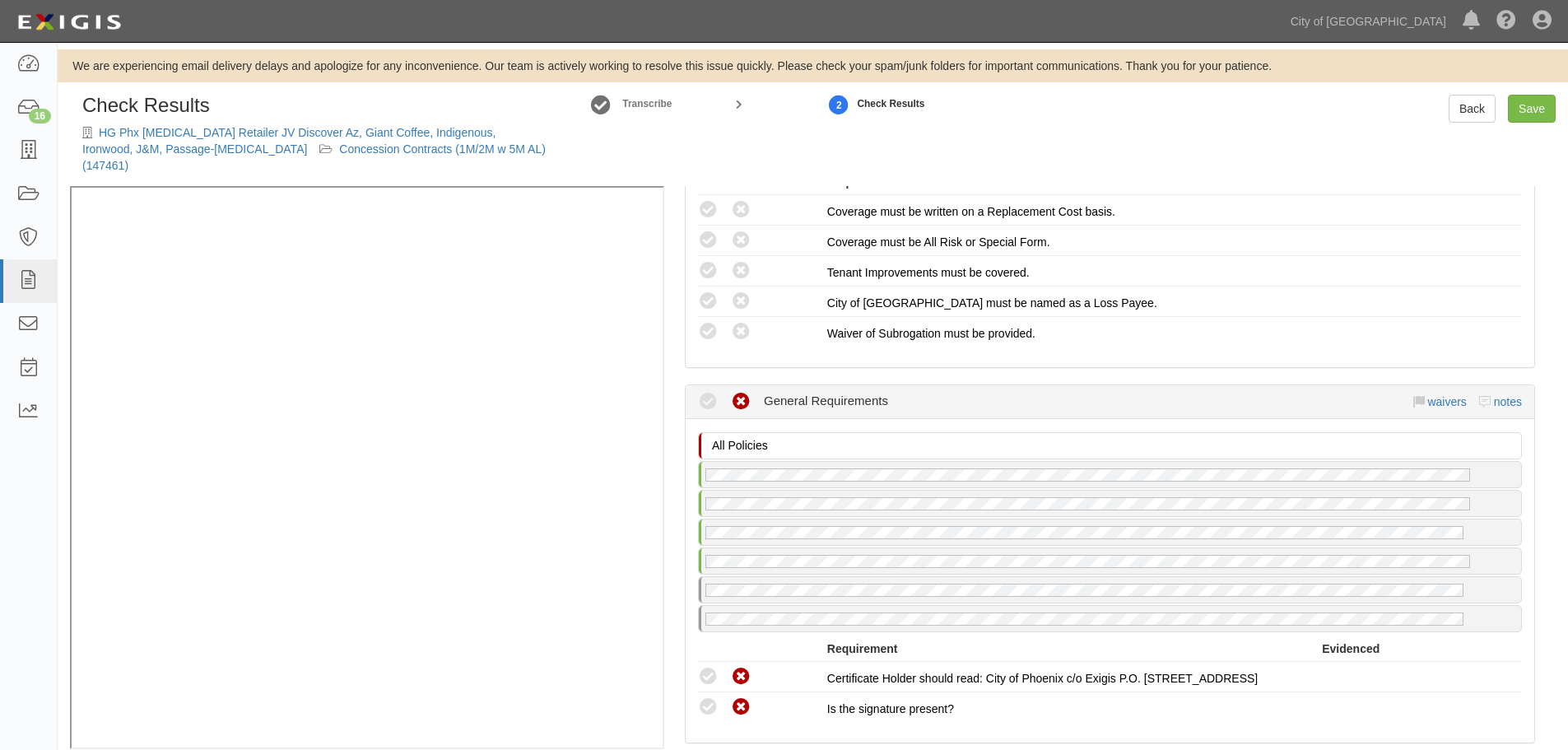
scroll to position [1510, 0]
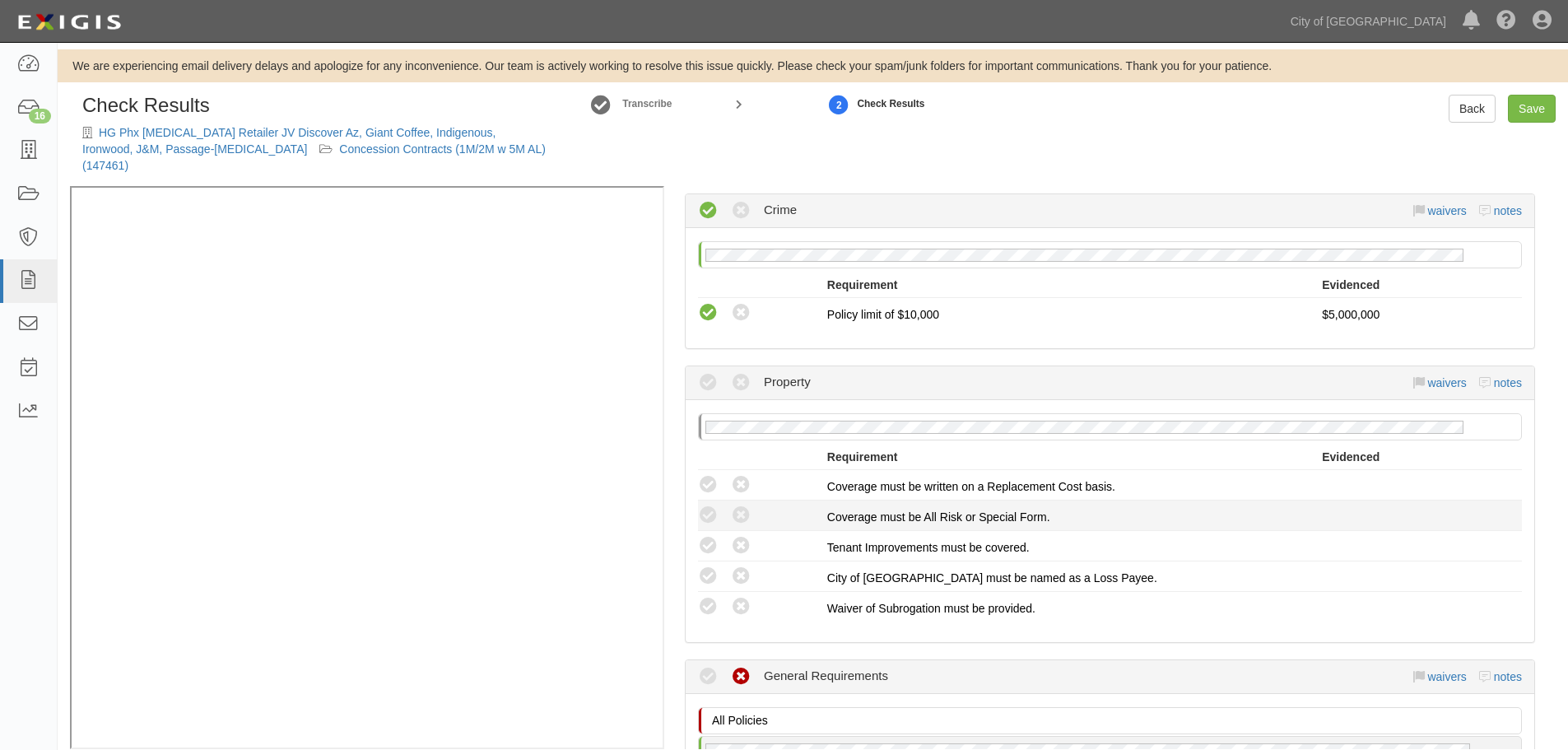
drag, startPoint x: 706, startPoint y: 463, endPoint x: 713, endPoint y: 484, distance: 22.1
click at [706, 475] on icon at bounding box center [708, 484] width 20 height 20
radio input "true"
drag, startPoint x: 706, startPoint y: 500, endPoint x: 709, endPoint y: 527, distance: 27.2
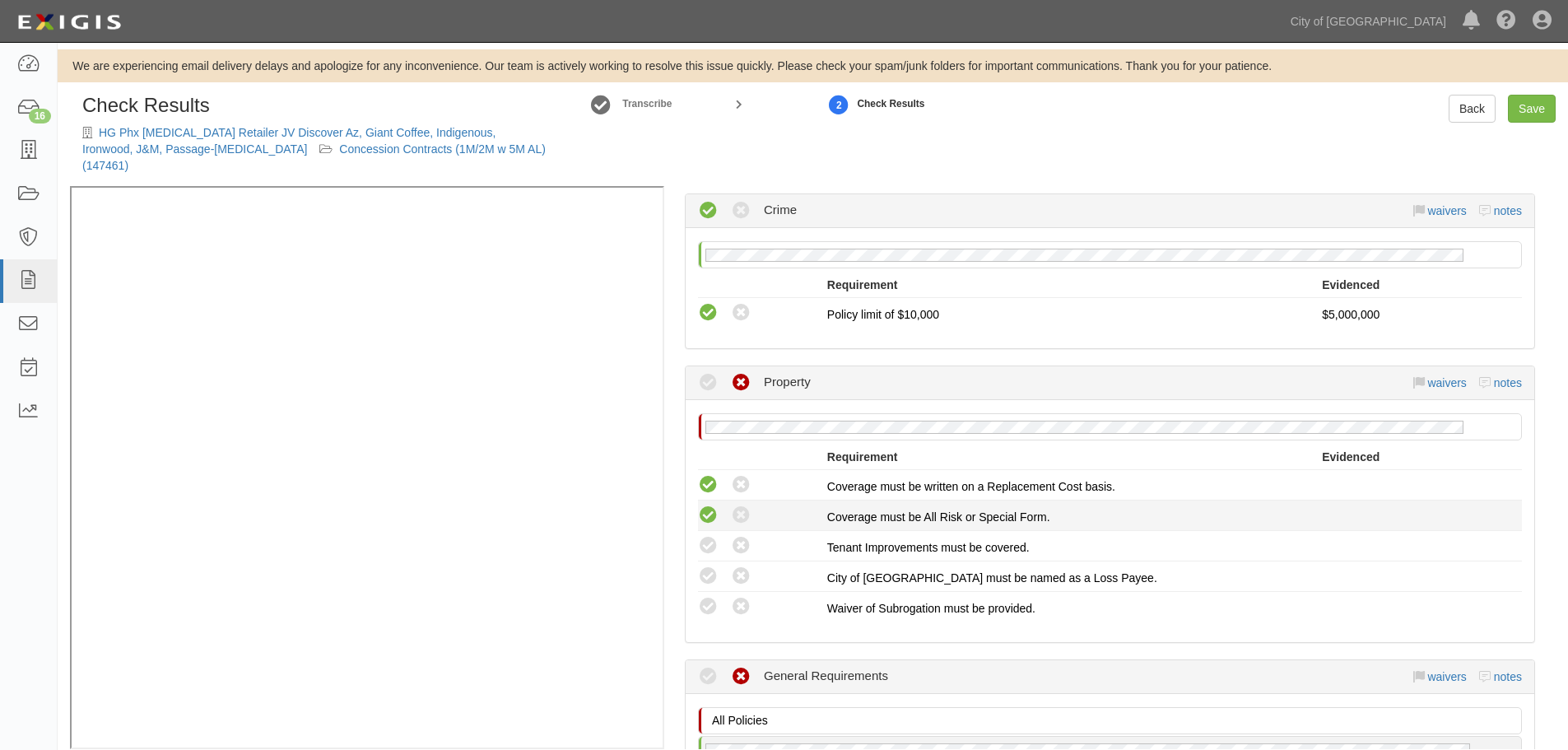
click at [706, 506] on icon at bounding box center [708, 516] width 20 height 20
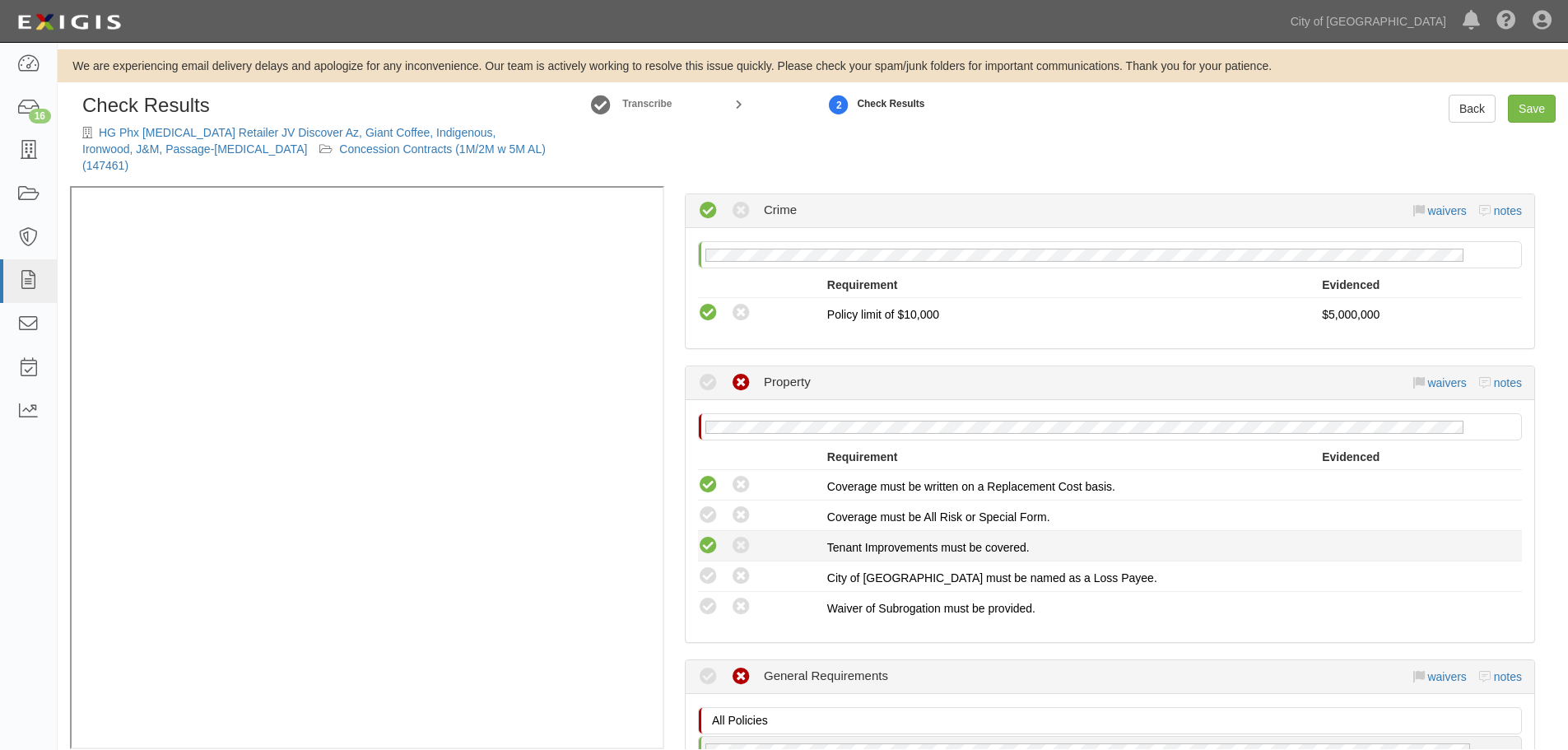
radio input "true"
click at [708, 536] on icon at bounding box center [708, 546] width 20 height 20
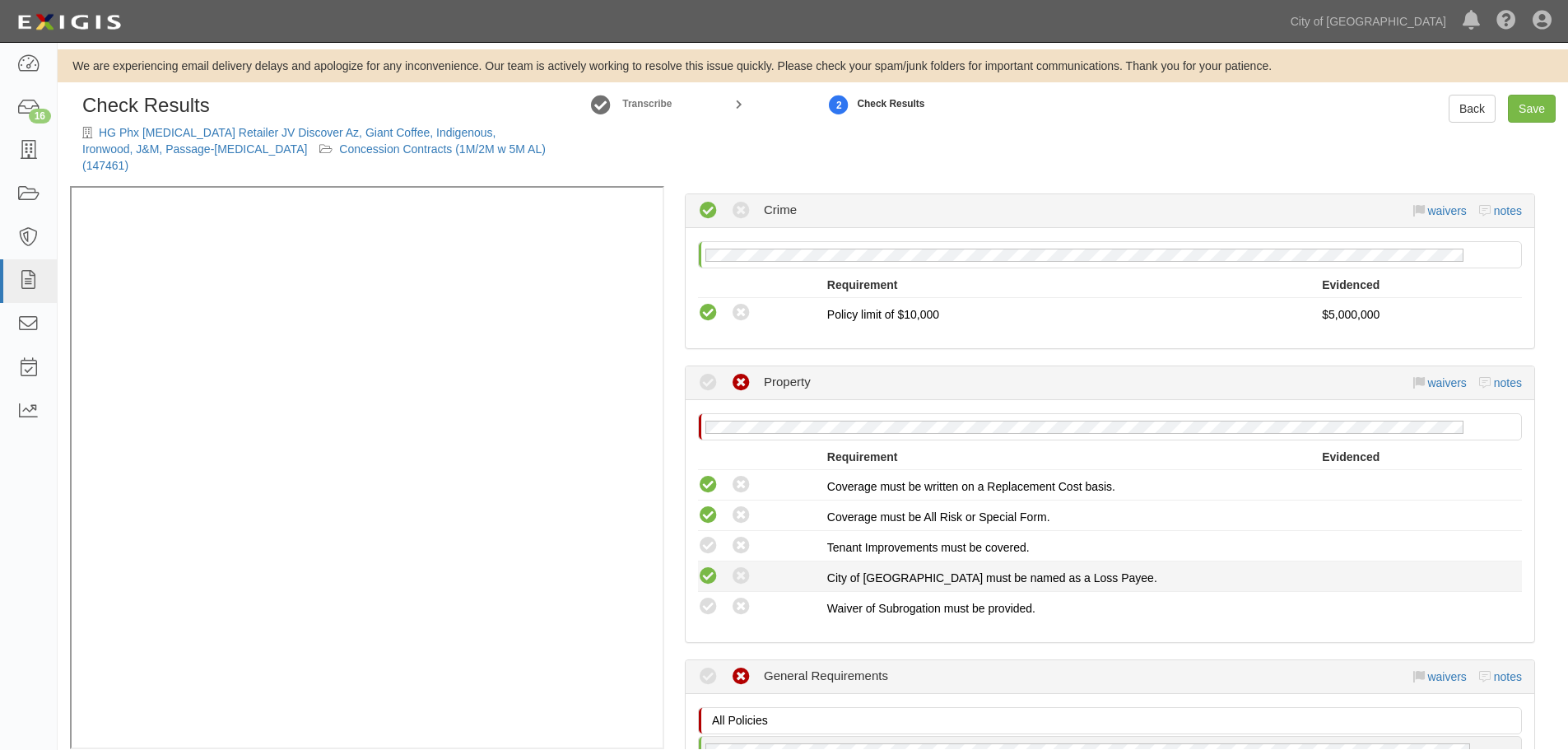
radio input "true"
click at [709, 567] on icon at bounding box center [708, 577] width 20 height 20
radio input "true"
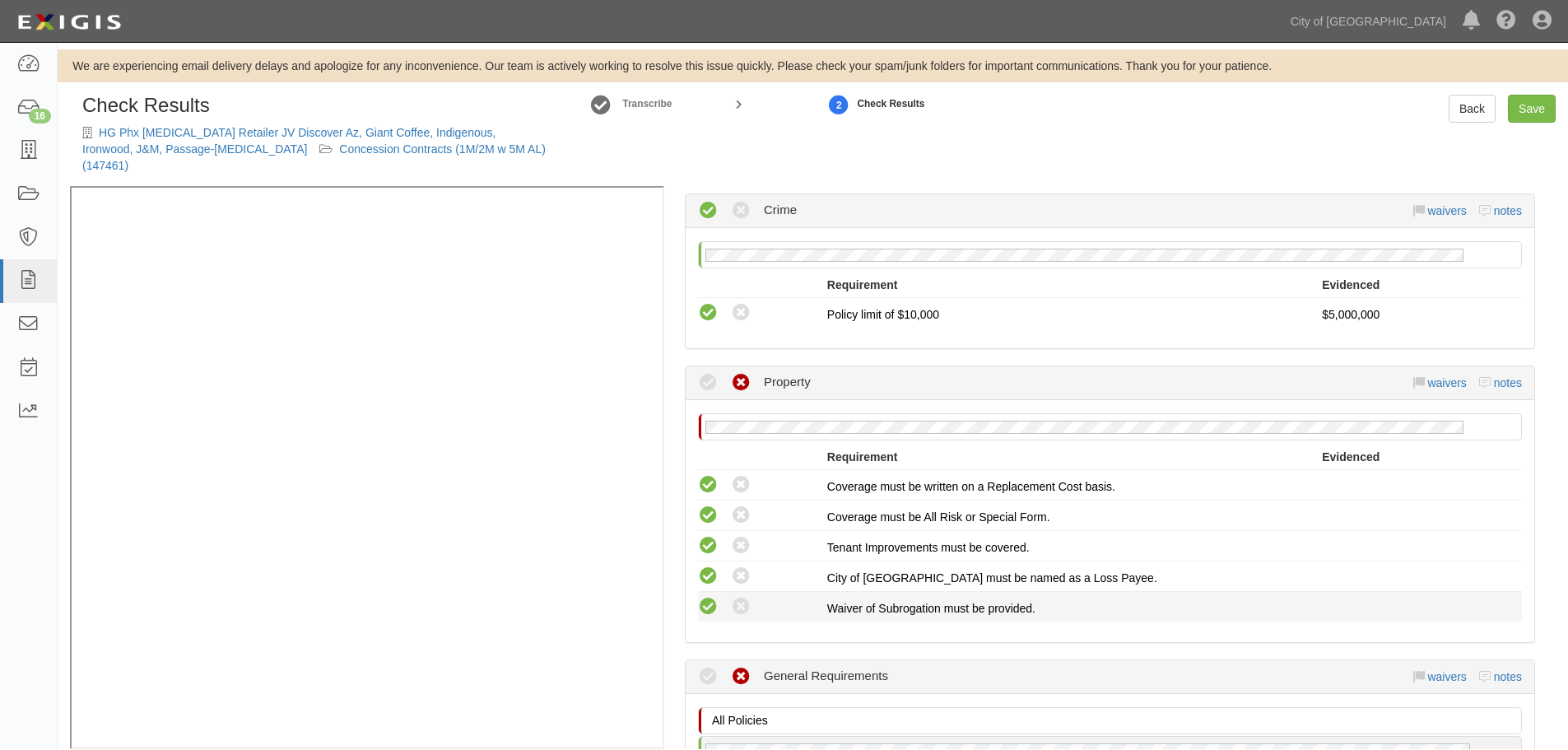
click at [701, 597] on icon at bounding box center [708, 607] width 20 height 20
radio input "true"
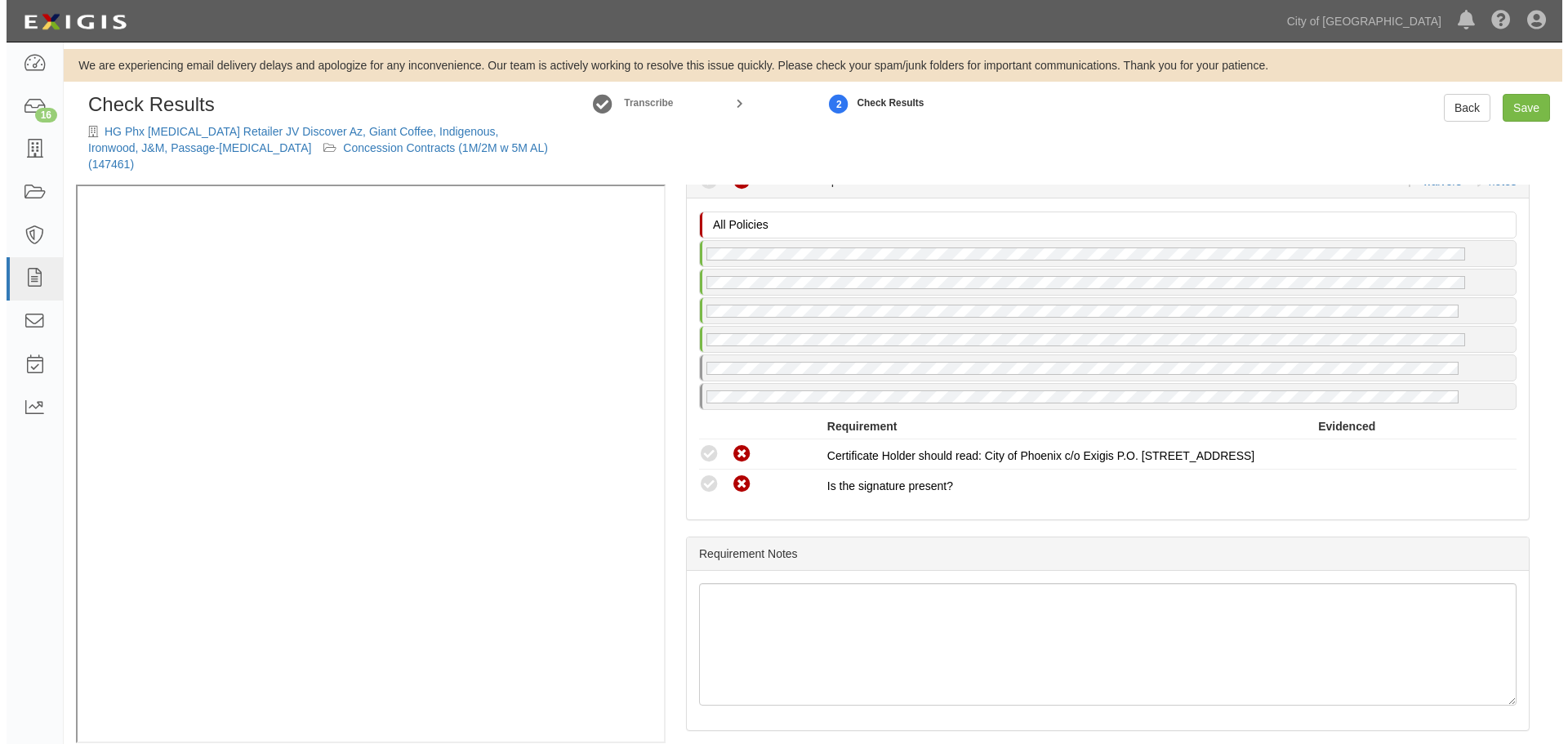
scroll to position [1999, 0]
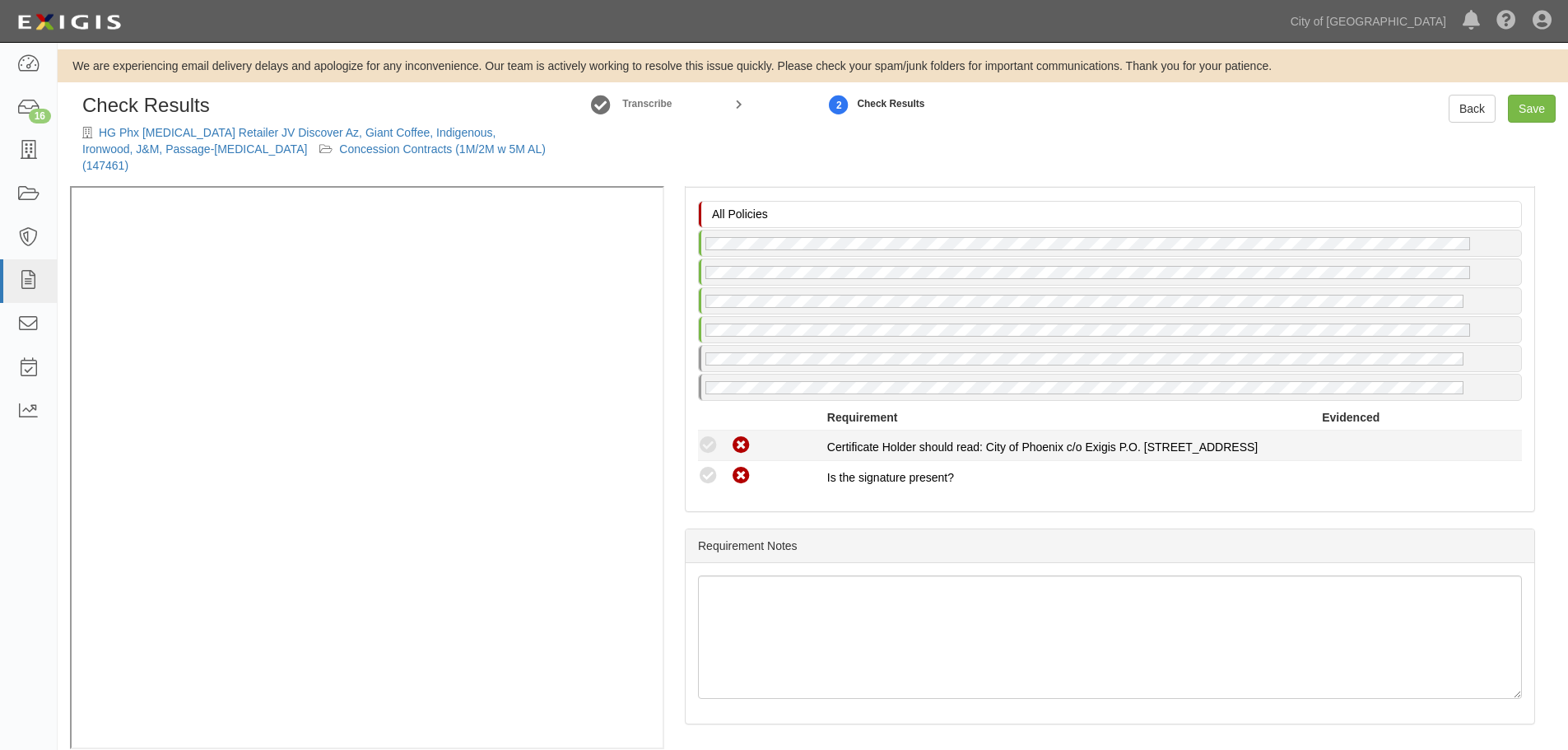
drag, startPoint x: 703, startPoint y: 463, endPoint x: 708, endPoint y: 442, distance: 21.6
click at [703, 466] on icon at bounding box center [708, 476] width 20 height 20
radio input "true"
click at [708, 440] on li "Compliant Waived Non-Compliant Certificate Holder should read: City of Phoenix …" at bounding box center [1110, 445] width 824 height 30
click at [702, 435] on icon at bounding box center [708, 445] width 20 height 20
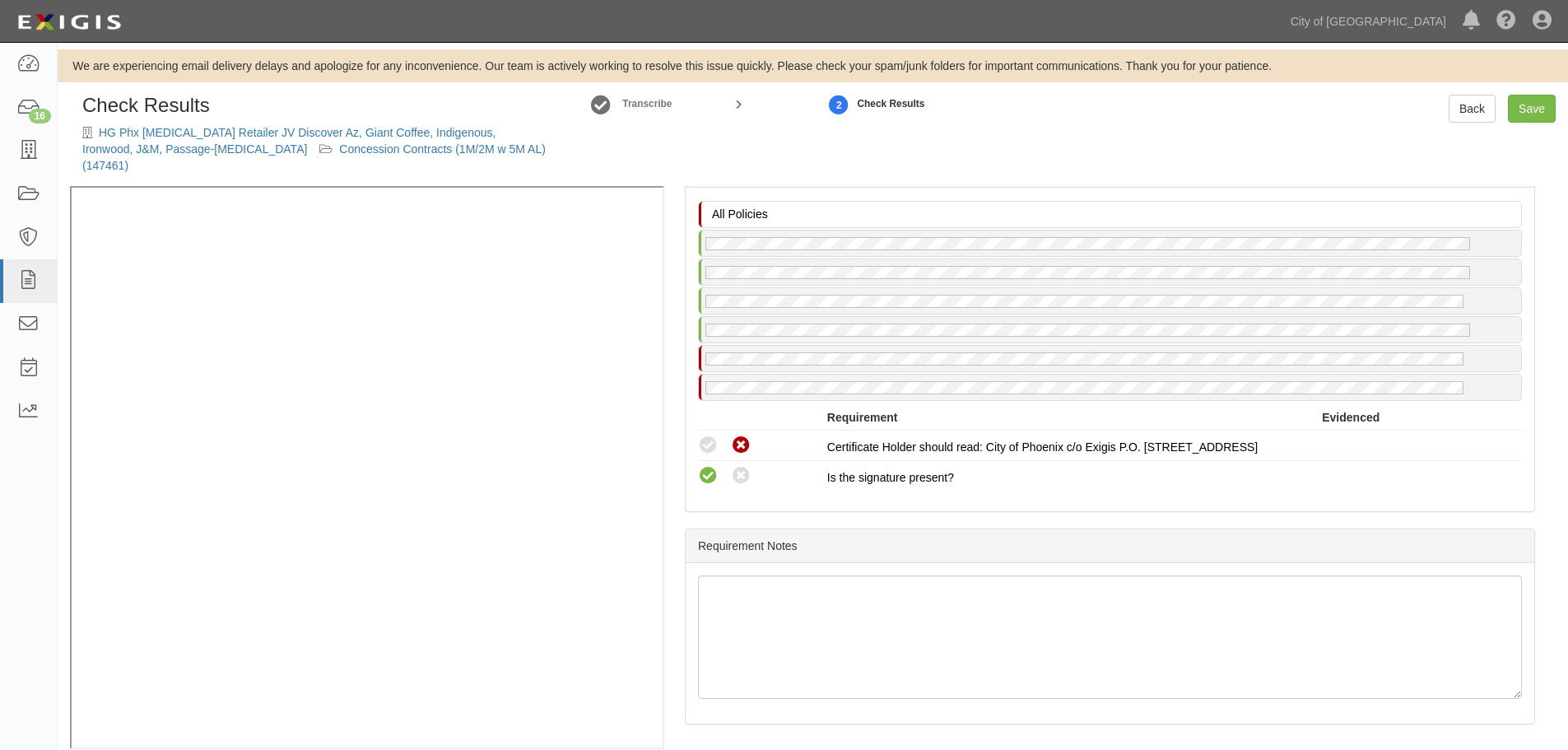
radio input "true"
click at [1524, 108] on link "Save" at bounding box center [1531, 109] width 47 height 28
radio input "true"
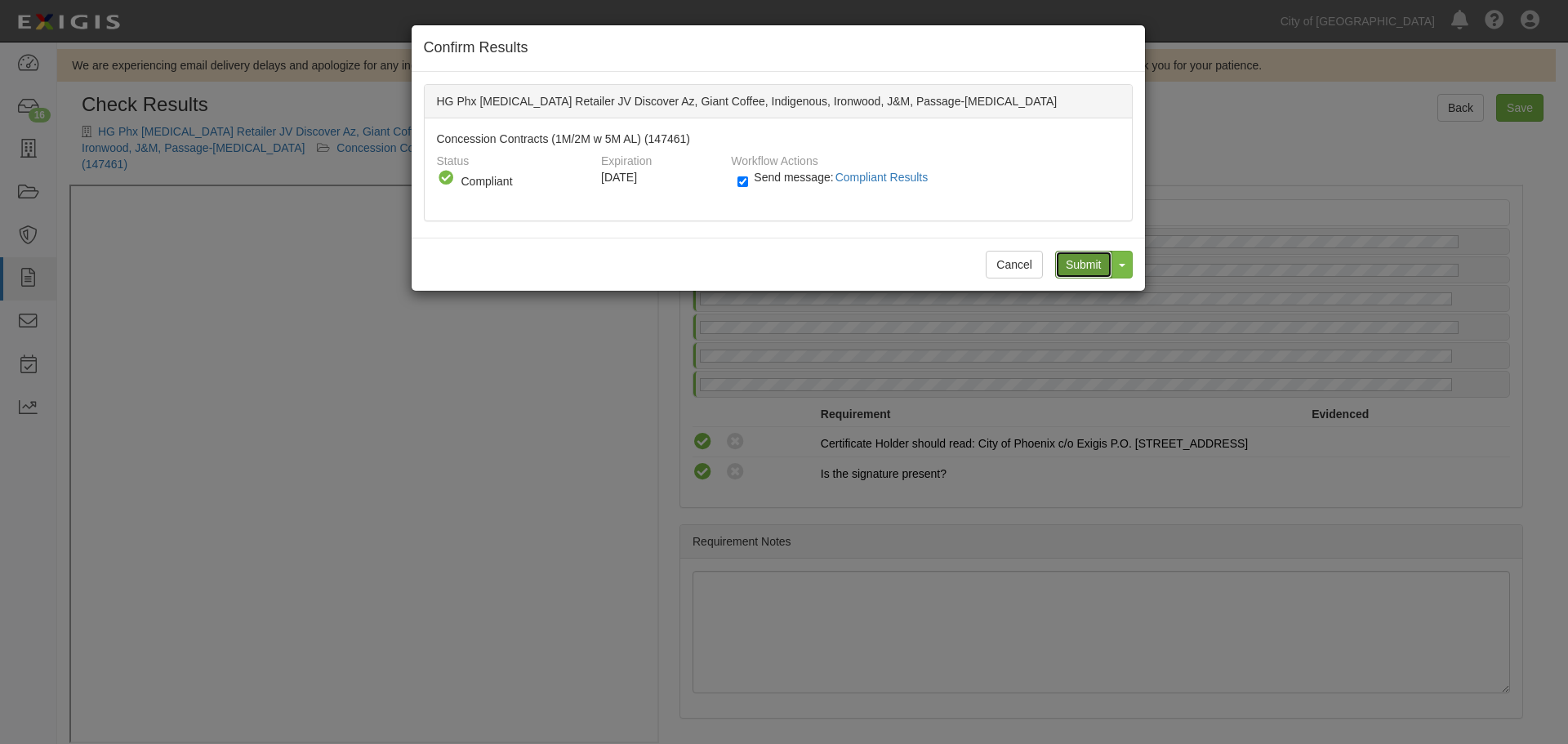
click at [1087, 276] on input "Submit" at bounding box center [1083, 264] width 57 height 28
